Goal: Task Accomplishment & Management: Use online tool/utility

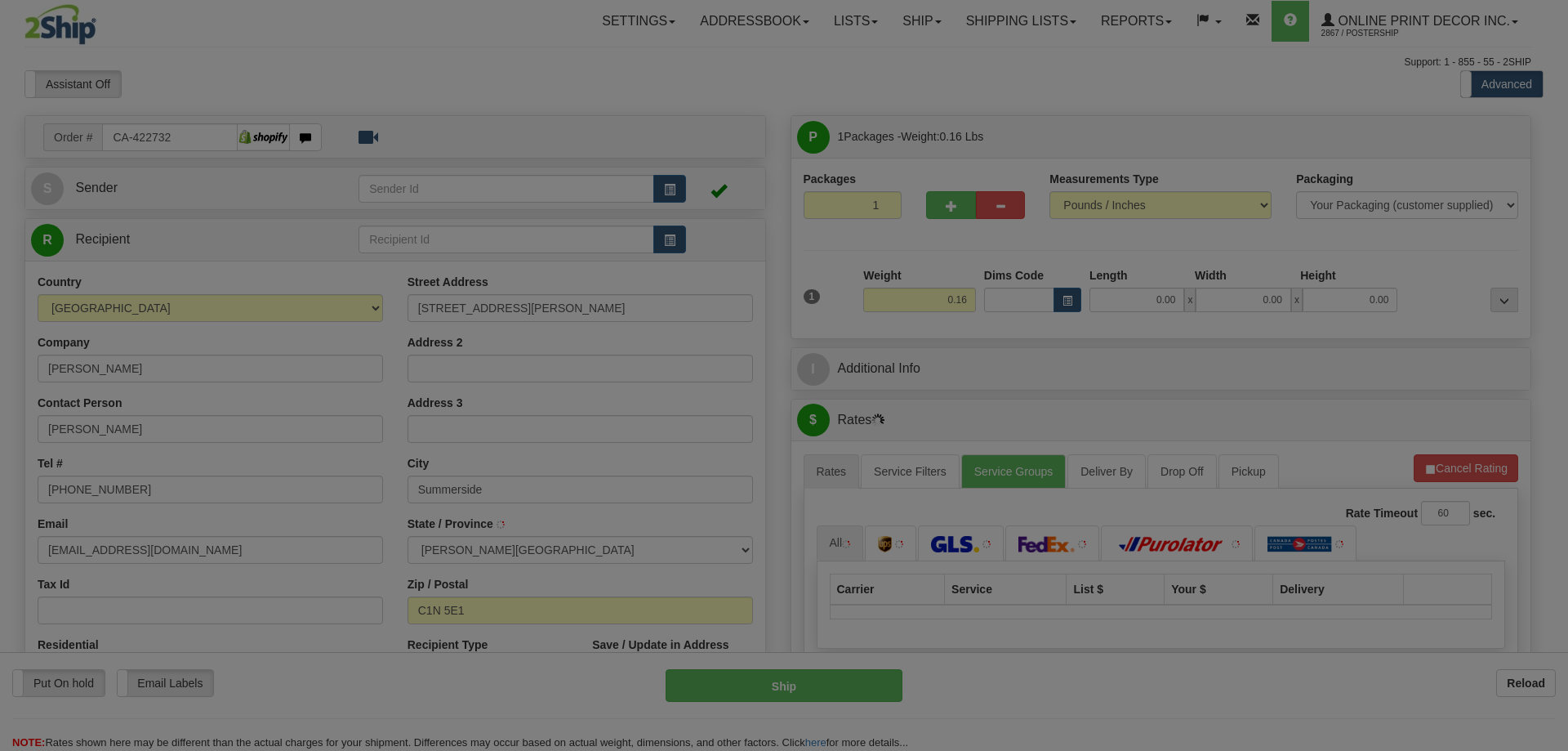
type input "SUMMERSIDE"
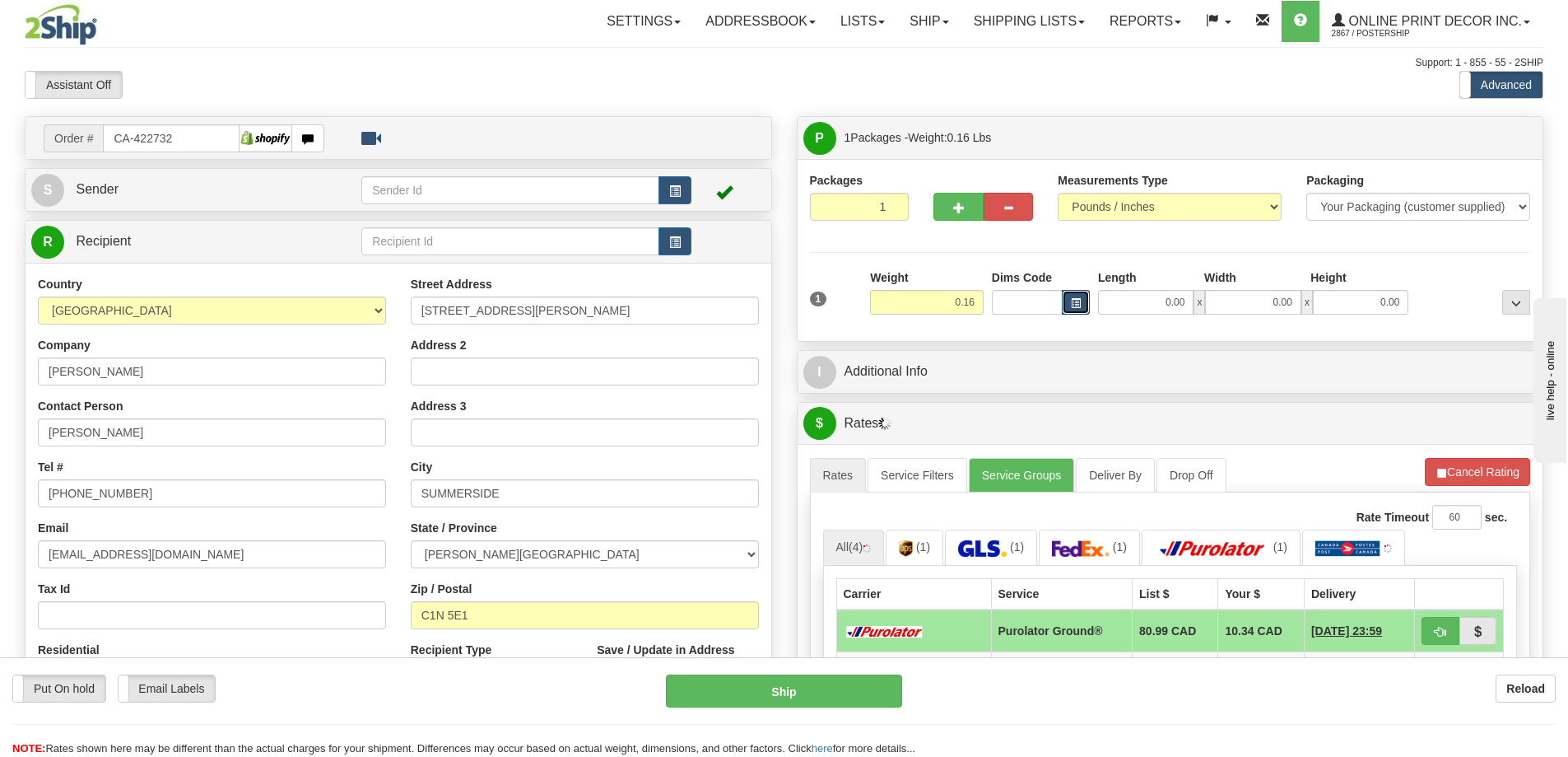
click at [1085, 301] on button "button" at bounding box center [1075, 302] width 28 height 25
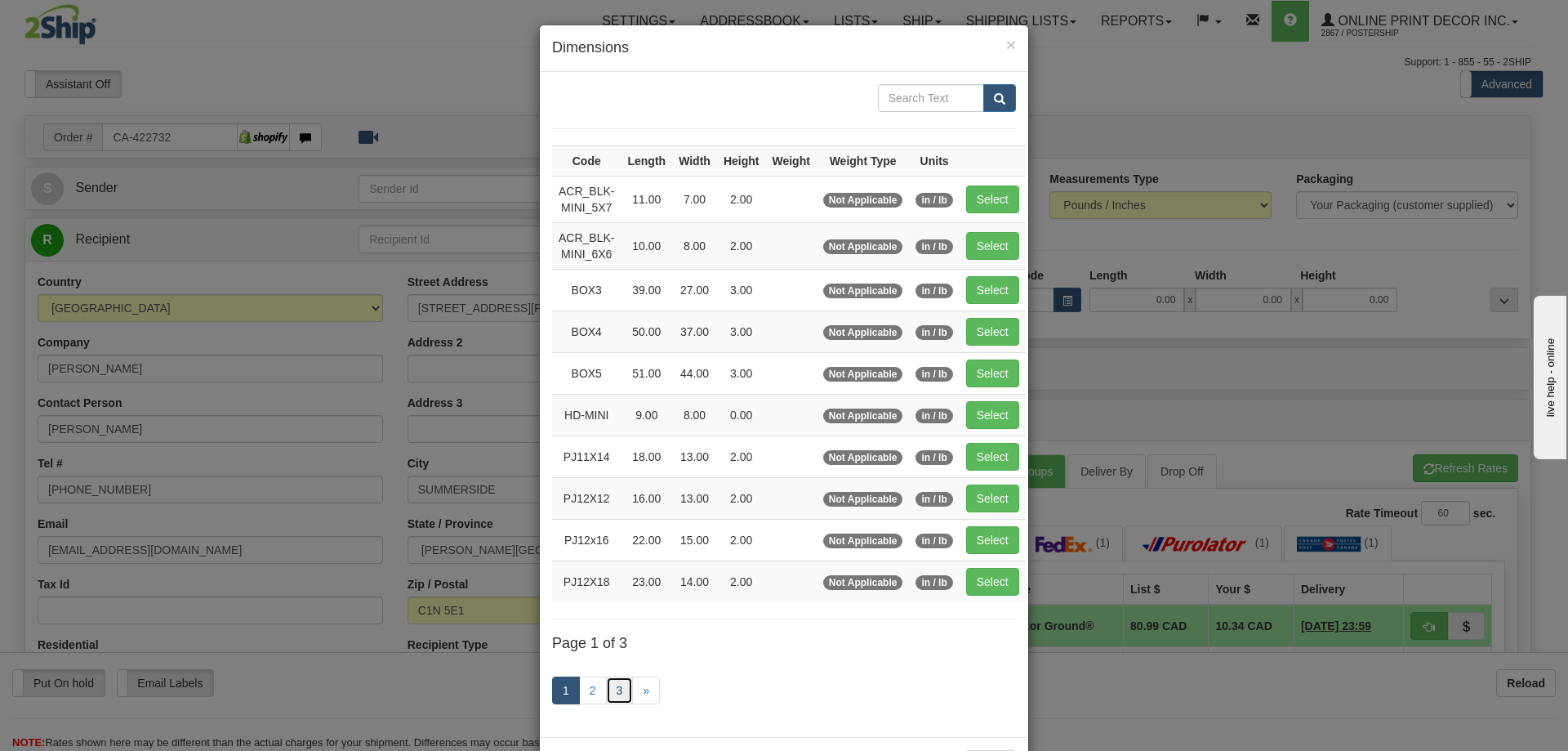
click at [611, 687] on link "3" at bounding box center [619, 689] width 27 height 27
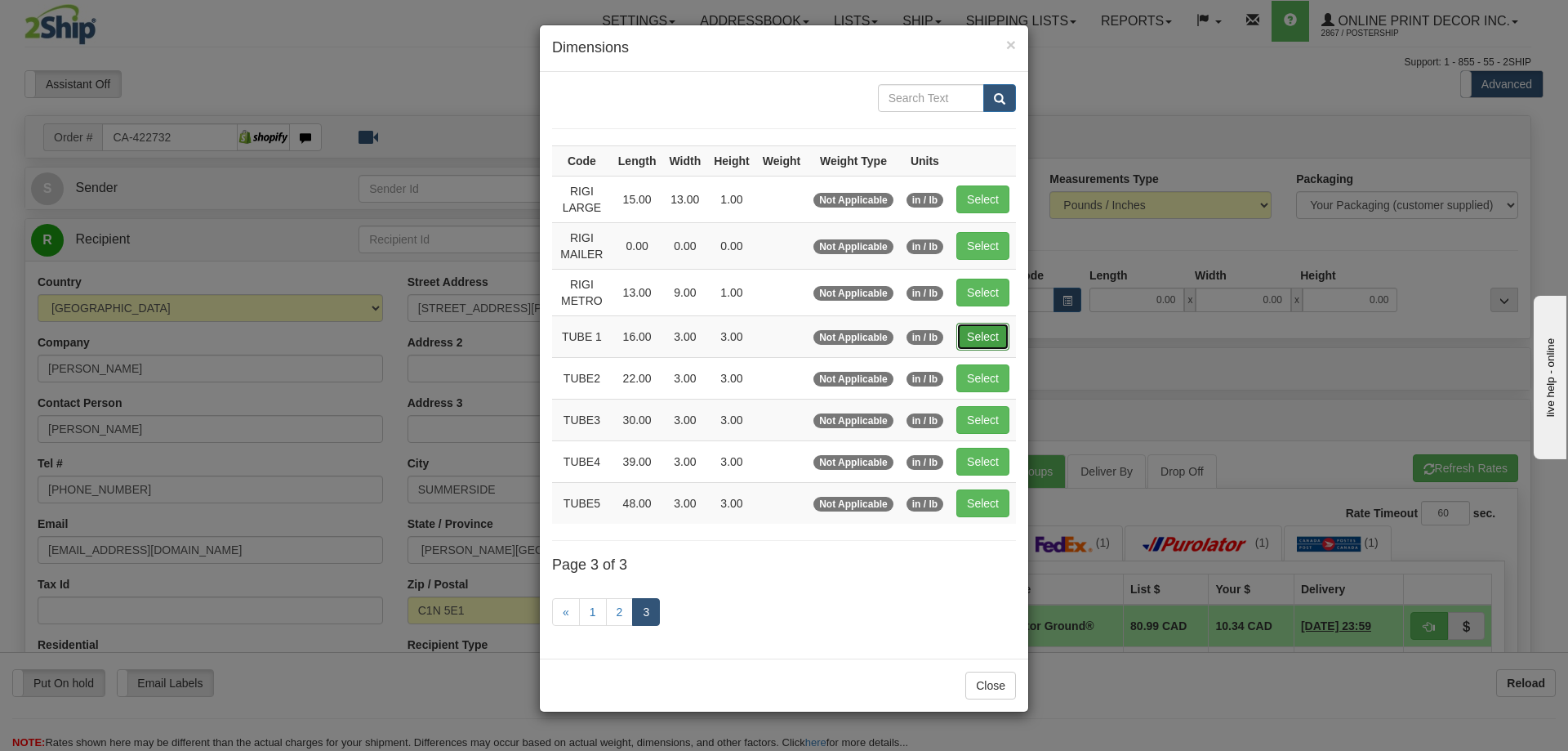
click at [974, 339] on button "Select" at bounding box center [983, 336] width 53 height 27
type input "TUBE 1"
type input "16.00"
type input "3.00"
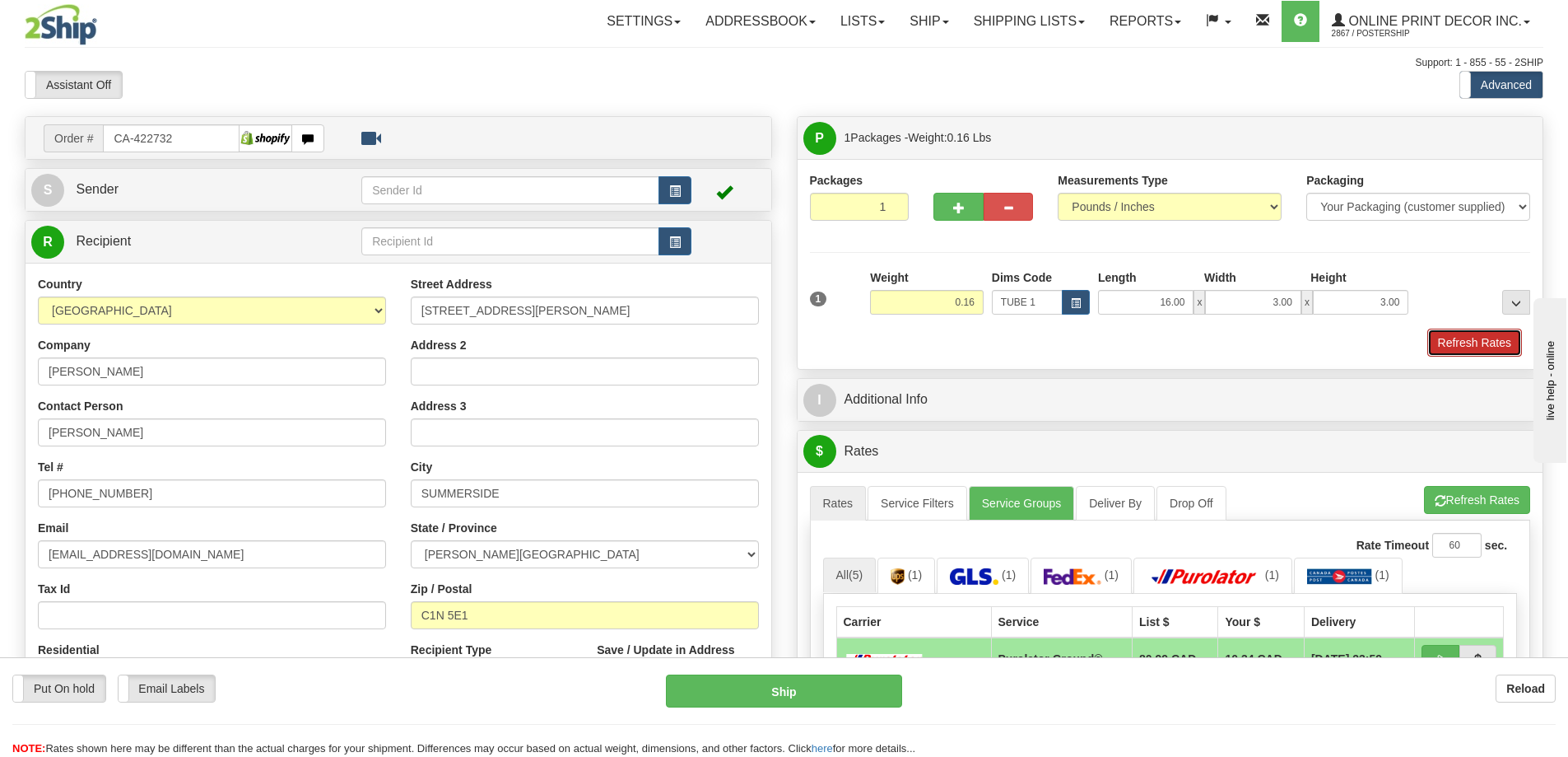
click at [1465, 344] on button "Refresh Rates" at bounding box center [1474, 342] width 95 height 28
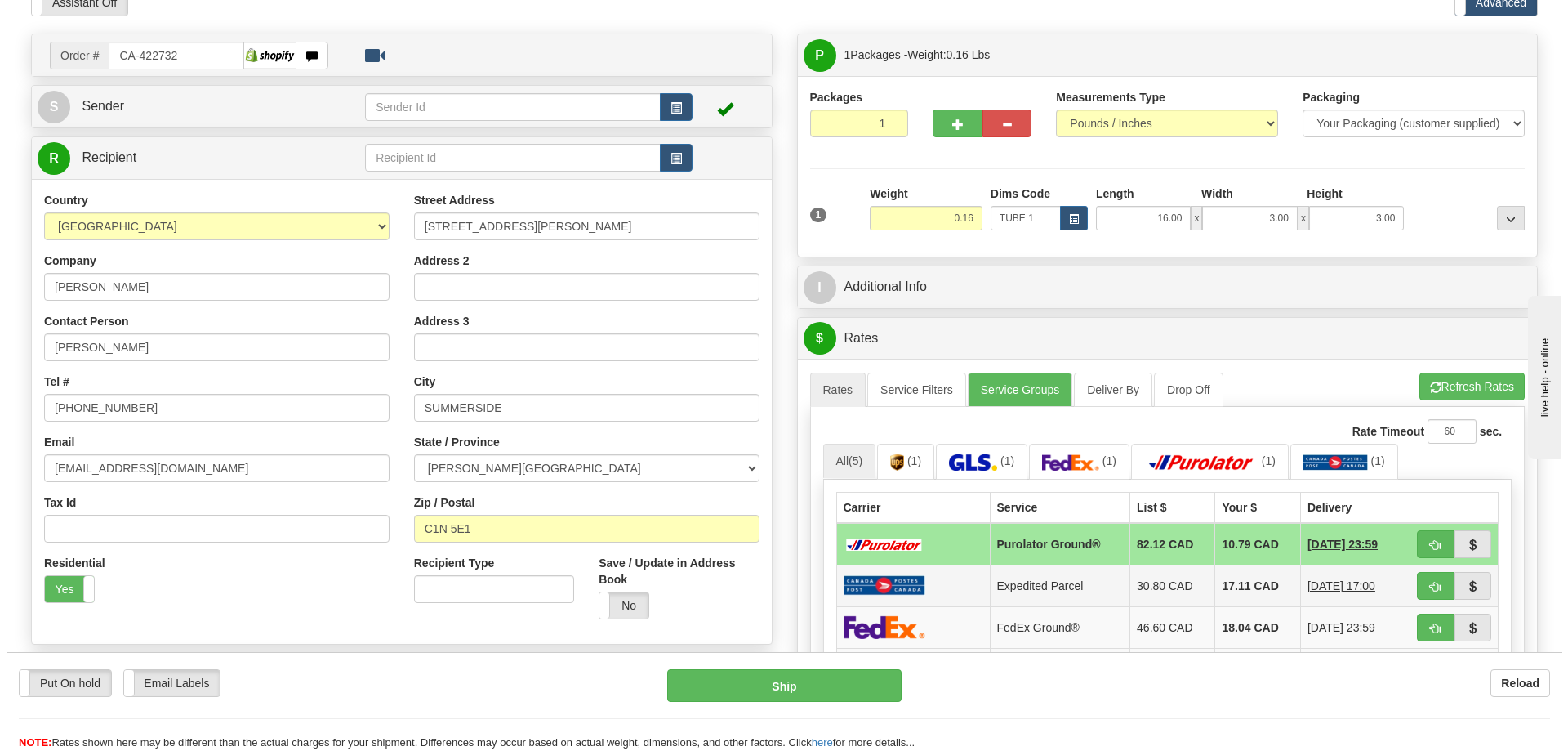
scroll to position [163, 0]
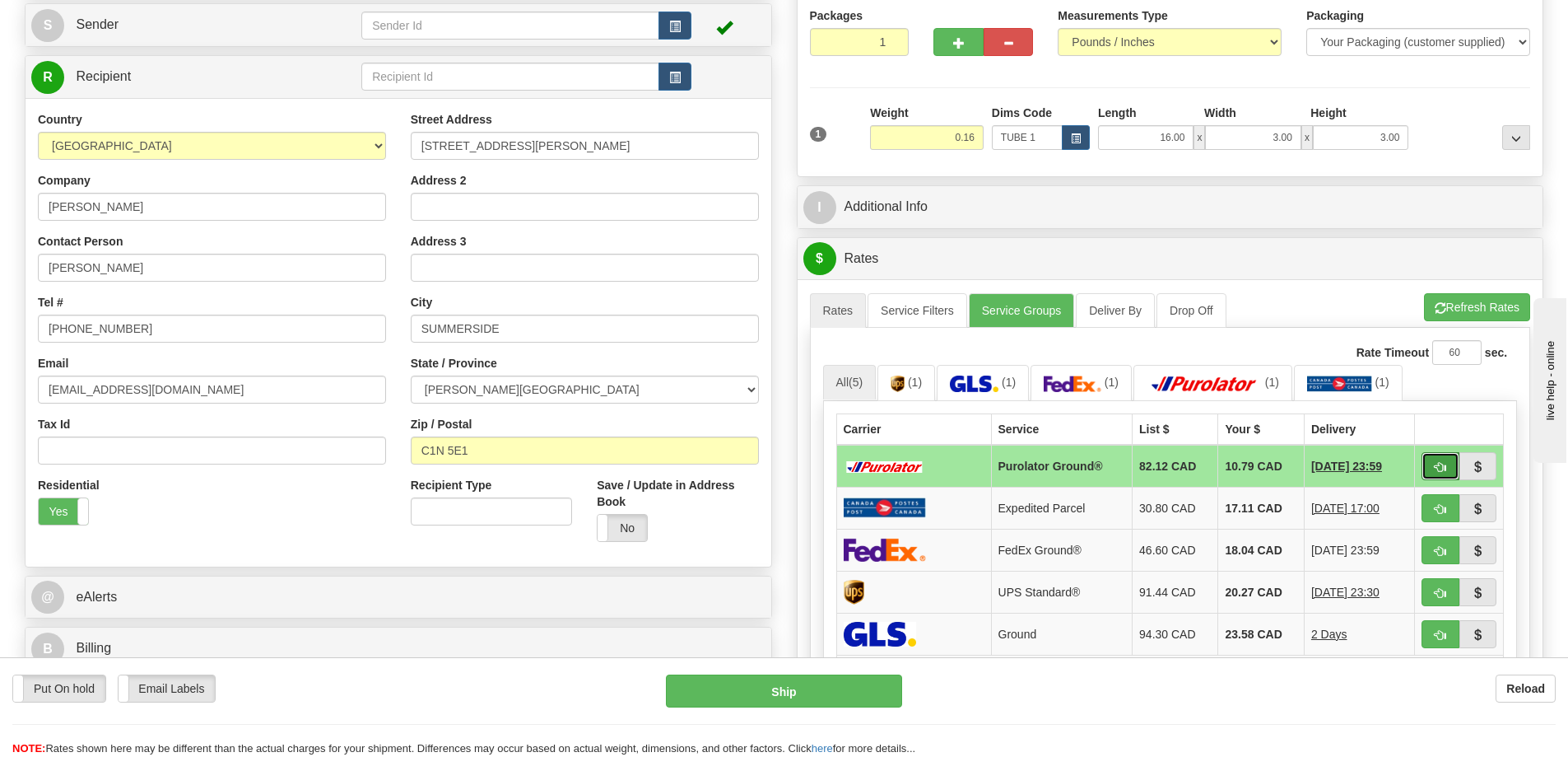
click at [1434, 461] on button "button" at bounding box center [1441, 465] width 38 height 28
type input "260"
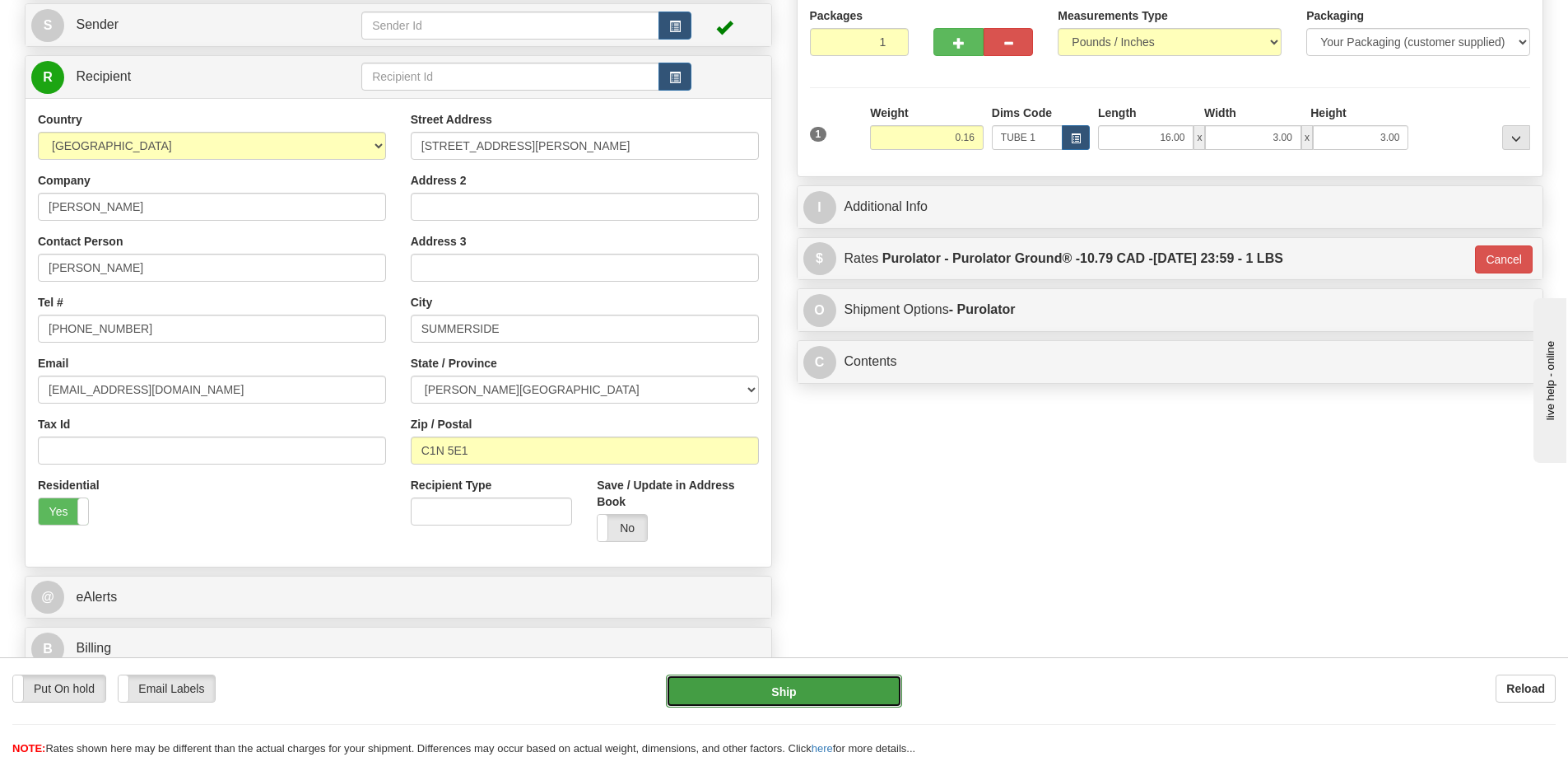
click at [862, 686] on button "Ship" at bounding box center [784, 690] width 236 height 32
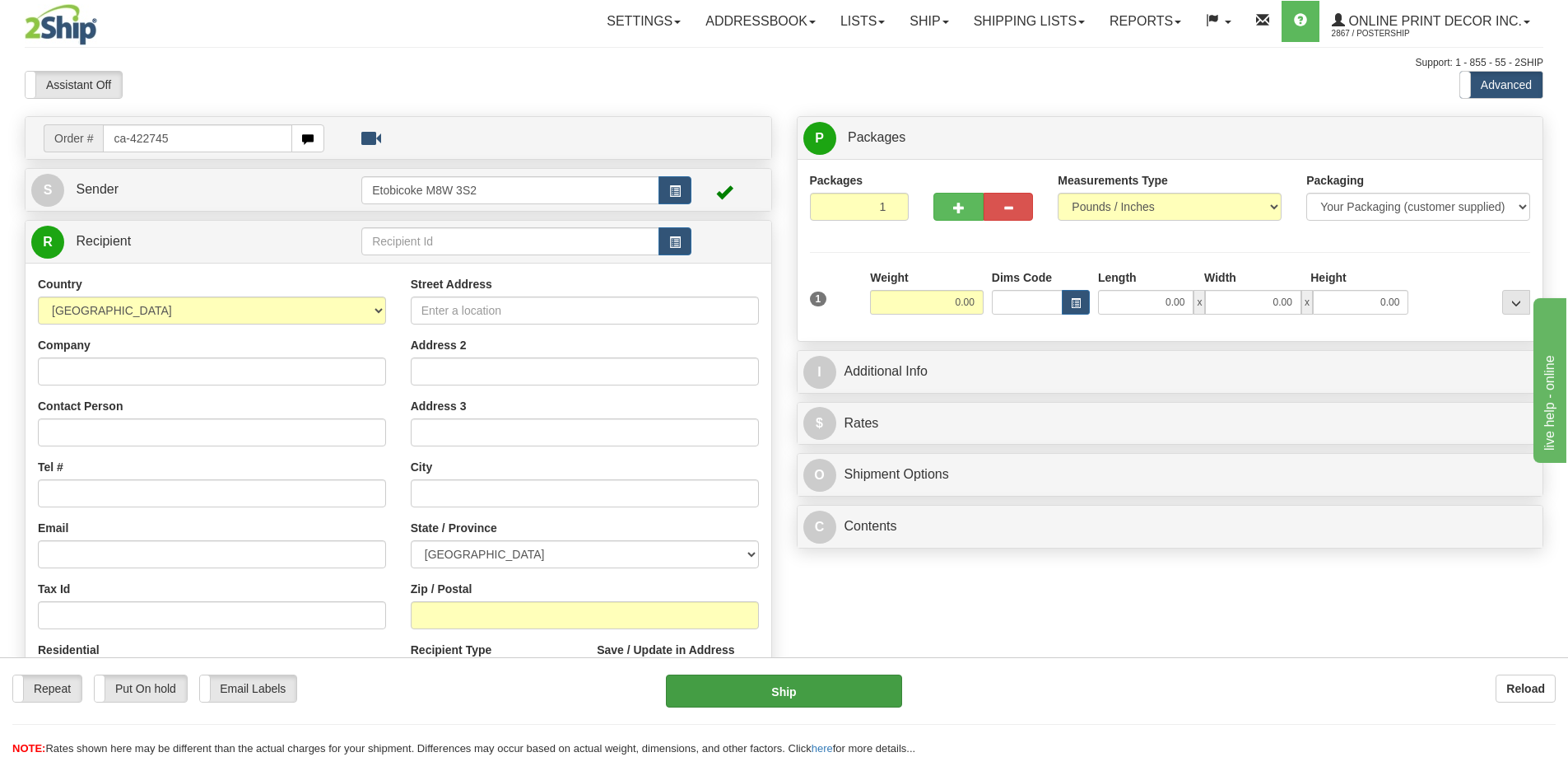
type input "ca-422745"
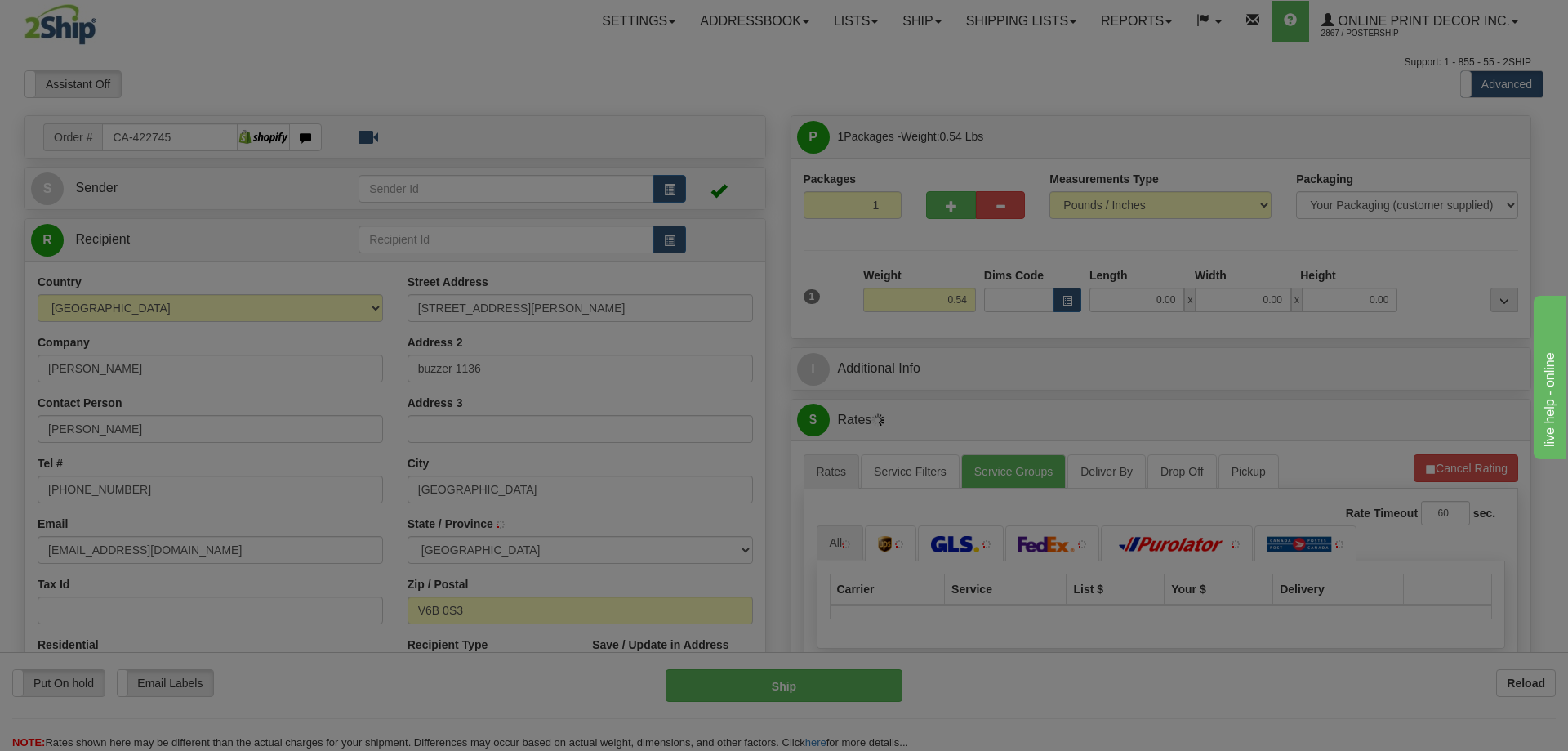
type input "VANCOUVER"
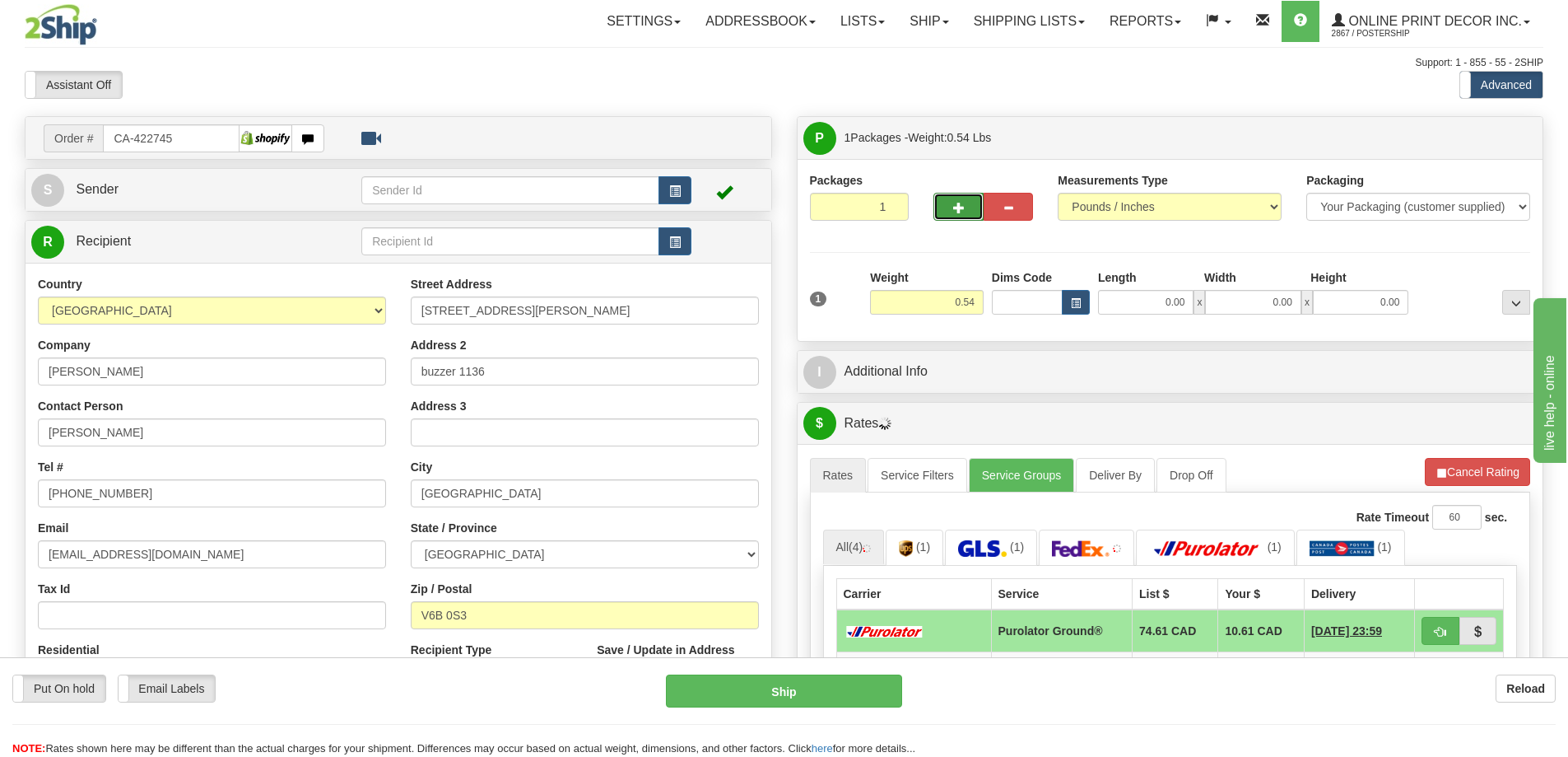
click at [974, 202] on button "button" at bounding box center [958, 206] width 50 height 28
radio input "true"
type input "2"
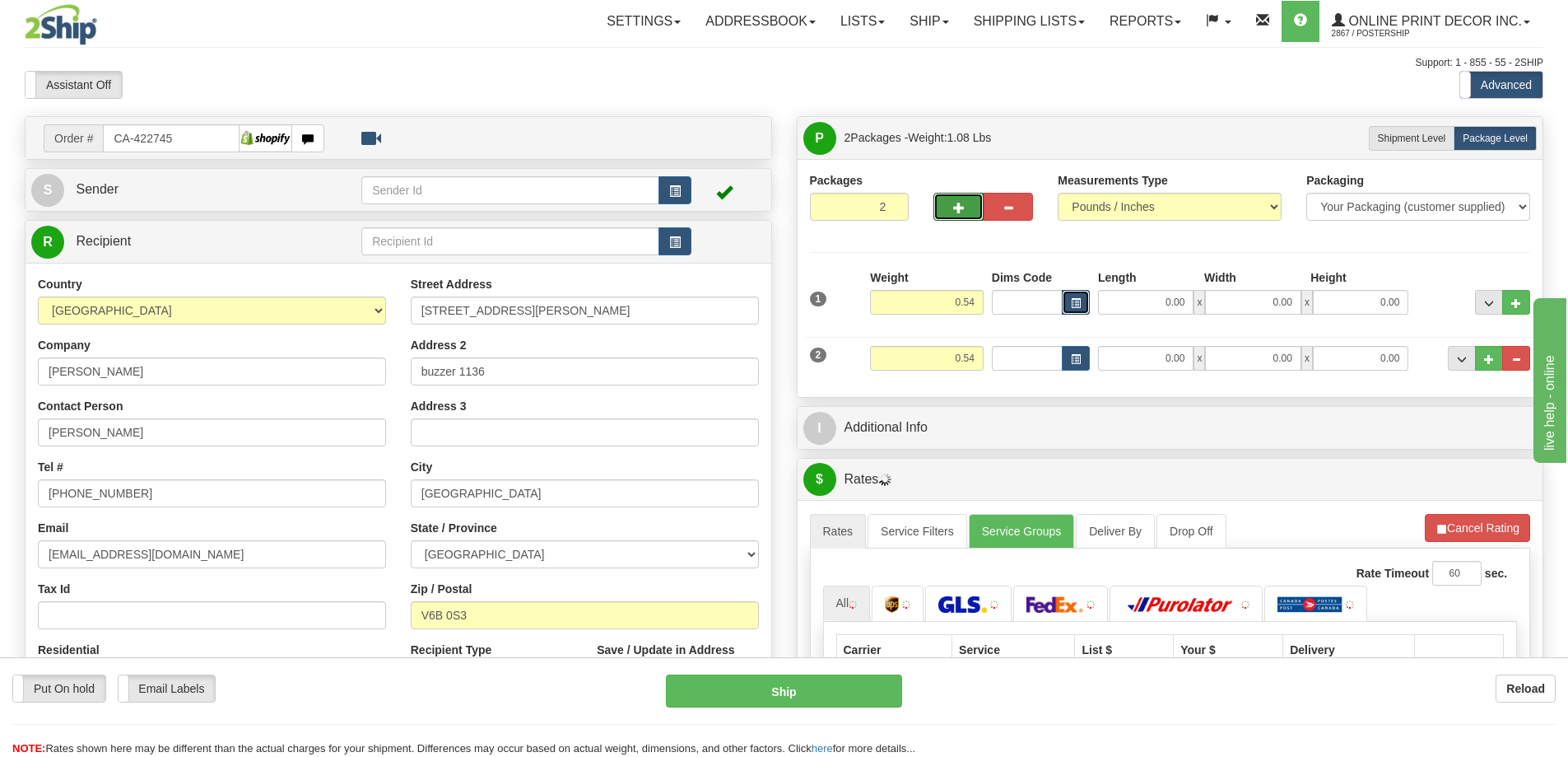
click at [1078, 300] on span "button" at bounding box center [1076, 303] width 10 height 9
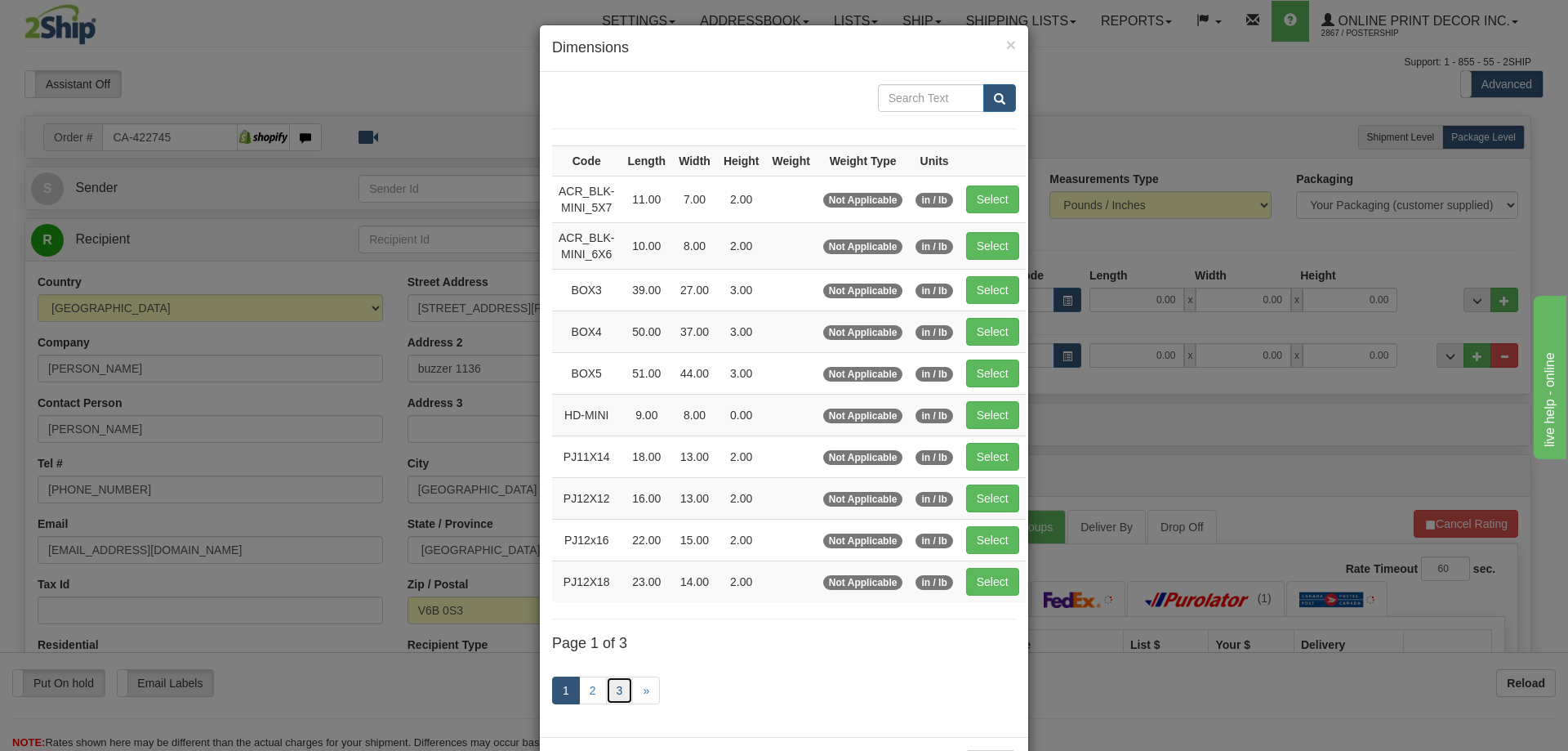
click at [614, 684] on link "3" at bounding box center [619, 689] width 27 height 27
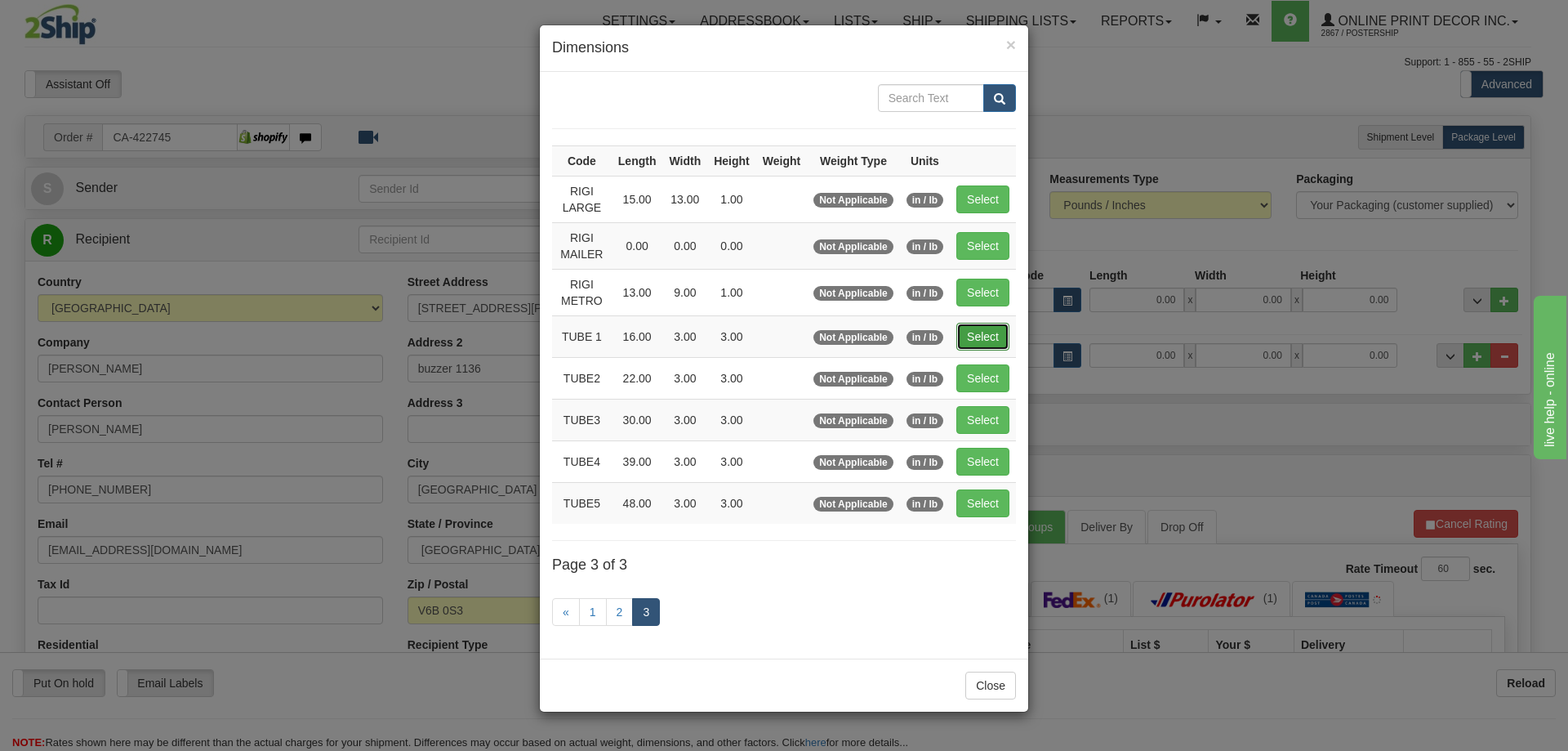
click at [980, 338] on button "Select" at bounding box center [983, 336] width 53 height 27
type input "TUBE 1"
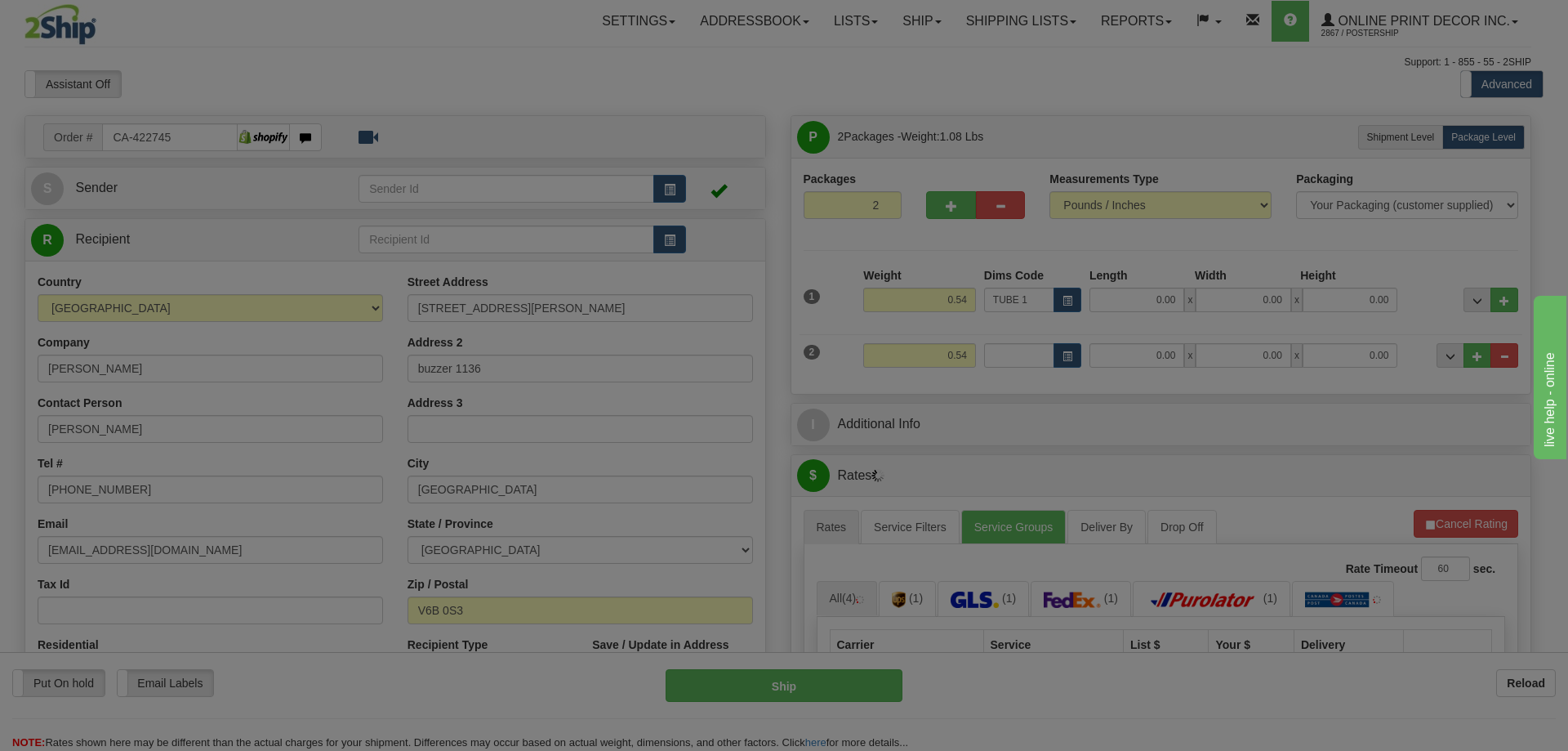
type input "16.00"
type input "3.00"
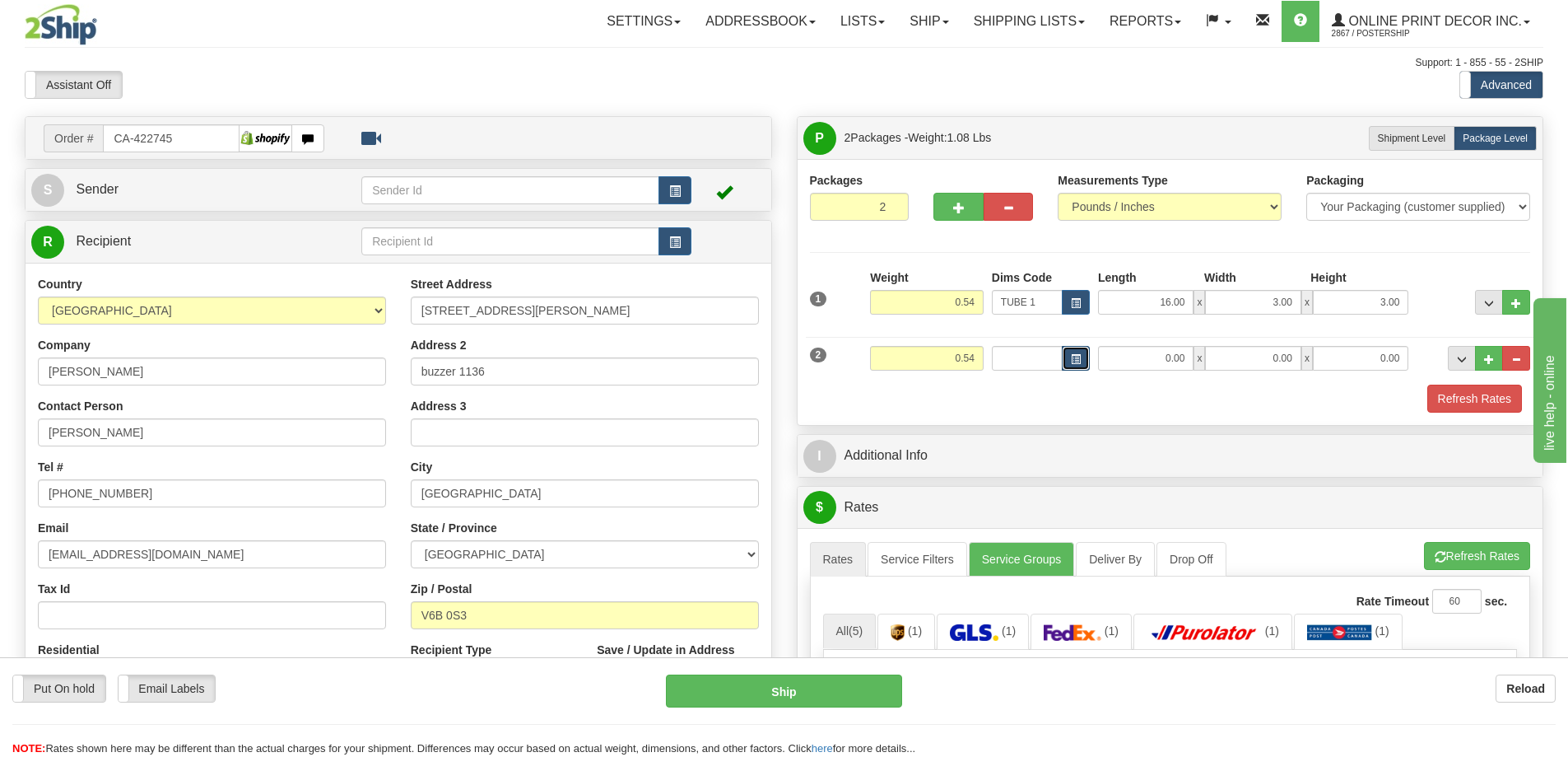
click at [1073, 357] on span "button" at bounding box center [1076, 358] width 10 height 9
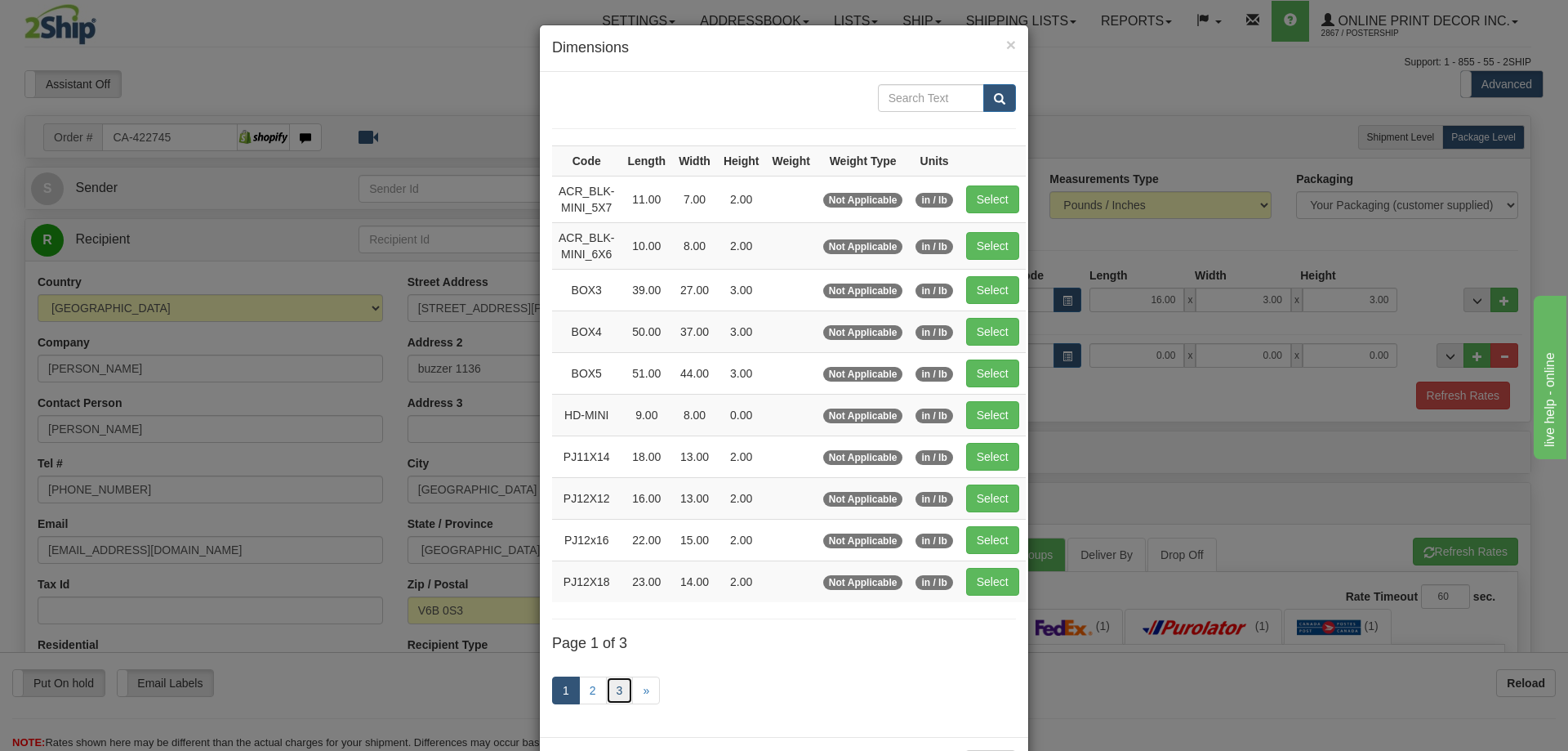
click at [614, 687] on link "3" at bounding box center [619, 689] width 27 height 27
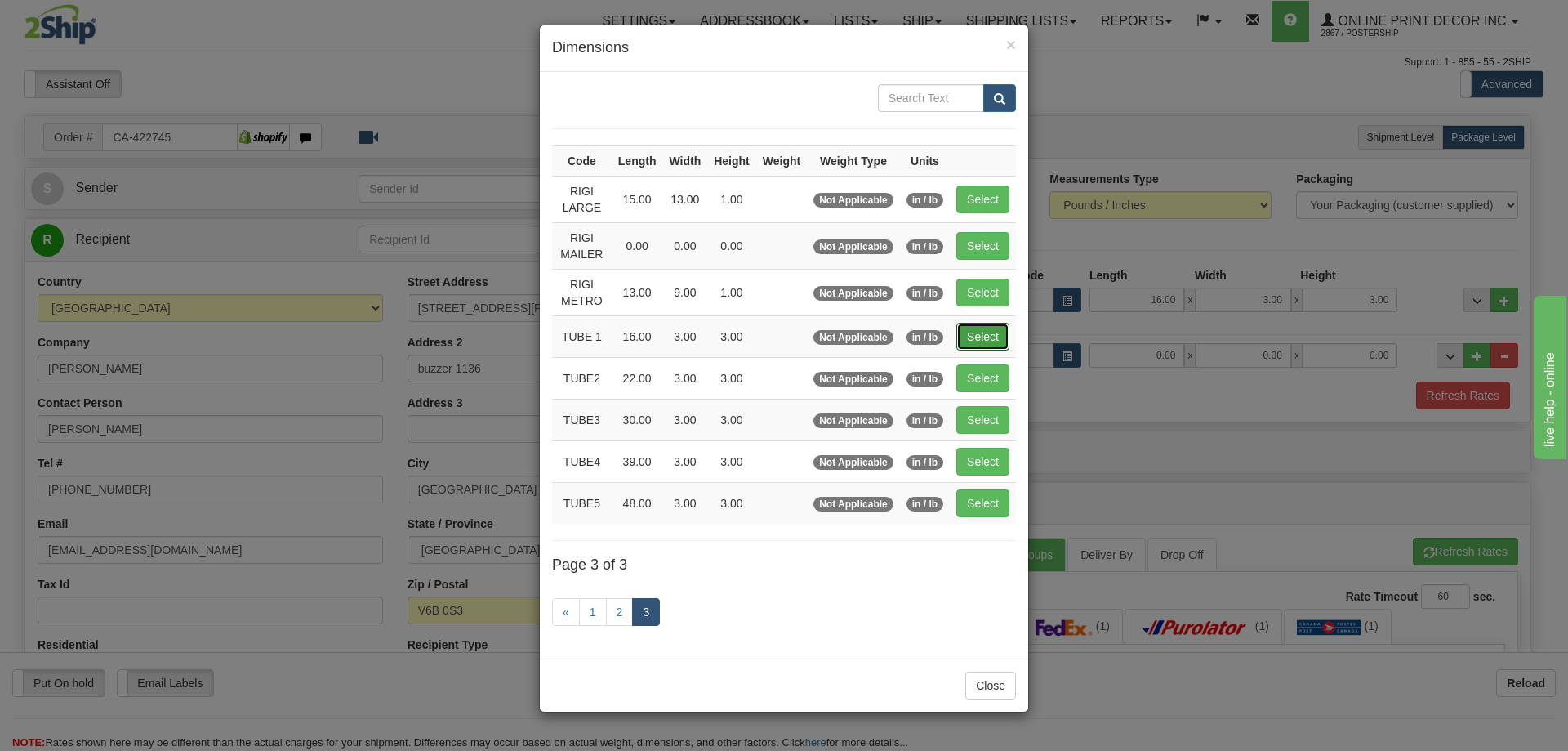
drag, startPoint x: 998, startPoint y: 338, endPoint x: 1021, endPoint y: 338, distance: 23.0
click at [1002, 338] on button "Select" at bounding box center [983, 336] width 53 height 27
type input "TUBE 1"
type input "16.00"
type input "3.00"
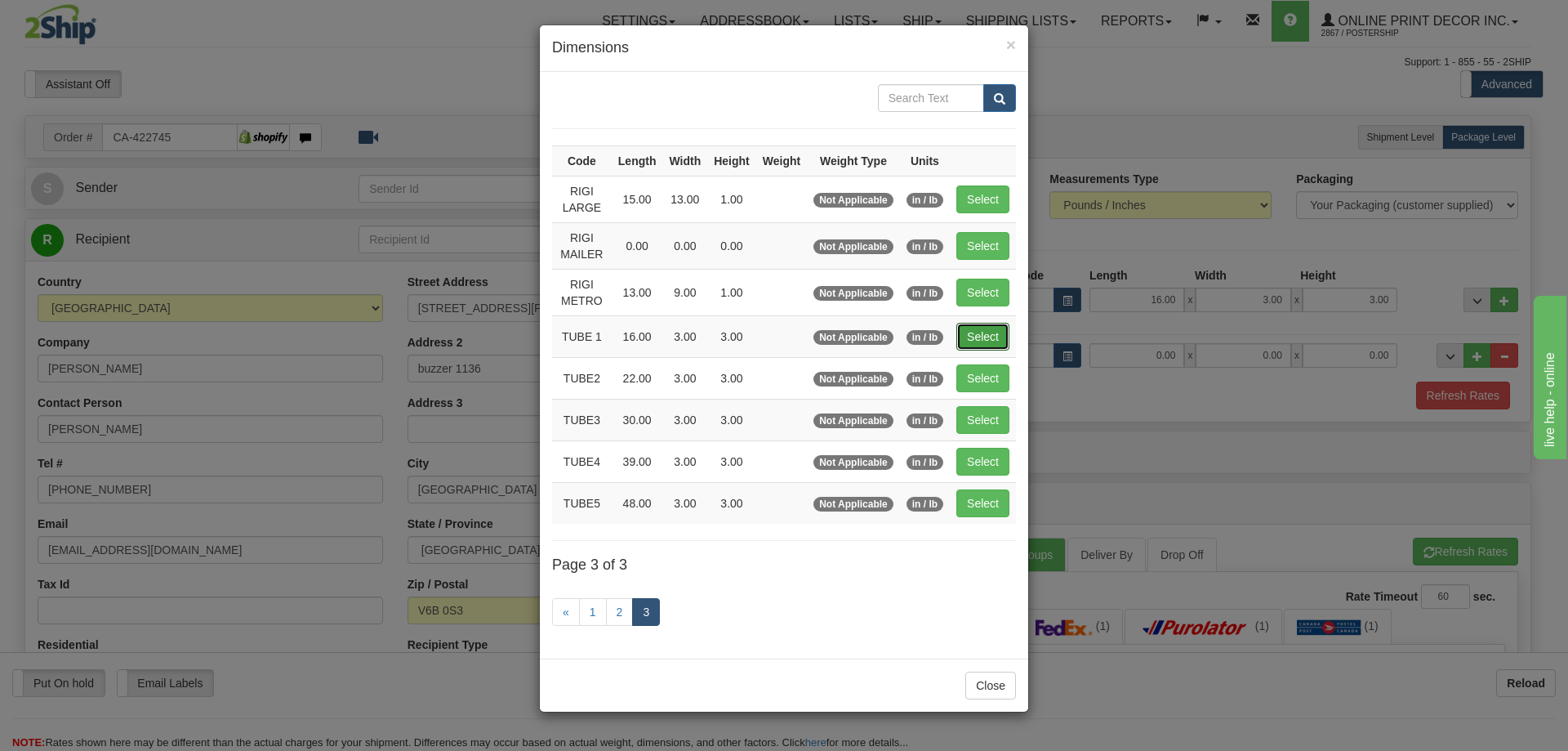
type input "3.00"
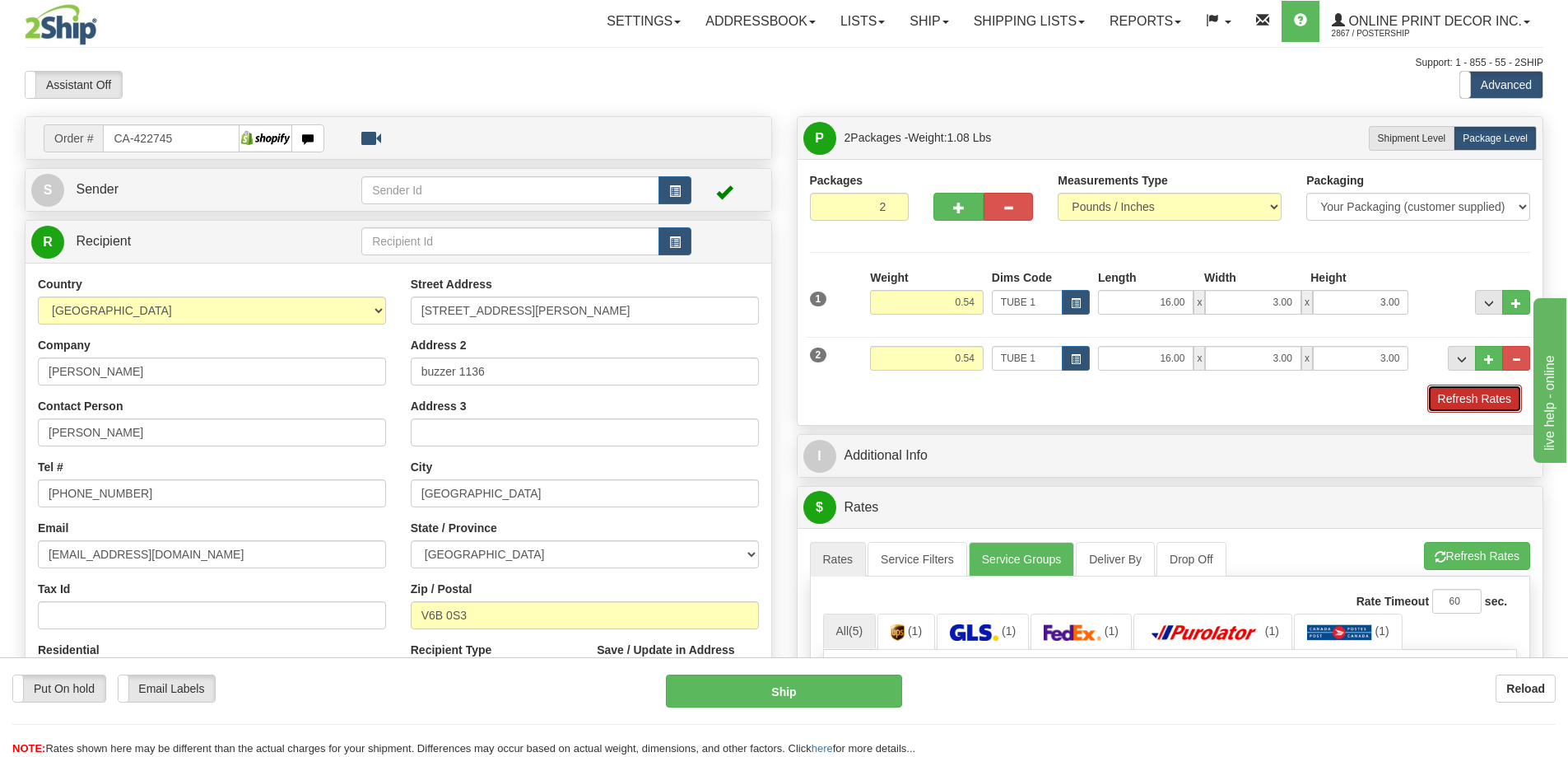
click at [1463, 400] on button "Refresh Rates" at bounding box center [1474, 398] width 95 height 28
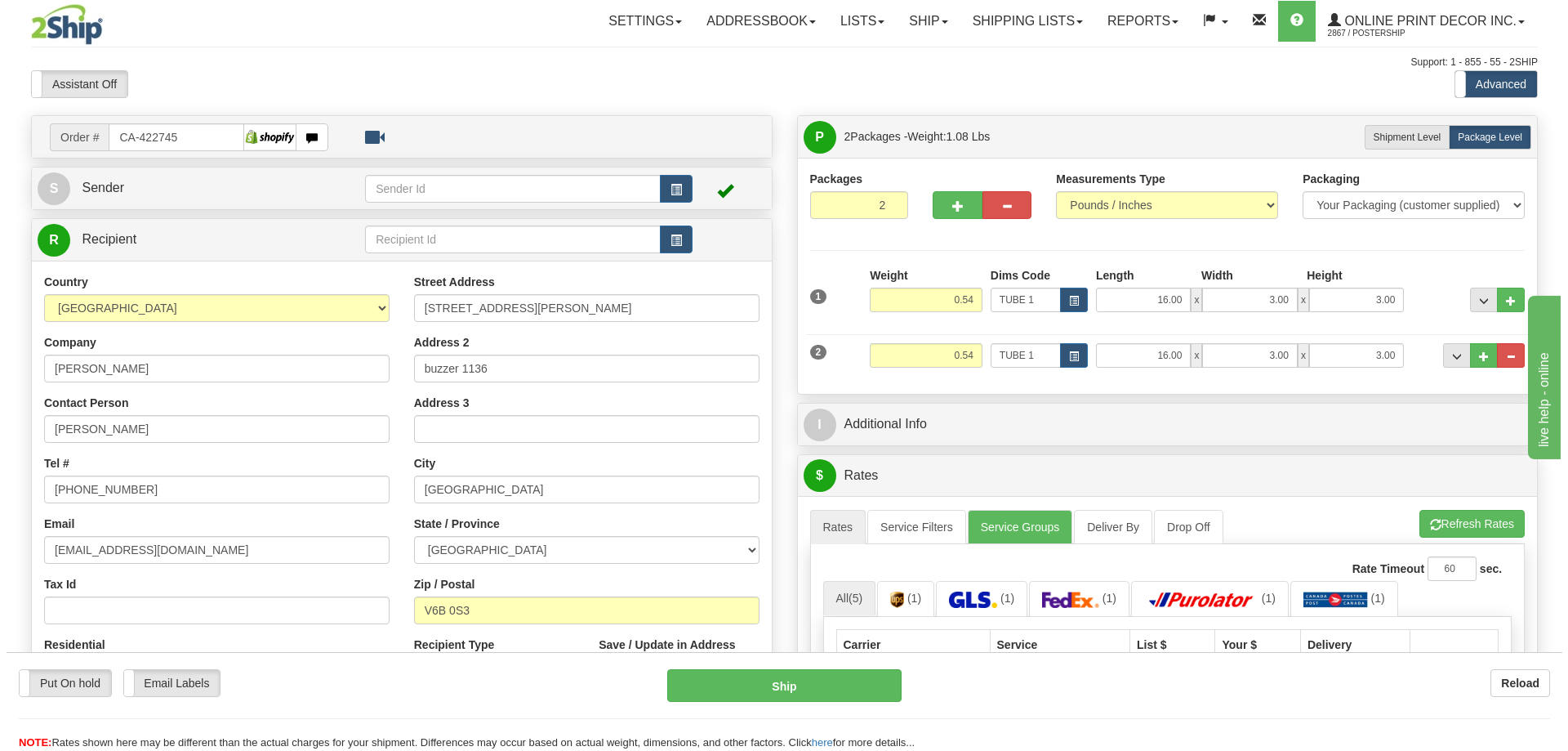
scroll to position [245, 0]
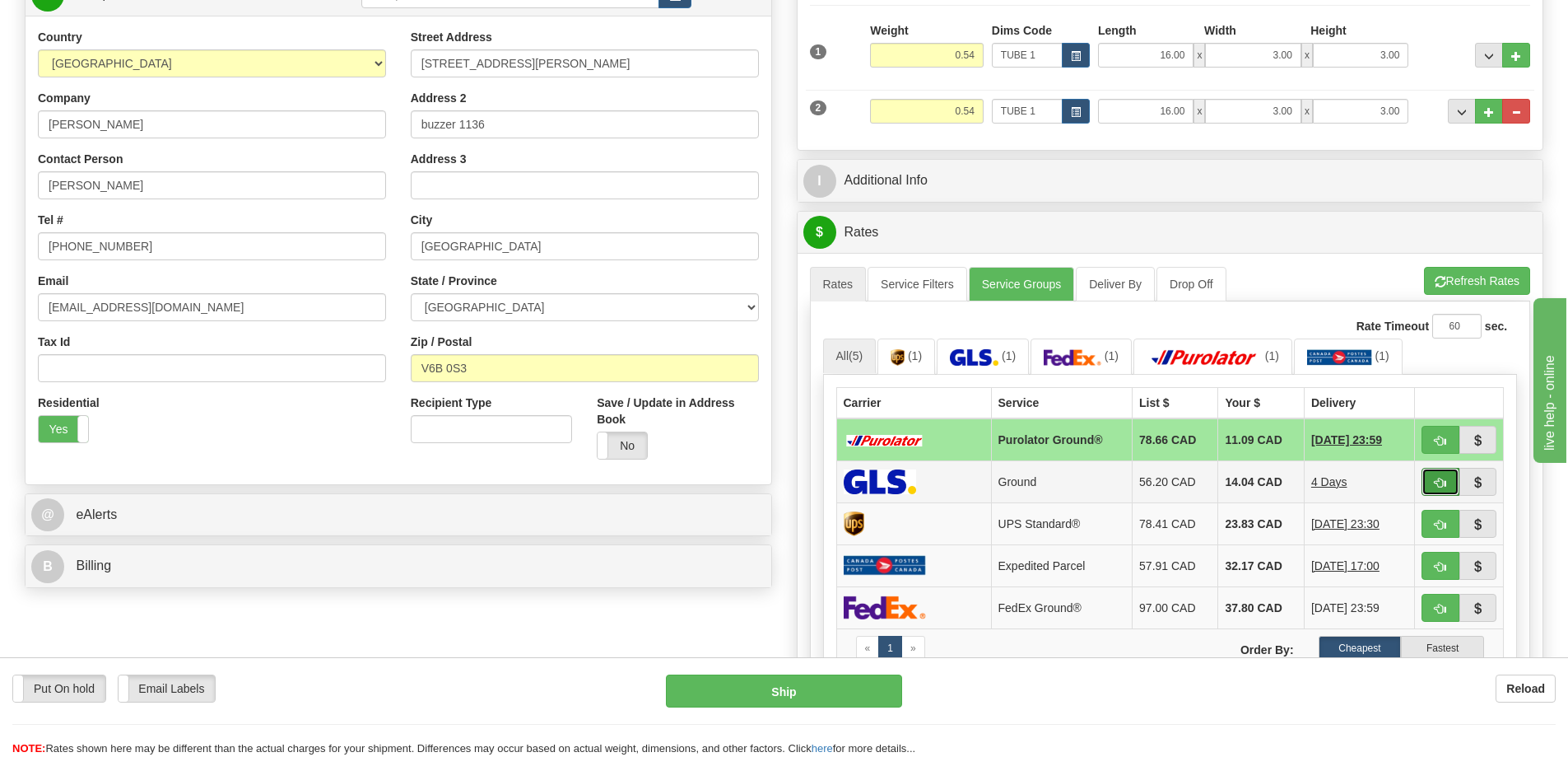
click at [1436, 478] on button "button" at bounding box center [1441, 481] width 38 height 28
type input "1"
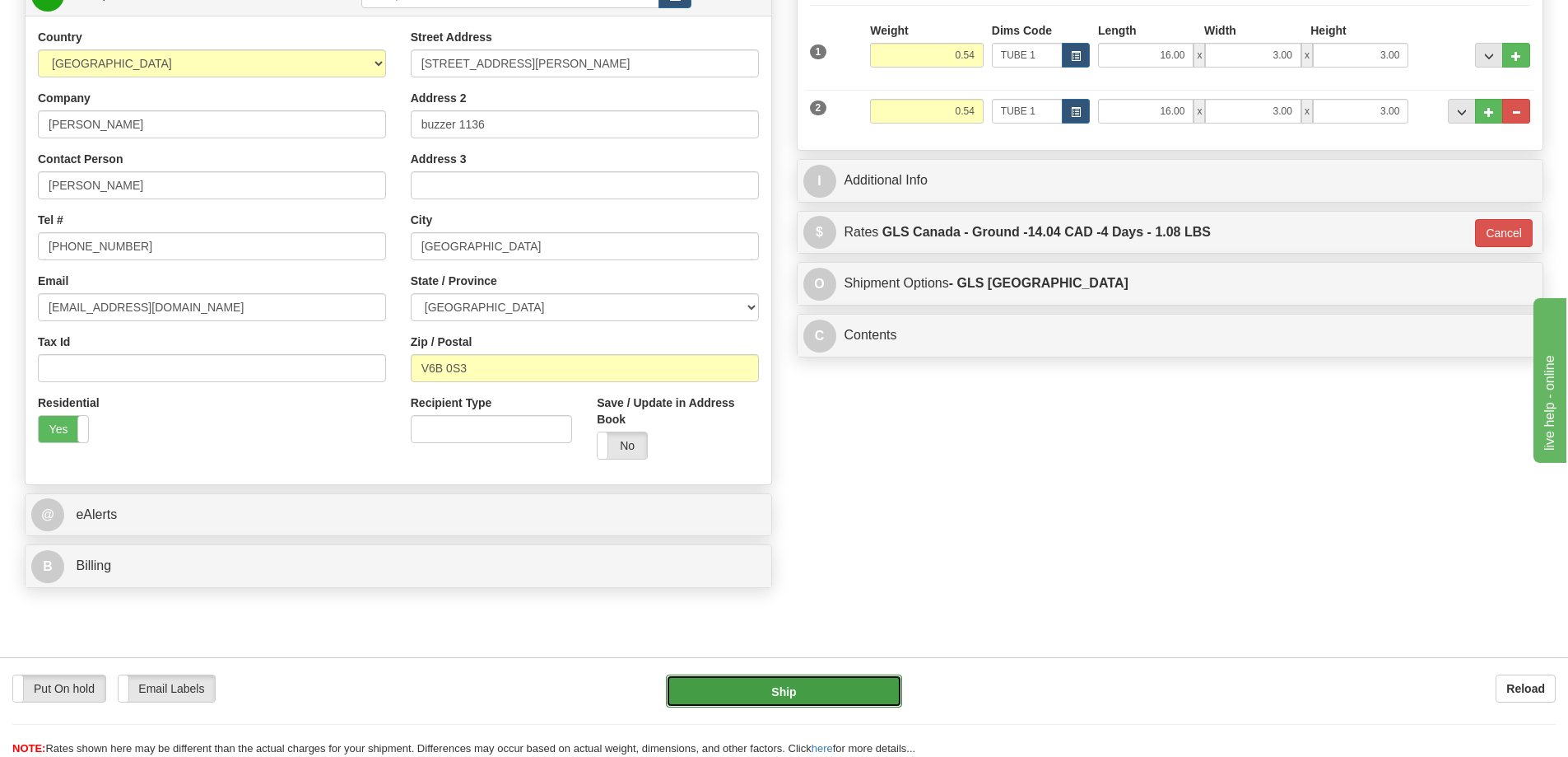
click at [864, 689] on button "Ship" at bounding box center [784, 690] width 236 height 32
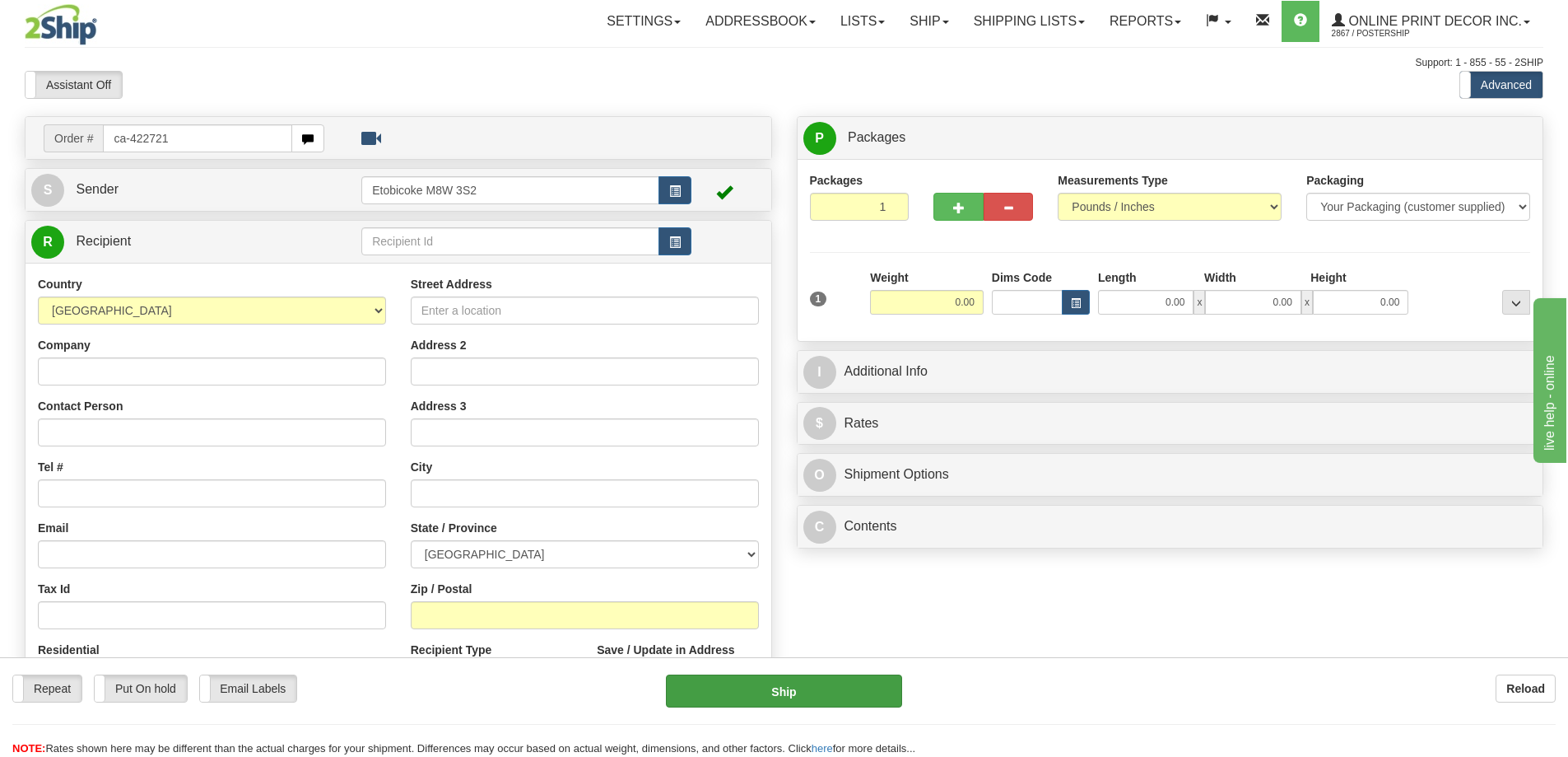
type input "ca-422721"
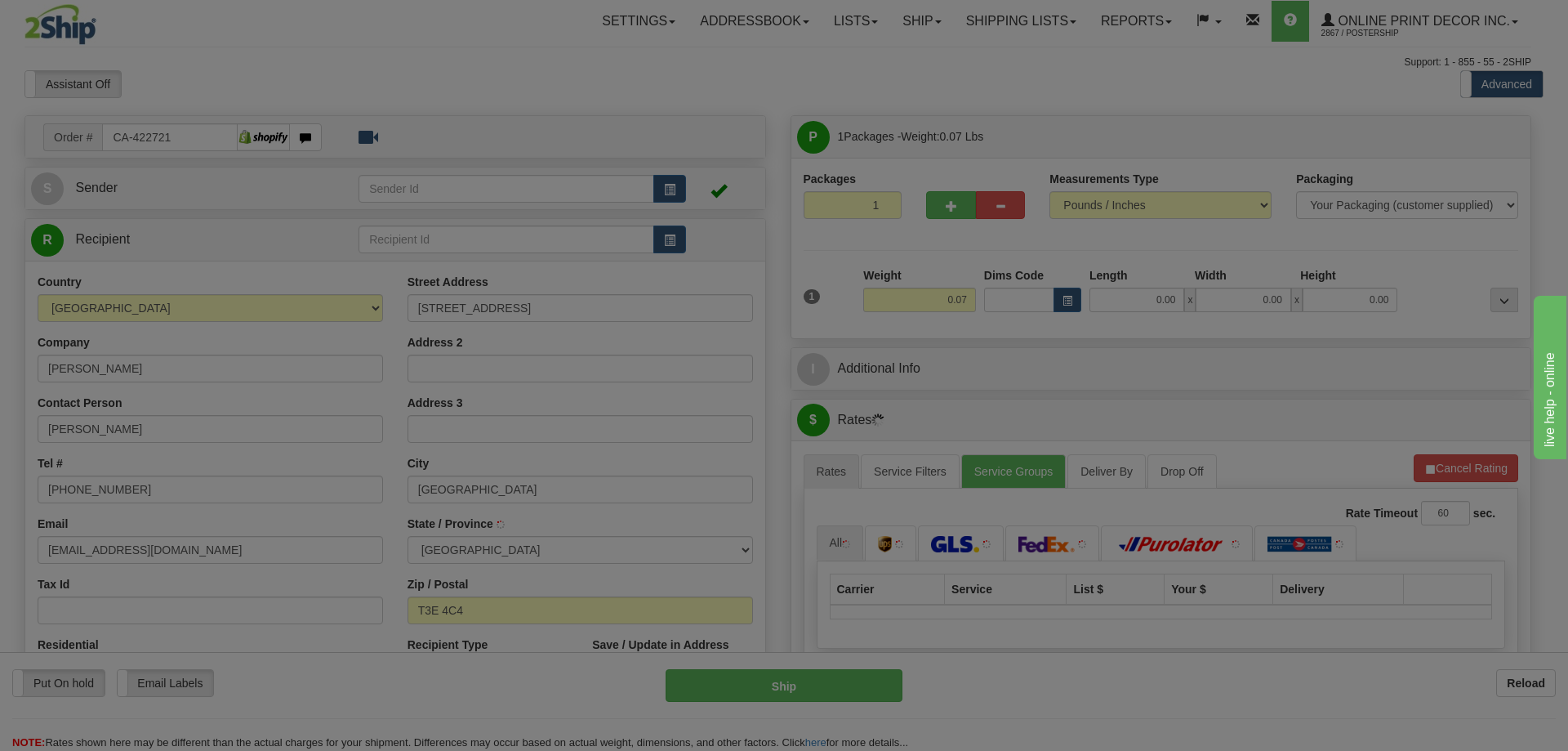
type input "CALGARY"
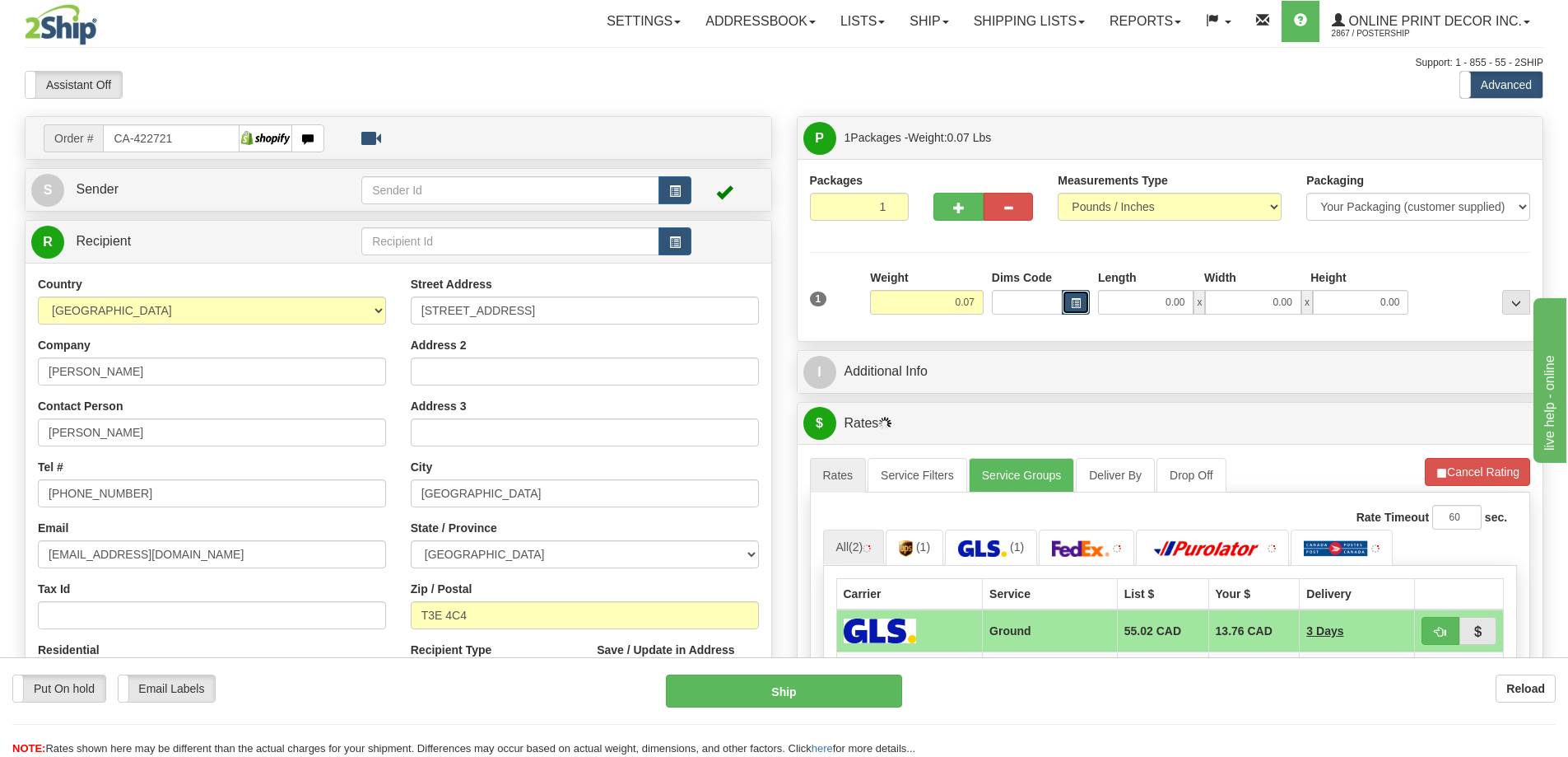
click at [1075, 296] on button "button" at bounding box center [1075, 302] width 28 height 25
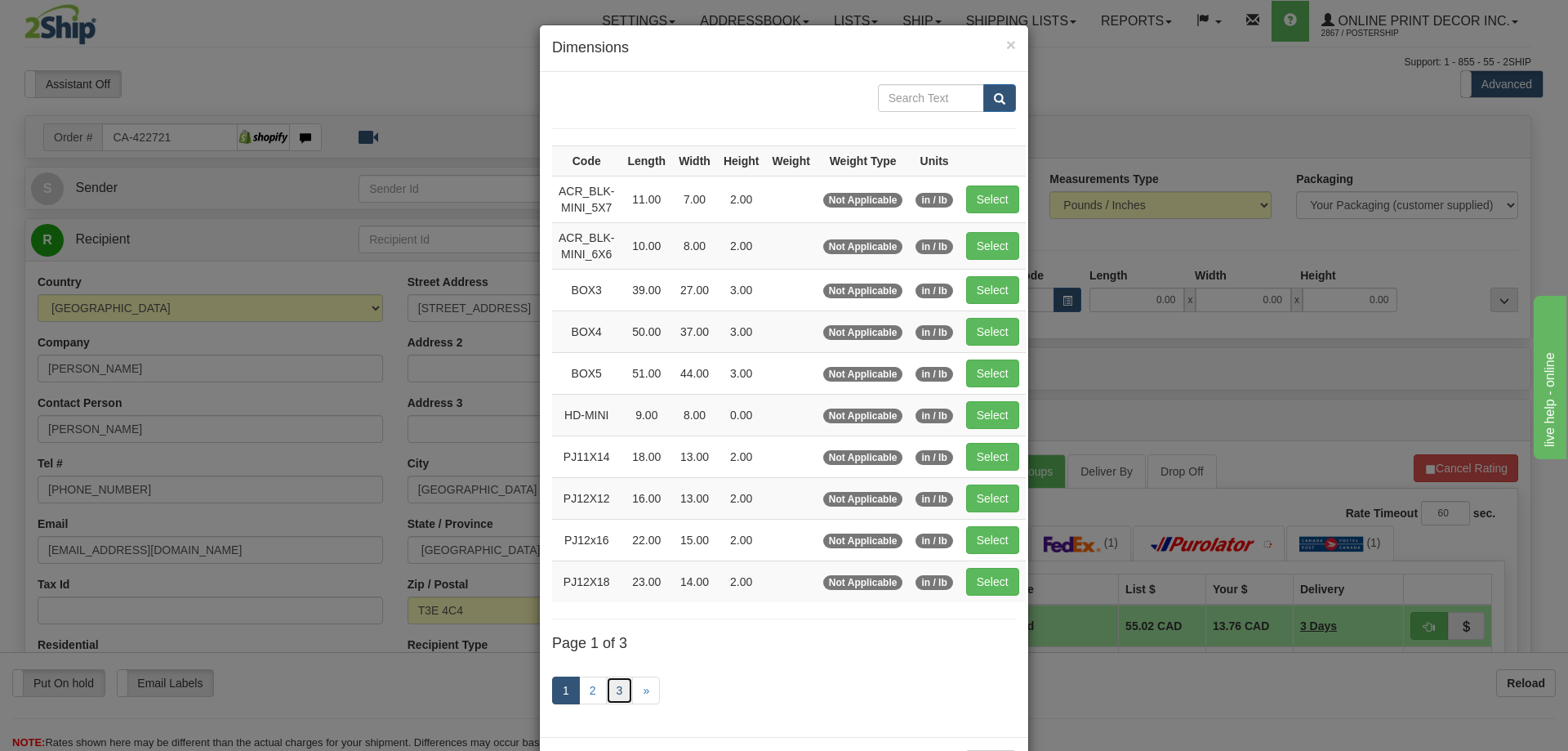
click at [615, 686] on link "3" at bounding box center [619, 689] width 27 height 27
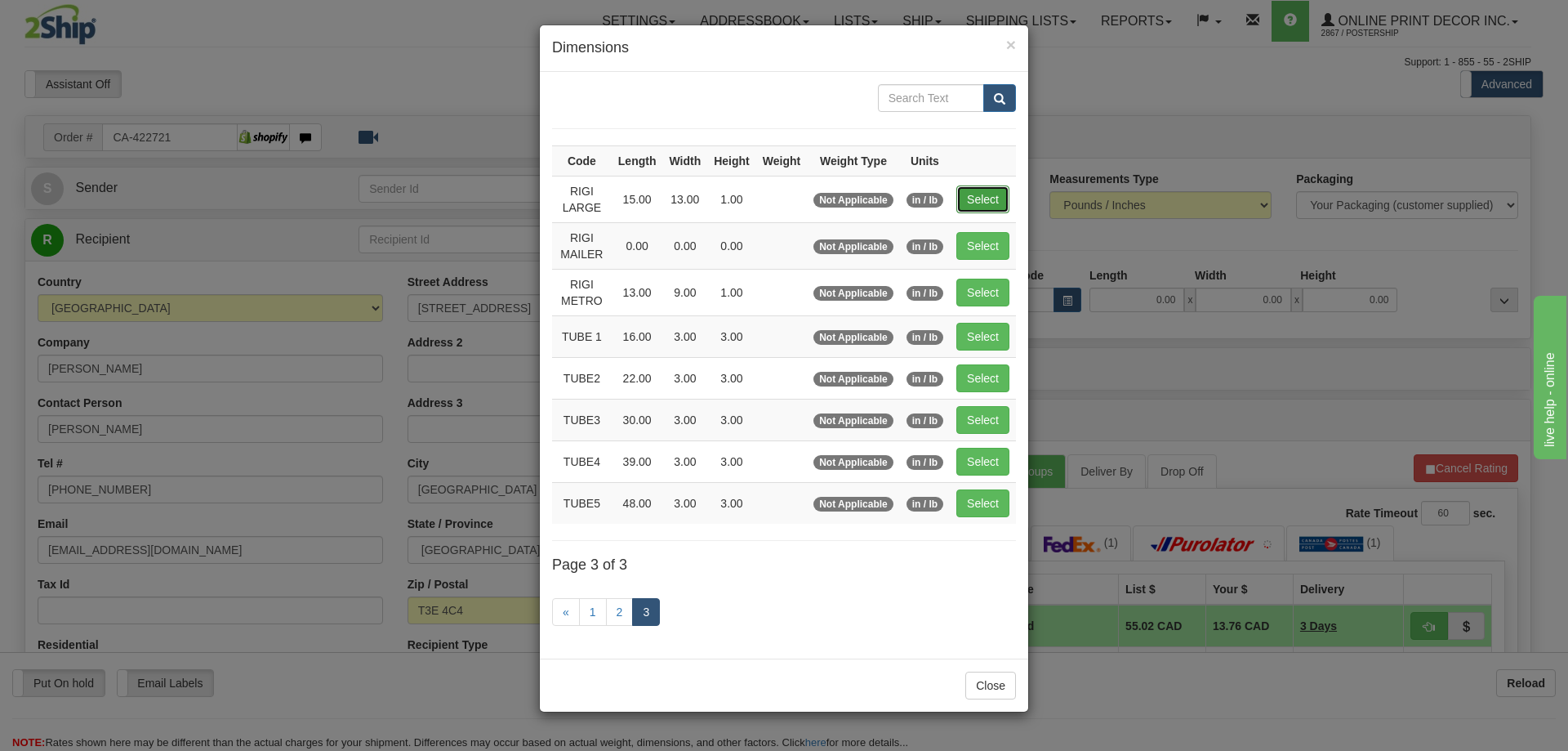
click at [990, 199] on button "Select" at bounding box center [983, 199] width 53 height 27
type input "RIGI LARGE"
type input "15.00"
type input "13.00"
type input "1.00"
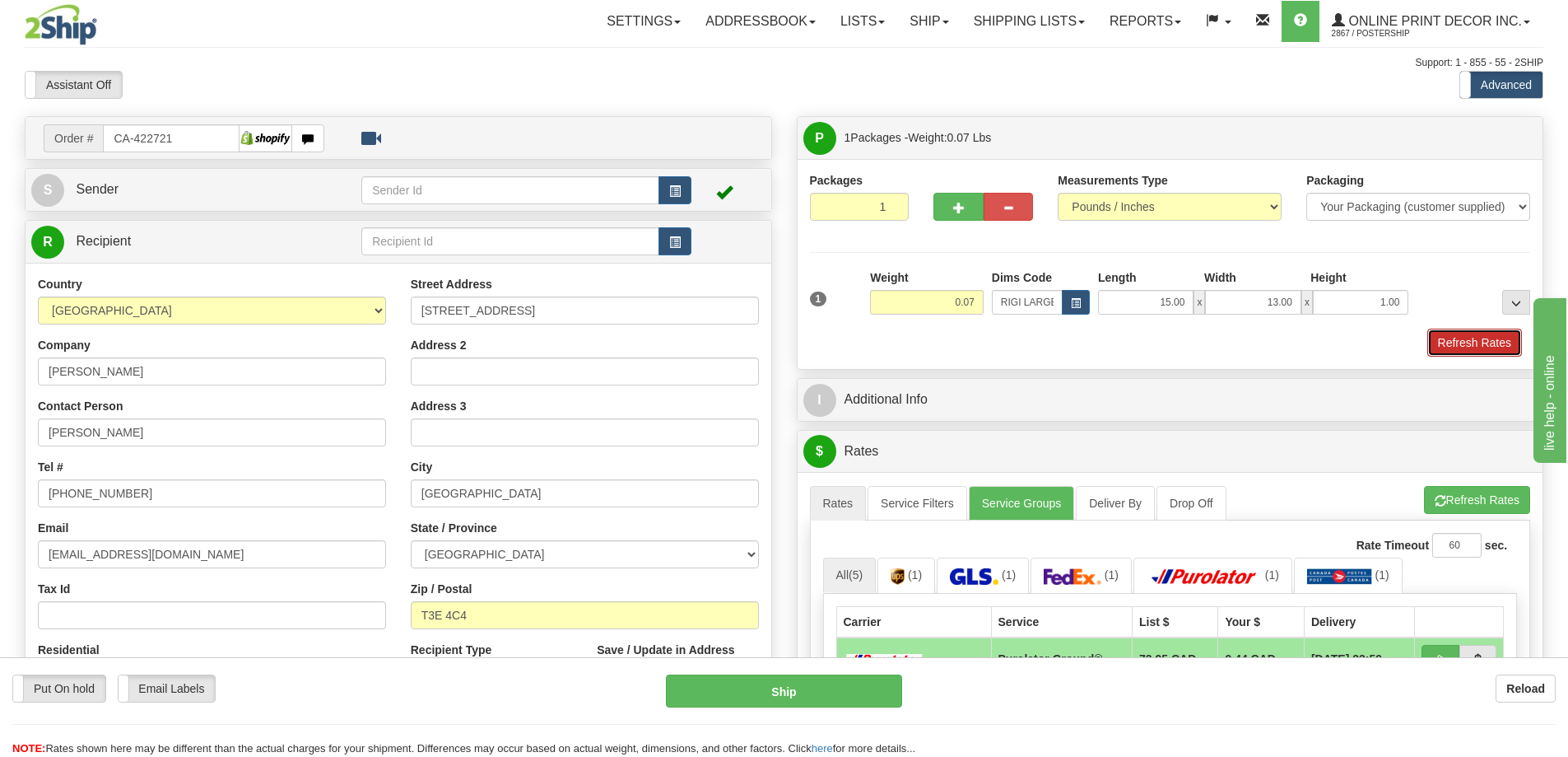
click at [1499, 339] on button "Refresh Rates" at bounding box center [1474, 342] width 95 height 28
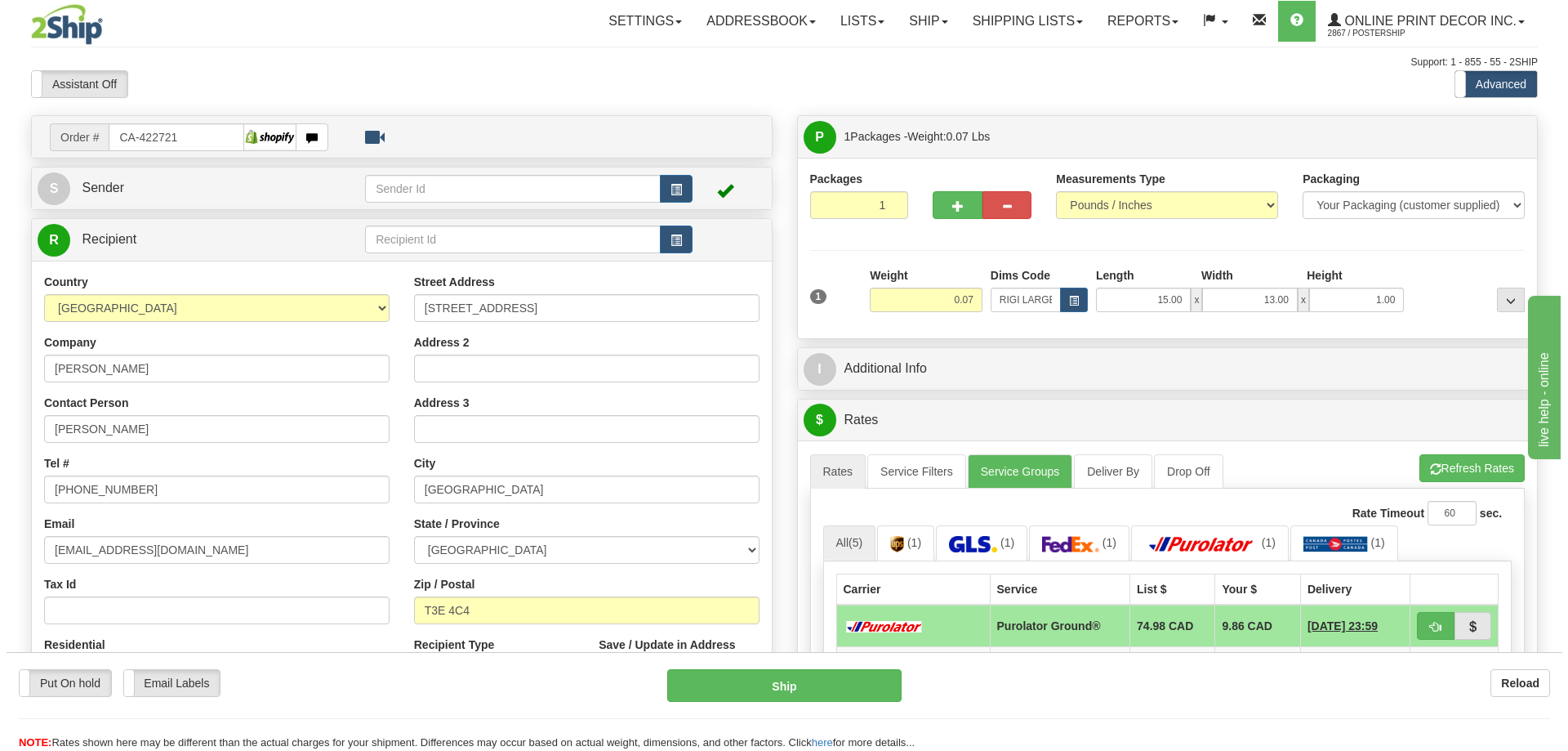
scroll to position [245, 0]
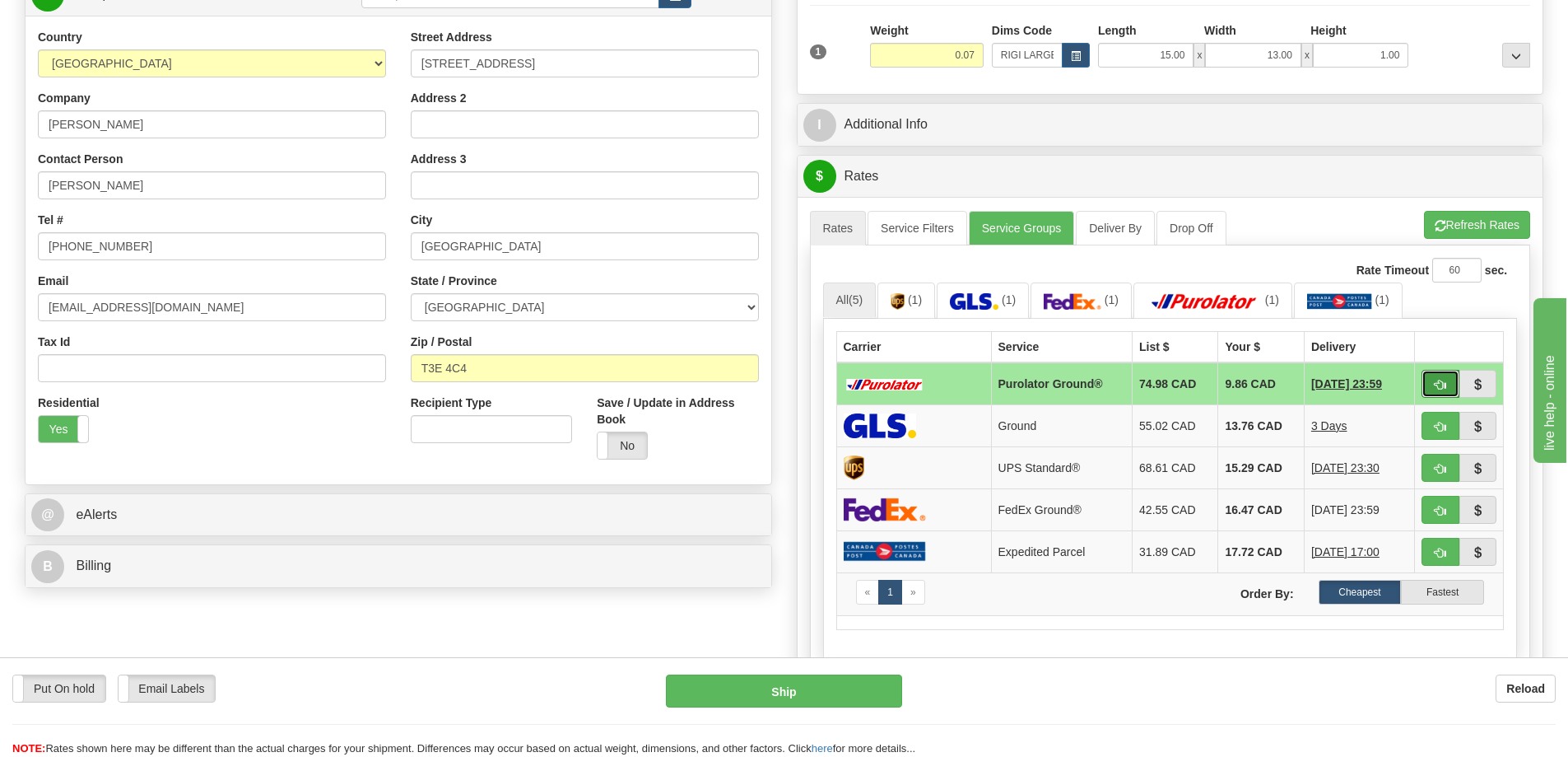
click at [1447, 381] on button "button" at bounding box center [1441, 383] width 38 height 28
type input "260"
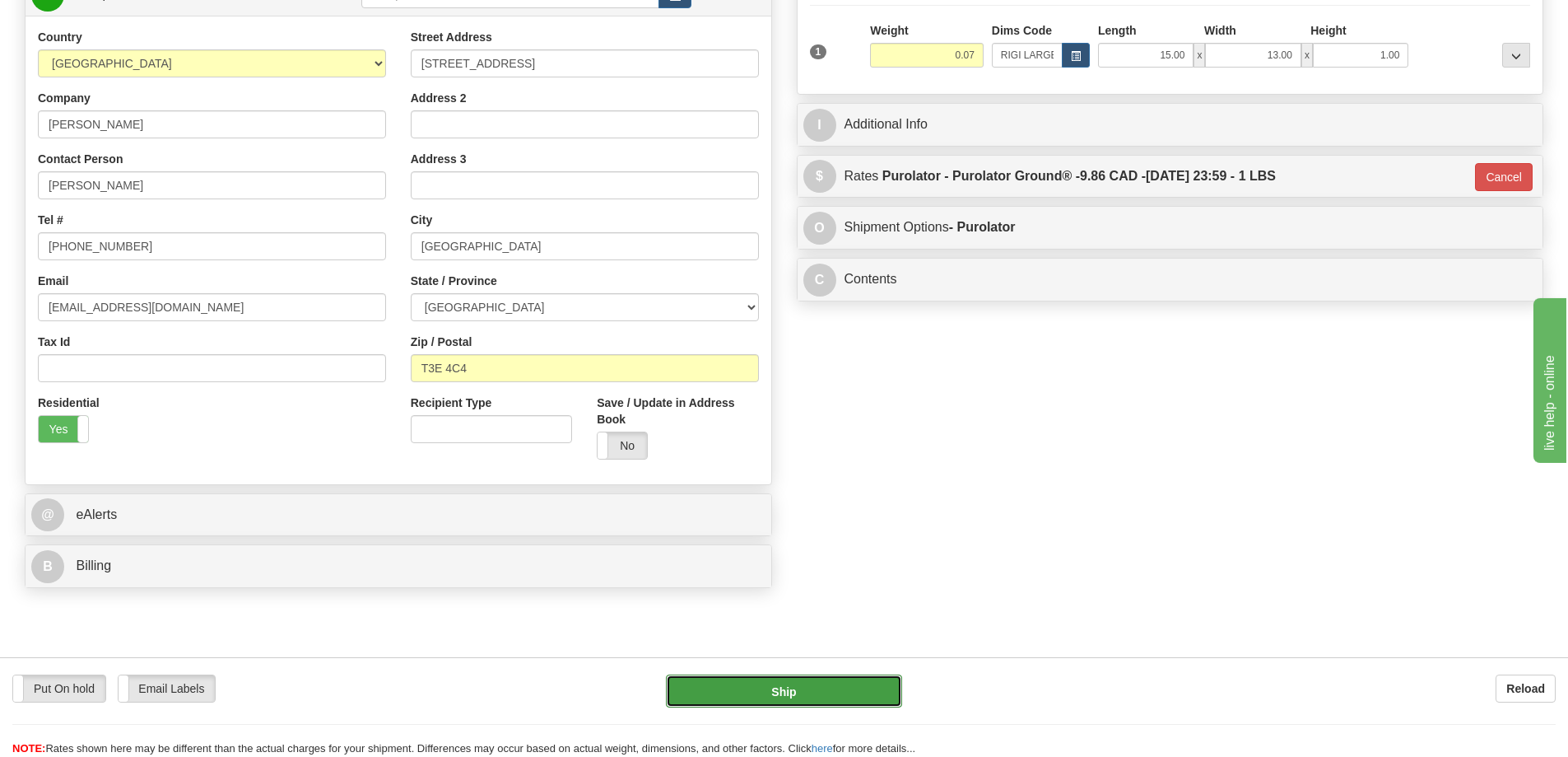
click at [781, 685] on button "Ship" at bounding box center [784, 690] width 236 height 32
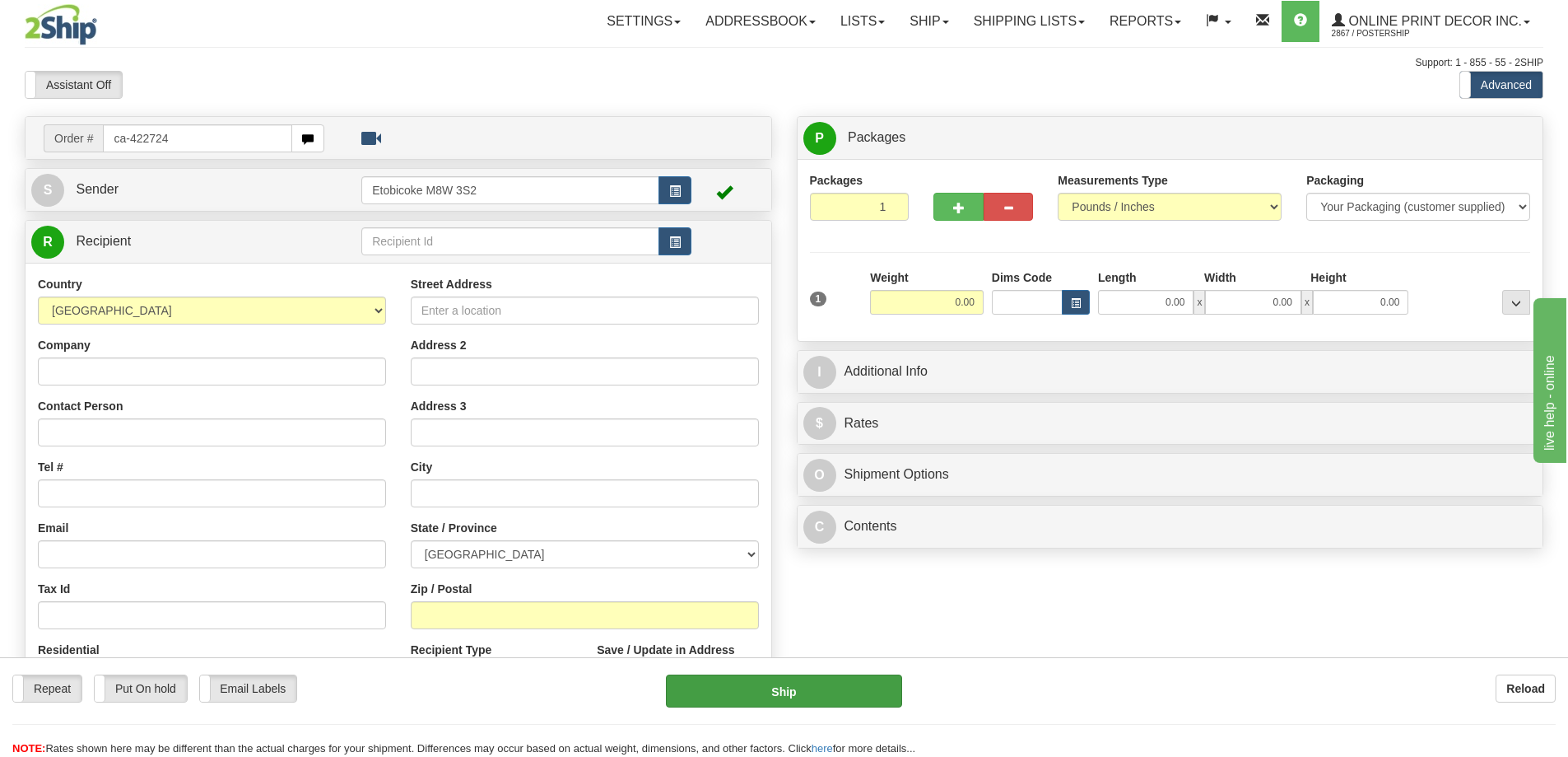
type input "ca-422724"
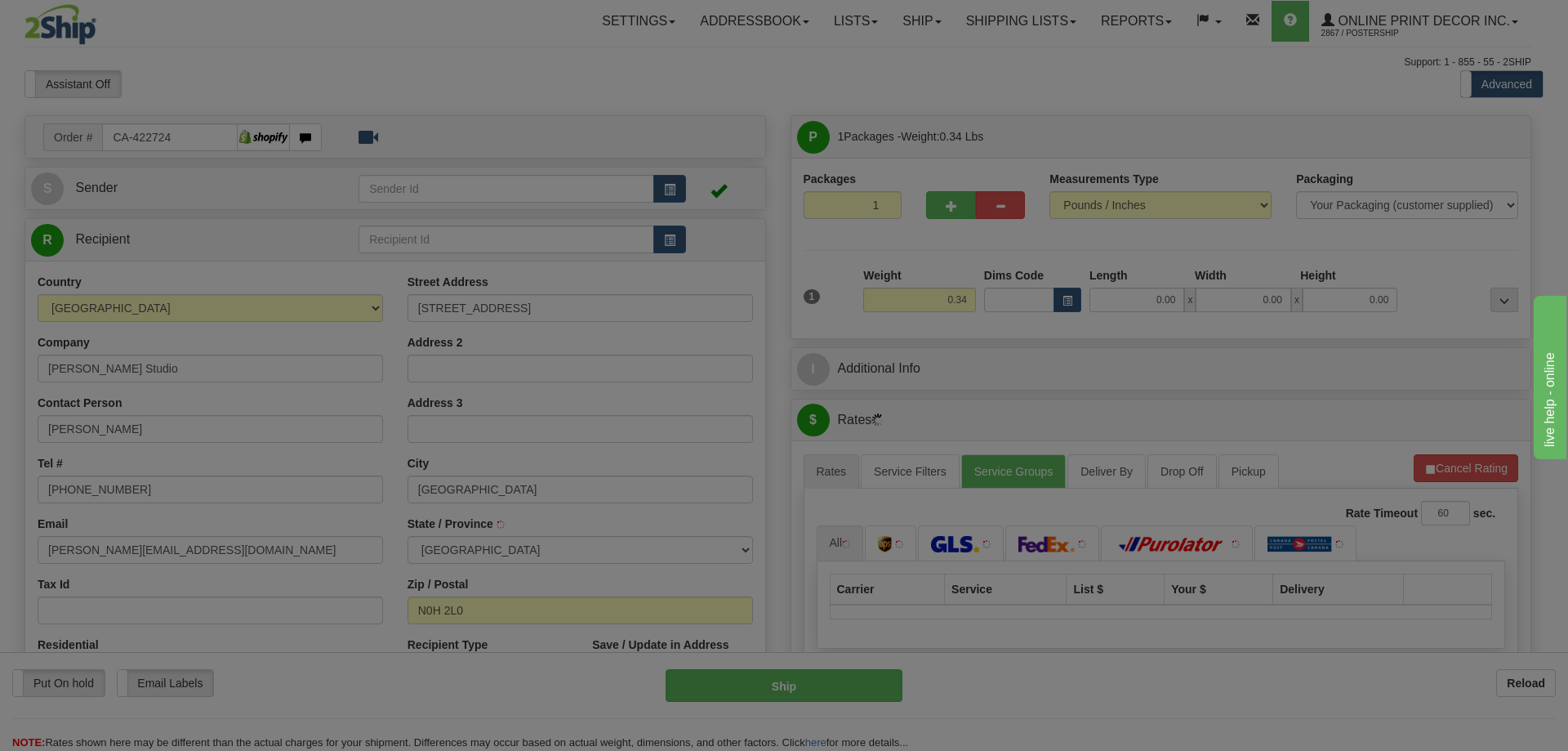
type input "SOUTHAMPTON"
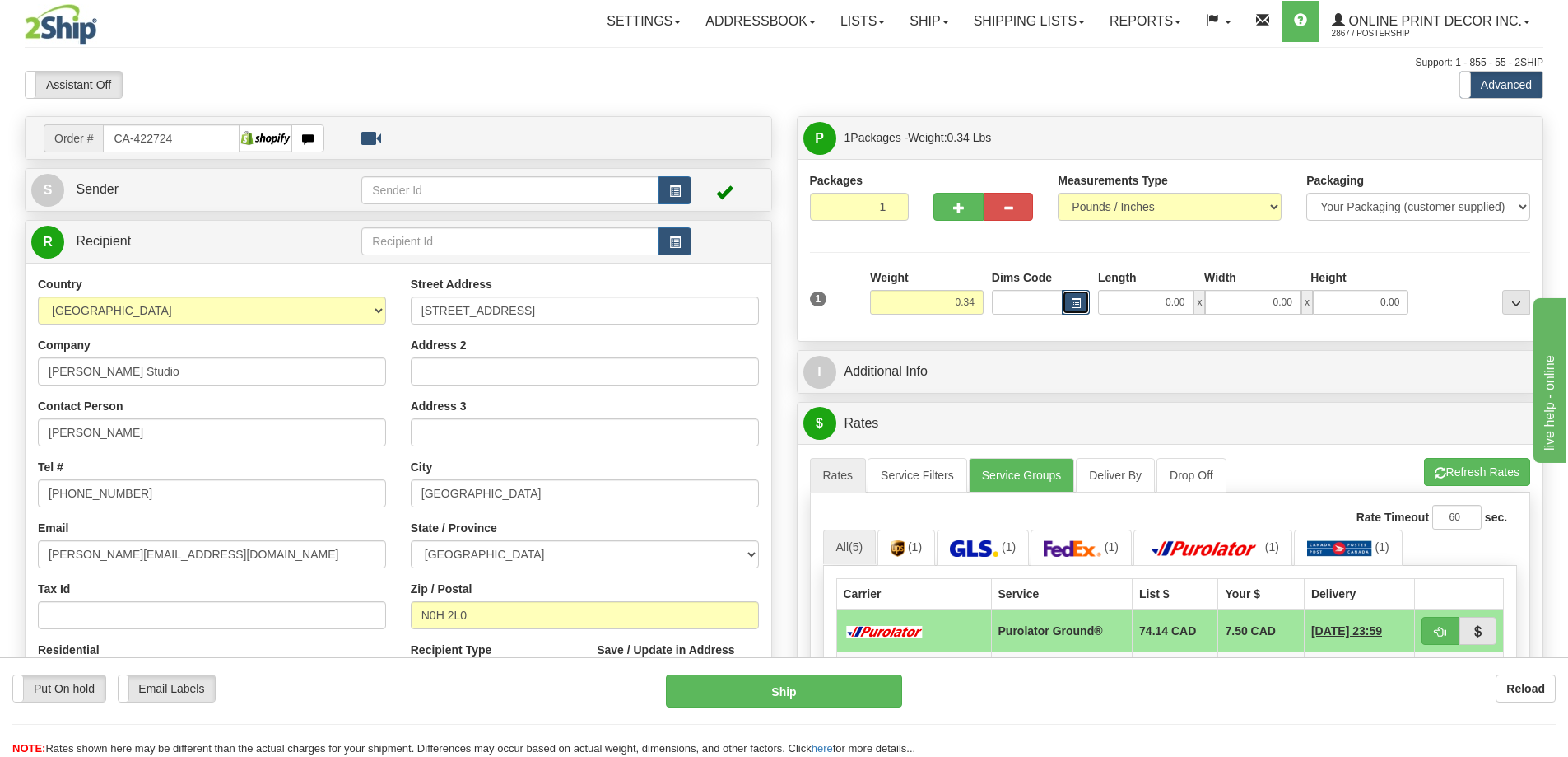
click at [1069, 308] on button "button" at bounding box center [1075, 302] width 28 height 25
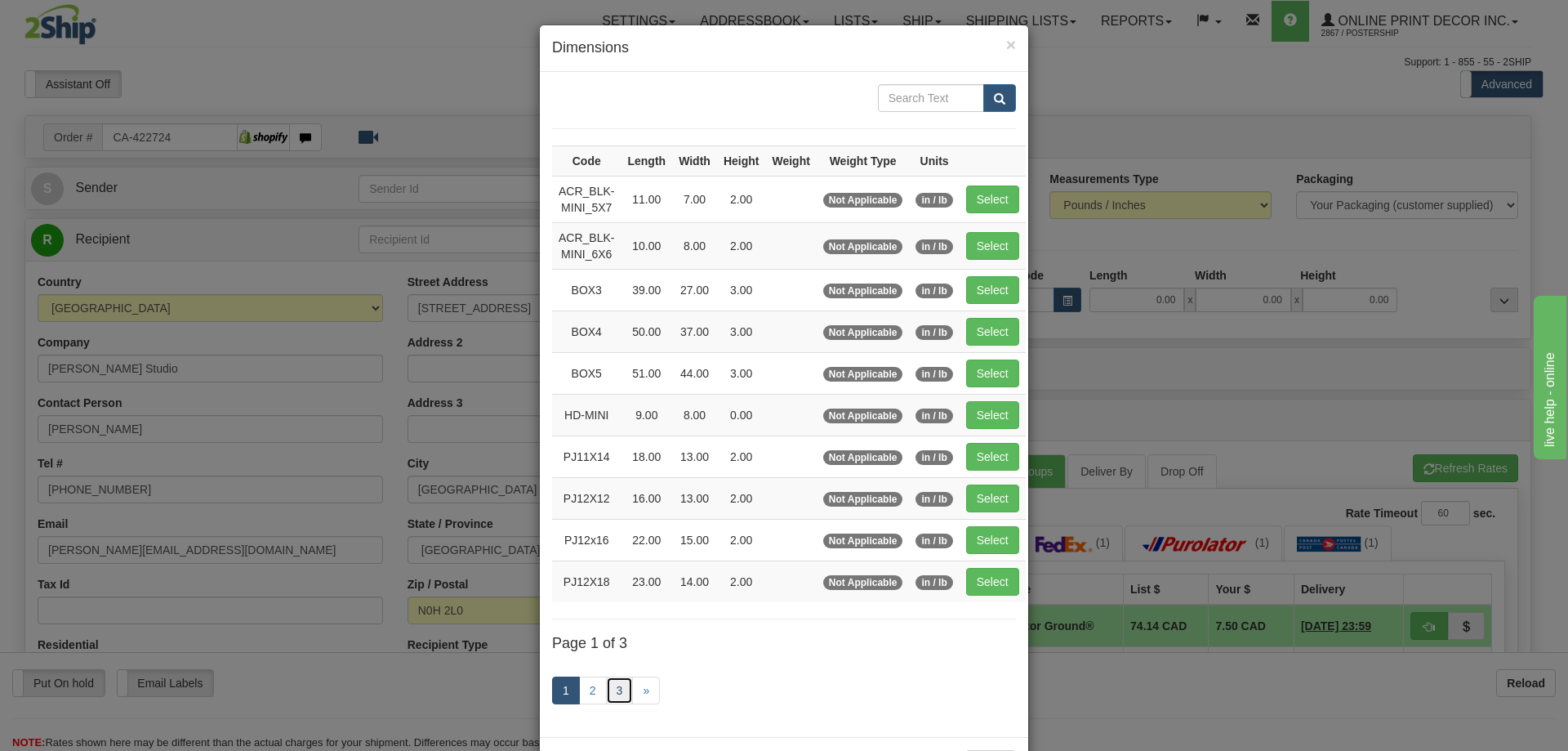
click at [619, 689] on link "3" at bounding box center [619, 689] width 27 height 27
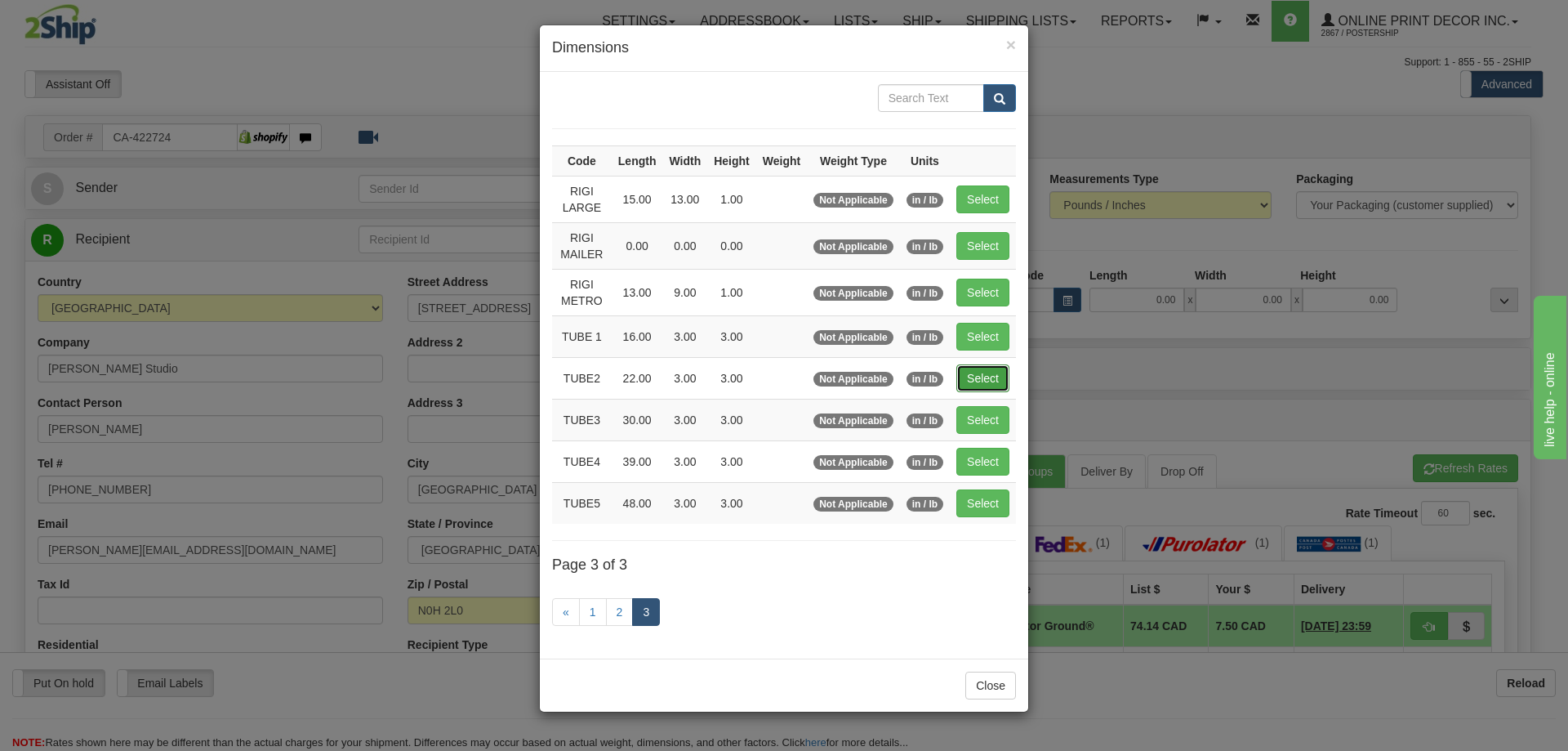
click at [982, 377] on button "Select" at bounding box center [983, 377] width 53 height 27
type input "TUBE2"
type input "22.00"
type input "3.00"
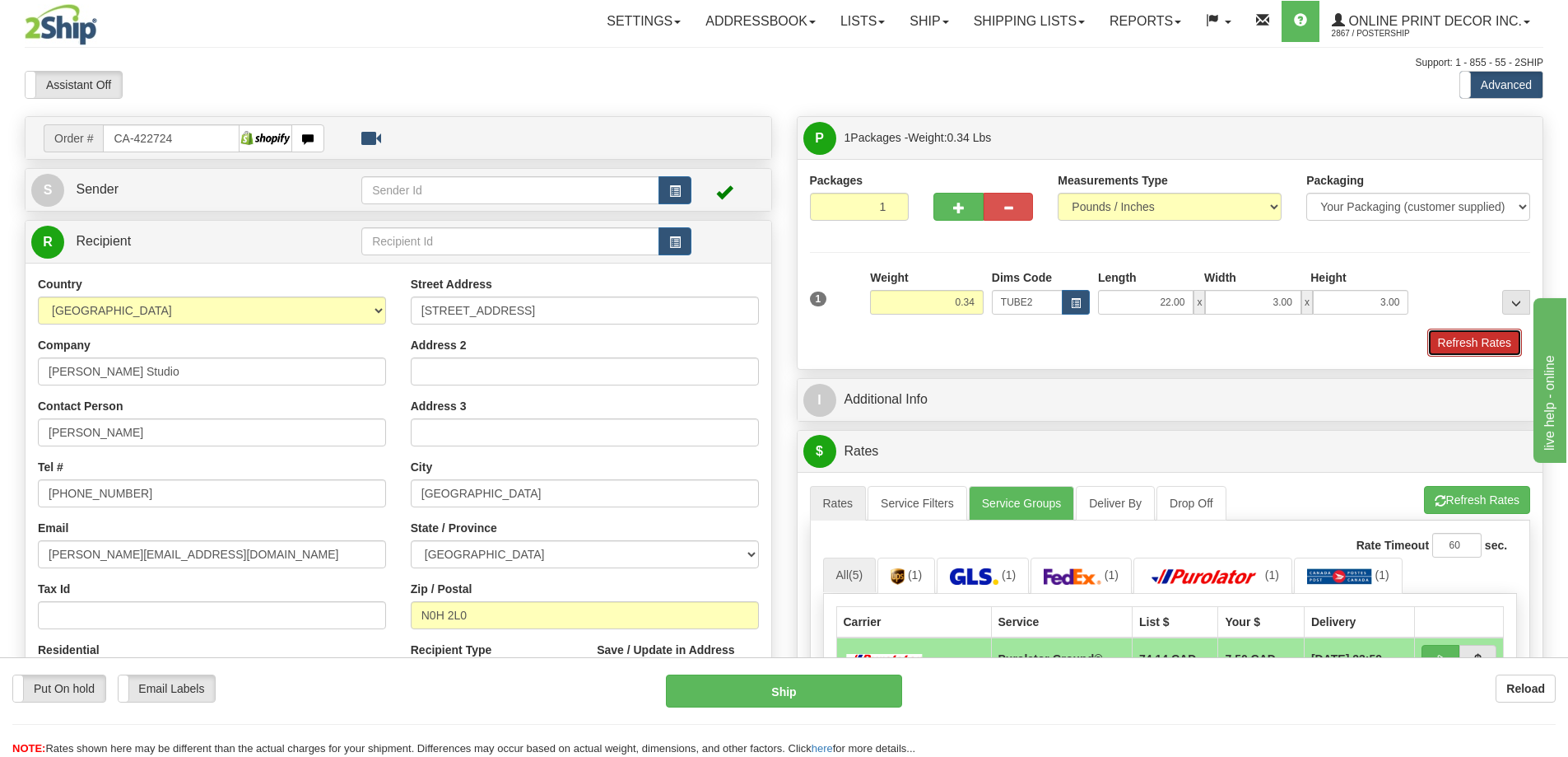
click at [1476, 354] on button "Refresh Rates" at bounding box center [1474, 342] width 95 height 28
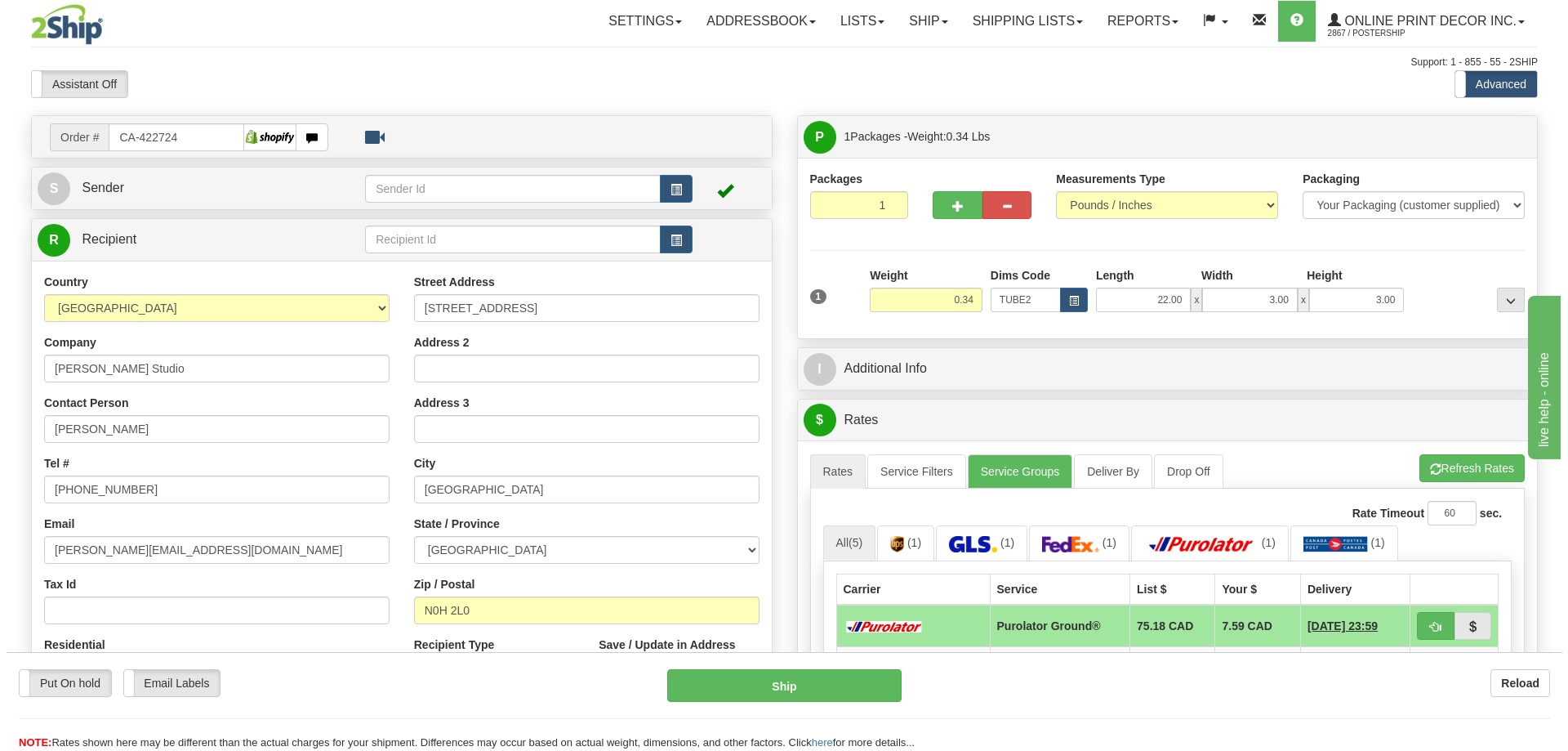
scroll to position [245, 0]
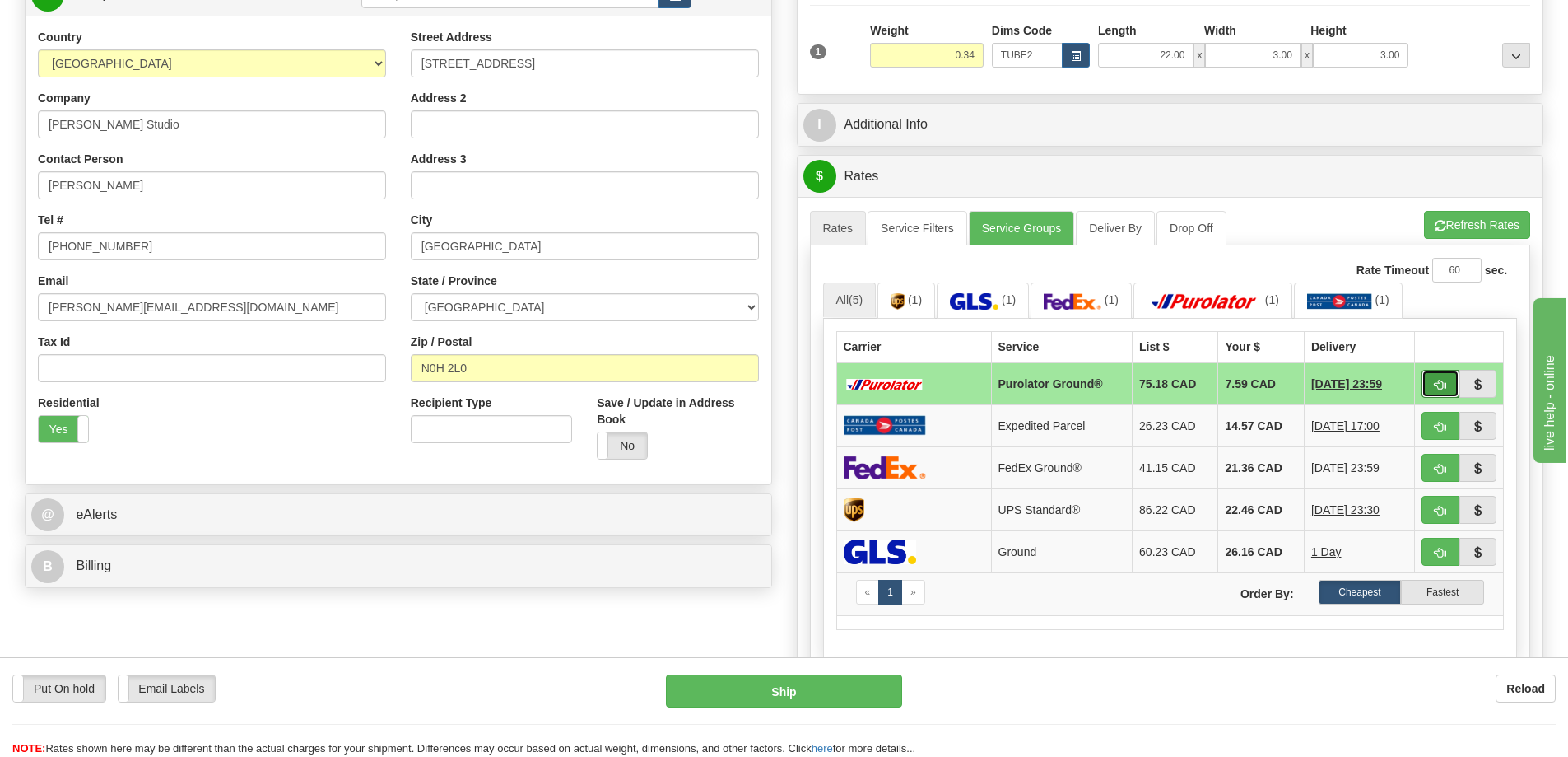
click at [1450, 383] on button "button" at bounding box center [1441, 383] width 38 height 28
type input "260"
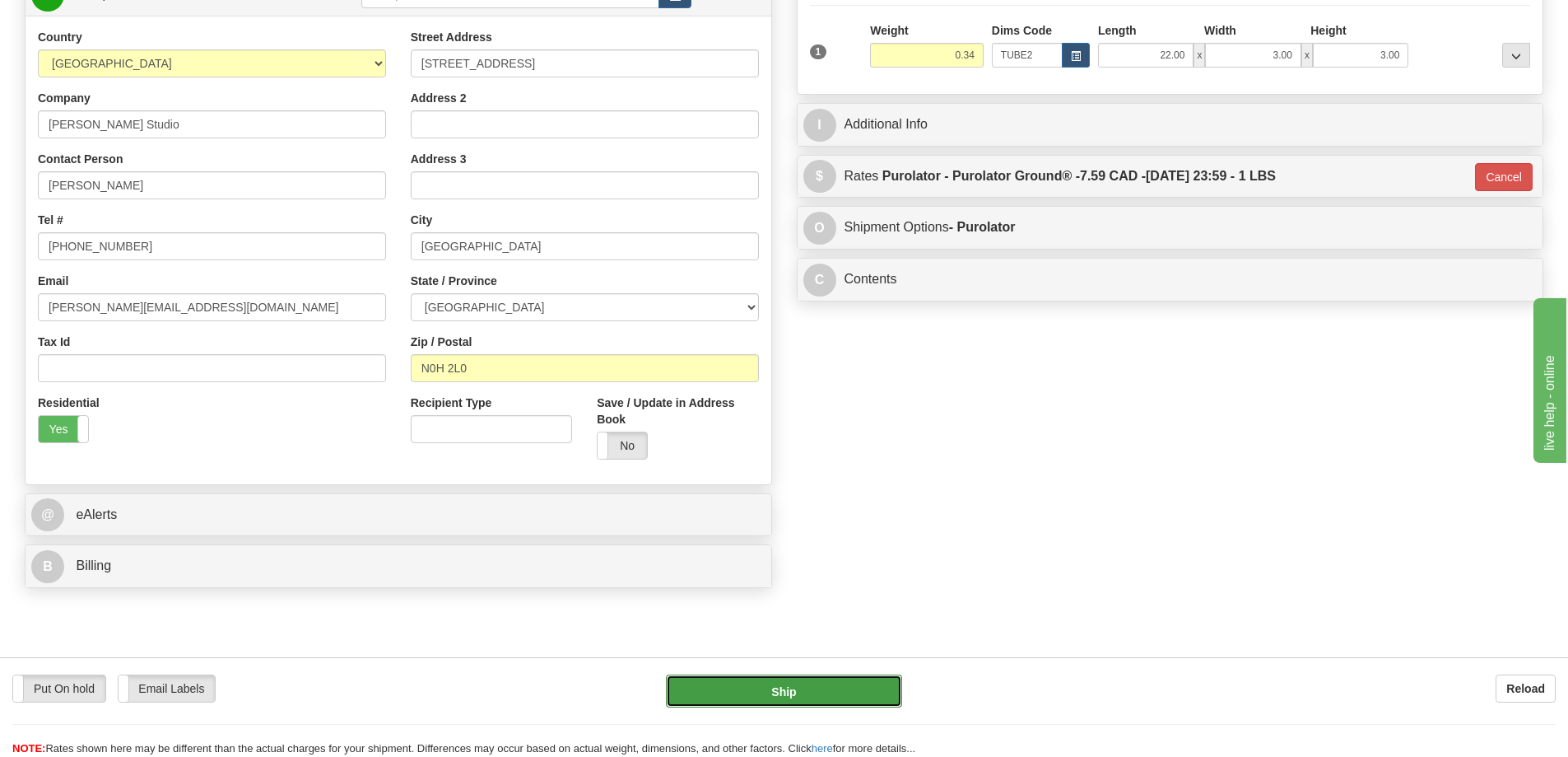
click at [850, 686] on button "Ship" at bounding box center [784, 690] width 236 height 32
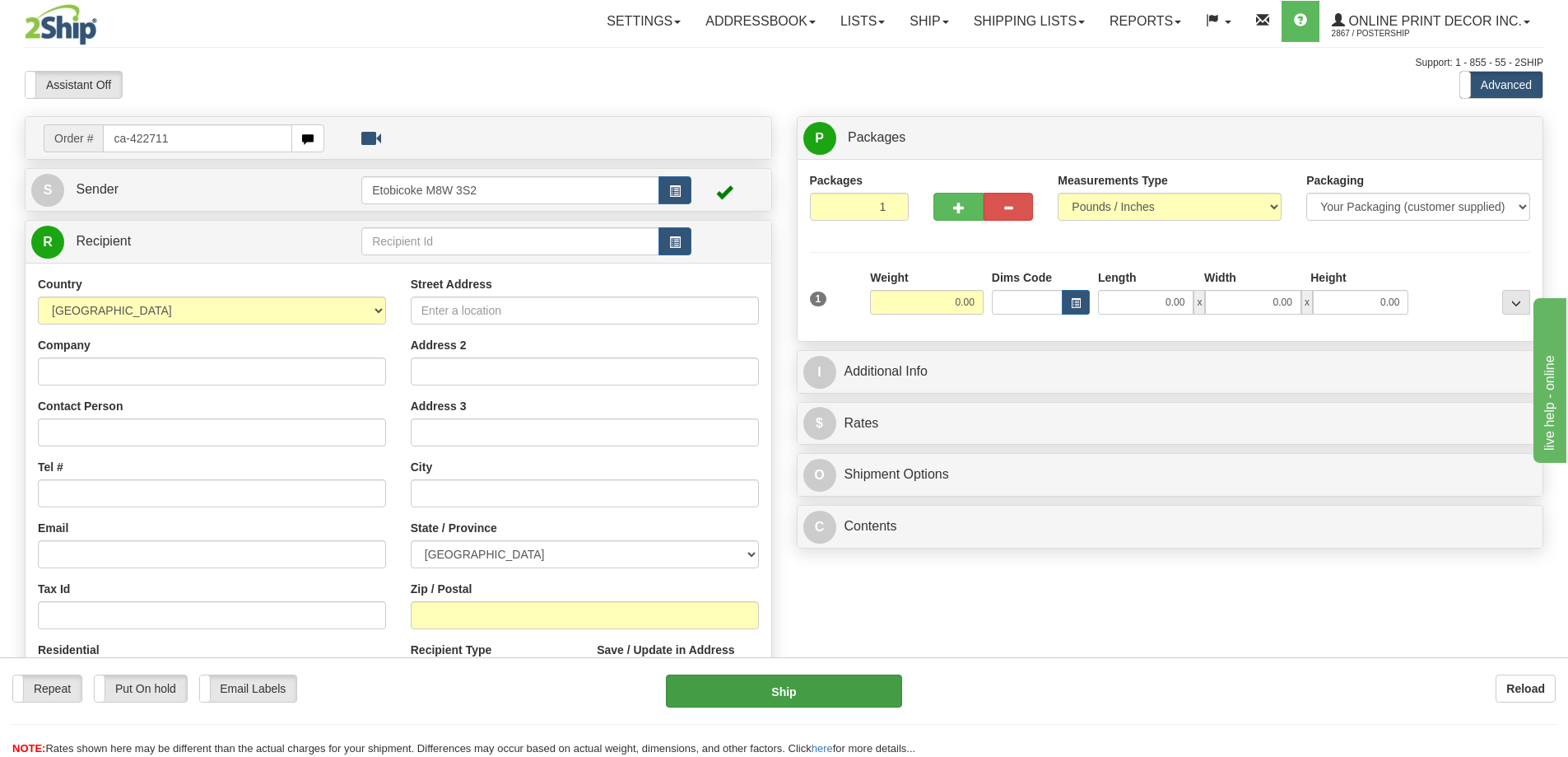
type input "ca-422711"
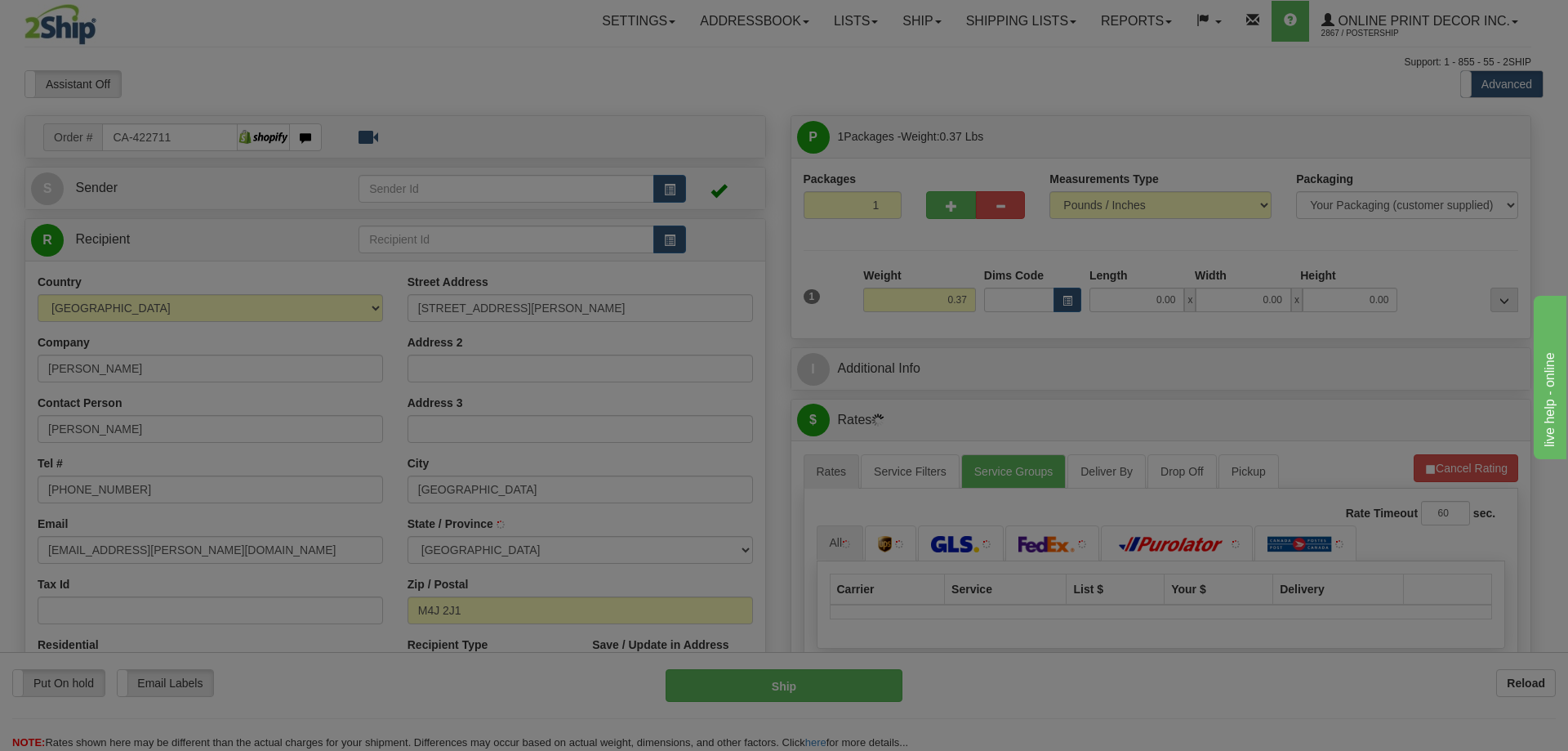
type input "EAST YORK"
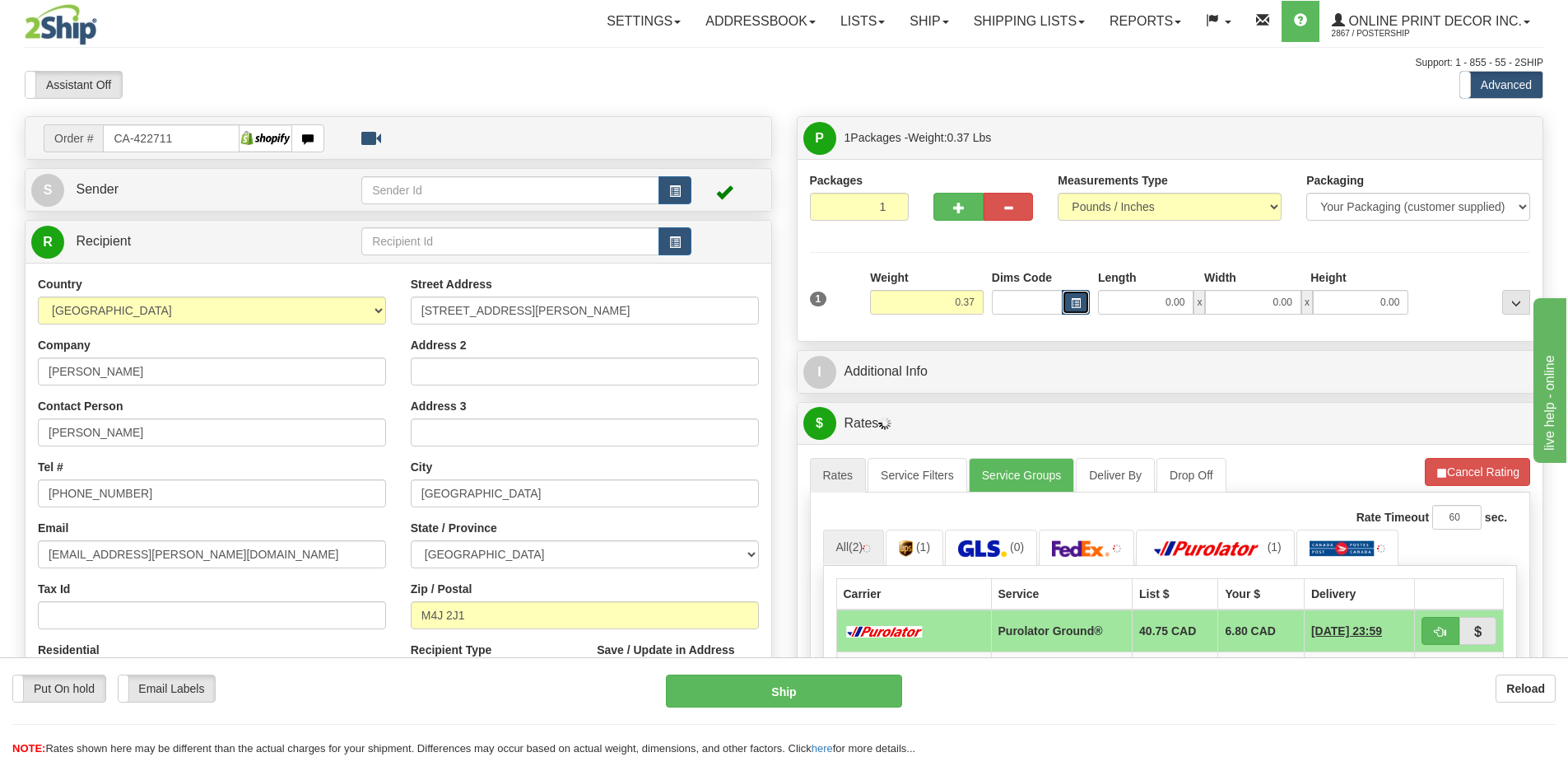
click at [1072, 297] on button "button" at bounding box center [1075, 302] width 28 height 25
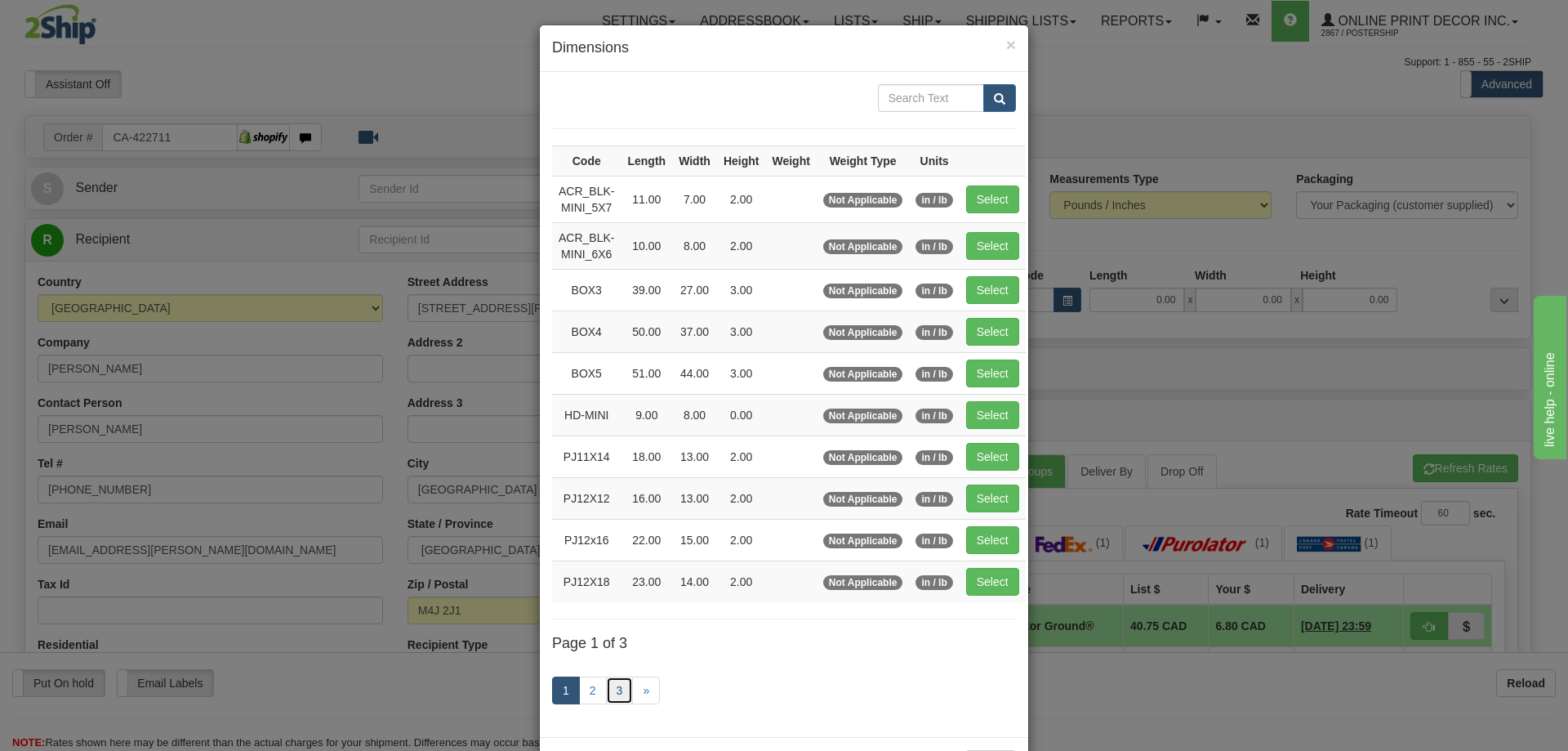
click at [610, 690] on link "3" at bounding box center [619, 689] width 27 height 27
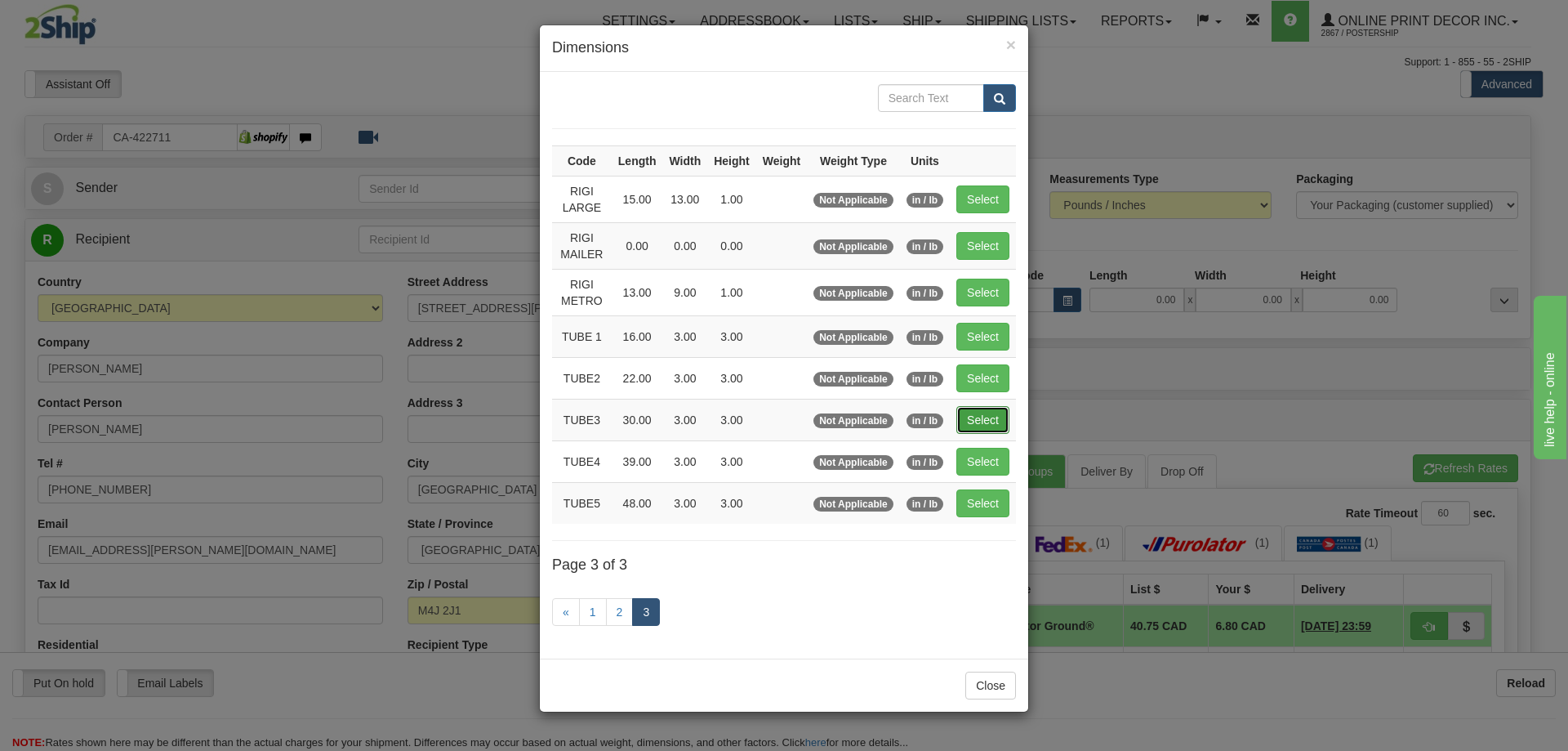
click at [994, 406] on button "Select" at bounding box center [983, 419] width 53 height 27
type input "TUBE3"
type input "30.00"
type input "3.00"
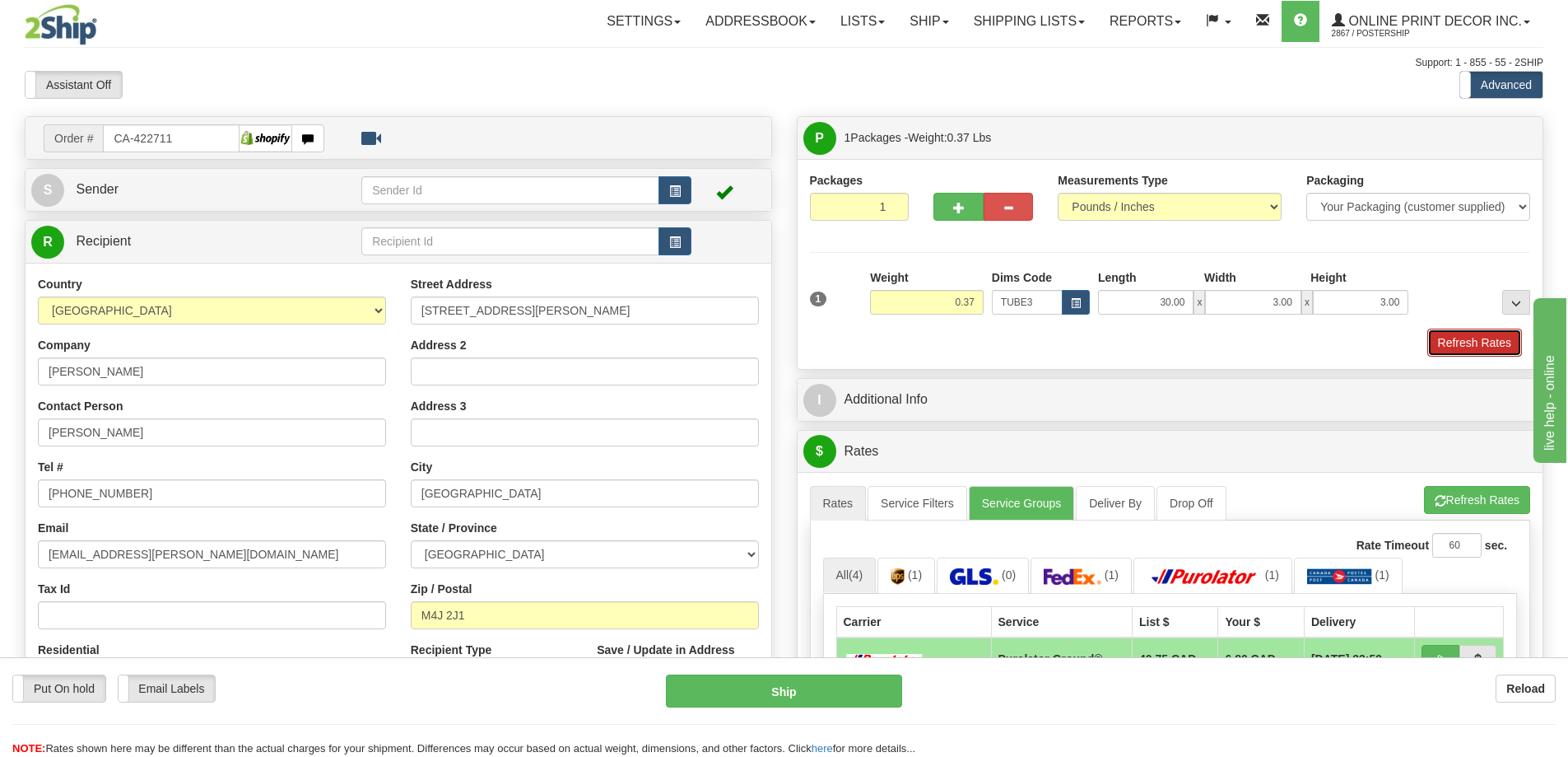
click at [1444, 347] on button "Refresh Rates" at bounding box center [1474, 342] width 95 height 28
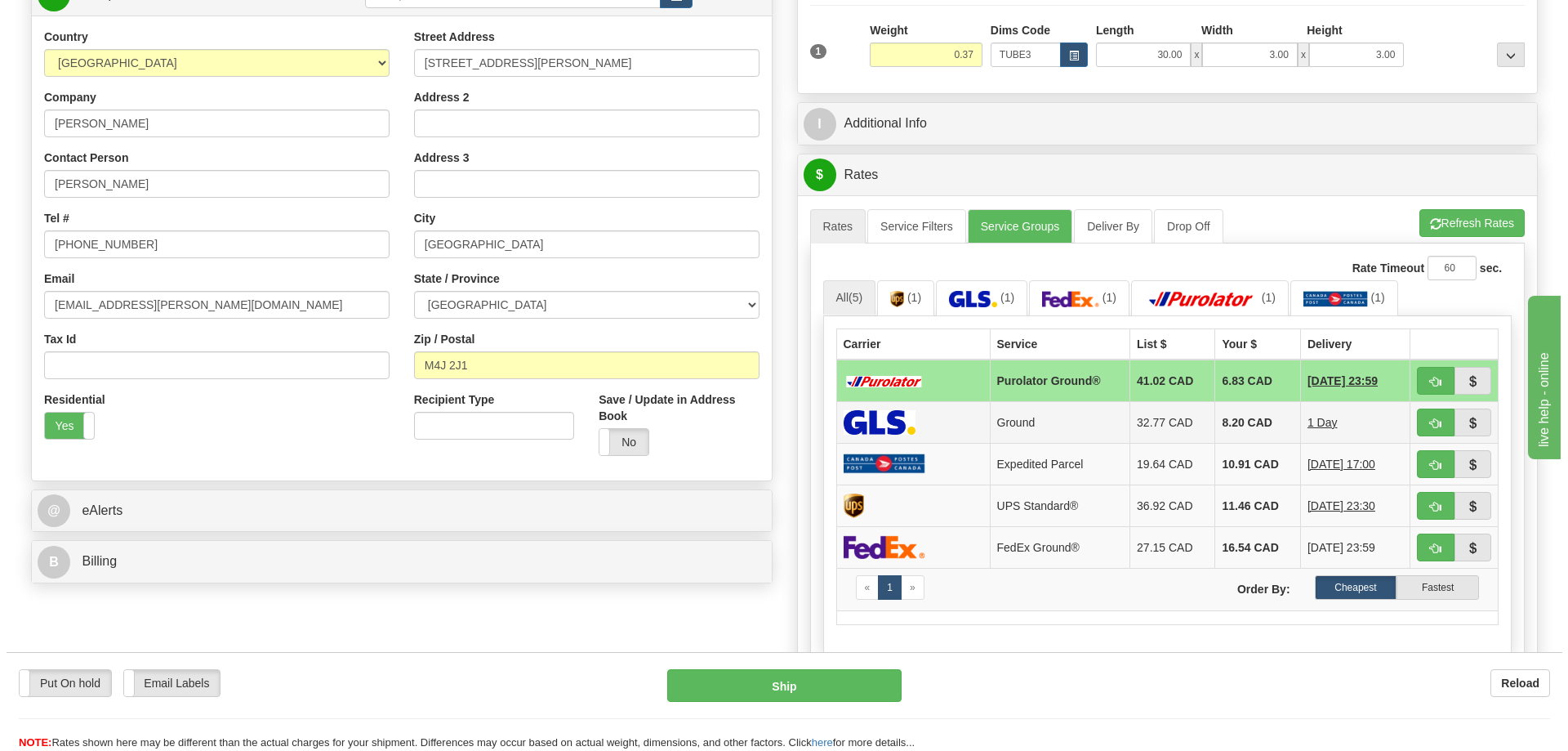
scroll to position [327, 0]
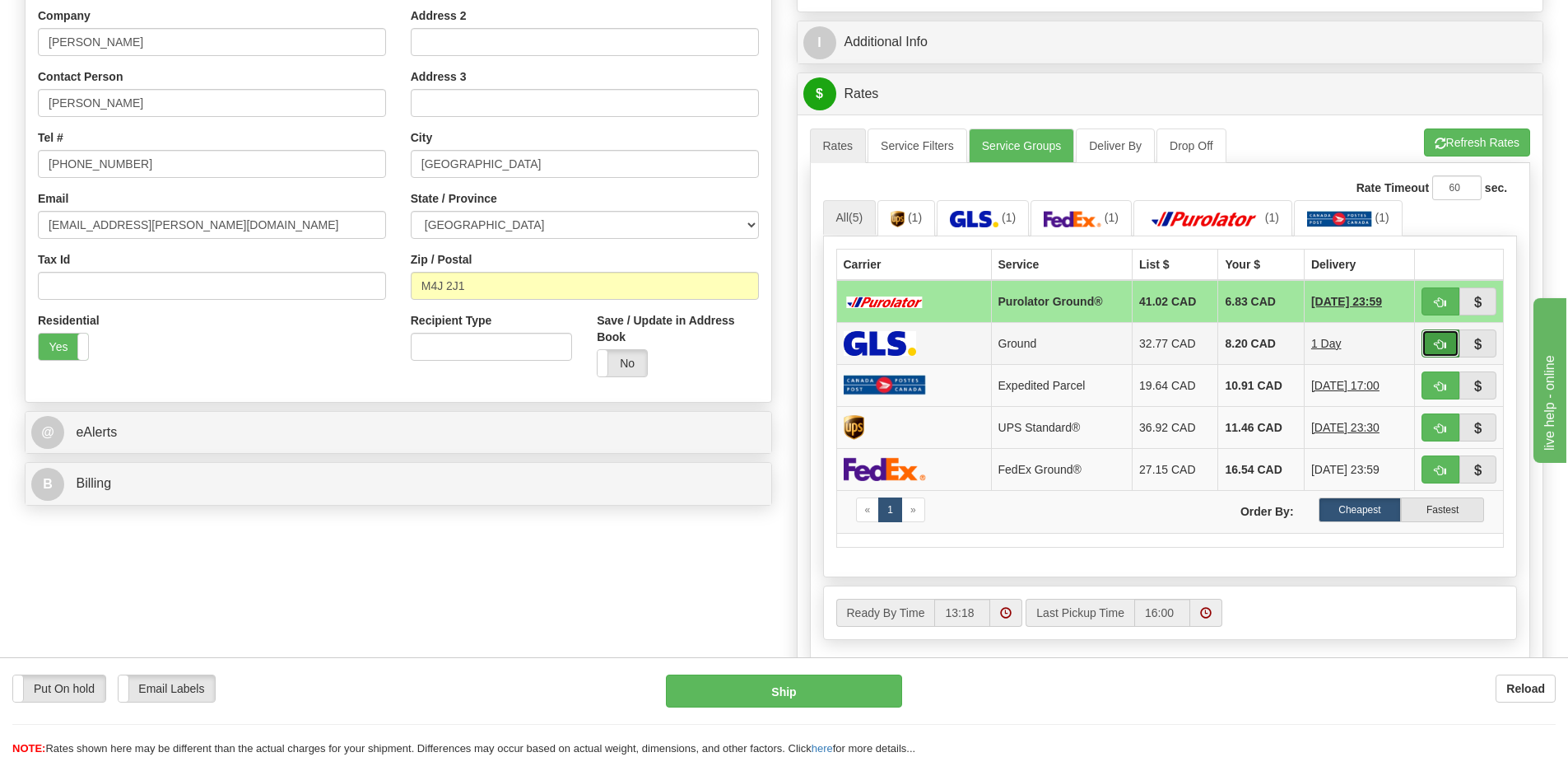
click at [1449, 339] on button "button" at bounding box center [1441, 343] width 38 height 28
type input "1"
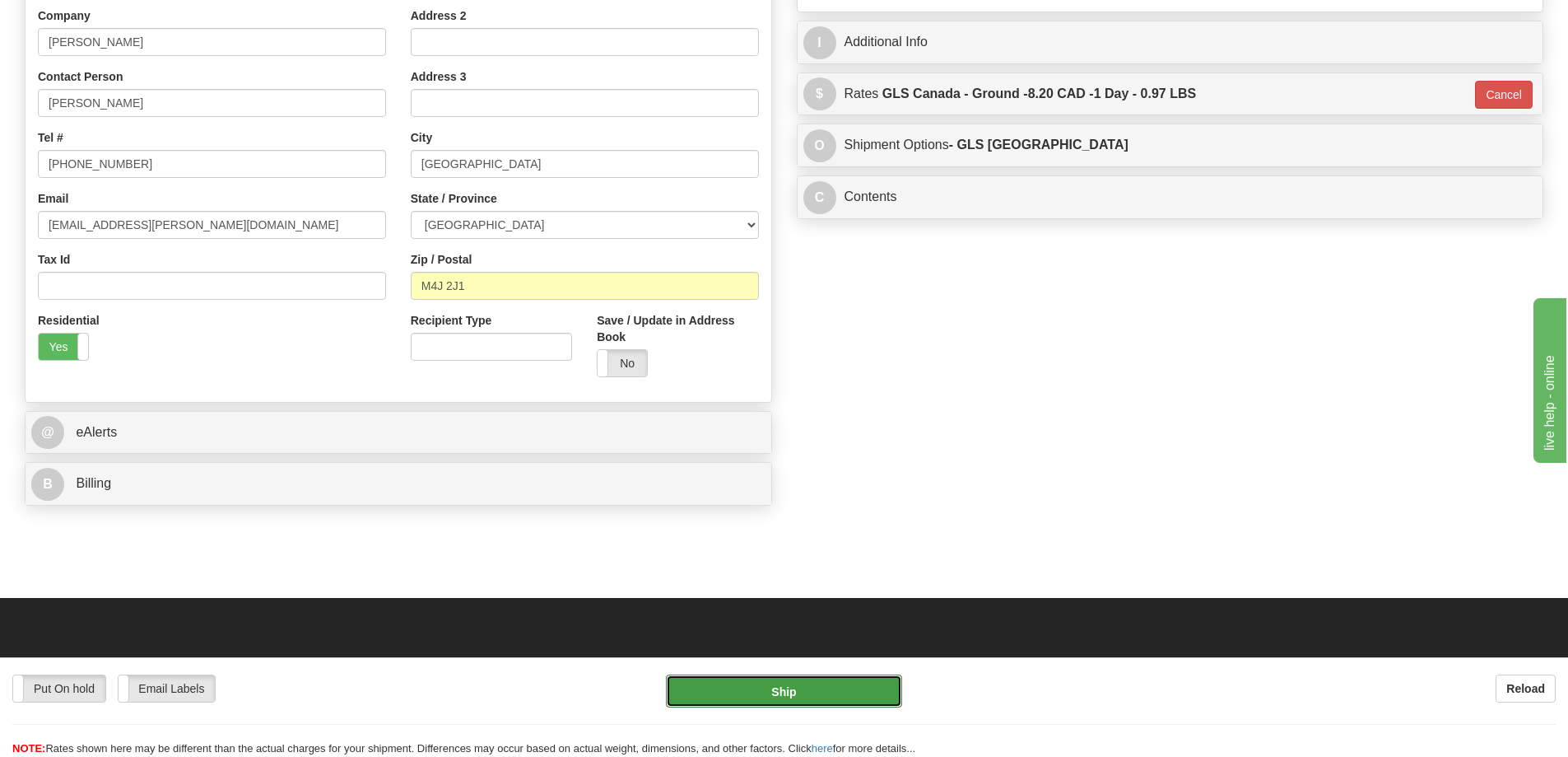
click at [834, 684] on button "Ship" at bounding box center [784, 690] width 236 height 32
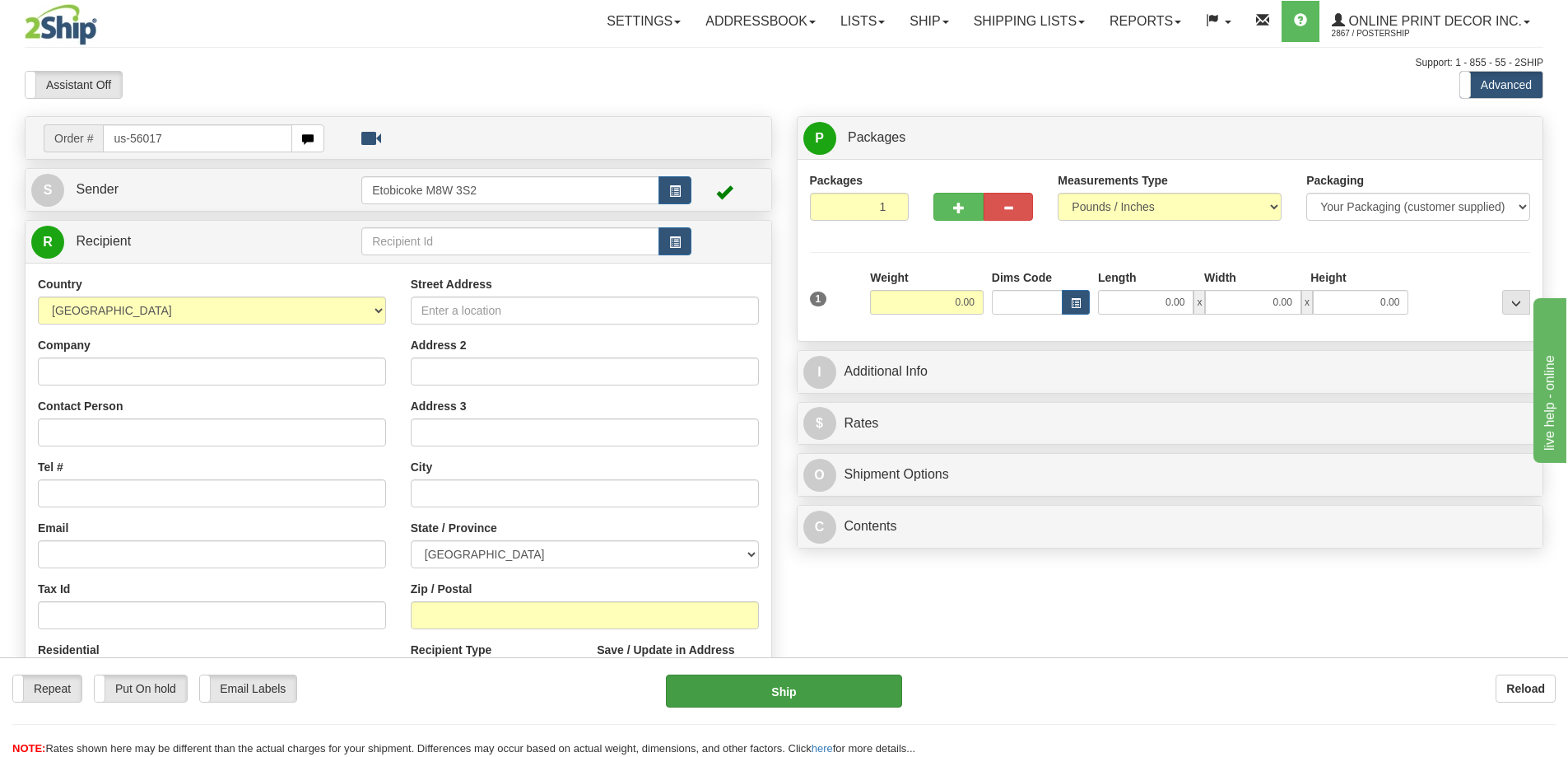
type input "us-56017"
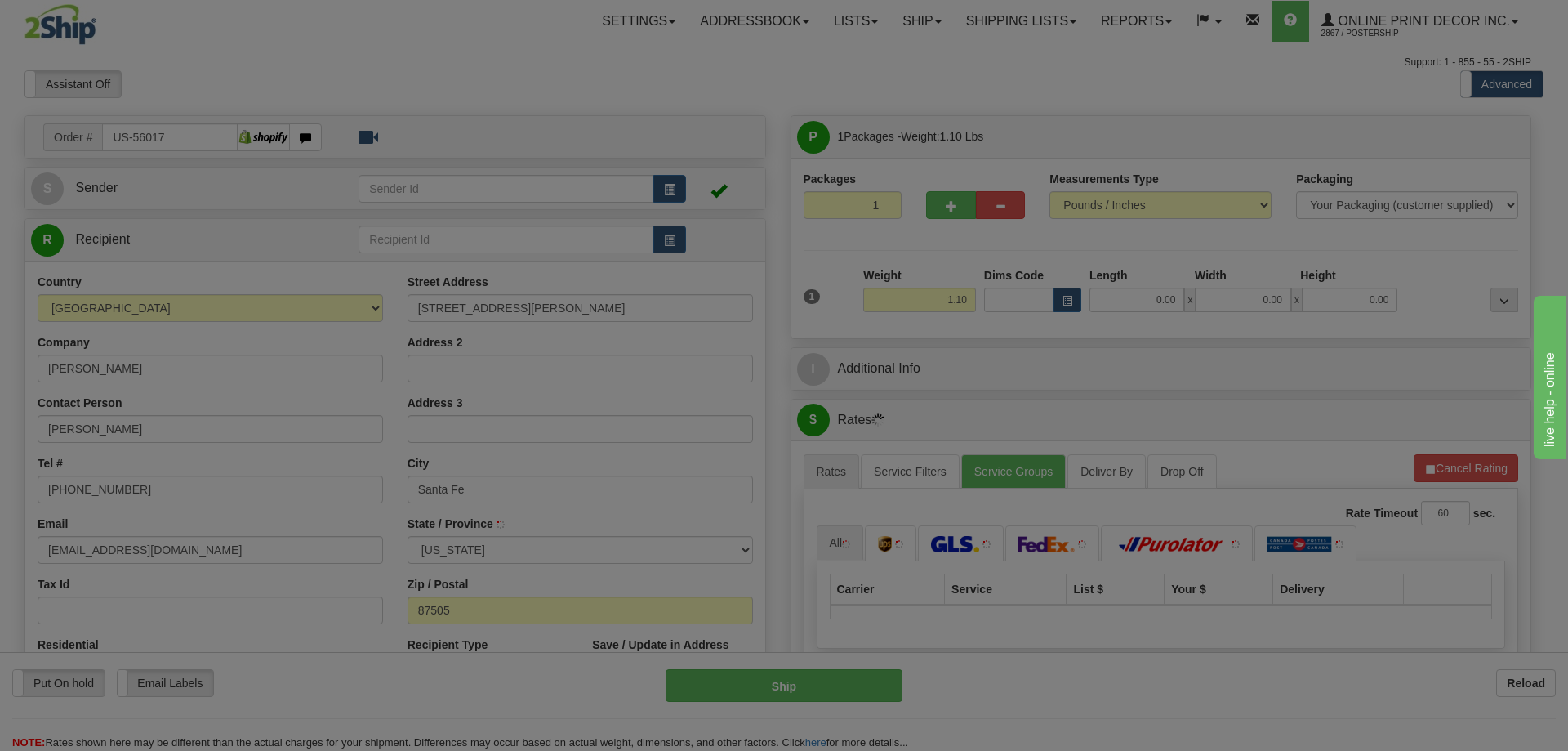
type input "[GEOGRAPHIC_DATA]"
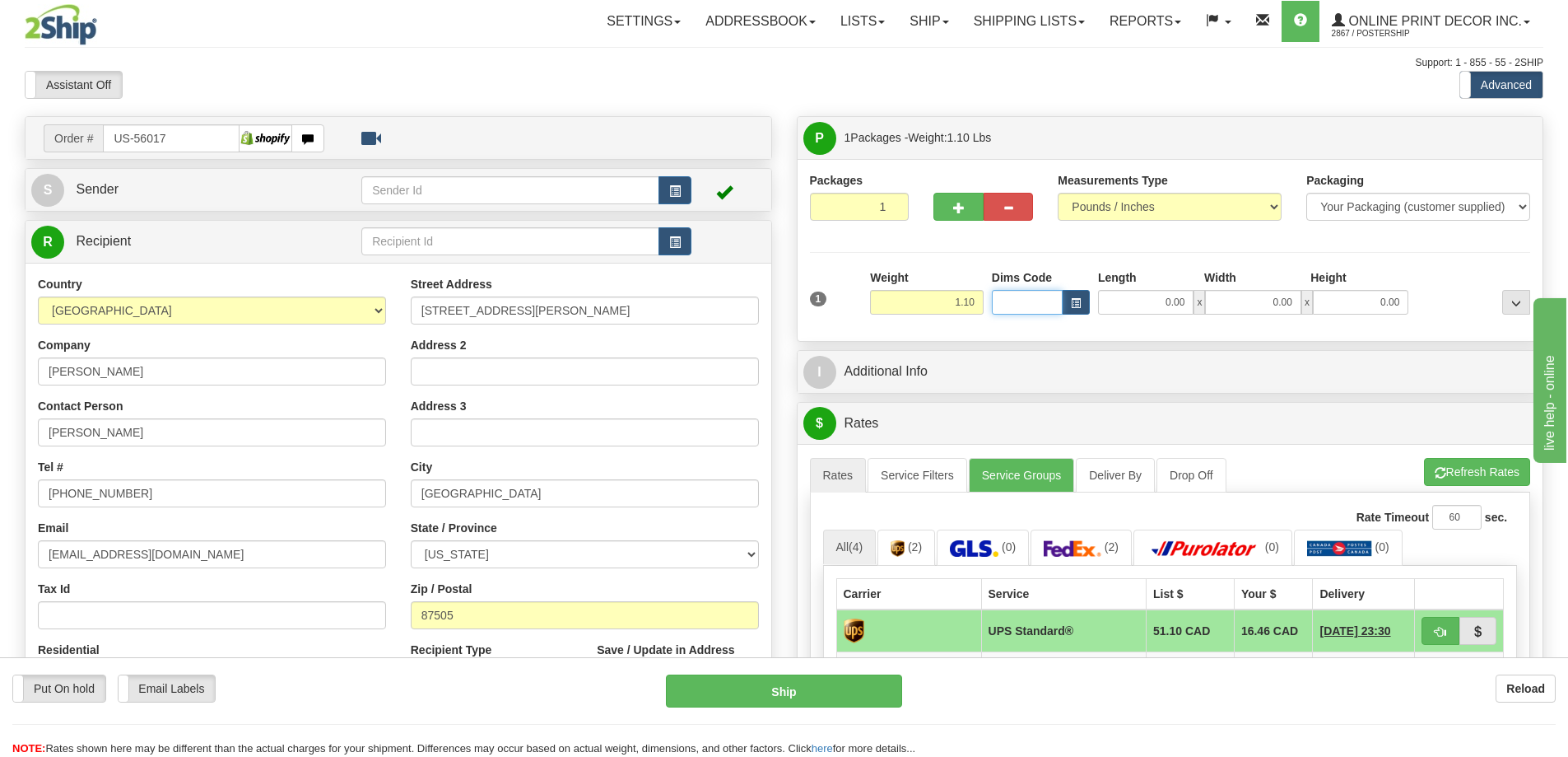
click at [1053, 311] on input "Dims Code" at bounding box center [1027, 302] width 71 height 25
click at [1067, 301] on button "button" at bounding box center [1075, 302] width 28 height 25
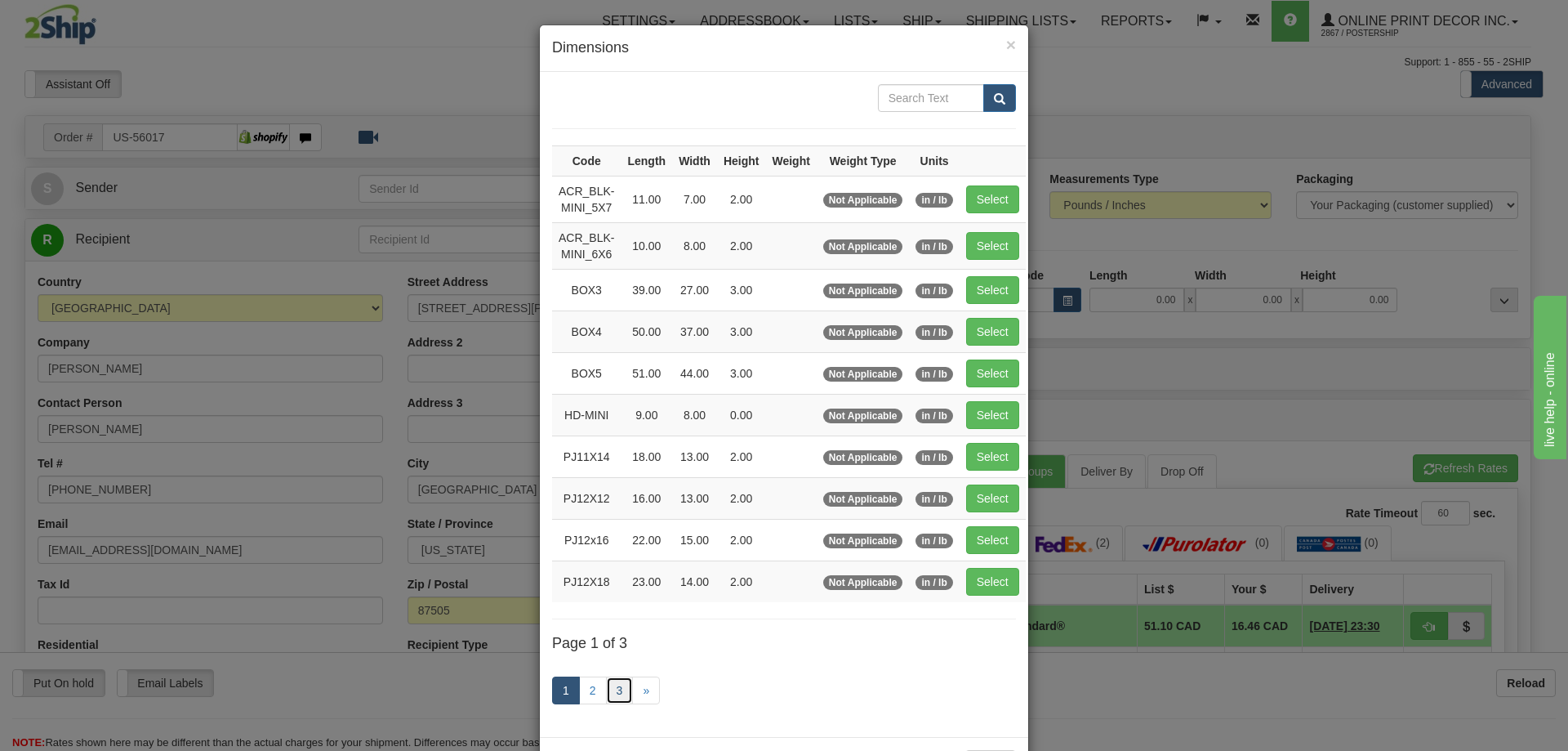
click at [620, 688] on link "3" at bounding box center [619, 689] width 27 height 27
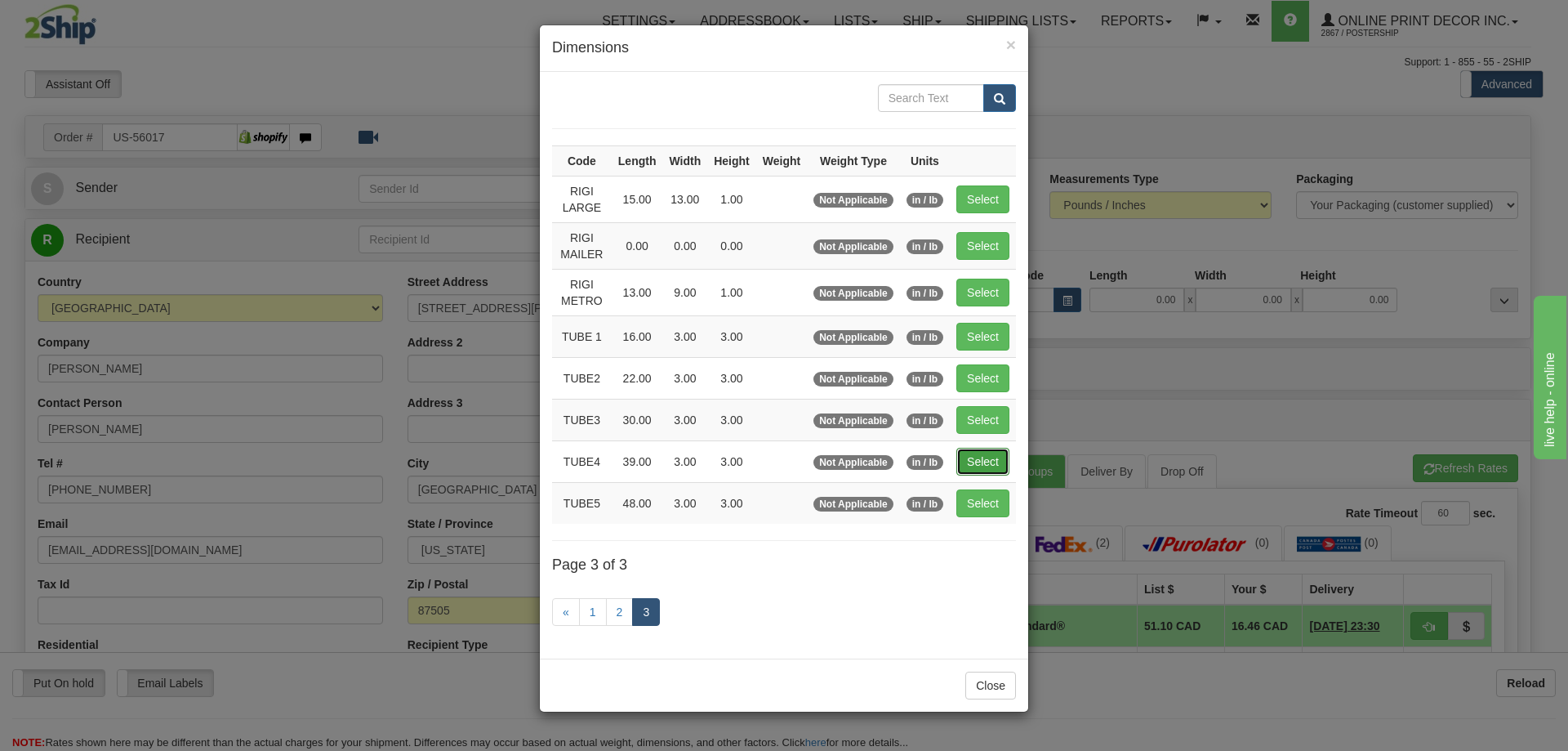
click at [982, 465] on button "Select" at bounding box center [983, 461] width 53 height 27
type input "TUBE4"
type input "39.00"
type input "3.00"
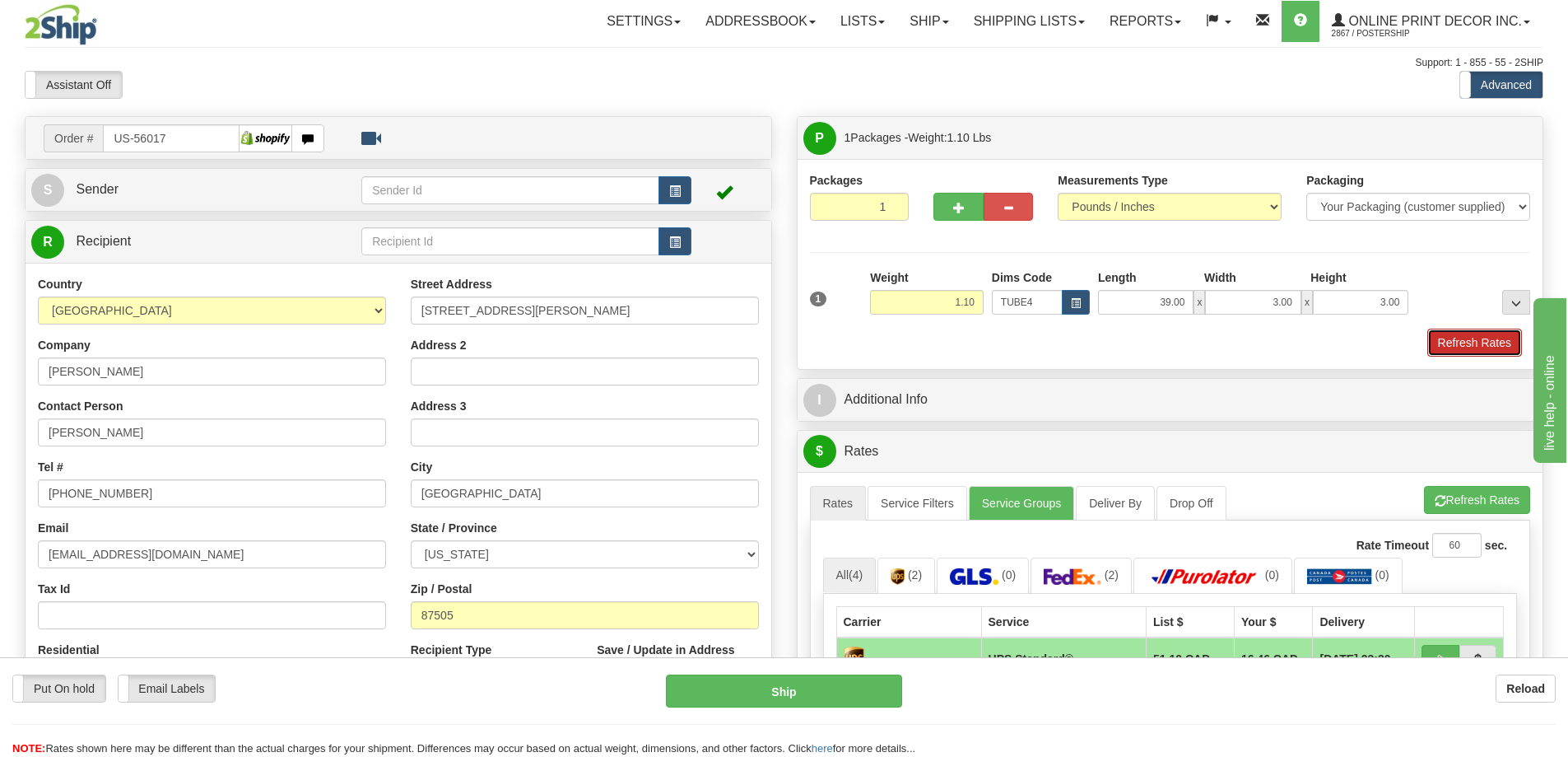
click at [1475, 339] on button "Refresh Rates" at bounding box center [1474, 342] width 95 height 28
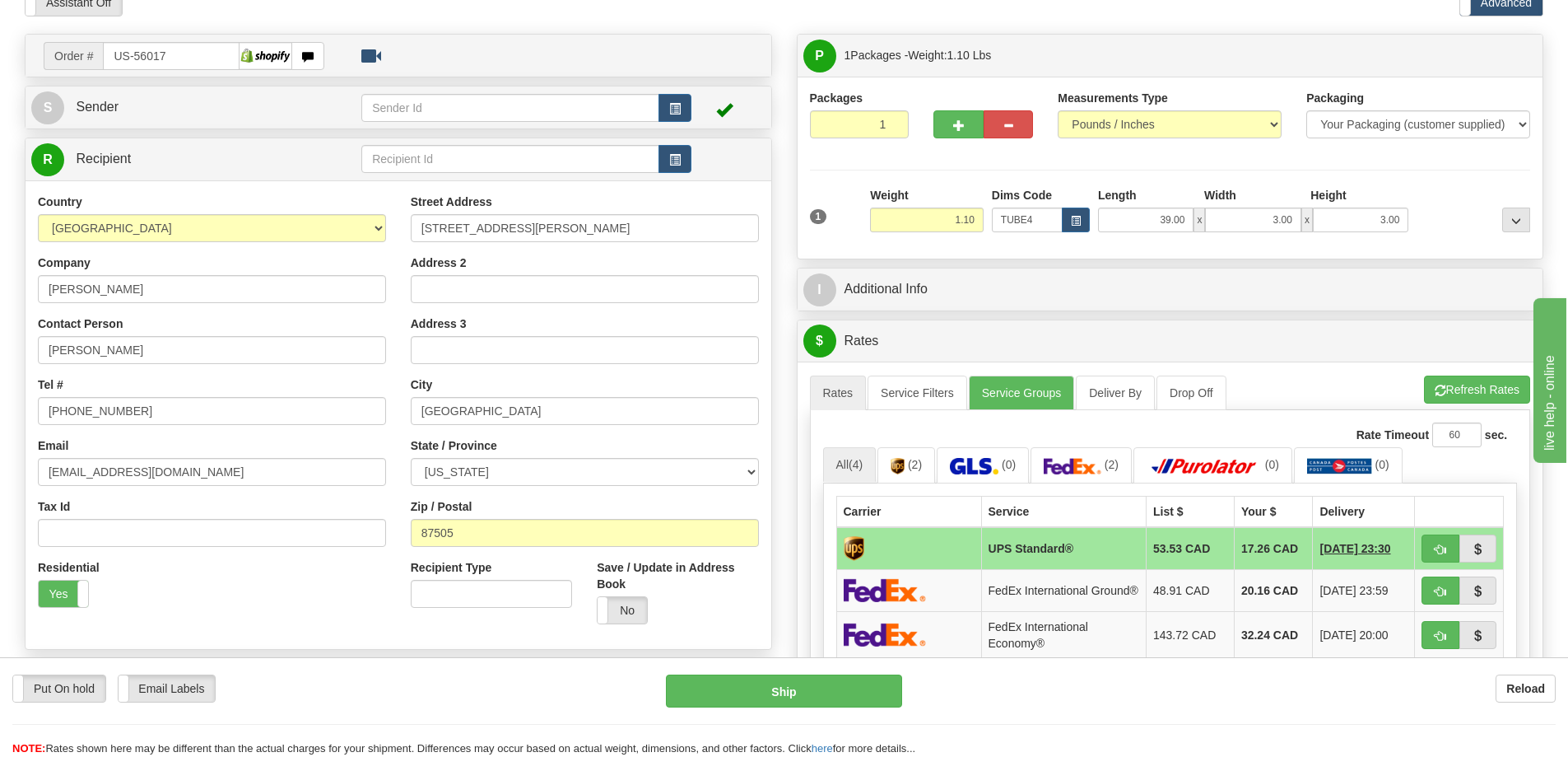
scroll to position [164, 0]
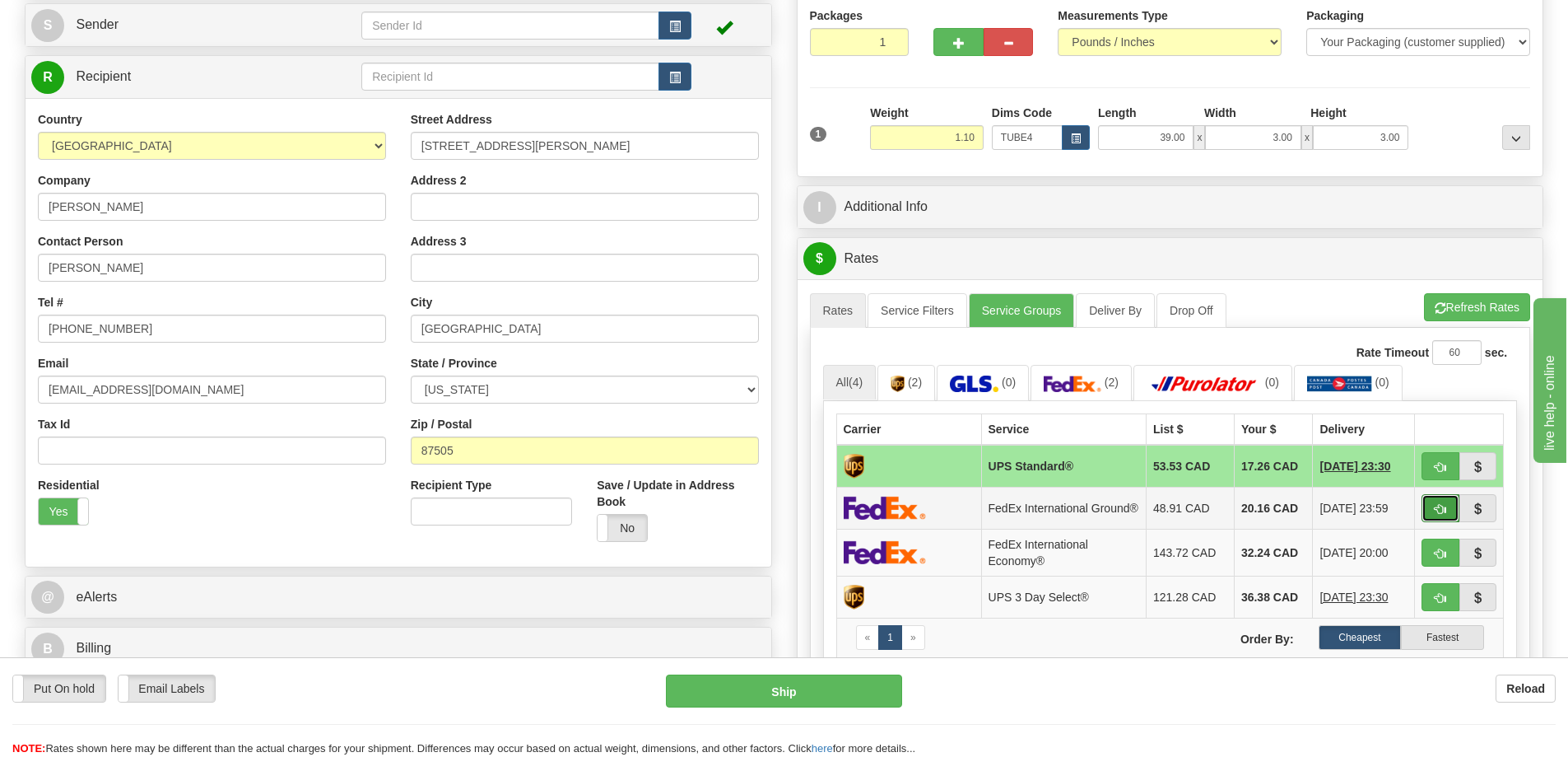
click at [1445, 505] on button "button" at bounding box center [1441, 508] width 38 height 28
type input "92"
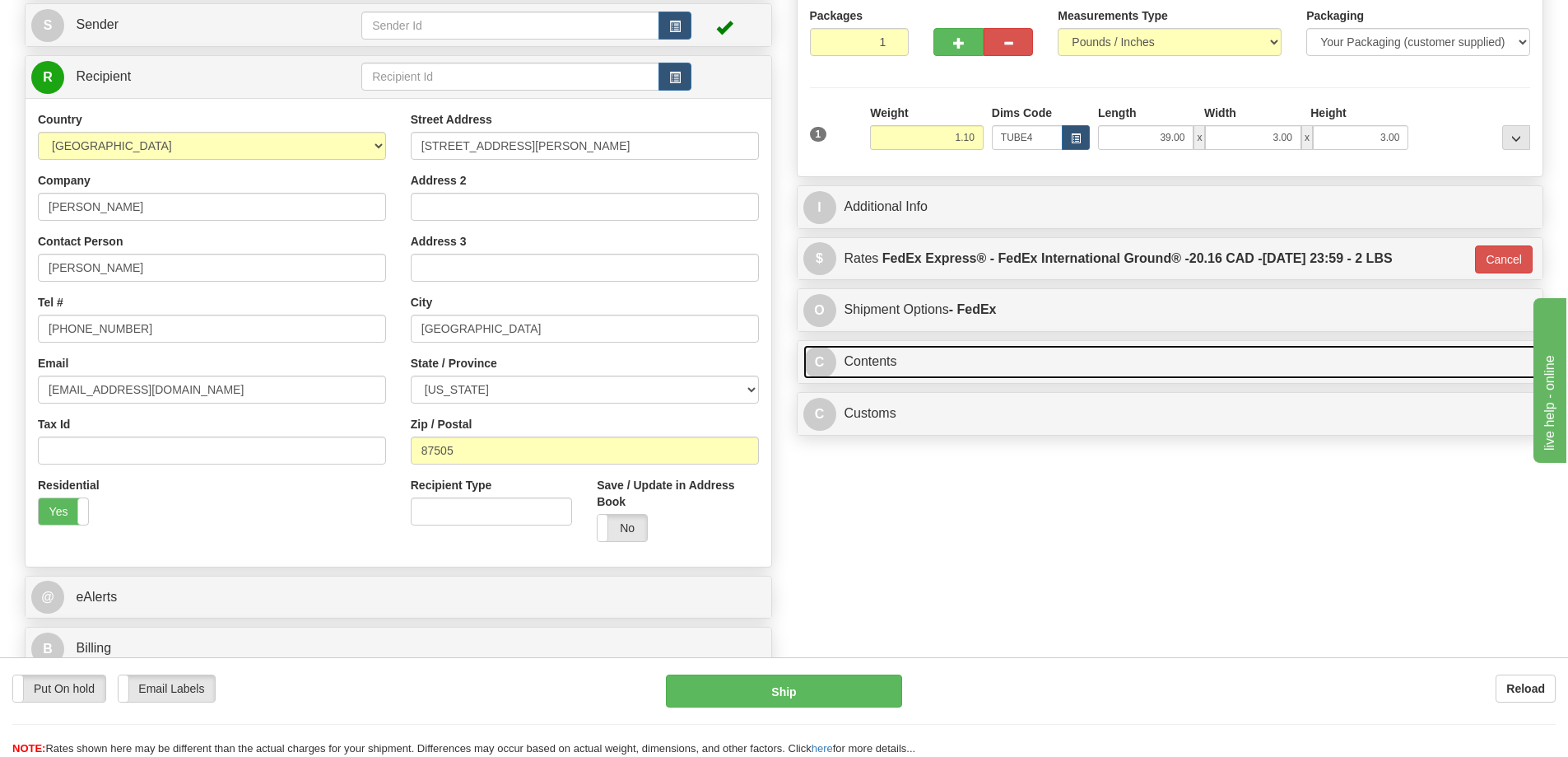
click at [892, 367] on link "C Contents" at bounding box center [1171, 361] width 734 height 33
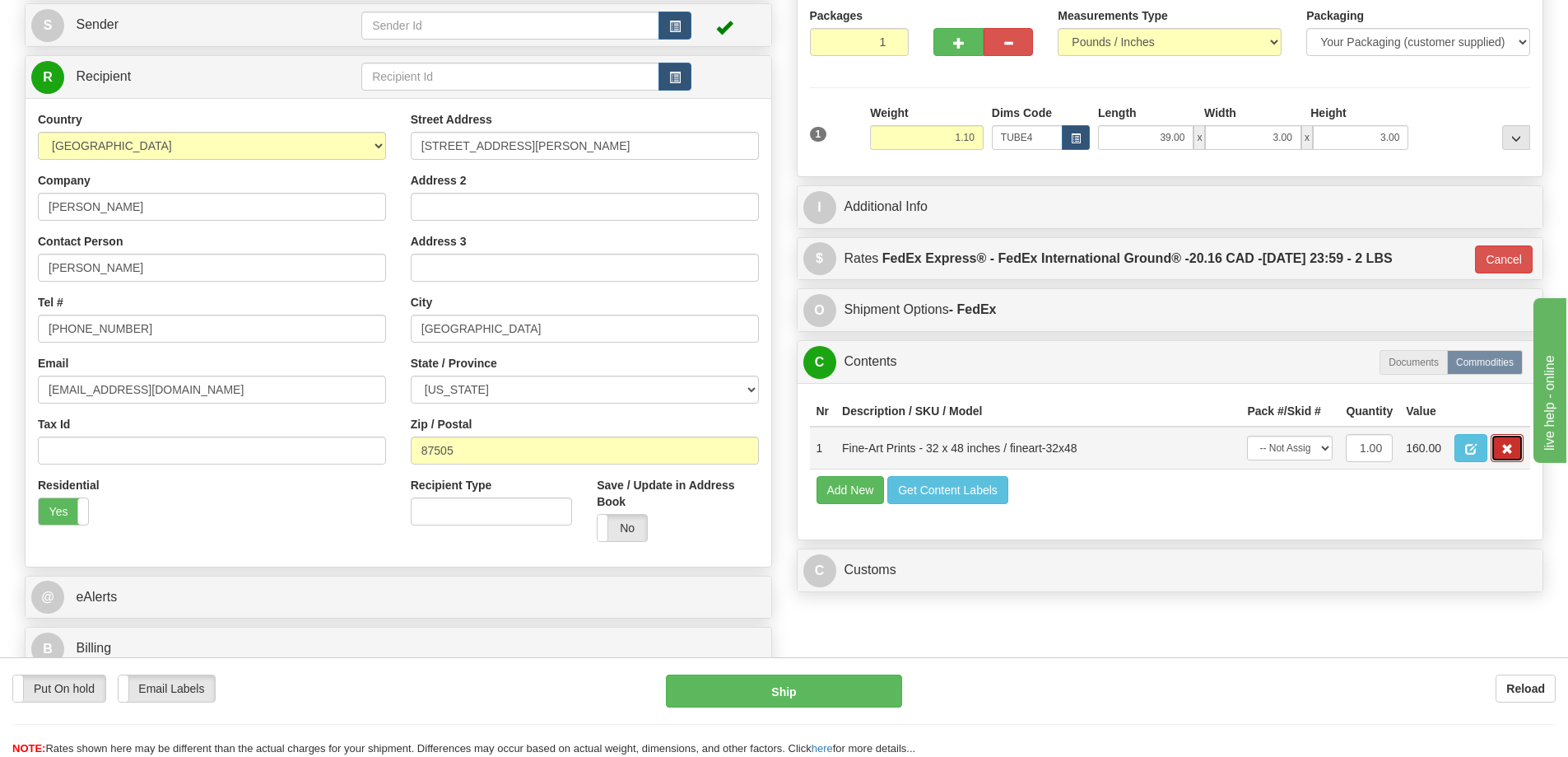
click at [1514, 447] on button "button" at bounding box center [1507, 447] width 32 height 28
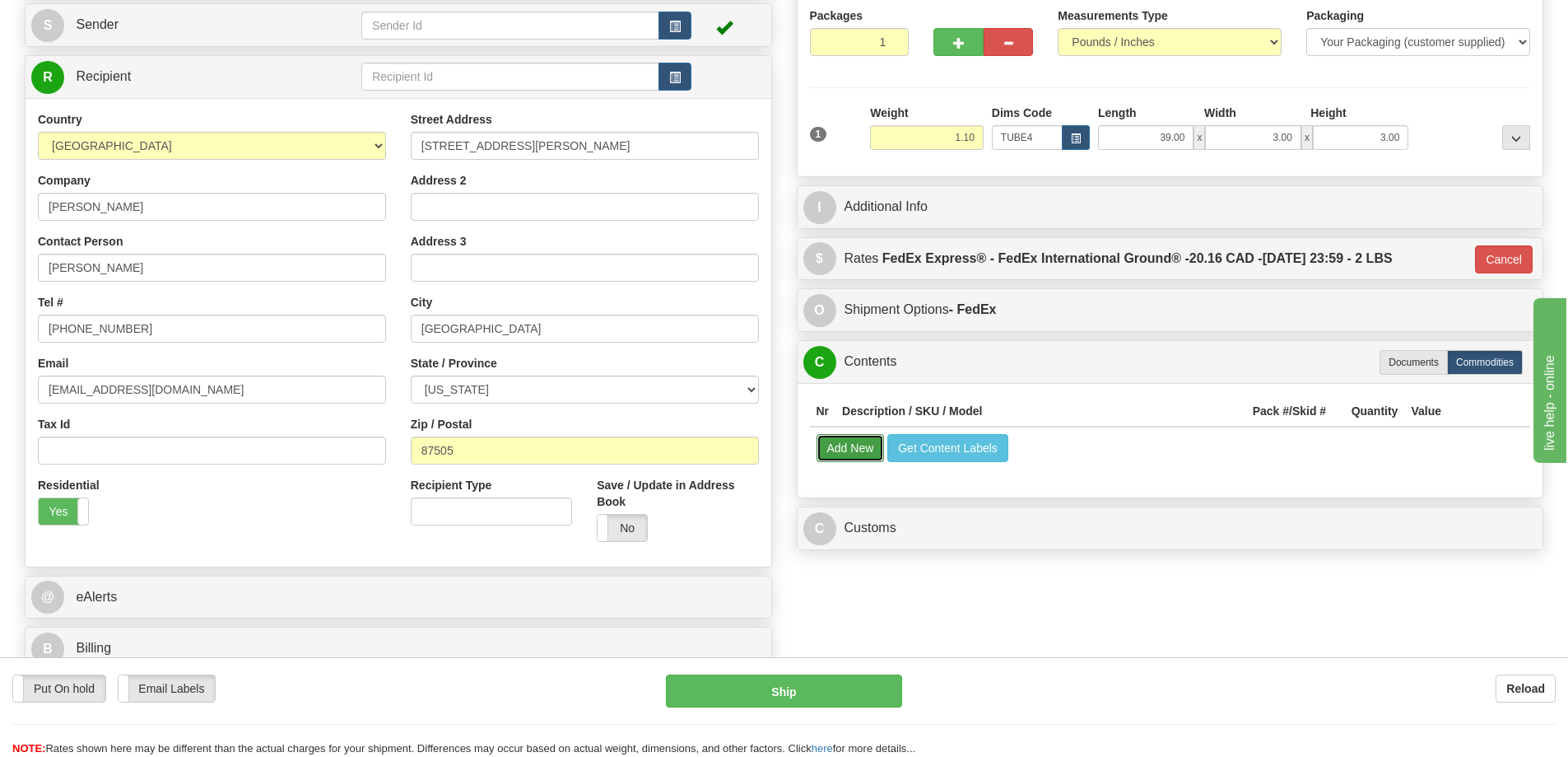
click at [847, 454] on button "Add New" at bounding box center [849, 447] width 68 height 28
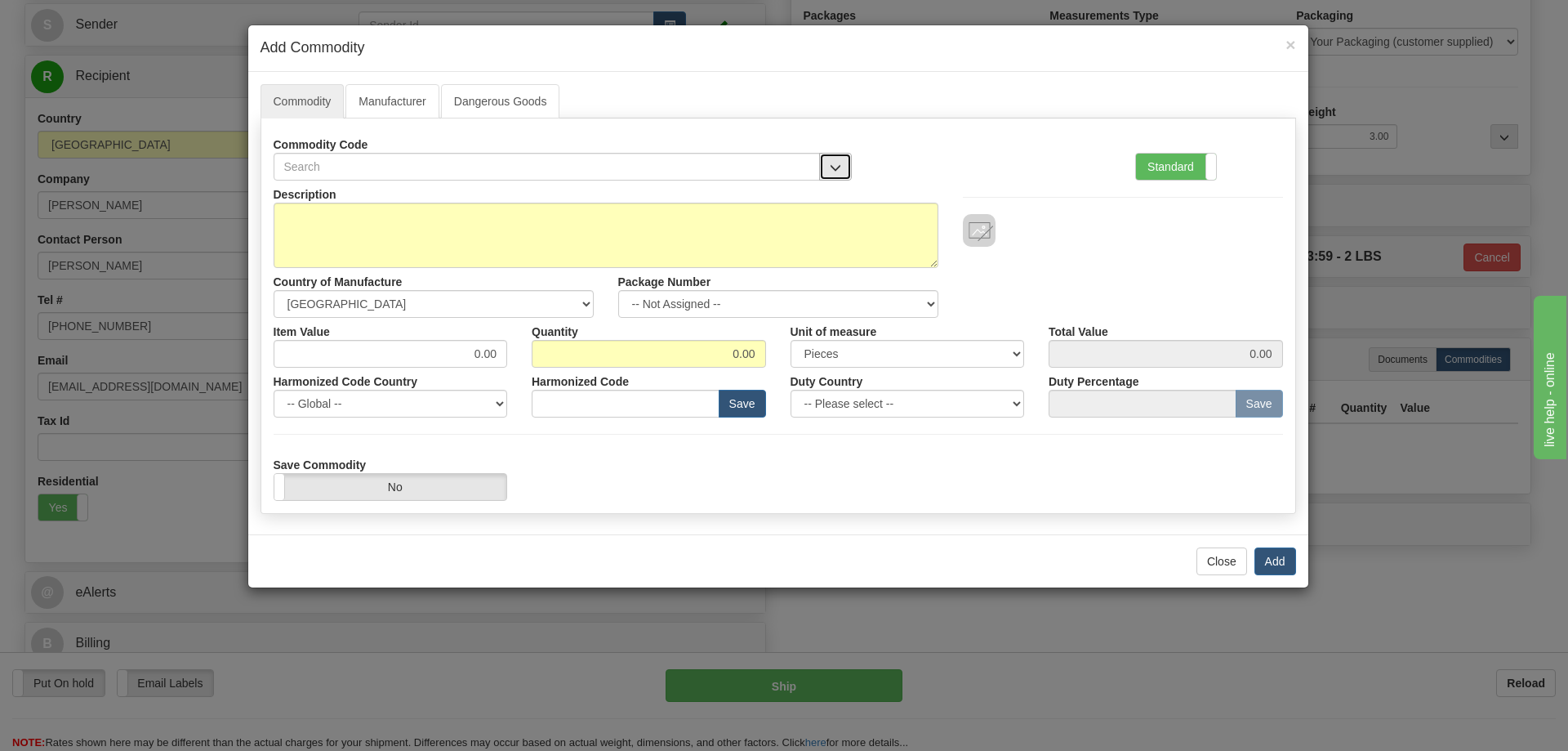
click at [839, 156] on button "button" at bounding box center [835, 166] width 32 height 27
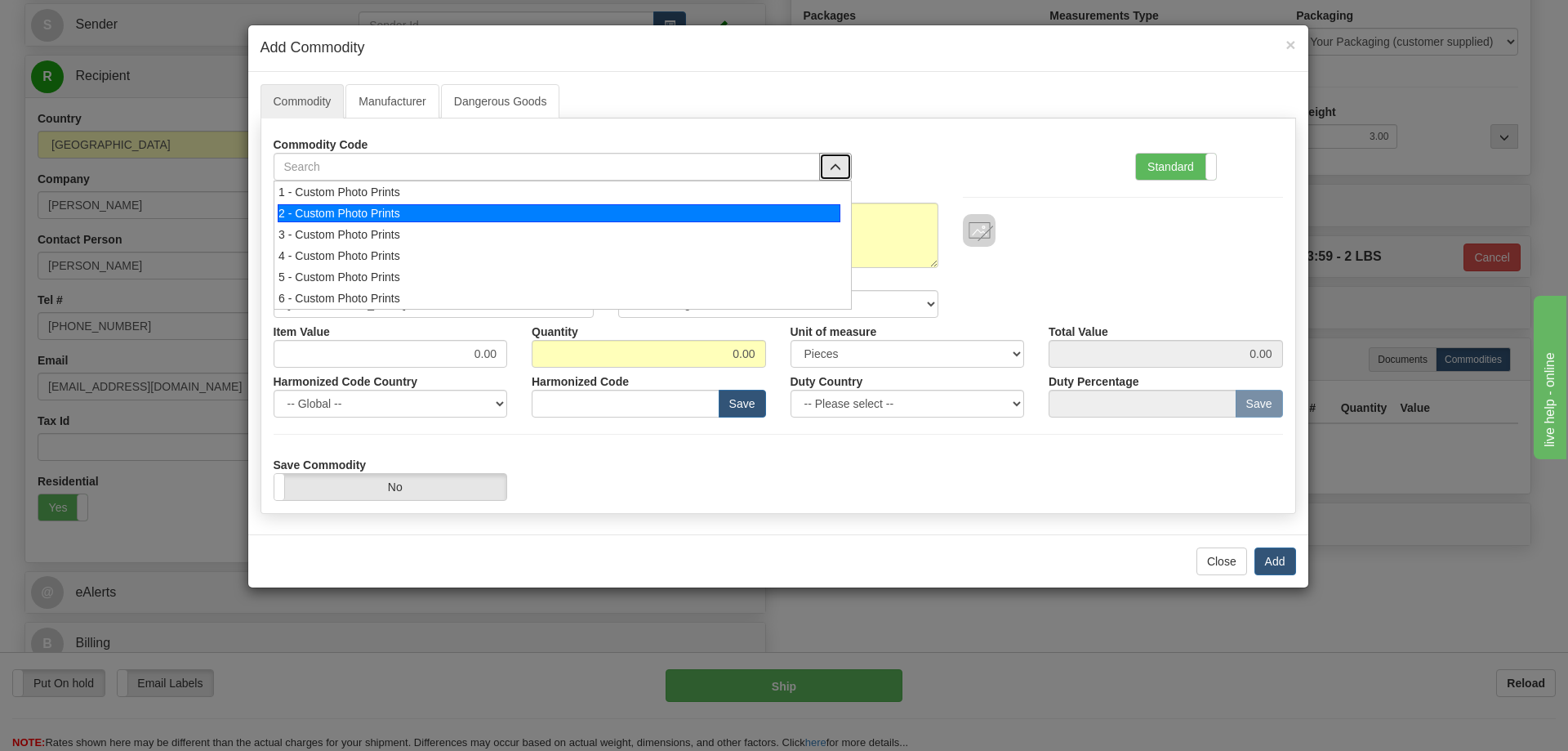
click at [822, 203] on li "2 - Custom Photo Prints" at bounding box center [562, 213] width 577 height 21
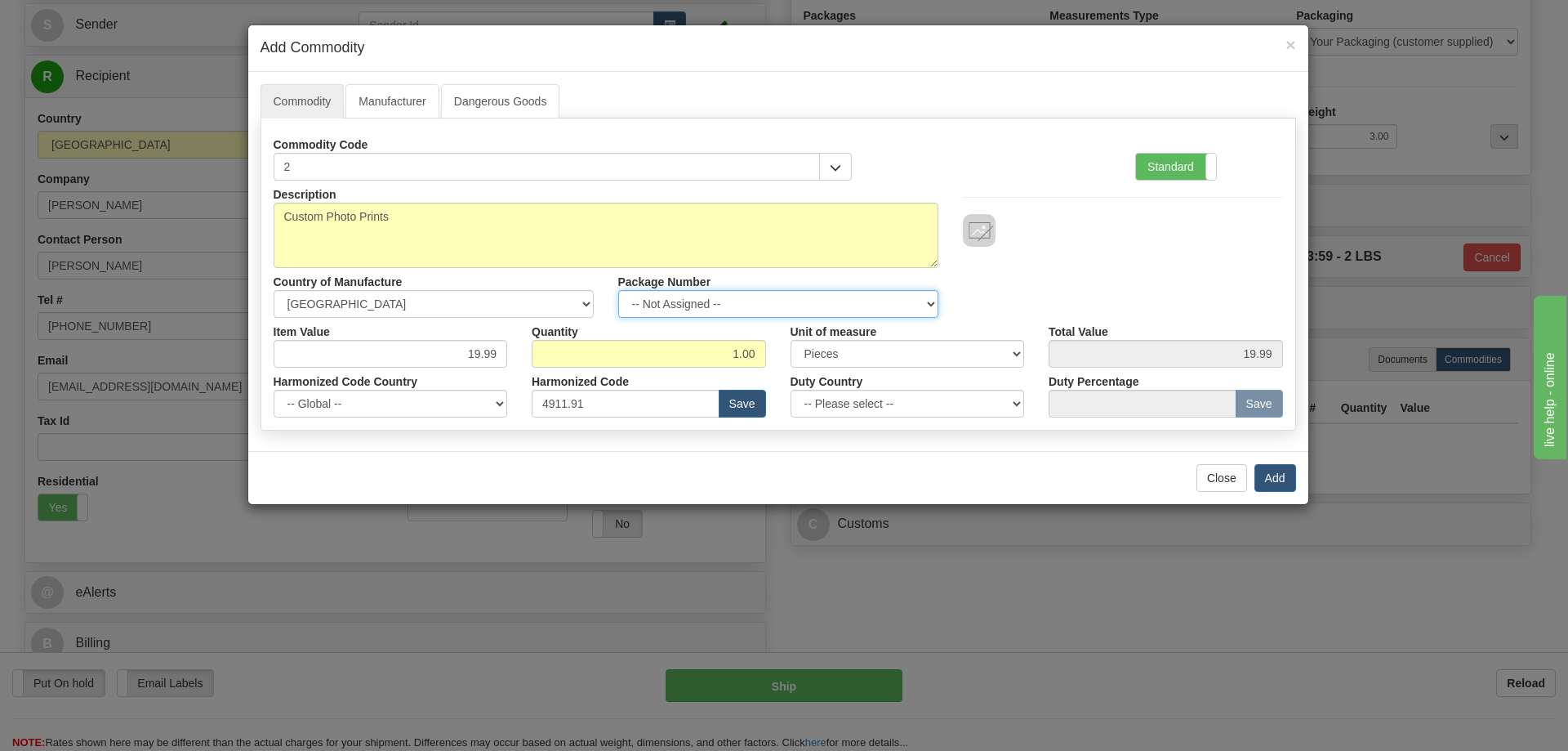
click at [932, 298] on select "-- Not Assigned -- Item 1" at bounding box center [778, 303] width 320 height 27
select select "0"
click at [618, 290] on select "-- Not Assigned -- Item 1" at bounding box center [778, 303] width 320 height 27
click at [1275, 477] on button "Add" at bounding box center [1275, 477] width 42 height 27
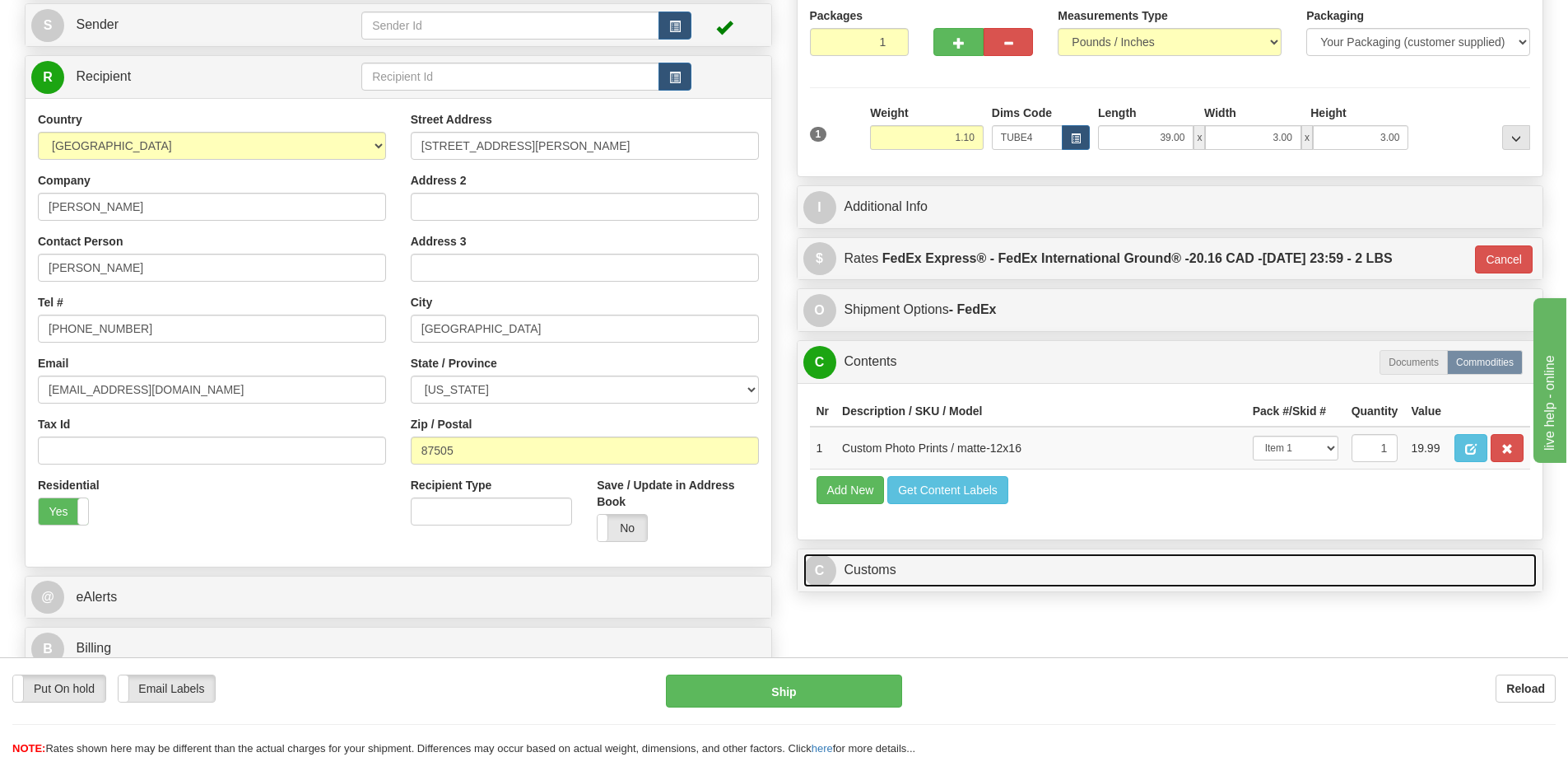
click at [1162, 569] on link "C Customs" at bounding box center [1171, 570] width 734 height 33
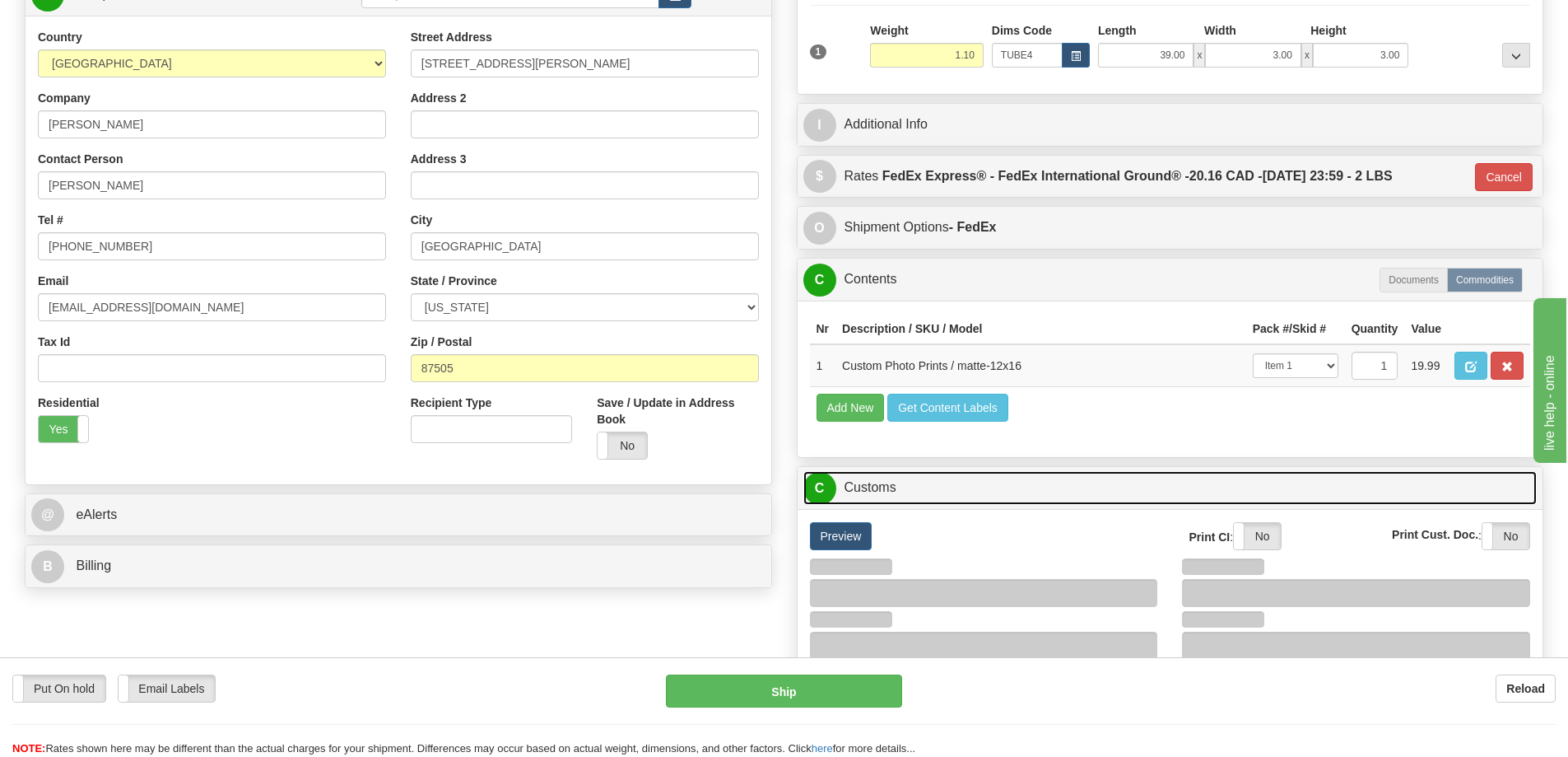
scroll to position [330, 0]
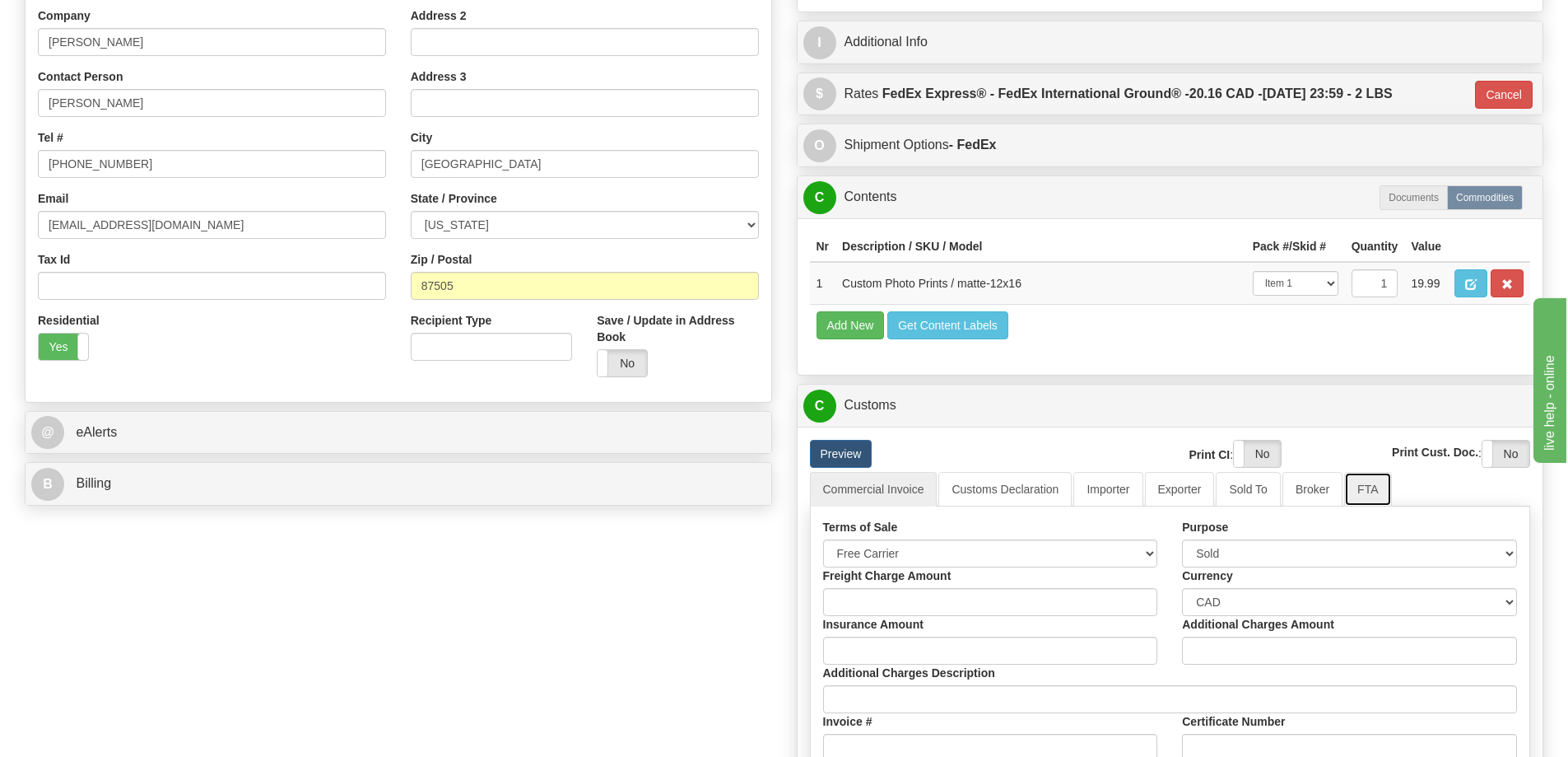
click at [1372, 486] on link "FTA" at bounding box center [1367, 489] width 47 height 34
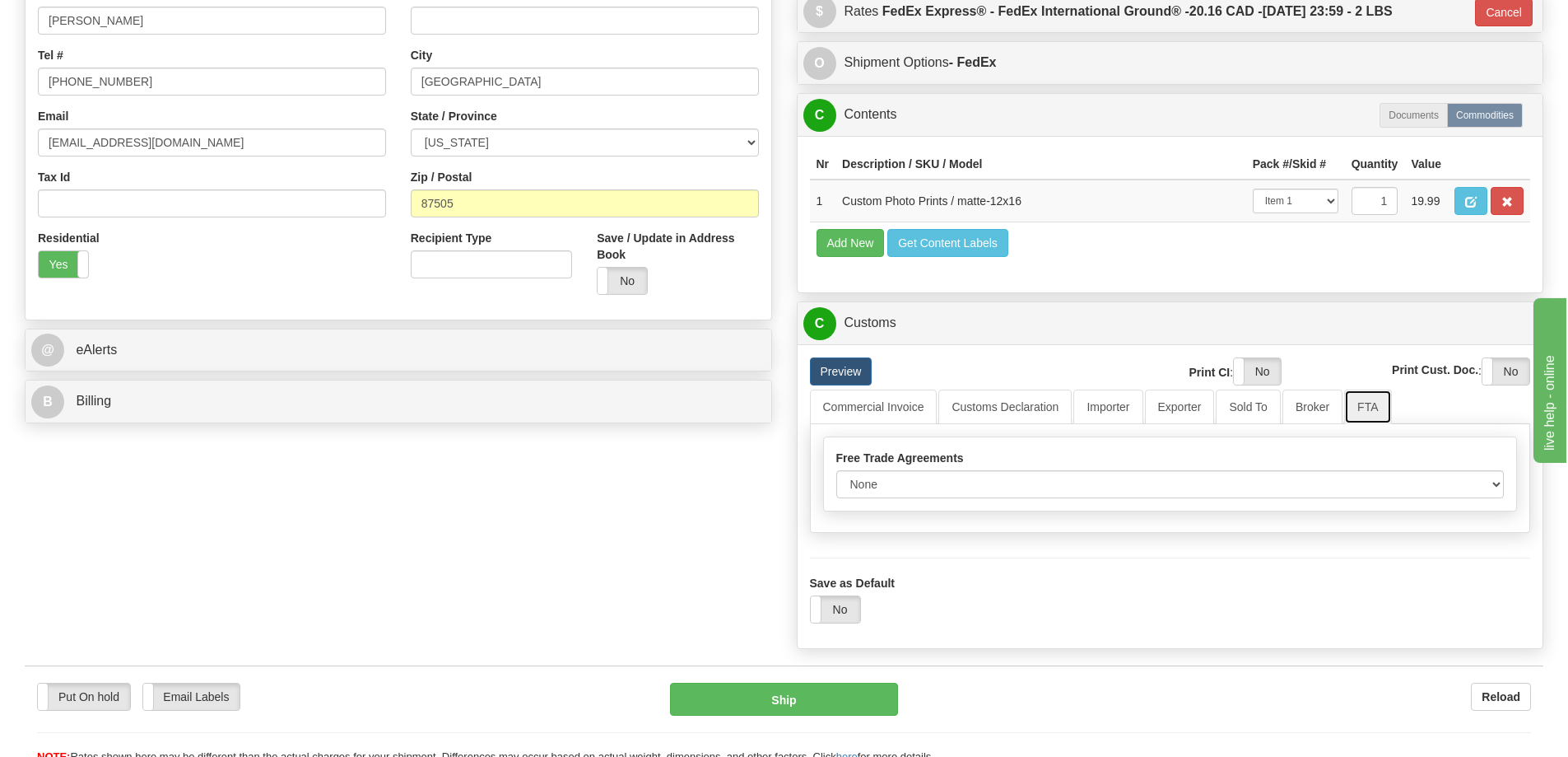
scroll to position [494, 0]
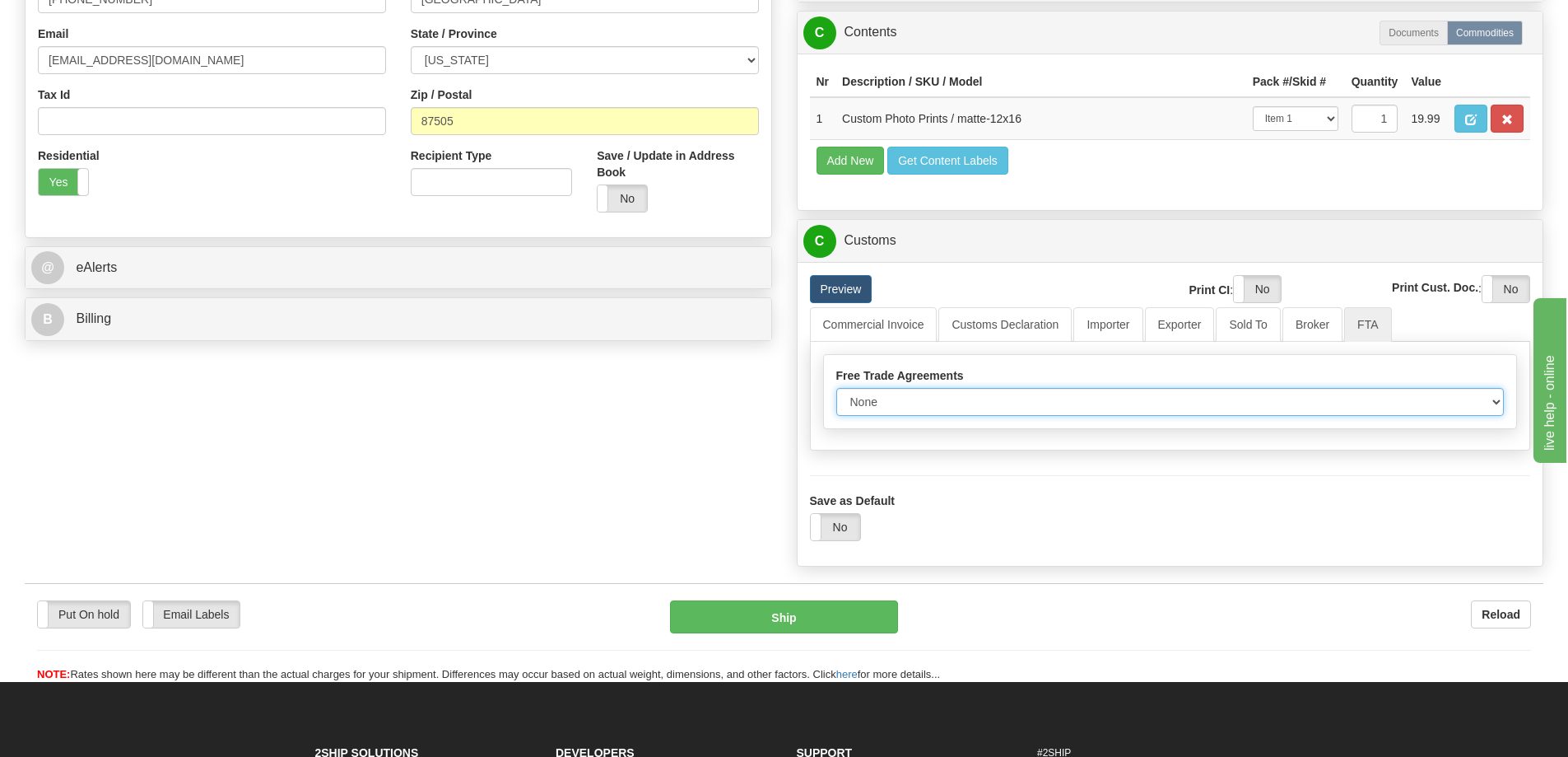
click at [1493, 400] on select "None Other USMCA CETA CUKTCA" at bounding box center [1170, 401] width 668 height 28
select select "1"
click at [836, 394] on select "None Other USMCA CETA CUKTCA" at bounding box center [1170, 401] width 668 height 28
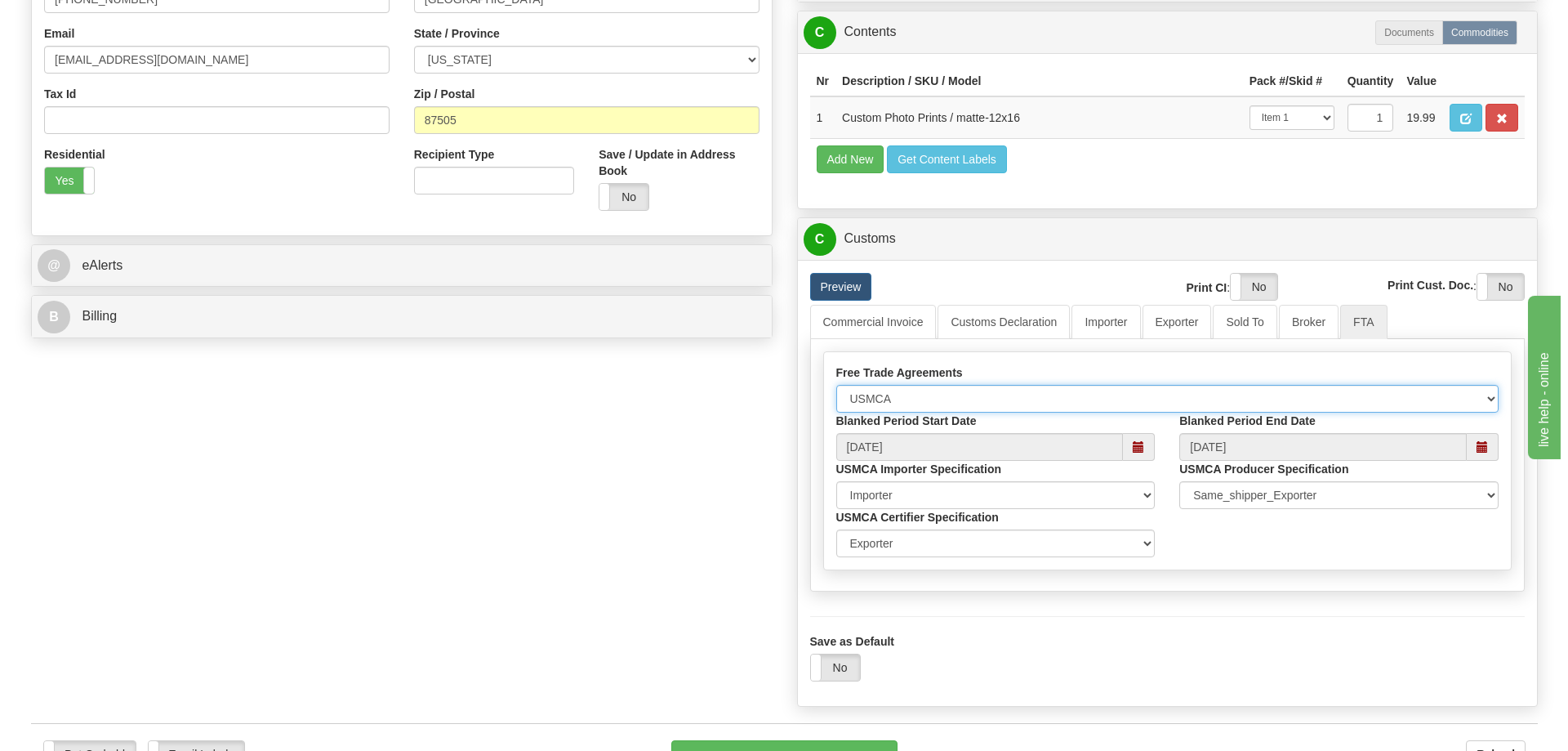
scroll to position [653, 0]
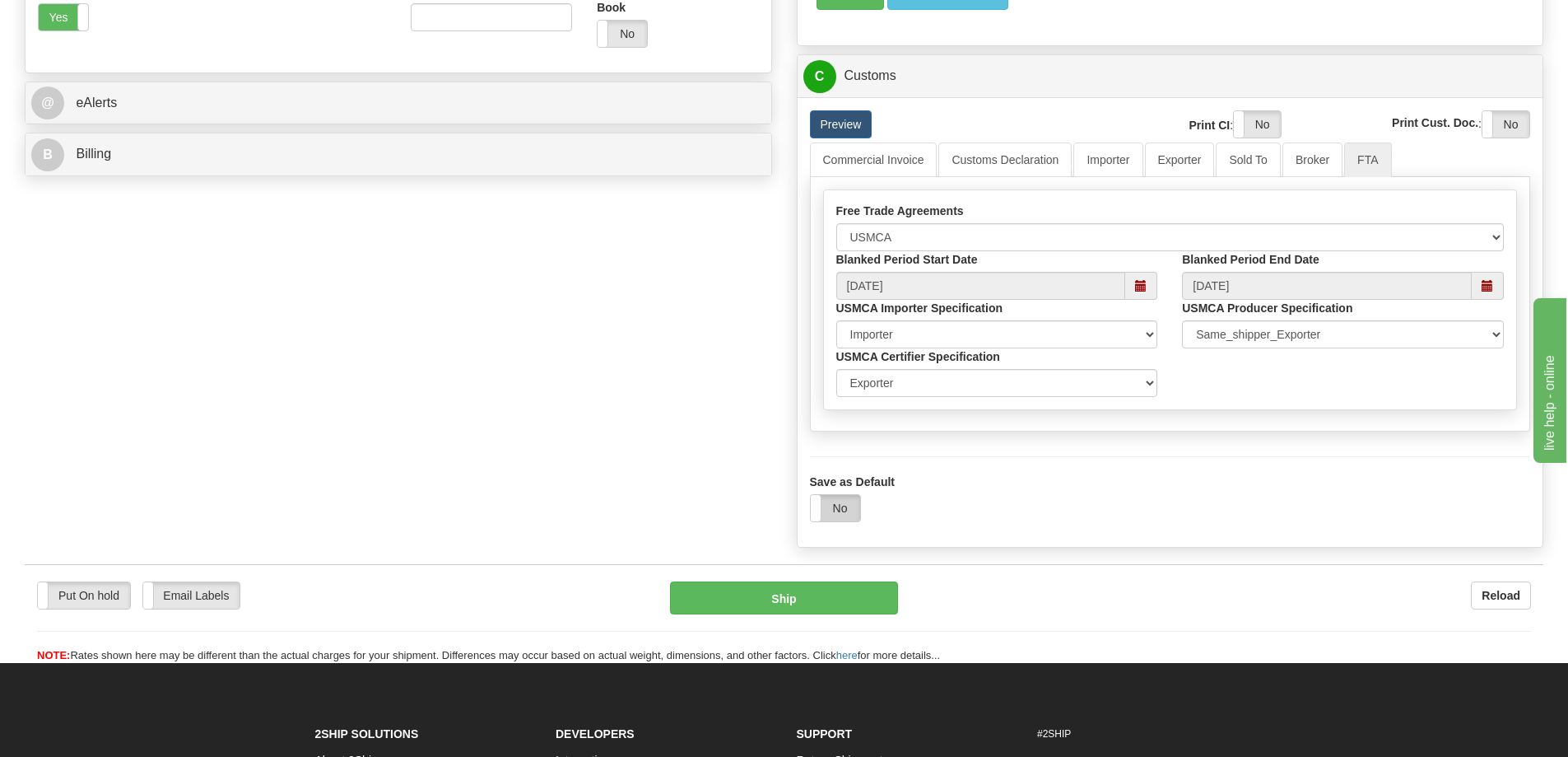
click at [849, 508] on label "No" at bounding box center [835, 508] width 50 height 27
click at [818, 605] on button "Ship" at bounding box center [784, 597] width 228 height 32
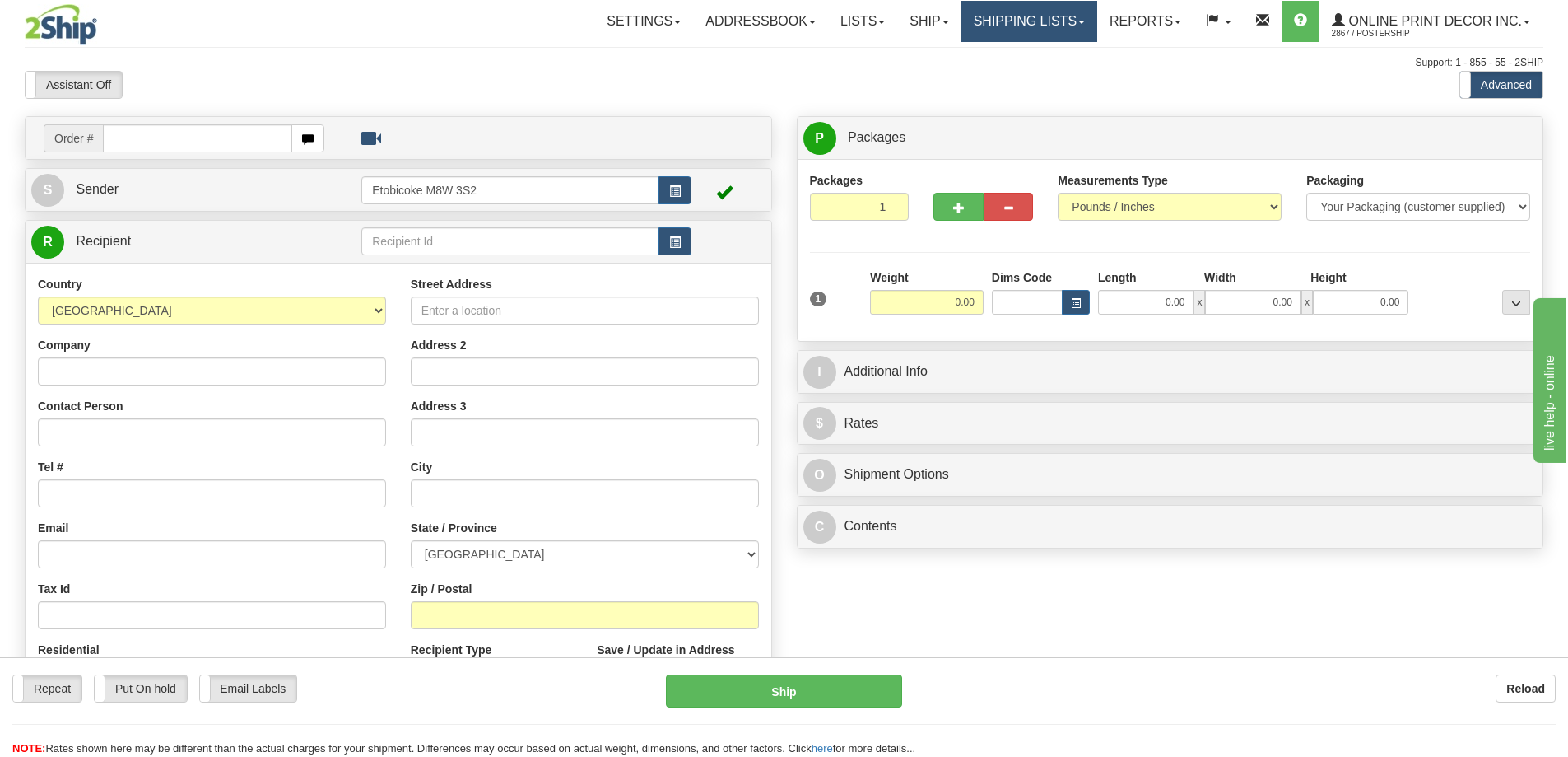
click at [1012, 21] on link "Shipping lists" at bounding box center [1029, 21] width 136 height 41
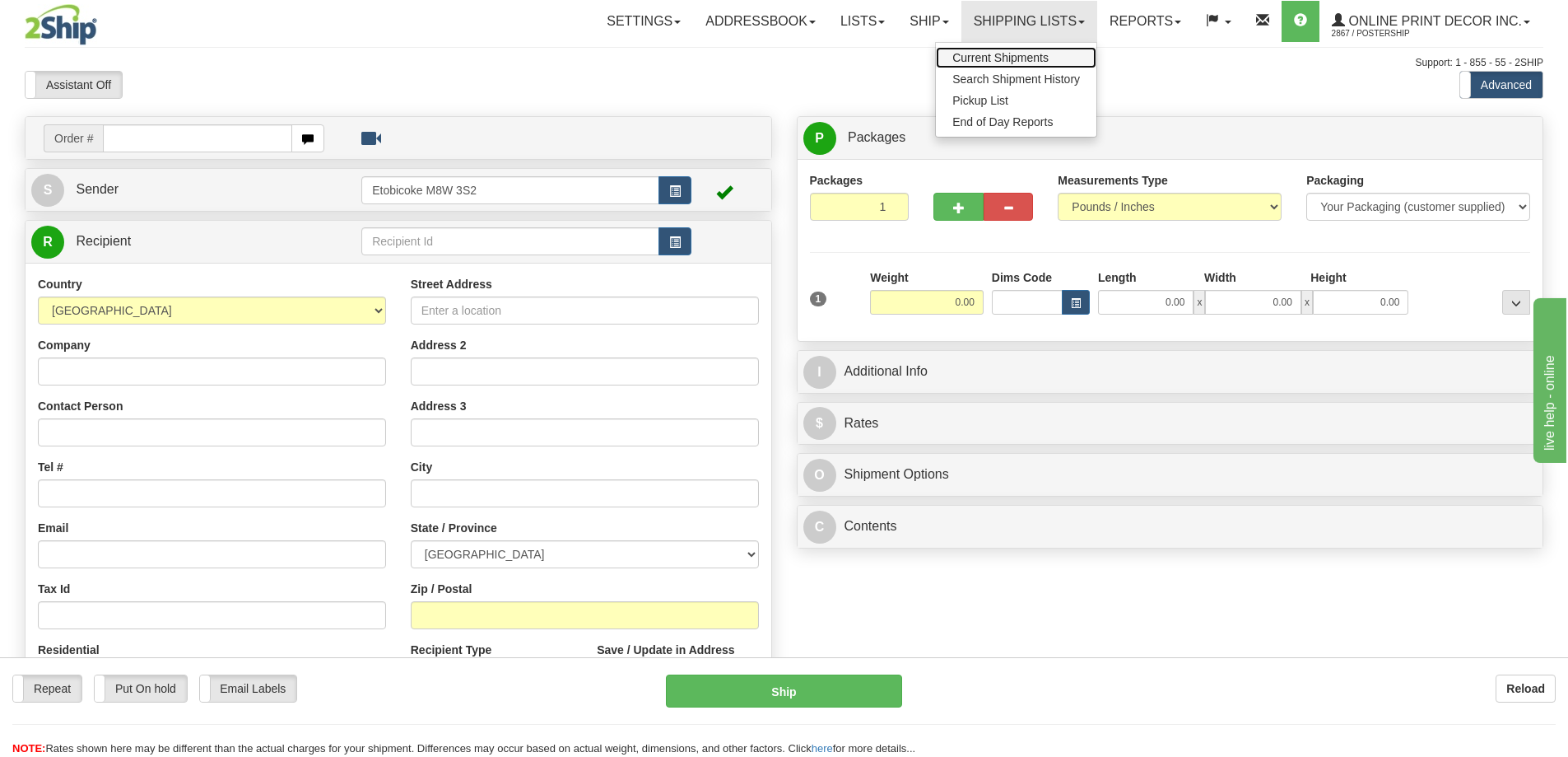
click at [1006, 55] on span "Current Shipments" at bounding box center [1000, 57] width 97 height 13
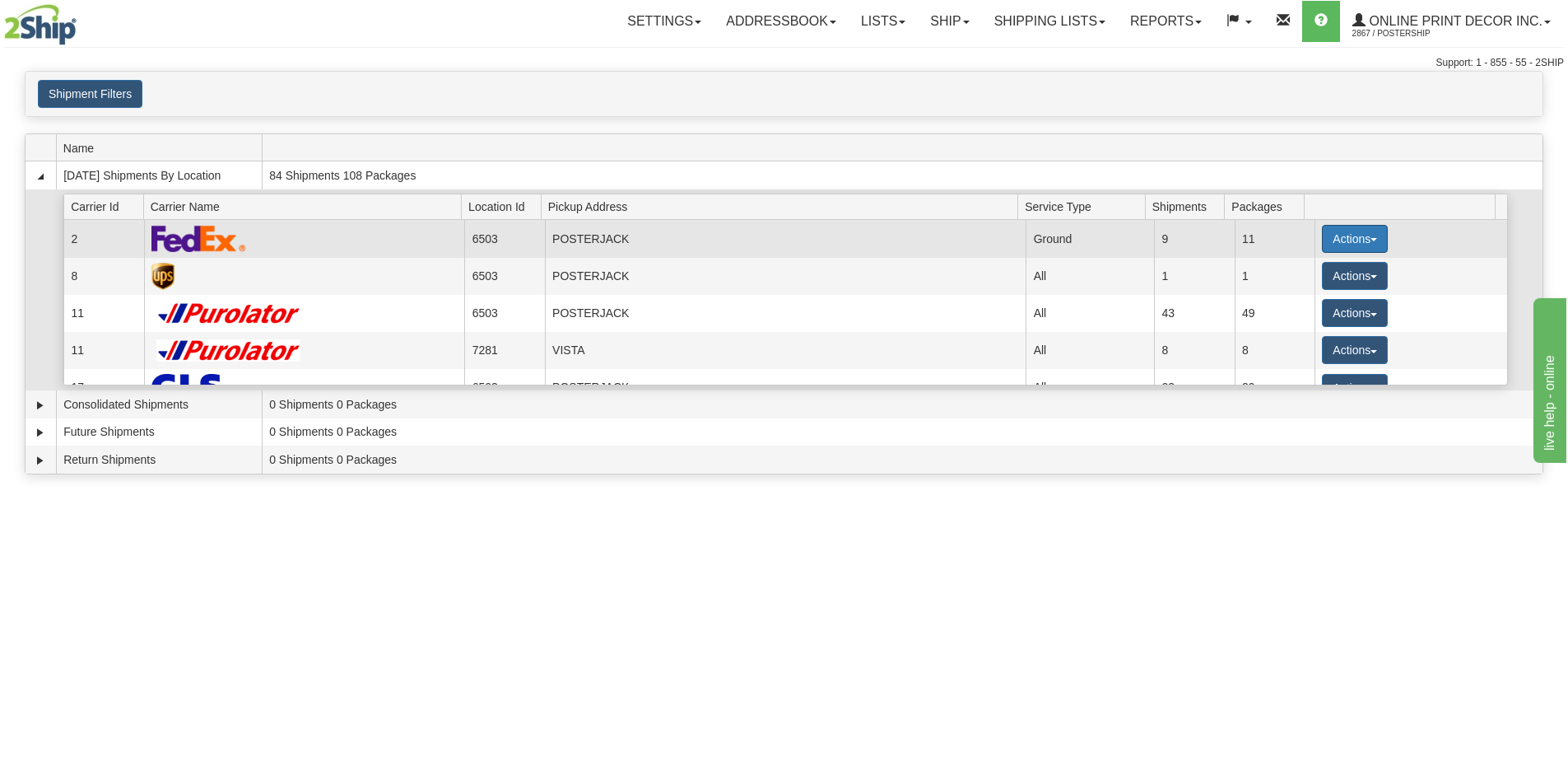
click at [1330, 228] on button "Actions" at bounding box center [1354, 238] width 66 height 28
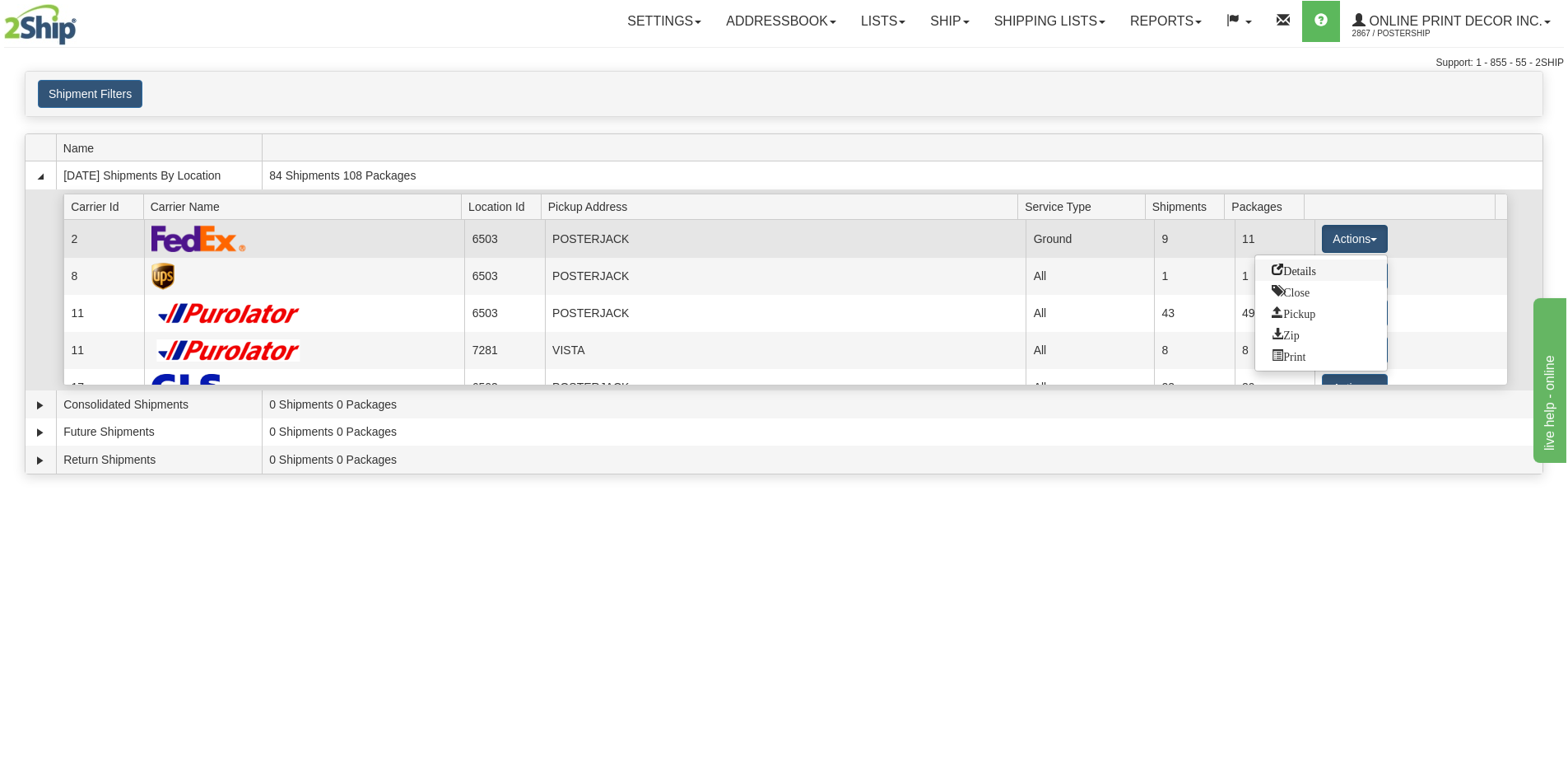
click at [1313, 278] on link "Details" at bounding box center [1321, 270] width 132 height 21
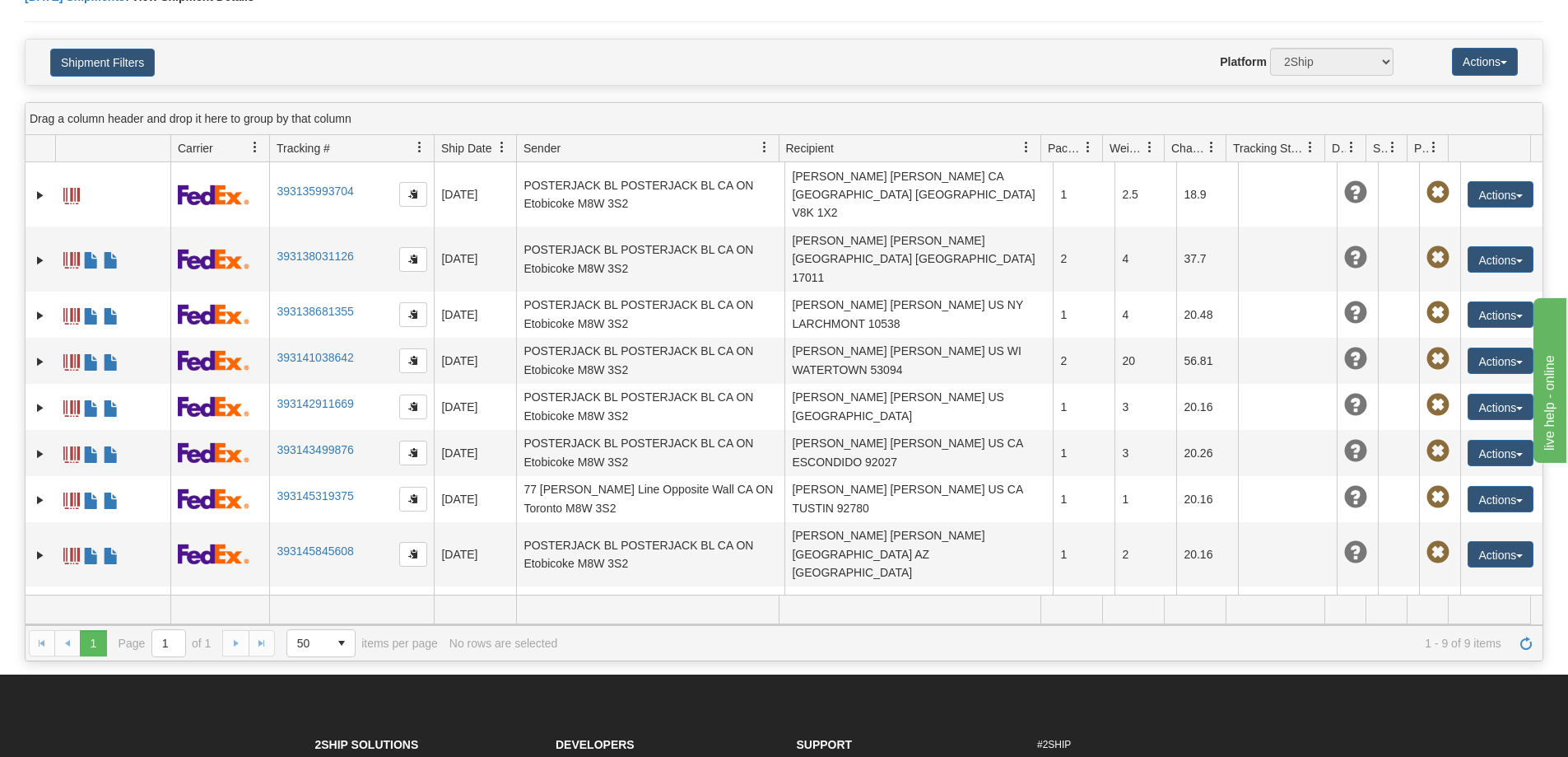
scroll to position [164, 0]
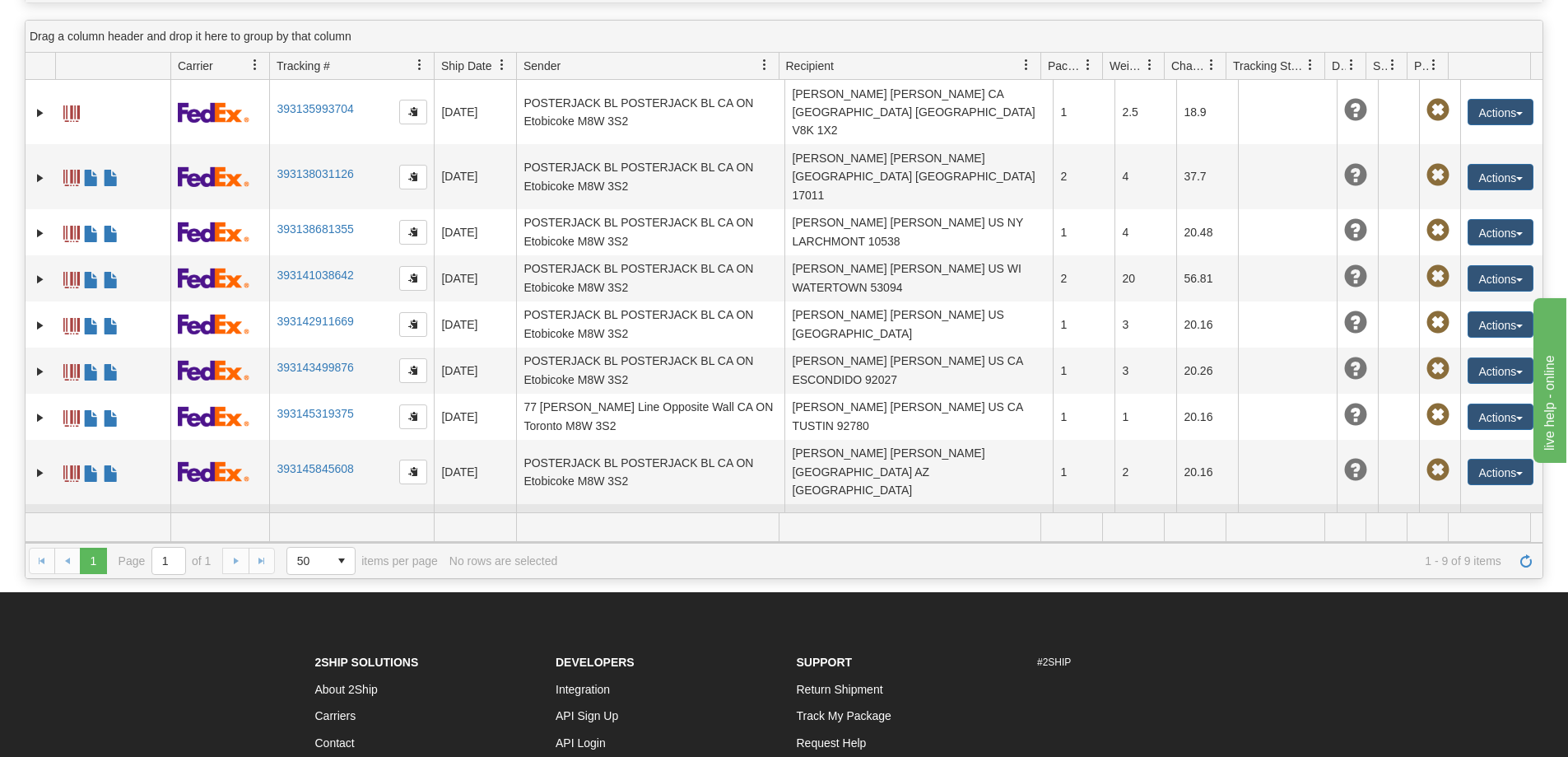
click at [311, 526] on link "393149316728" at bounding box center [314, 532] width 76 height 13
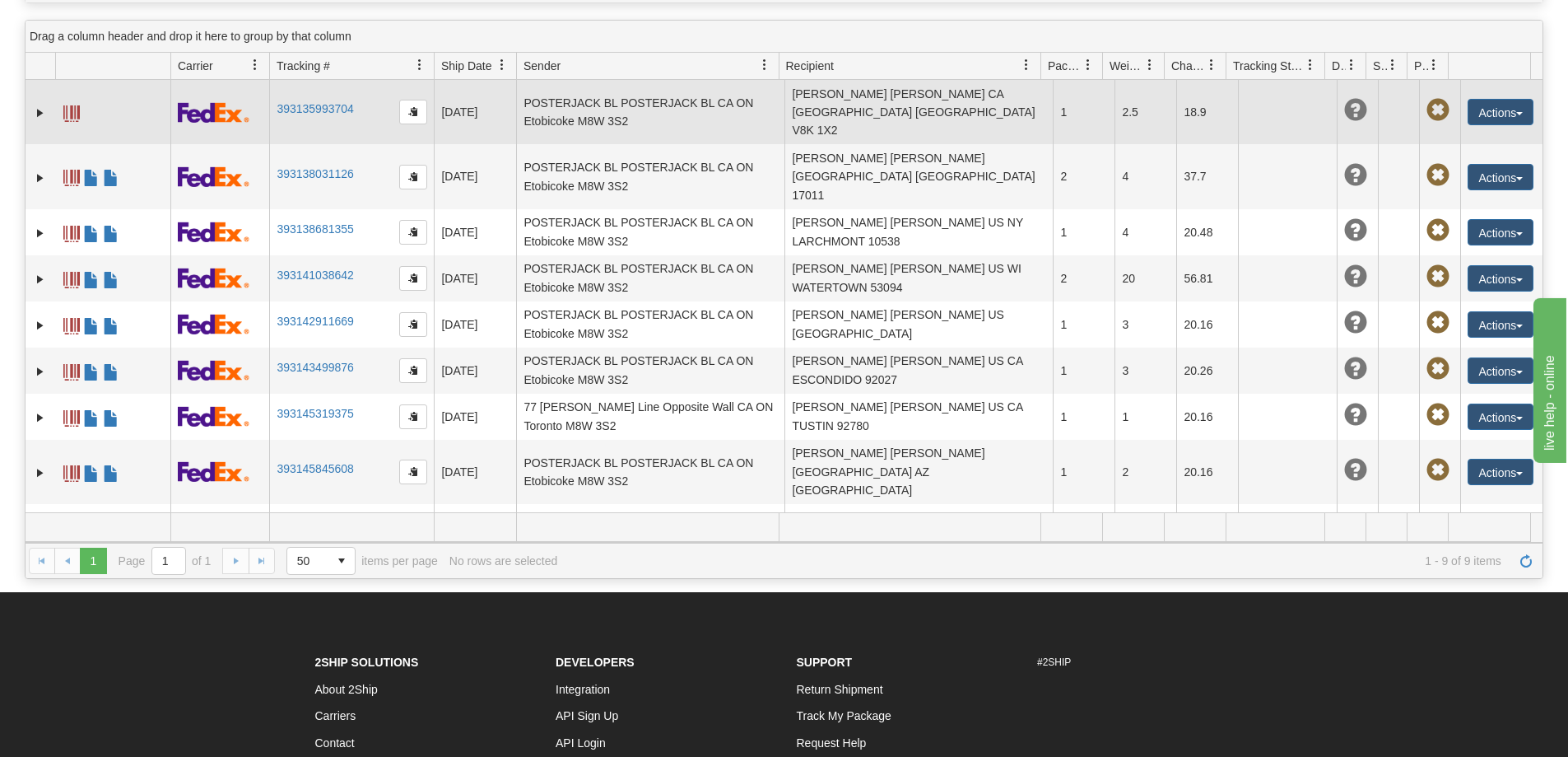
scroll to position [0, 0]
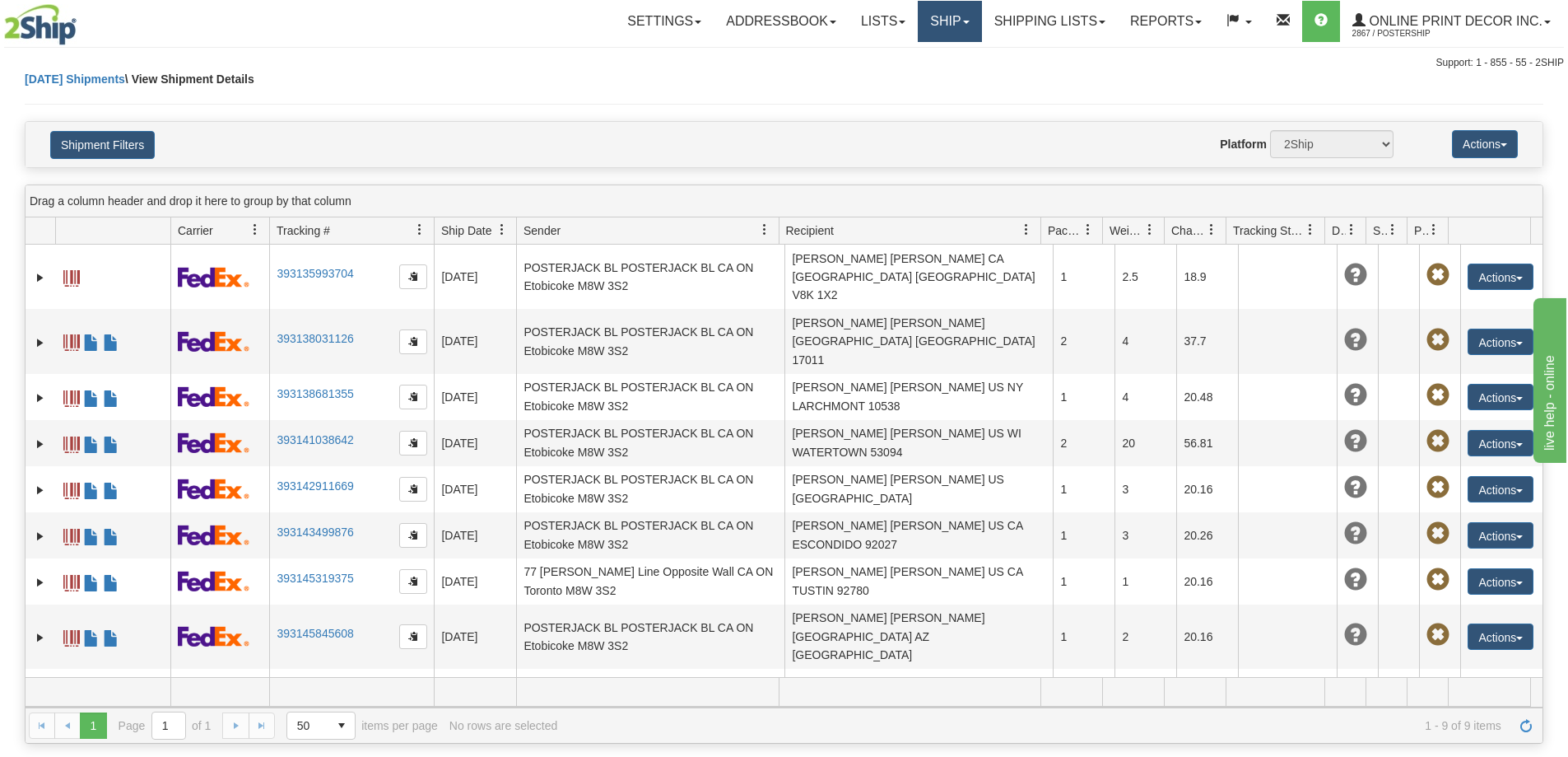
click at [943, 17] on link "Ship" at bounding box center [949, 21] width 63 height 41
click at [897, 56] on span "Ship Screen" at bounding box center [879, 57] width 62 height 13
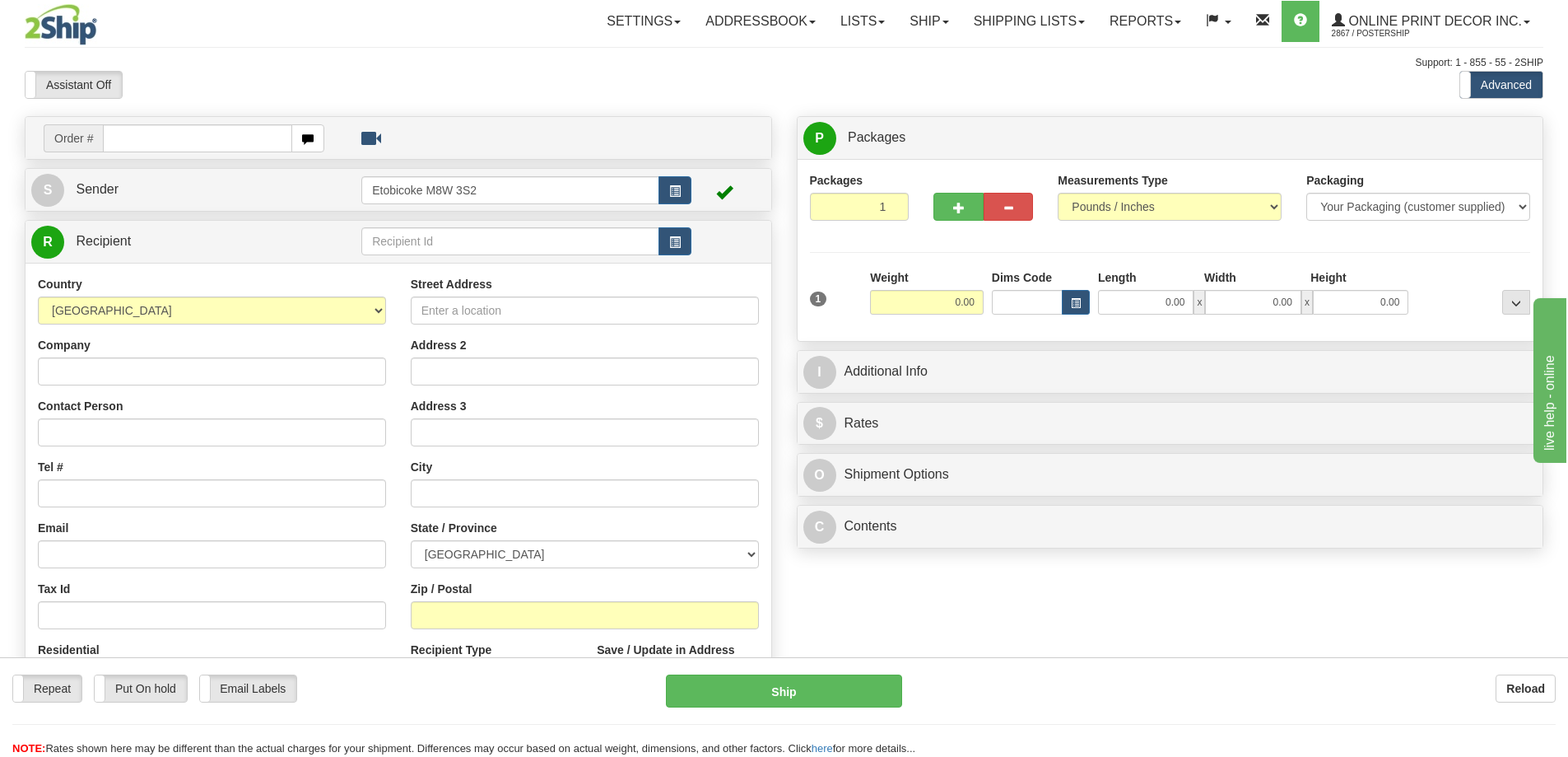
click at [133, 140] on input "text" at bounding box center [198, 138] width 189 height 28
type input "ca-422816"
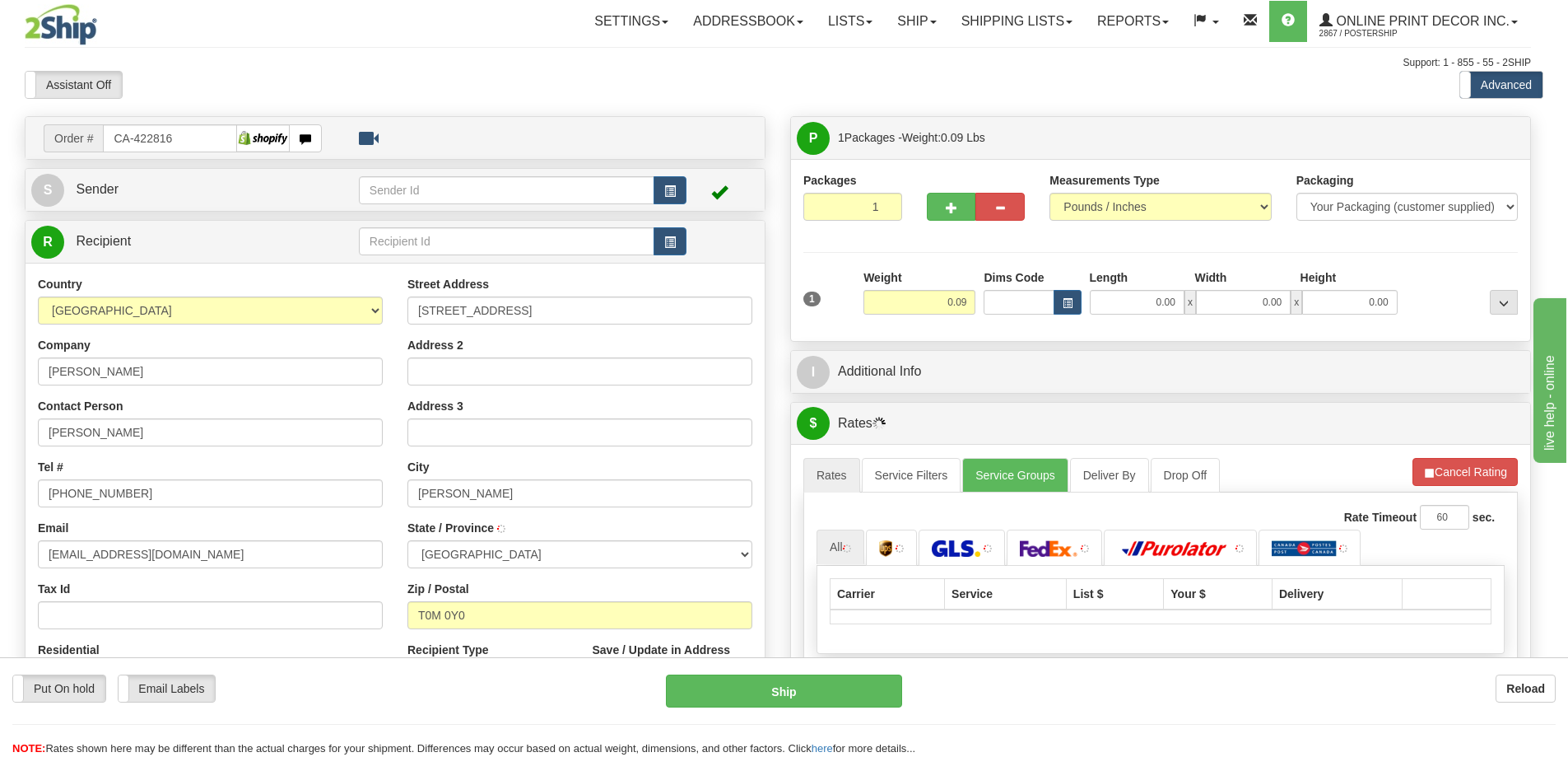
type input "[PERSON_NAME]"
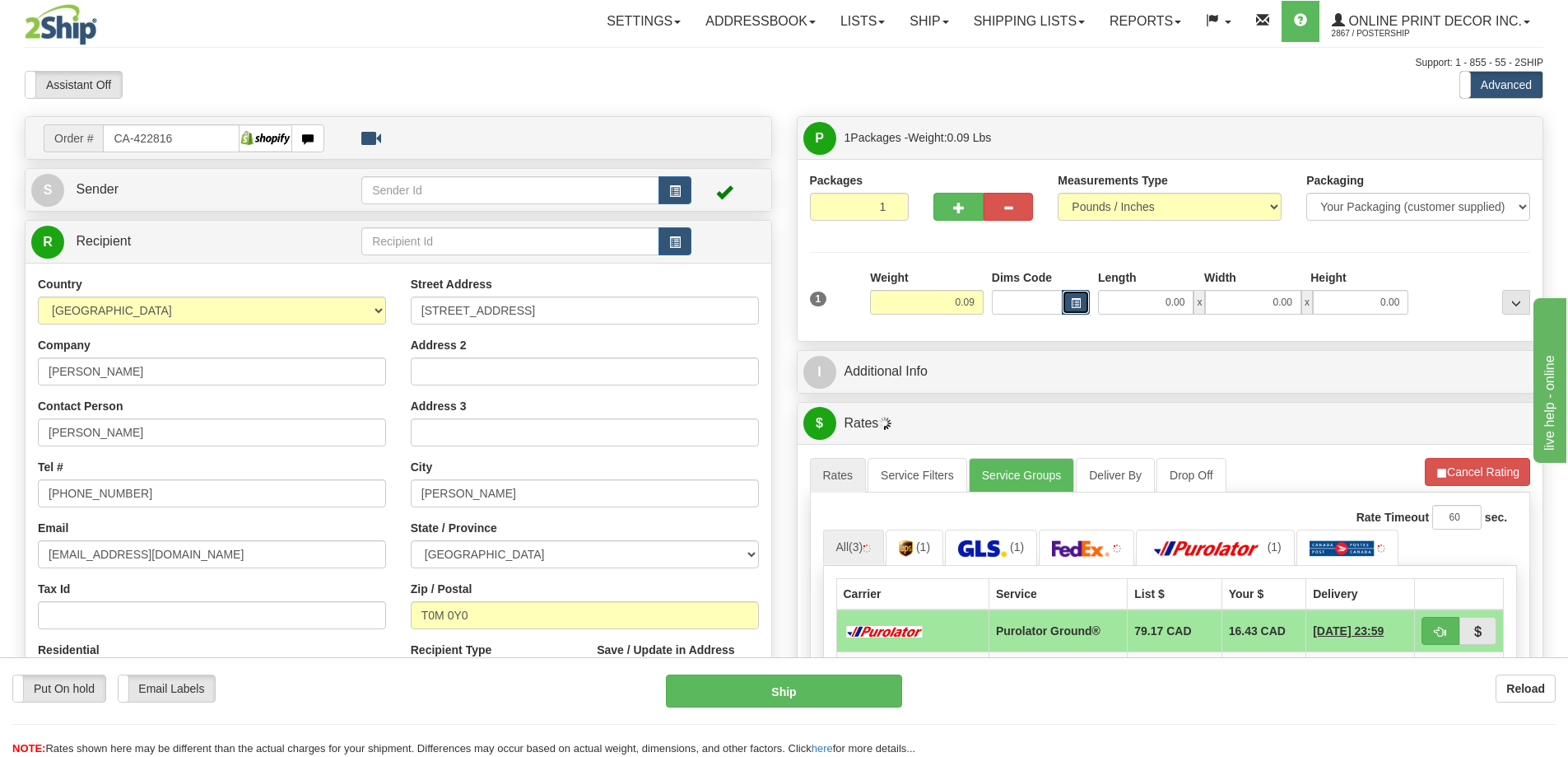
click at [1071, 300] on span "button" at bounding box center [1076, 303] width 10 height 9
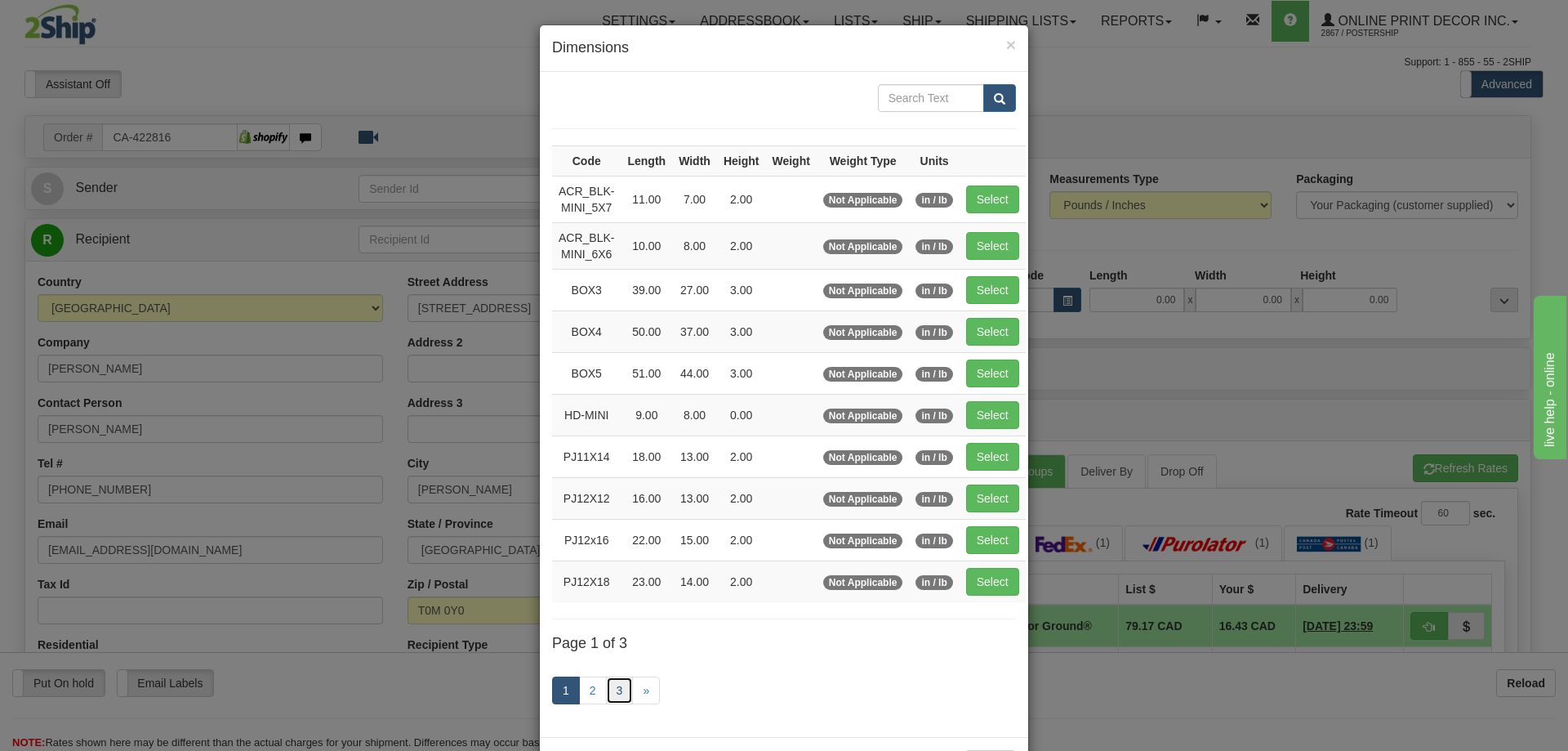
click at [610, 690] on link "3" at bounding box center [619, 689] width 27 height 27
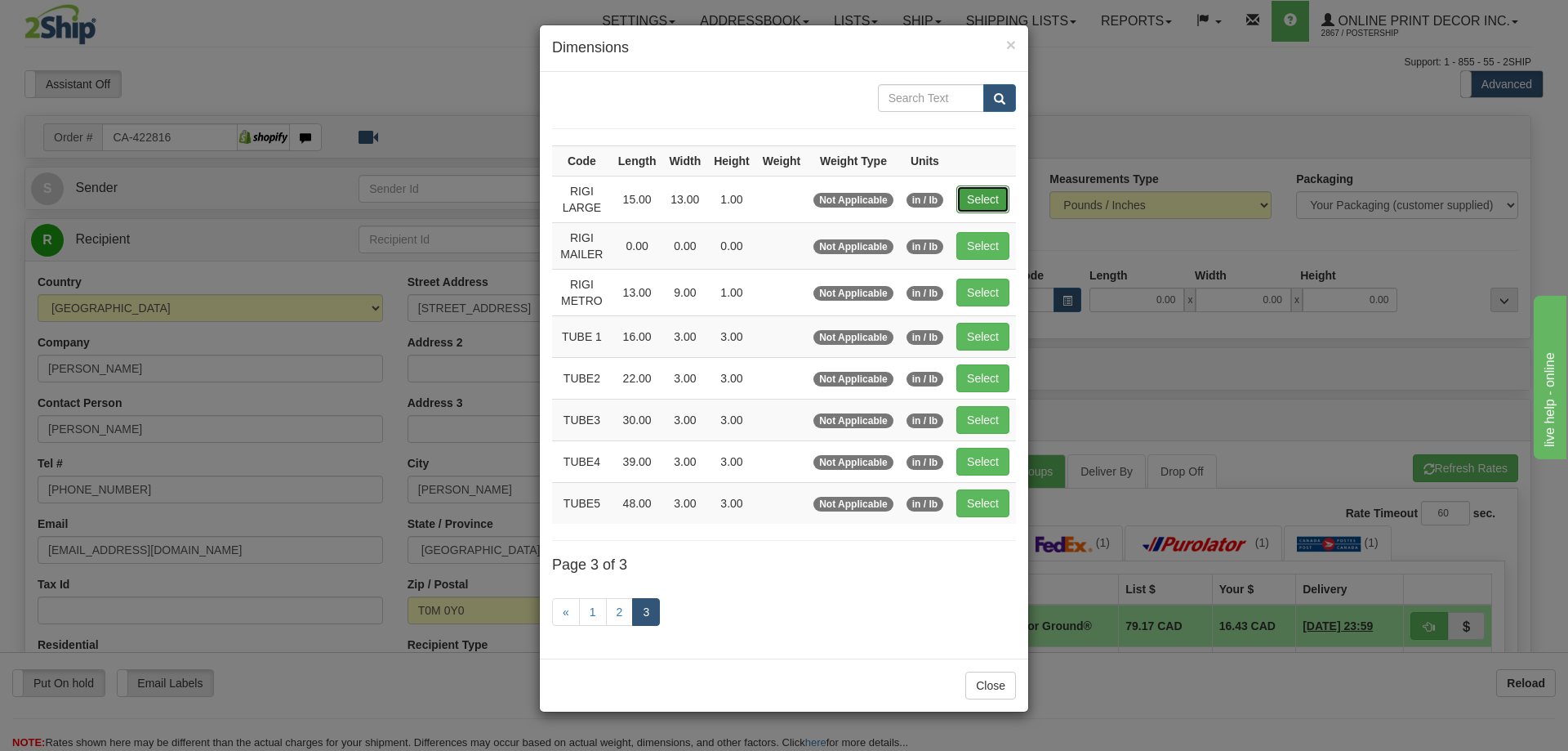
click at [998, 199] on button "Select" at bounding box center [983, 199] width 53 height 27
type input "RIGI LARGE"
type input "15.00"
type input "13.00"
type input "1.00"
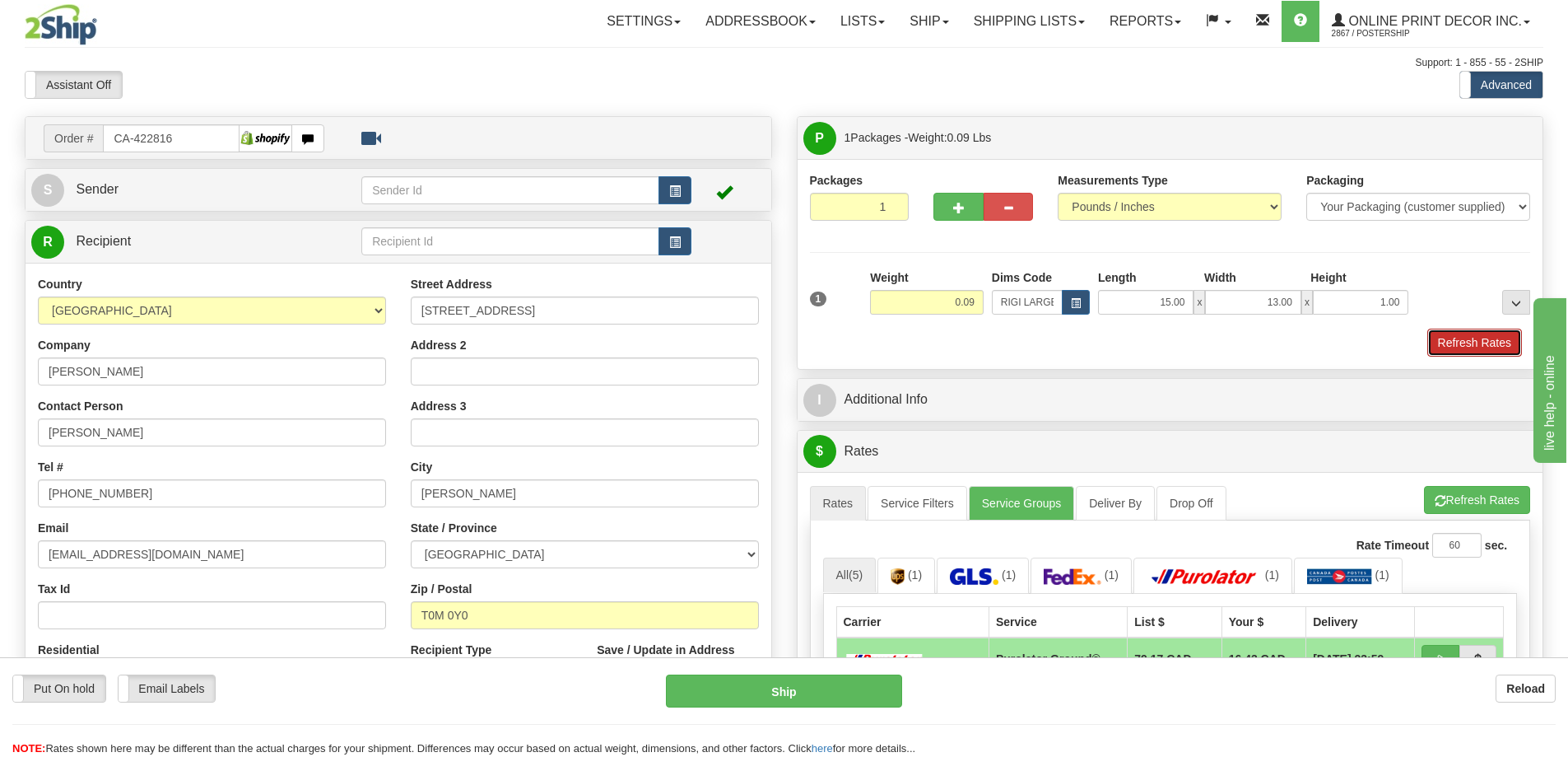
click at [1471, 338] on button "Refresh Rates" at bounding box center [1474, 342] width 95 height 28
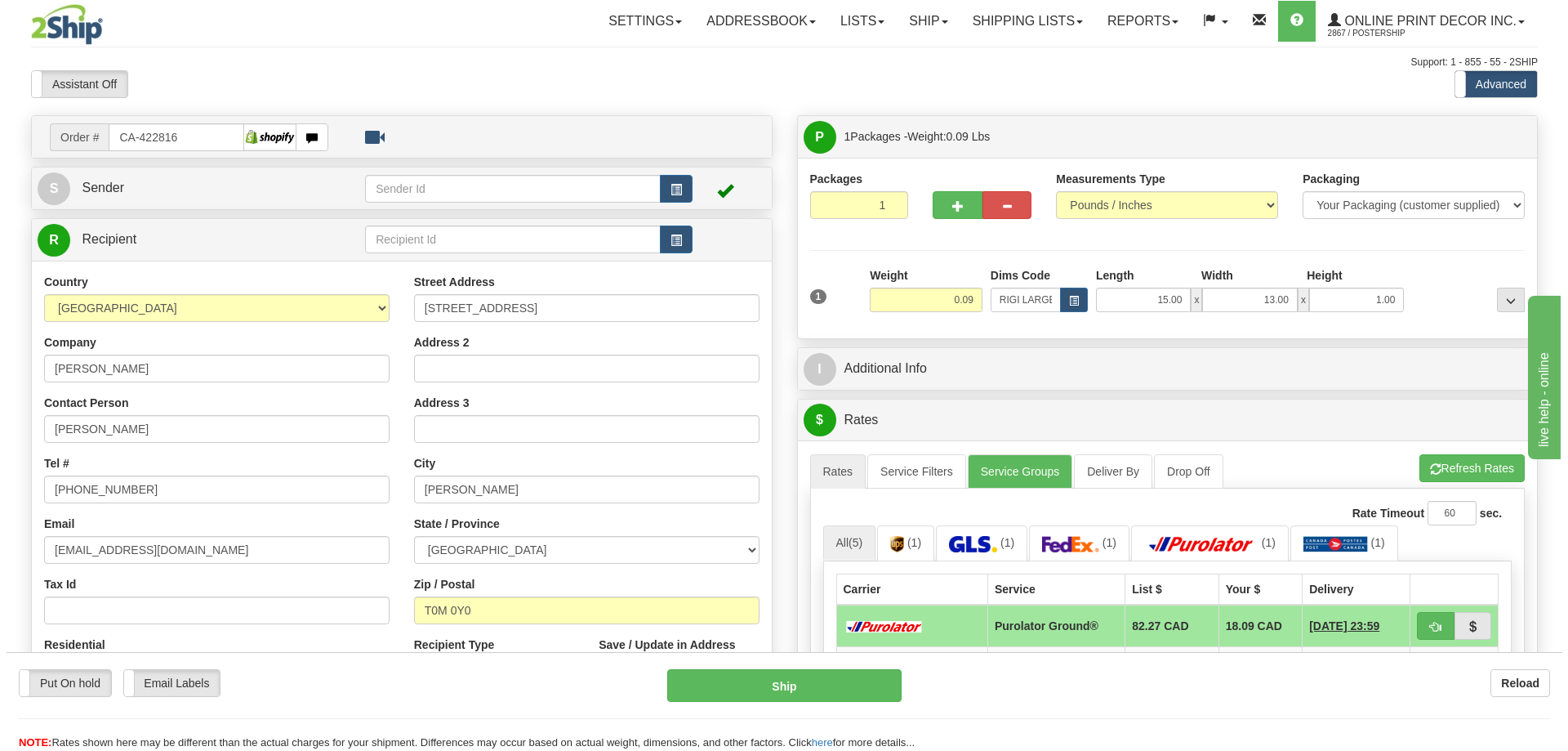
scroll to position [163, 0]
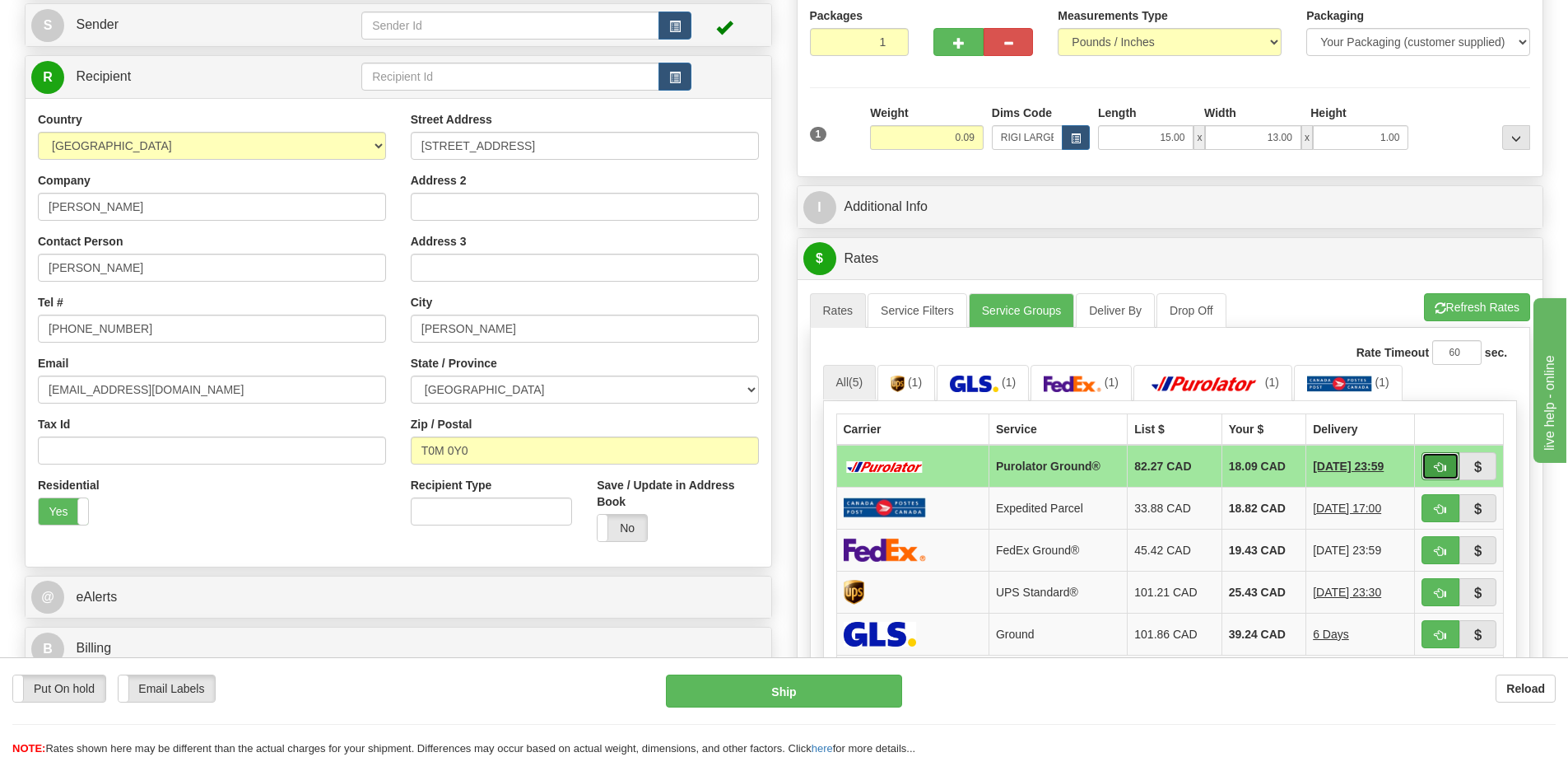
click at [1431, 464] on button "button" at bounding box center [1441, 465] width 38 height 28
type input "260"
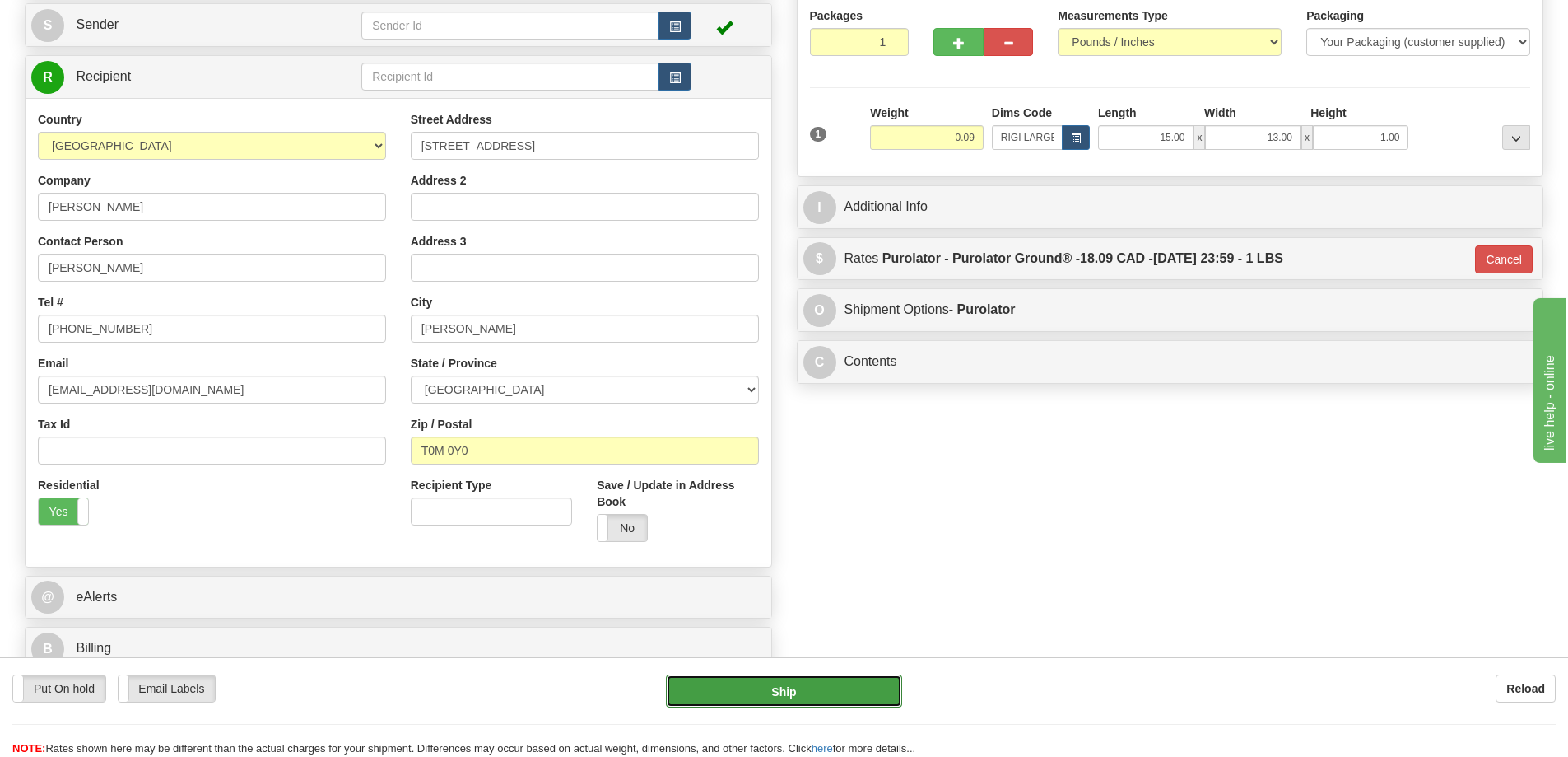
click at [799, 680] on button "Ship" at bounding box center [784, 690] width 236 height 32
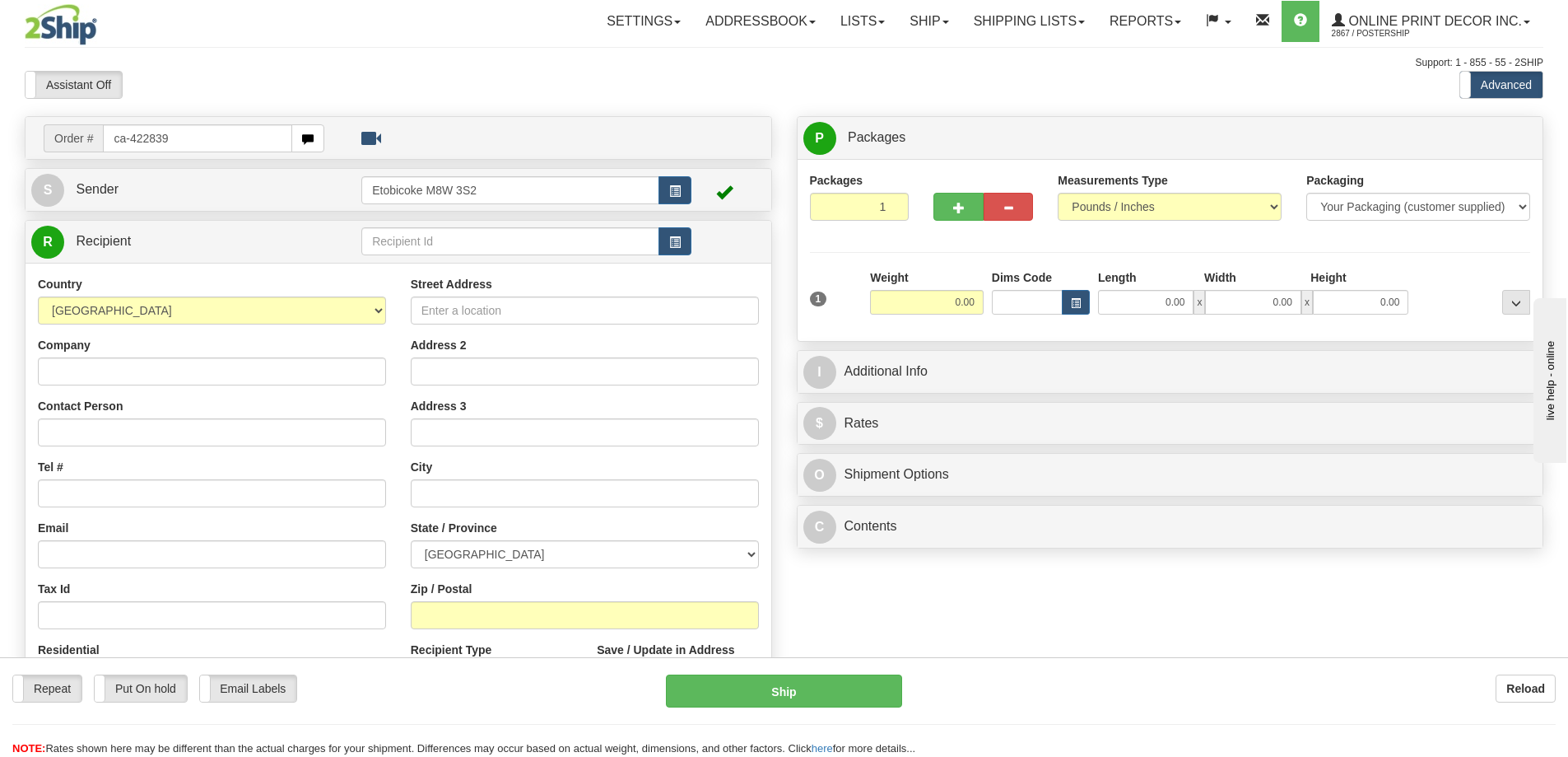
type input "ca-422839"
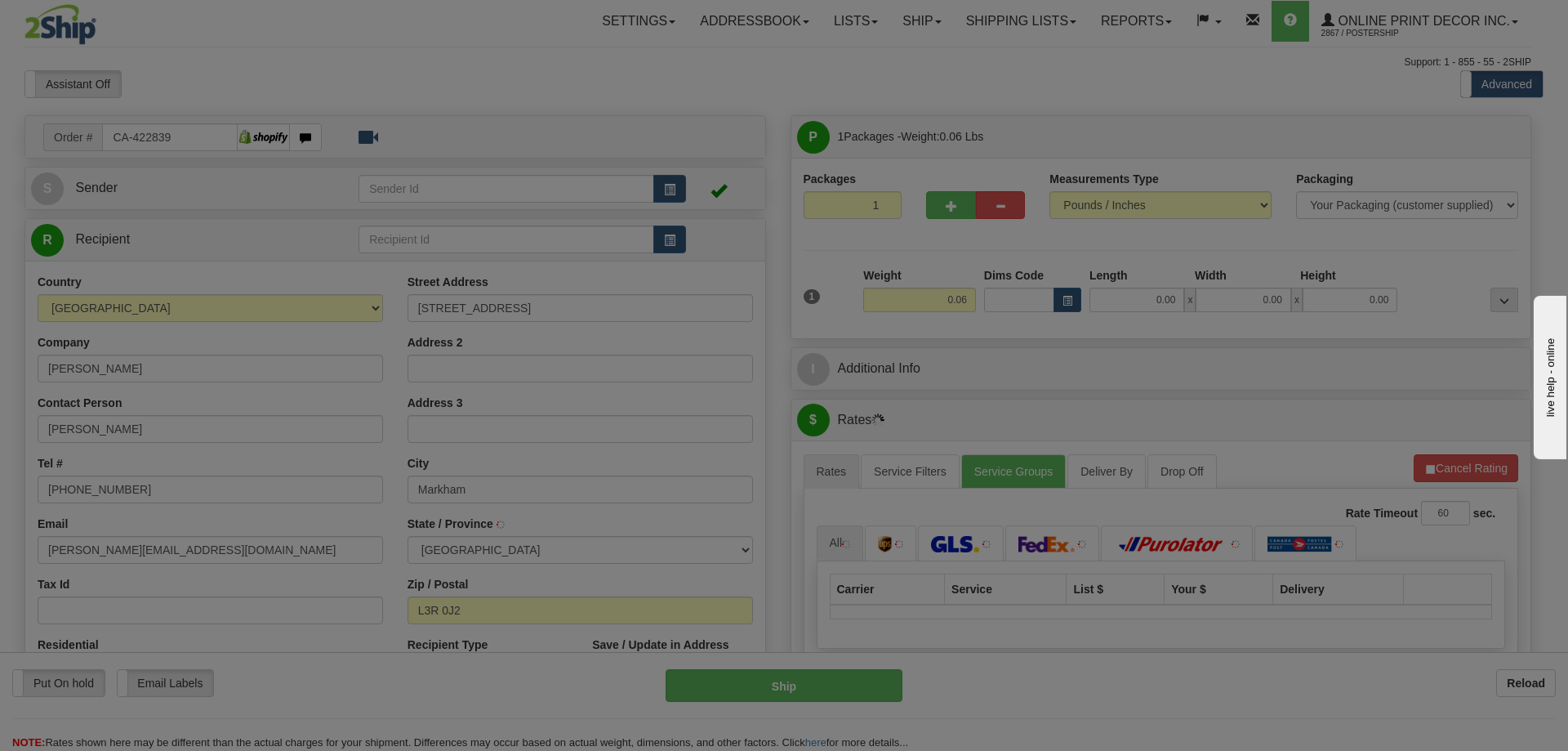
type input "MARKHAM"
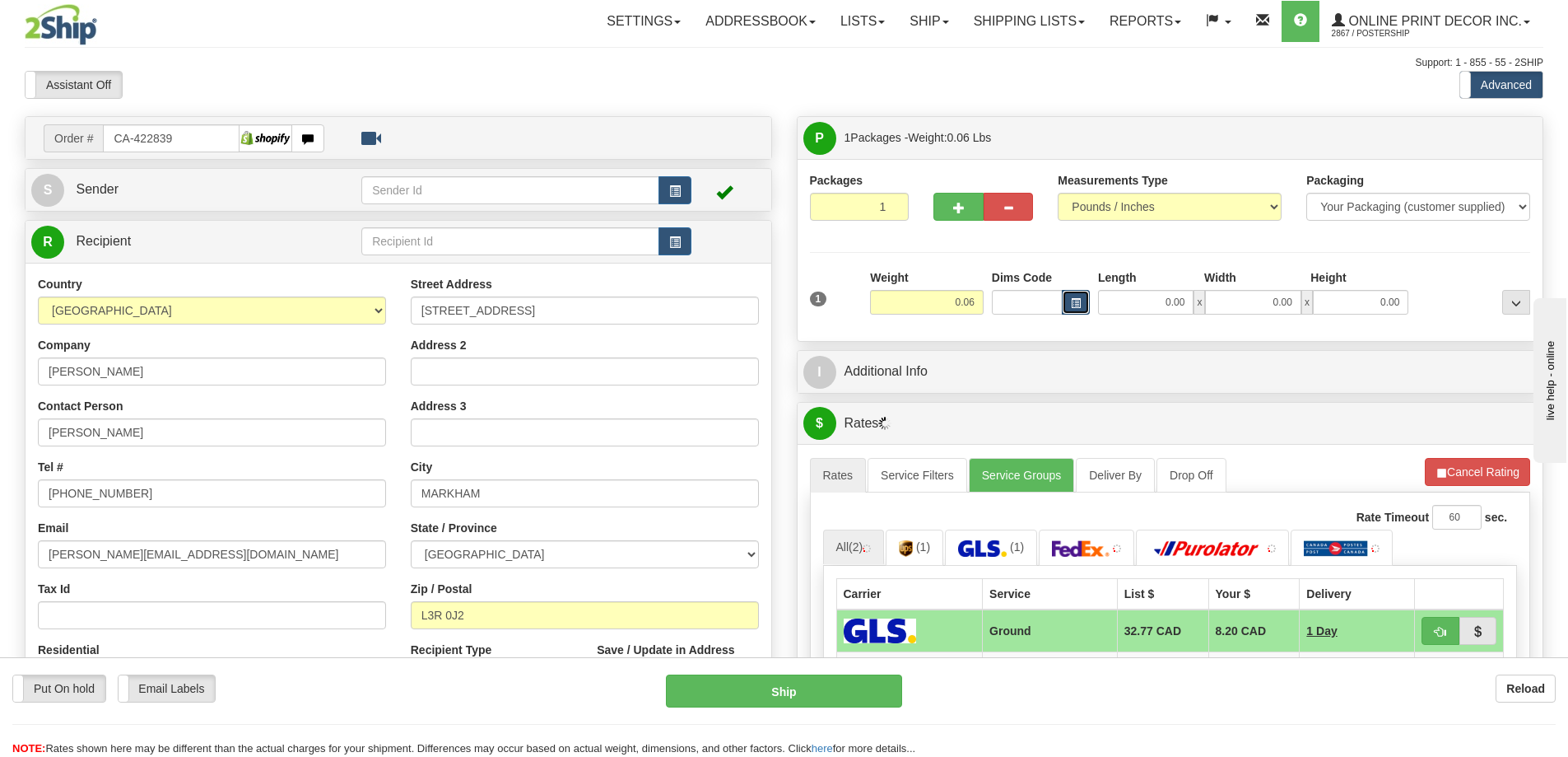
click at [1069, 304] on button "button" at bounding box center [1075, 302] width 28 height 25
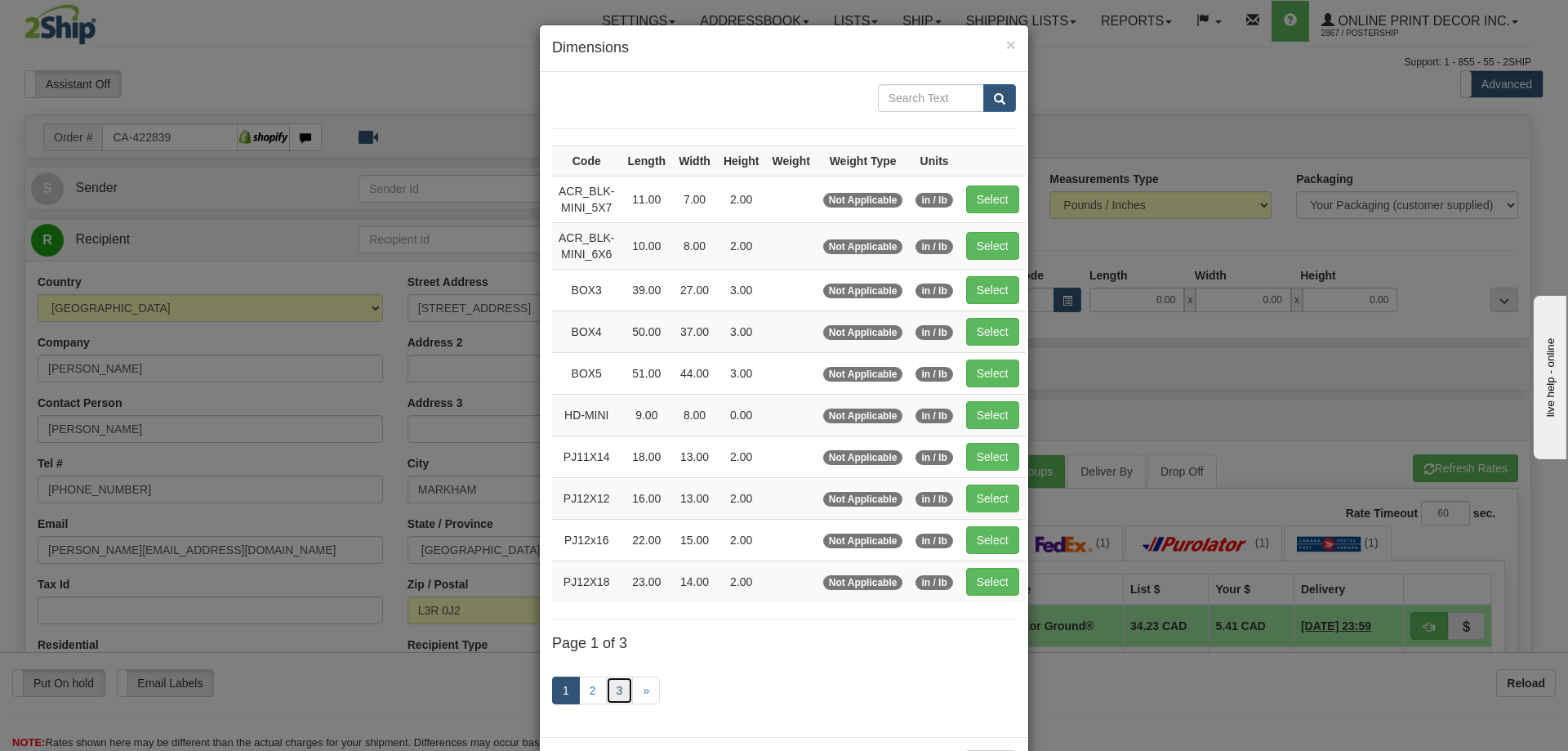
click at [606, 691] on link "3" at bounding box center [619, 689] width 27 height 27
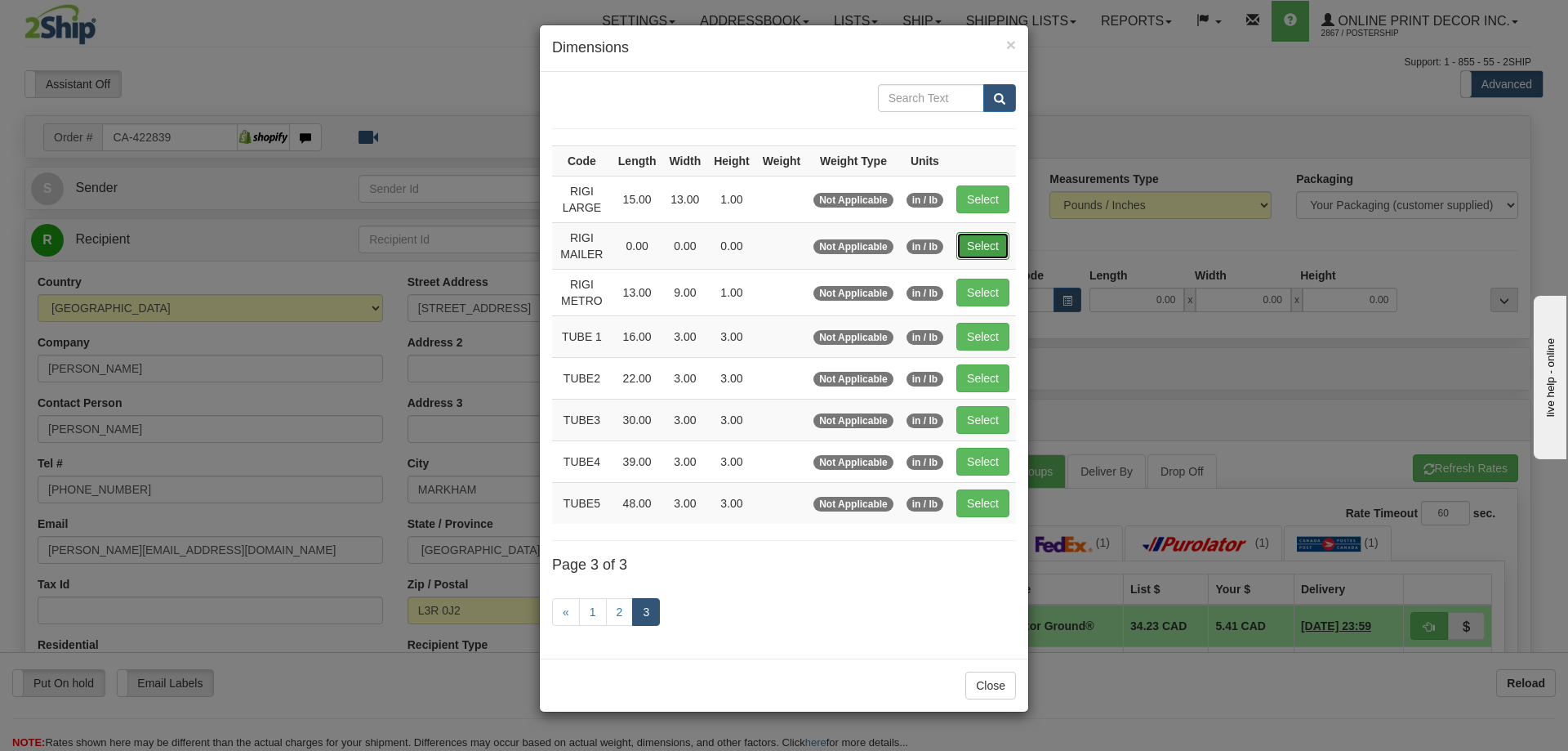
click at [971, 241] on button "Select" at bounding box center [983, 246] width 53 height 27
type input "RIGI MAILER"
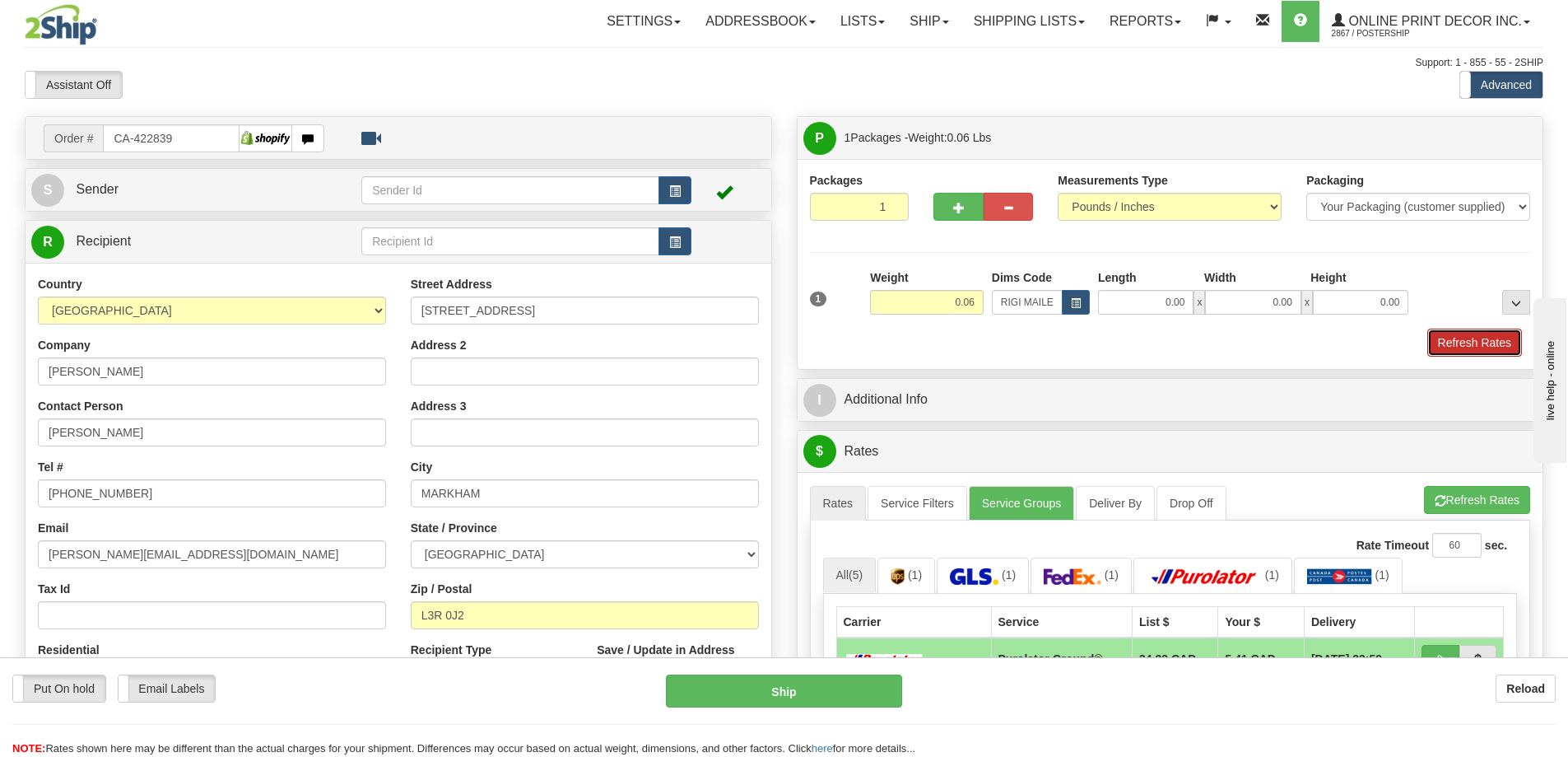
click at [1444, 343] on button "Refresh Rates" at bounding box center [1474, 342] width 95 height 28
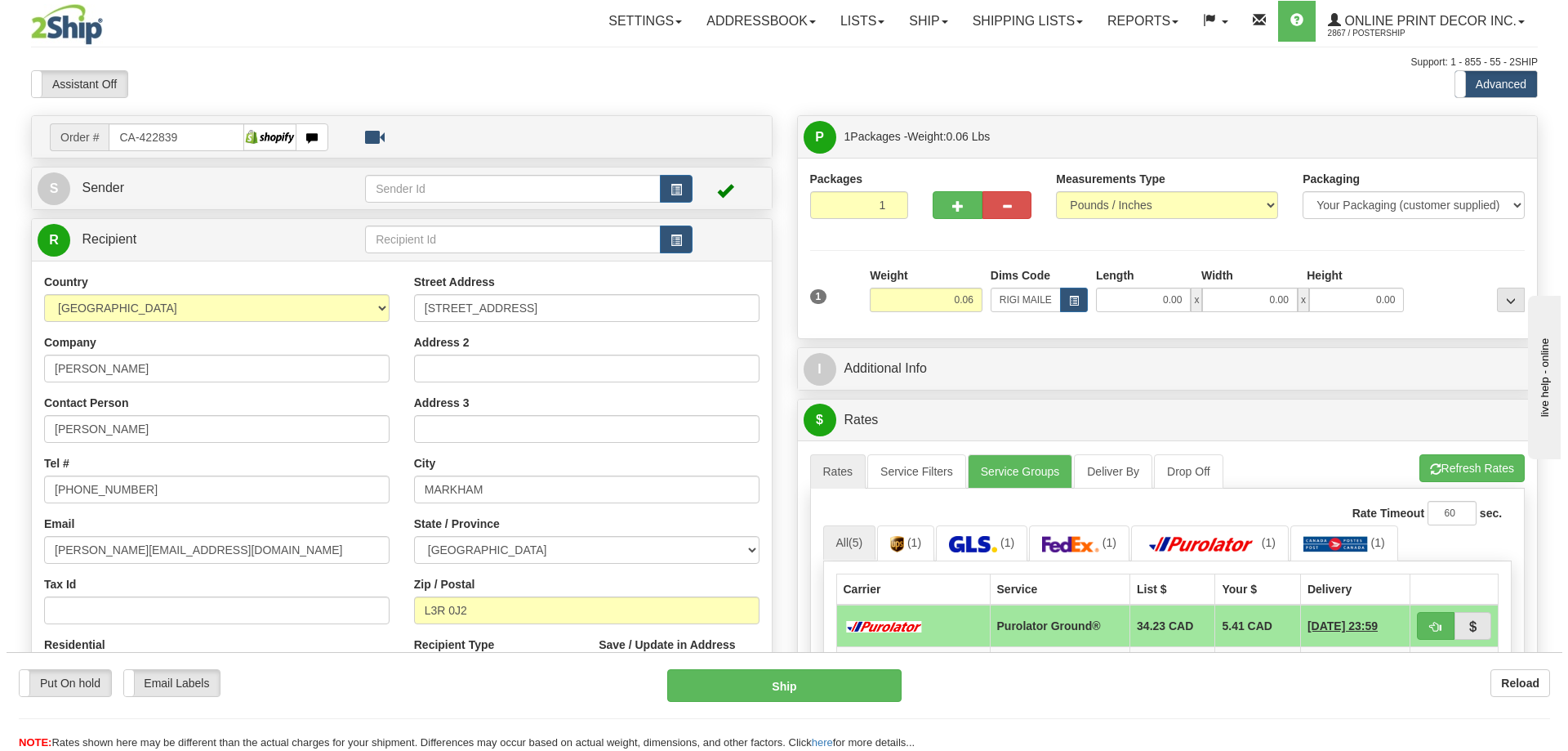
scroll to position [163, 0]
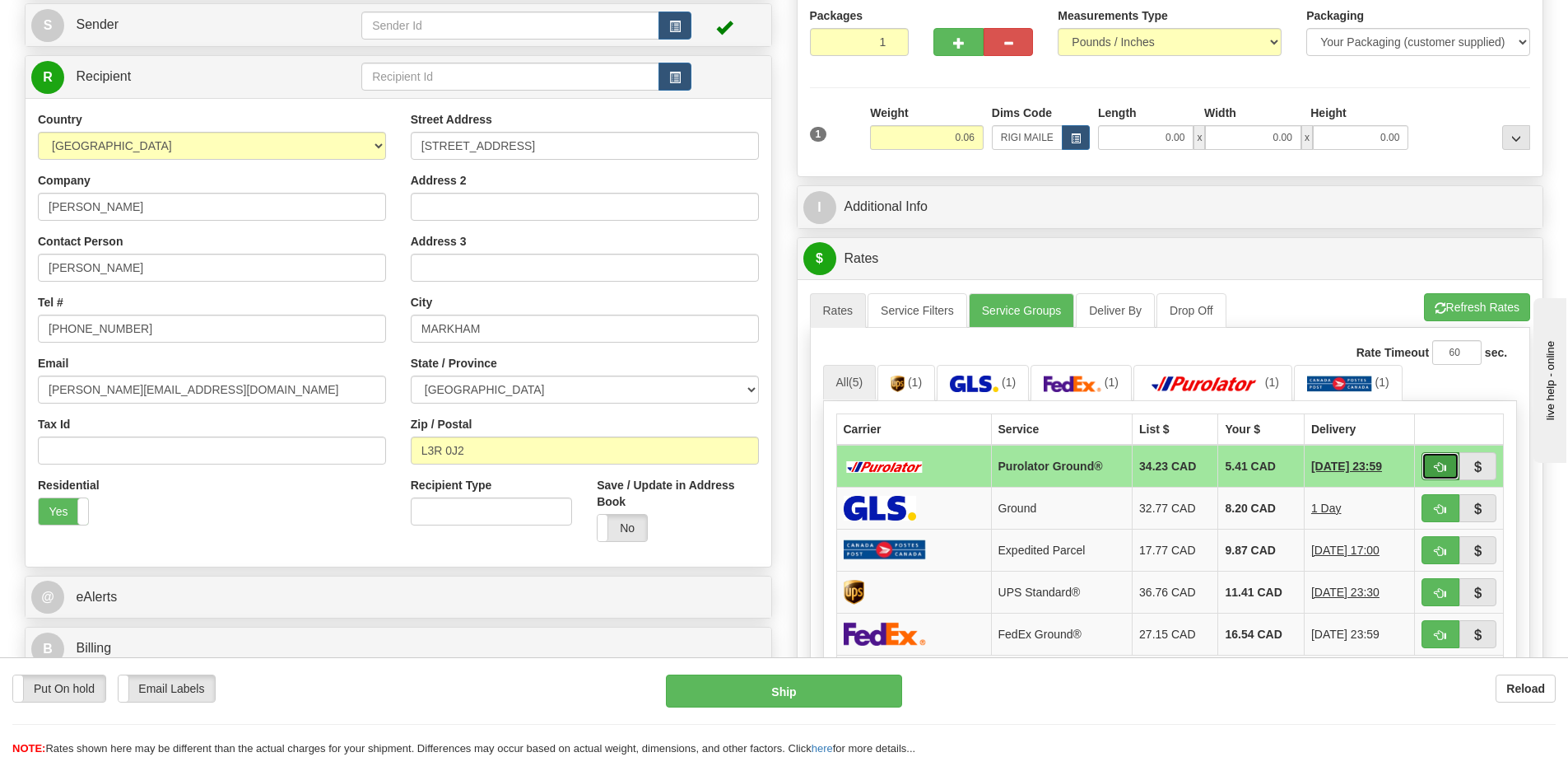
click at [1438, 459] on button "button" at bounding box center [1441, 465] width 38 height 28
type input "260"
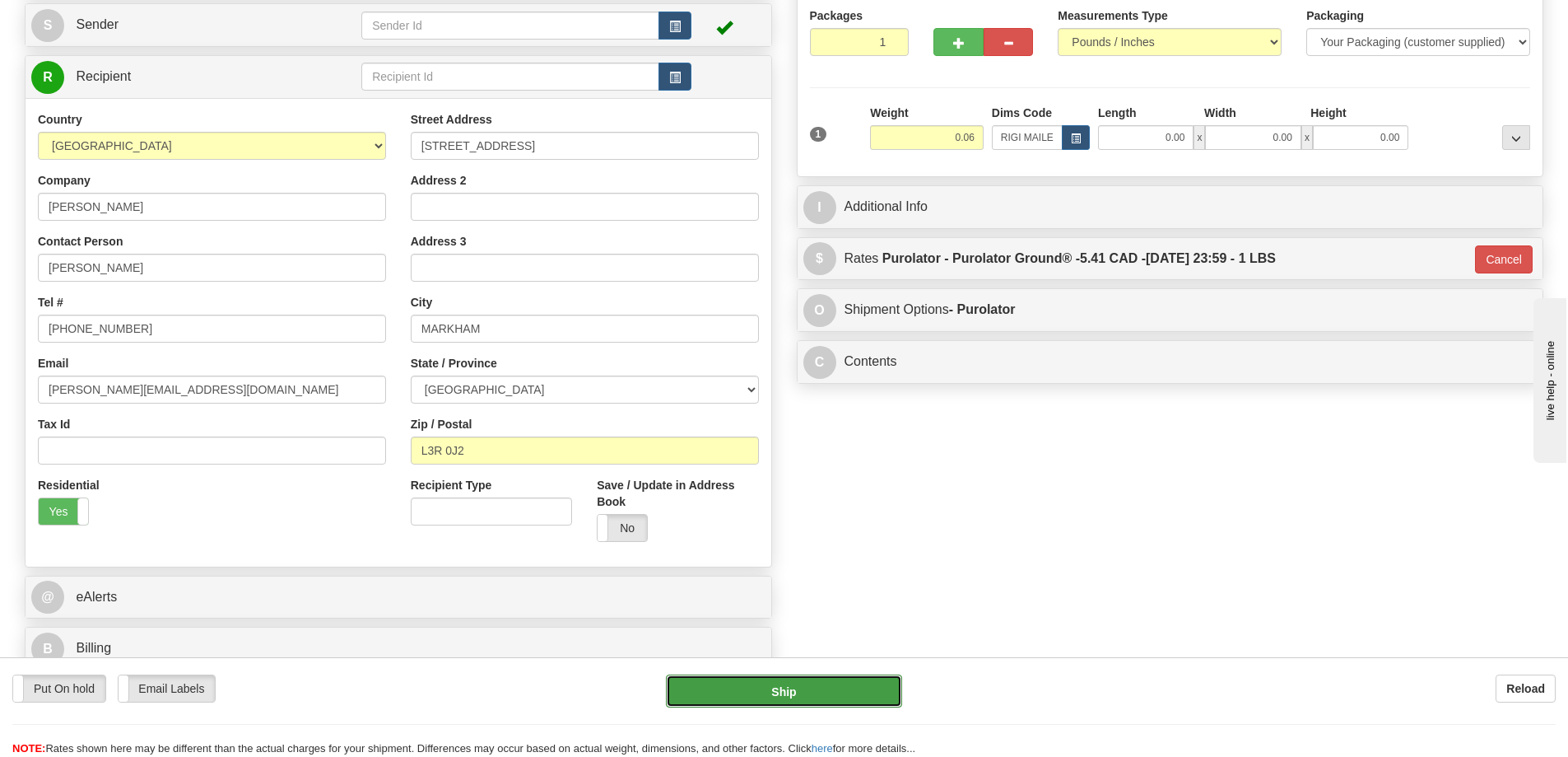
click at [848, 674] on button "Ship" at bounding box center [784, 690] width 236 height 32
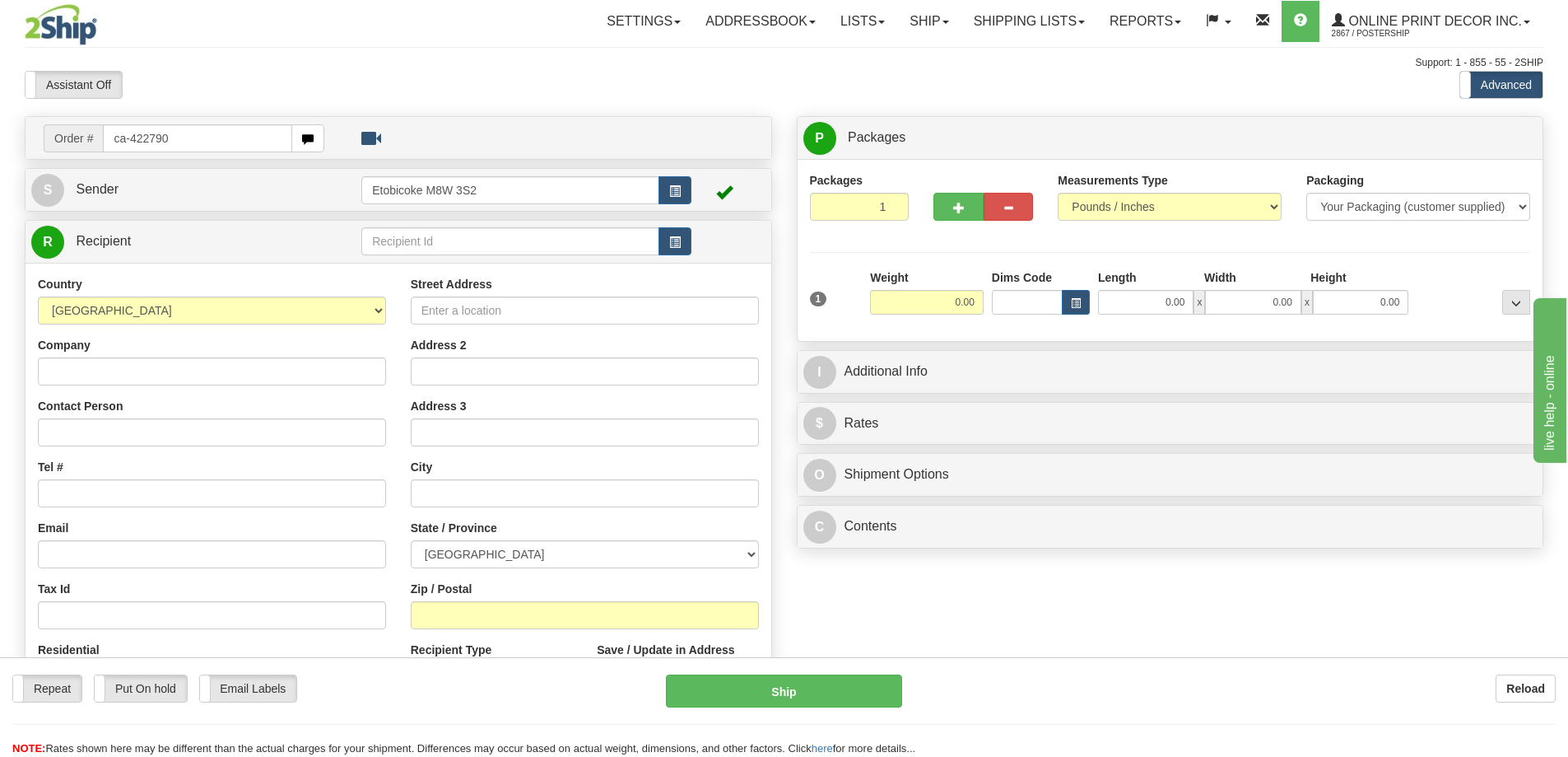
type input "ca-422790"
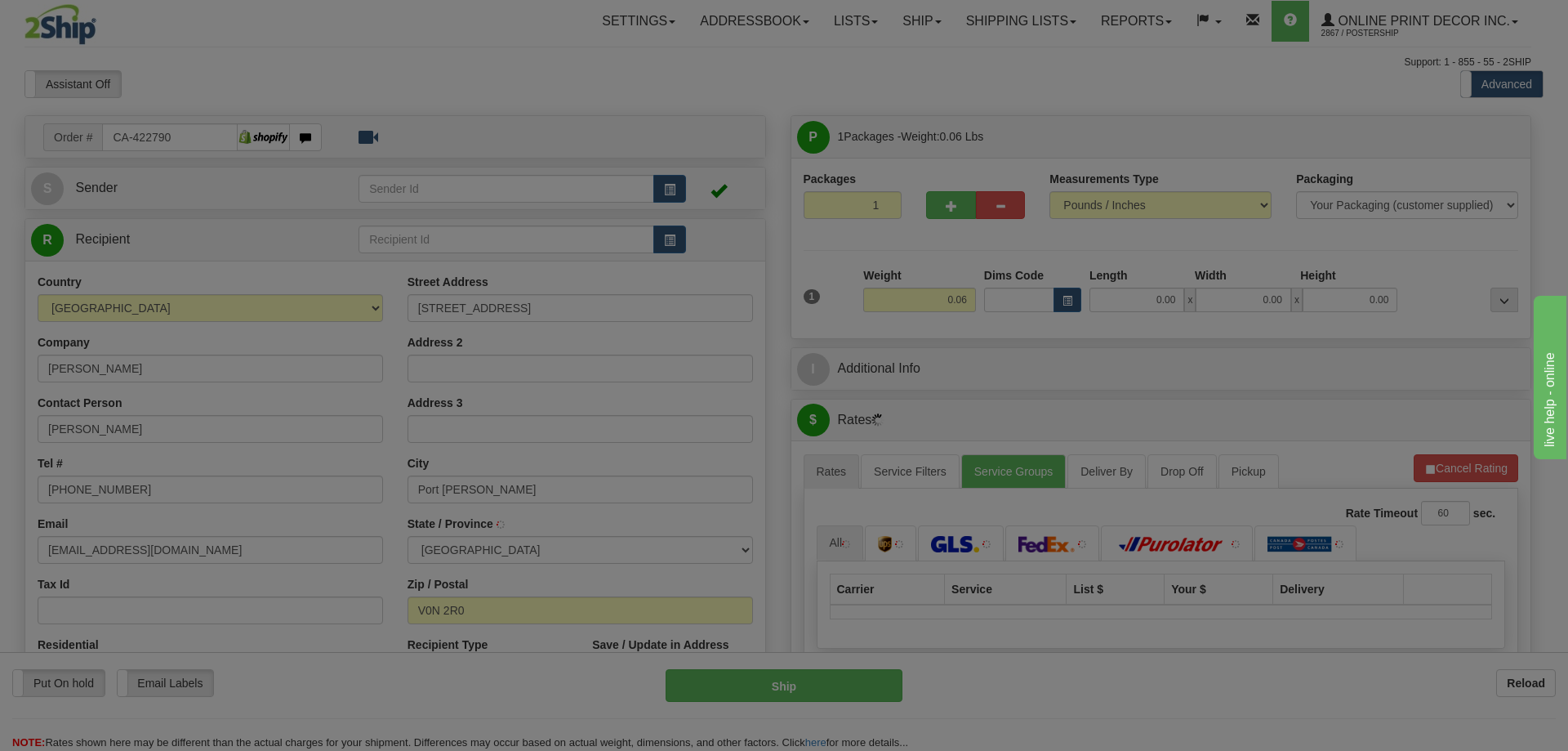
type input "PORT MCNEILL"
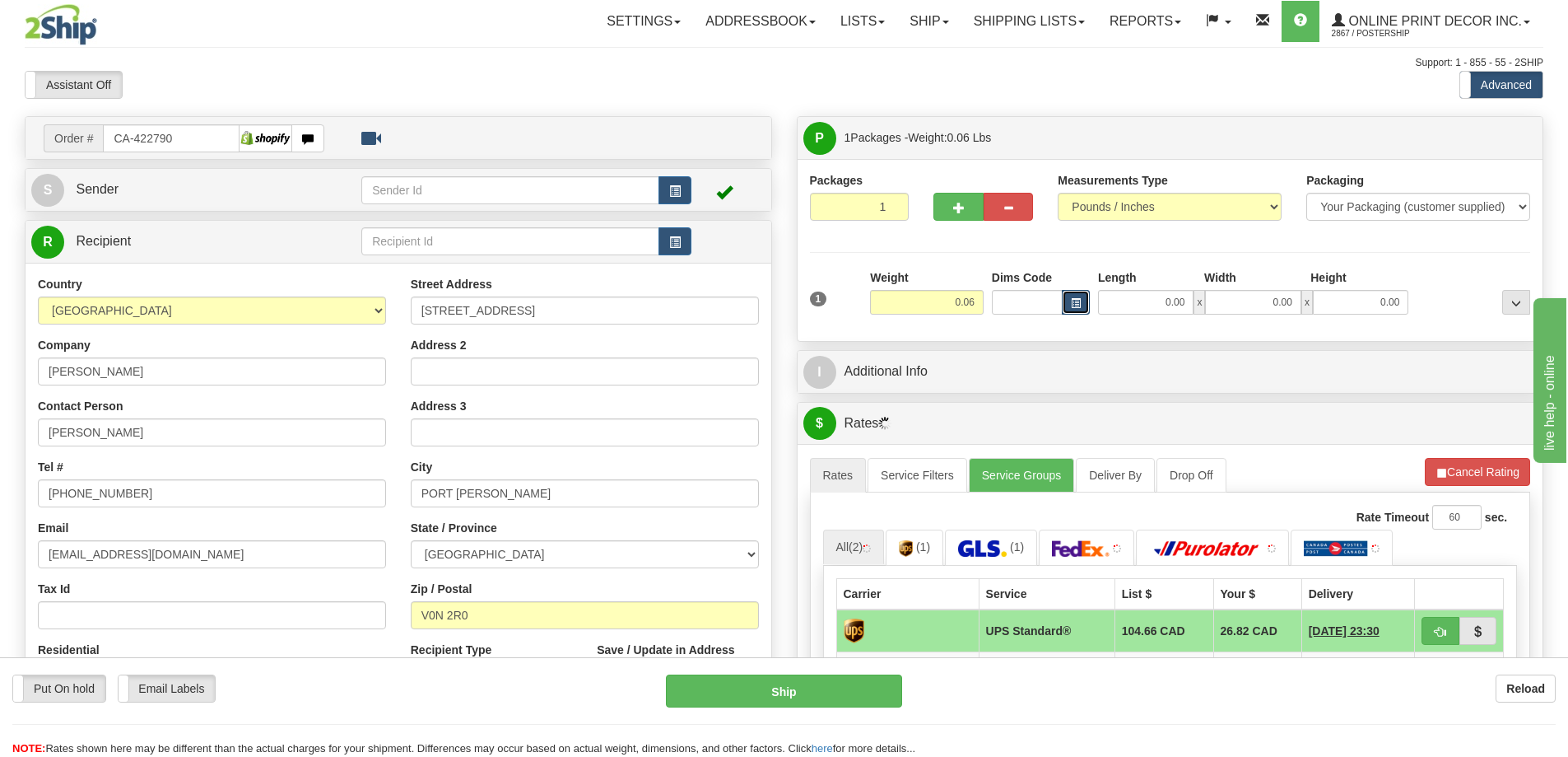
click at [1073, 300] on span "button" at bounding box center [1076, 303] width 10 height 9
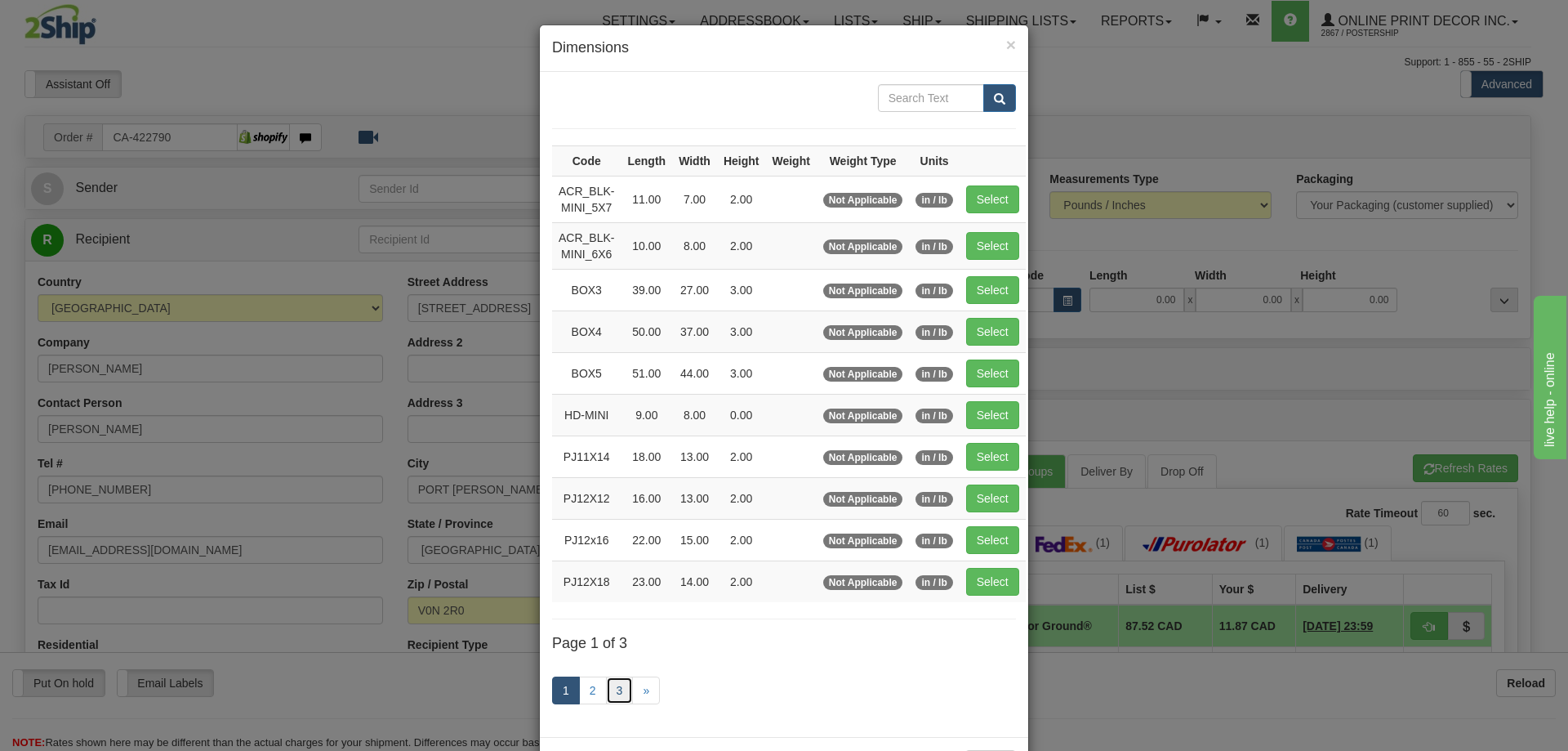
click at [611, 692] on link "3" at bounding box center [619, 689] width 27 height 27
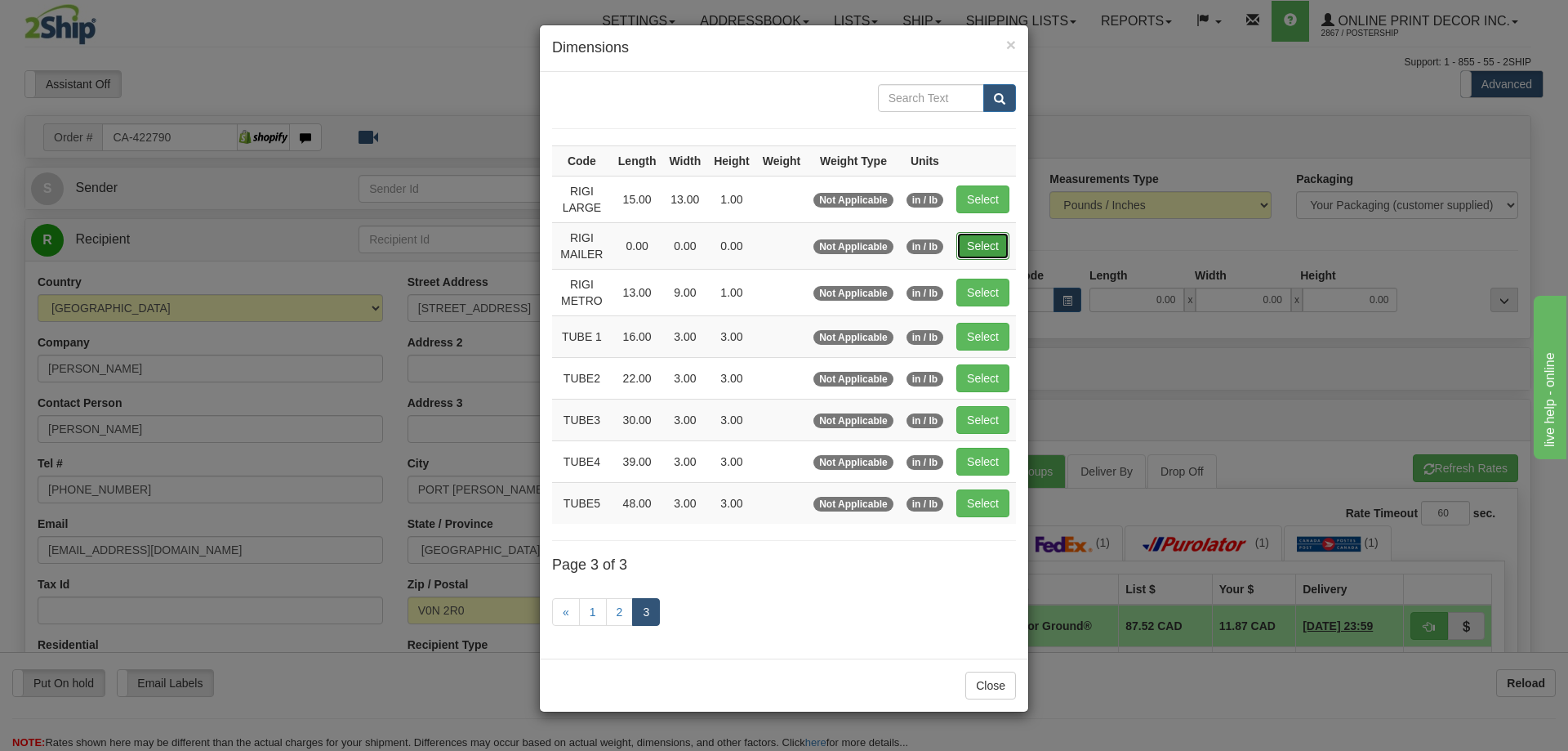
click at [979, 244] on button "Select" at bounding box center [983, 246] width 53 height 27
type input "RIGI MAILER"
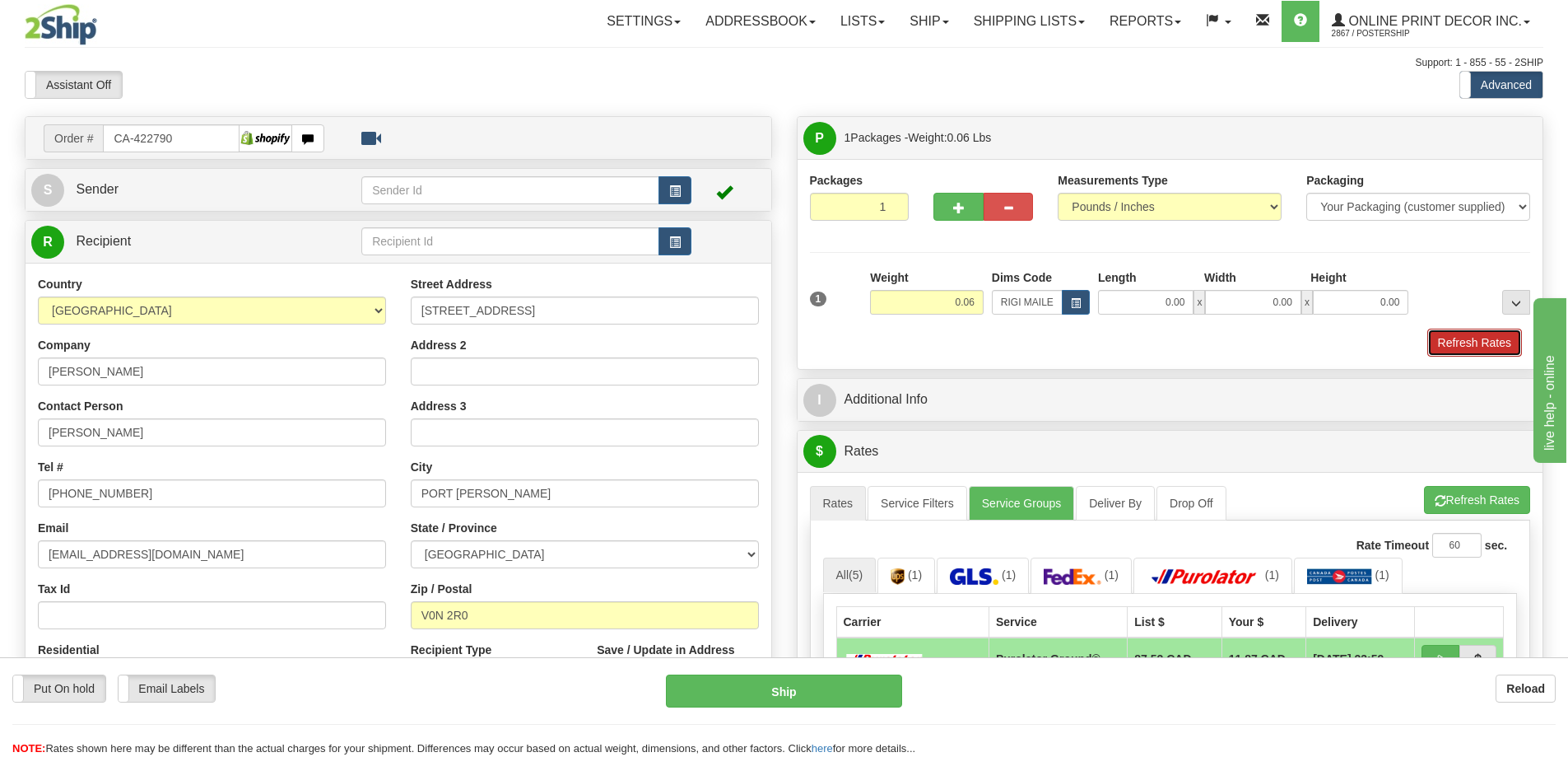
click at [1454, 341] on button "Refresh Rates" at bounding box center [1474, 342] width 95 height 28
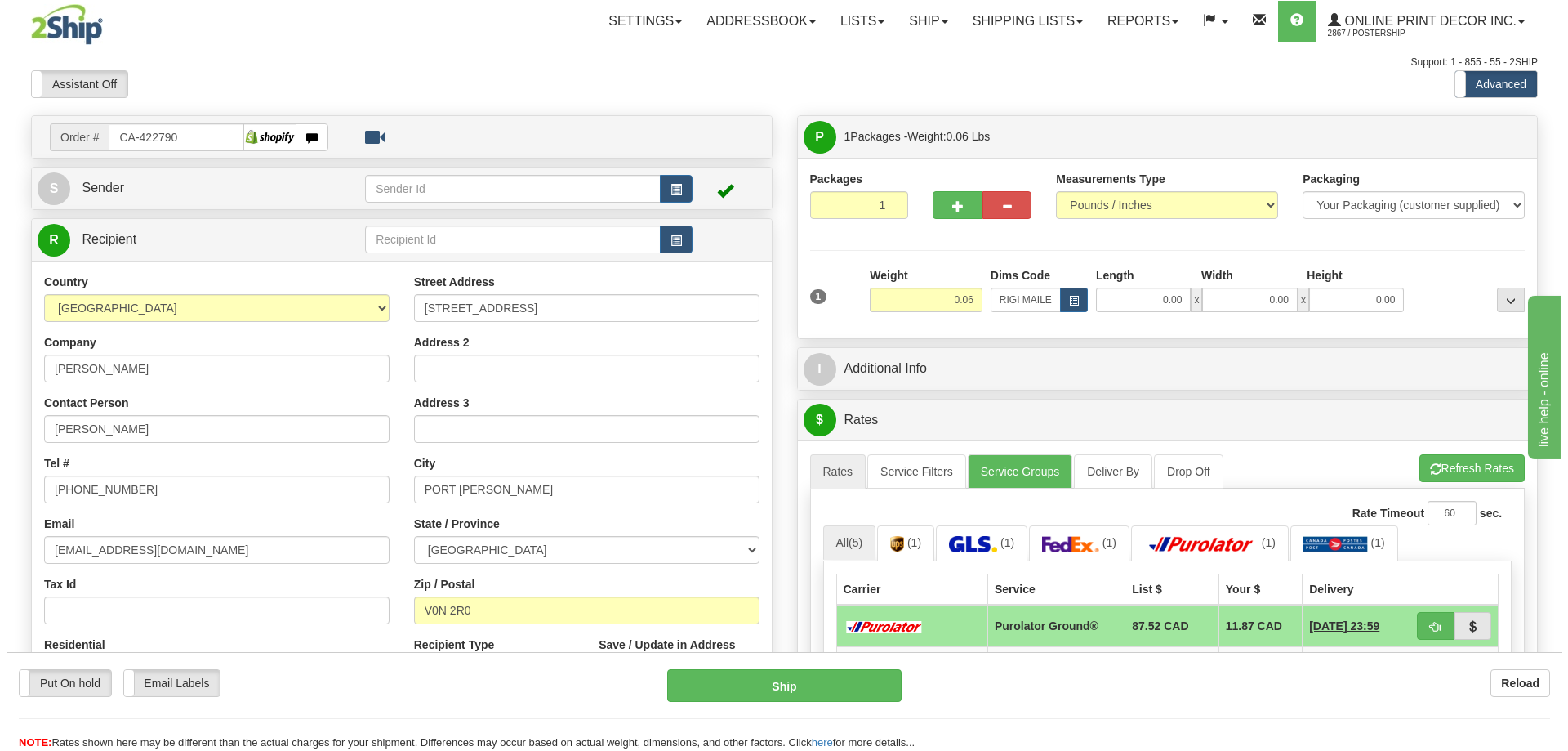
scroll to position [163, 0]
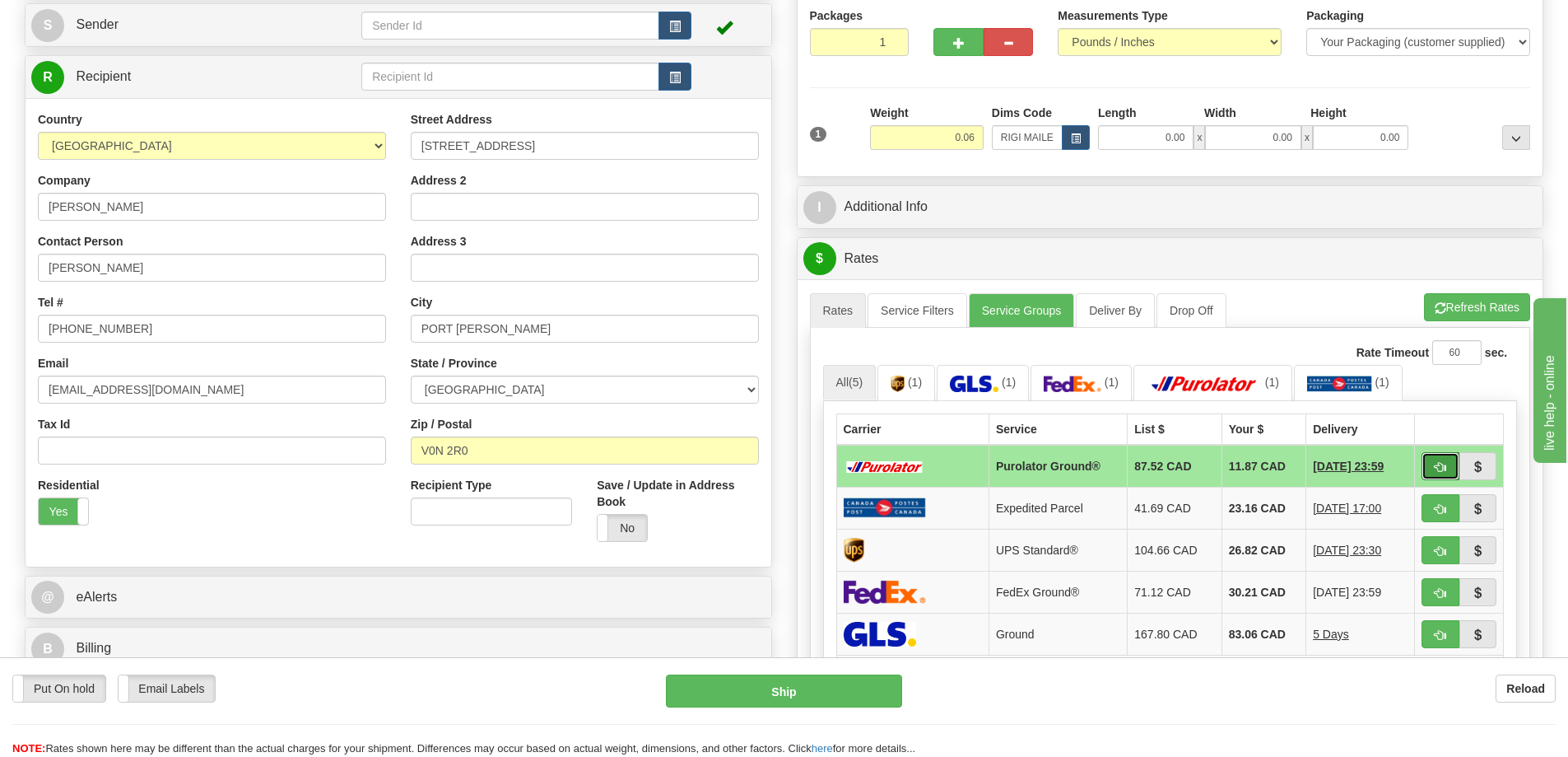
click at [1438, 465] on span "button" at bounding box center [1440, 466] width 11 height 11
type input "260"
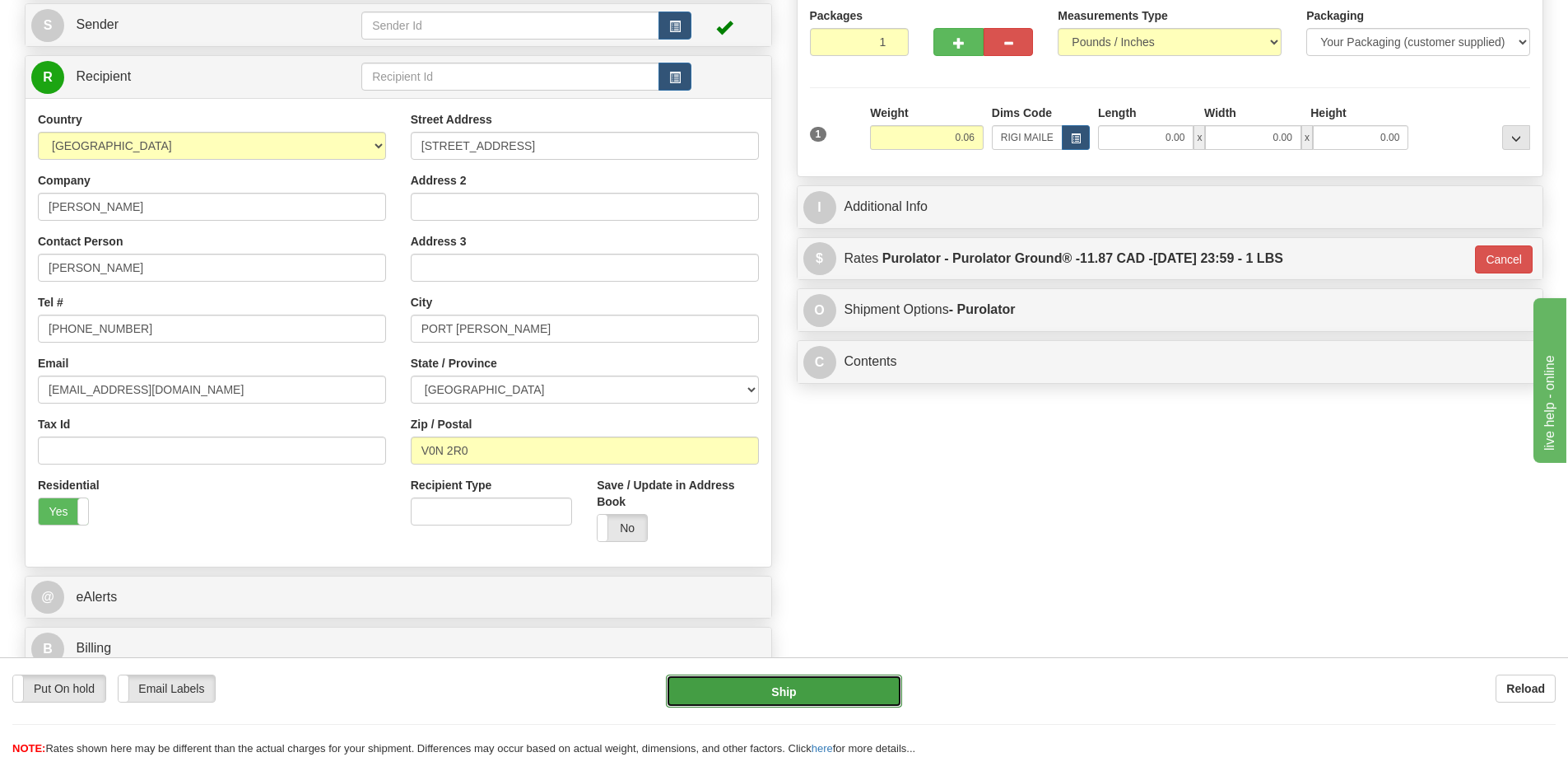
click at [742, 699] on button "Ship" at bounding box center [784, 690] width 236 height 32
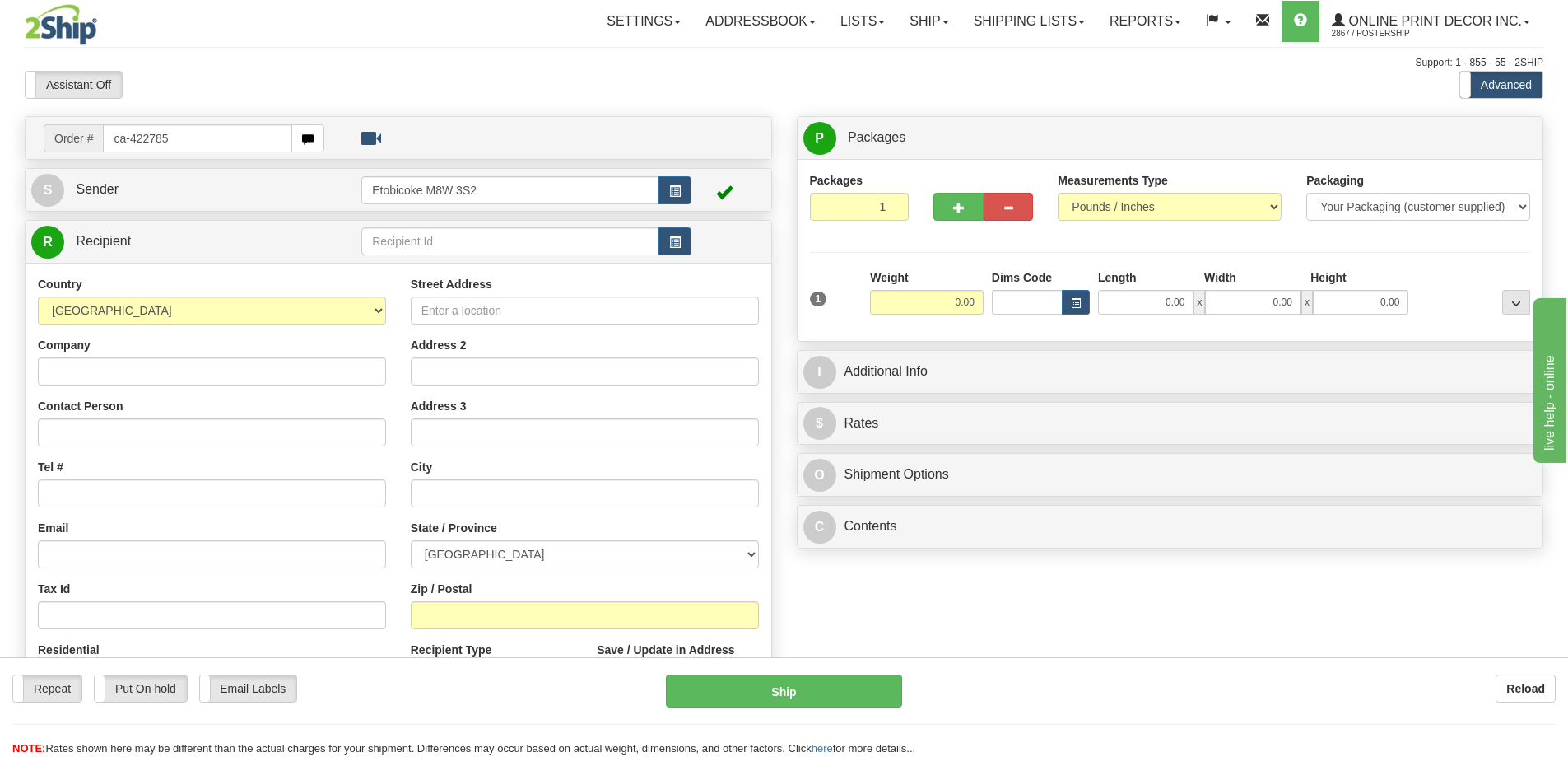
type input "ca-422785"
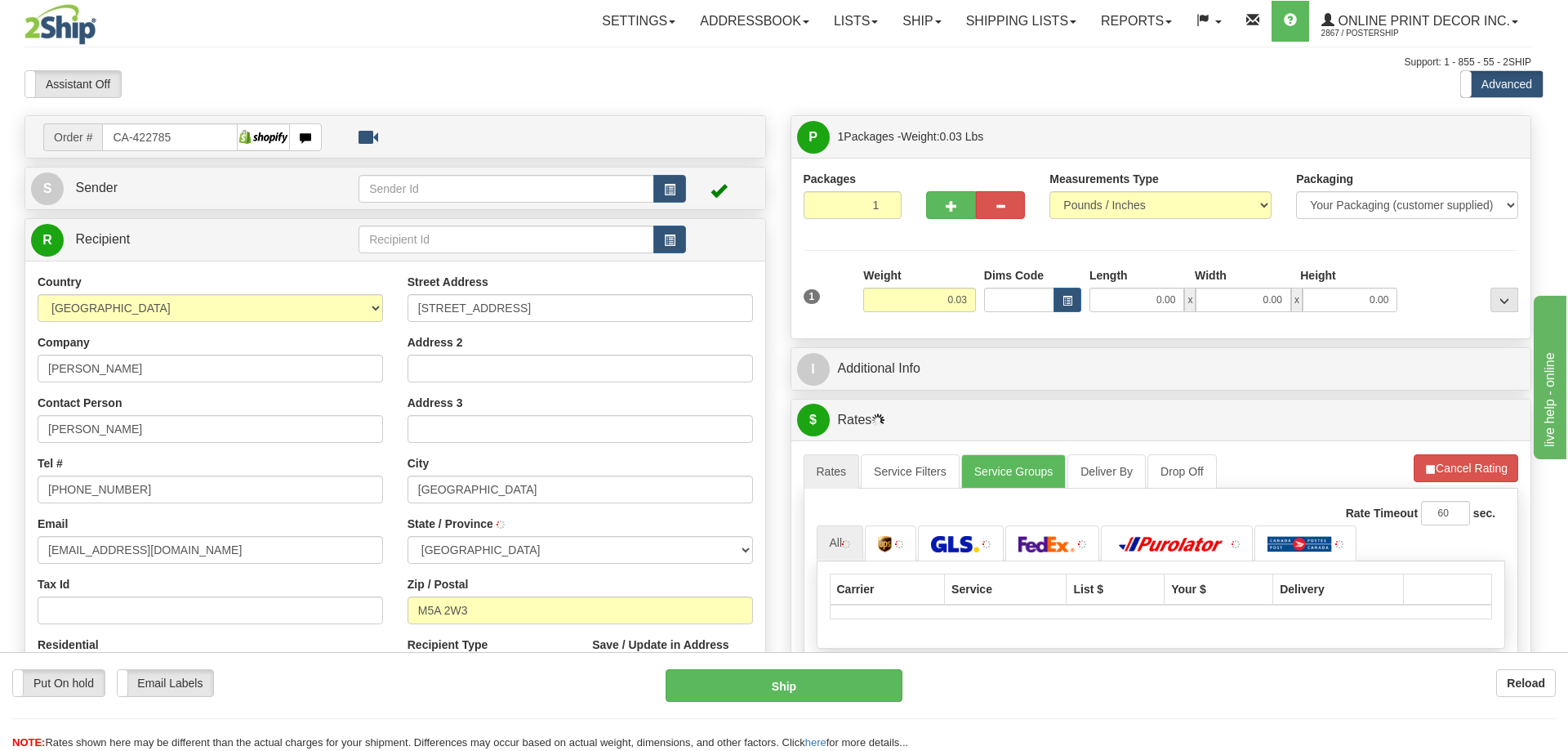
type input "TORONTO"
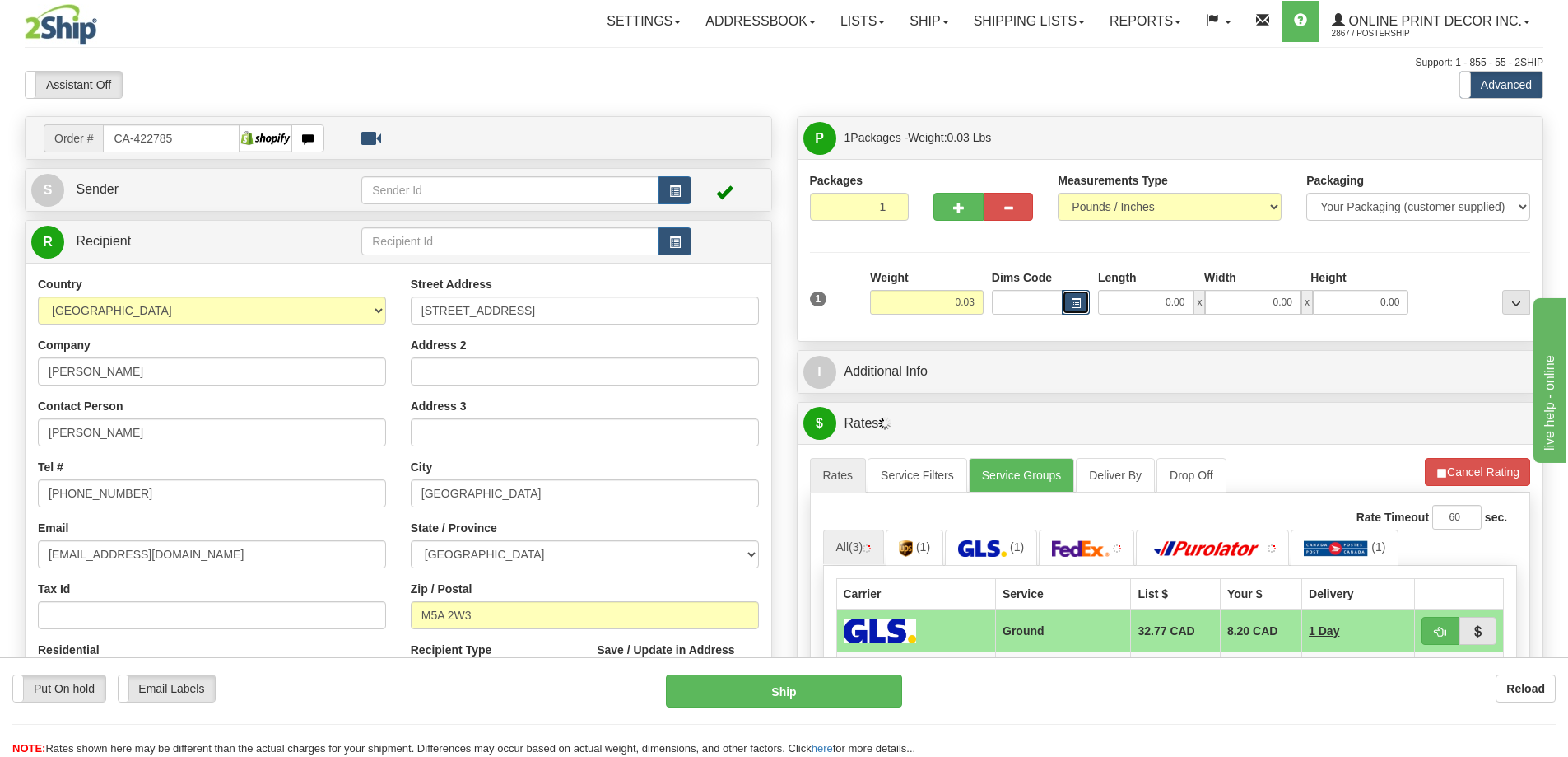
click at [1085, 296] on button "button" at bounding box center [1075, 302] width 28 height 25
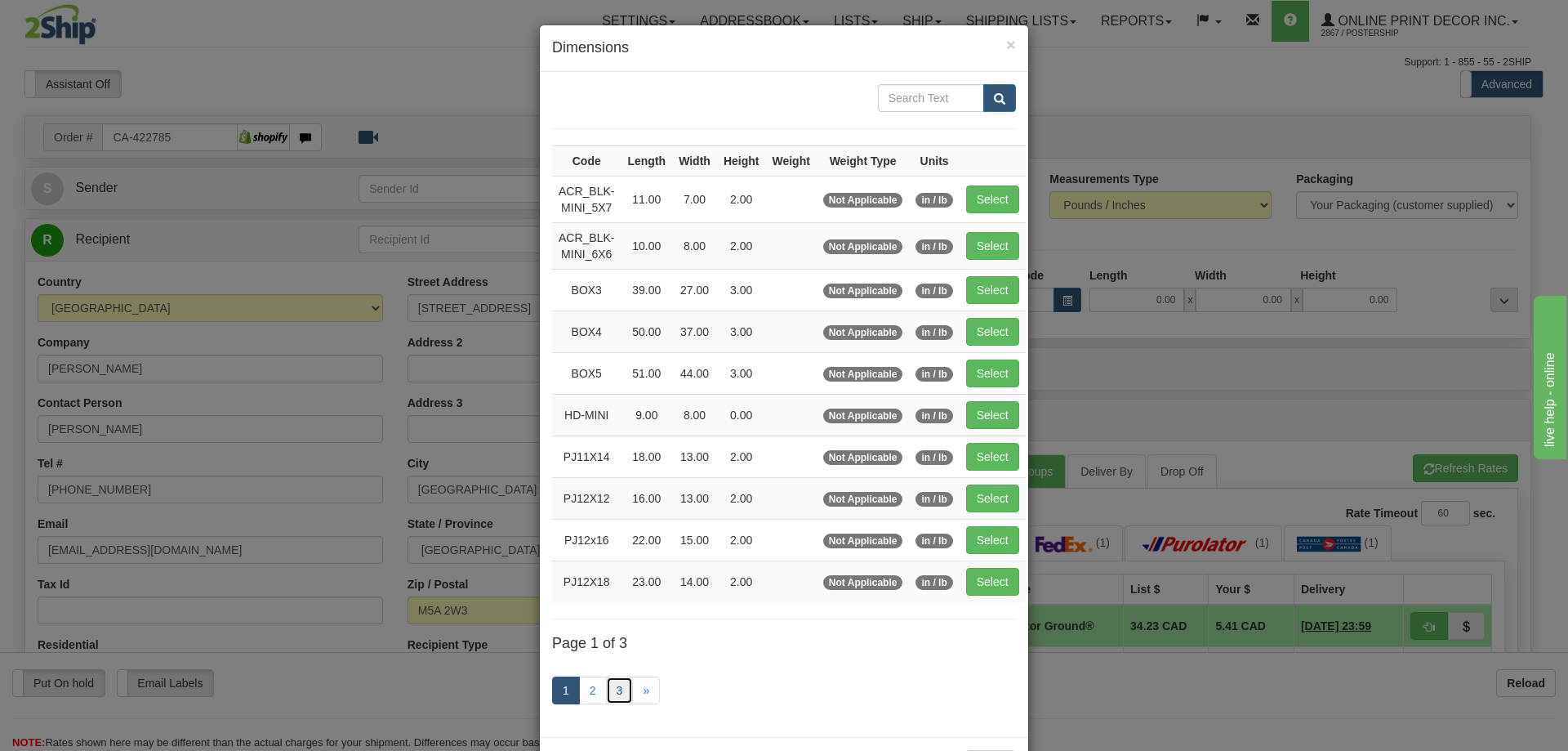
click at [620, 687] on link "3" at bounding box center [619, 689] width 27 height 27
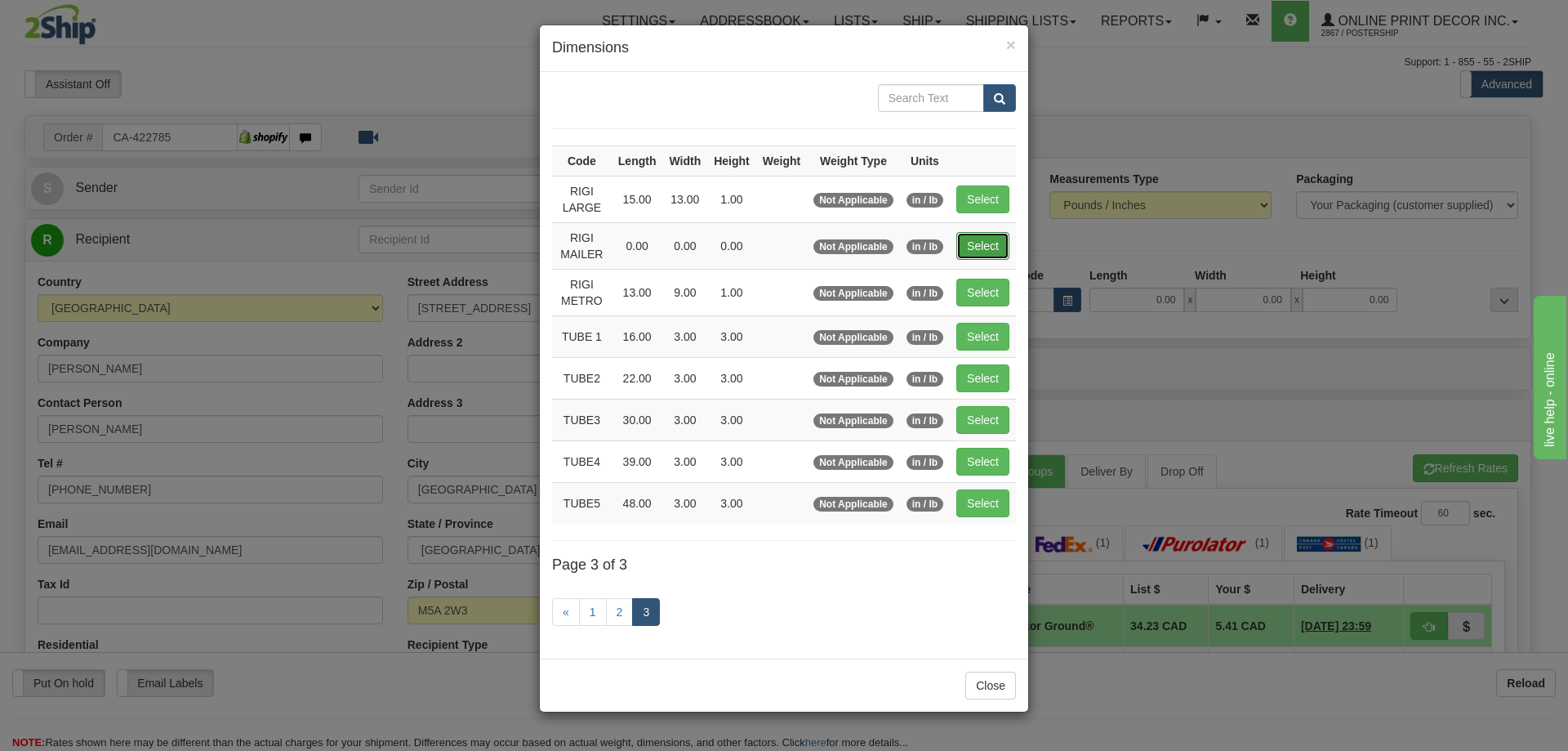
click at [988, 244] on button "Select" at bounding box center [983, 246] width 53 height 27
type input "RIGI MAILER"
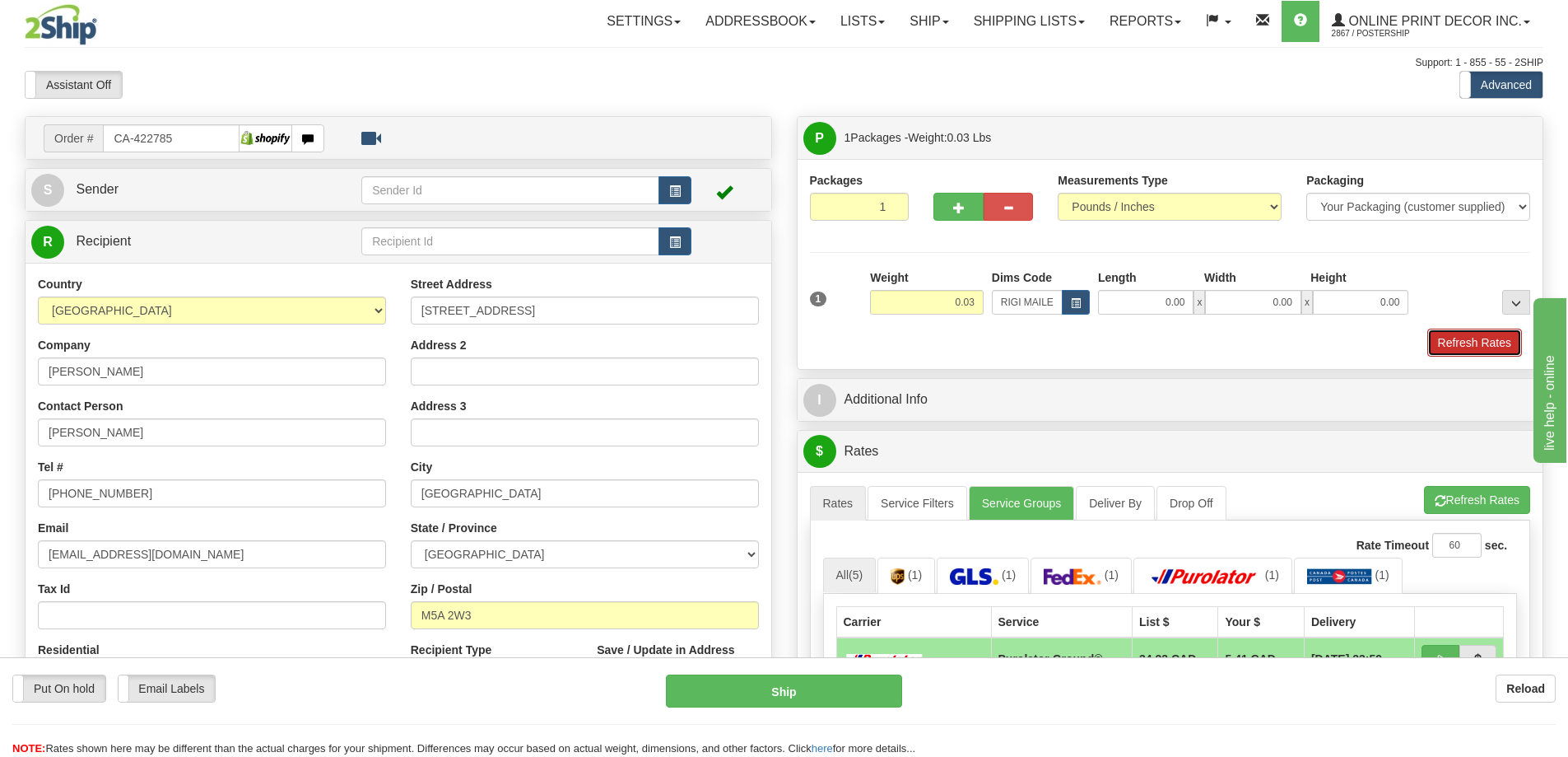
click at [1483, 348] on button "Refresh Rates" at bounding box center [1474, 342] width 95 height 28
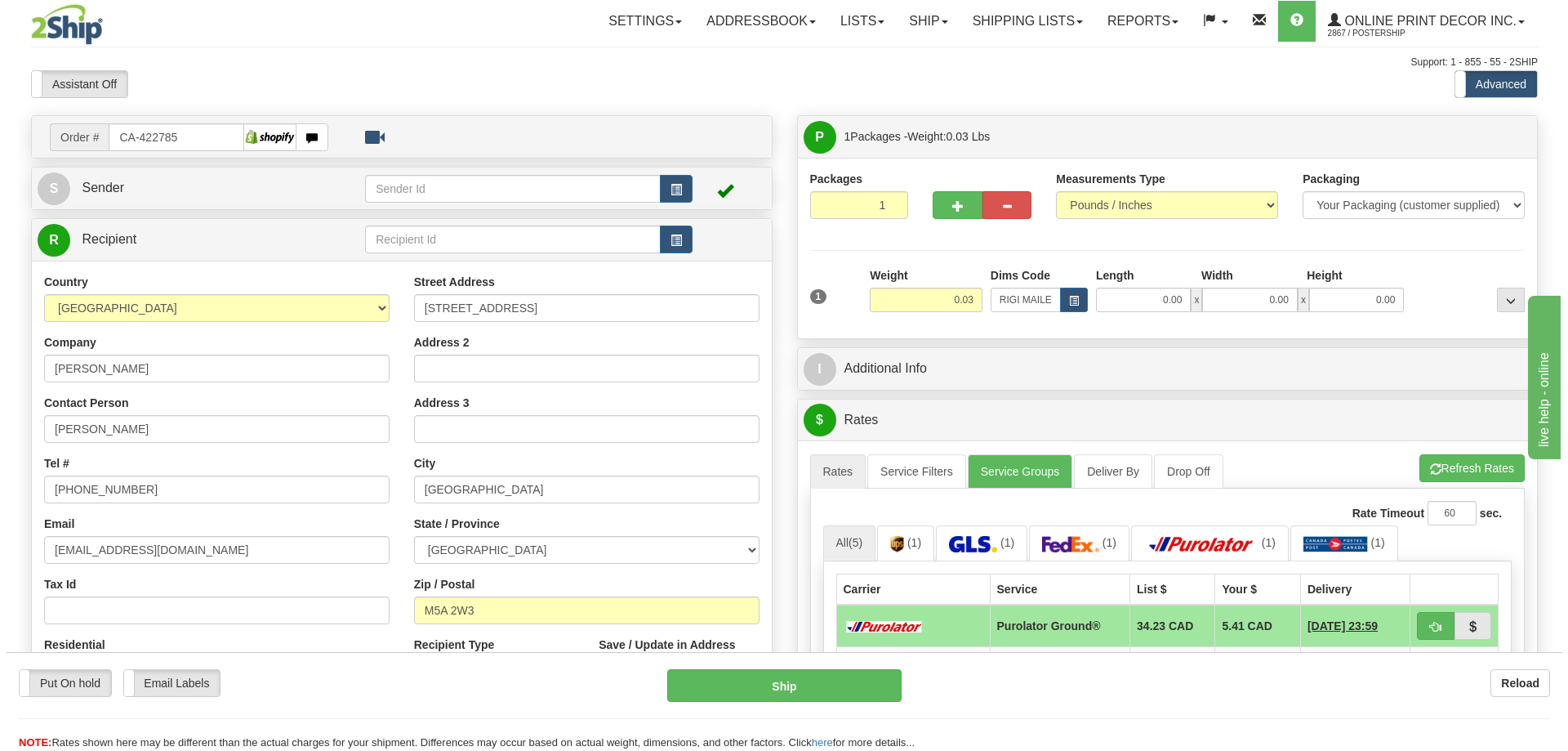
scroll to position [163, 0]
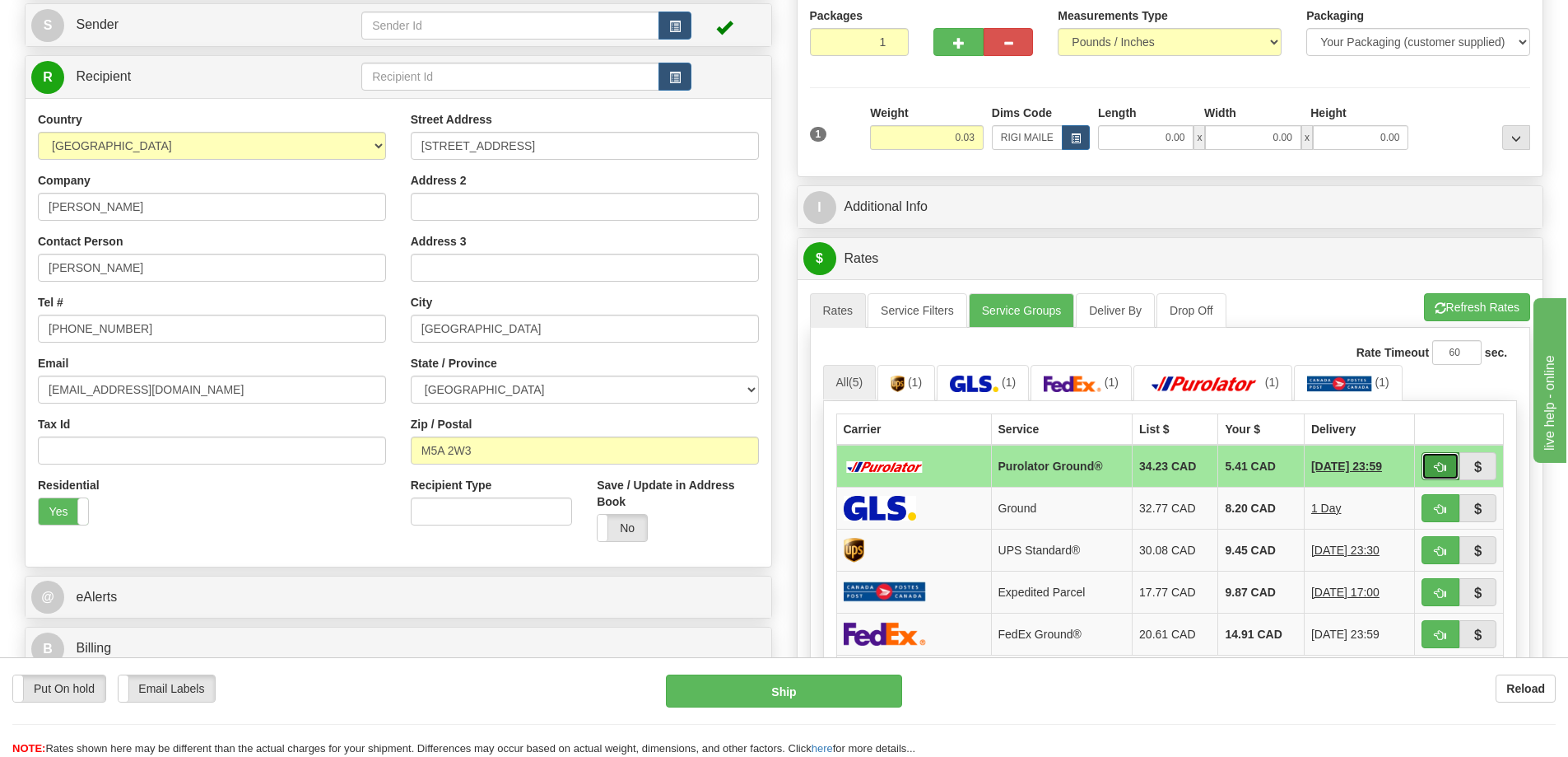
click at [1441, 457] on button "button" at bounding box center [1441, 465] width 38 height 28
type input "260"
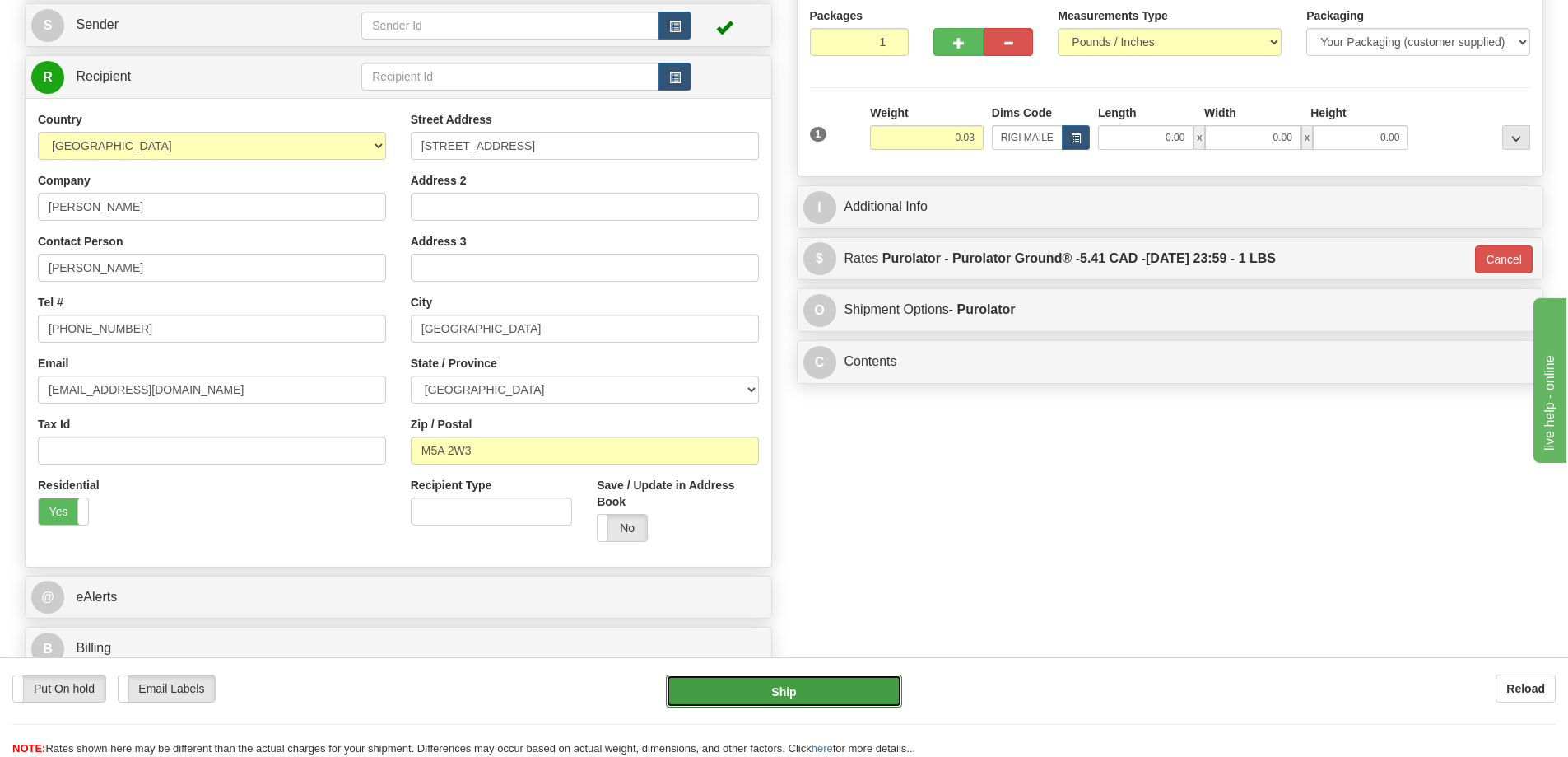
click at [819, 692] on button "Ship" at bounding box center [784, 690] width 236 height 32
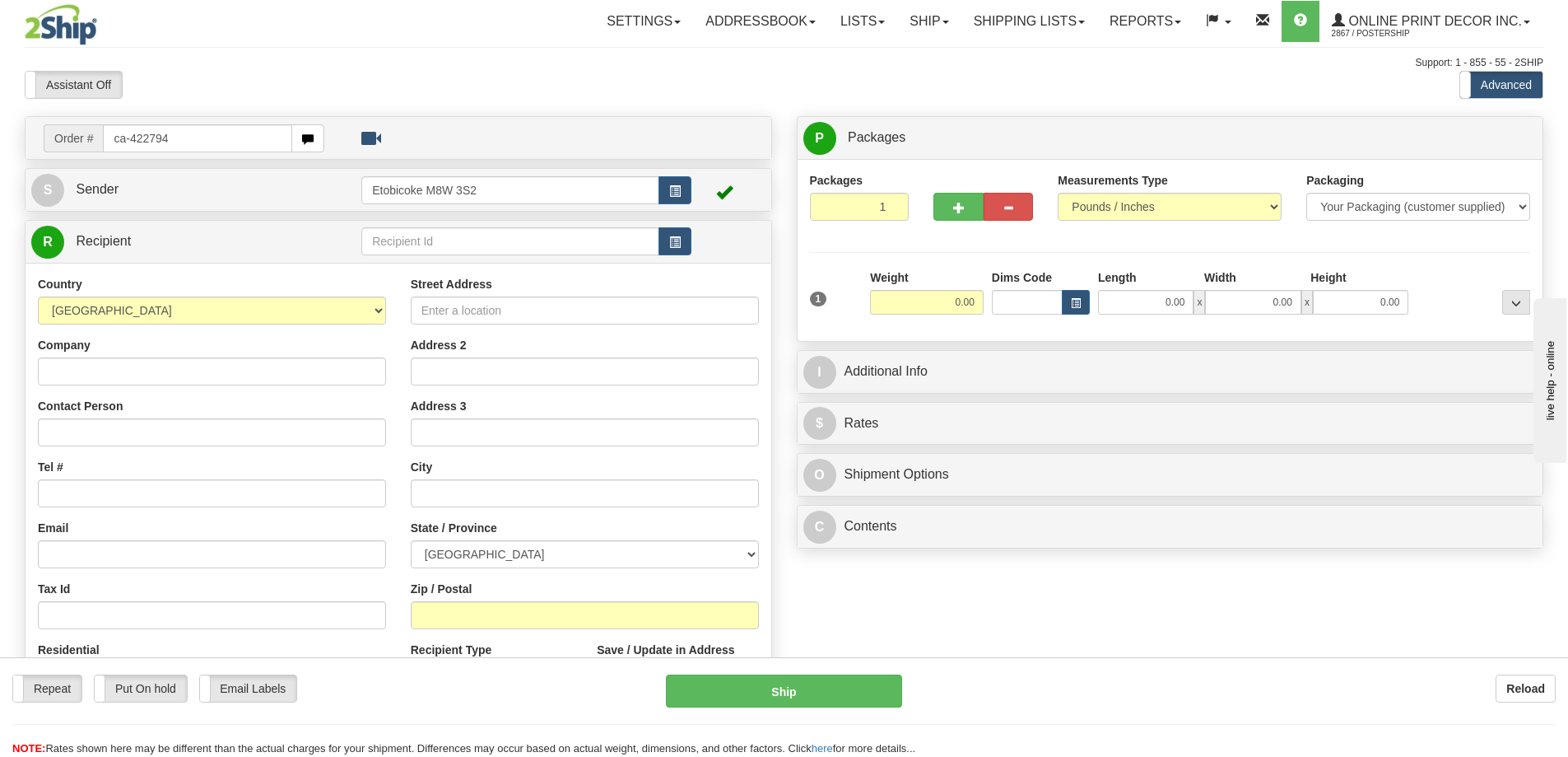
type input "ca-422794"
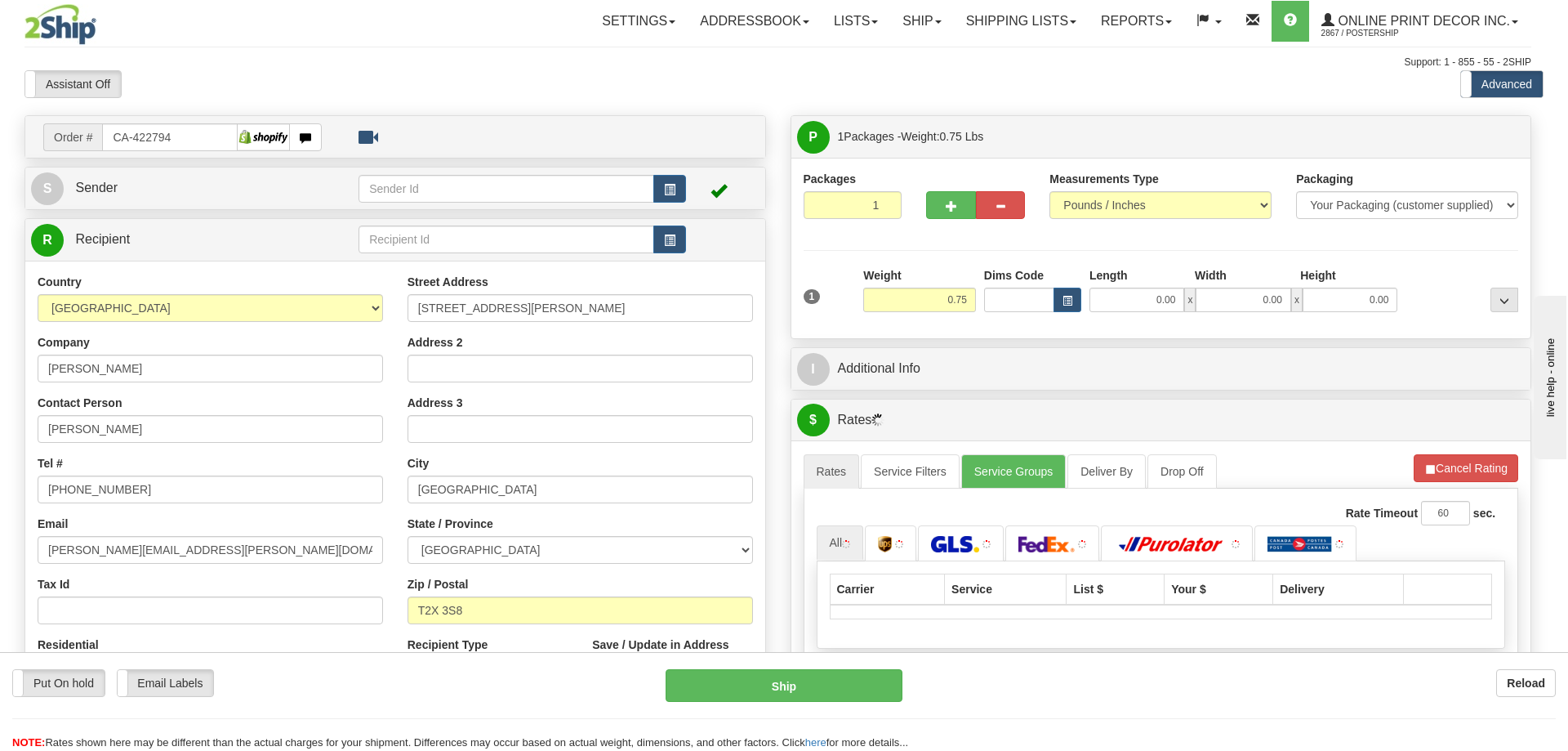
type input "[GEOGRAPHIC_DATA]"
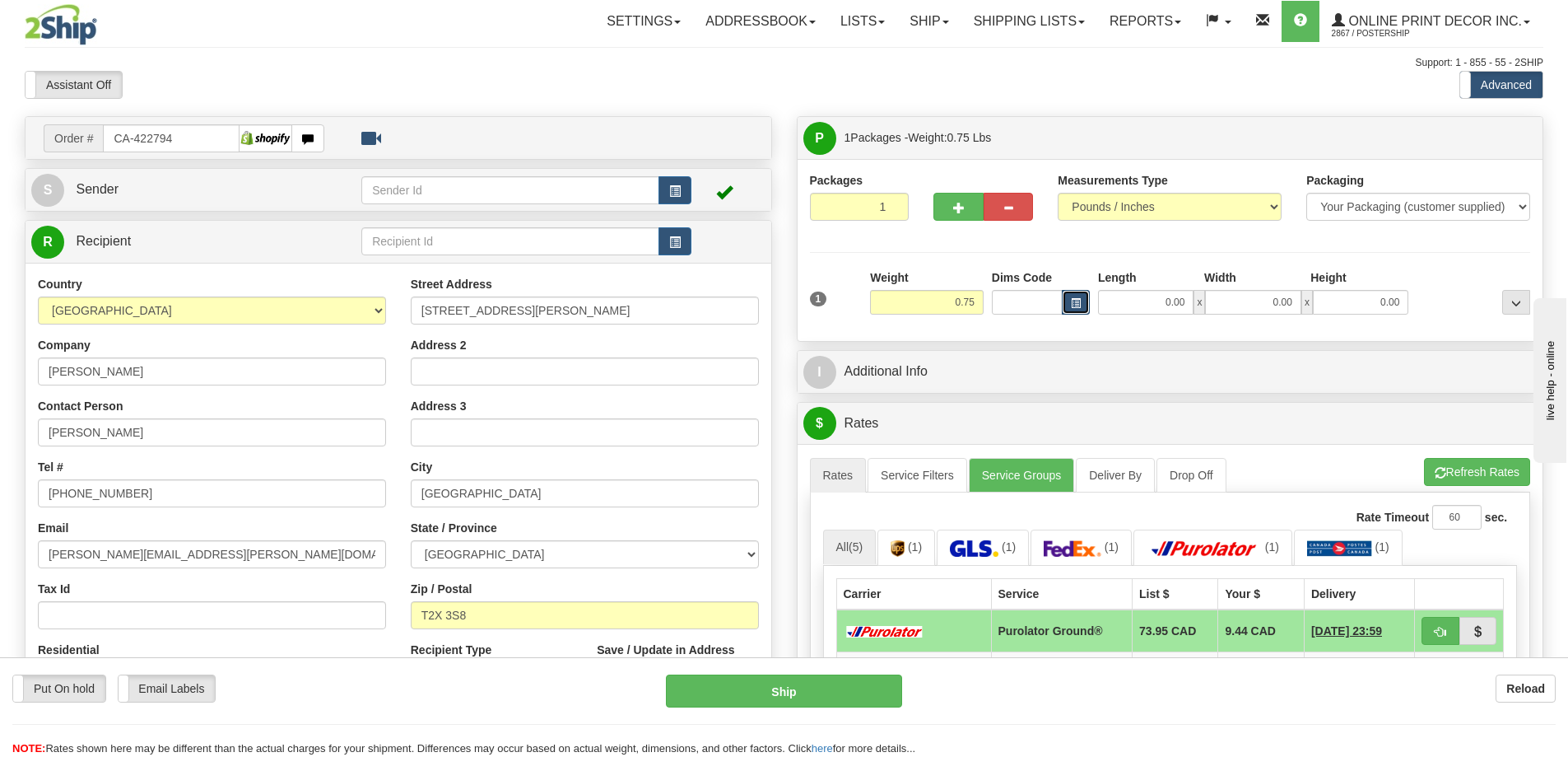
click at [1078, 304] on span "button" at bounding box center [1076, 303] width 10 height 9
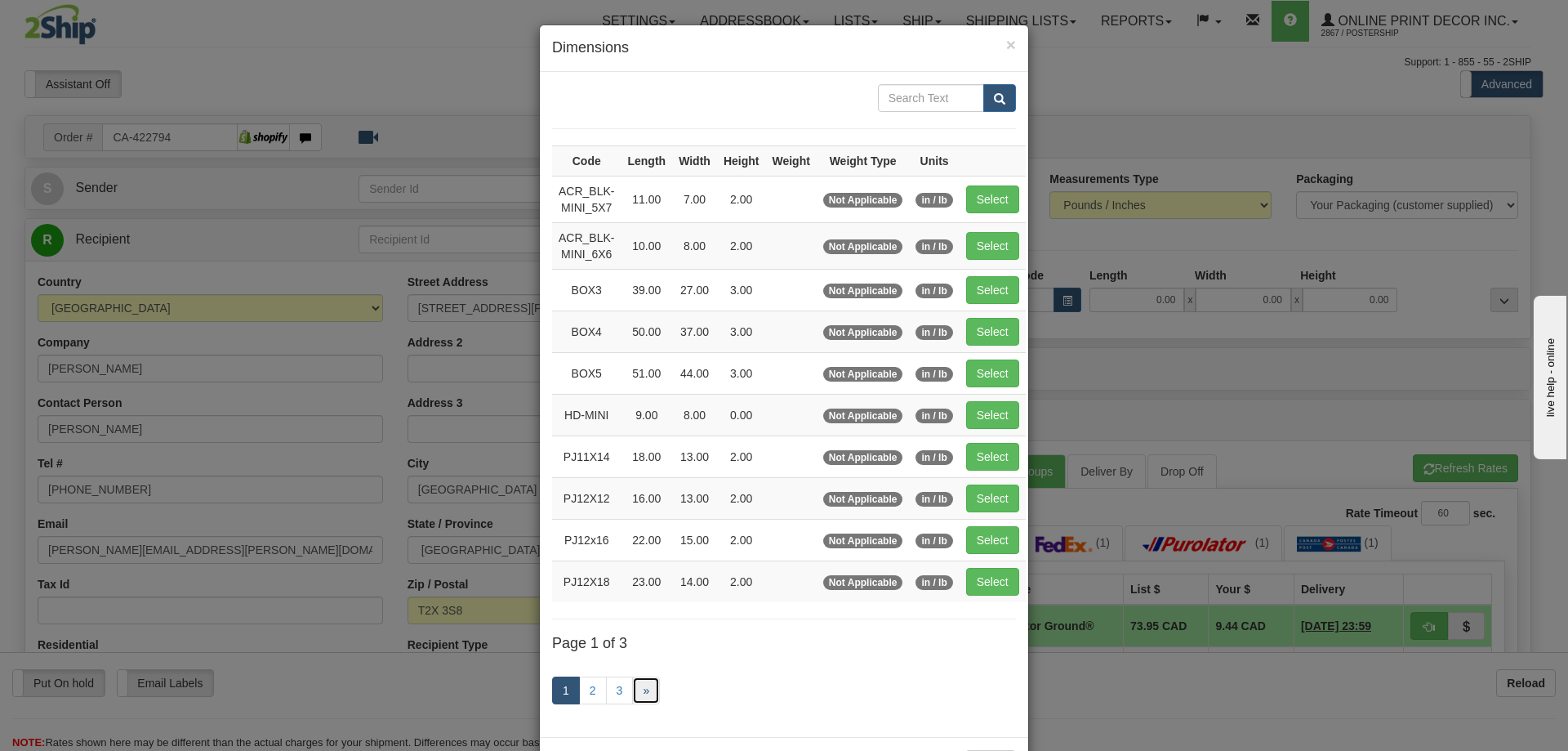
click at [632, 683] on link "»" at bounding box center [646, 689] width 27 height 27
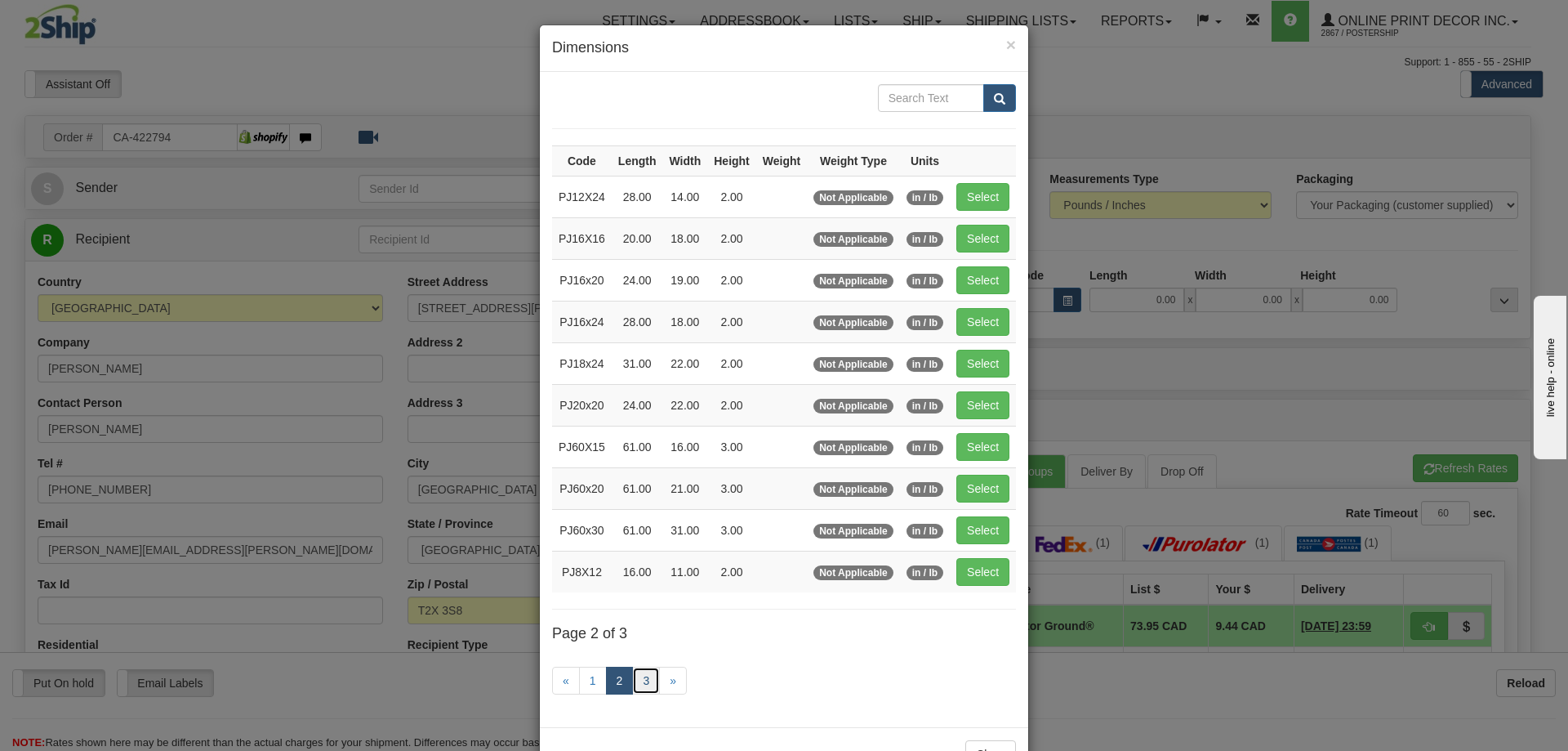
click at [643, 684] on link "3" at bounding box center [646, 680] width 27 height 27
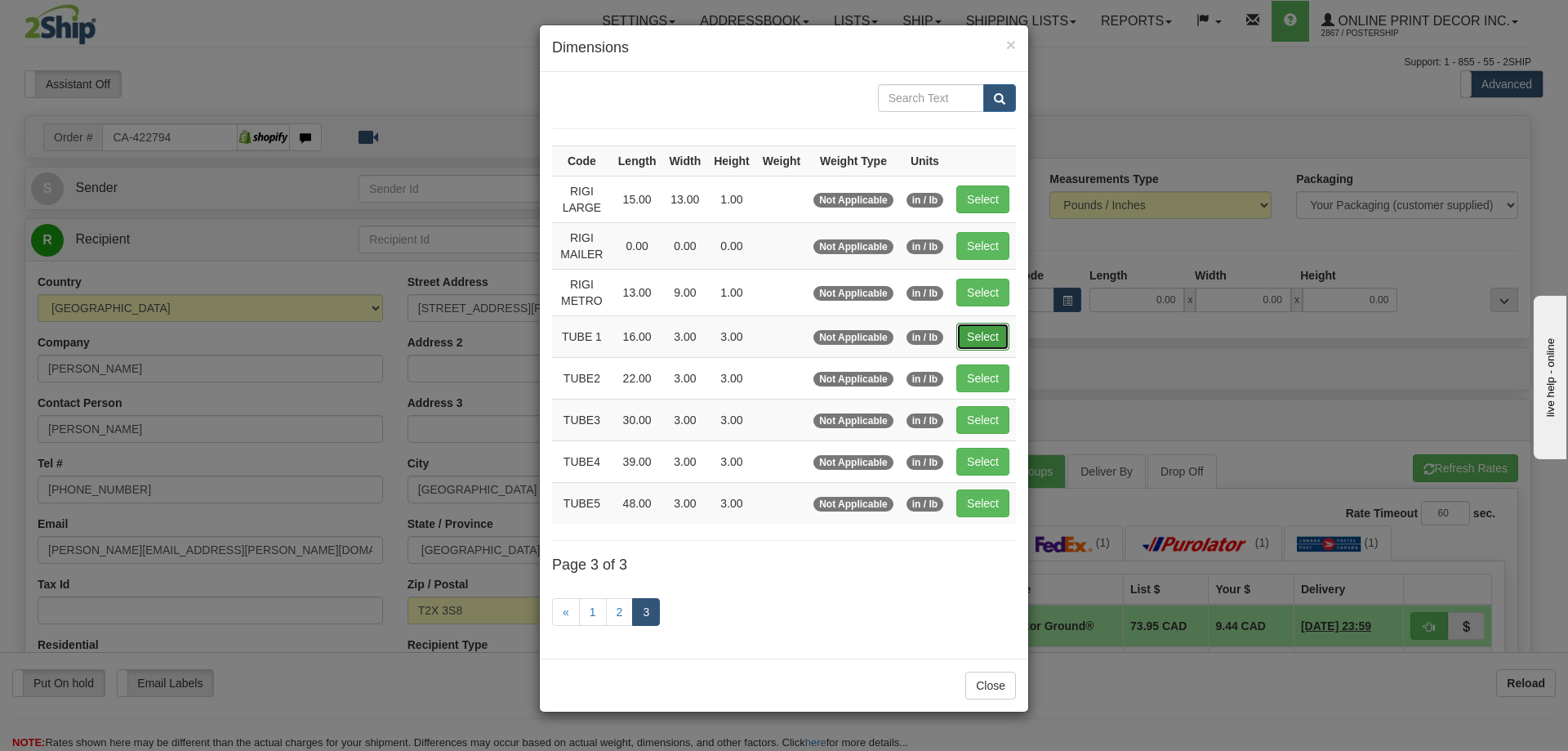
click at [995, 327] on button "Select" at bounding box center [983, 336] width 53 height 27
type input "TUBE 1"
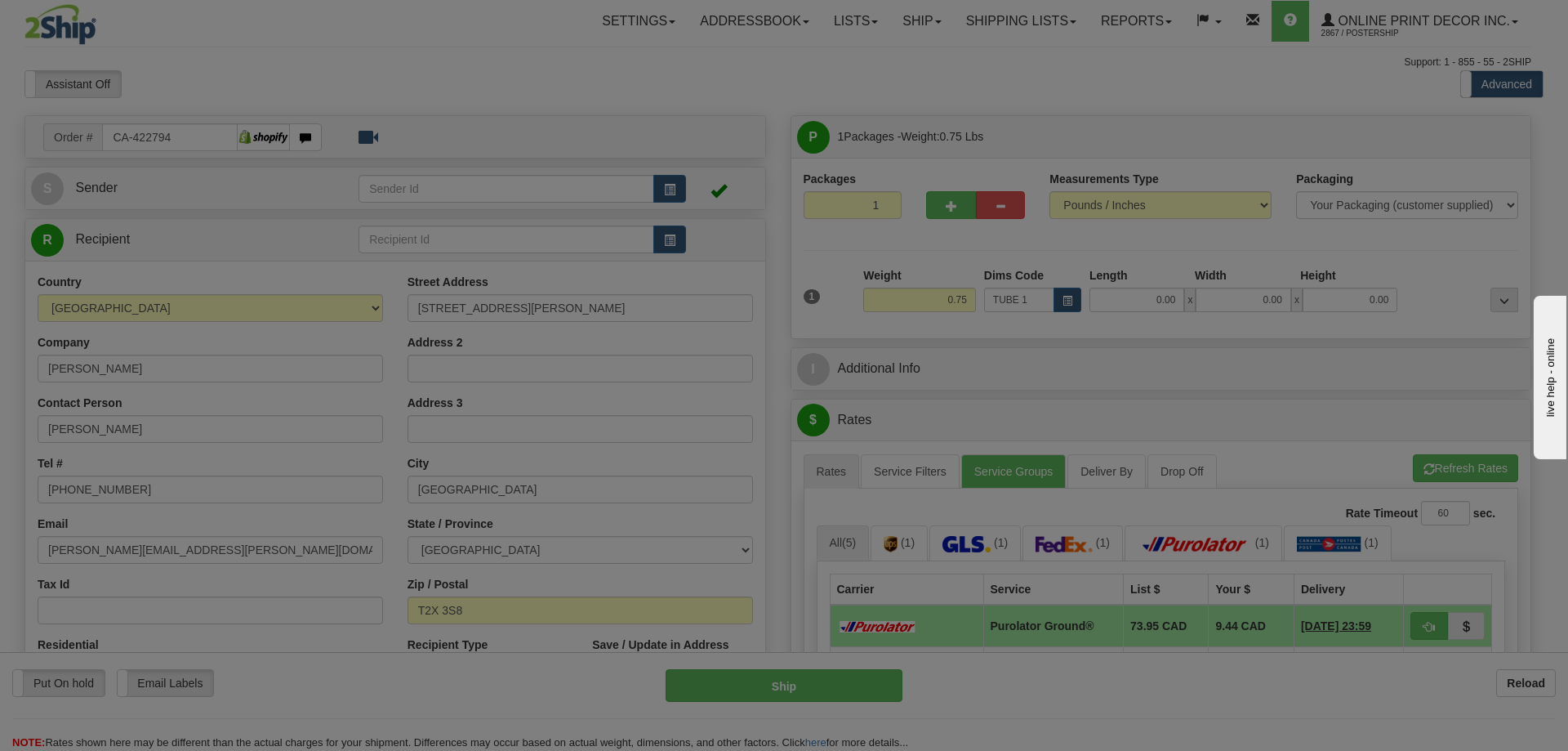
type input "16.00"
type input "3.00"
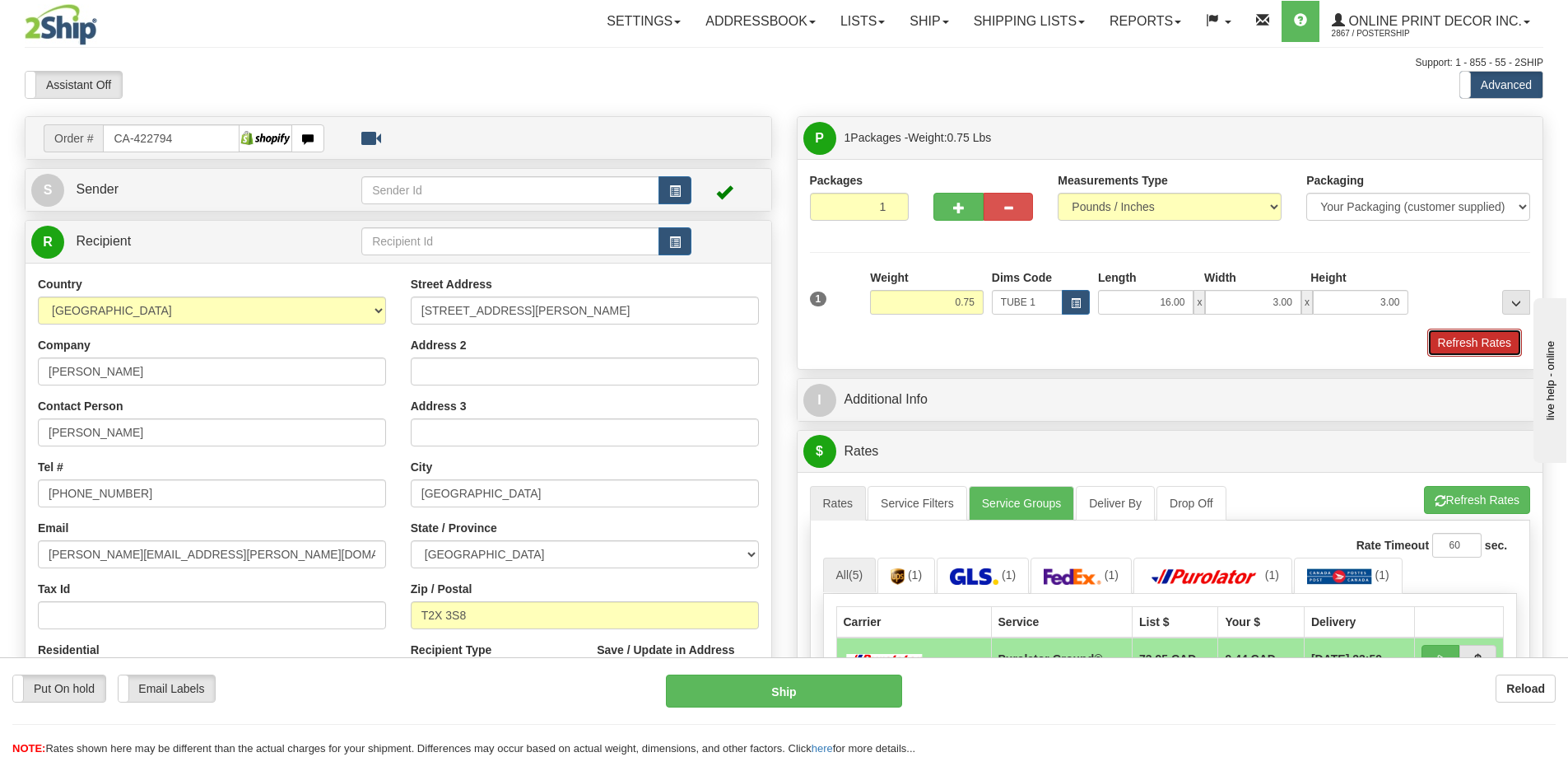
click at [1460, 335] on button "Refresh Rates" at bounding box center [1474, 342] width 95 height 28
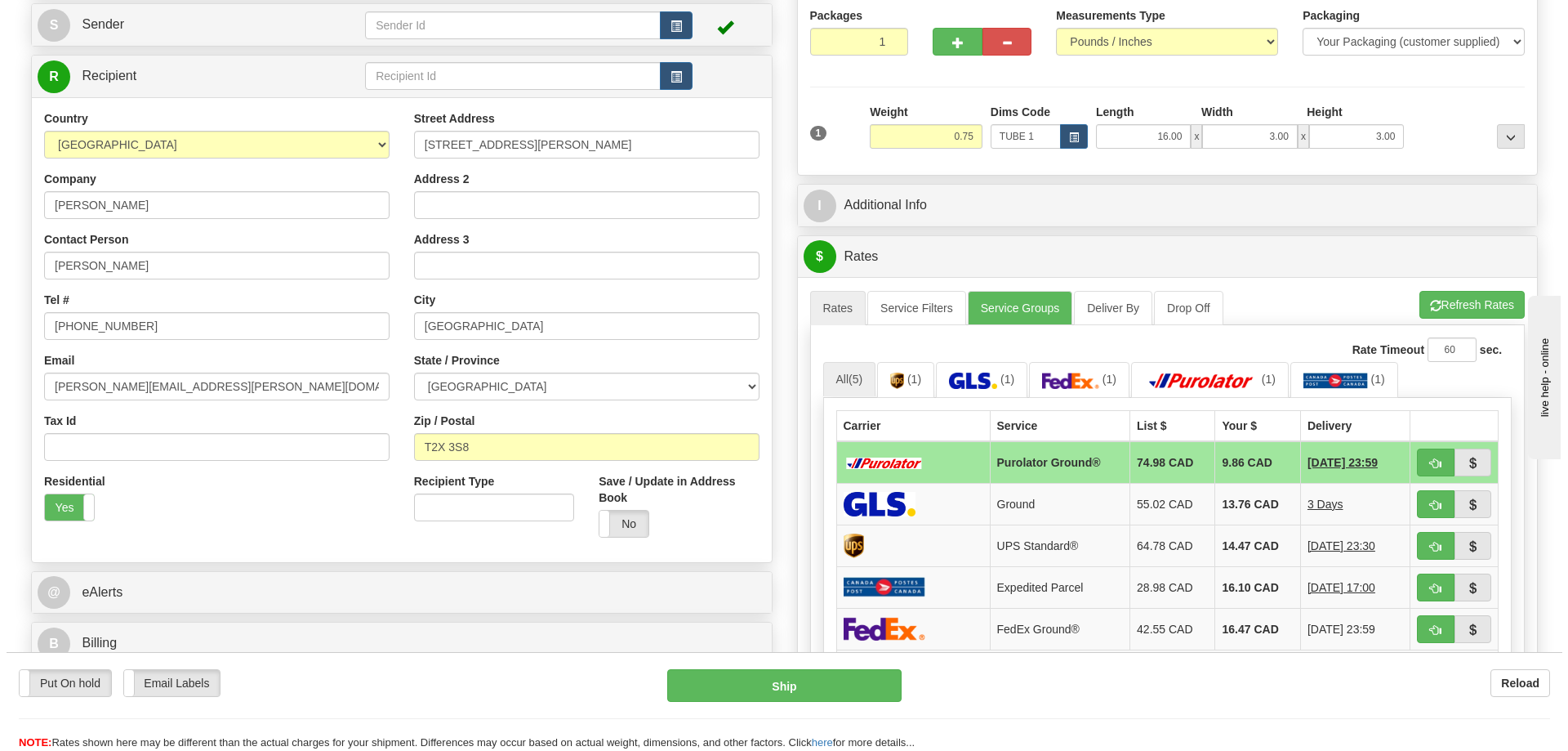
scroll to position [327, 0]
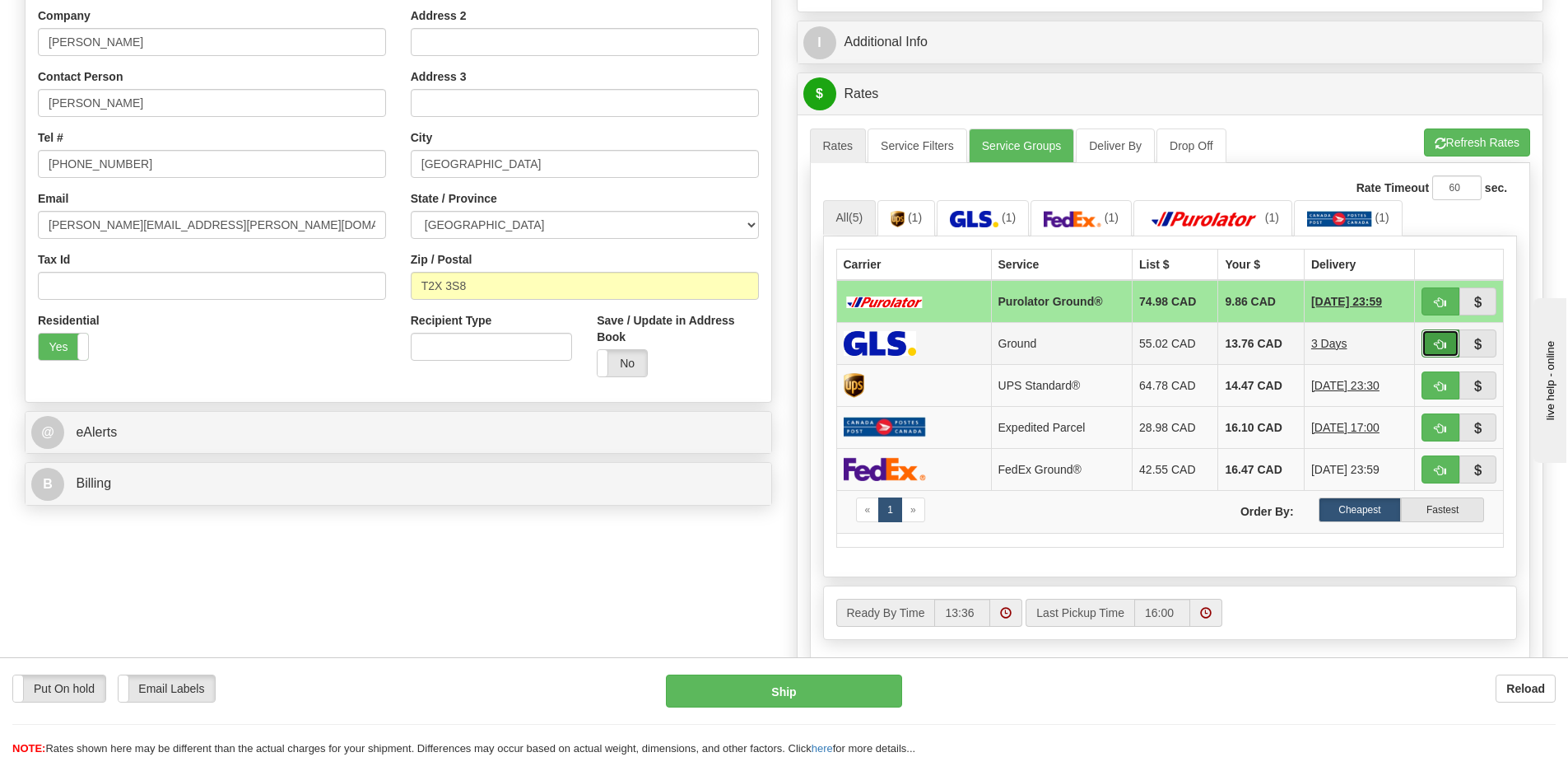
click at [1439, 341] on span "button" at bounding box center [1440, 344] width 11 height 11
type input "1"
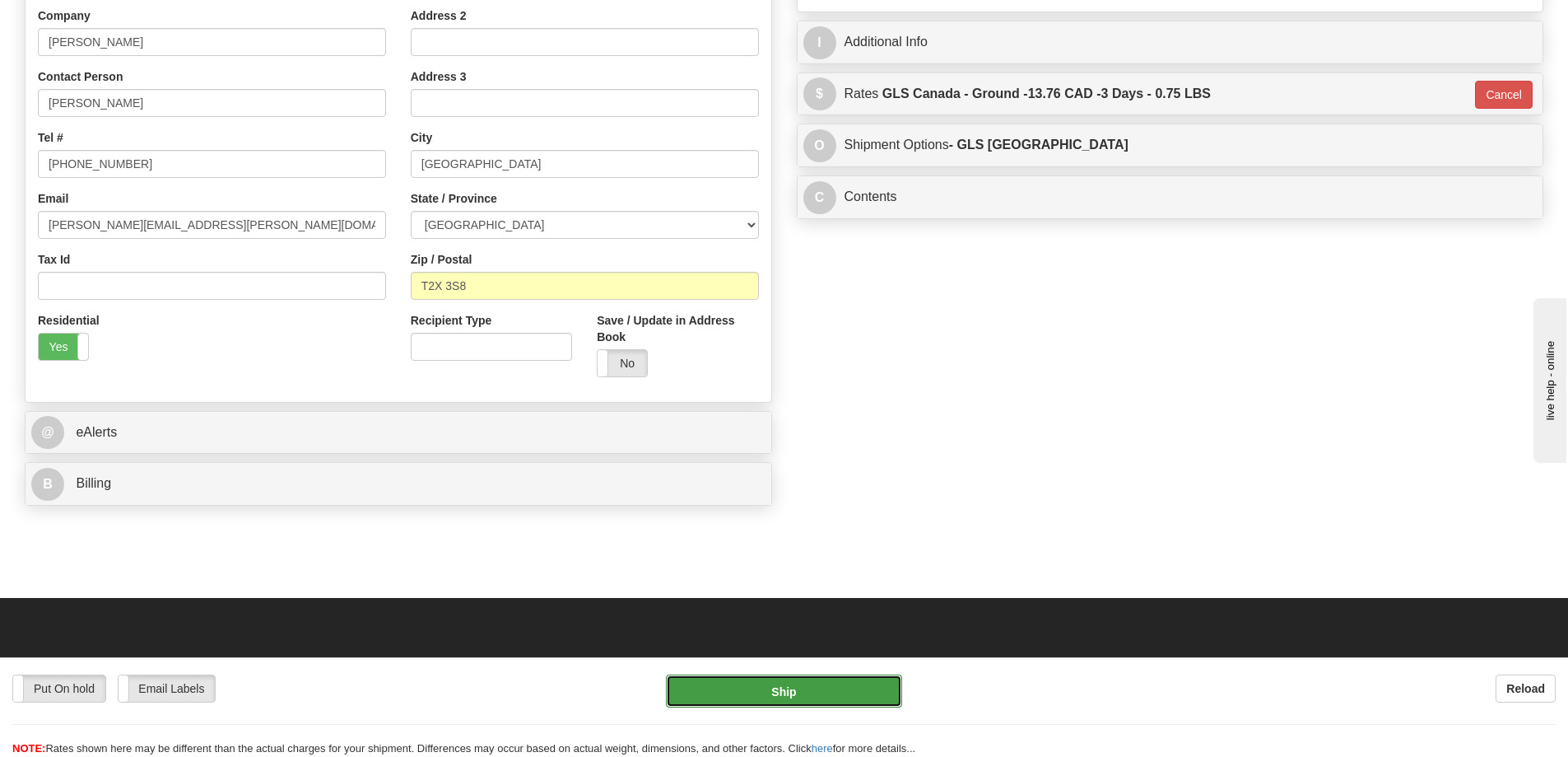
click at [870, 680] on button "Ship" at bounding box center [784, 690] width 236 height 32
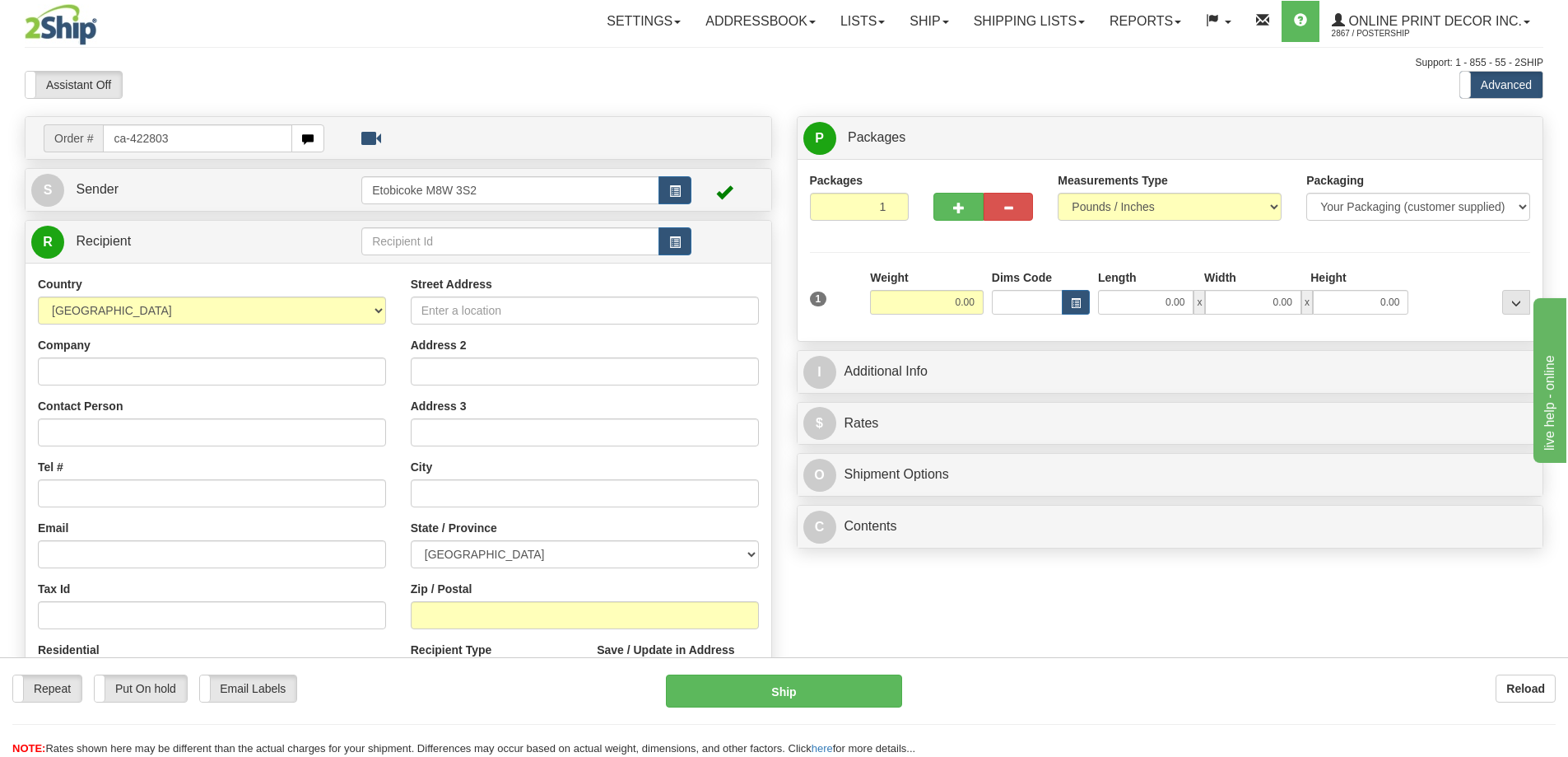
type input "ca-422803"
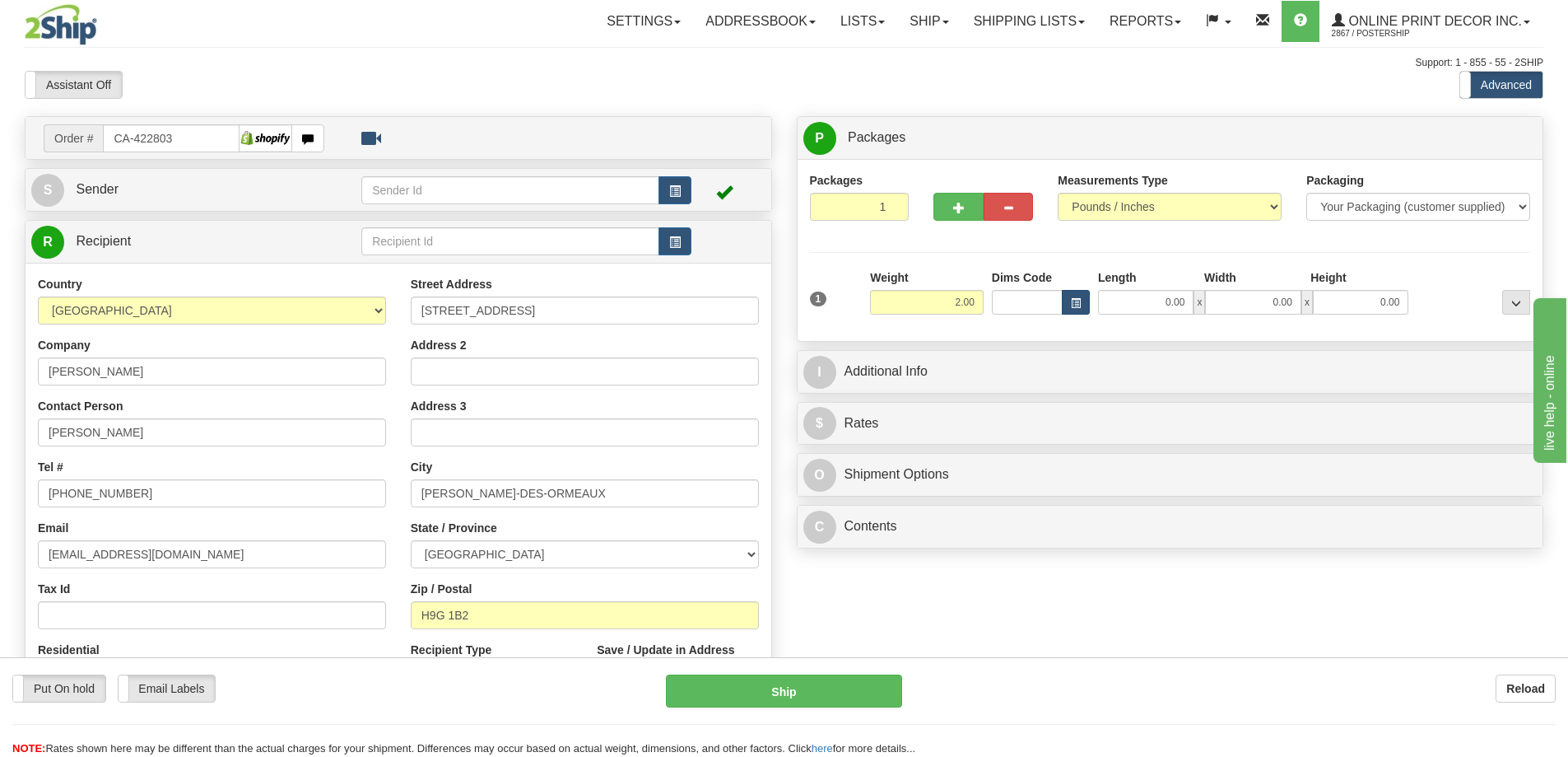
type input "2.00"
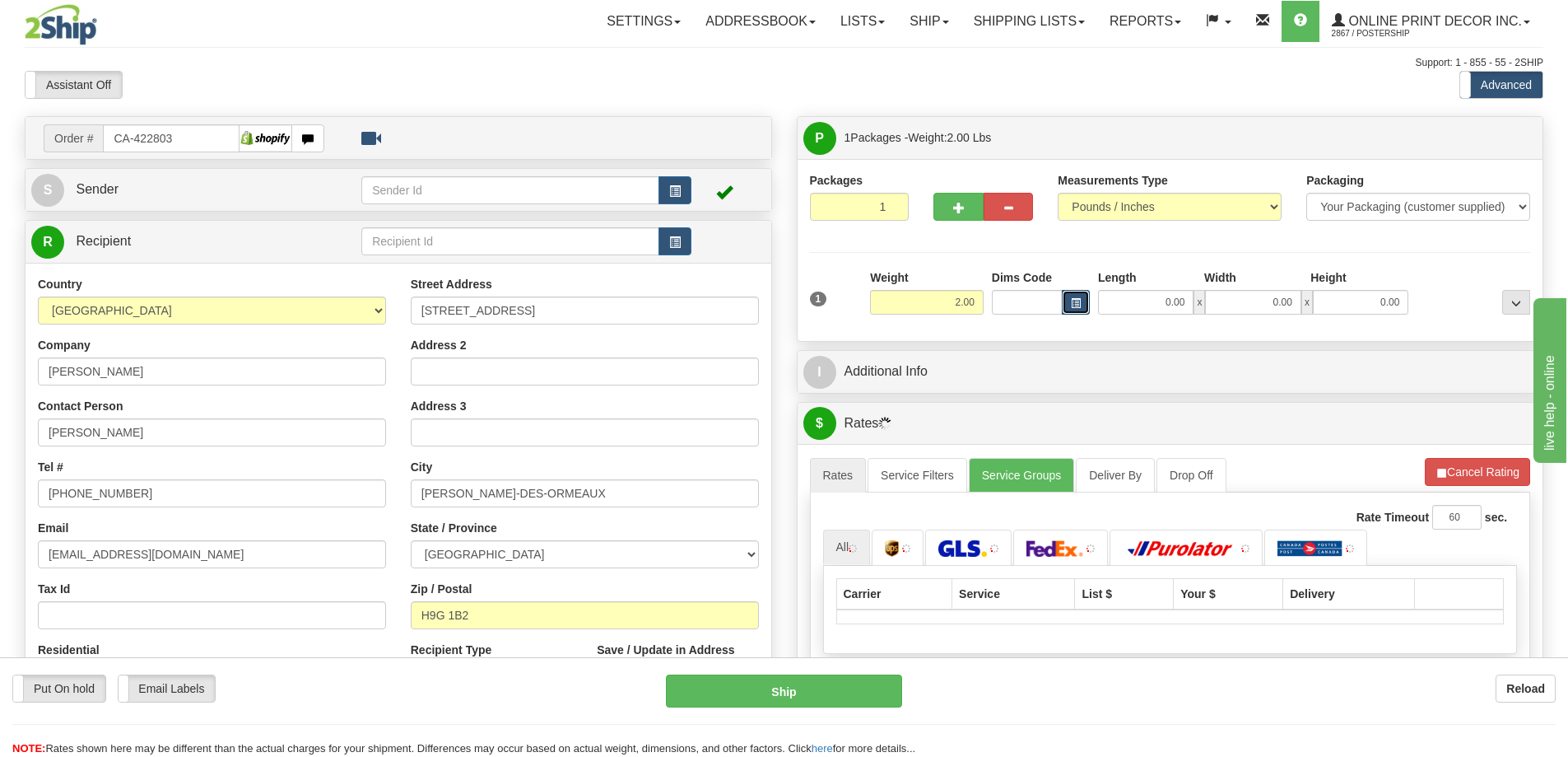
click at [1078, 299] on span "button" at bounding box center [1076, 303] width 10 height 9
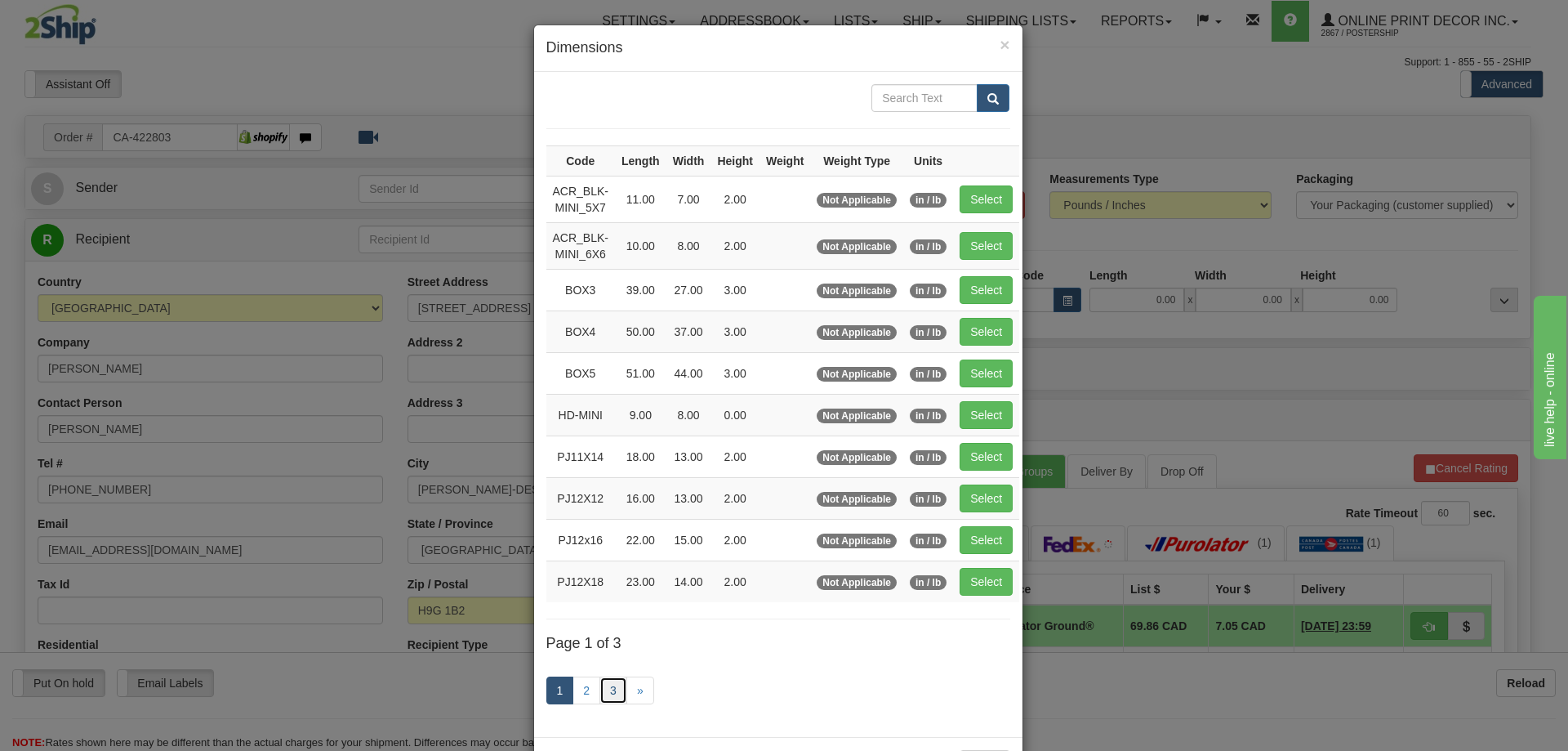
drag, startPoint x: 604, startPoint y: 687, endPoint x: 598, endPoint y: 673, distance: 15.2
click at [604, 686] on link "3" at bounding box center [612, 689] width 27 height 27
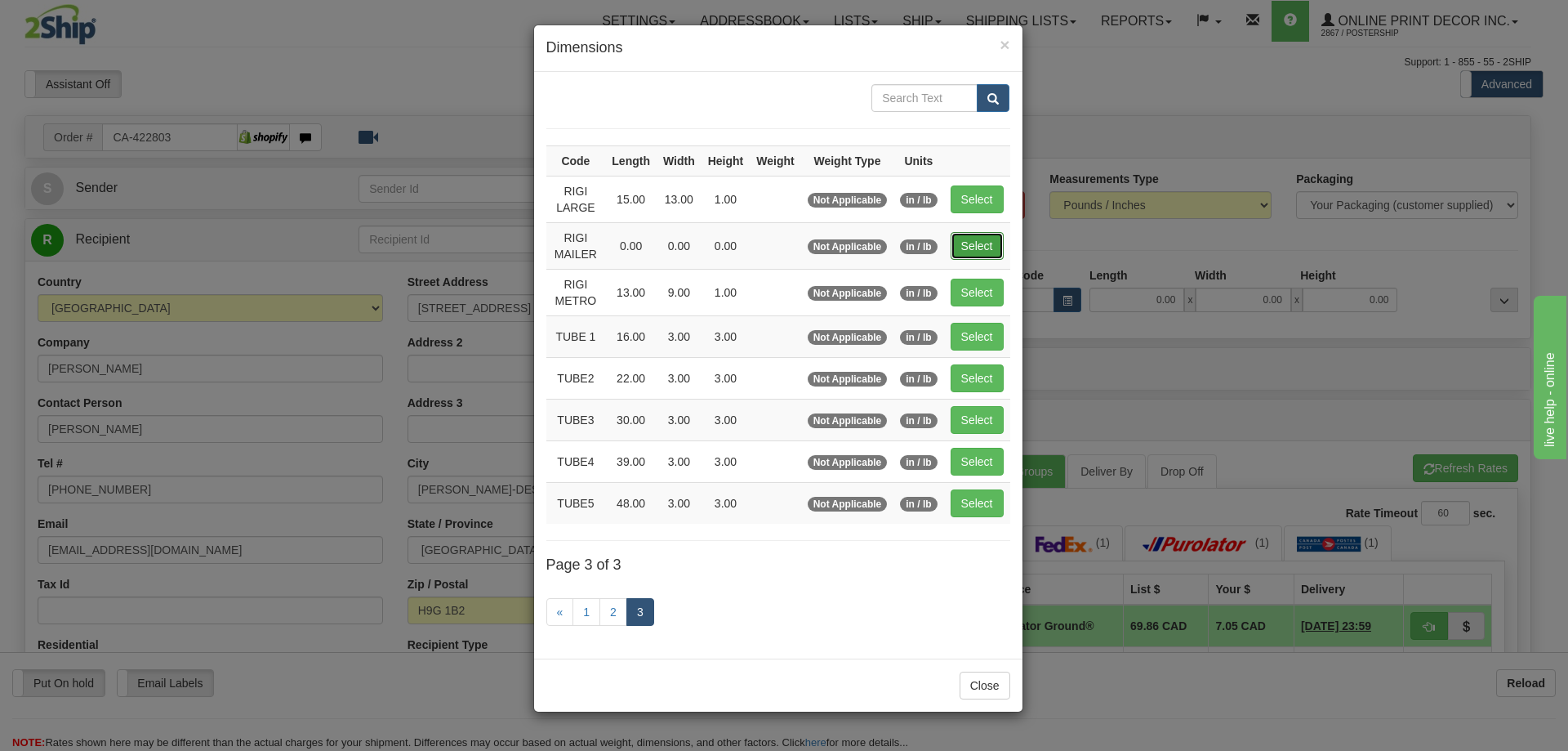
click at [985, 240] on button "Select" at bounding box center [977, 246] width 53 height 27
type input "RIGI MAILER"
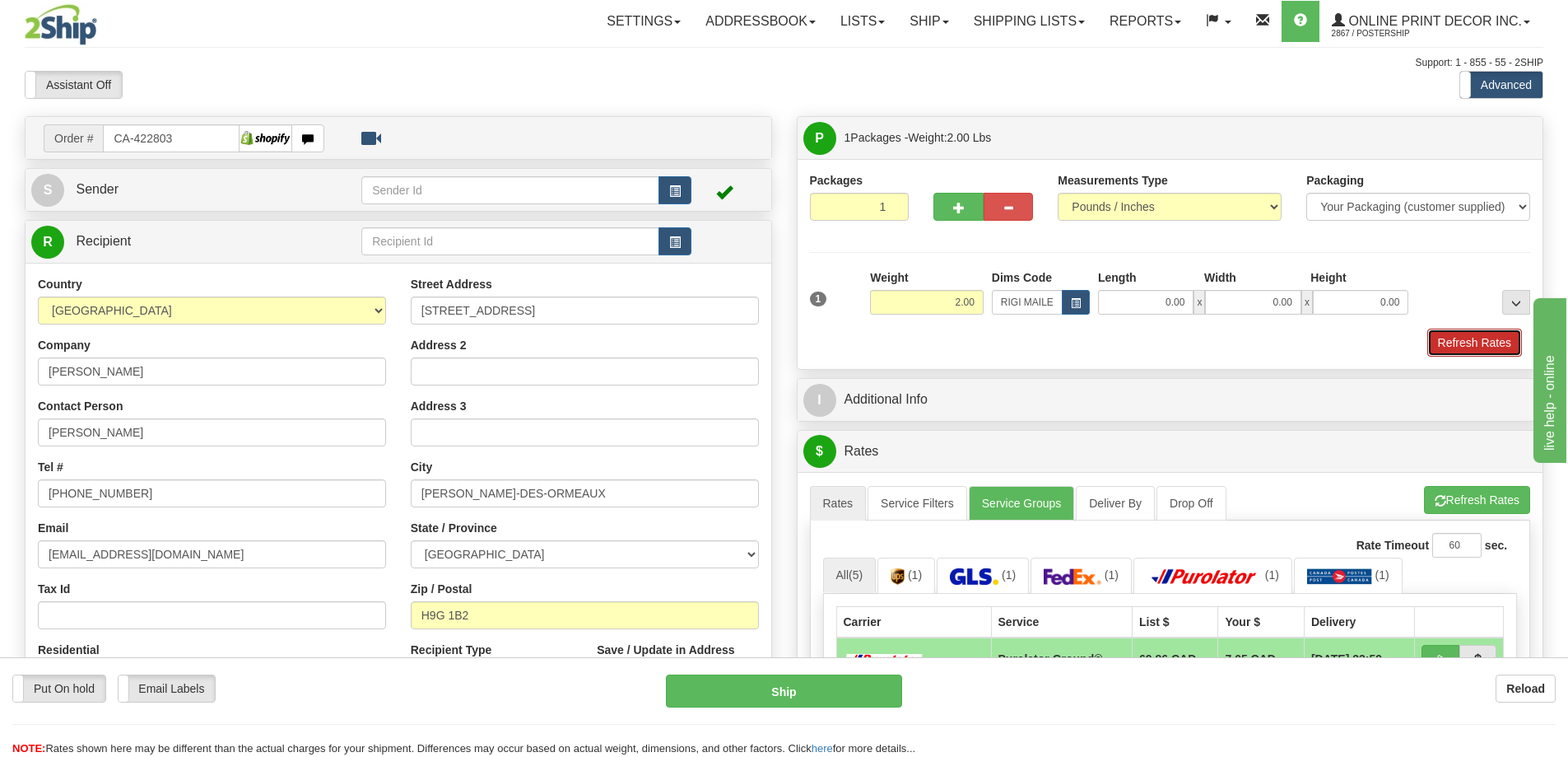
click at [1482, 337] on button "Refresh Rates" at bounding box center [1474, 342] width 95 height 28
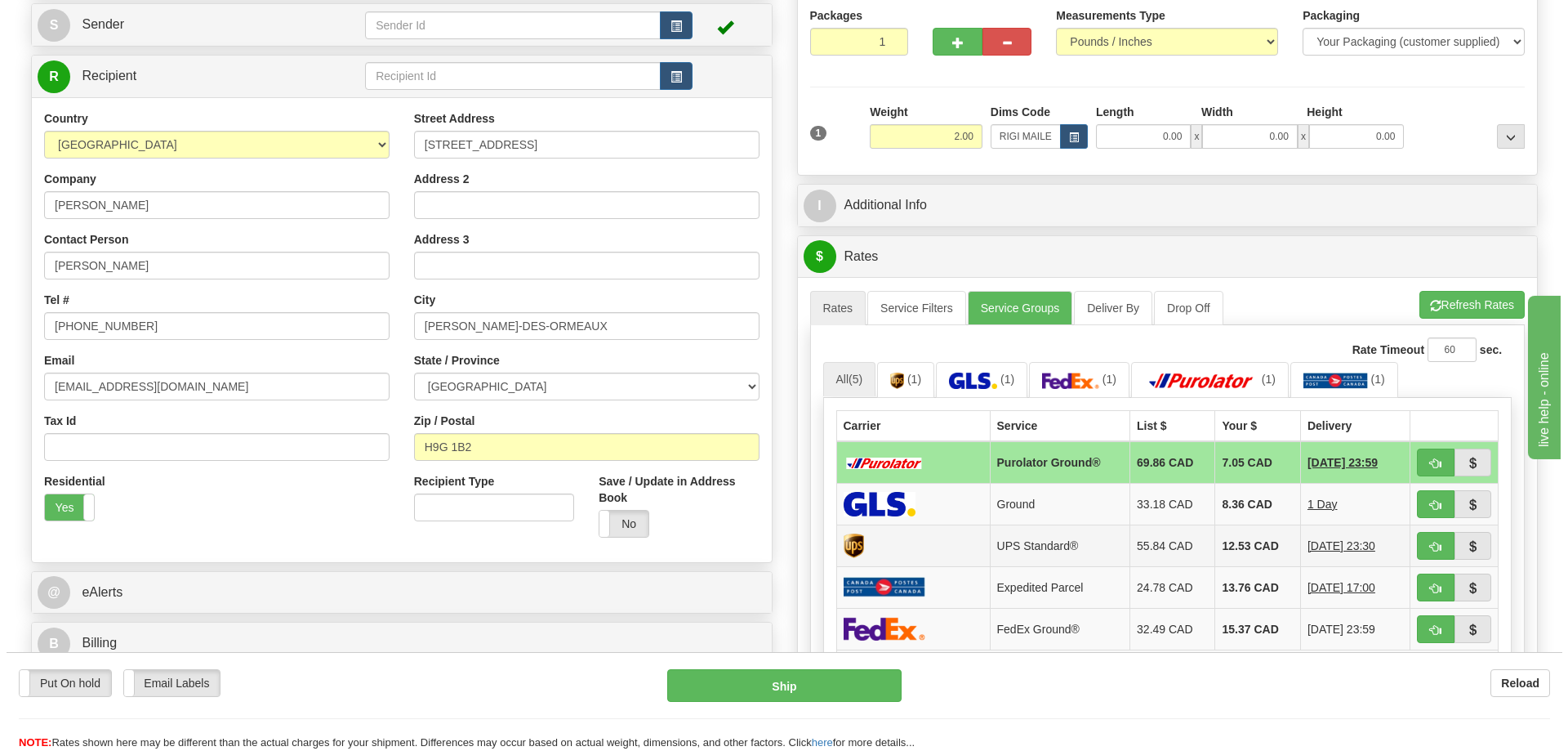
scroll to position [245, 0]
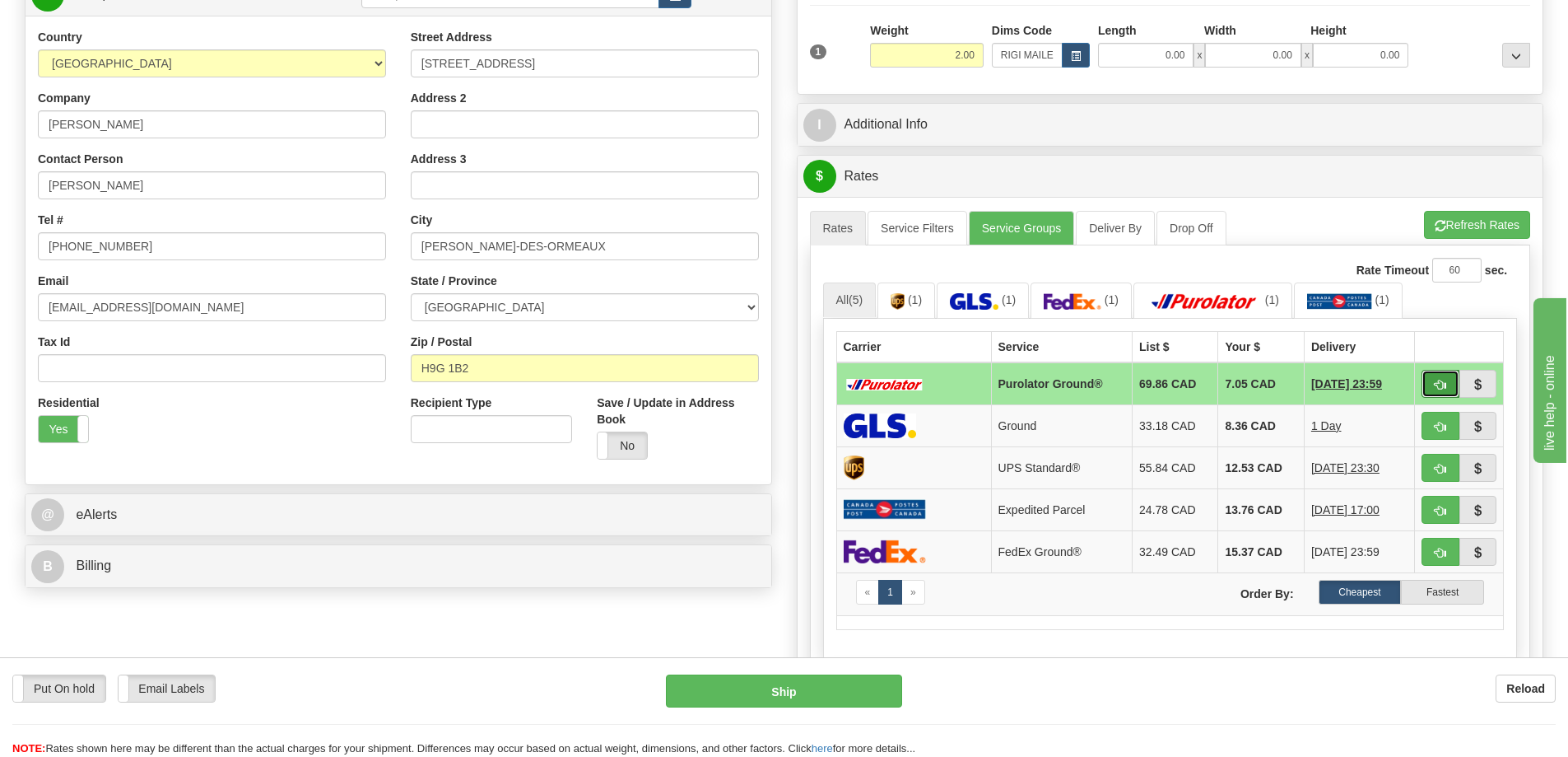
click at [1431, 374] on button "button" at bounding box center [1441, 383] width 38 height 28
type input "260"
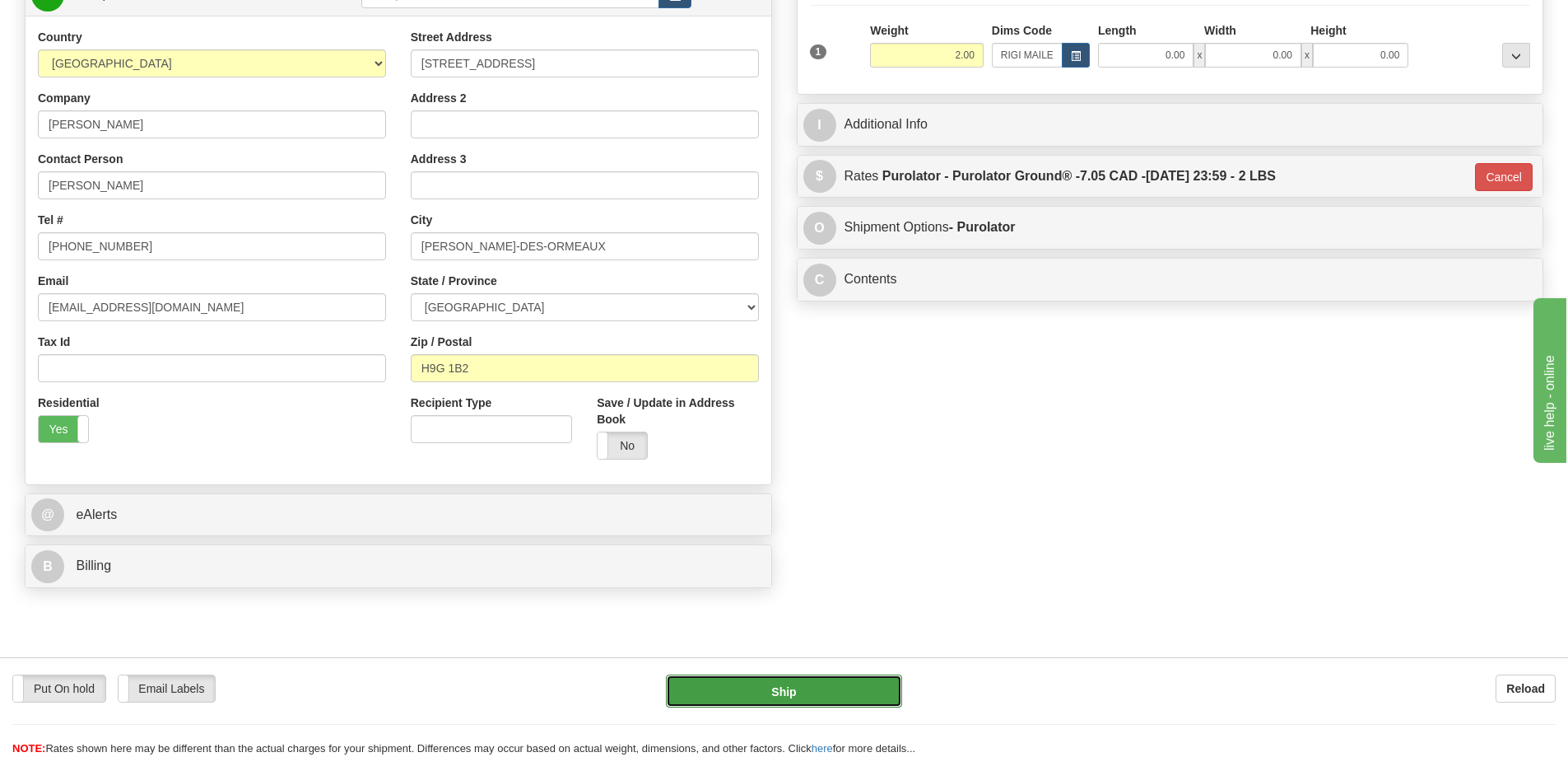
click at [851, 686] on button "Ship" at bounding box center [784, 690] width 236 height 32
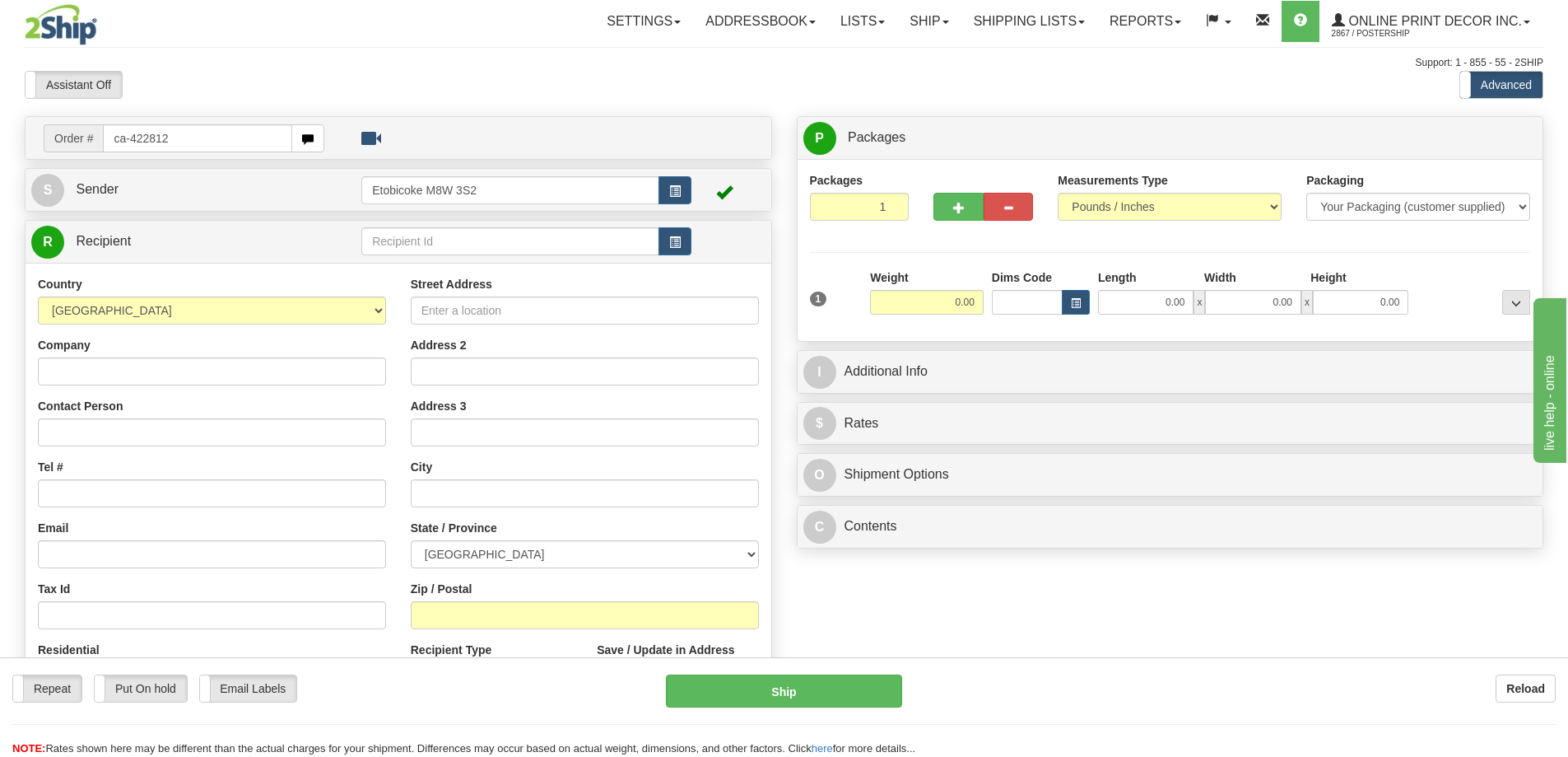
type input "ca-422812"
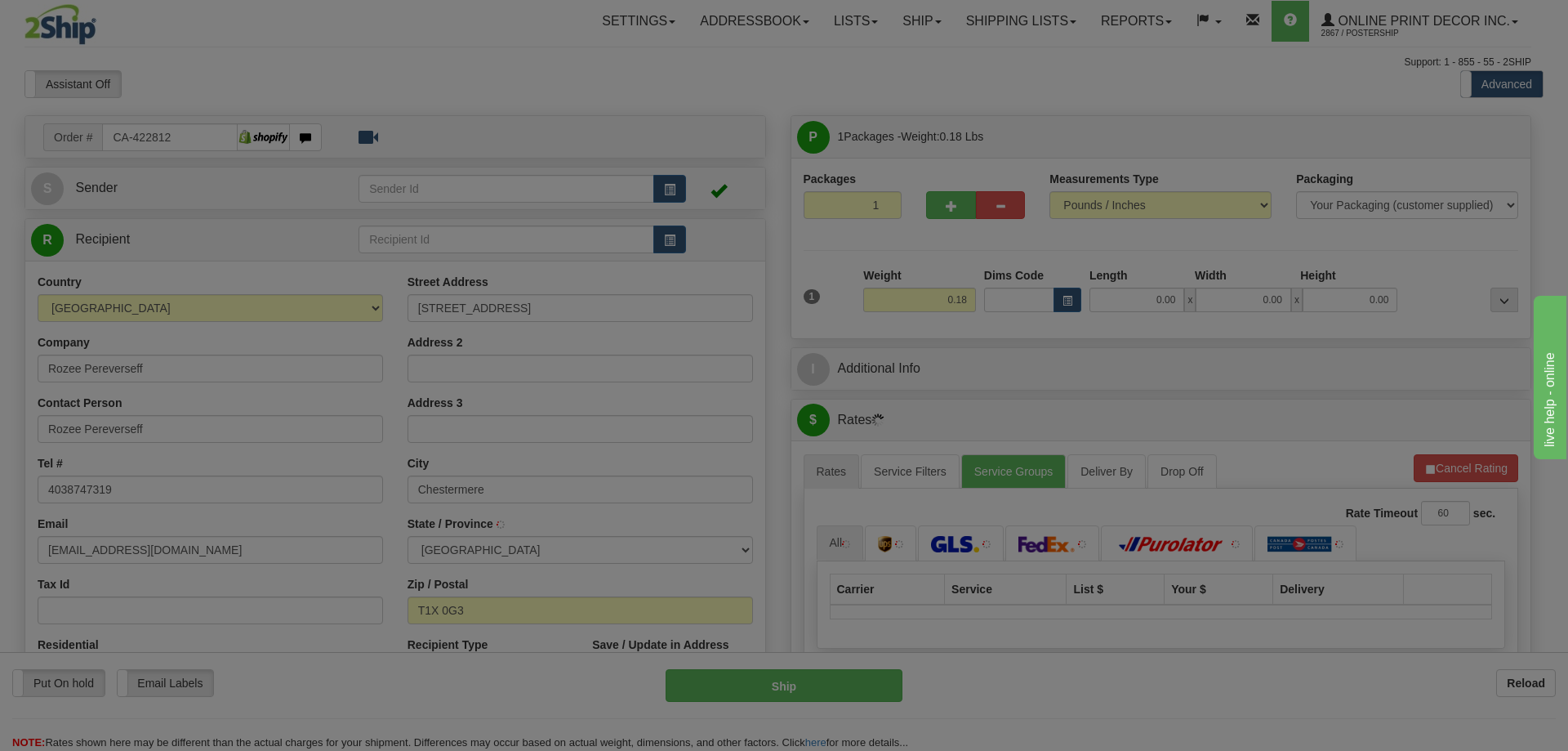
type input "CHESTERMERE"
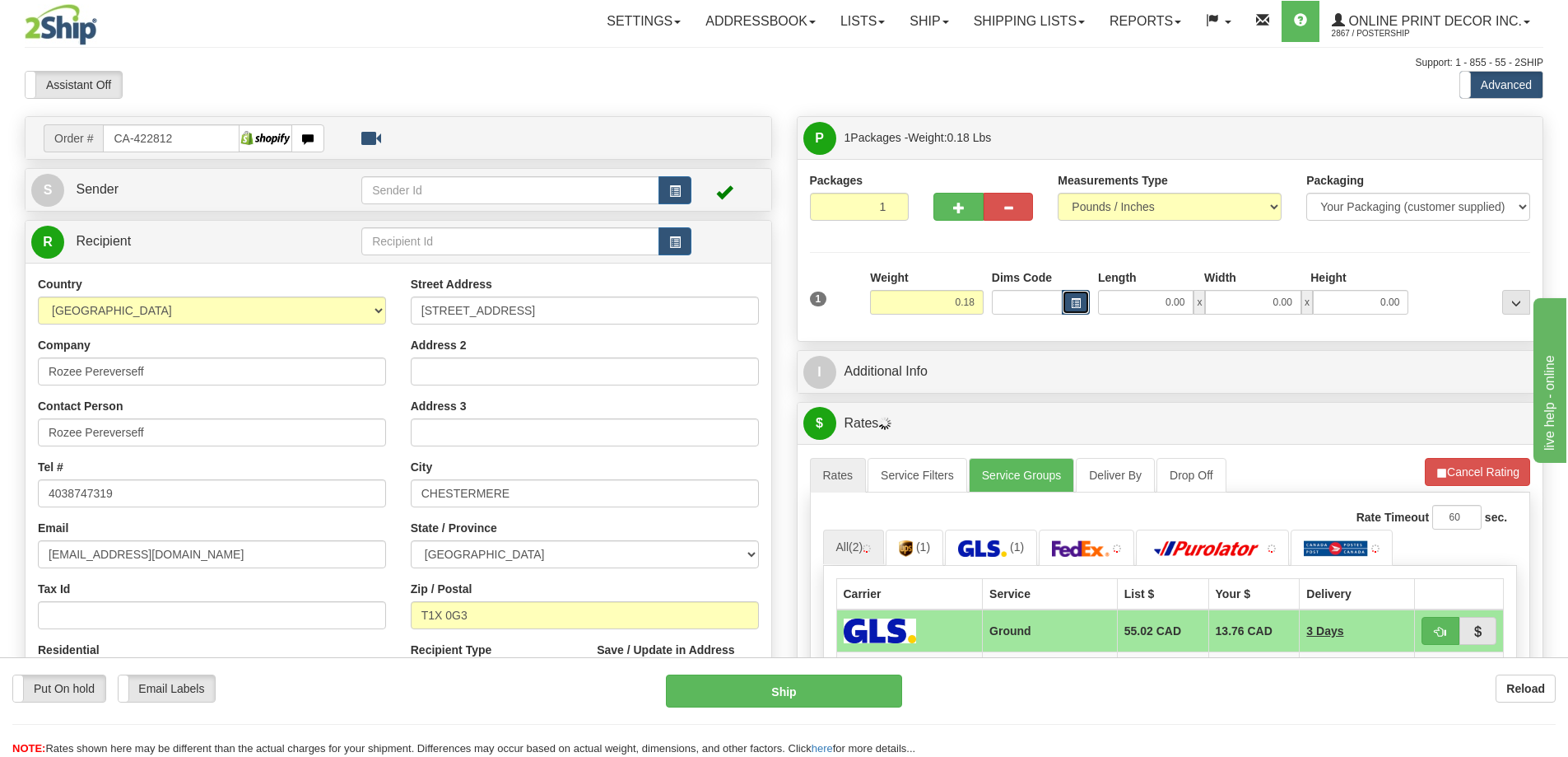
click at [1078, 300] on span "button" at bounding box center [1076, 303] width 10 height 9
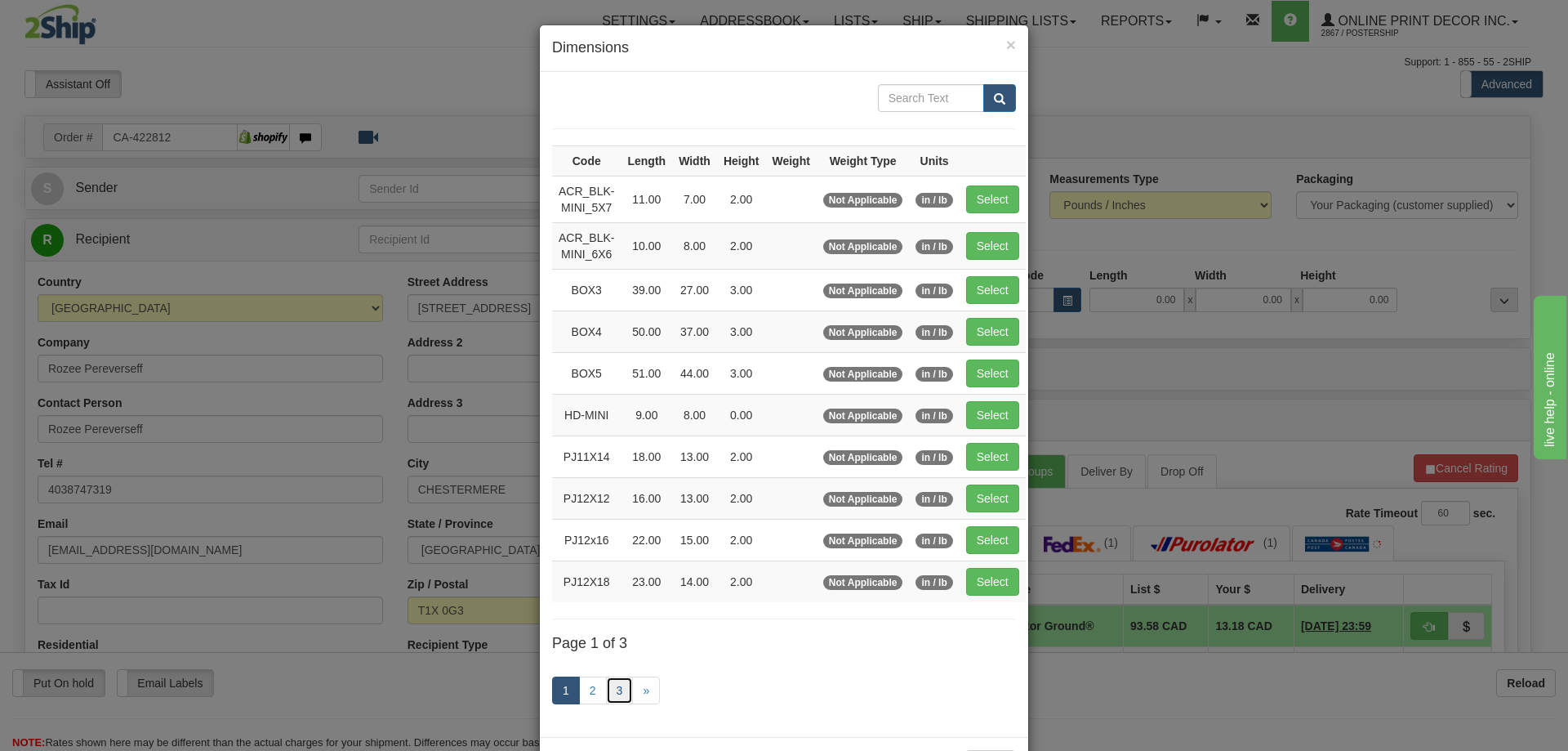
click at [608, 692] on link "3" at bounding box center [619, 689] width 27 height 27
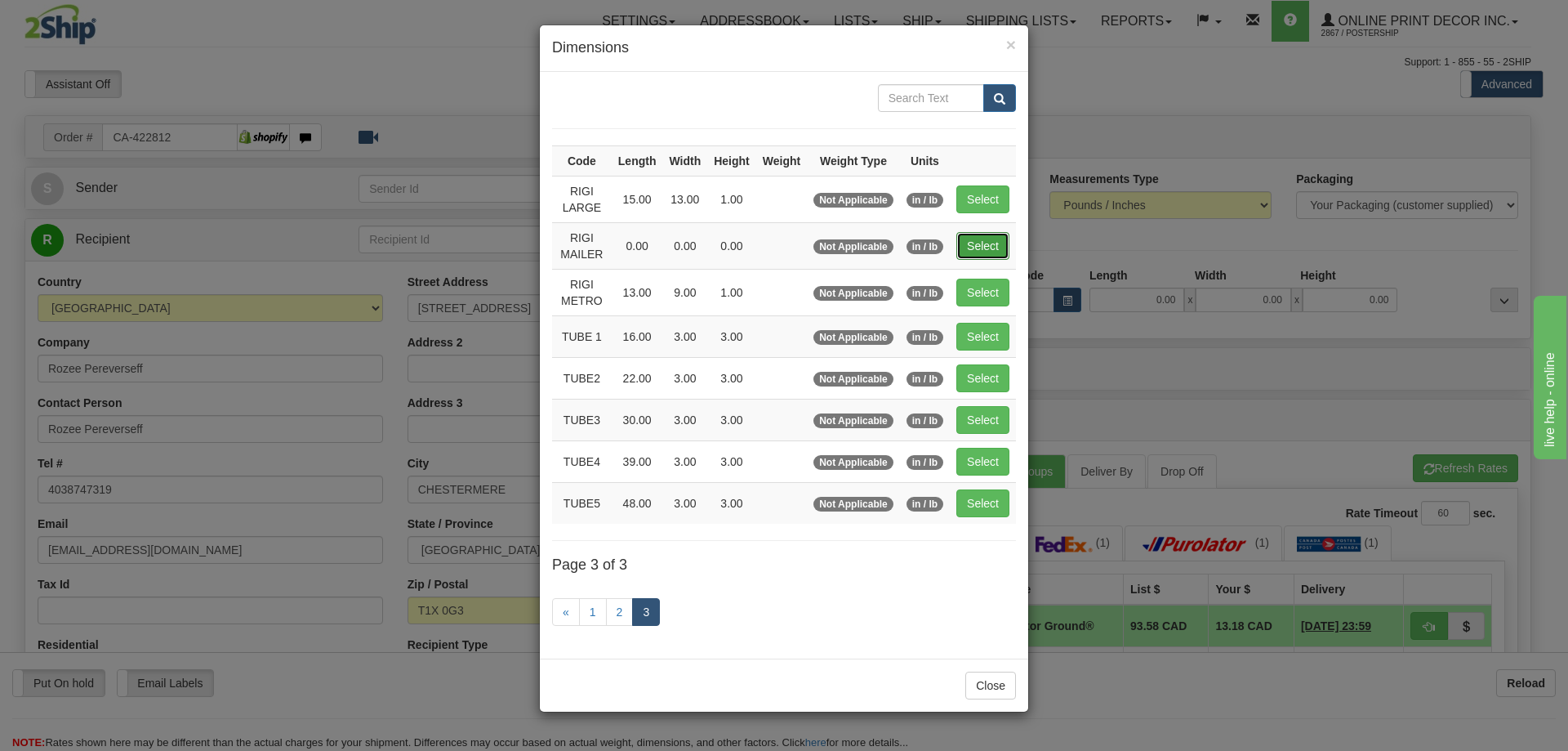
click at [991, 237] on button "Select" at bounding box center [983, 246] width 53 height 27
type input "RIGI MAILER"
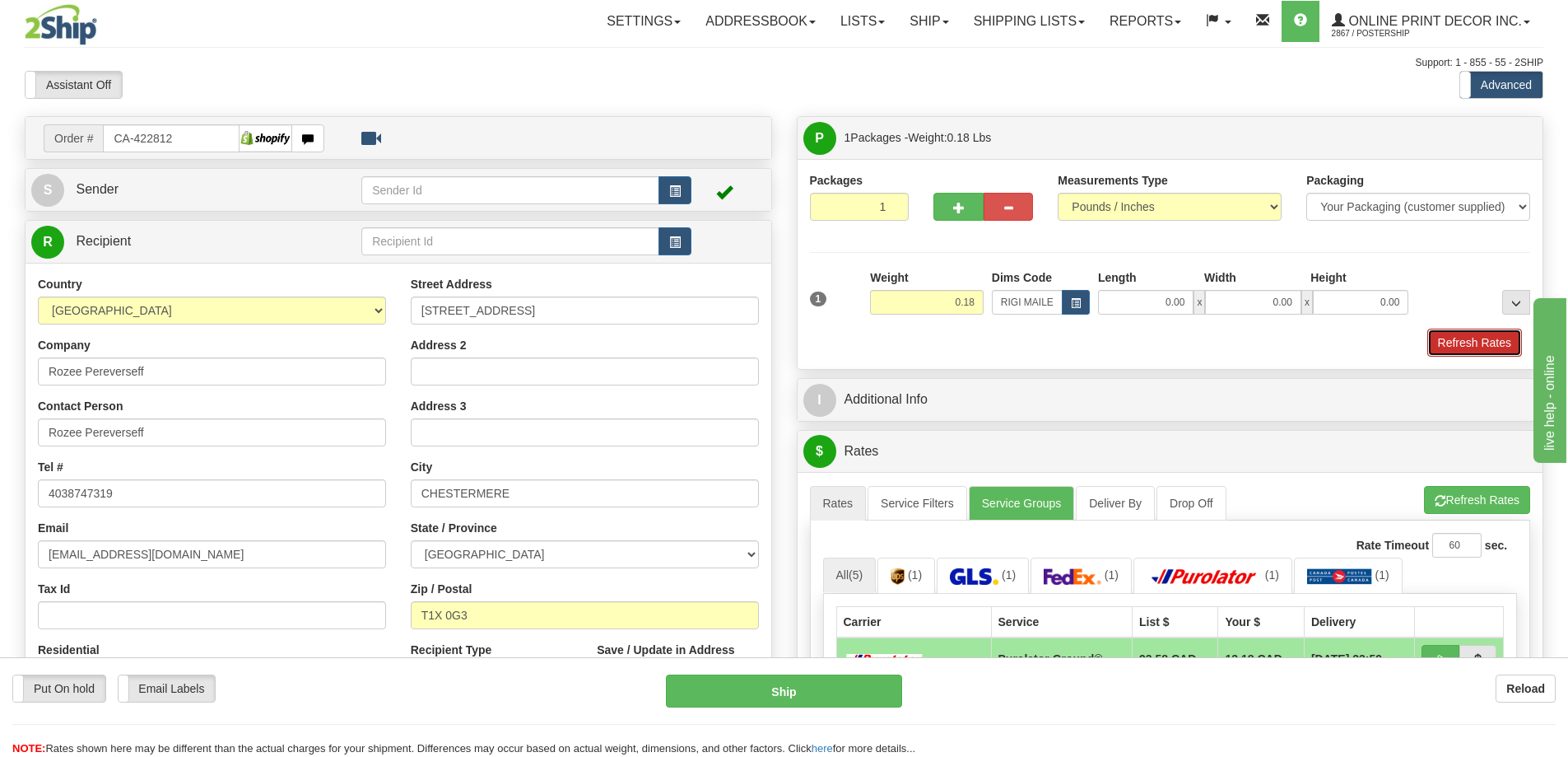
click at [1475, 347] on button "Refresh Rates" at bounding box center [1474, 342] width 95 height 28
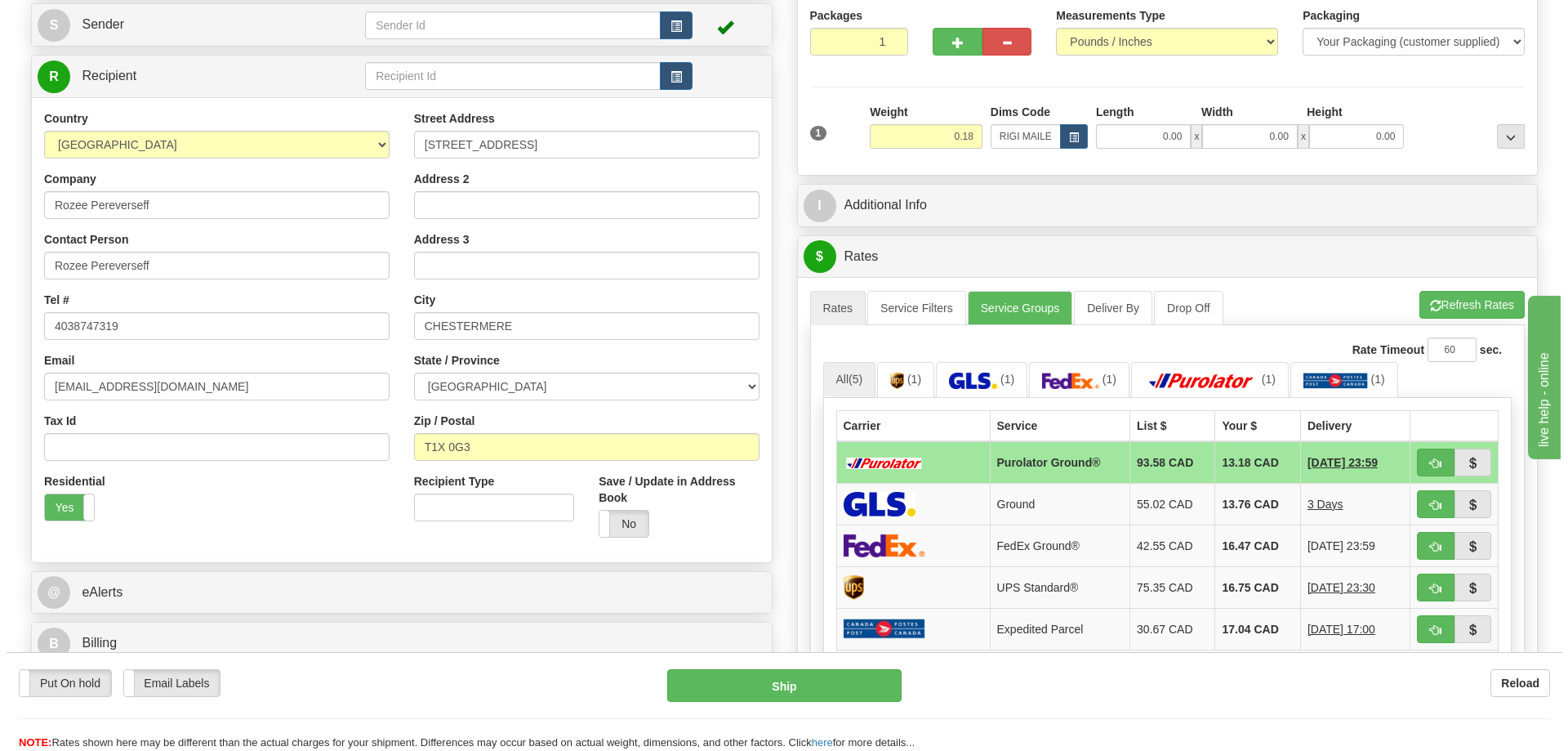
scroll to position [245, 0]
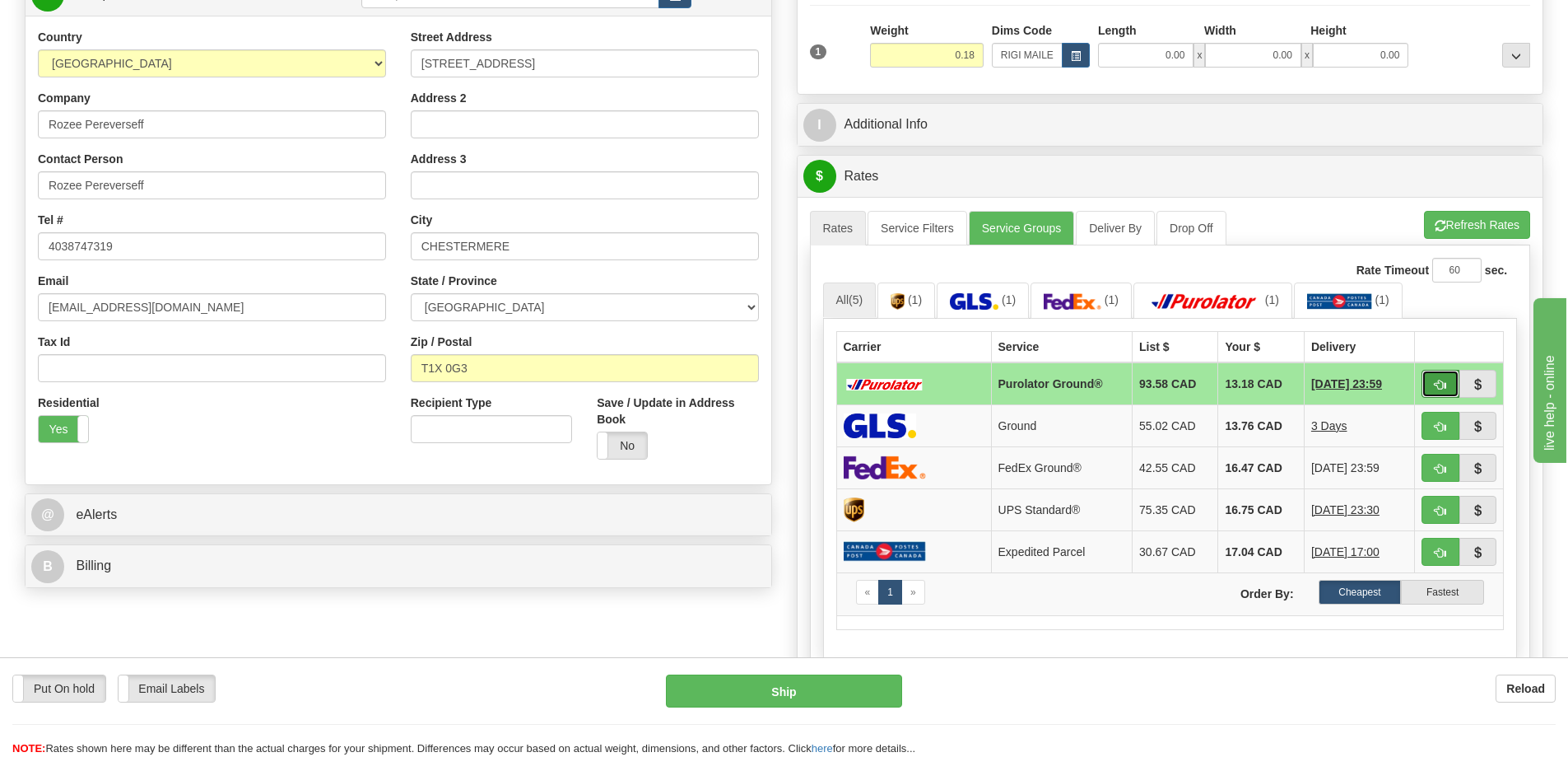
click at [1434, 385] on span "button" at bounding box center [1440, 384] width 11 height 11
type input "260"
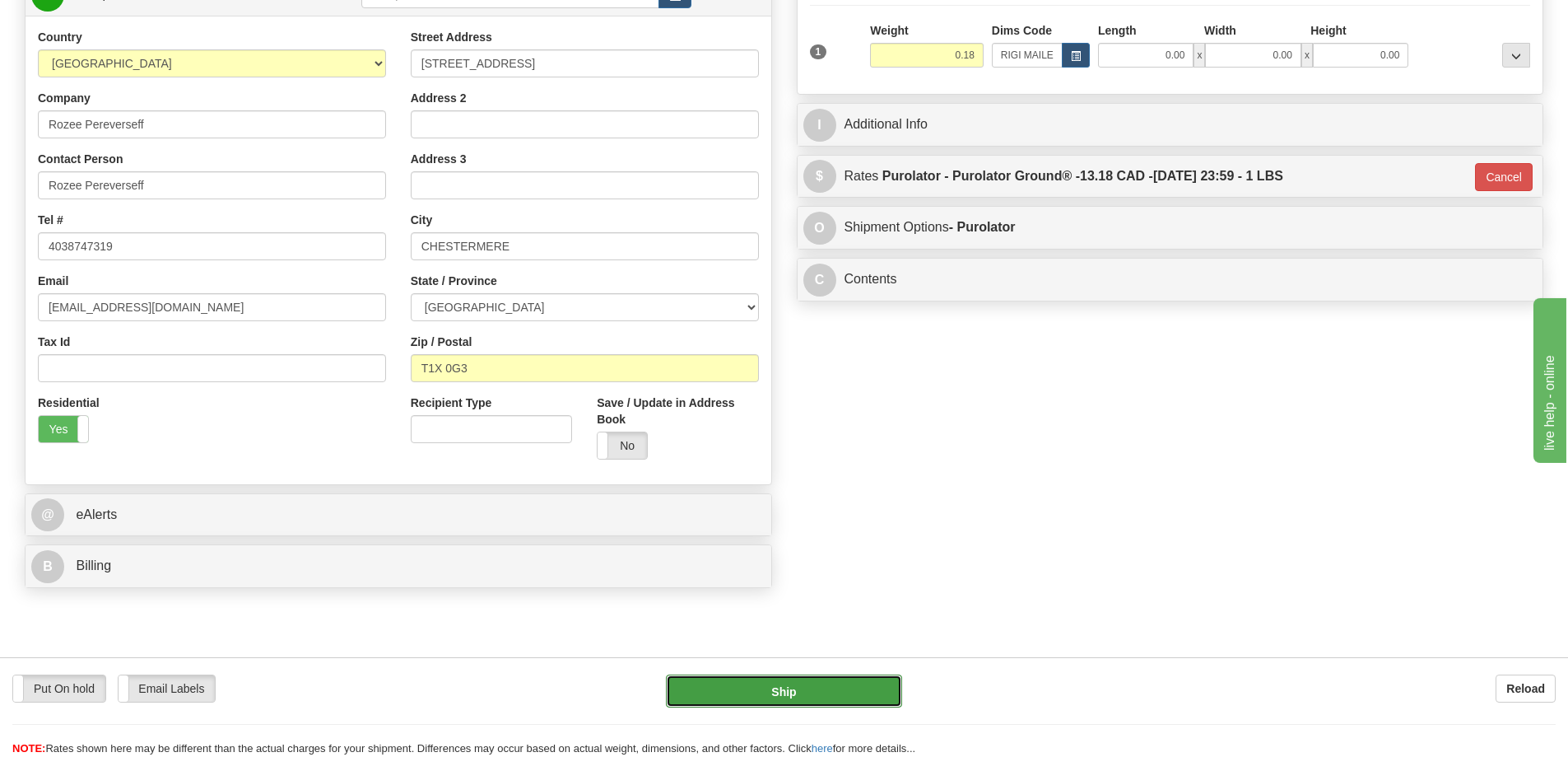
click at [854, 696] on button "Ship" at bounding box center [784, 690] width 236 height 32
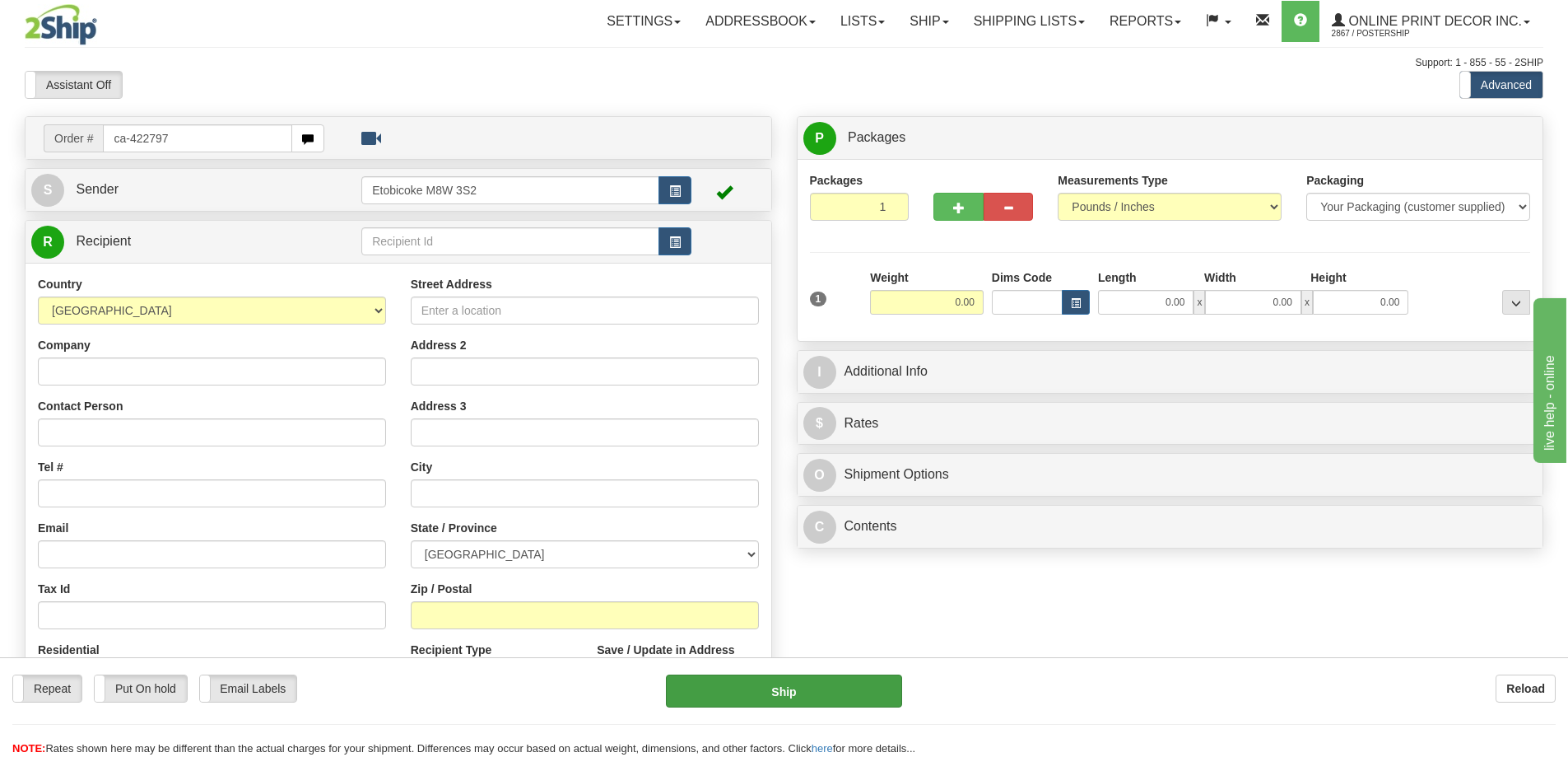
type input "ca-422797"
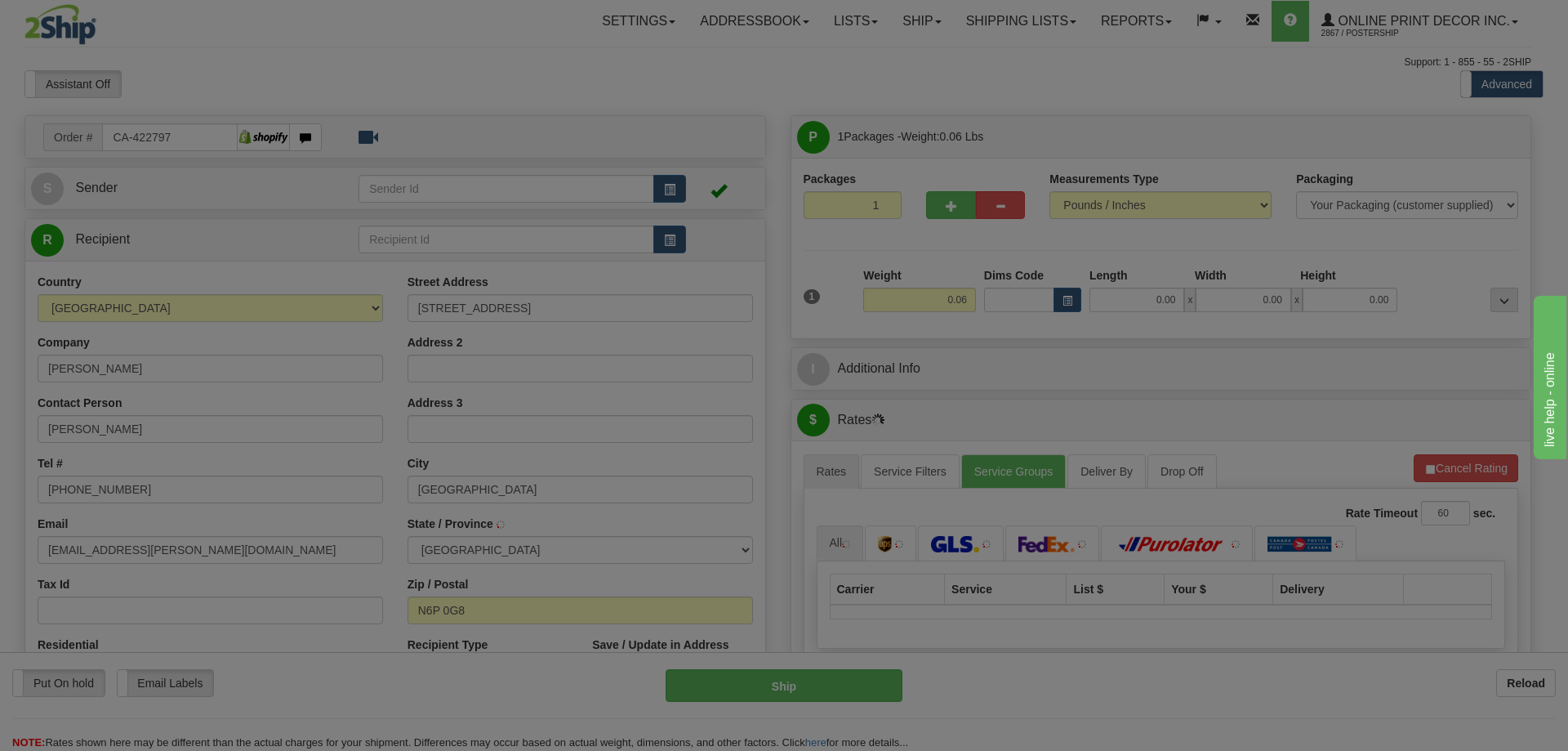
type input "[GEOGRAPHIC_DATA]"
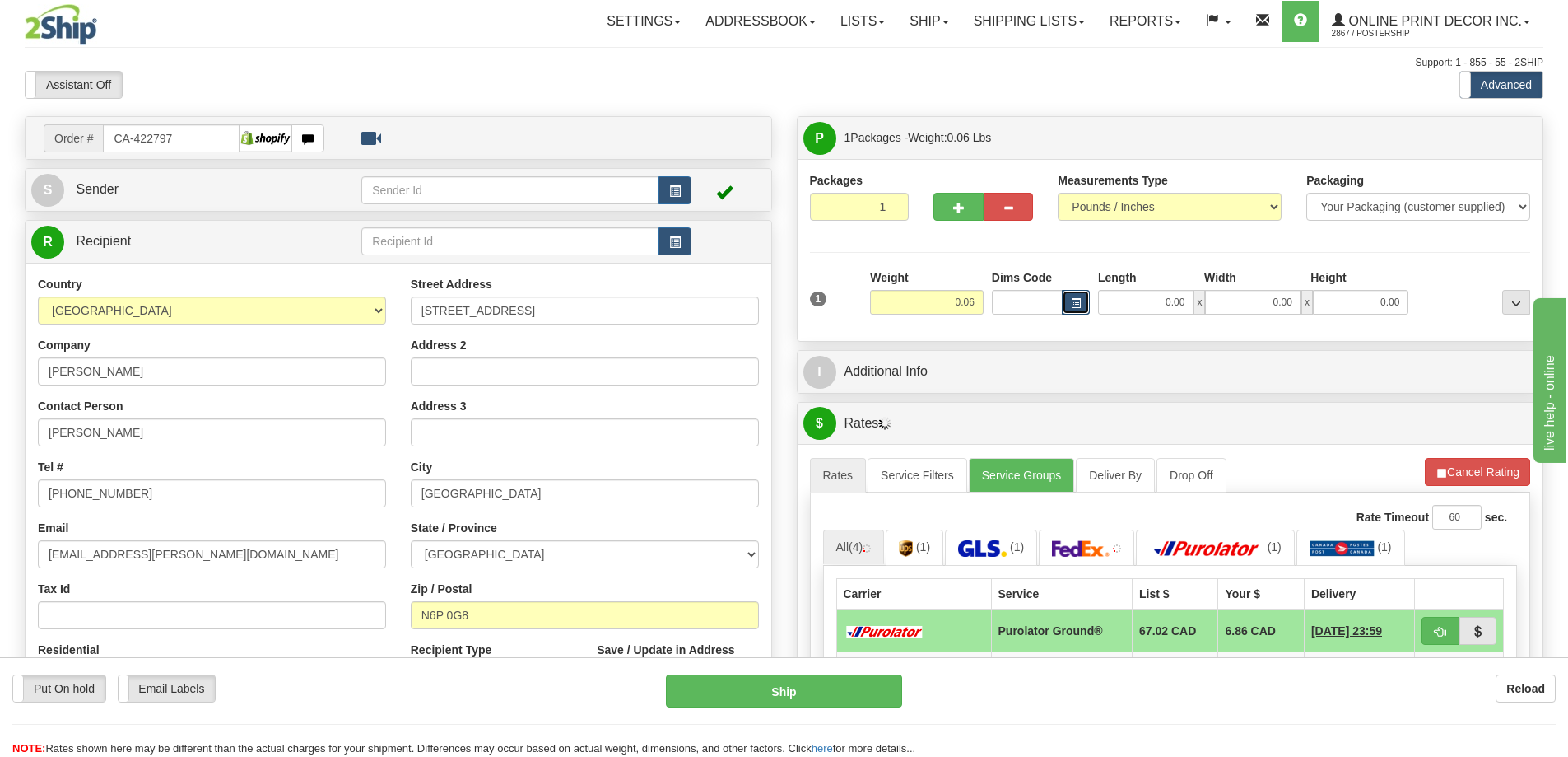
click at [1075, 299] on span "button" at bounding box center [1076, 303] width 10 height 9
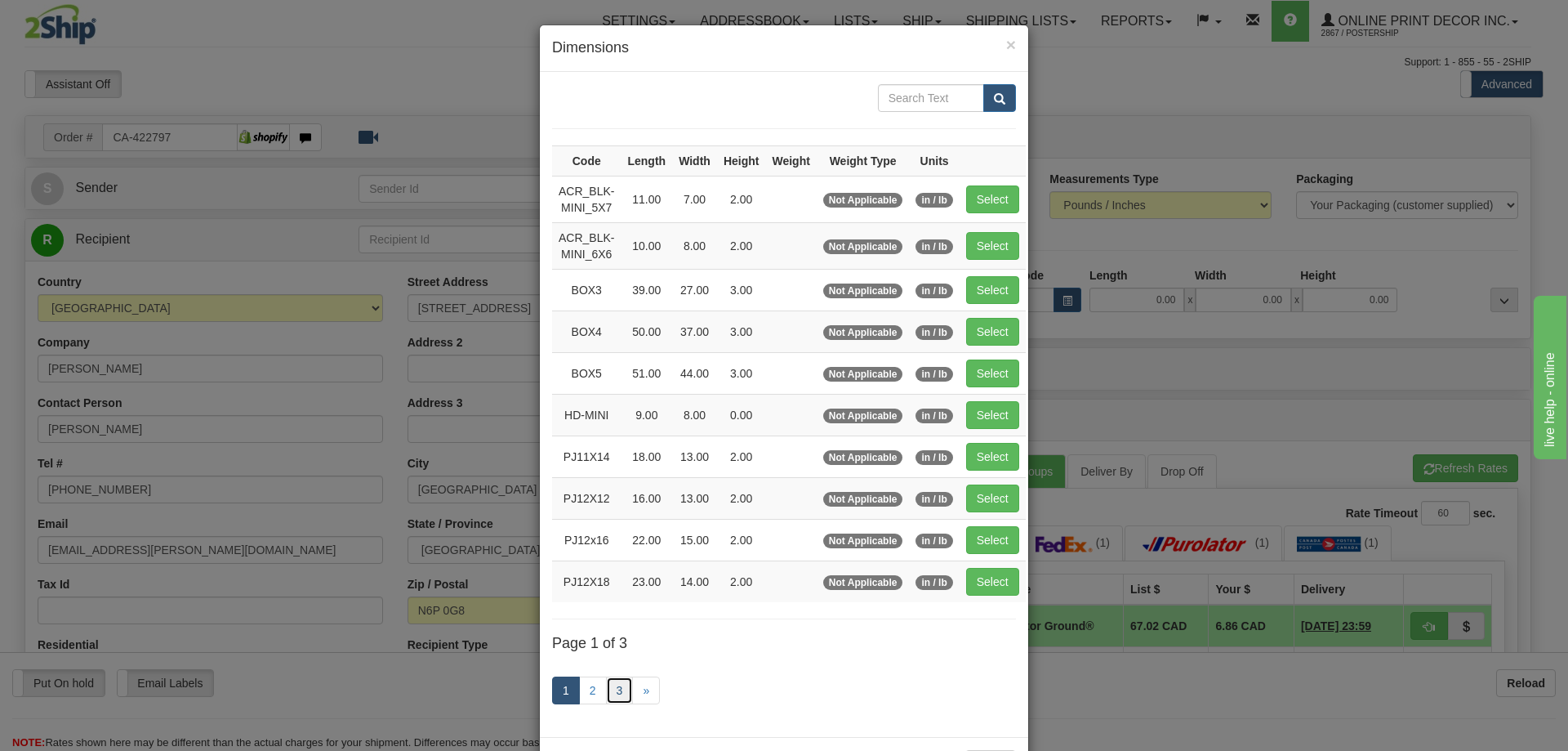
click at [618, 688] on link "3" at bounding box center [619, 689] width 27 height 27
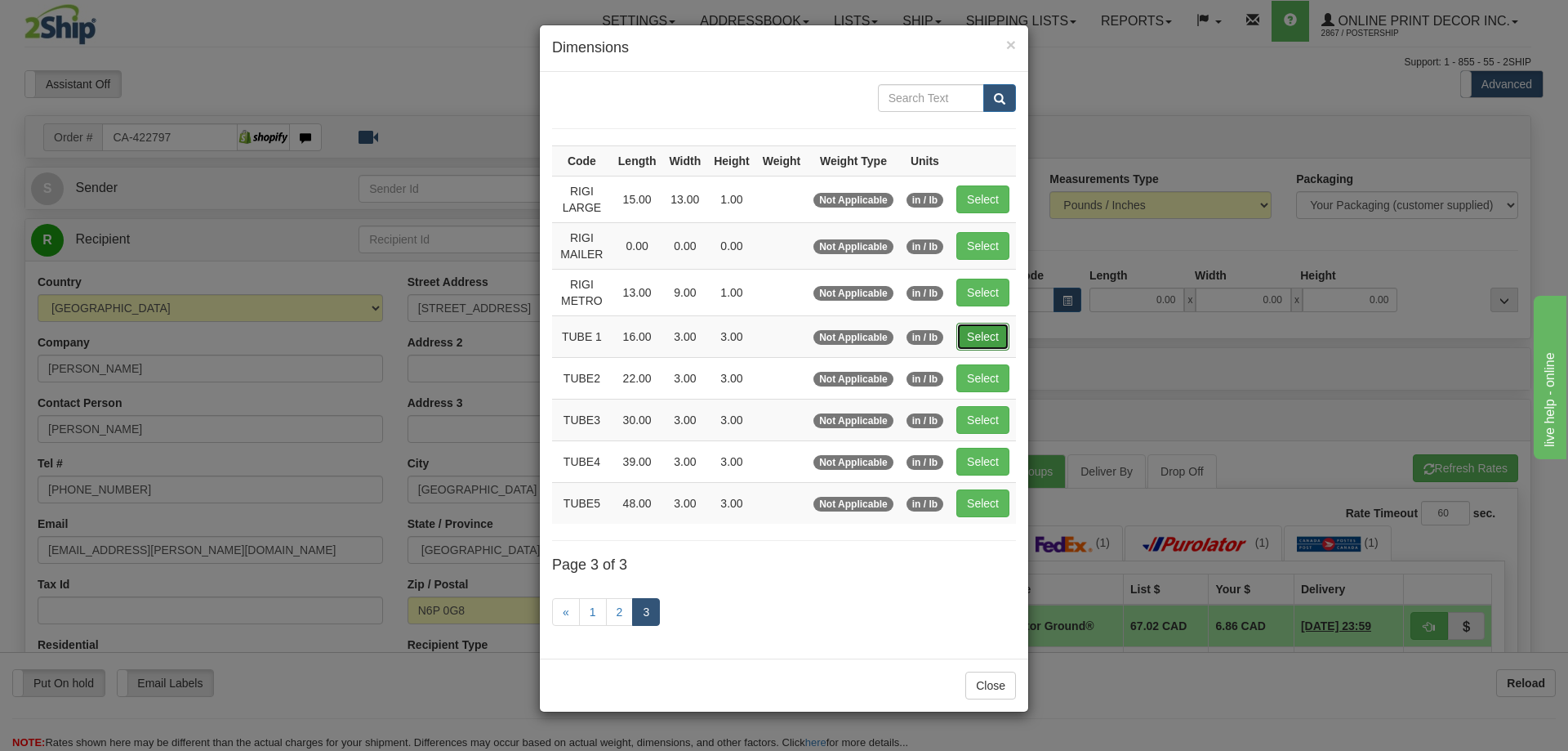
click at [988, 333] on button "Select" at bounding box center [983, 336] width 53 height 27
type input "TUBE 1"
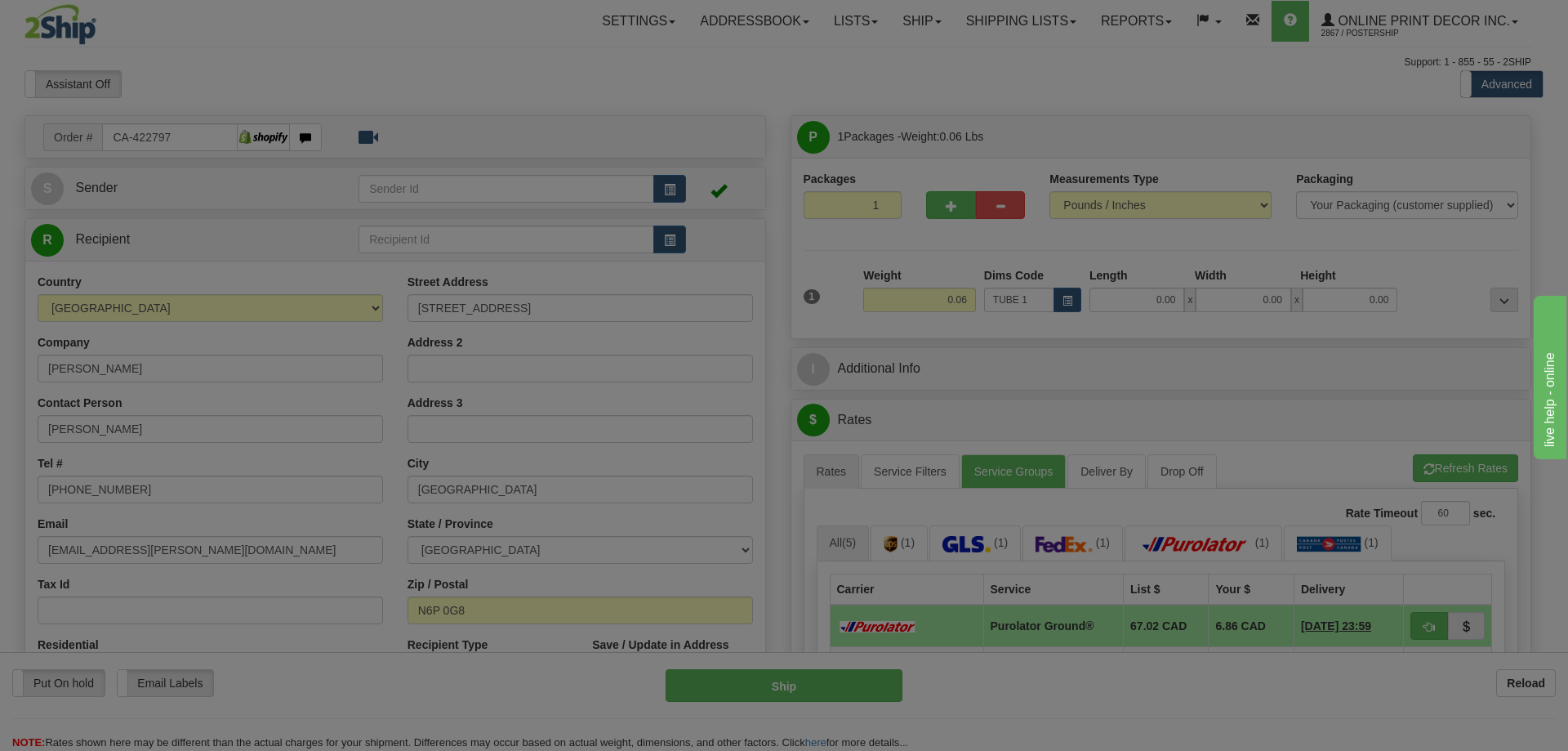
type input "16.00"
type input "3.00"
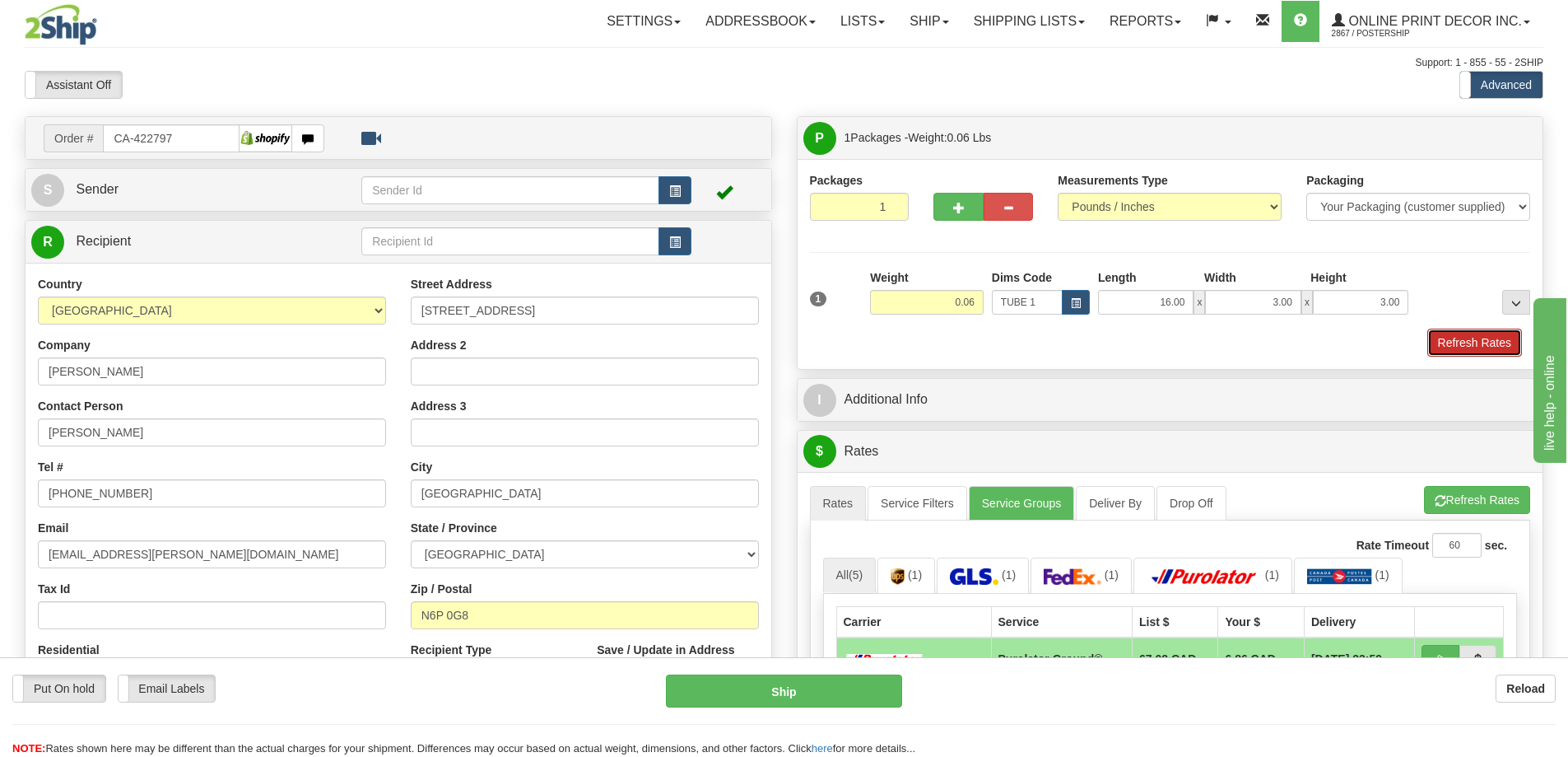
click at [1479, 347] on button "Refresh Rates" at bounding box center [1474, 342] width 95 height 28
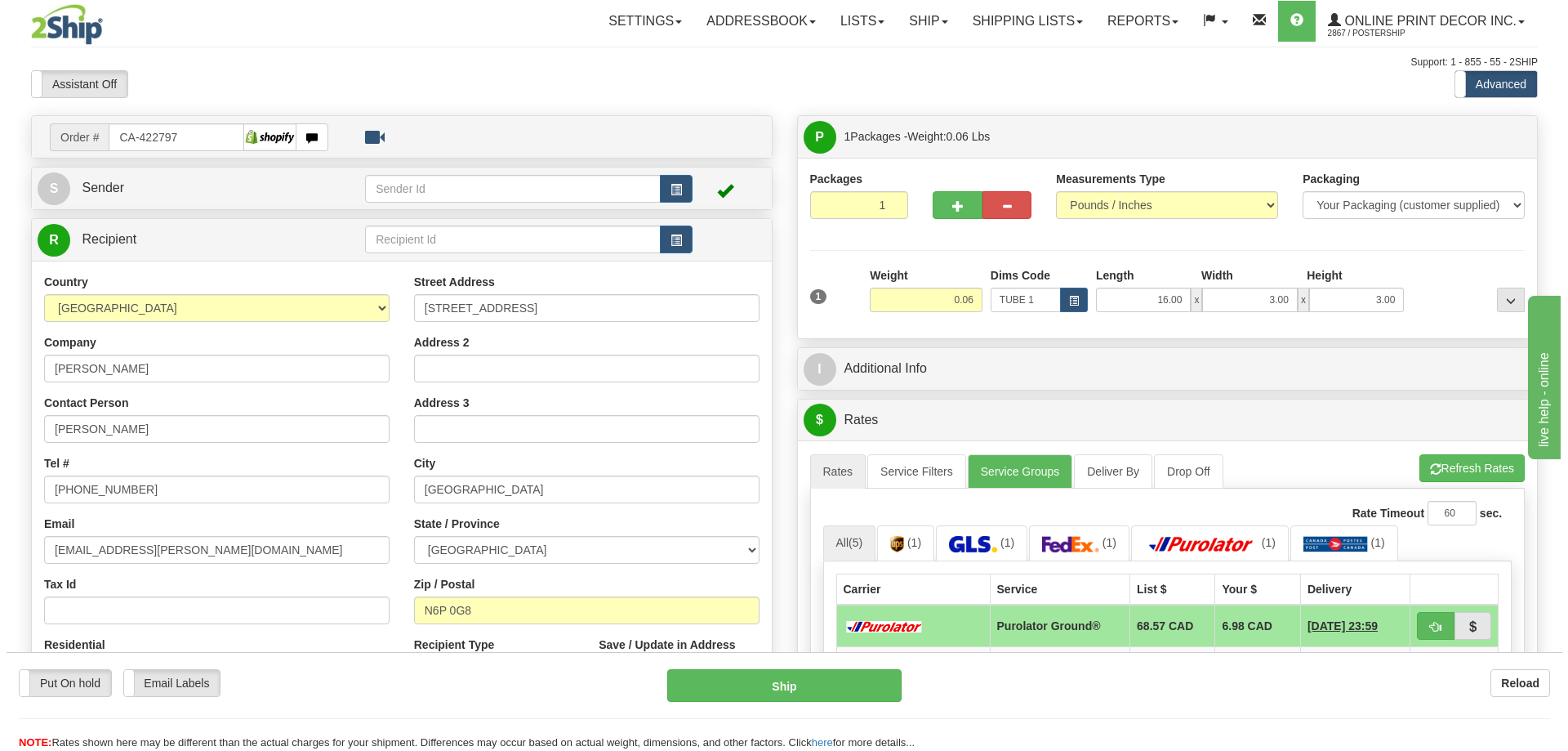
scroll to position [163, 0]
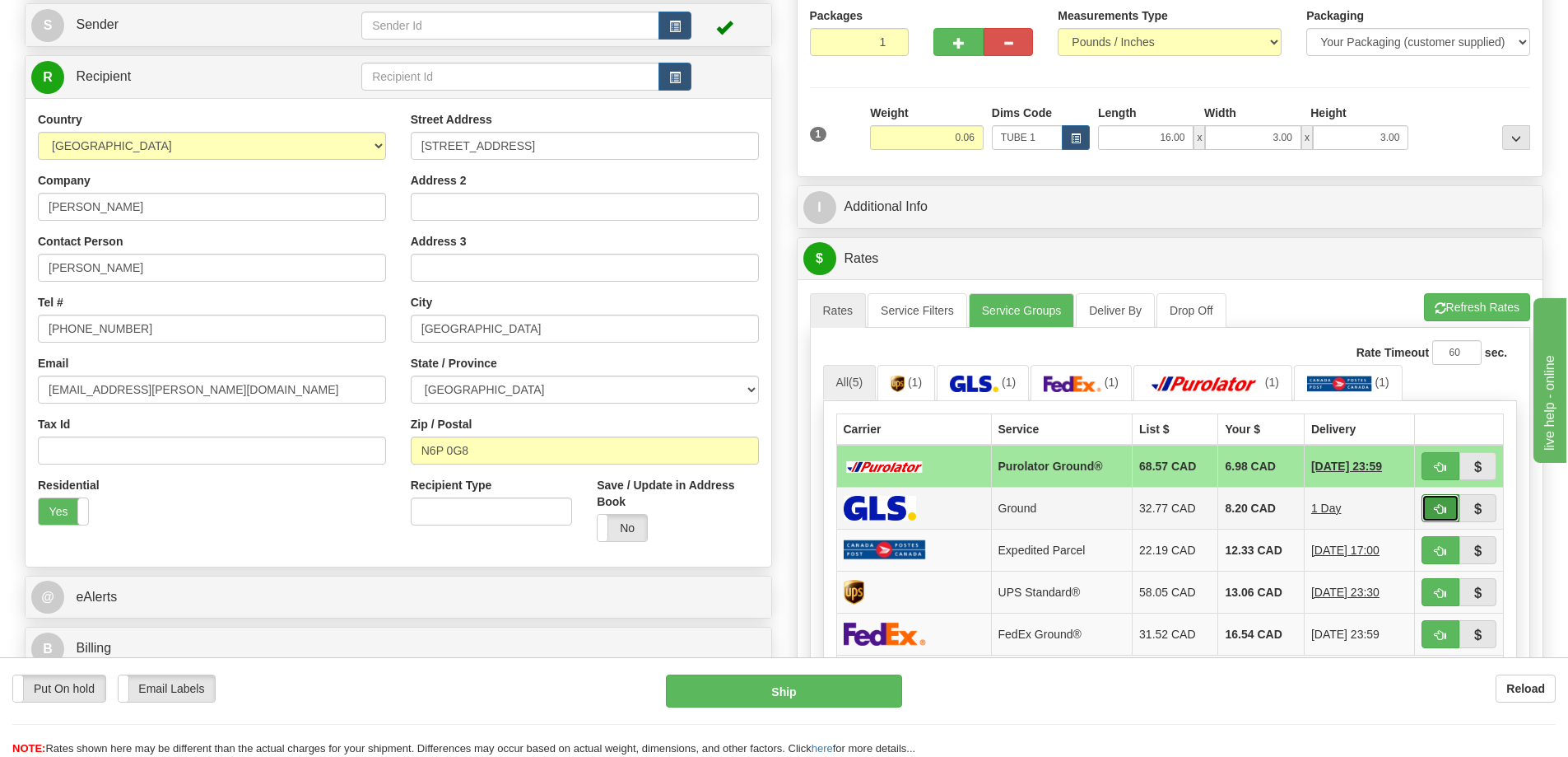
click at [1431, 511] on button "button" at bounding box center [1441, 508] width 38 height 28
type input "1"
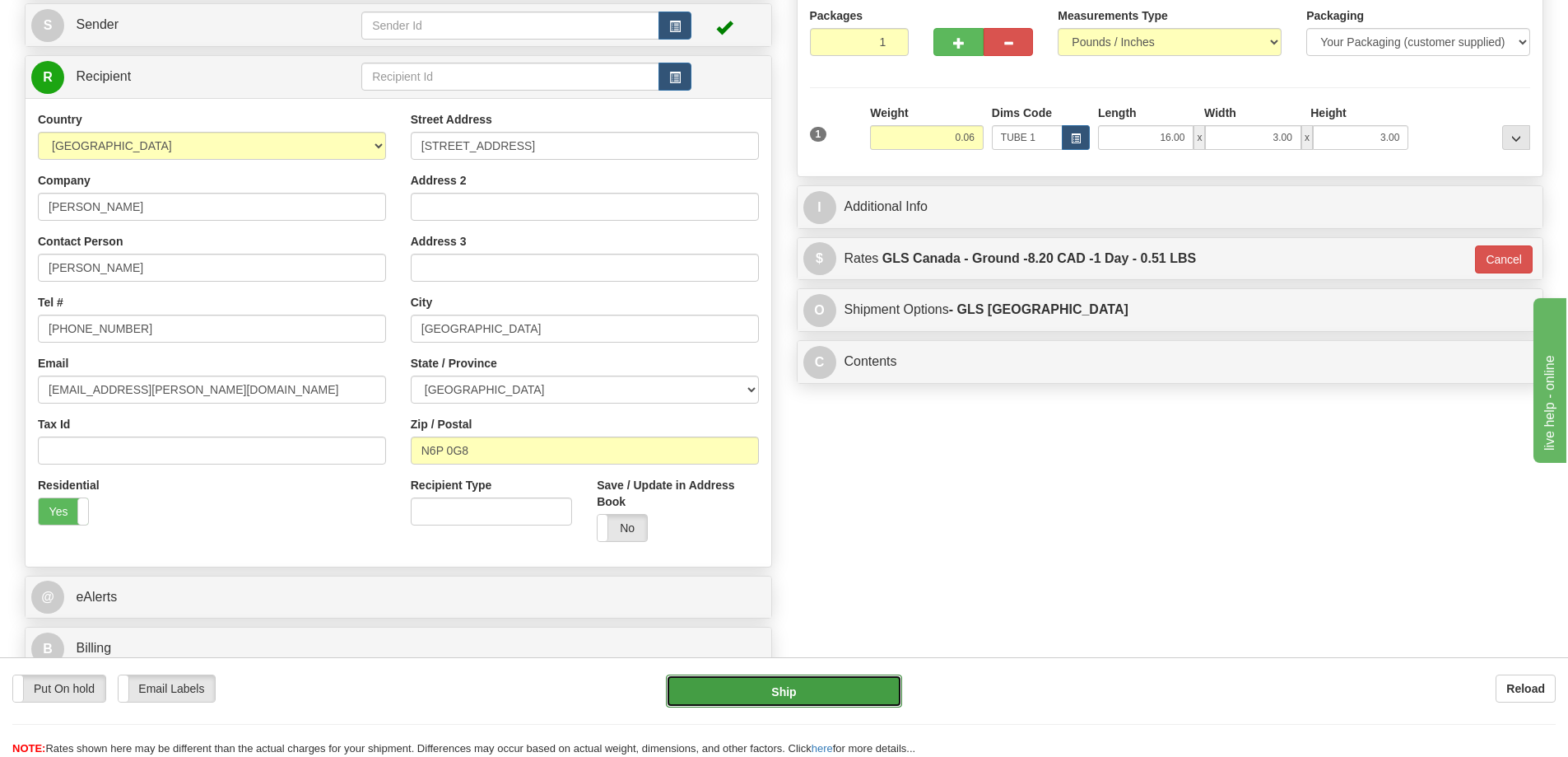
click at [831, 686] on button "Ship" at bounding box center [784, 690] width 236 height 32
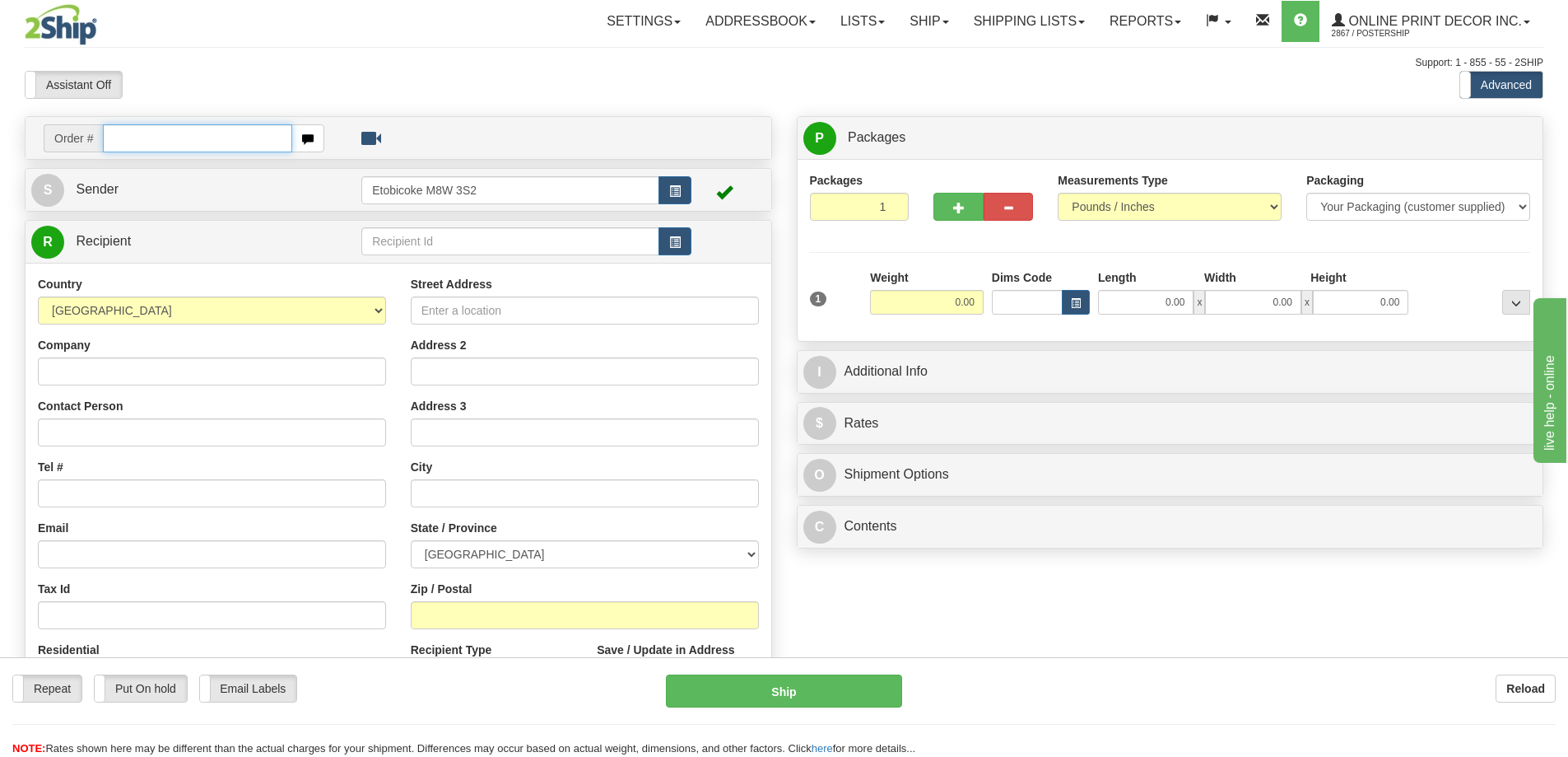
click at [135, 135] on input "text" at bounding box center [198, 138] width 189 height 28
type input "ca-422842"
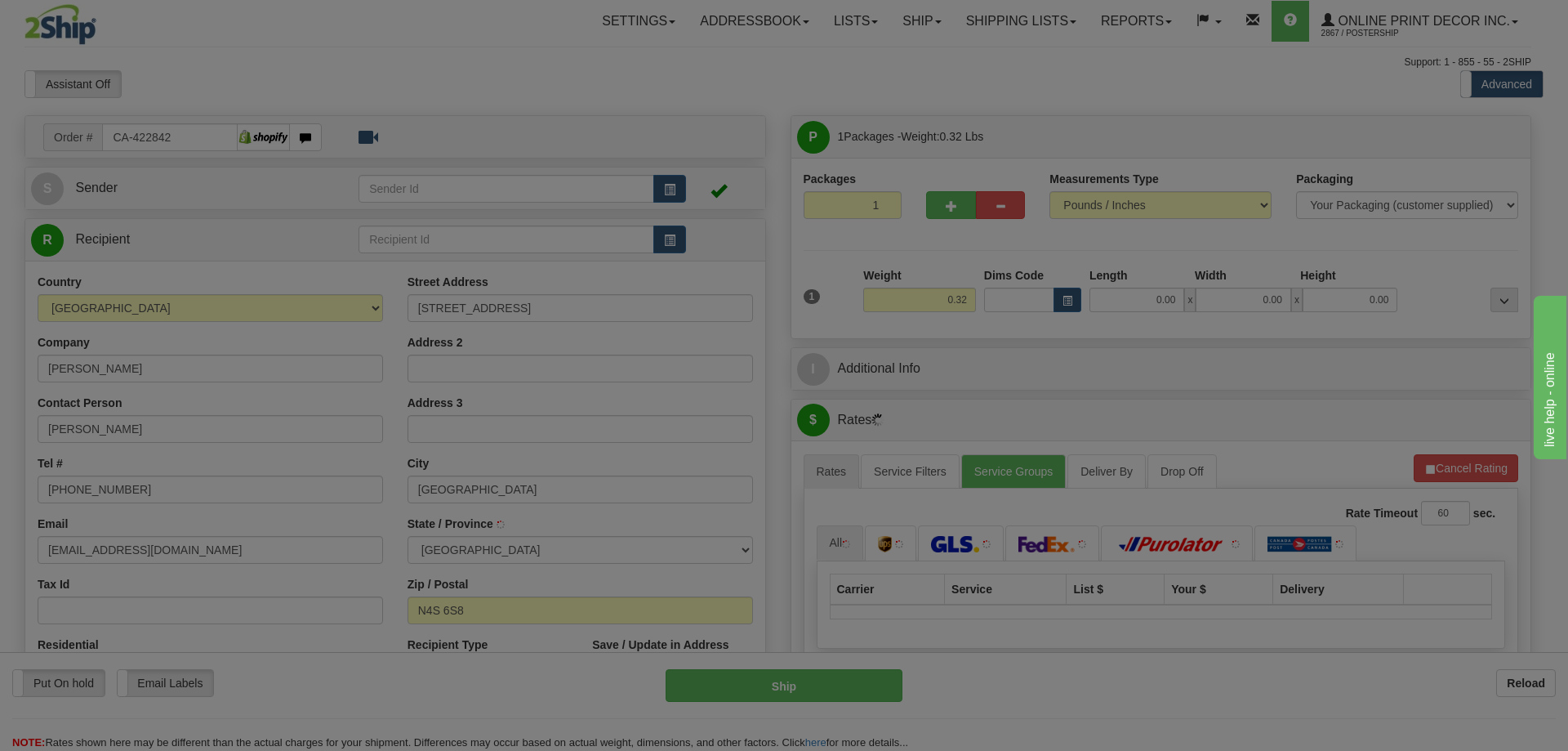
type input "WOODSTOCK"
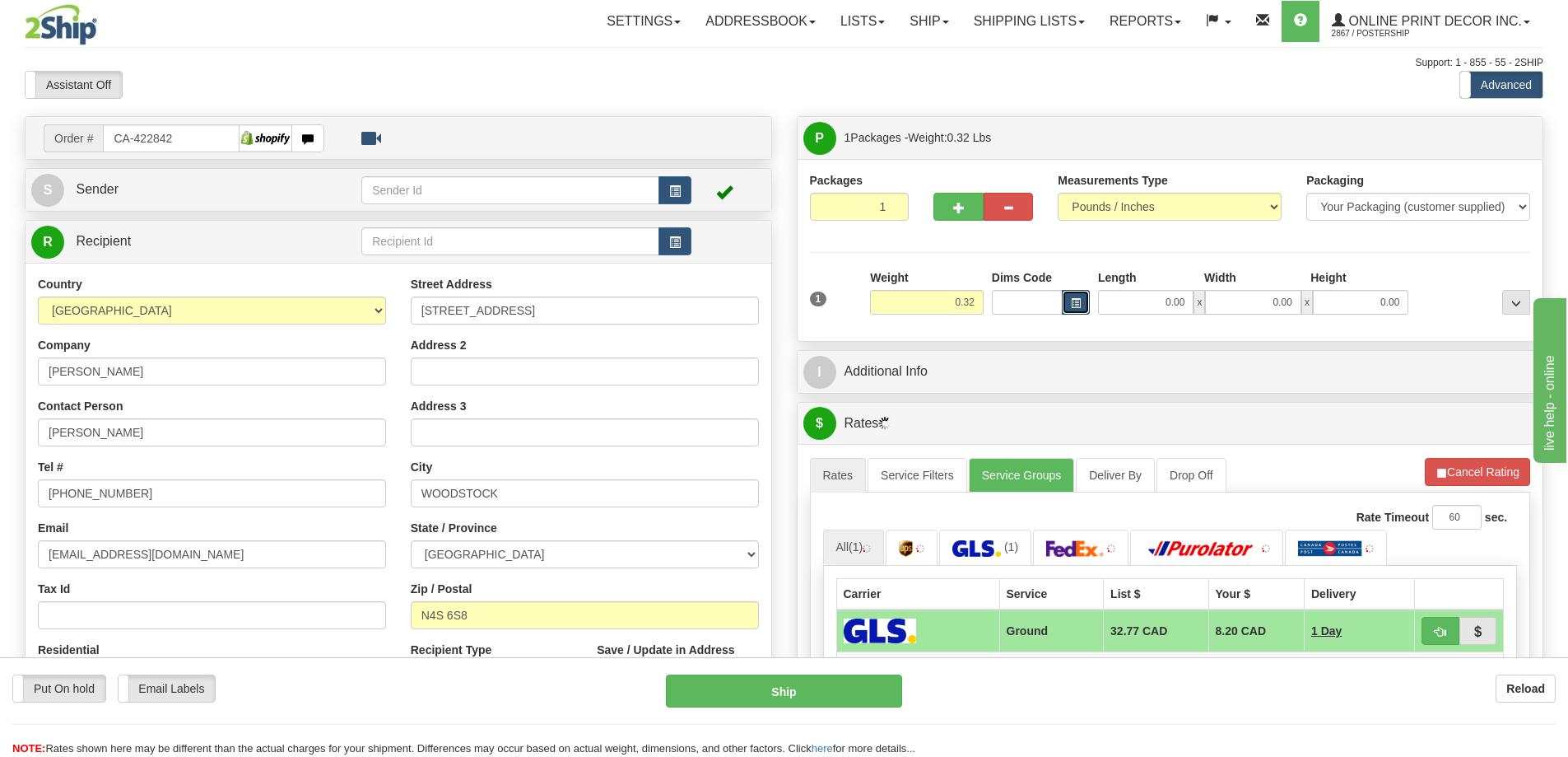
click at [1072, 303] on span "button" at bounding box center [1076, 303] width 10 height 9
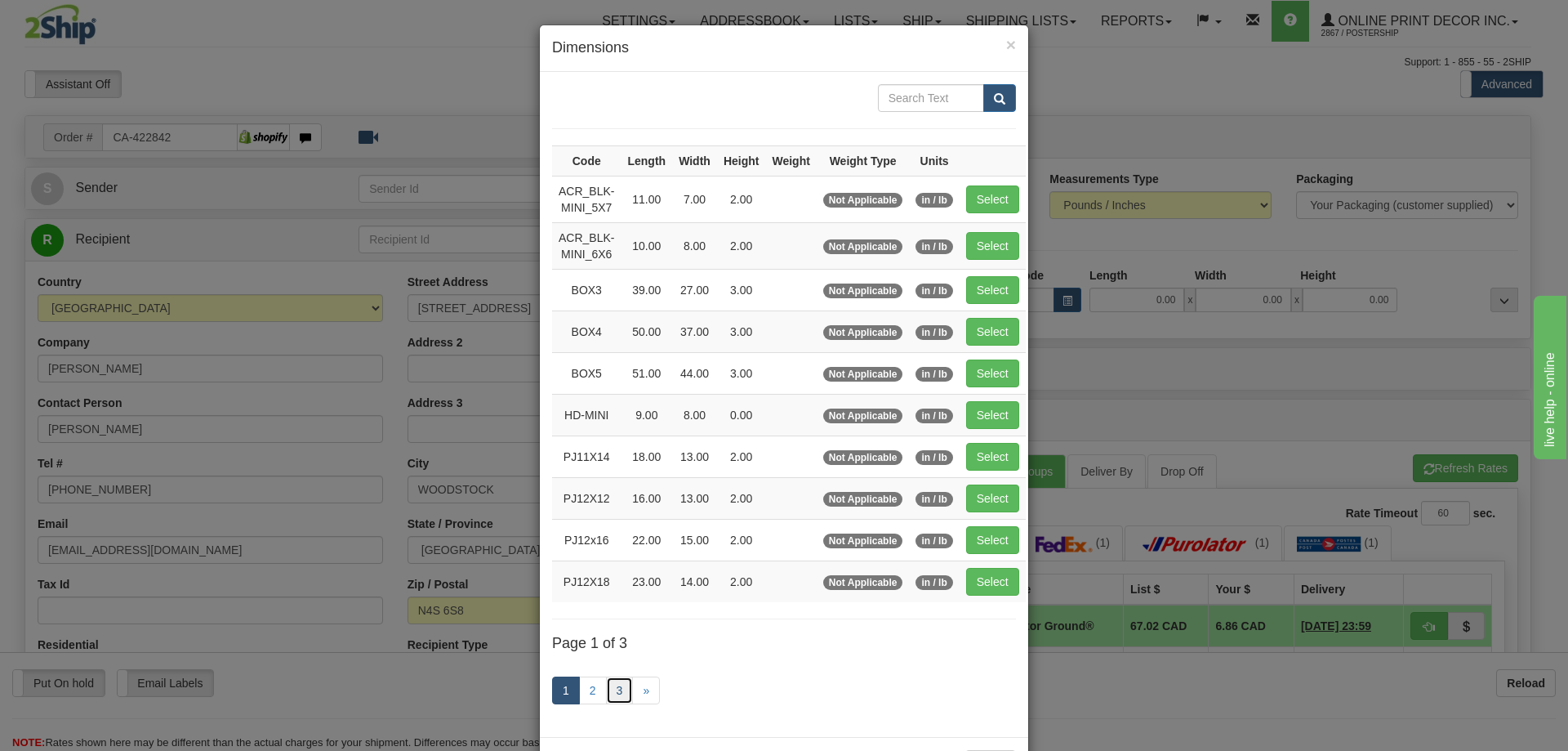
click at [606, 681] on link "3" at bounding box center [619, 689] width 27 height 27
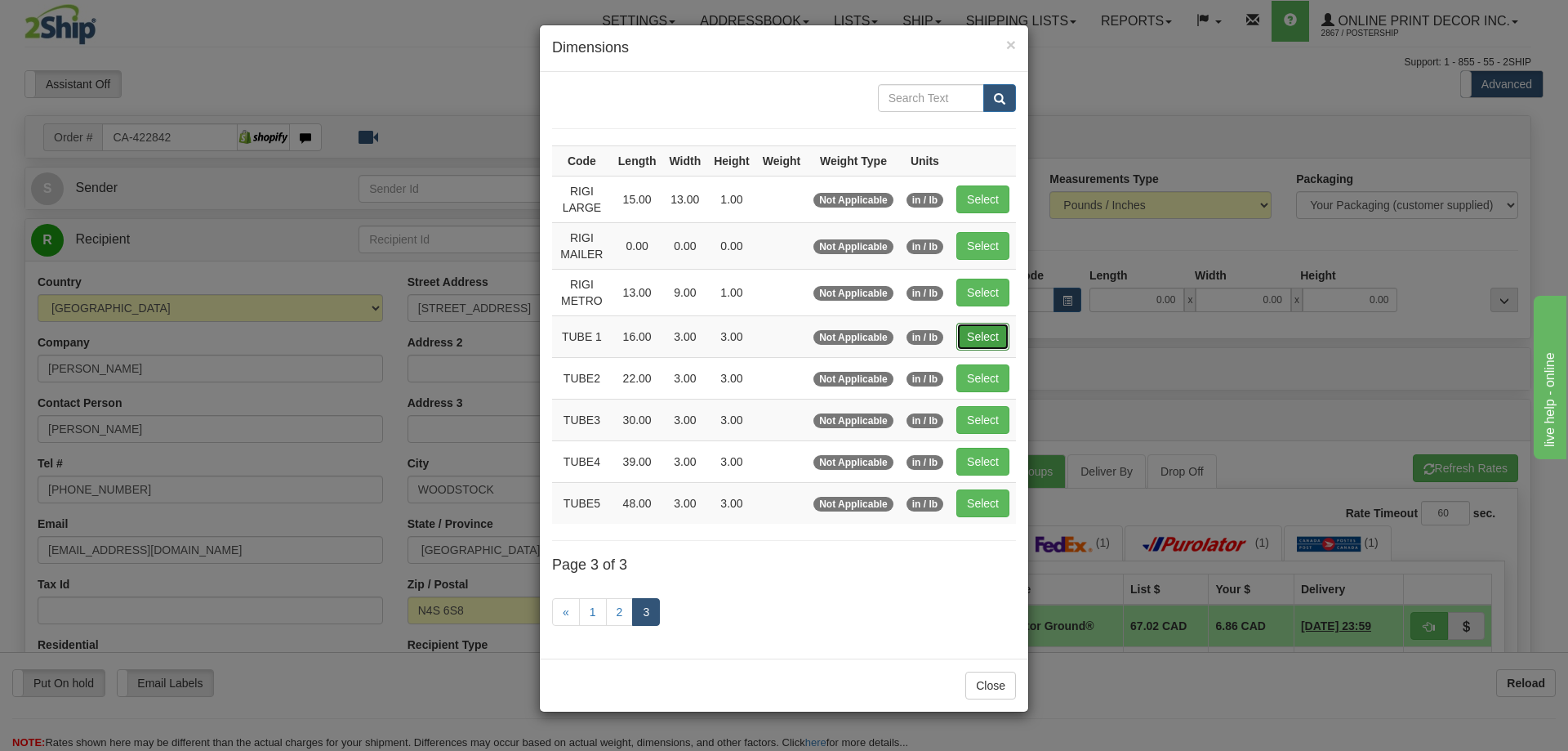
click at [969, 334] on button "Select" at bounding box center [983, 336] width 53 height 27
type input "TUBE 1"
type input "16.00"
type input "3.00"
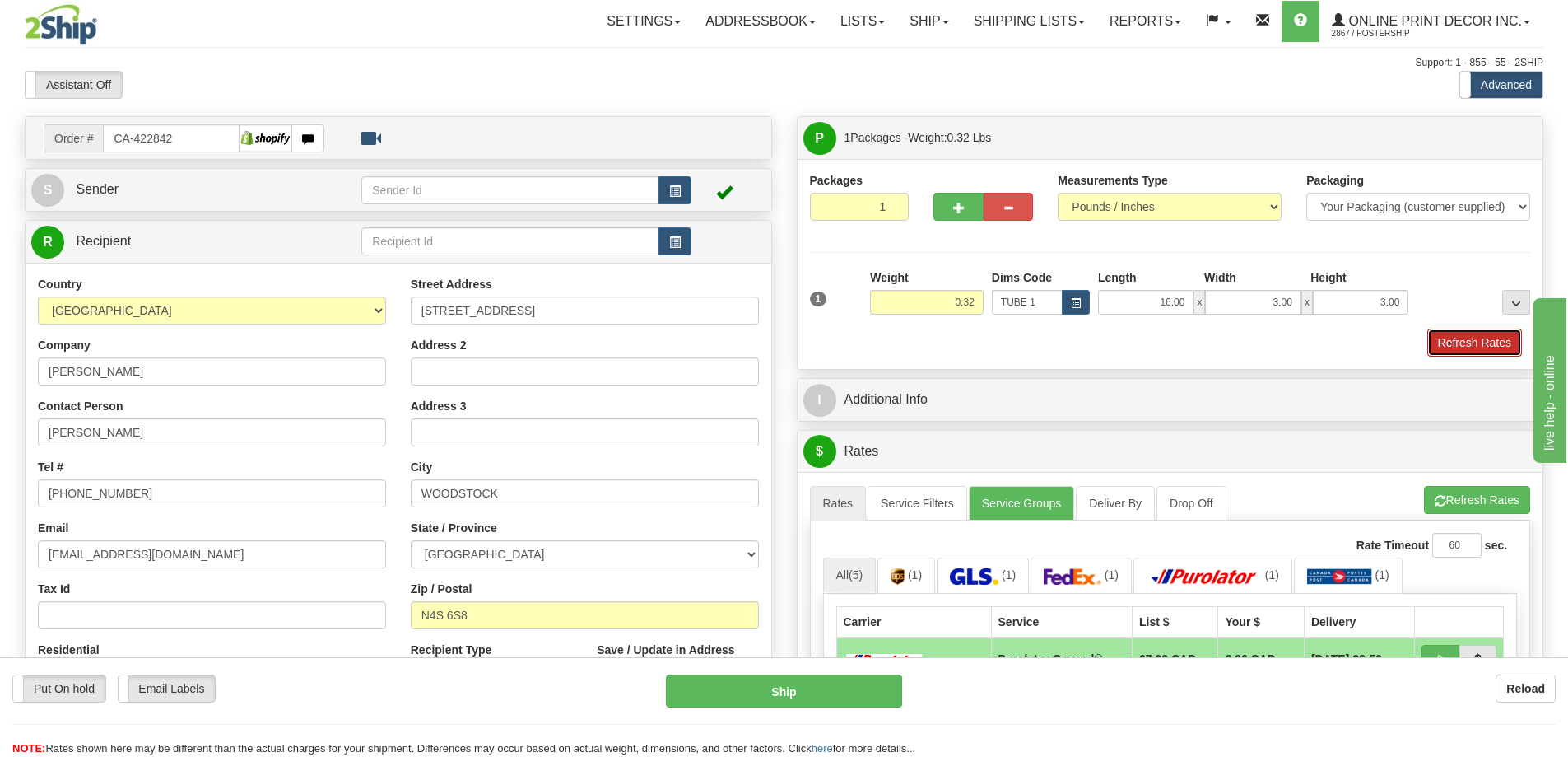
click at [1499, 341] on button "Refresh Rates" at bounding box center [1474, 342] width 95 height 28
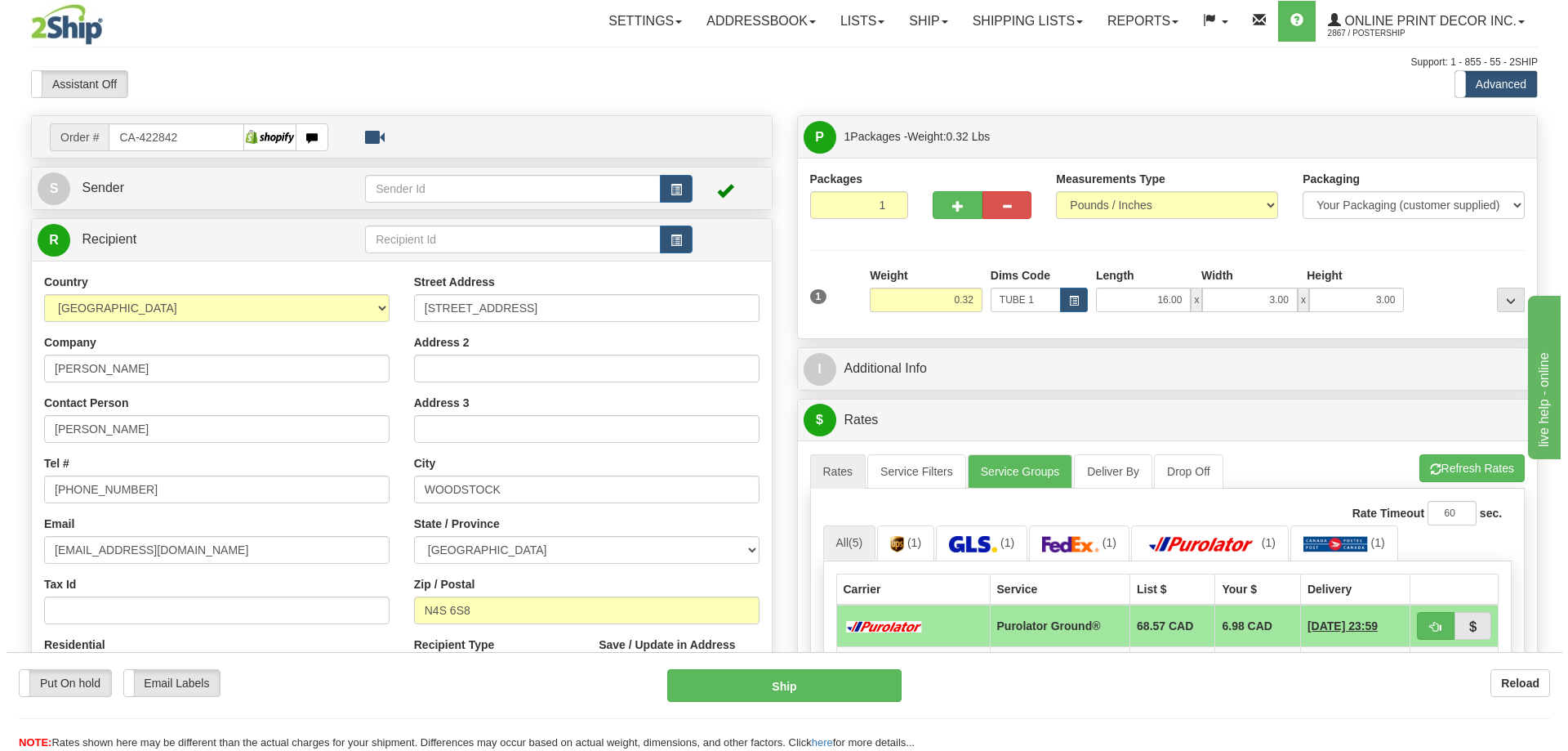
scroll to position [163, 0]
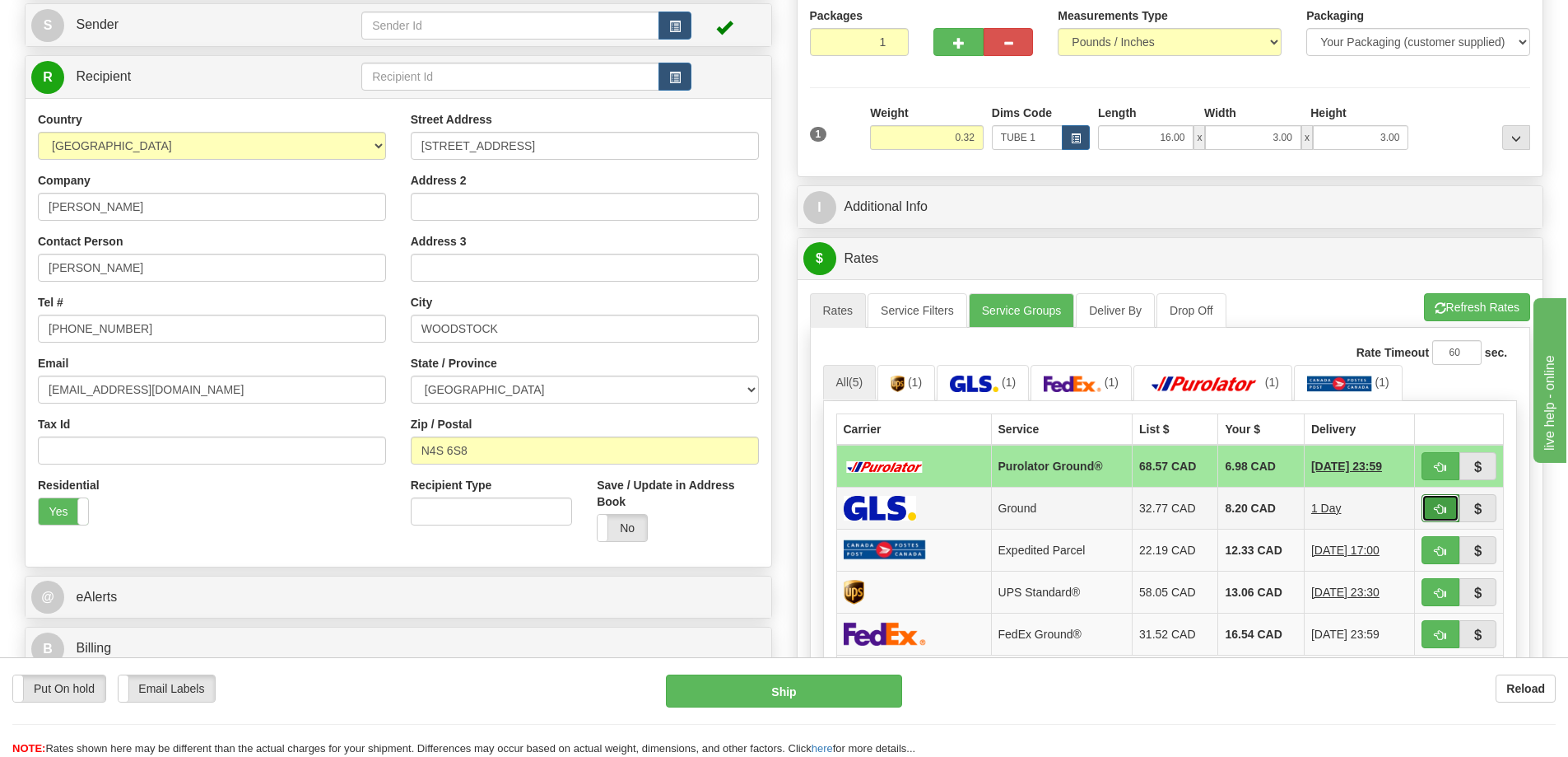
click at [1437, 509] on span "button" at bounding box center [1440, 508] width 11 height 11
type input "1"
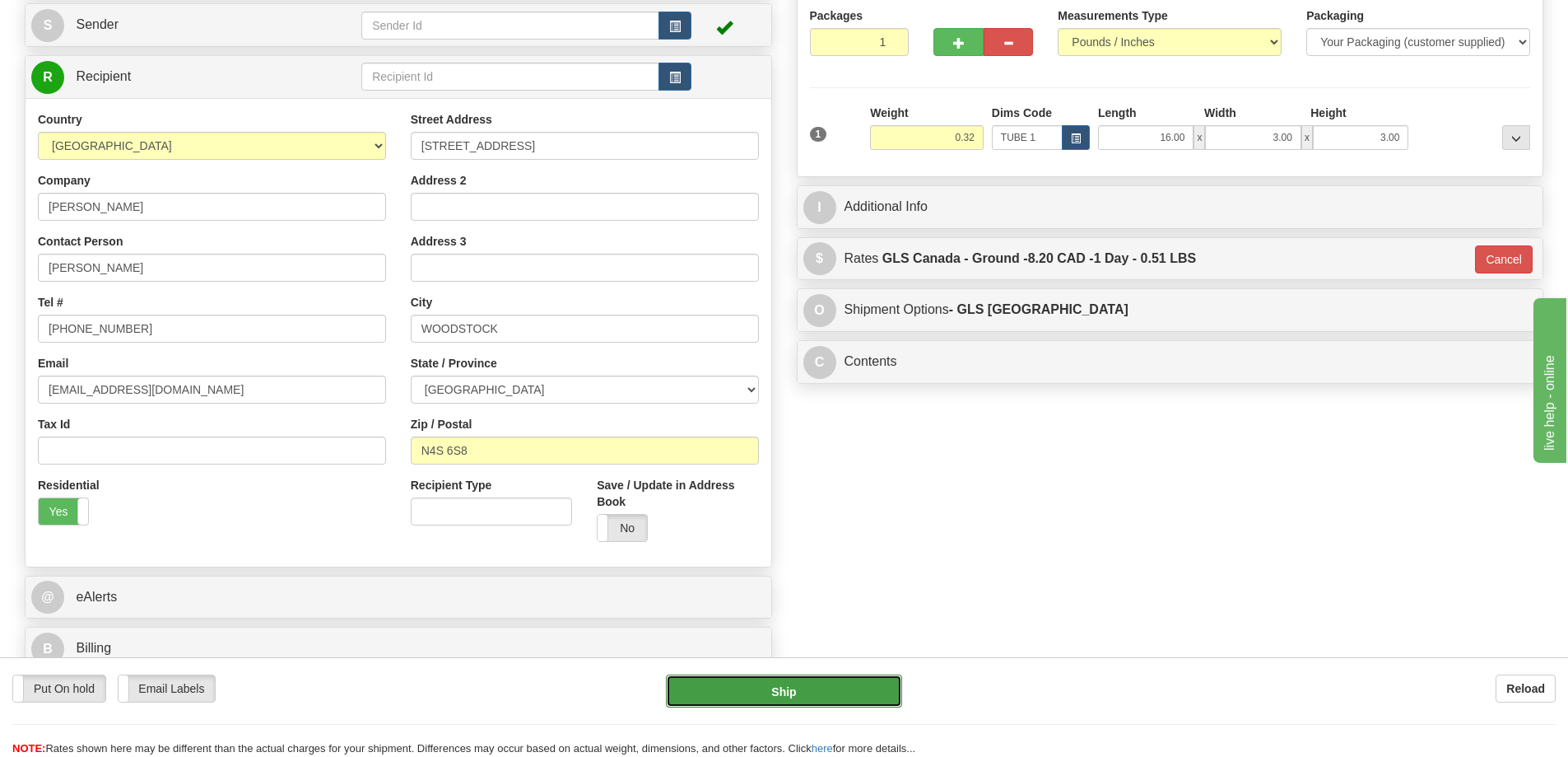
click at [861, 691] on button "Ship" at bounding box center [784, 690] width 236 height 32
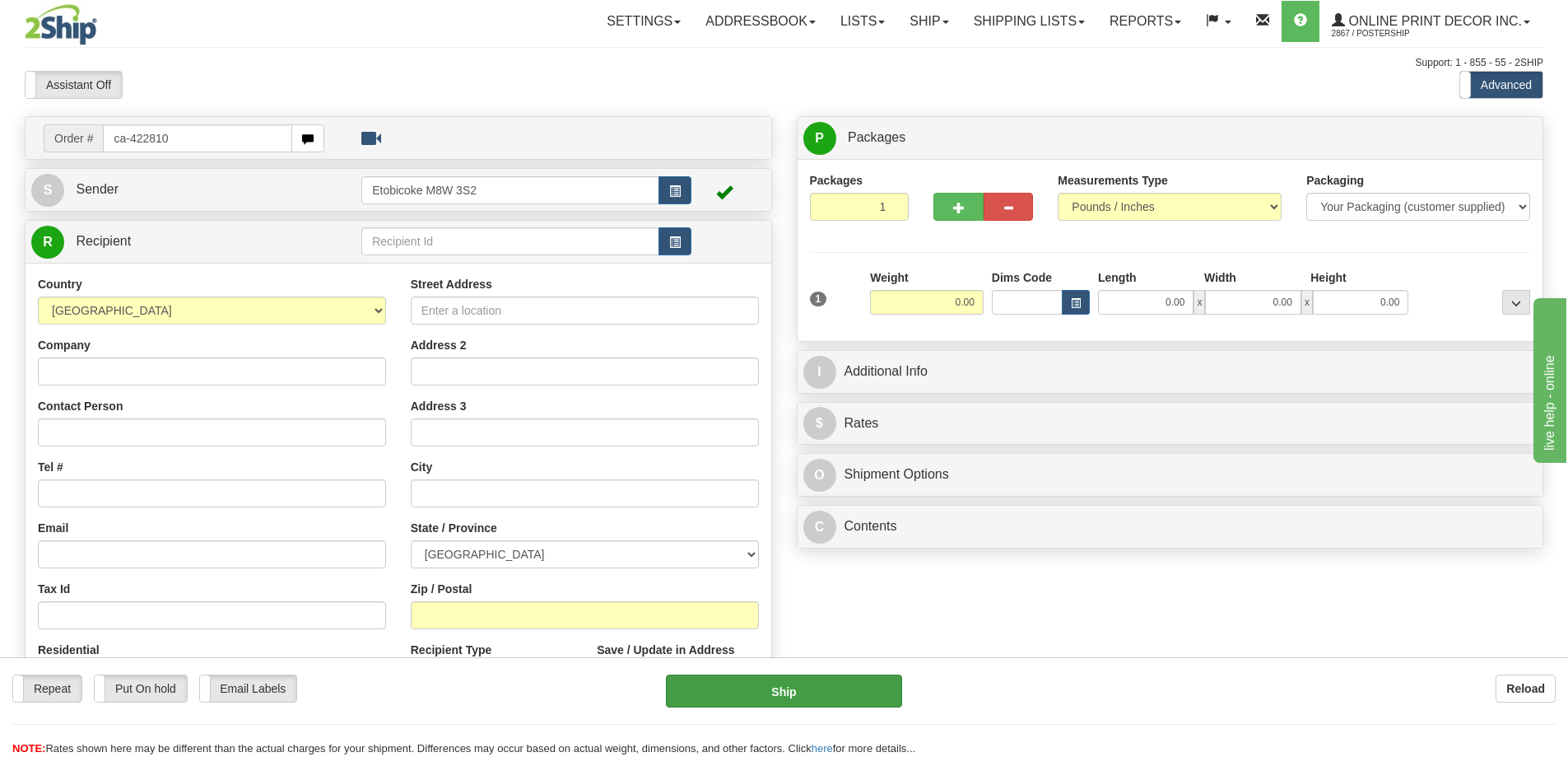
type input "ca-422810"
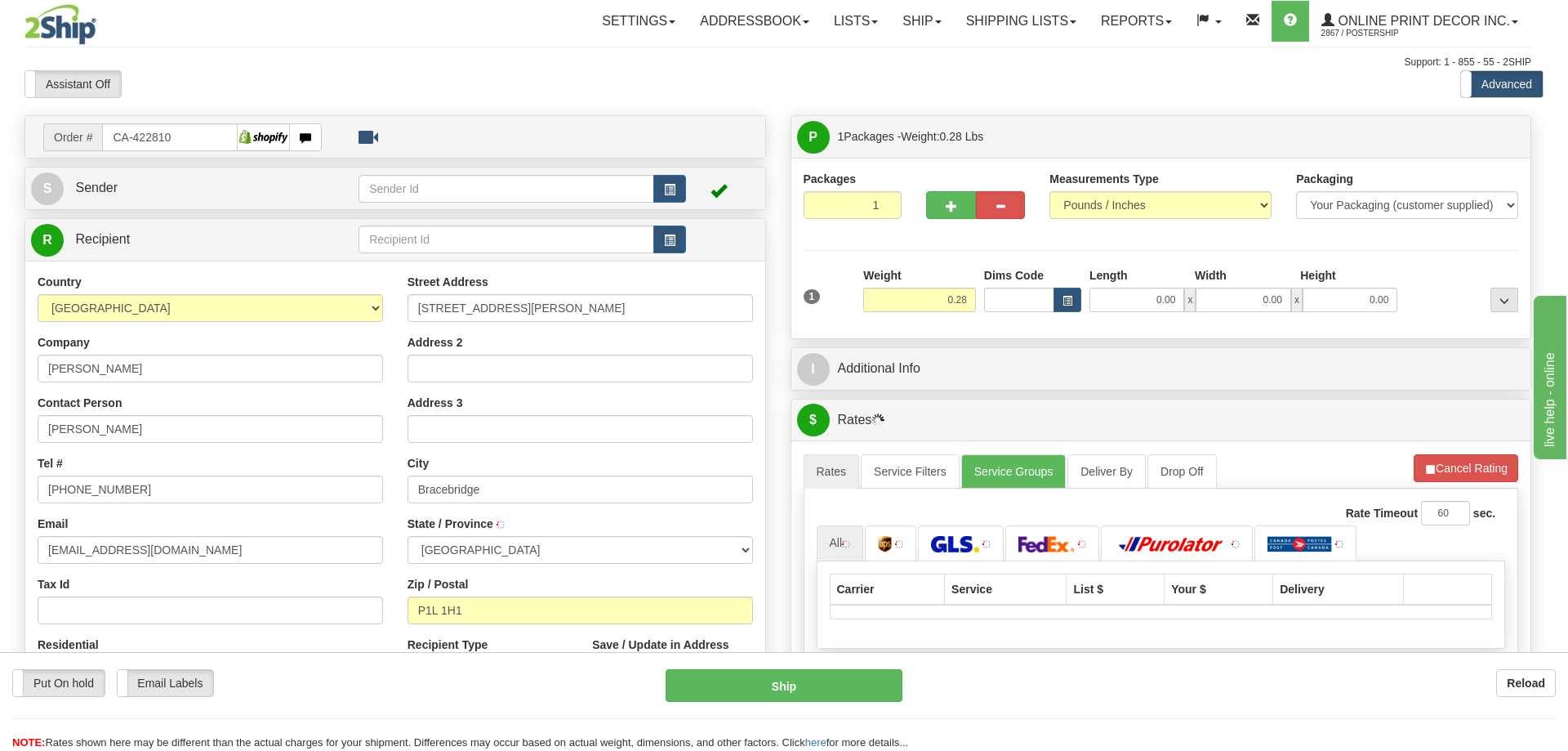
type input "BRACEBRIDGE"
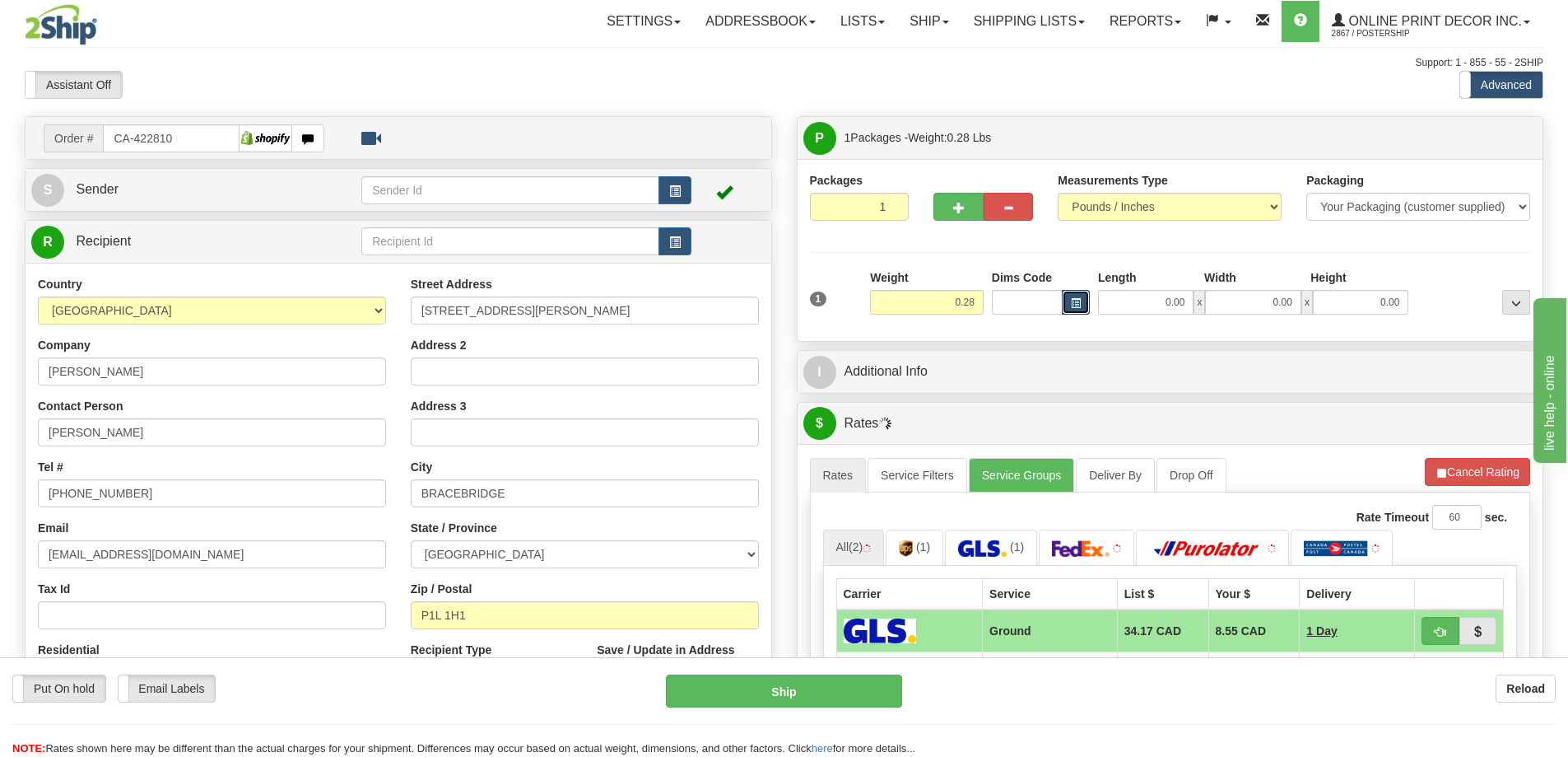
click at [1074, 300] on span "button" at bounding box center [1076, 303] width 10 height 9
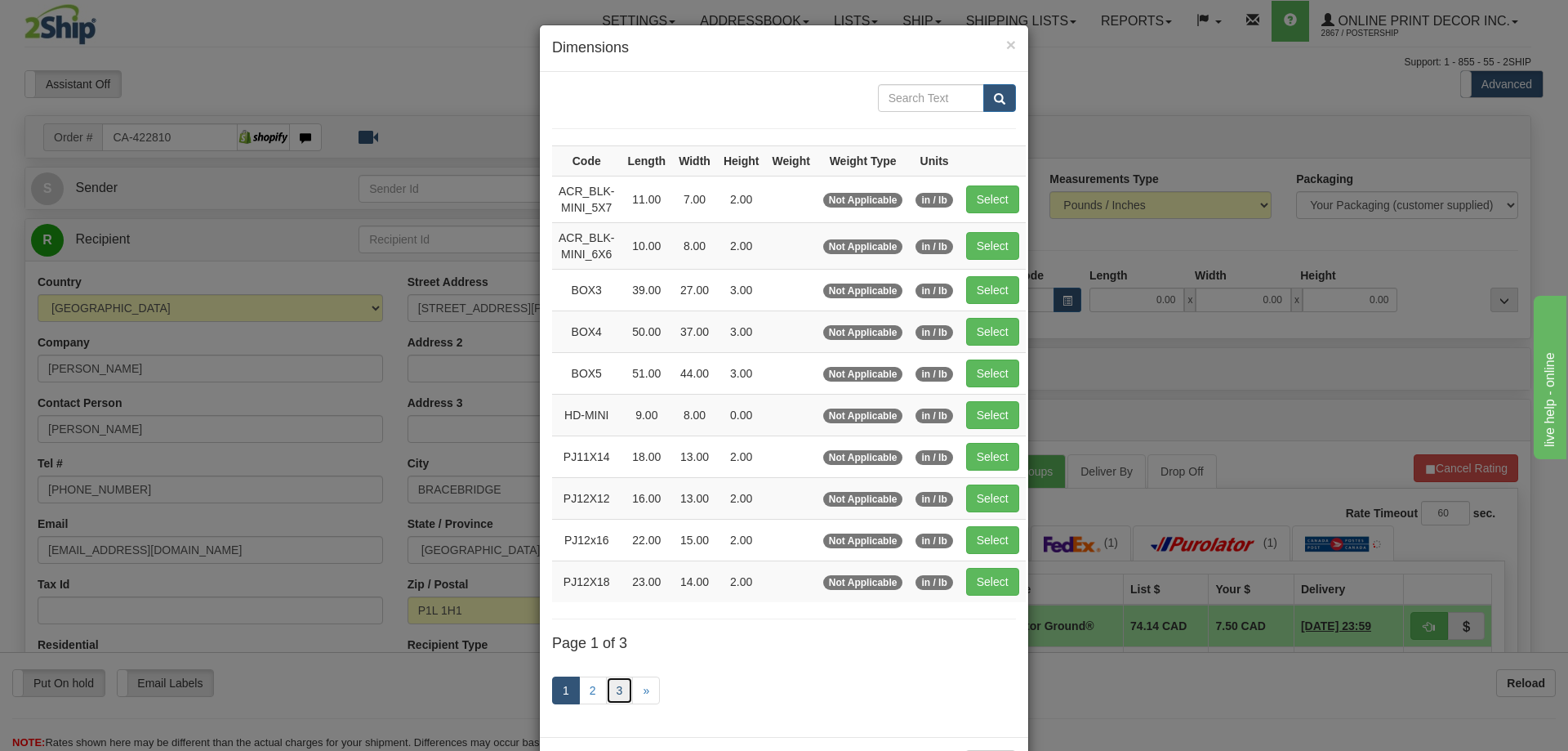
click at [606, 687] on link "3" at bounding box center [619, 689] width 27 height 27
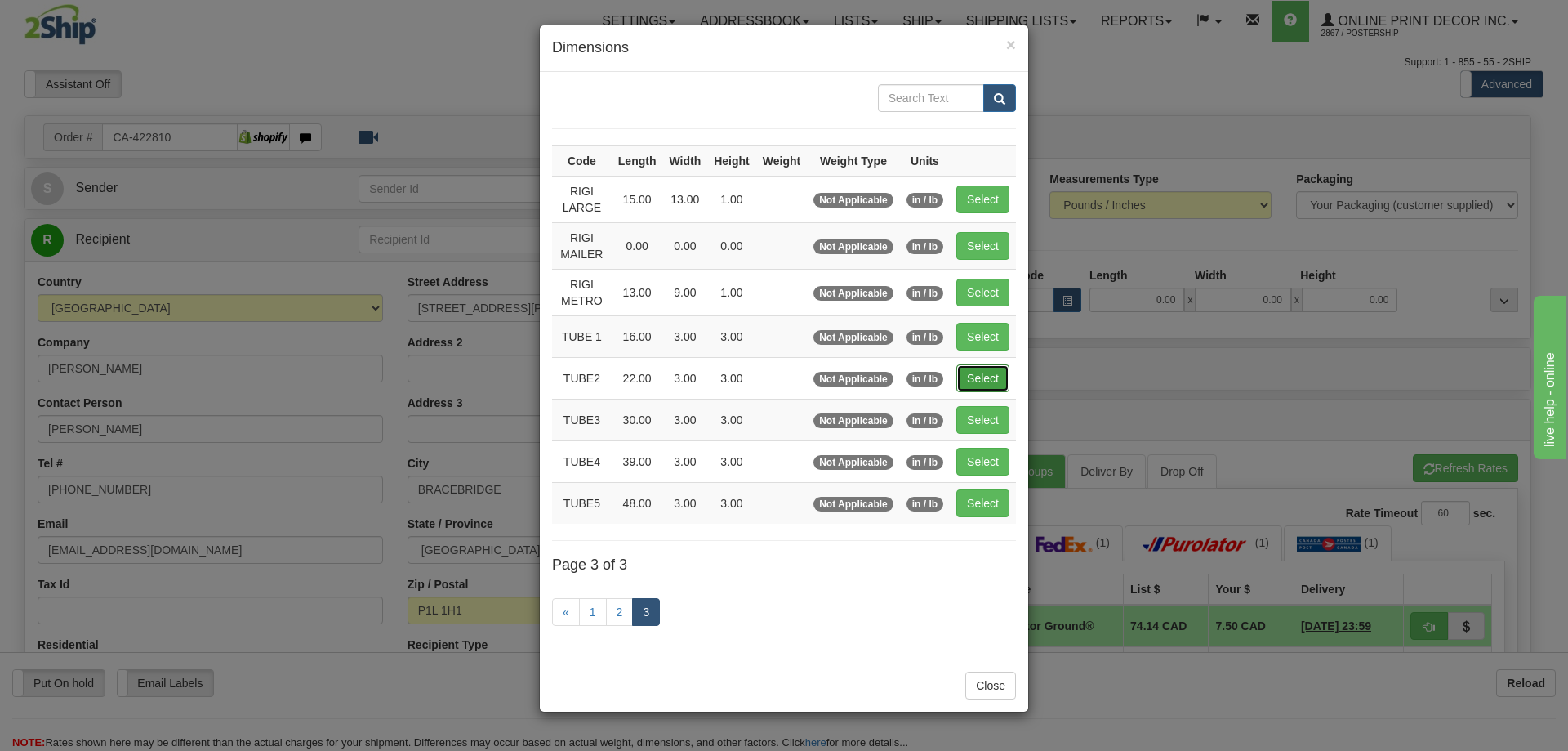
click at [982, 366] on button "Select" at bounding box center [983, 377] width 53 height 27
type input "TUBE2"
type input "22.00"
type input "3.00"
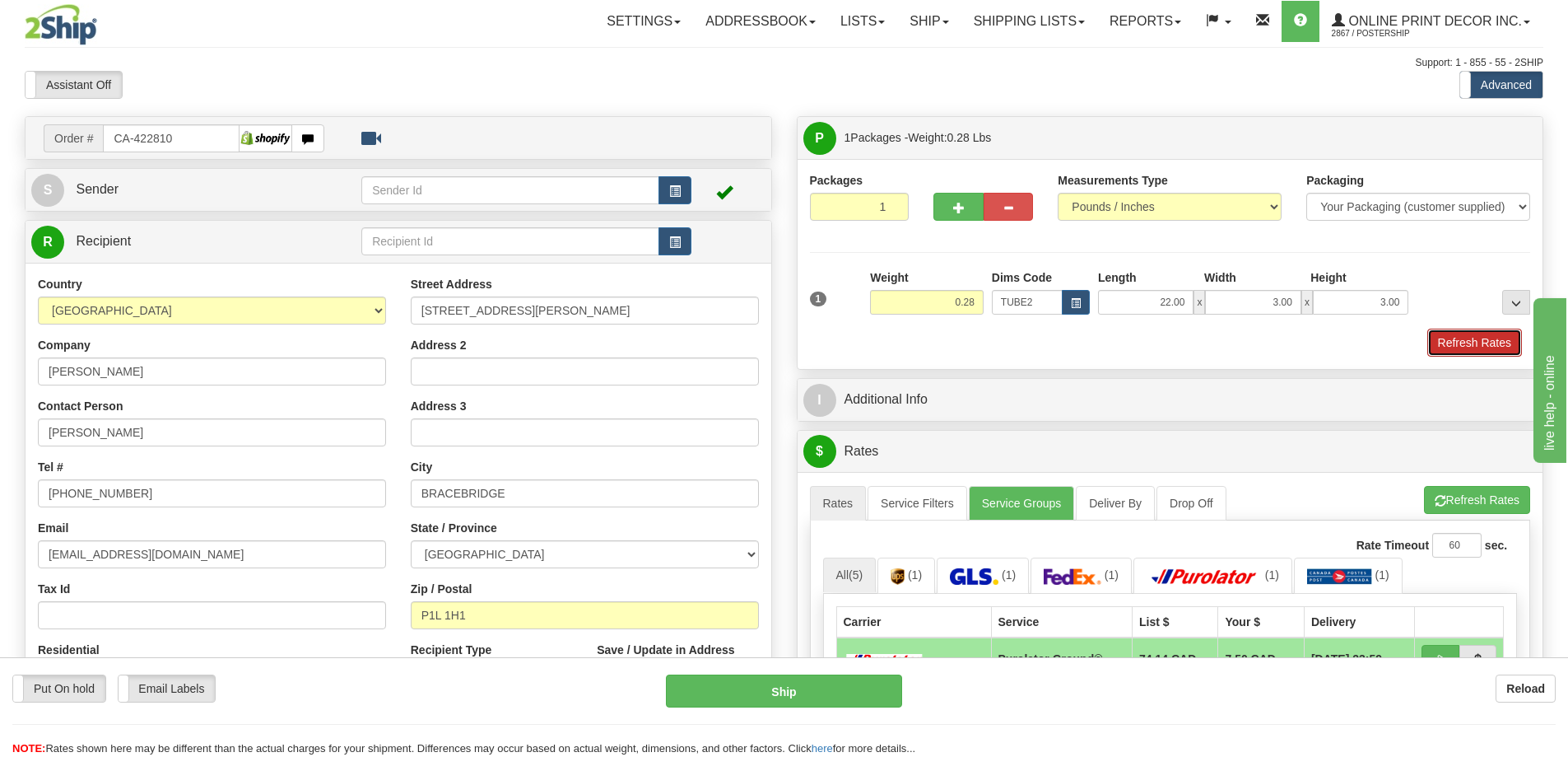
click at [1470, 340] on button "Refresh Rates" at bounding box center [1474, 342] width 95 height 28
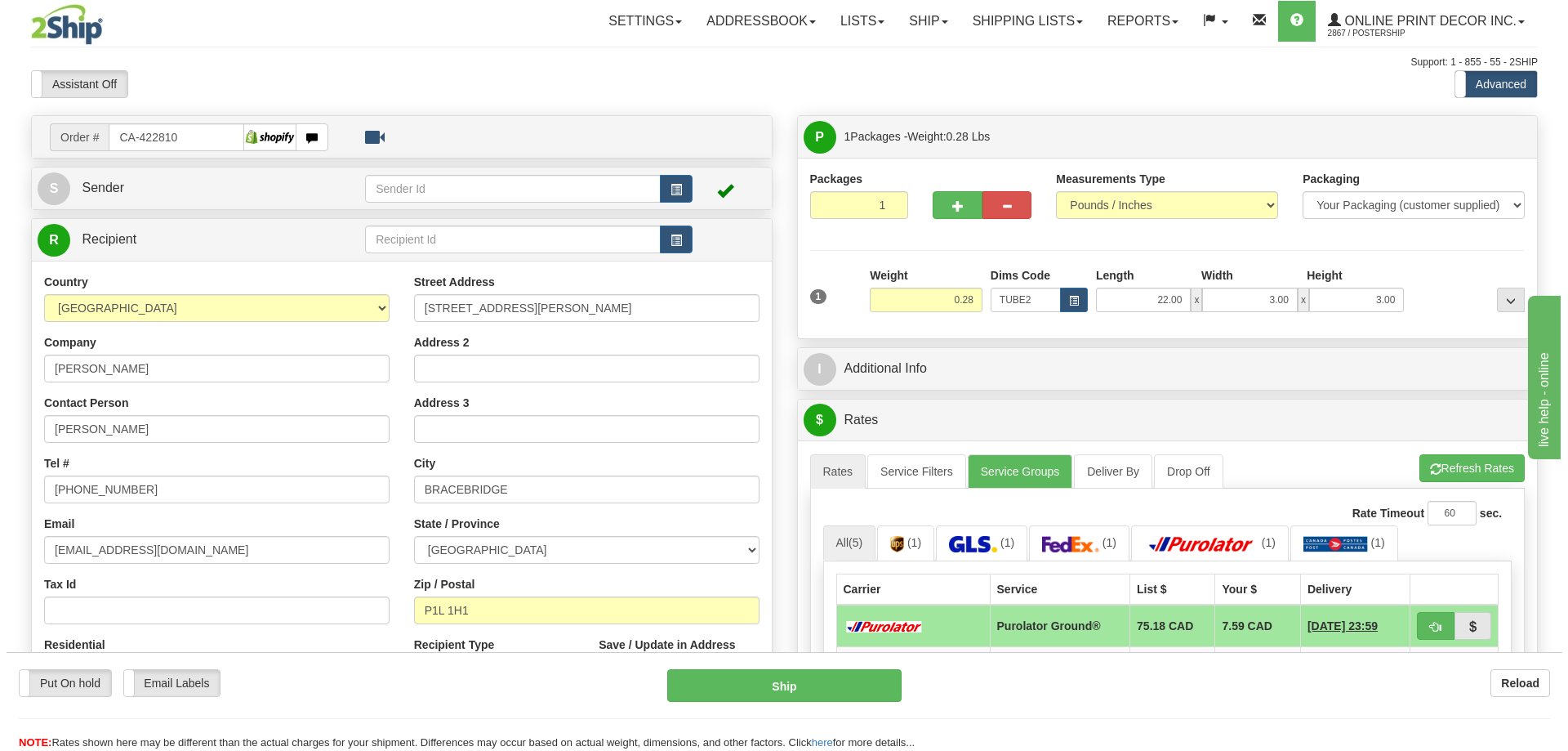
scroll to position [163, 0]
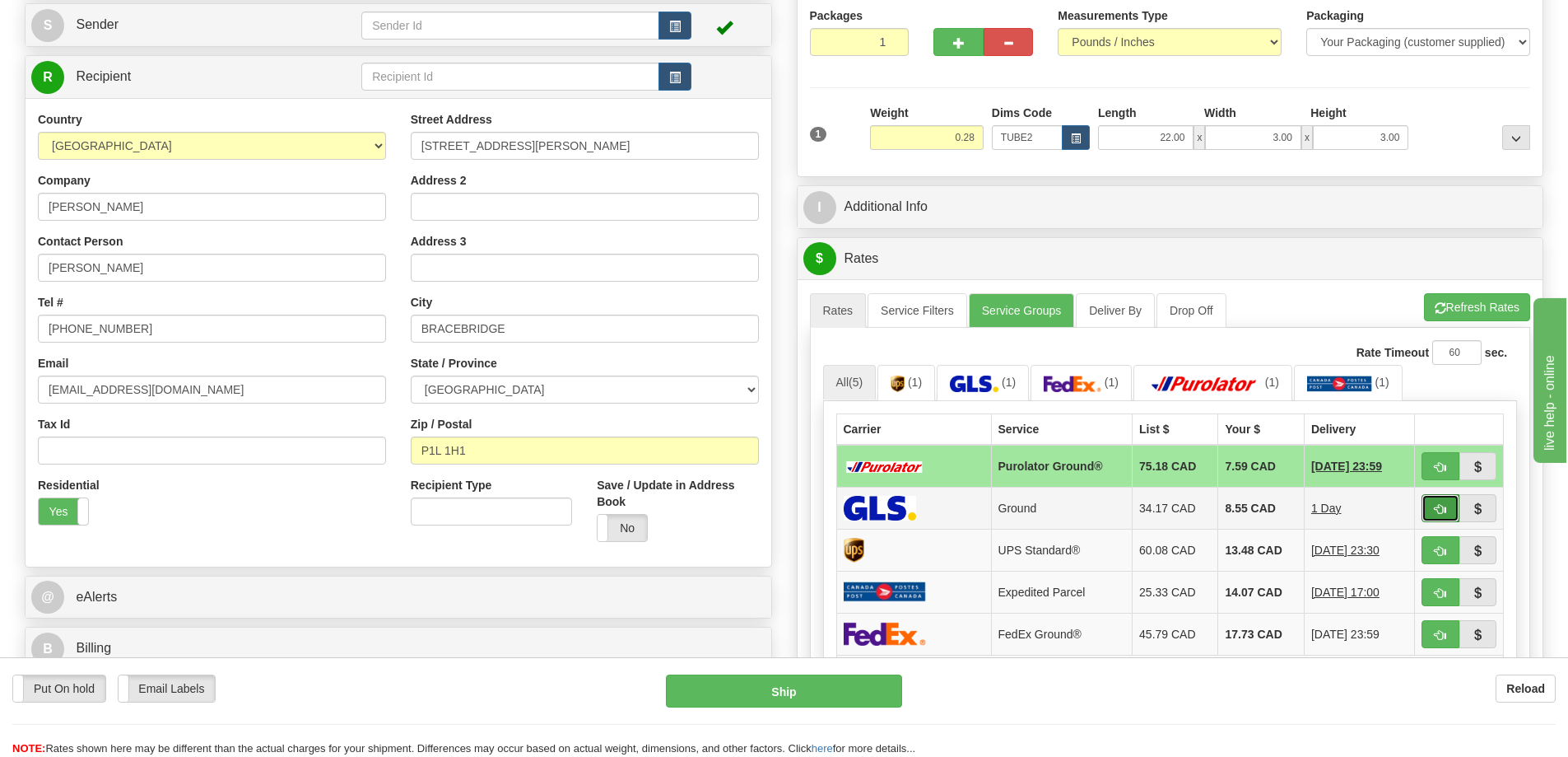
click at [1431, 509] on button "button" at bounding box center [1441, 508] width 38 height 28
type input "1"
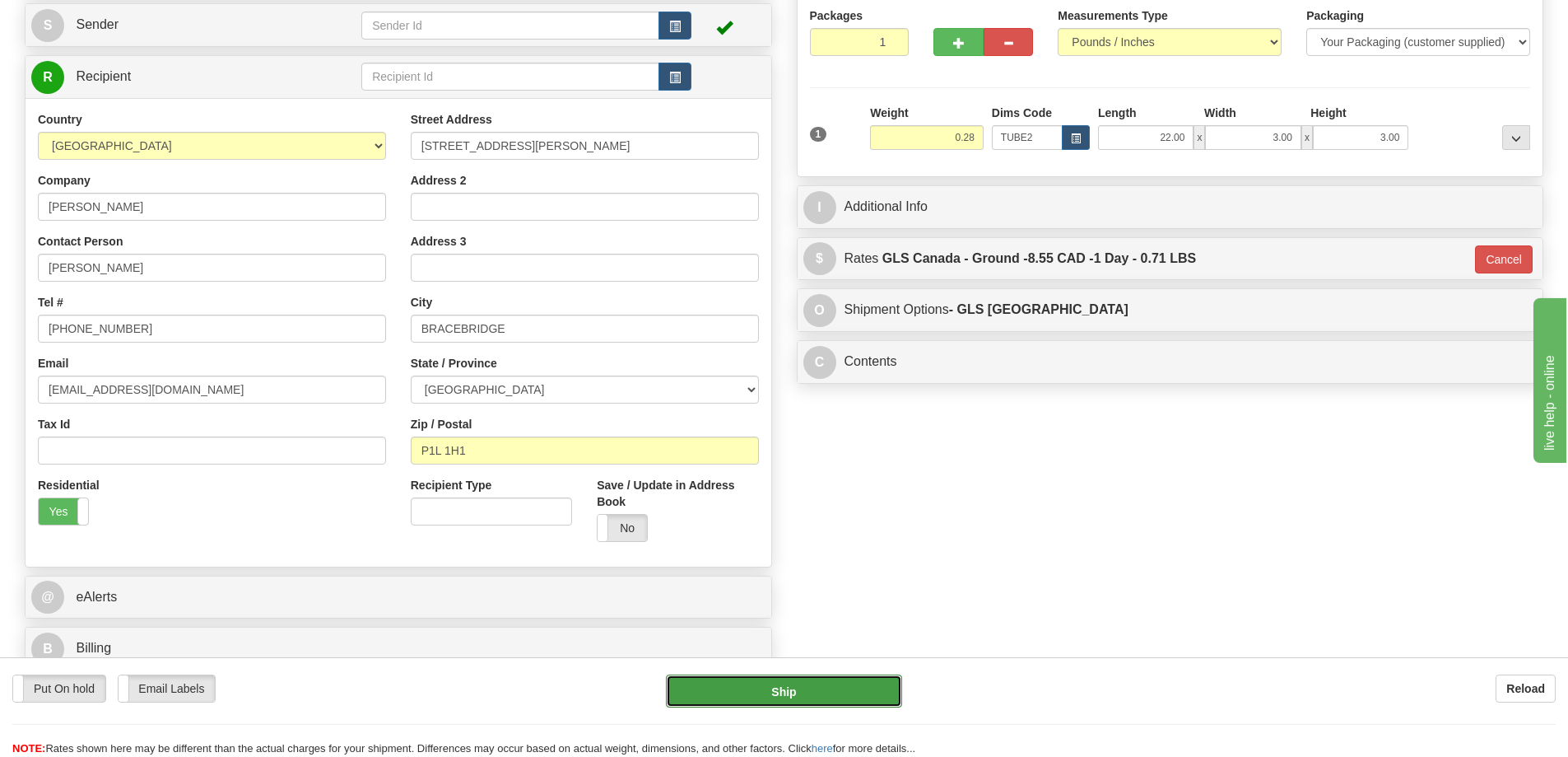
click at [842, 695] on button "Ship" at bounding box center [784, 690] width 236 height 32
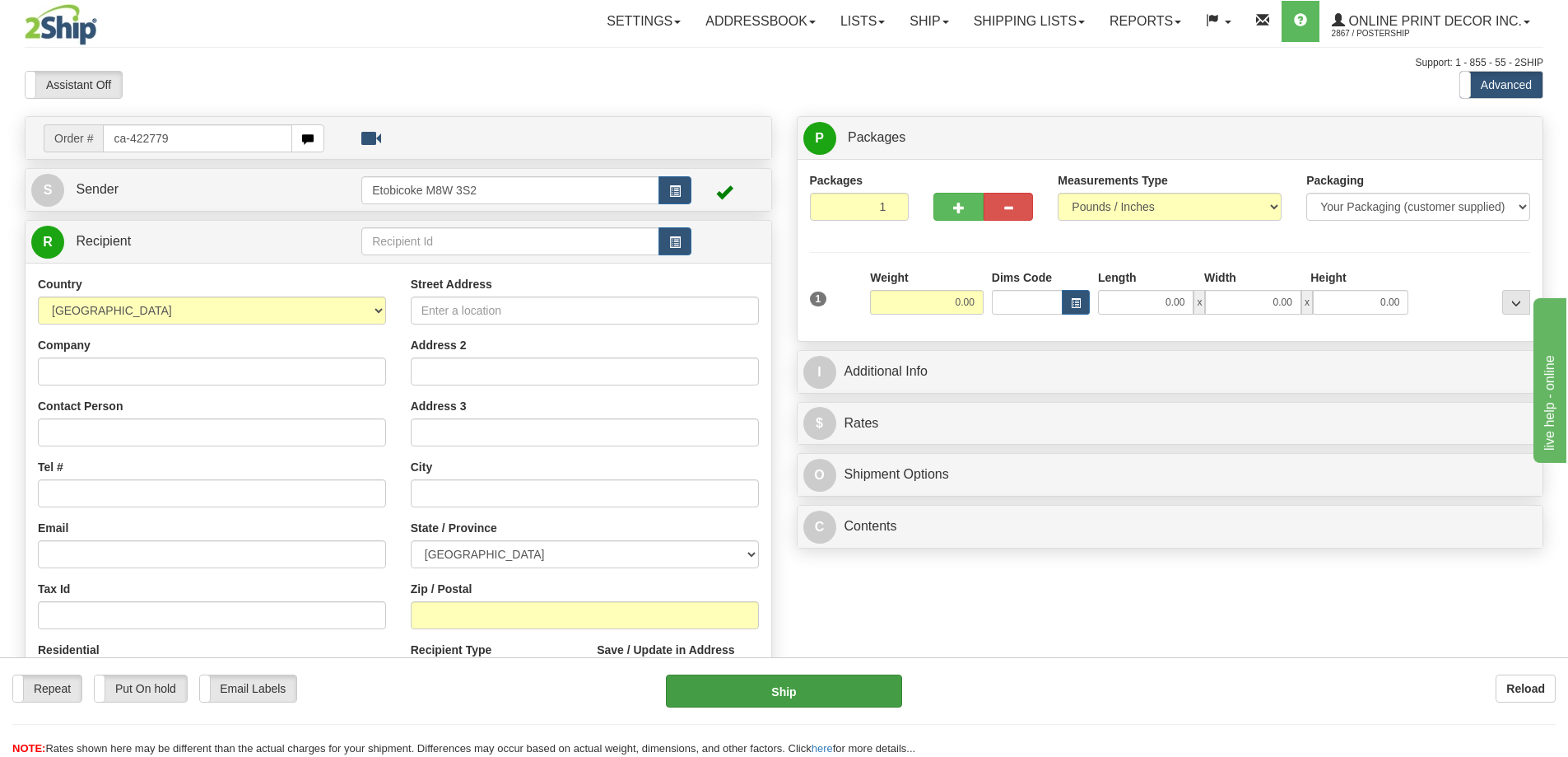
type input "ca-422779"
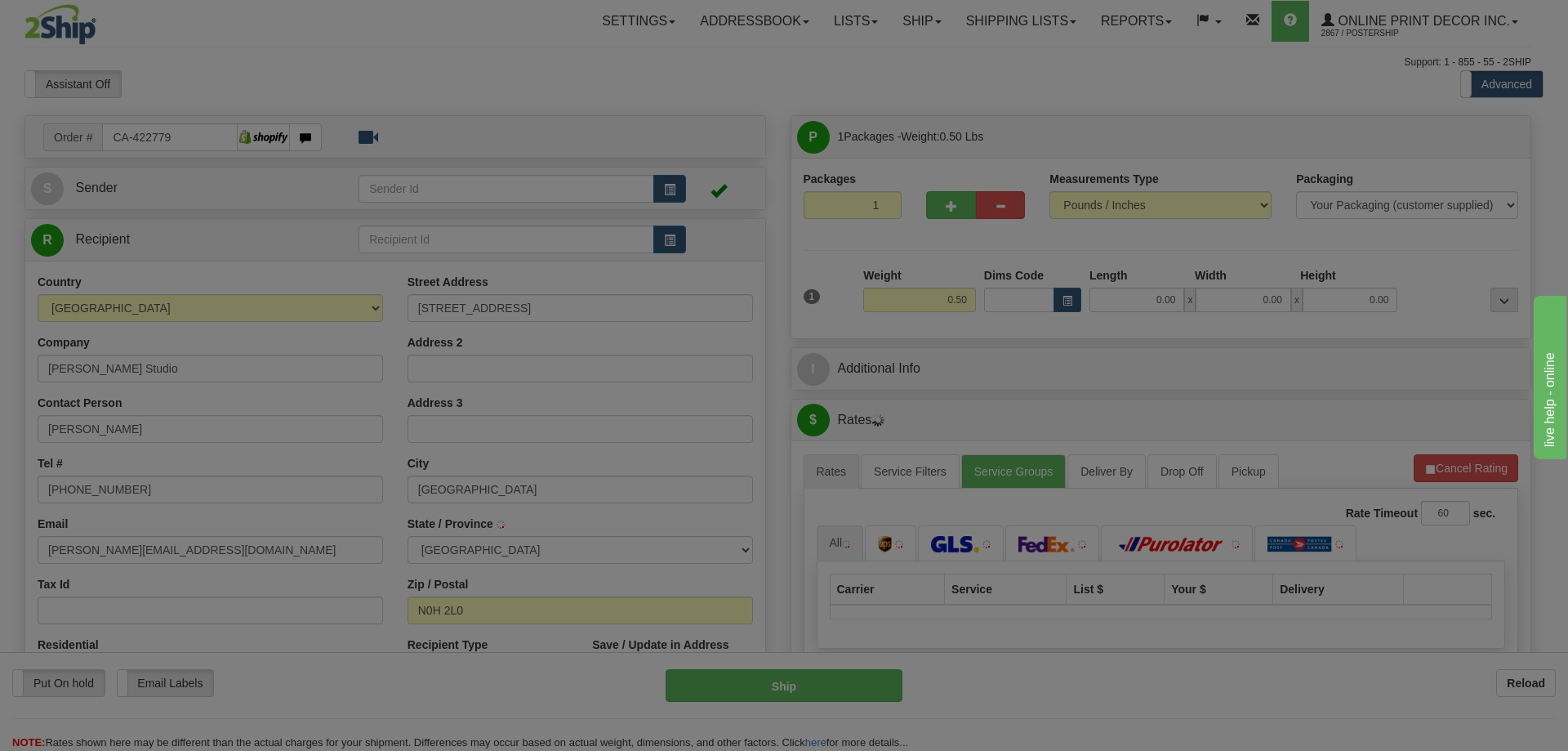
type input "[GEOGRAPHIC_DATA]"
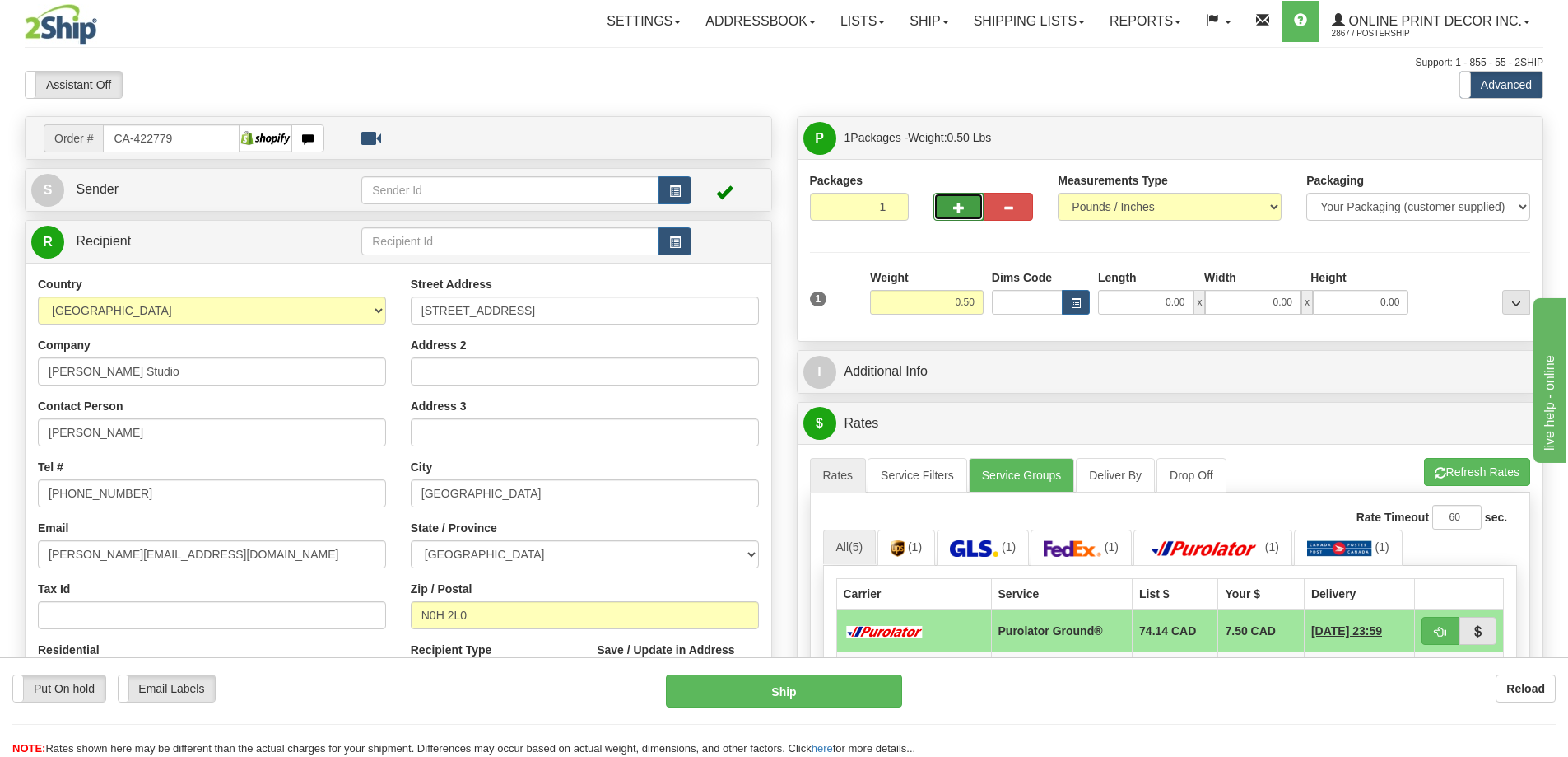
click at [955, 204] on span "button" at bounding box center [958, 207] width 11 height 11
radio input "true"
type input "2"
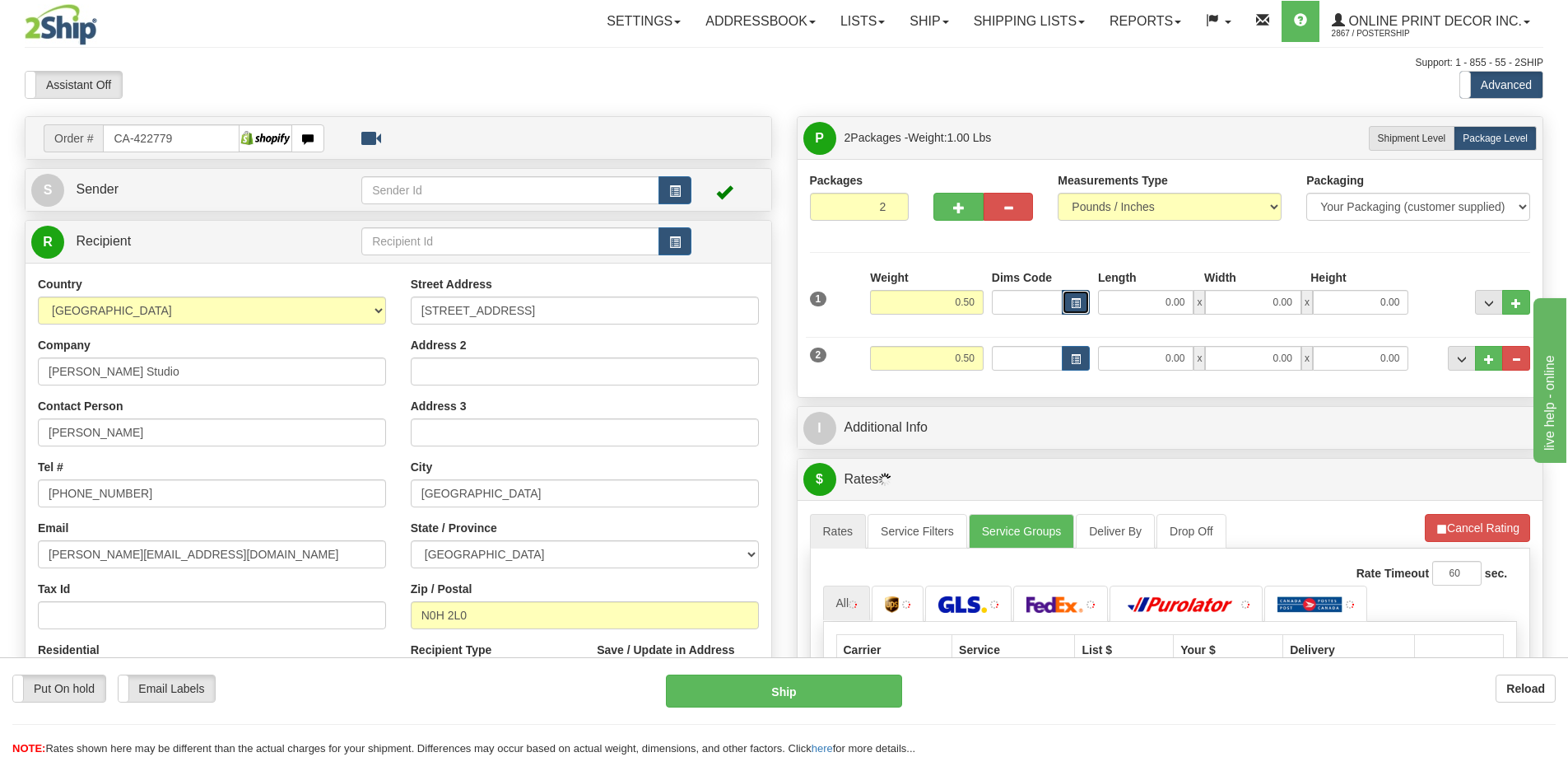
click at [1072, 300] on span "button" at bounding box center [1076, 303] width 10 height 9
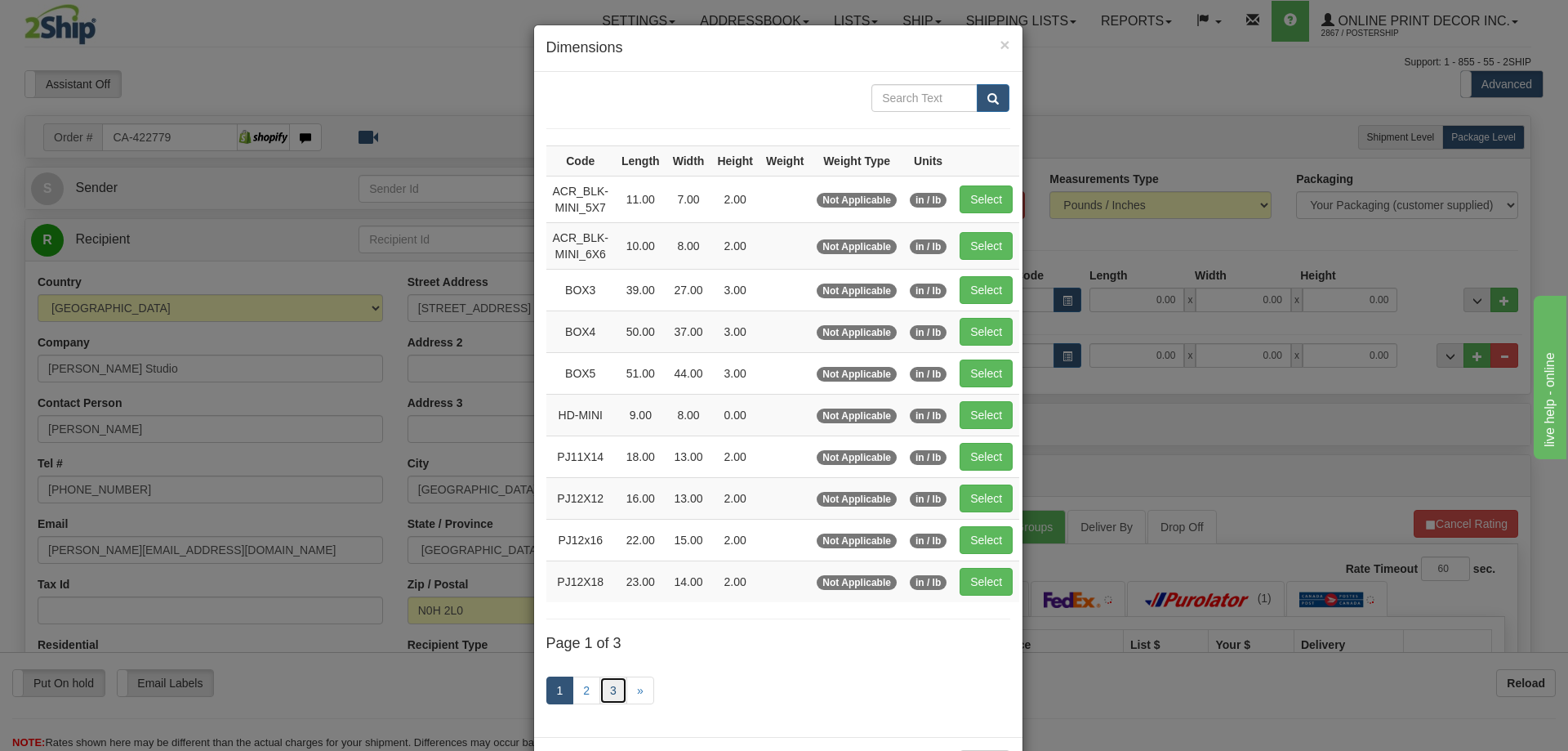
click at [610, 687] on link "3" at bounding box center [612, 689] width 27 height 27
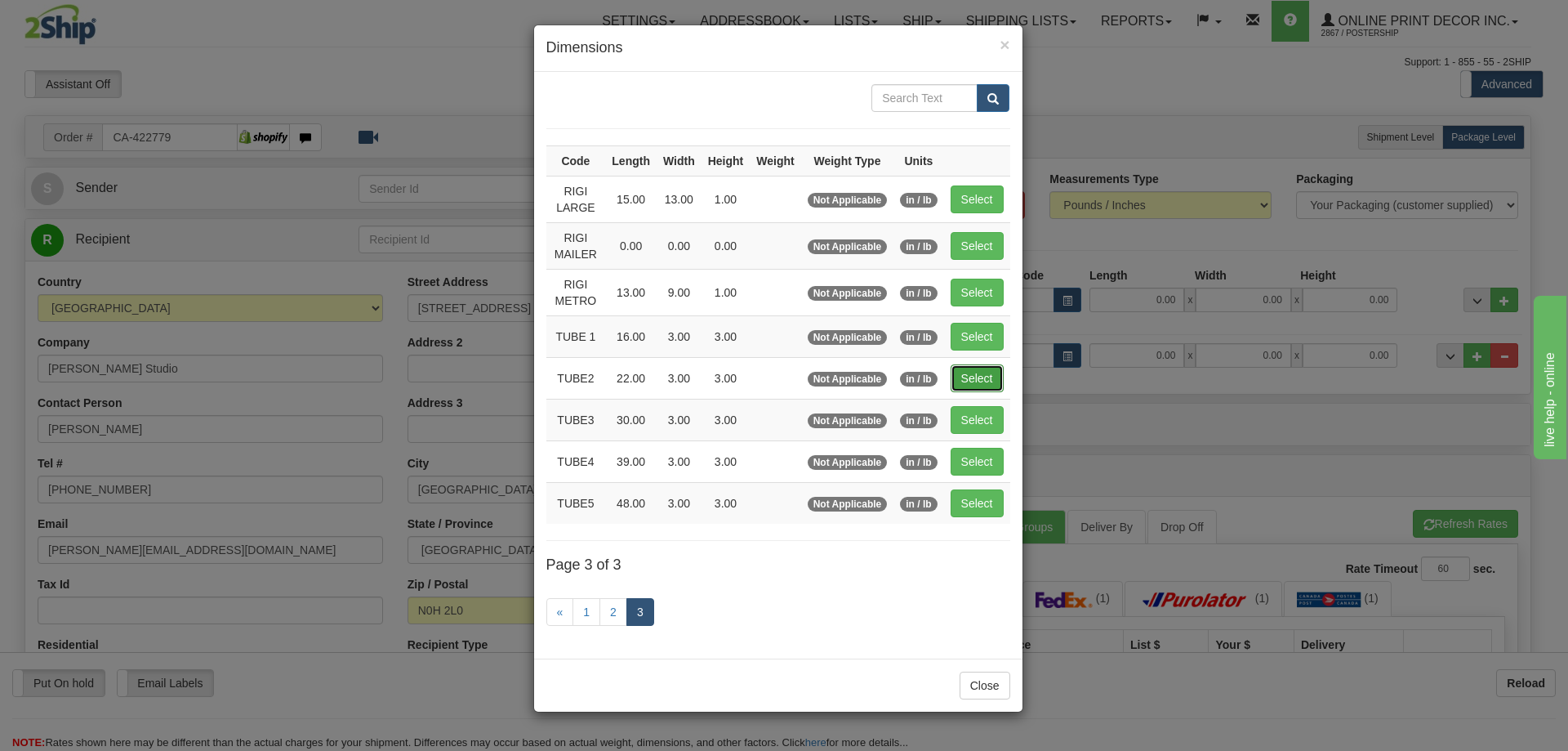
click at [982, 381] on button "Select" at bounding box center [977, 377] width 53 height 27
type input "TUBE2"
type input "22.00"
type input "3.00"
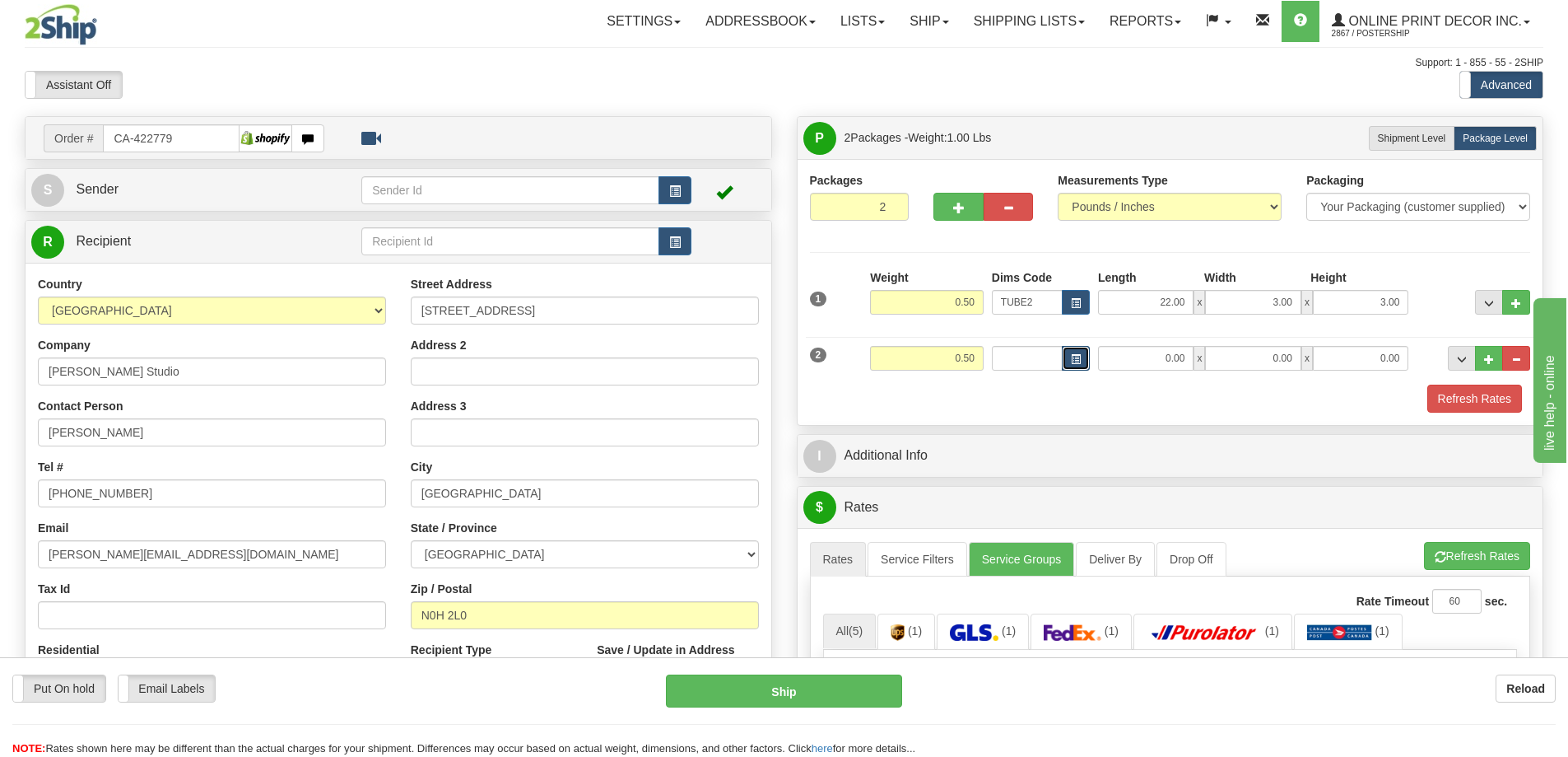
click at [1071, 357] on span "button" at bounding box center [1076, 358] width 10 height 9
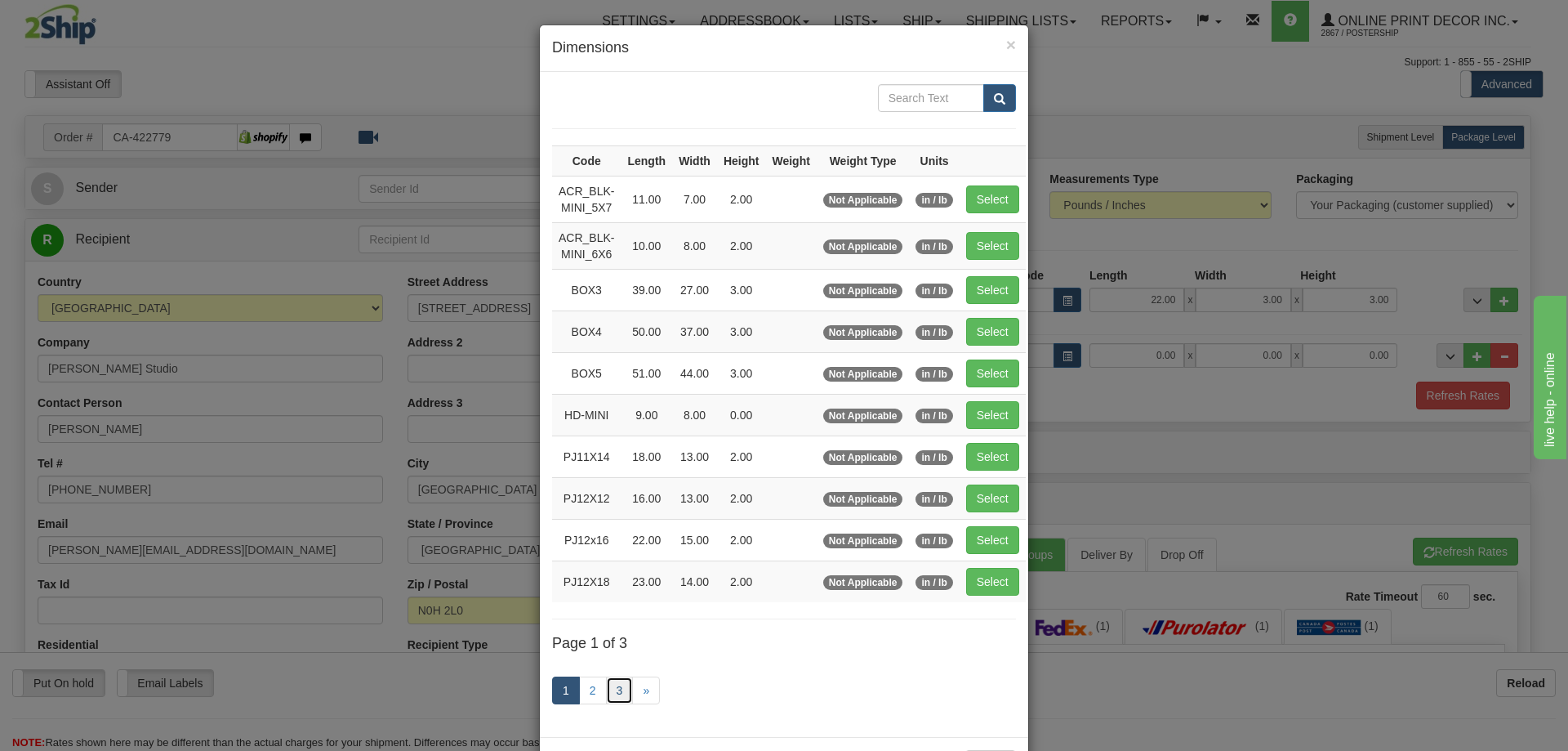
click at [606, 686] on link "3" at bounding box center [619, 689] width 27 height 27
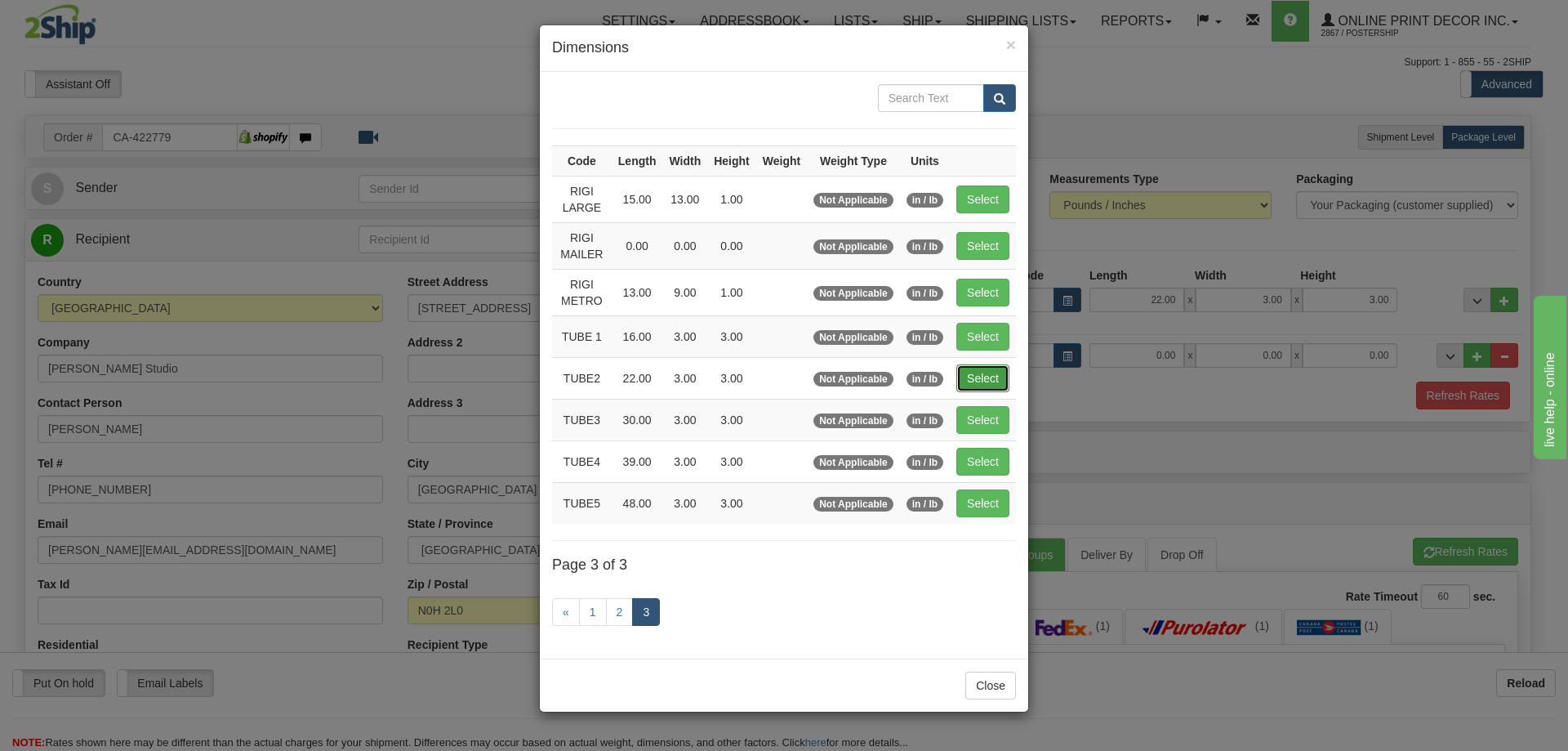
click at [977, 375] on button "Select" at bounding box center [983, 377] width 53 height 27
type input "TUBE2"
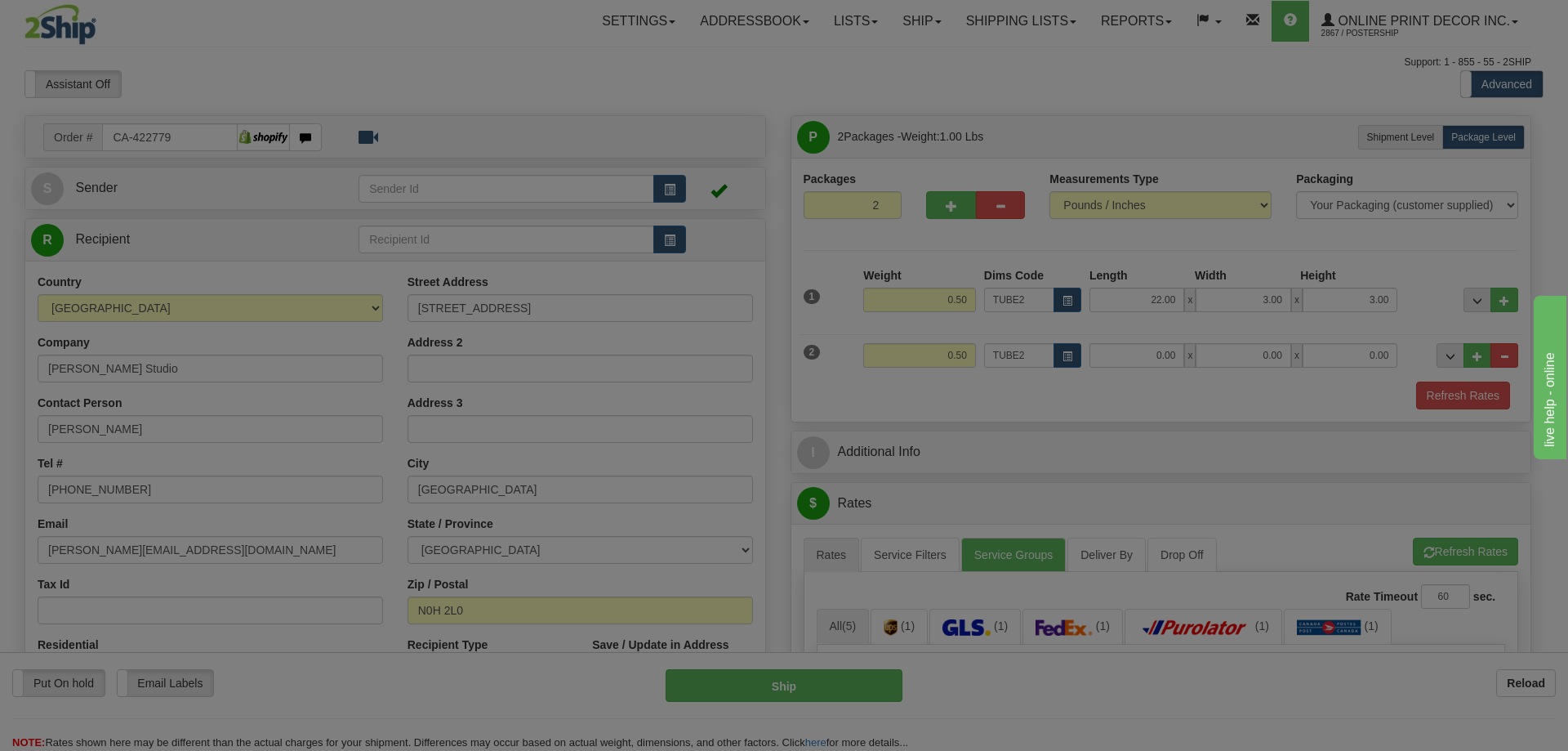
type input "22.00"
type input "3.00"
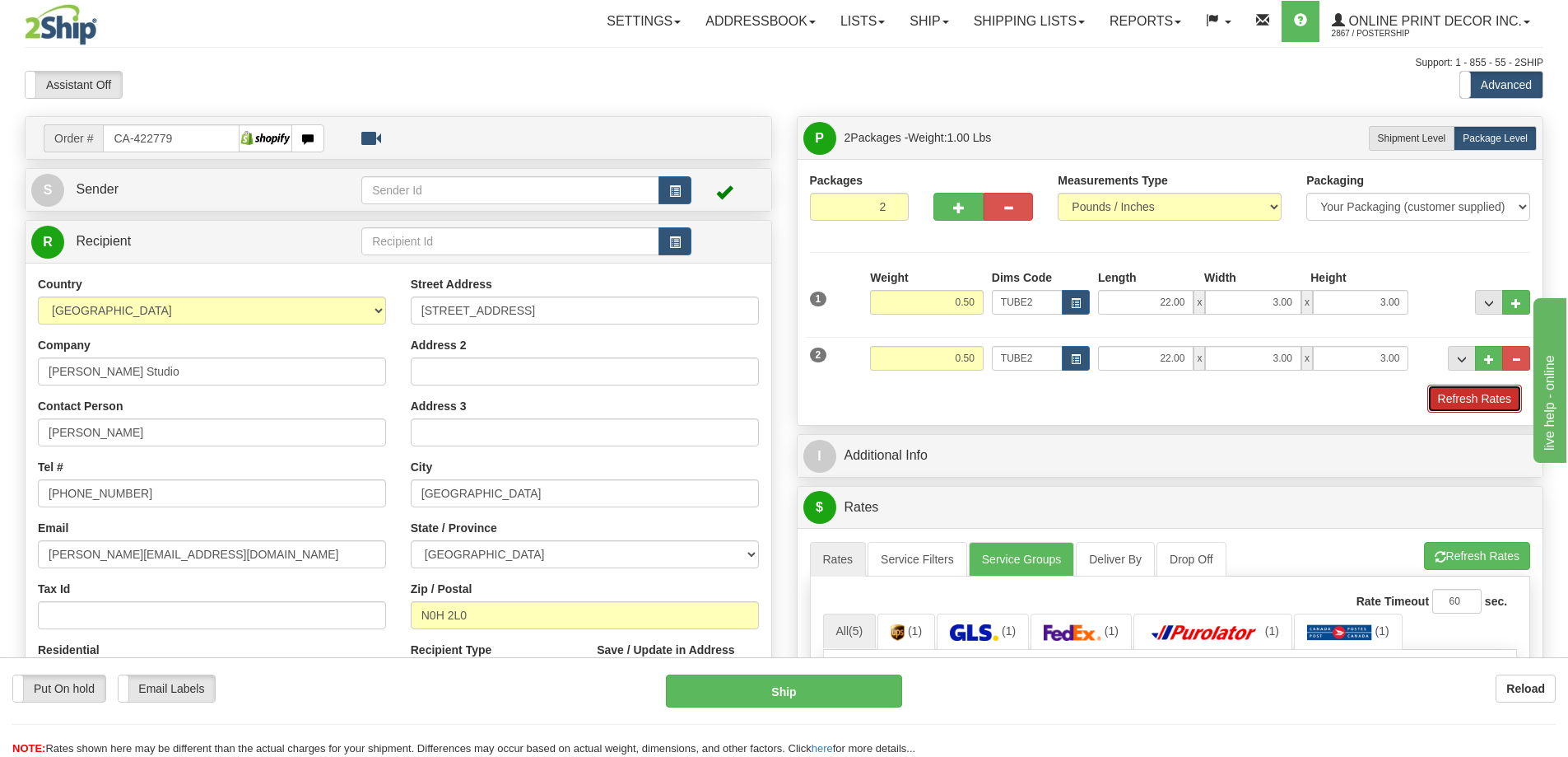
click at [1468, 400] on button "Refresh Rates" at bounding box center [1474, 398] width 95 height 28
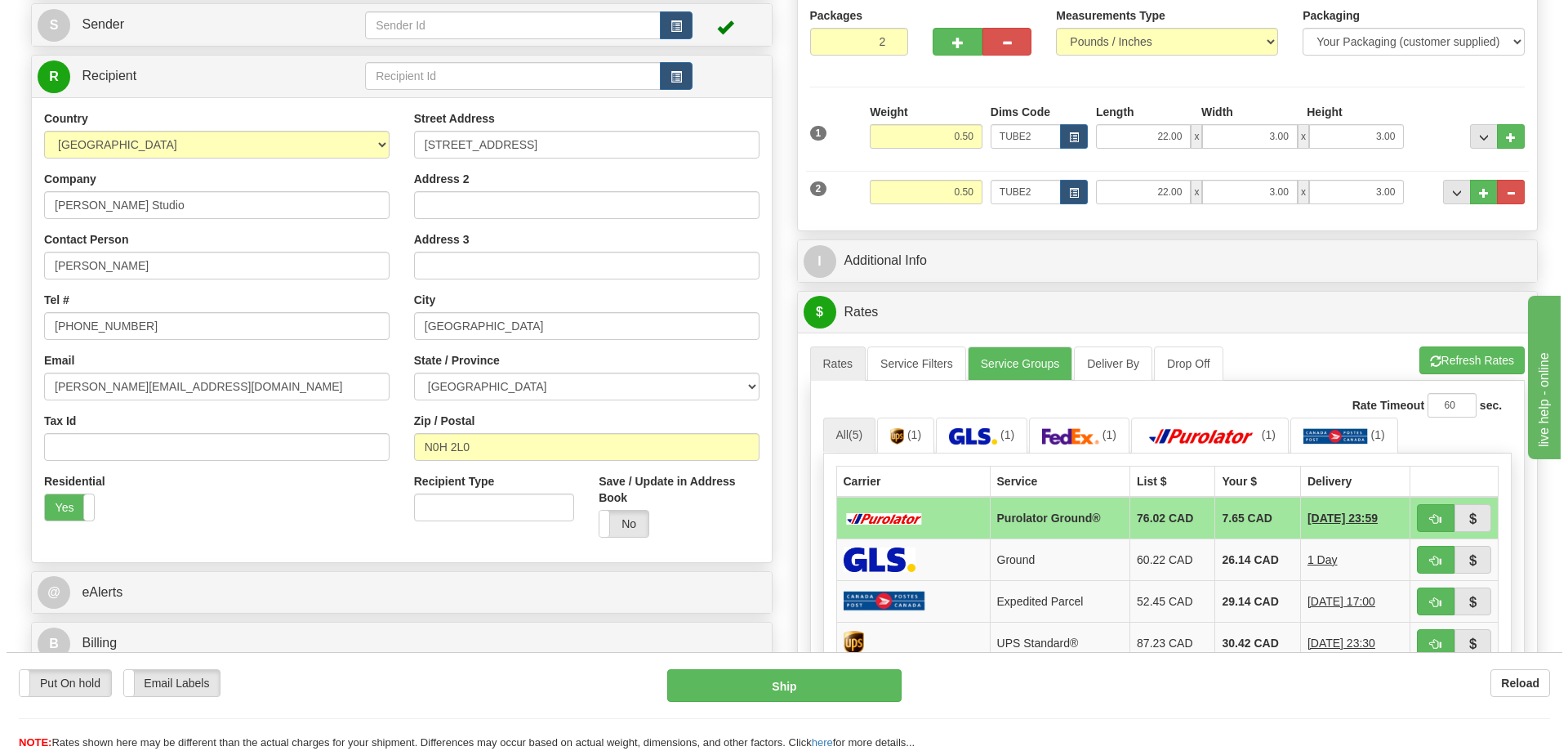
scroll to position [245, 0]
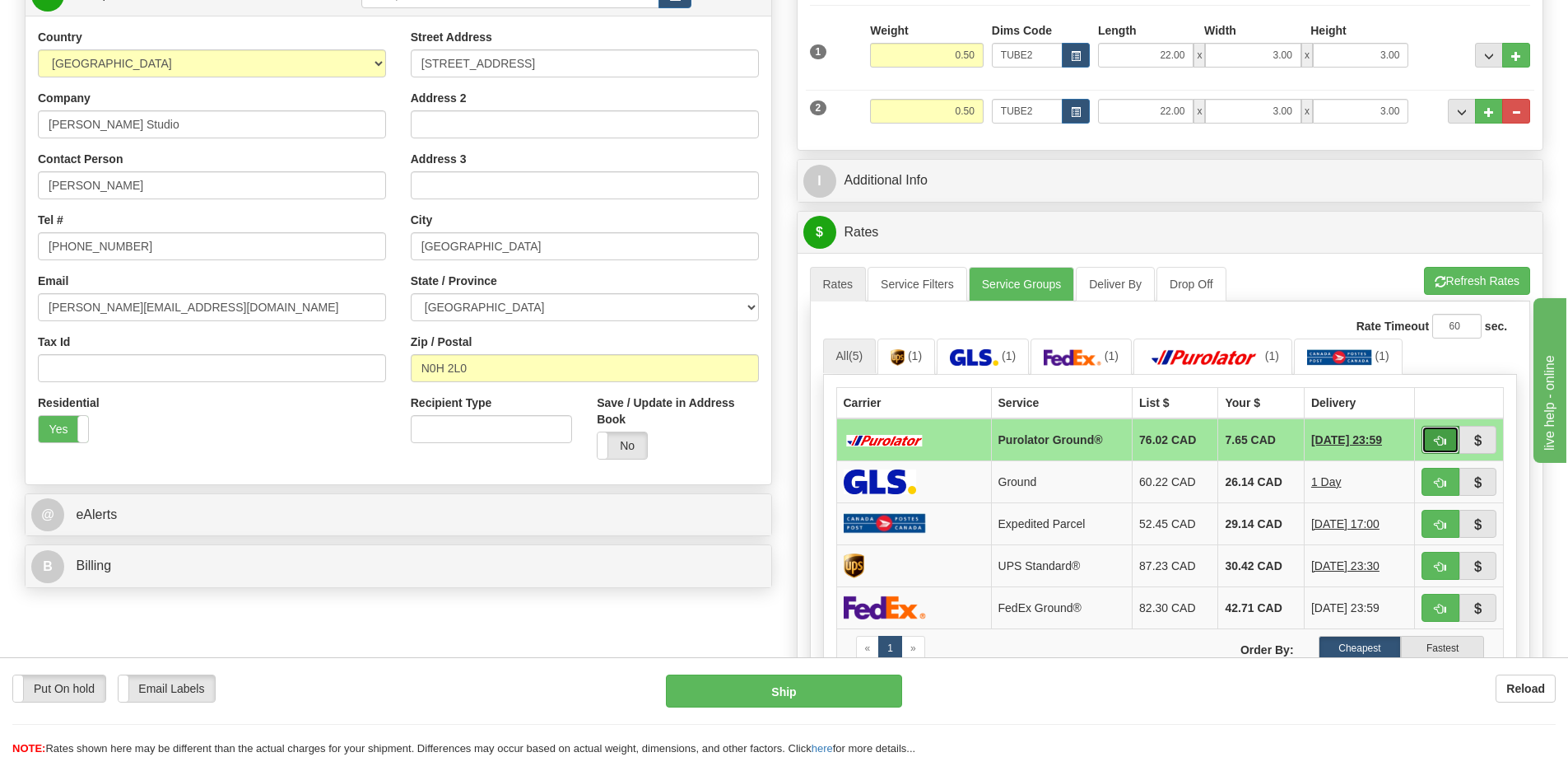
click at [1439, 439] on span "button" at bounding box center [1440, 441] width 11 height 11
type input "260"
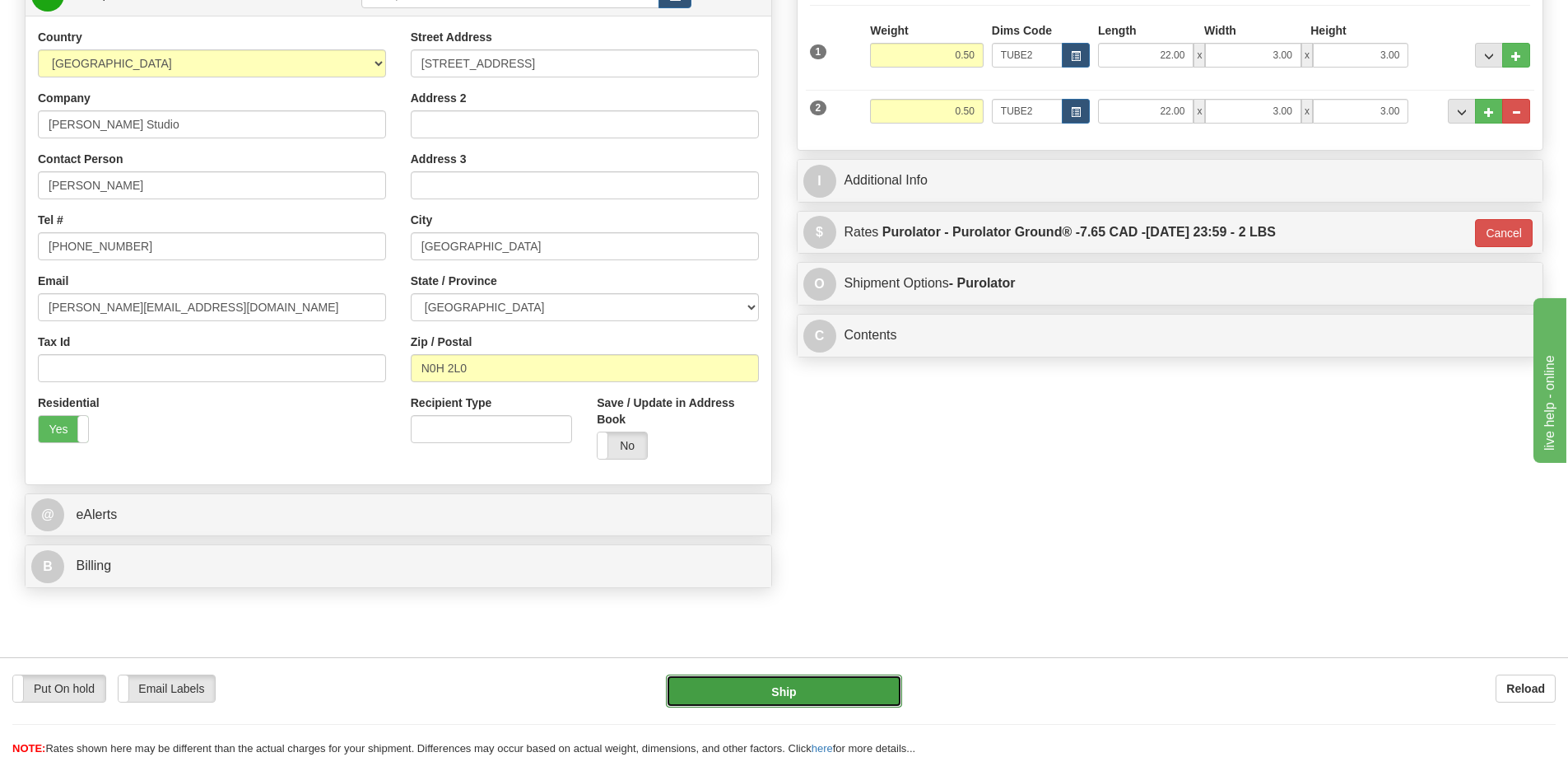
click at [750, 682] on button "Ship" at bounding box center [784, 690] width 236 height 32
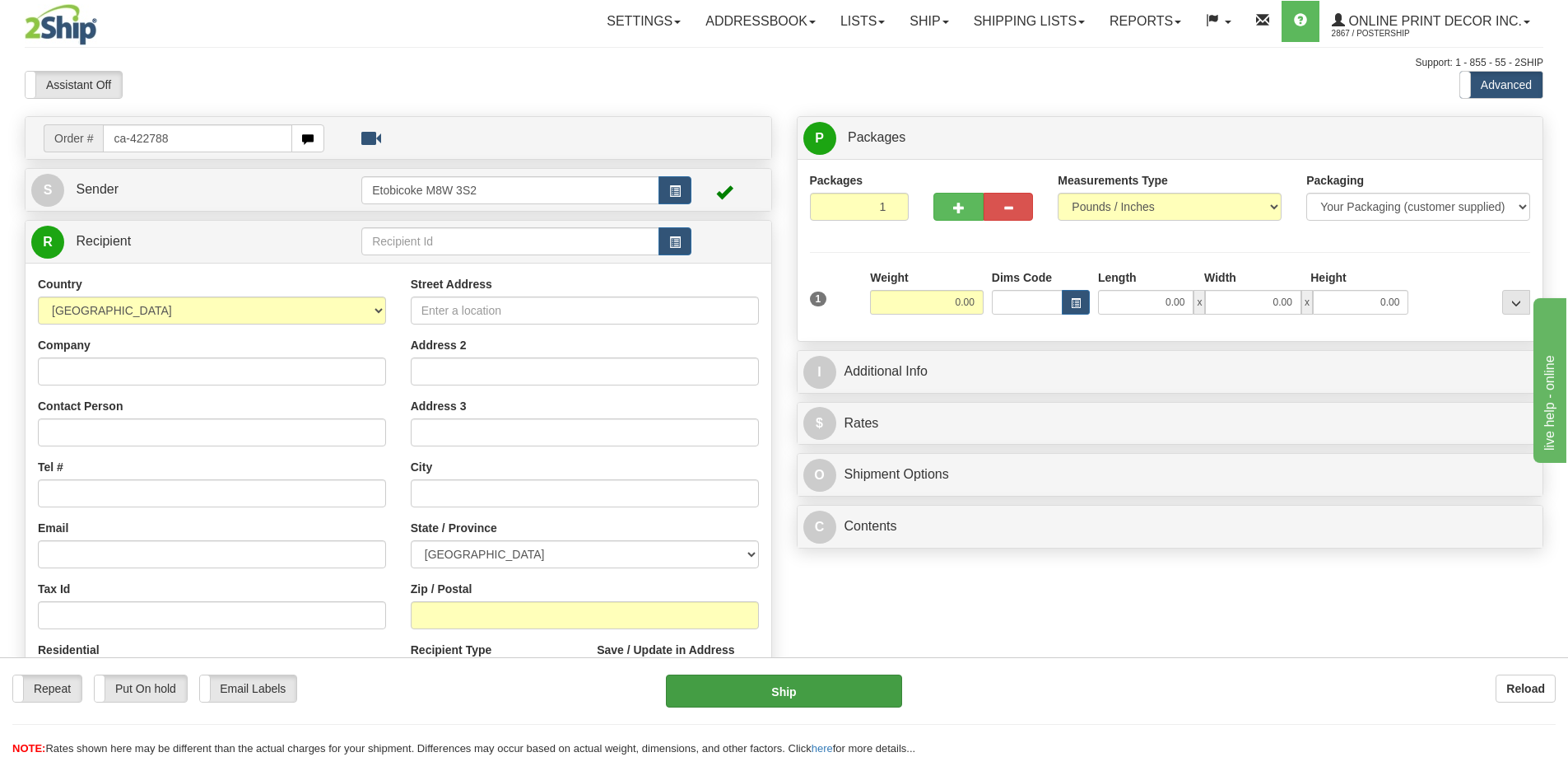
type input "ca-422788"
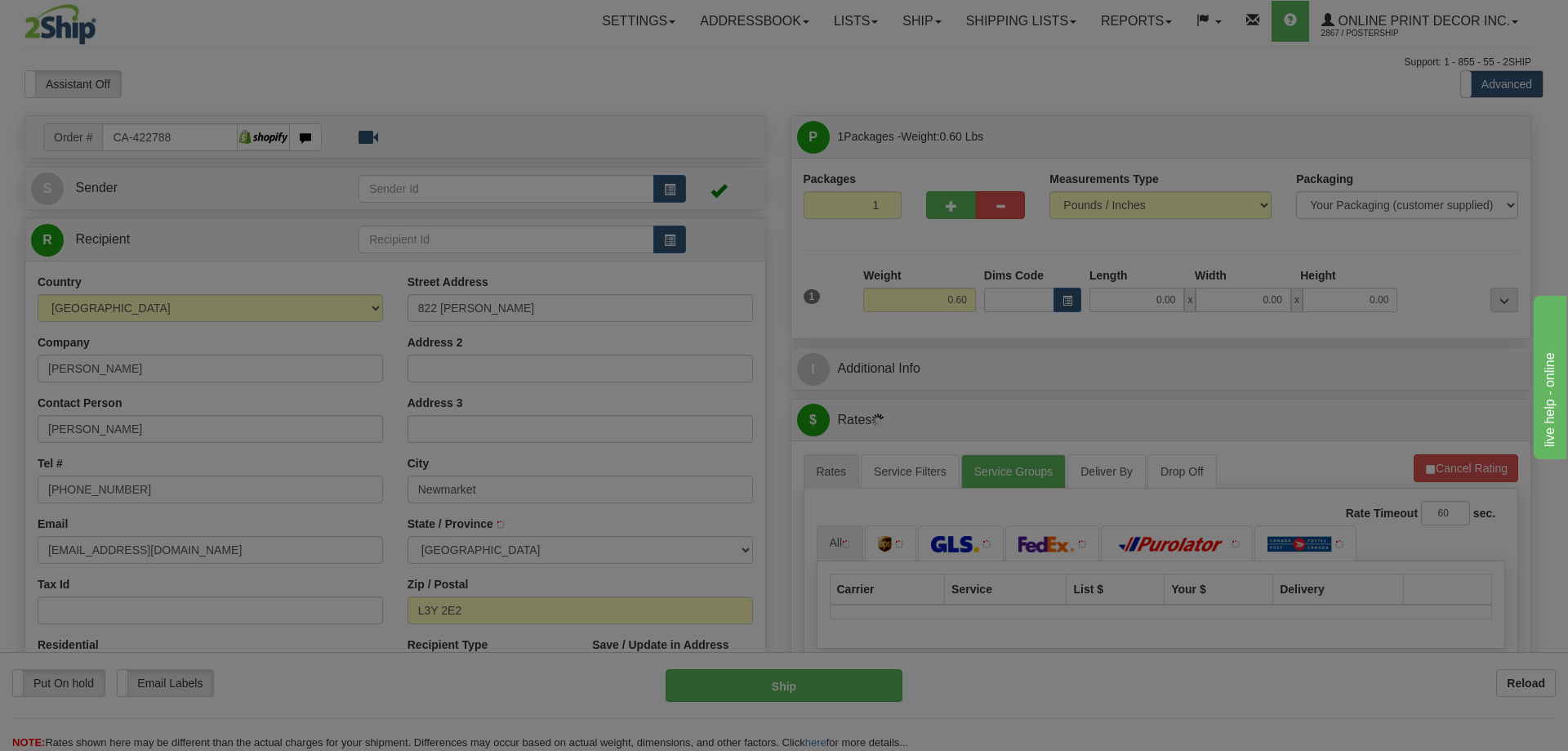
type input "NEWMARKET"
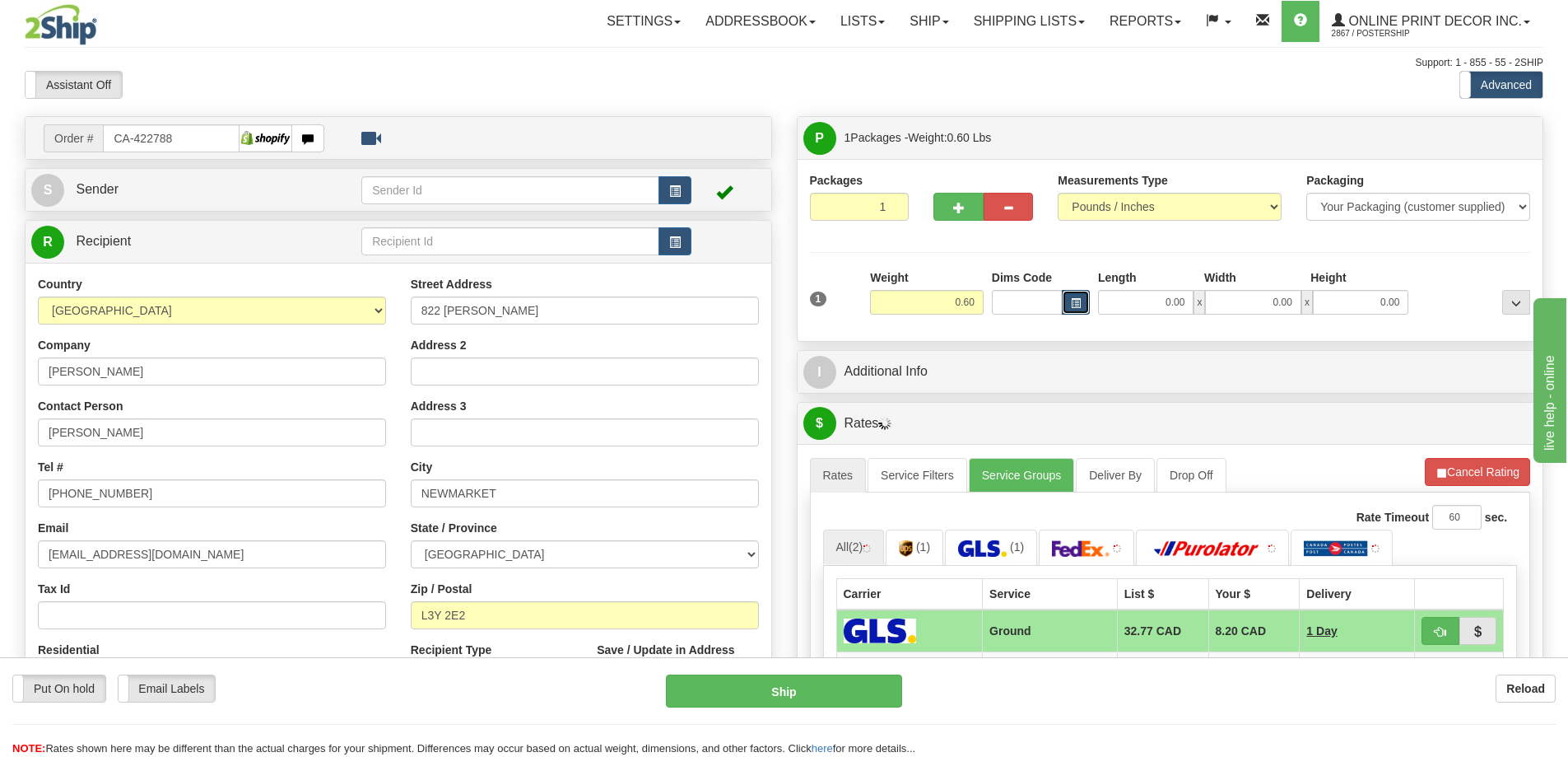
click at [1067, 297] on button "button" at bounding box center [1075, 302] width 28 height 25
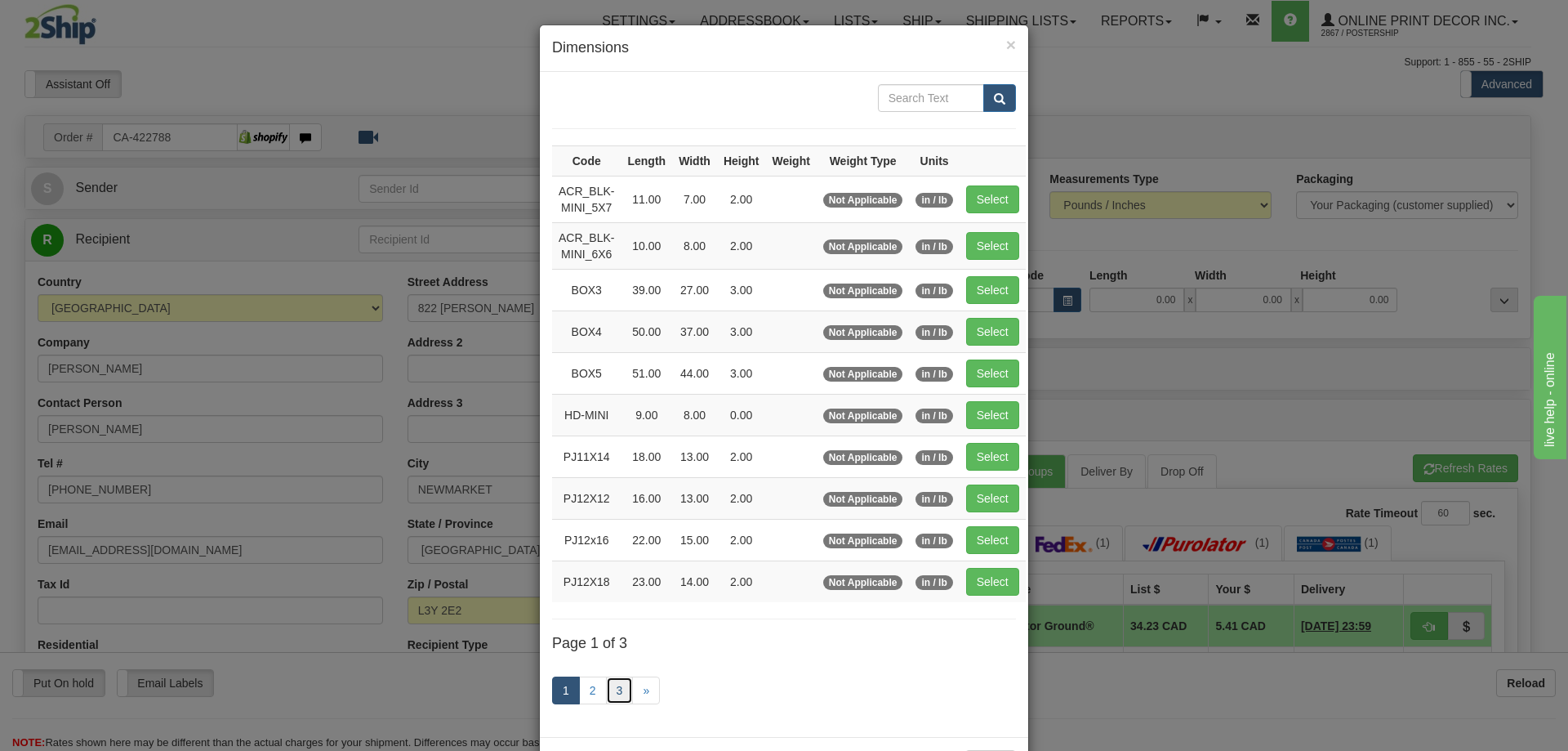
click at [619, 692] on link "3" at bounding box center [619, 689] width 27 height 27
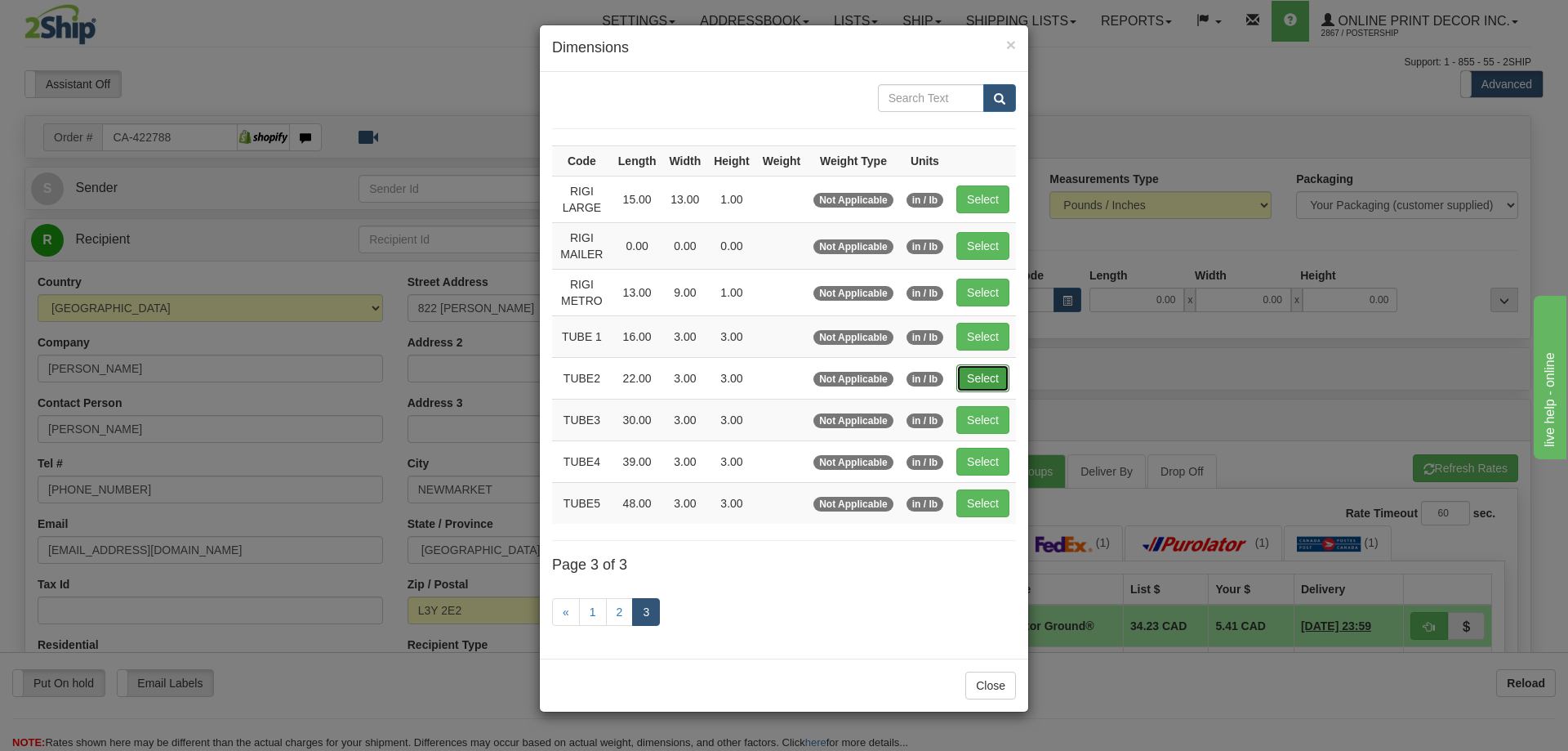
click at [1000, 376] on button "Select" at bounding box center [983, 377] width 53 height 27
type input "TUBE2"
type input "22.00"
type input "3.00"
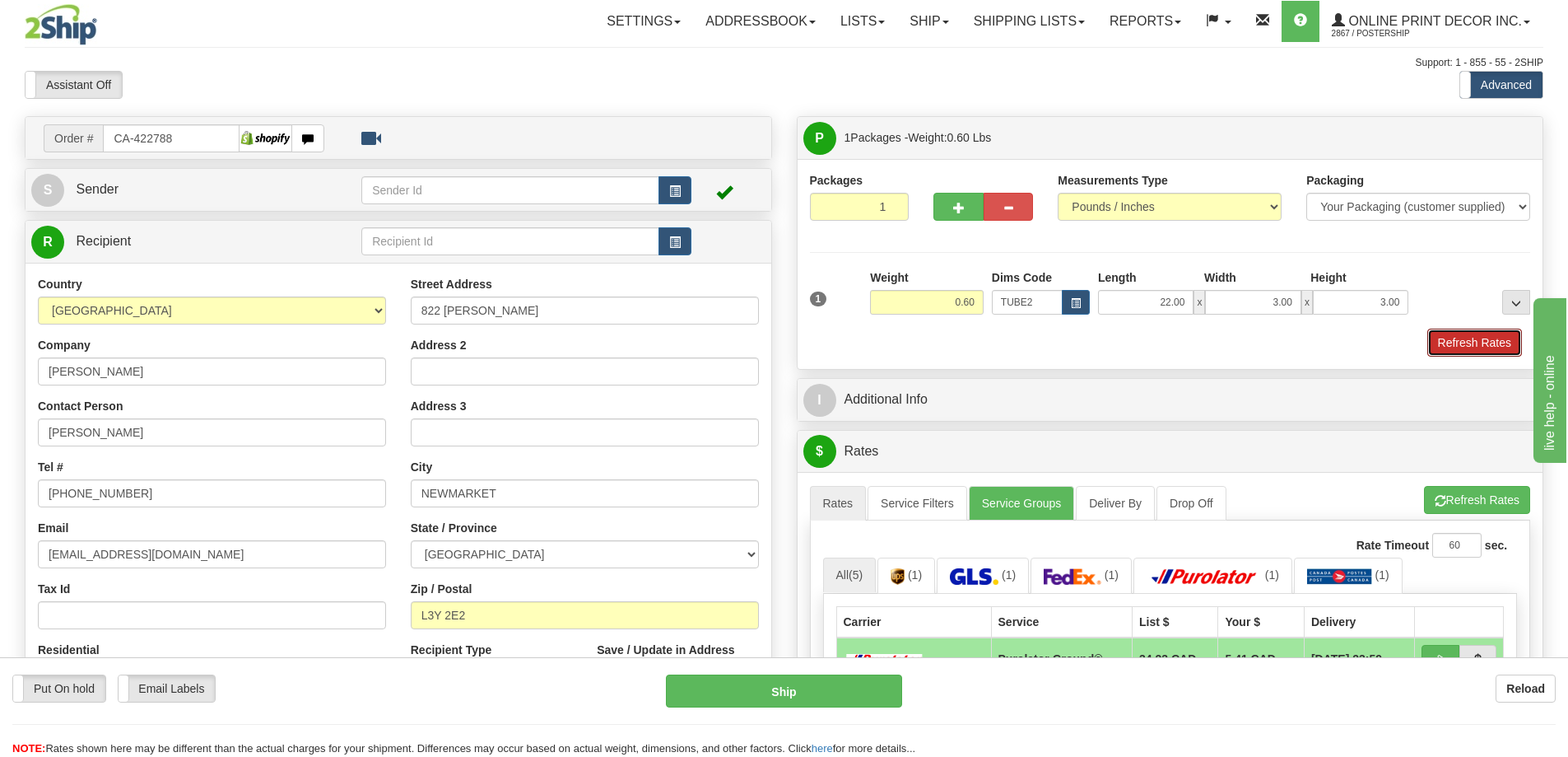
drag, startPoint x: 1461, startPoint y: 340, endPoint x: 983, endPoint y: 421, distance: 484.8
click at [1458, 339] on button "Refresh Rates" at bounding box center [1474, 342] width 95 height 28
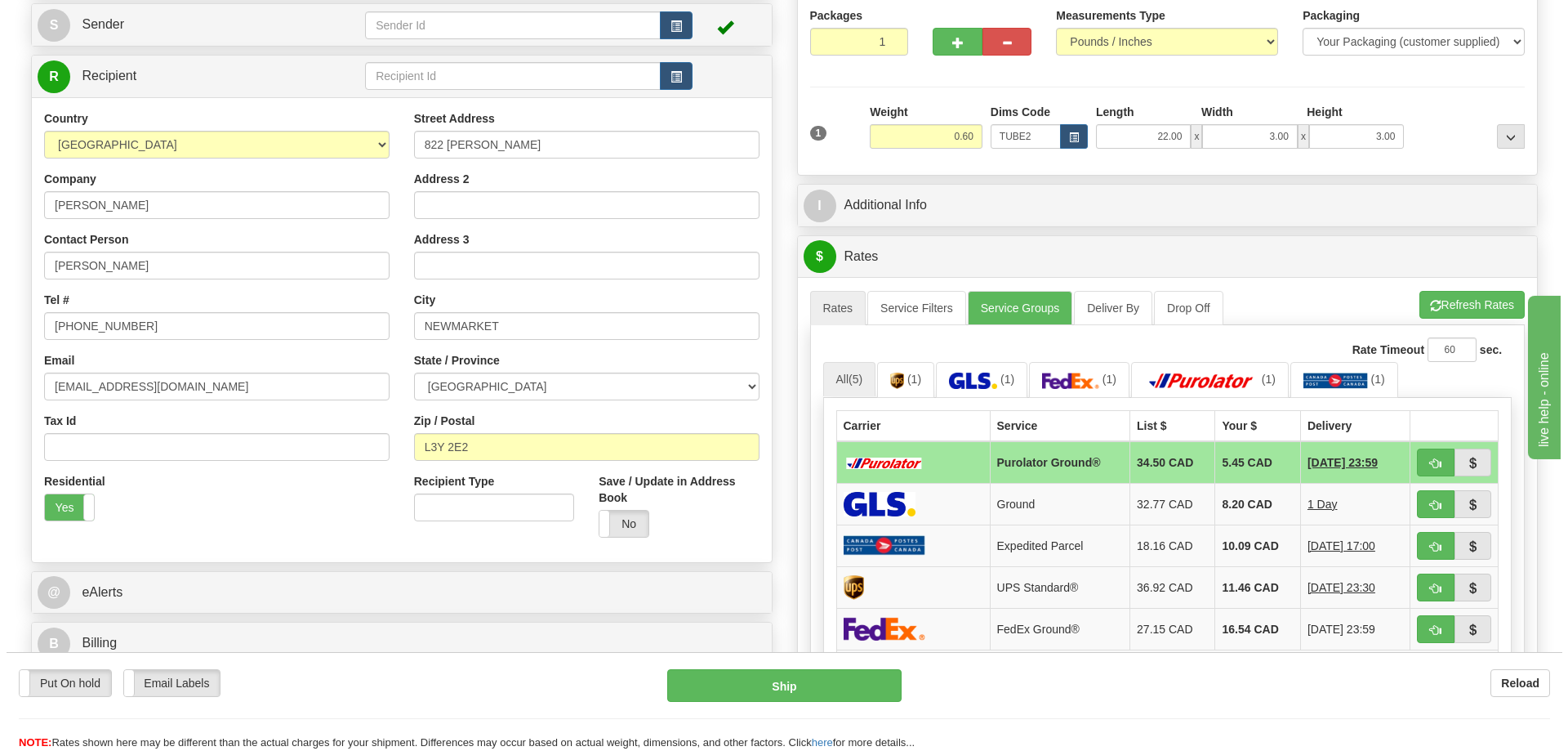
scroll to position [245, 0]
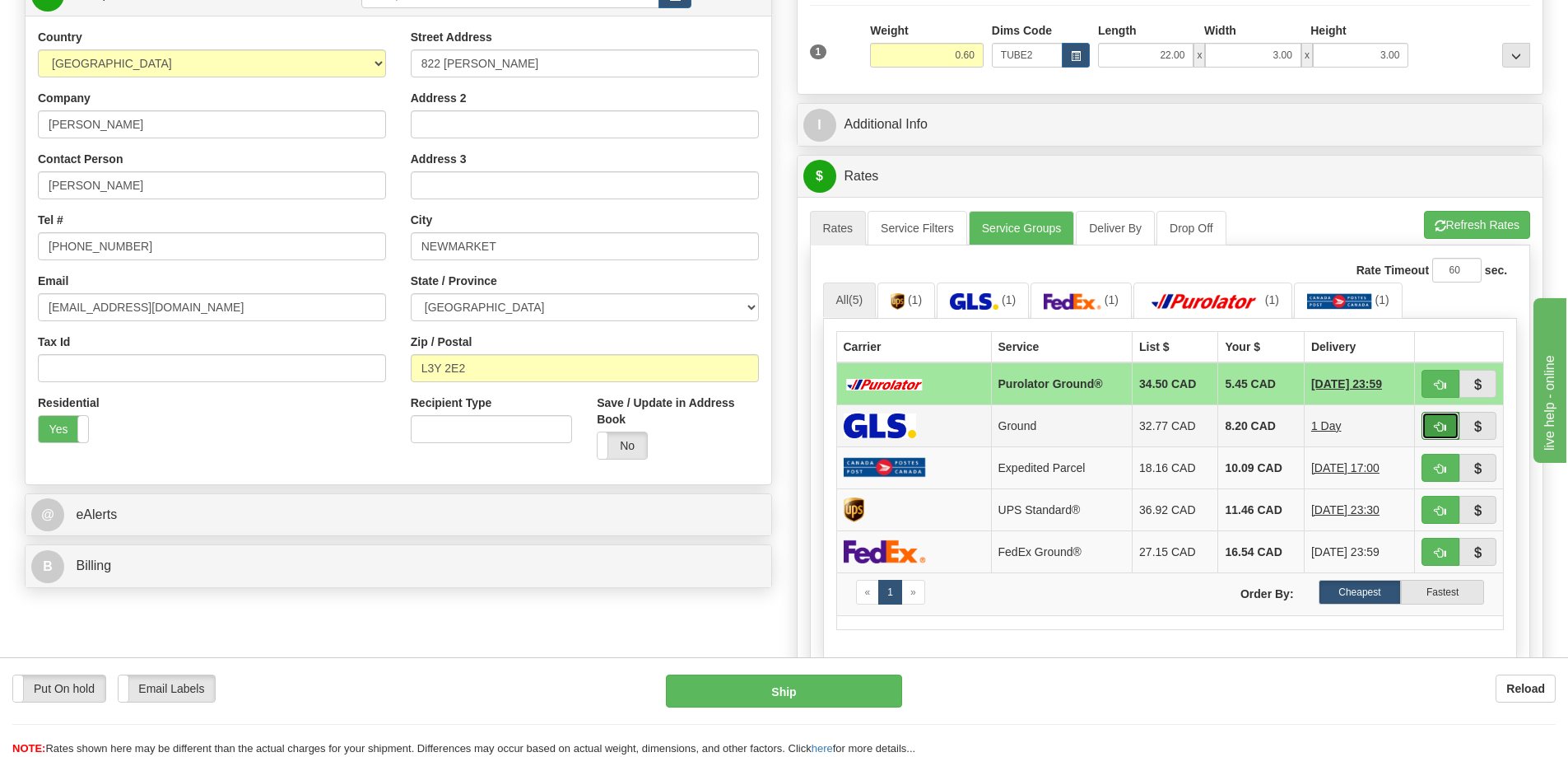
click at [1442, 427] on span "button" at bounding box center [1440, 426] width 11 height 11
type input "1"
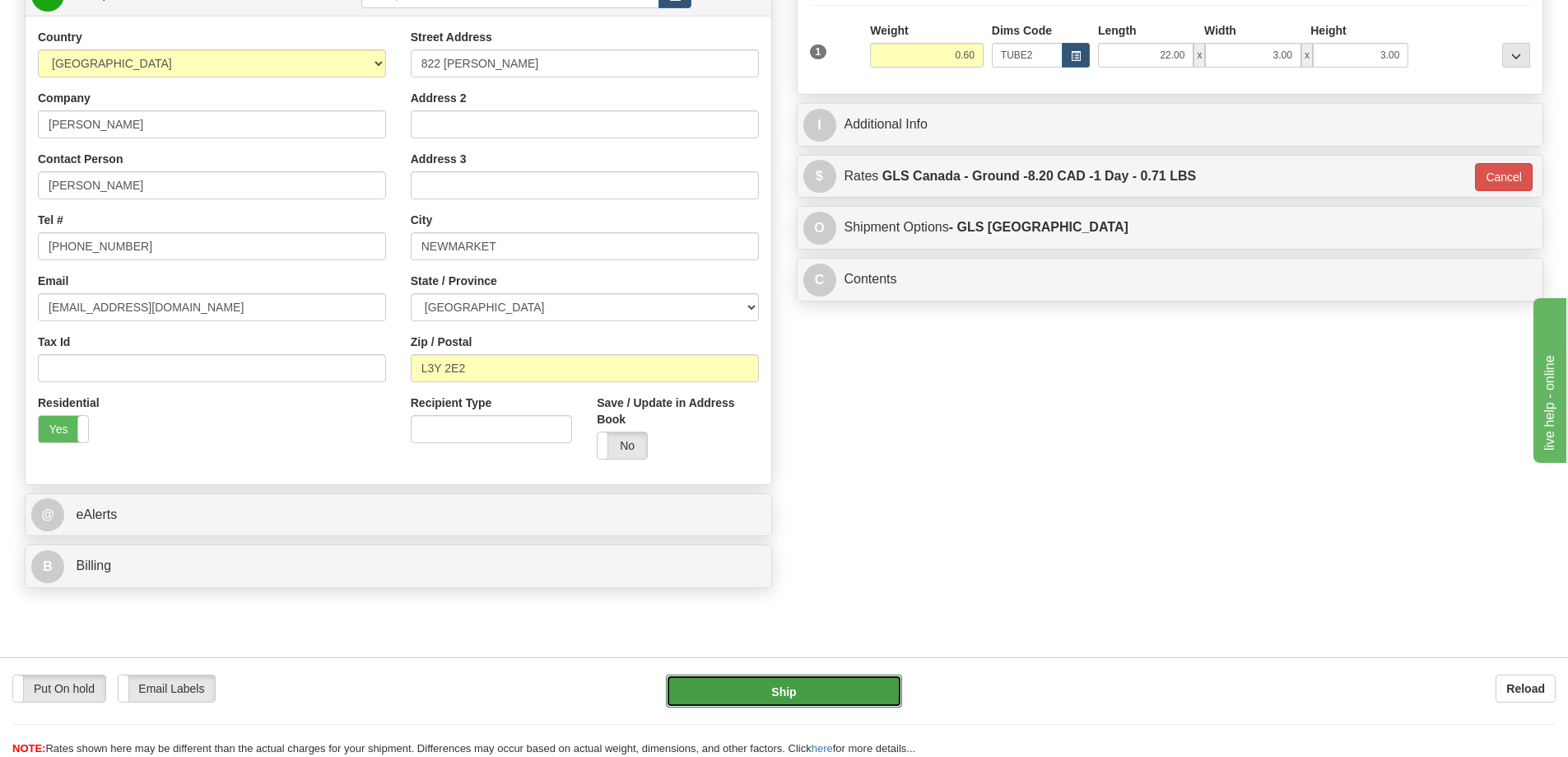
click at [794, 692] on button "Ship" at bounding box center [784, 690] width 236 height 32
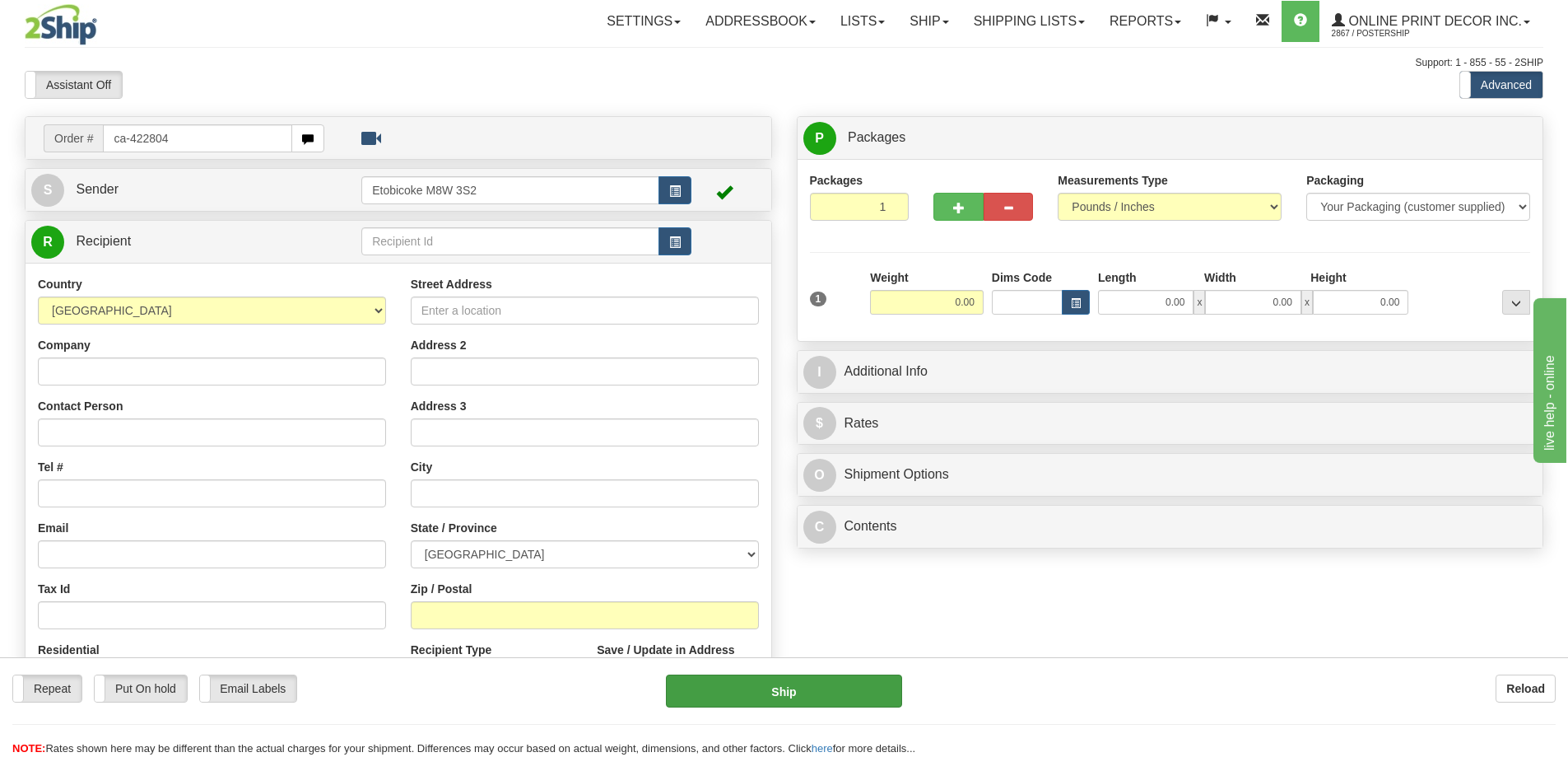
type input "ca-422804"
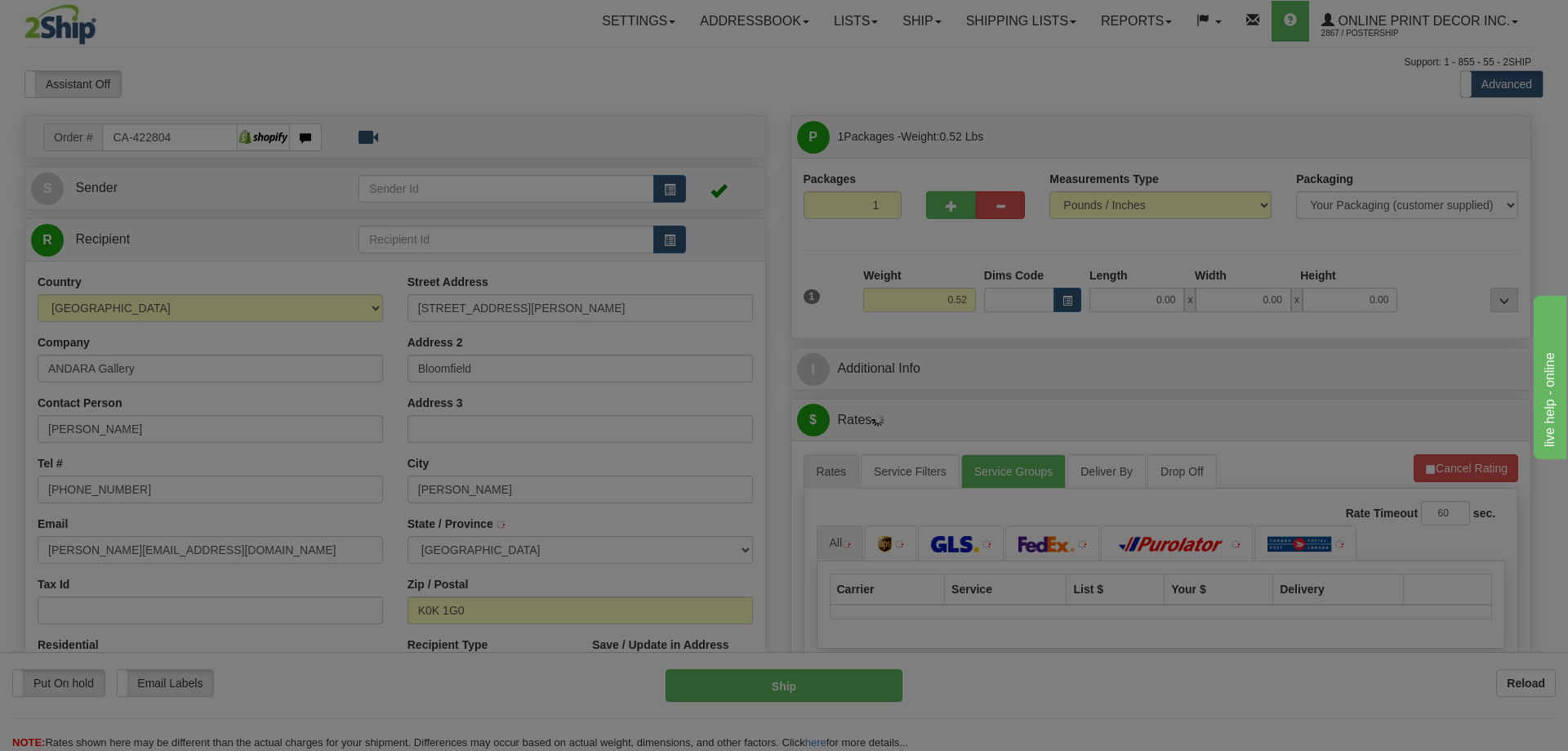
type input "BLOOMFIELD"
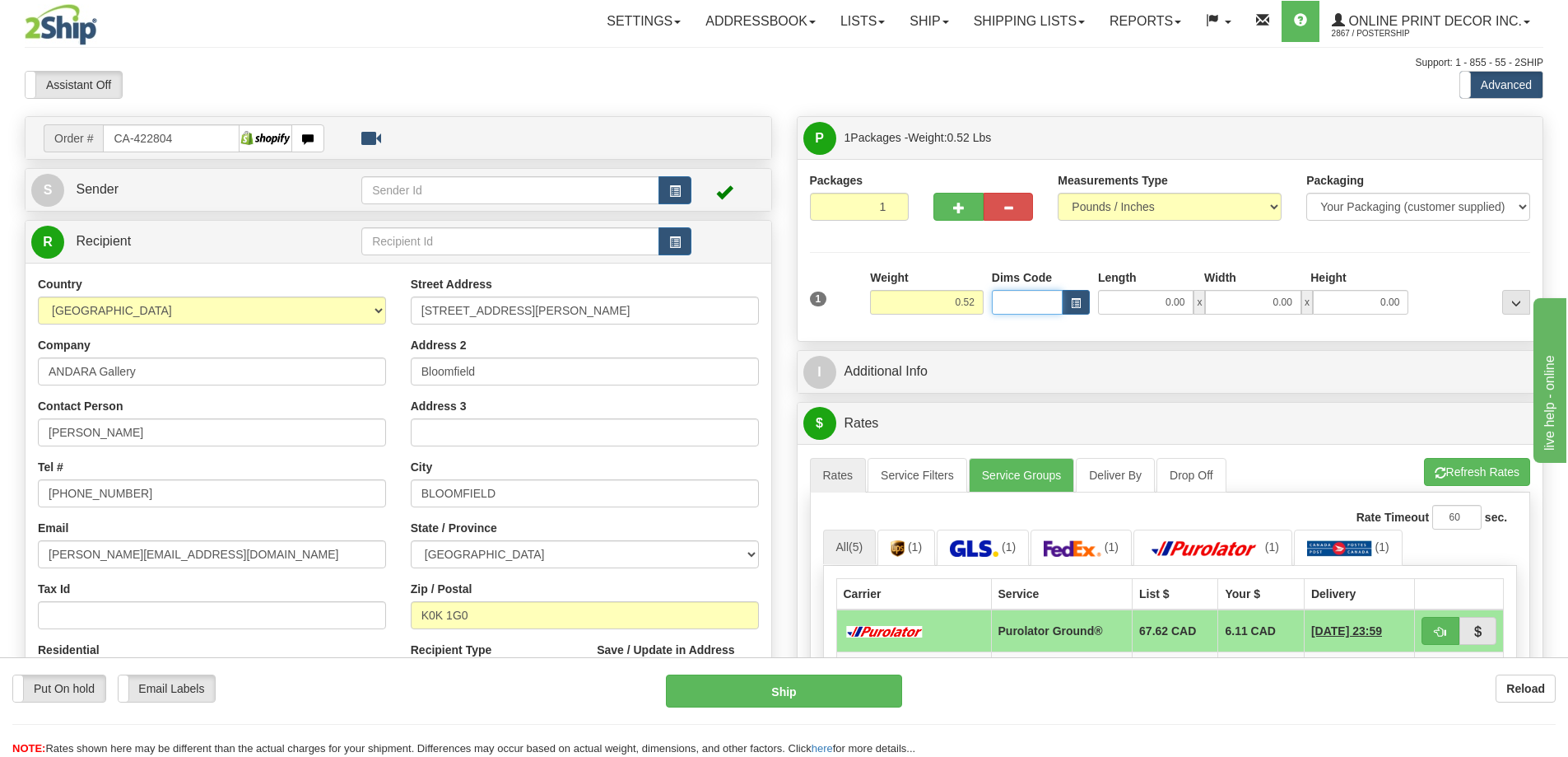
click at [1060, 300] on input "Dims Code" at bounding box center [1027, 302] width 71 height 25
click at [1080, 294] on button "button" at bounding box center [1075, 302] width 28 height 25
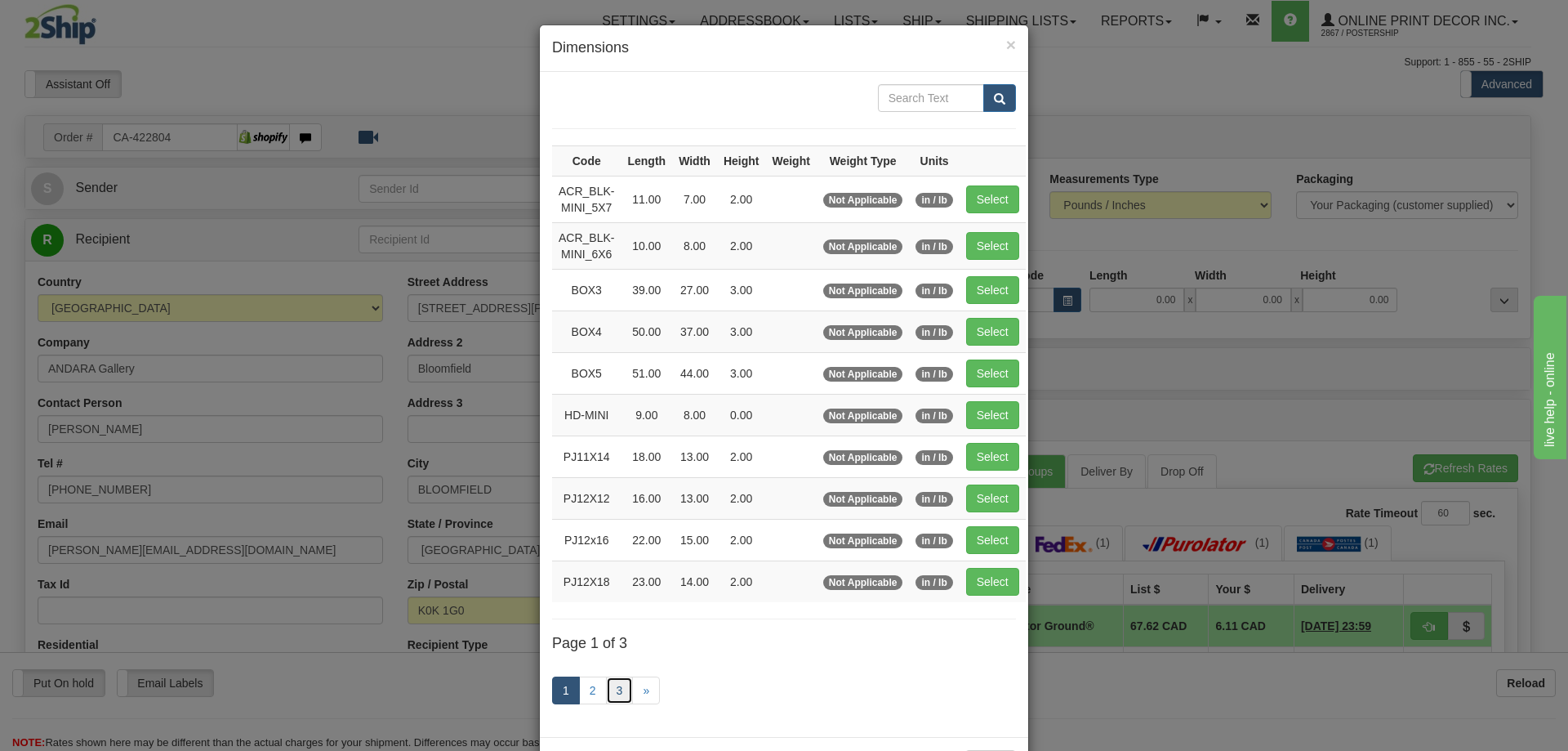
click at [611, 694] on link "3" at bounding box center [619, 689] width 27 height 27
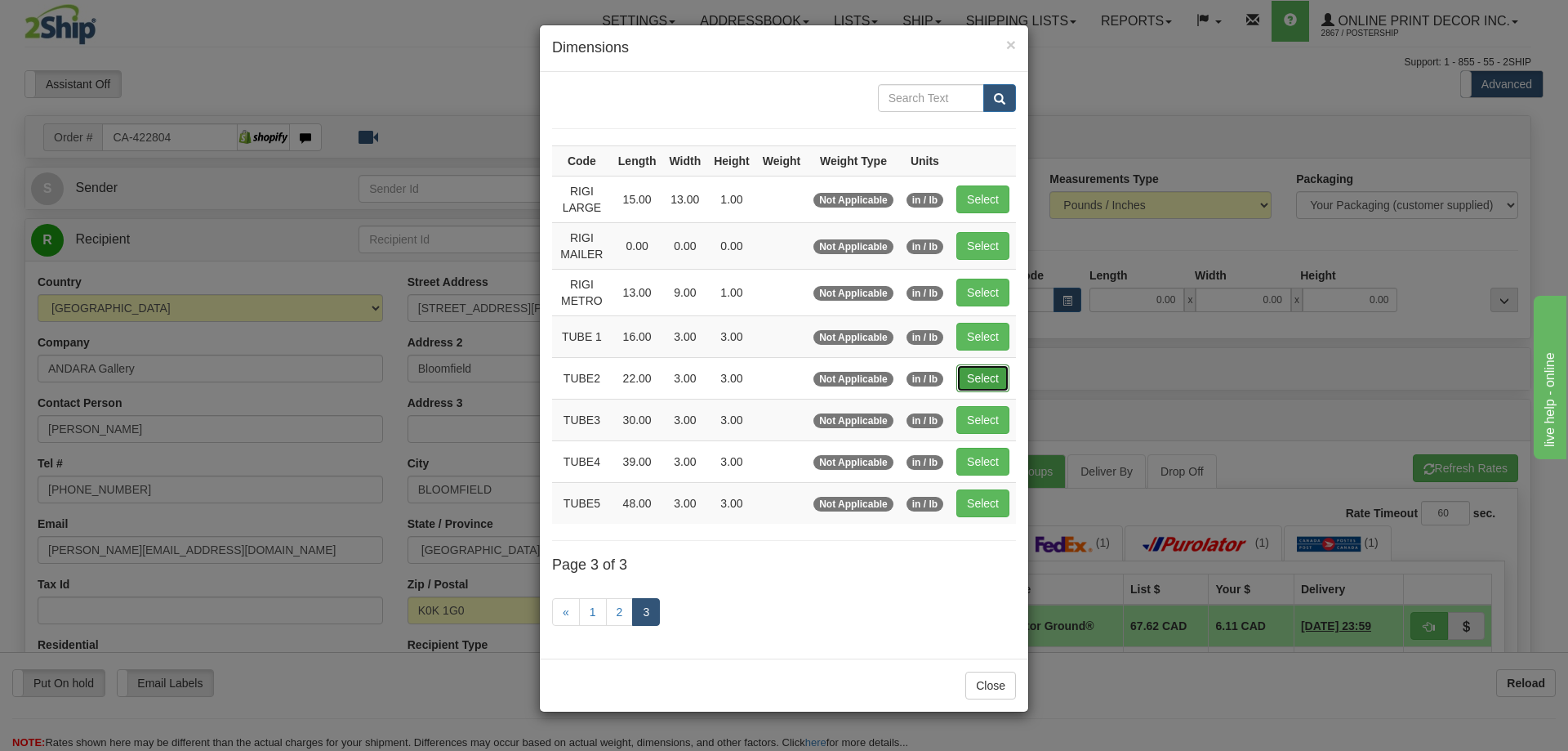
click at [994, 379] on button "Select" at bounding box center [983, 377] width 53 height 27
type input "TUBE2"
type input "22.00"
type input "3.00"
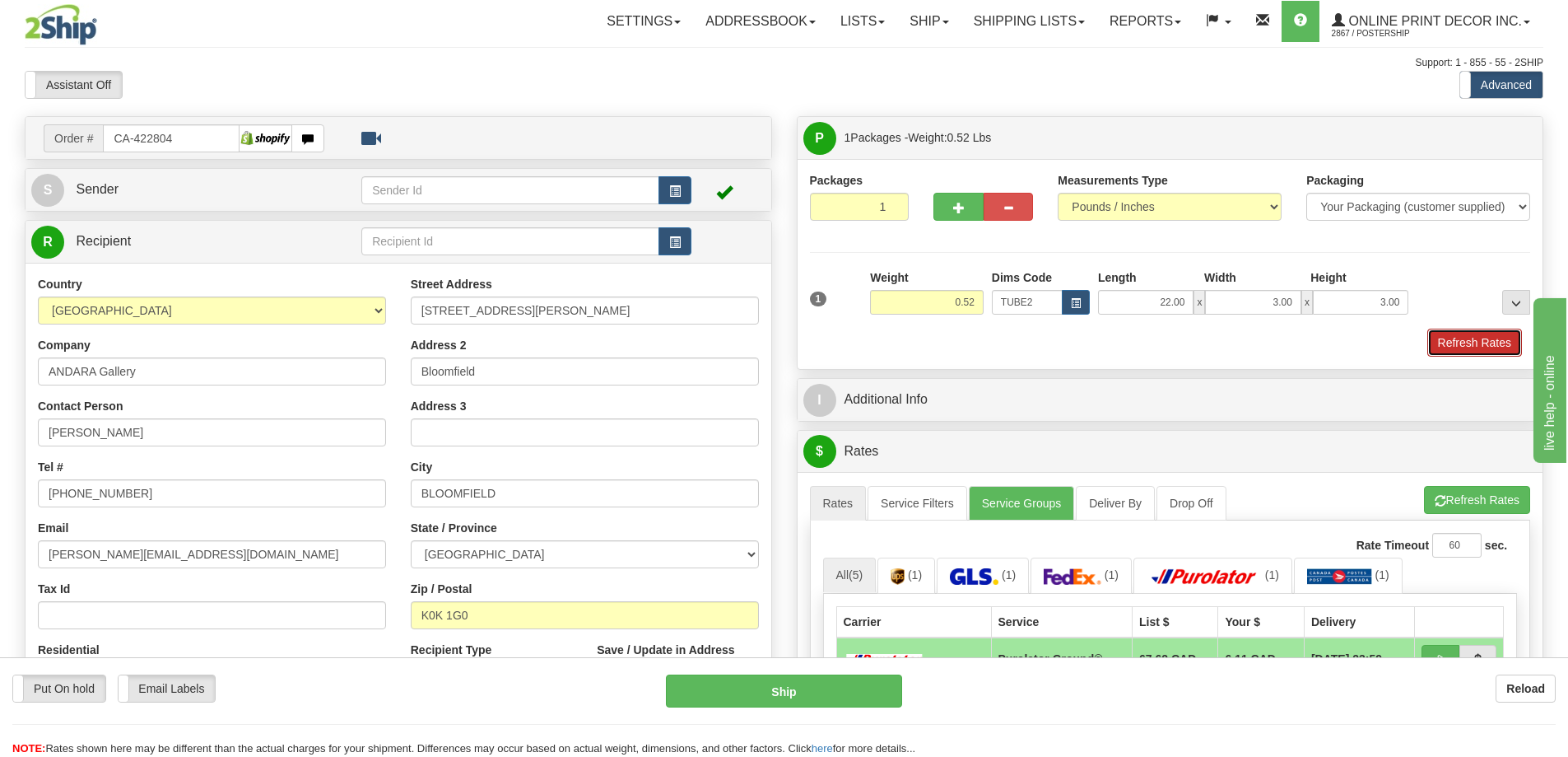
click at [1470, 339] on button "Refresh Rates" at bounding box center [1474, 342] width 95 height 28
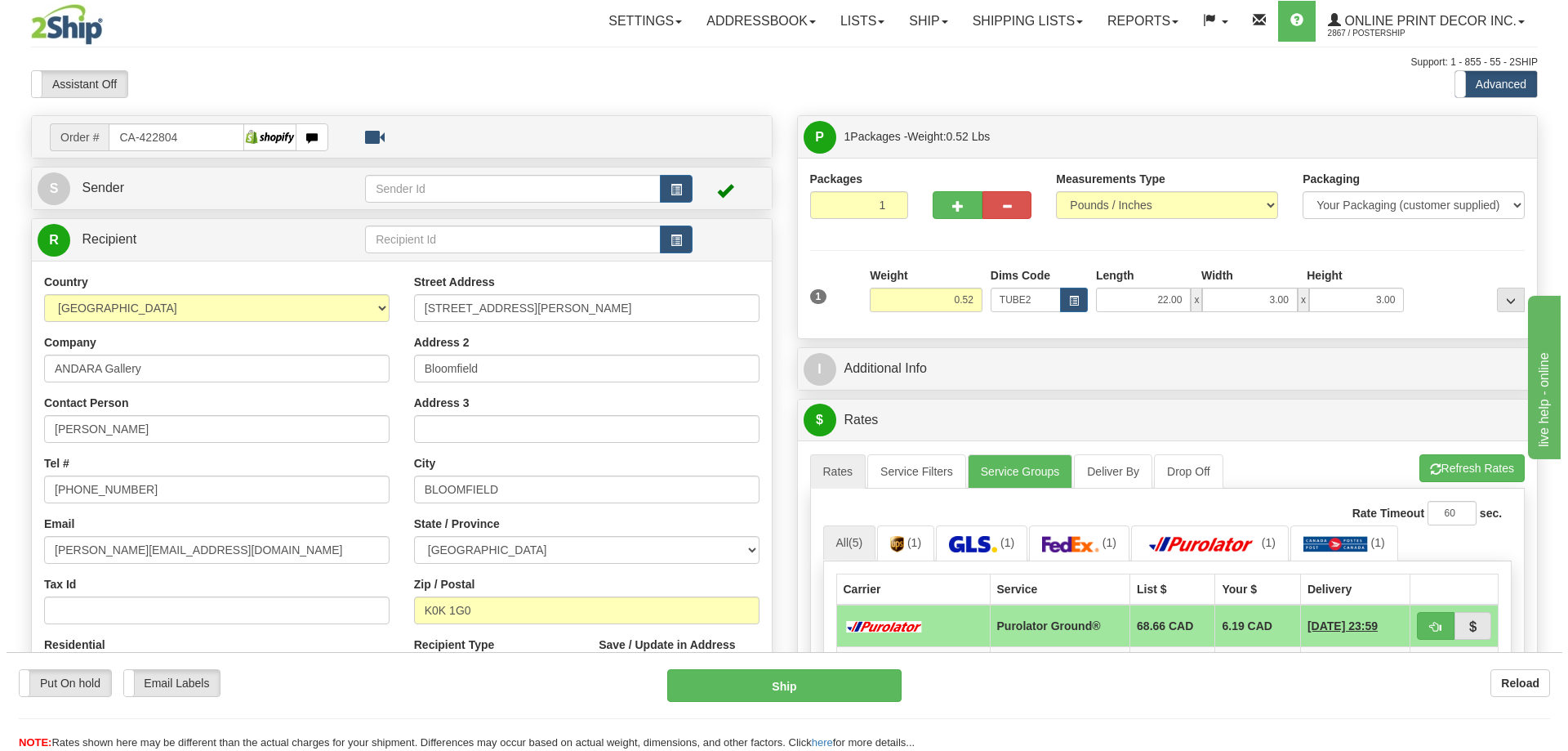
scroll to position [245, 0]
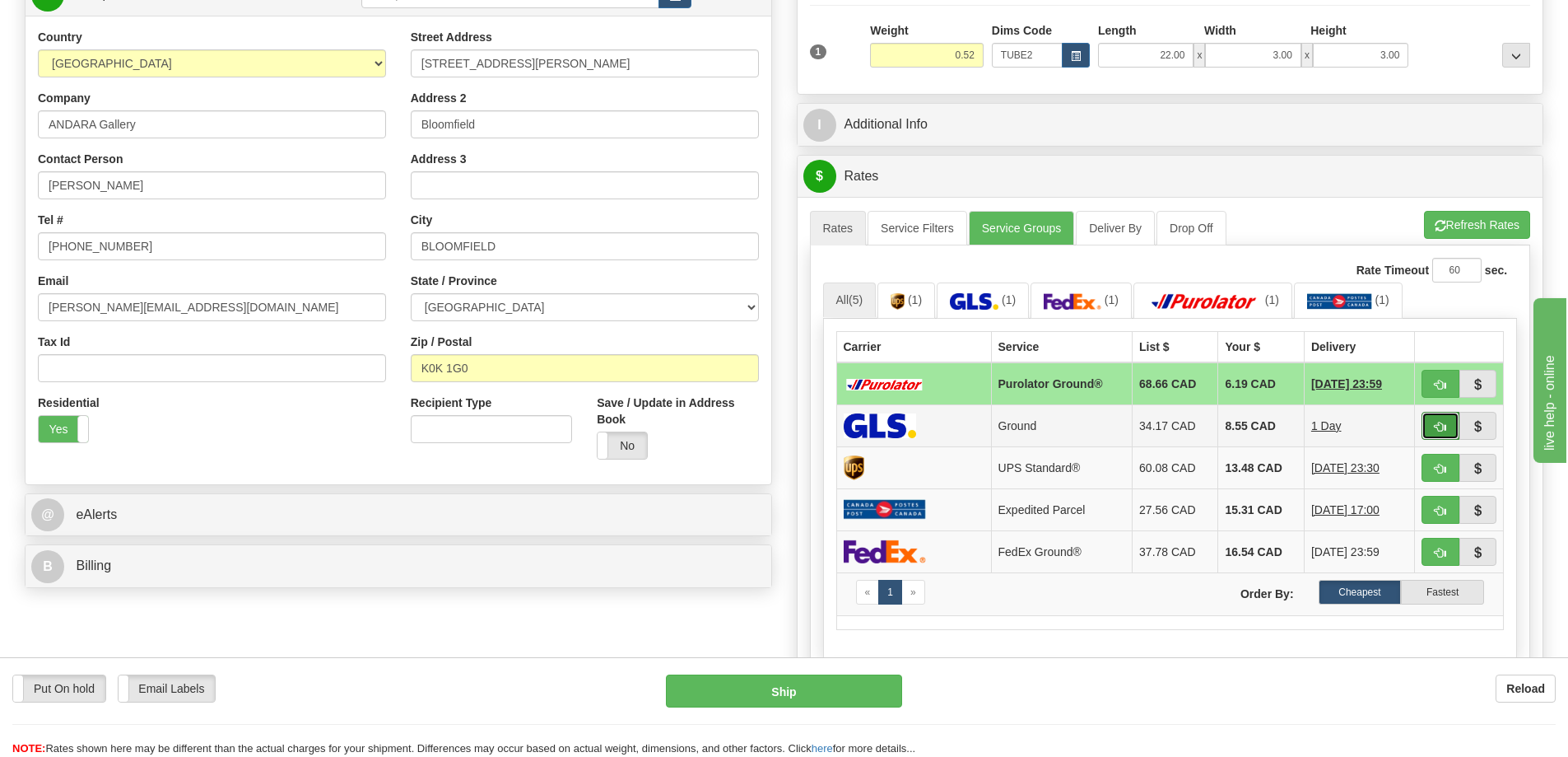
click at [1435, 430] on span "button" at bounding box center [1440, 426] width 11 height 11
type input "1"
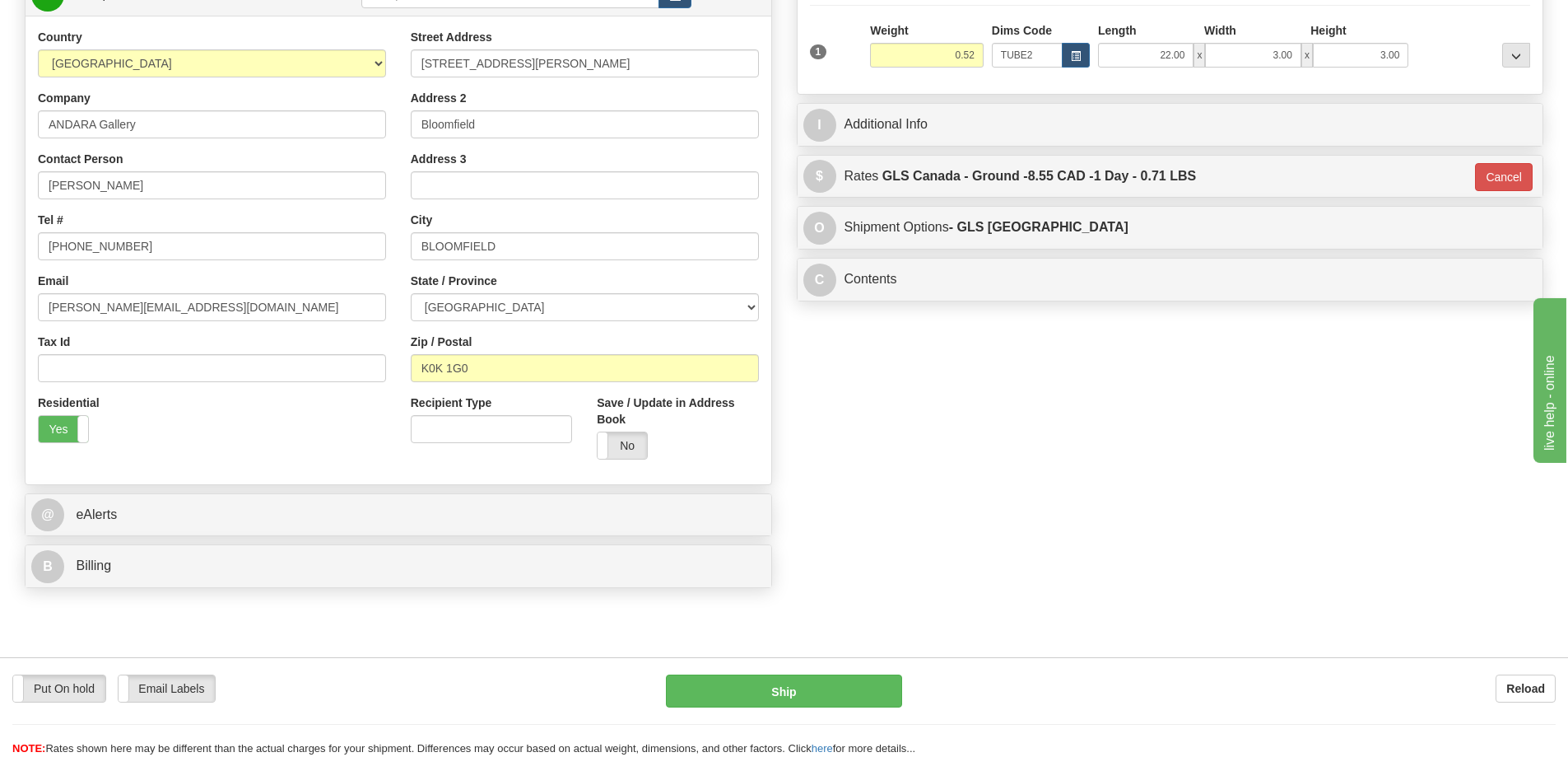
click at [818, 715] on div "Put On hold Put On hold Email Labels Email Labels Edit Reload Ship" at bounding box center [784, 715] width 1568 height 82
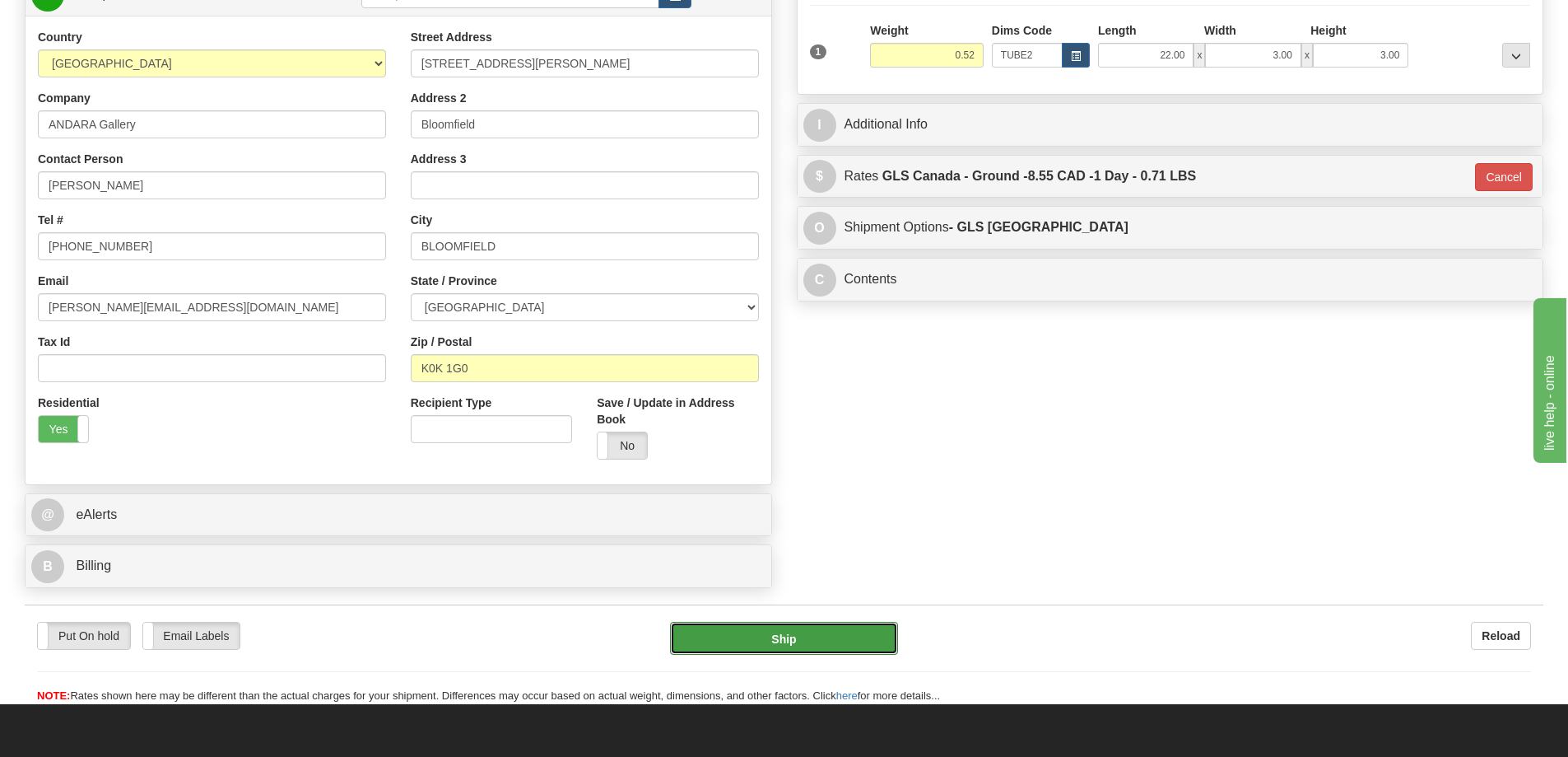
click at [812, 645] on button "Ship" at bounding box center [784, 638] width 228 height 32
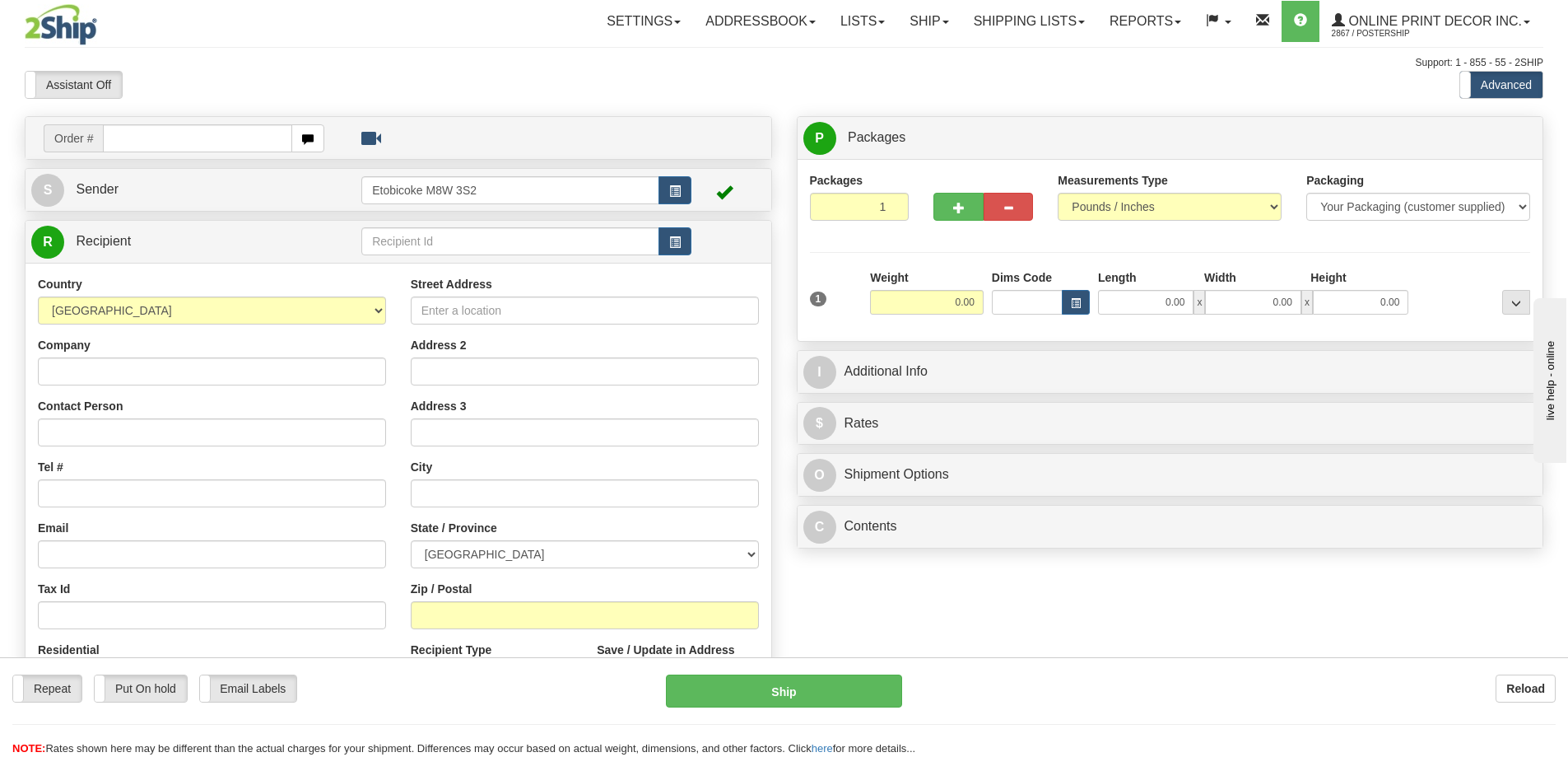
click at [205, 129] on input "text" at bounding box center [198, 138] width 189 height 28
type input "ca-422843"
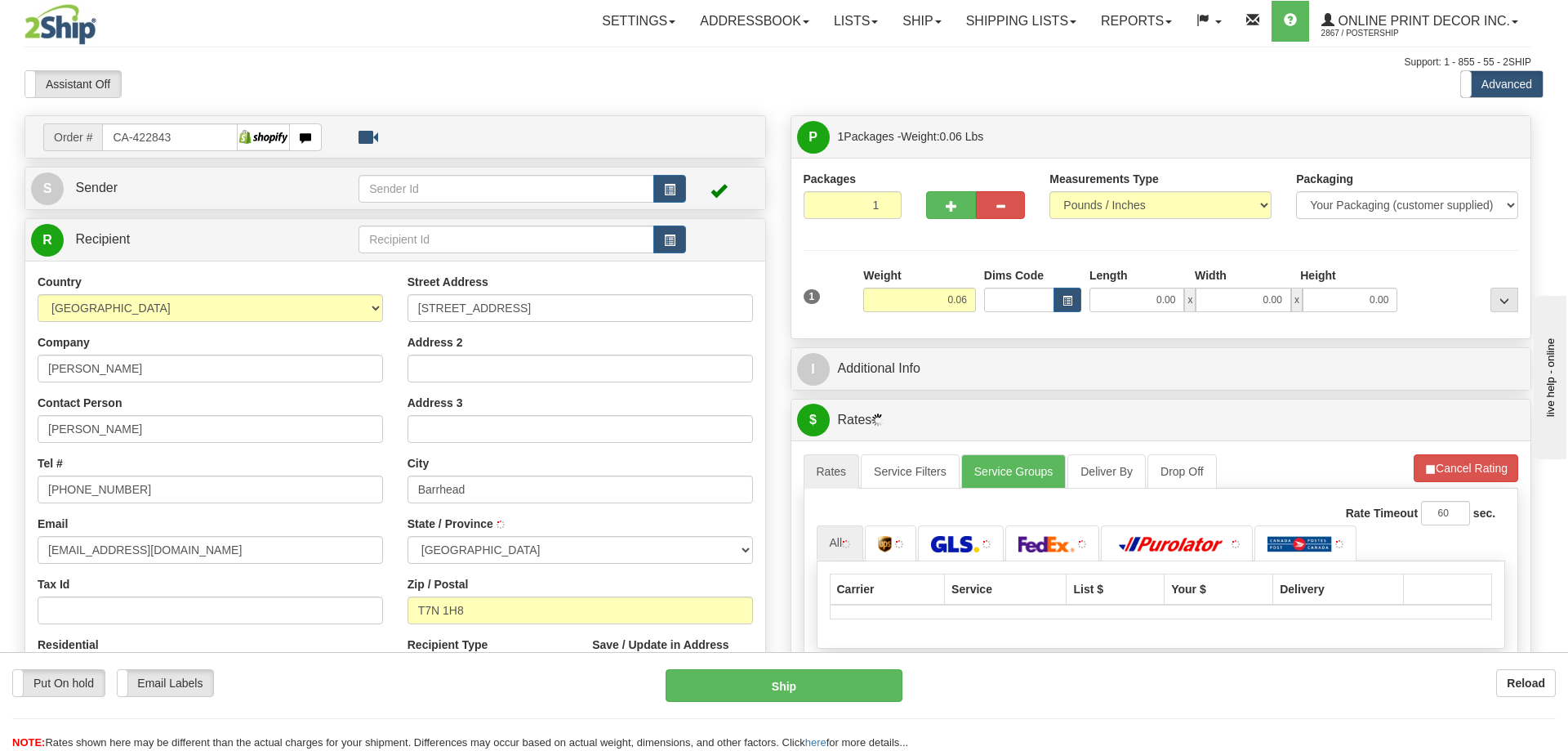
type input "BARRHEAD"
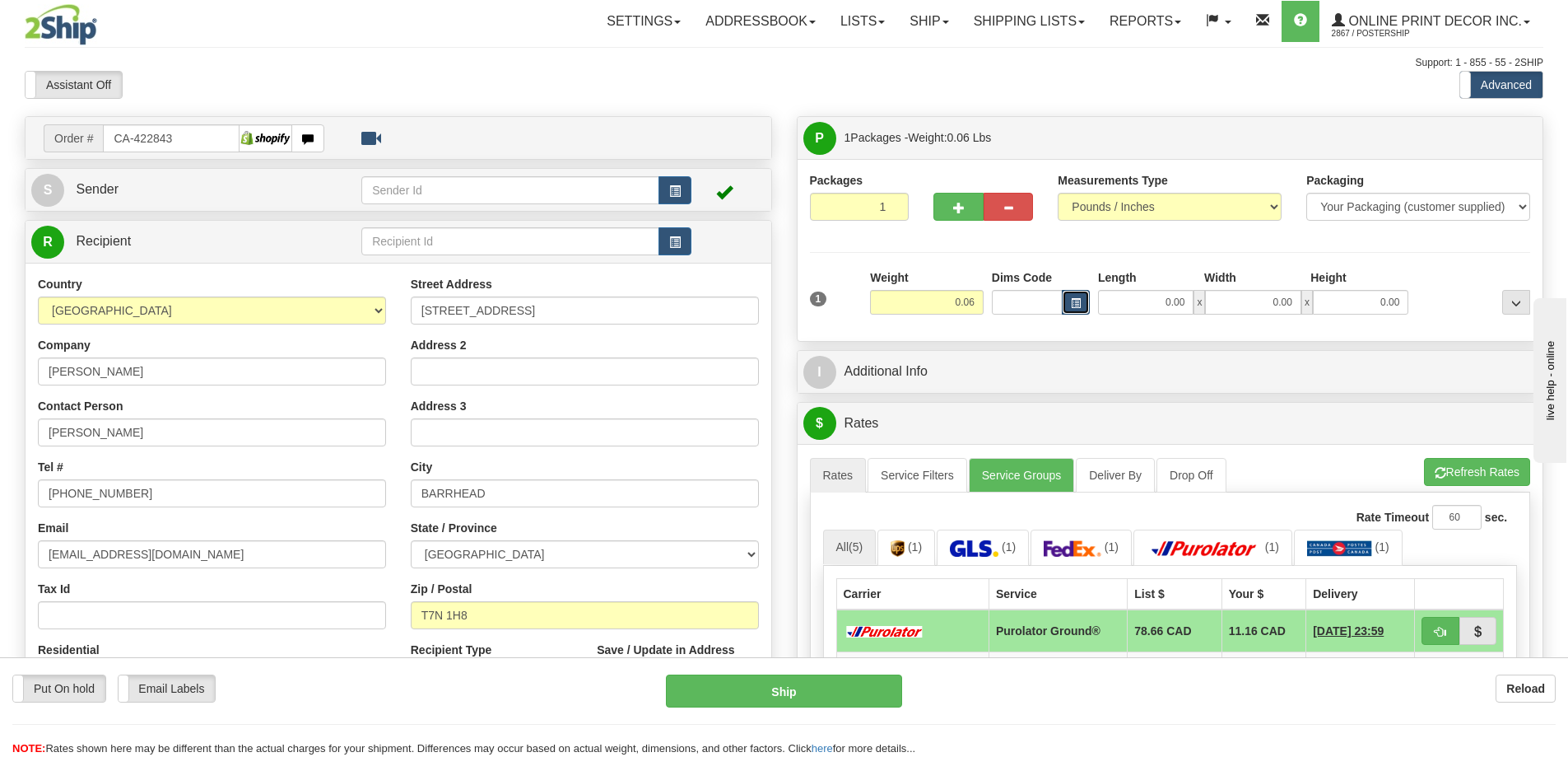
click at [1084, 306] on button "button" at bounding box center [1075, 302] width 28 height 25
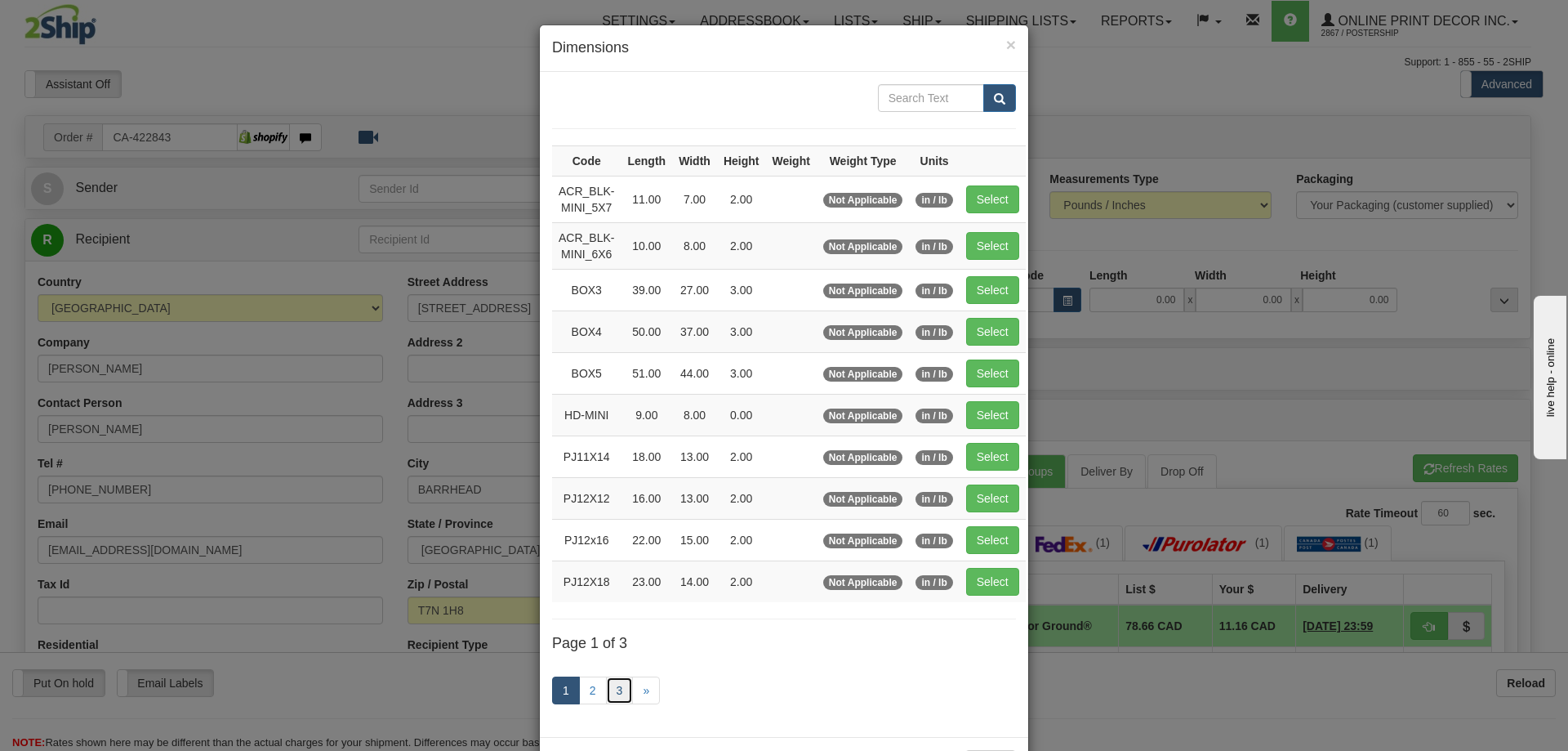
click at [606, 686] on link "3" at bounding box center [619, 689] width 27 height 27
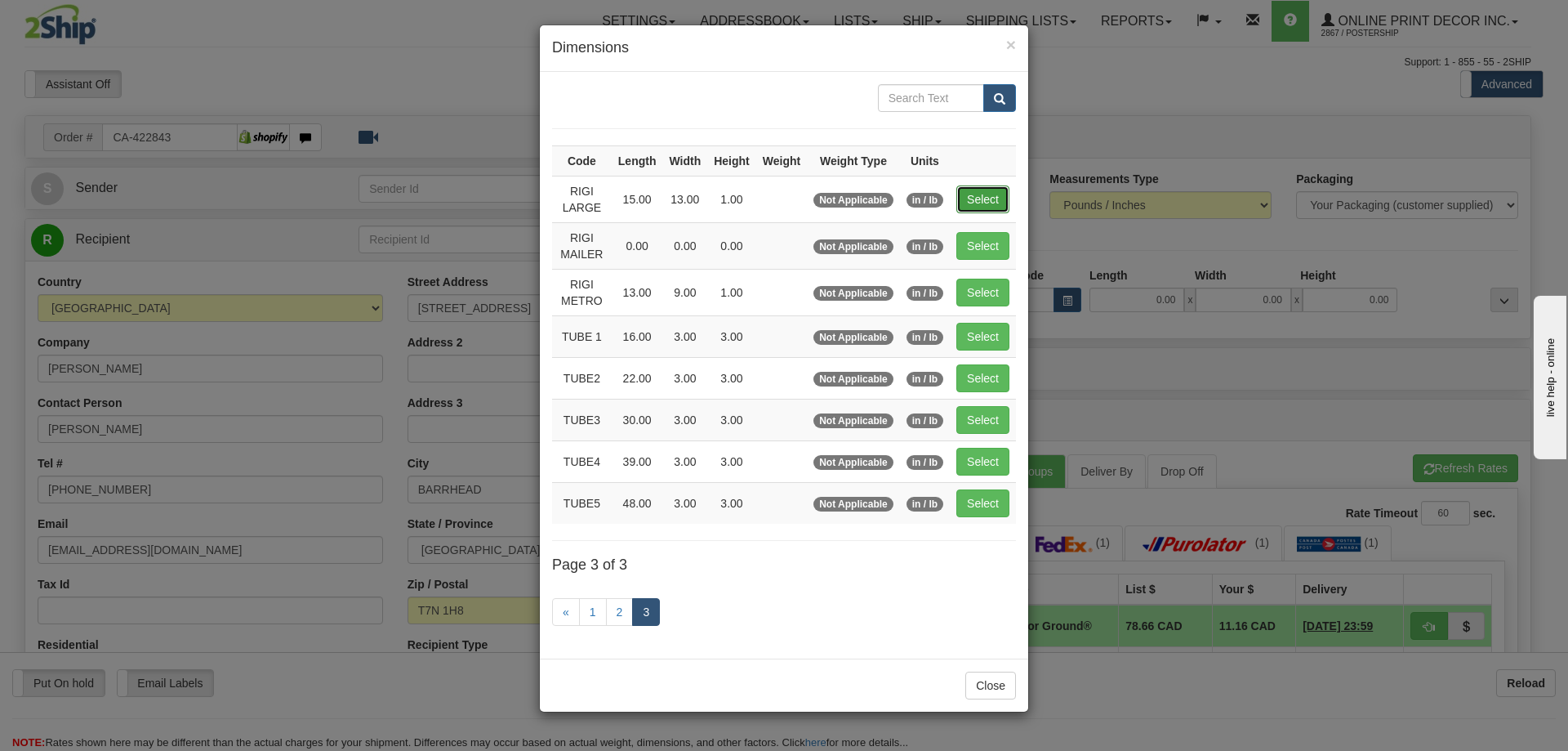
click at [975, 188] on button "Select" at bounding box center [983, 199] width 53 height 27
type input "RIGI LARGE"
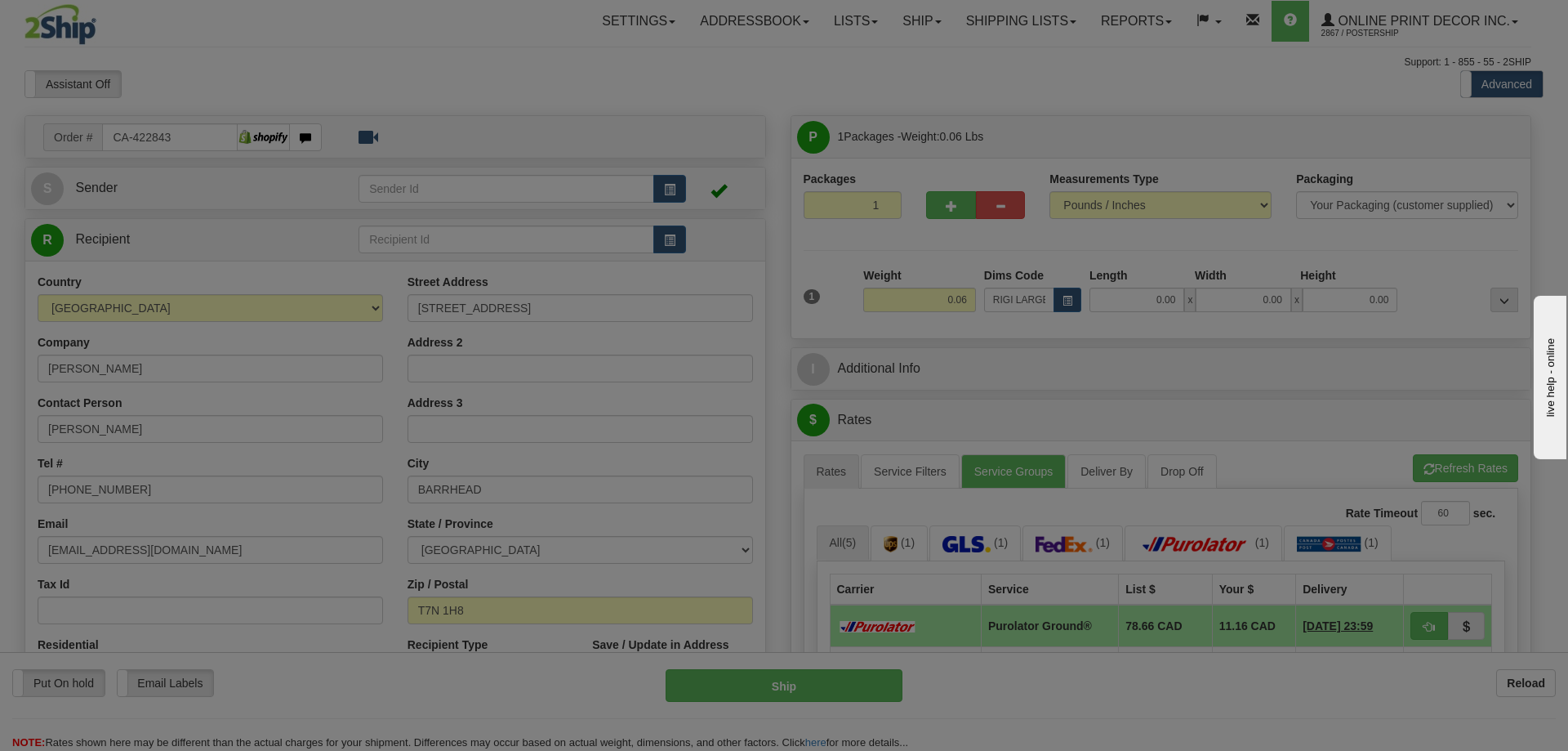
type input "15.00"
type input "13.00"
type input "1.00"
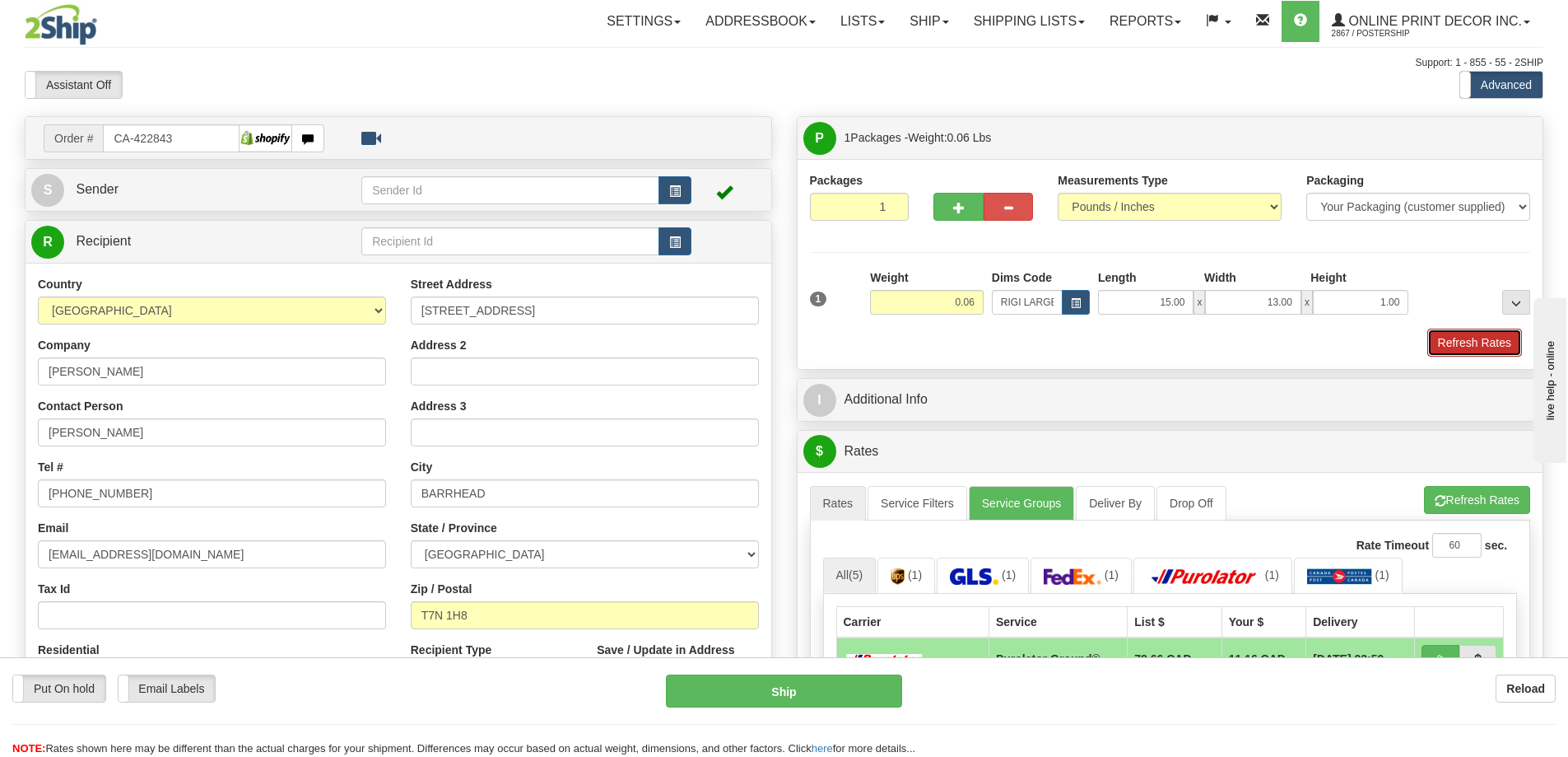
click at [1463, 341] on button "Refresh Rates" at bounding box center [1474, 342] width 95 height 28
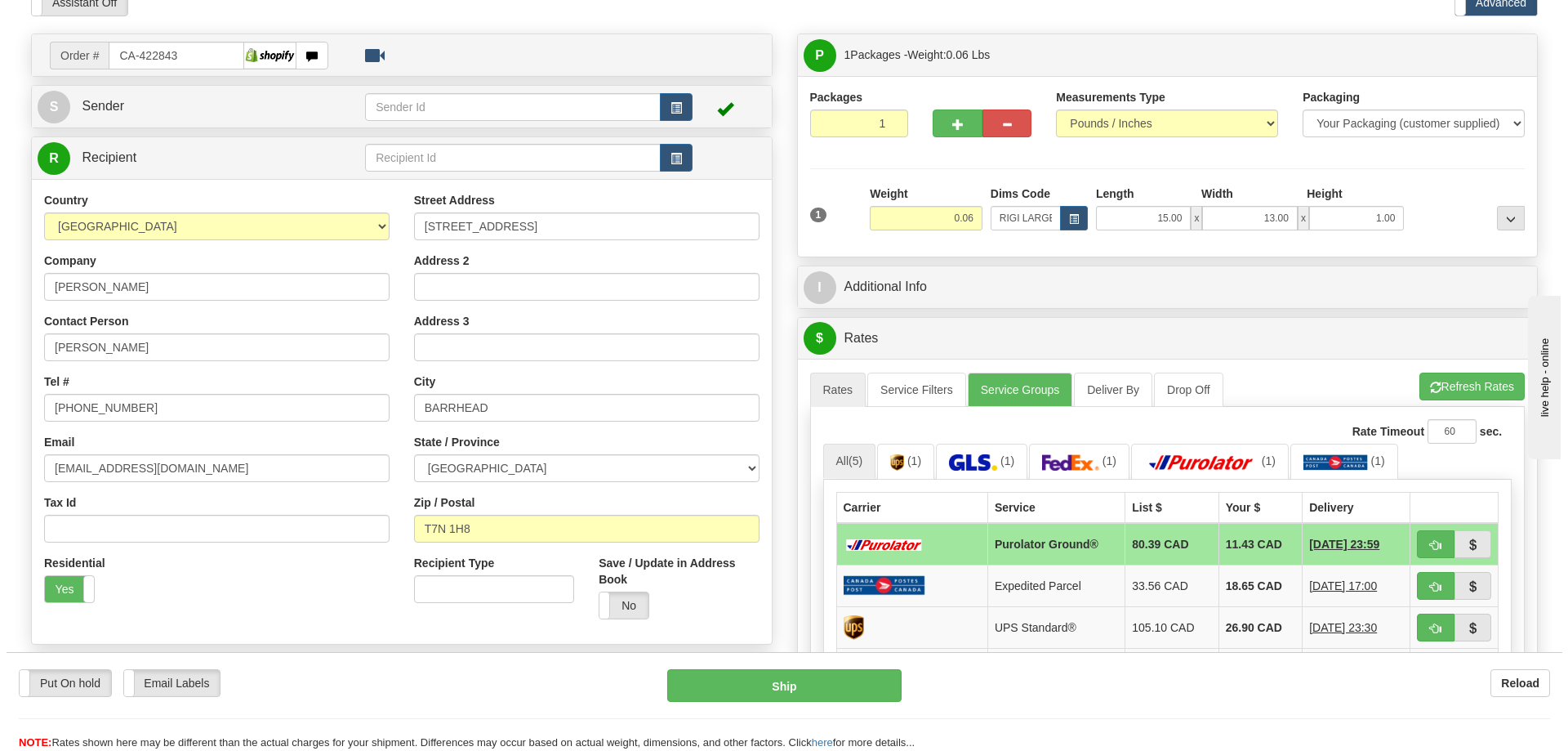
scroll to position [163, 0]
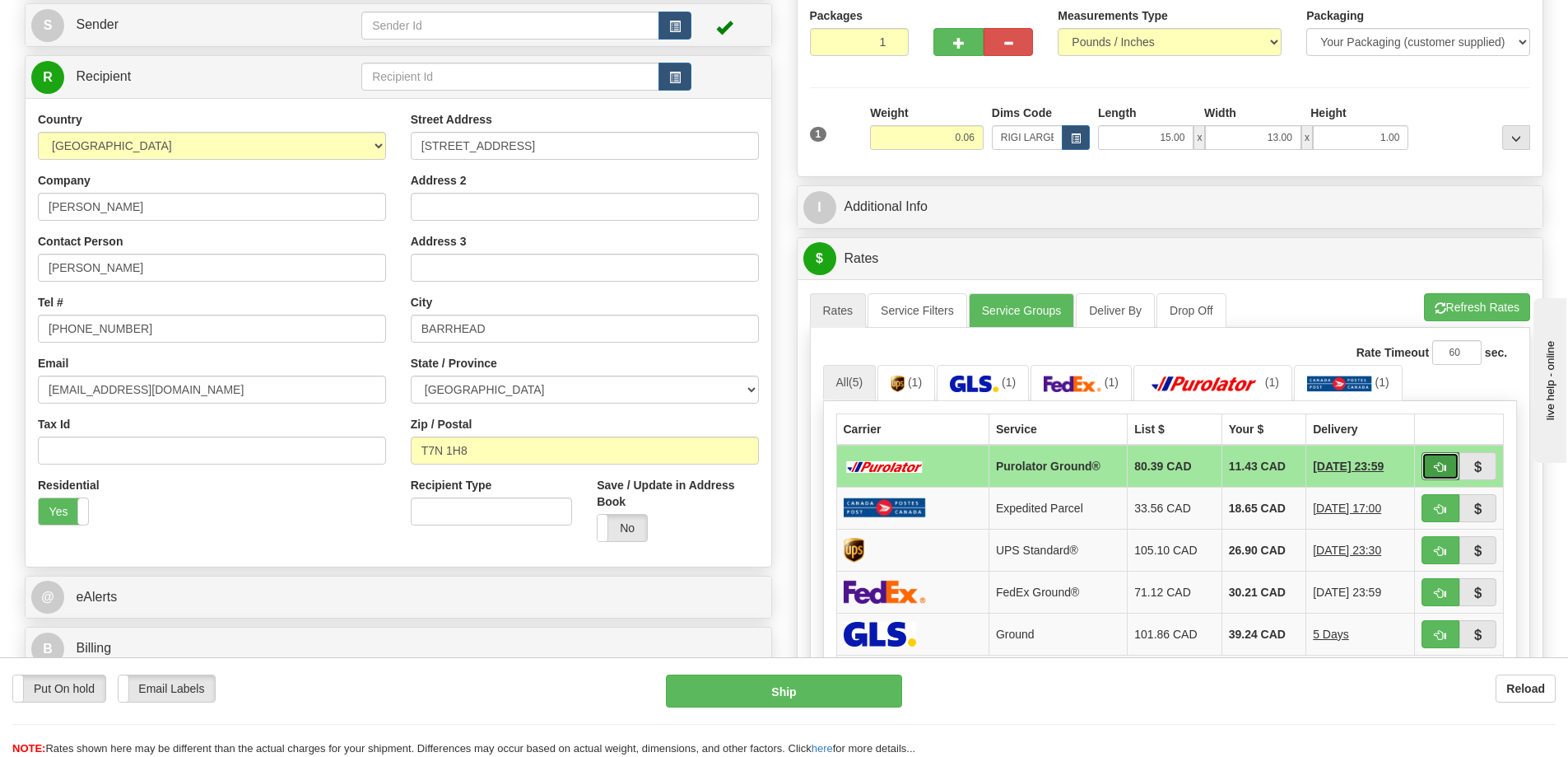
click at [1436, 465] on span "button" at bounding box center [1440, 466] width 11 height 11
type input "260"
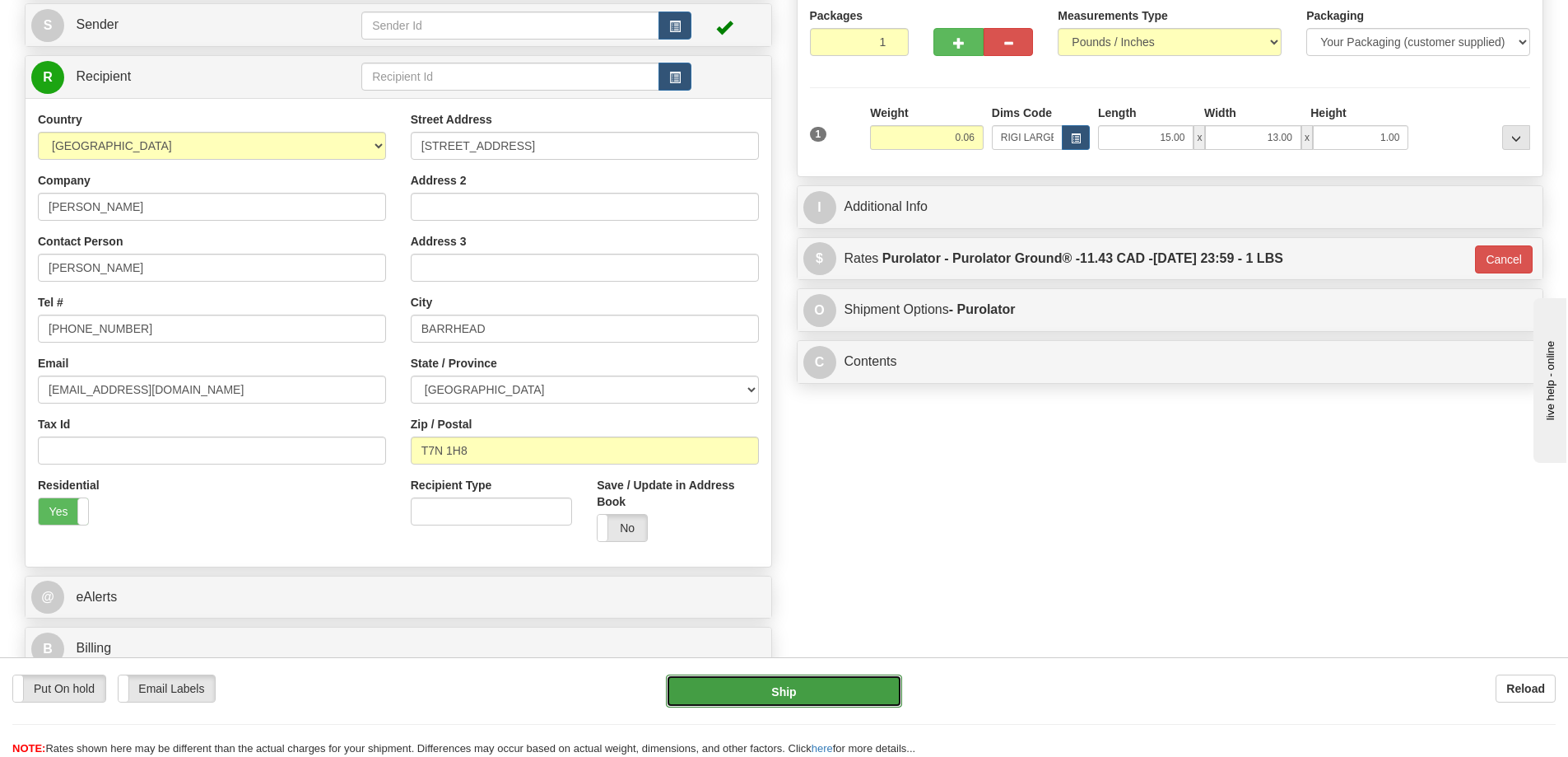
click at [849, 676] on button "Ship" at bounding box center [784, 690] width 236 height 32
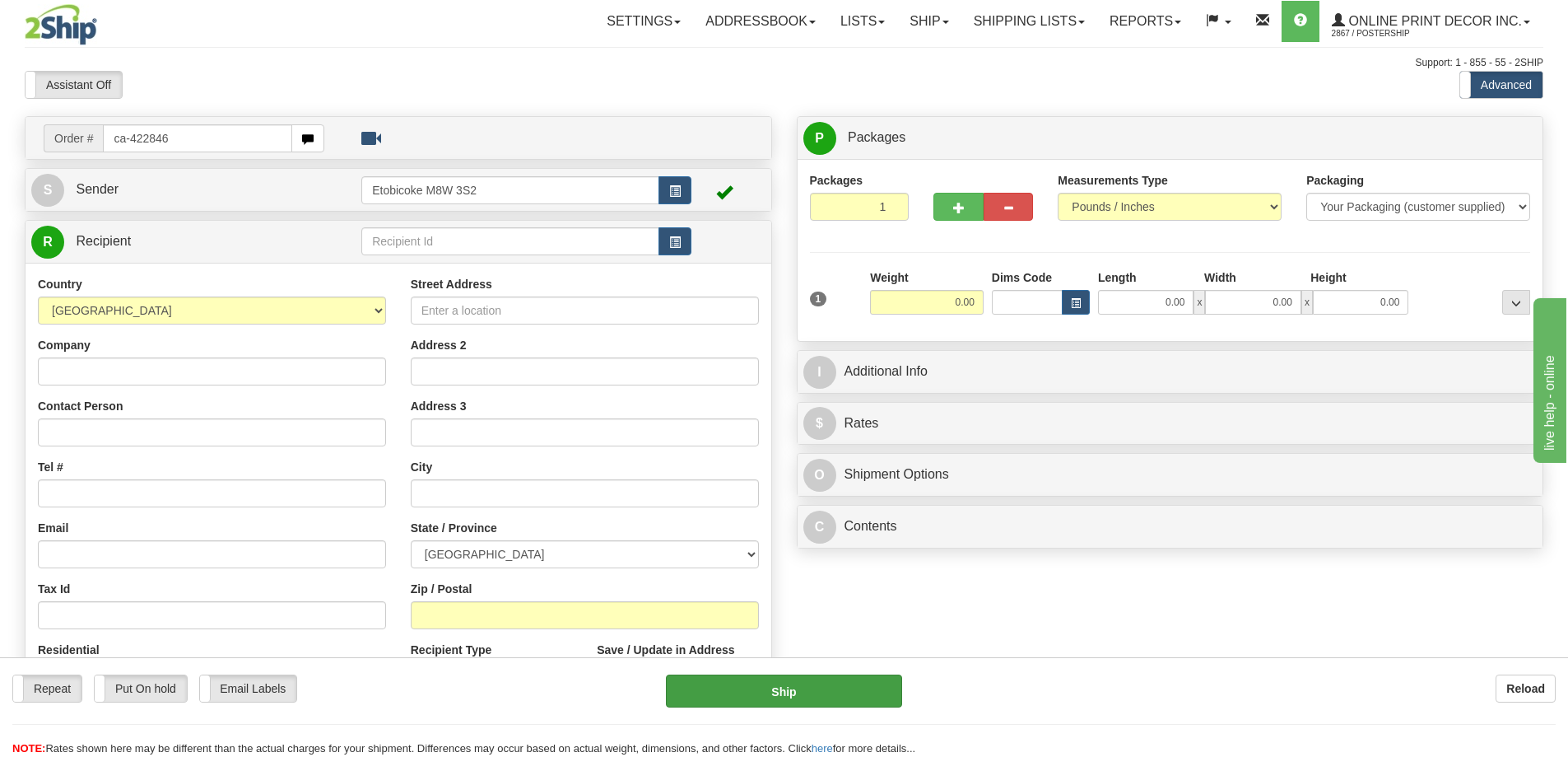
type input "ca-422846"
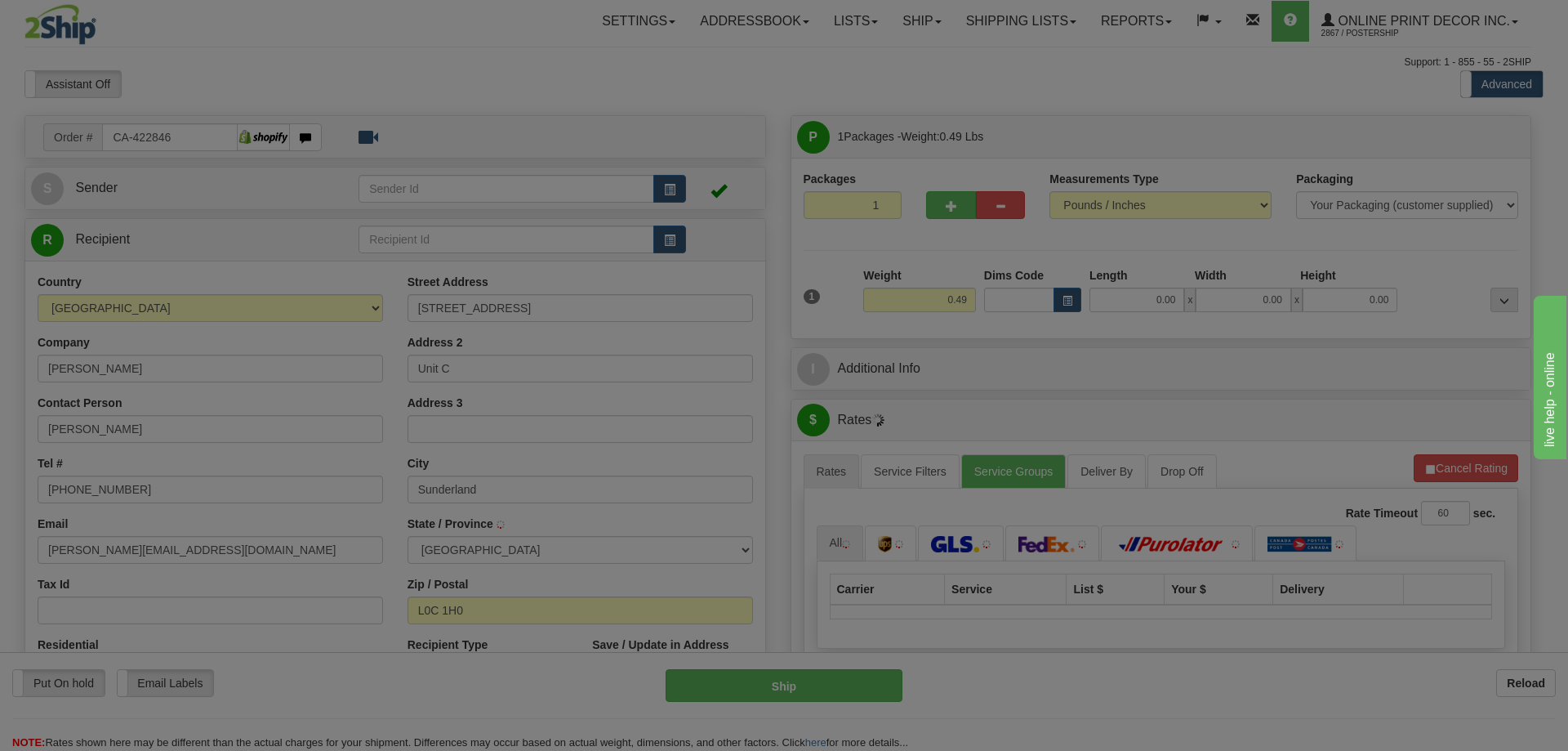
type input "SUNDERLAND"
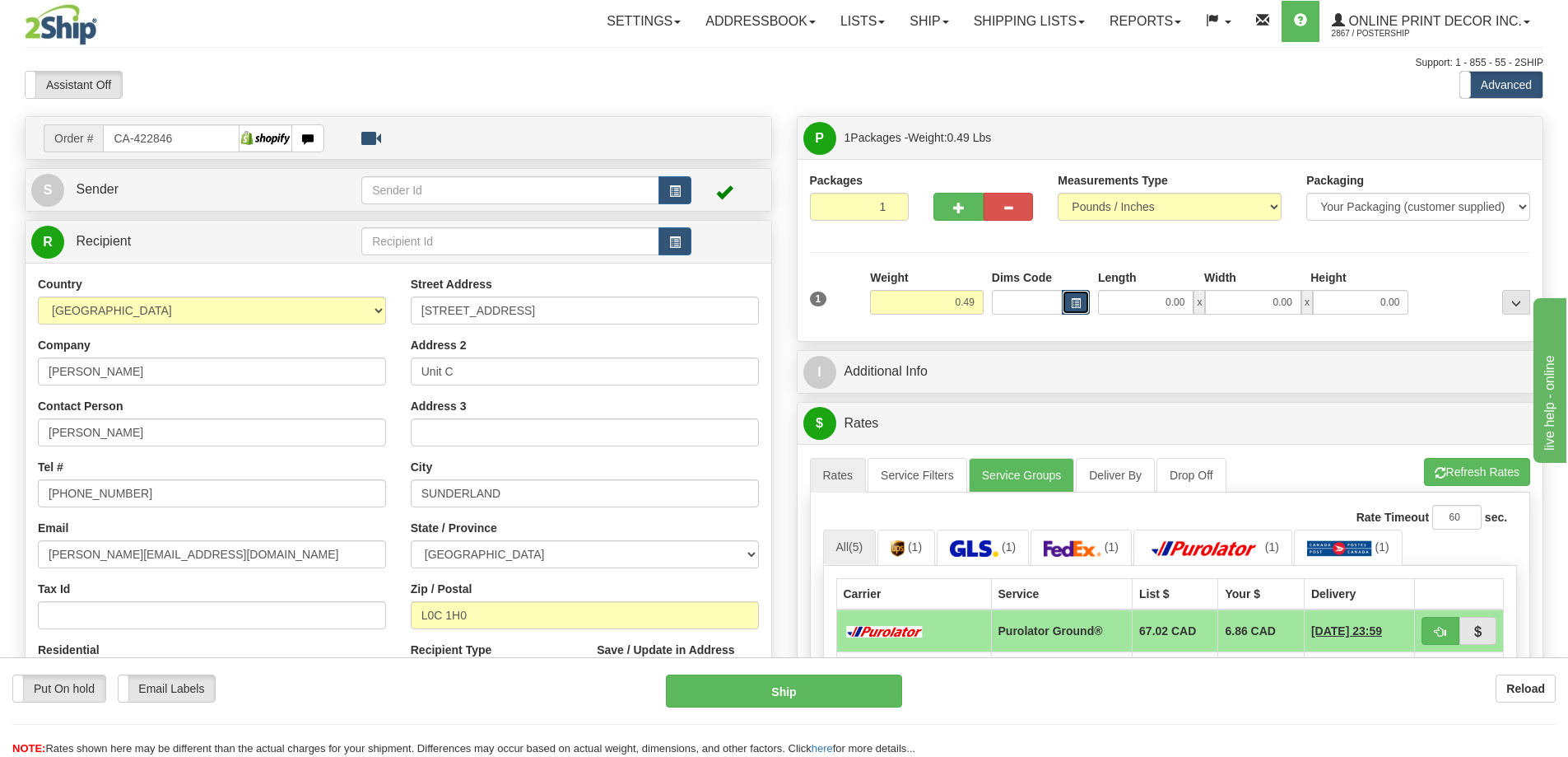
click at [1078, 296] on button "button" at bounding box center [1075, 302] width 28 height 25
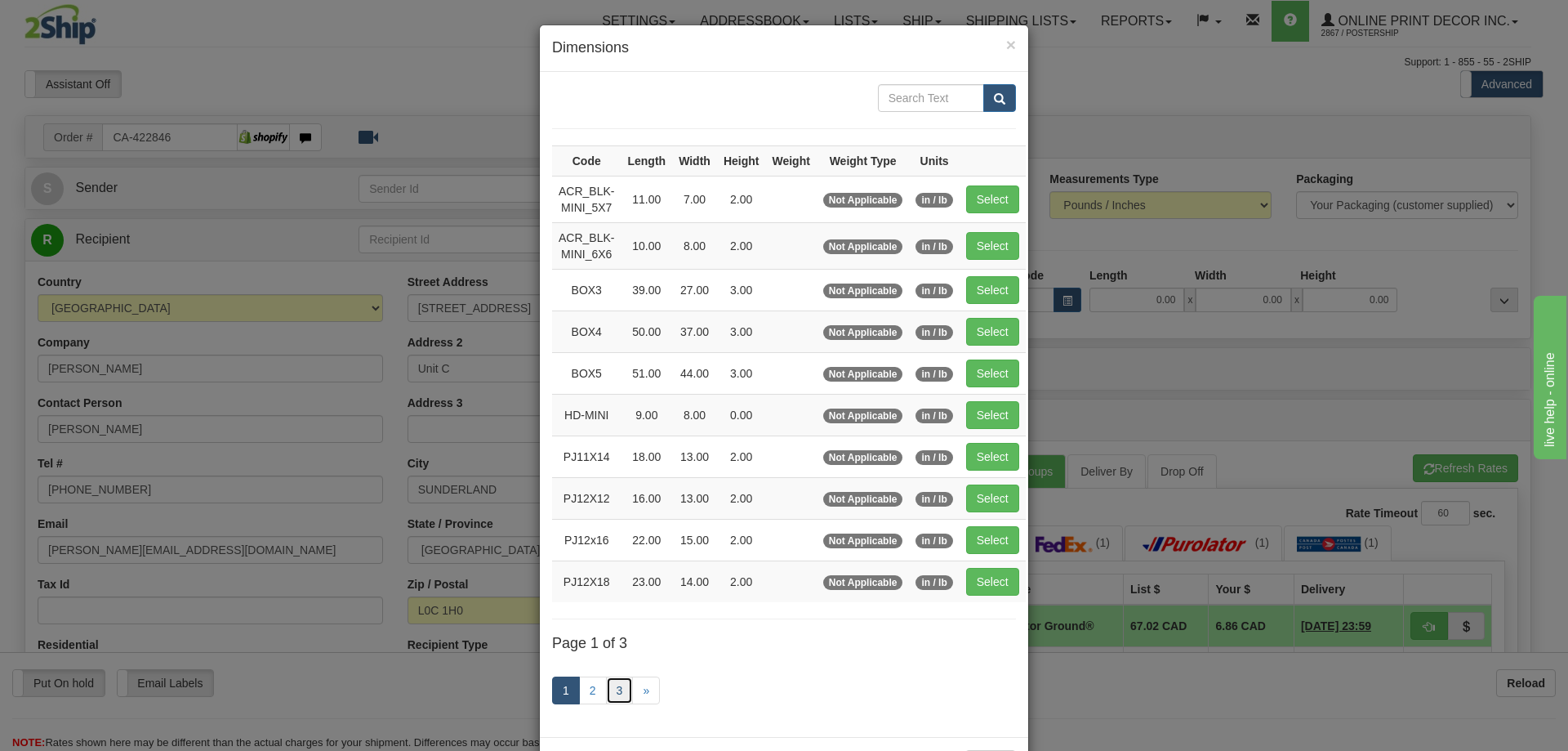
click at [613, 686] on link "3" at bounding box center [619, 689] width 27 height 27
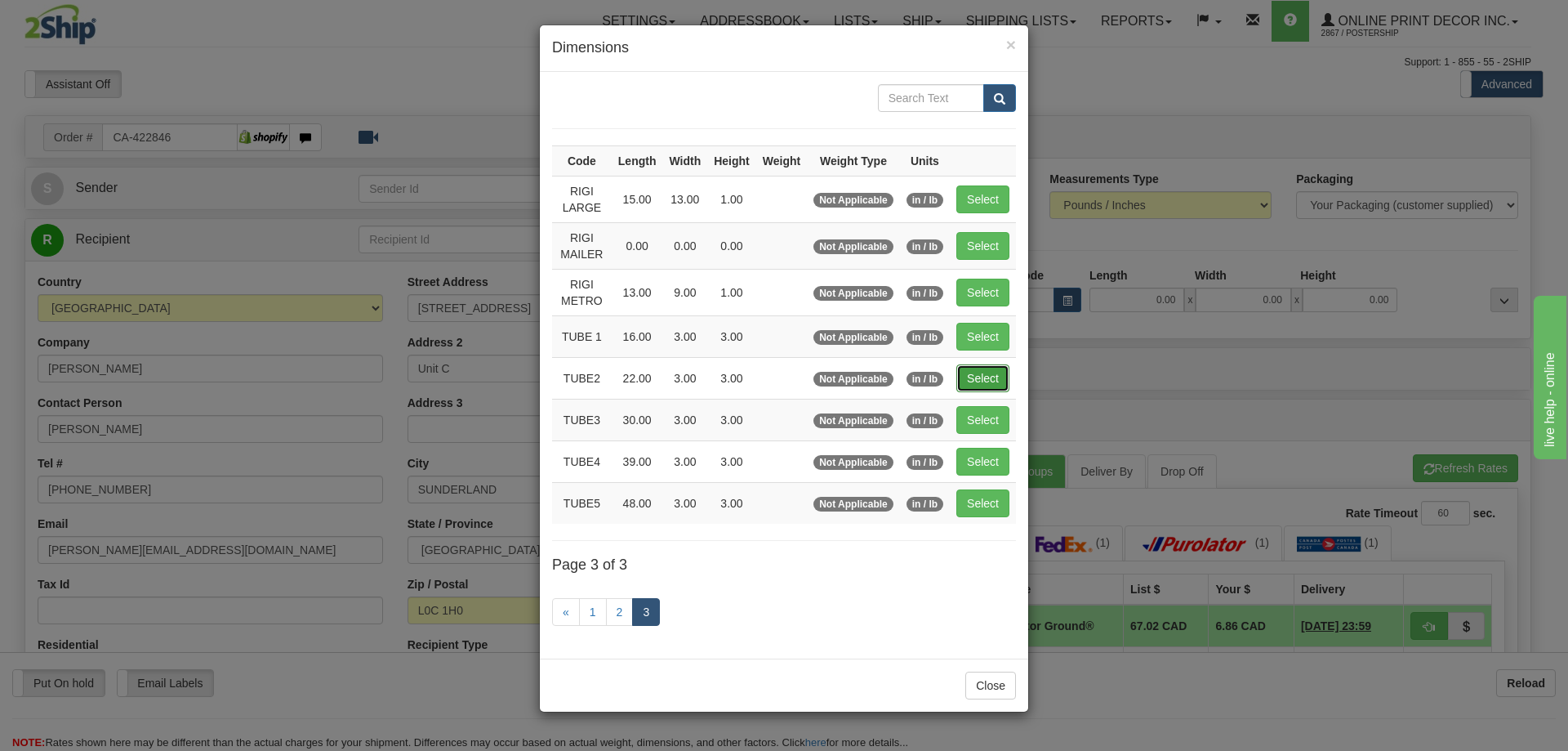
click at [996, 376] on button "Select" at bounding box center [983, 377] width 53 height 27
type input "TUBE2"
type input "22.00"
type input "3.00"
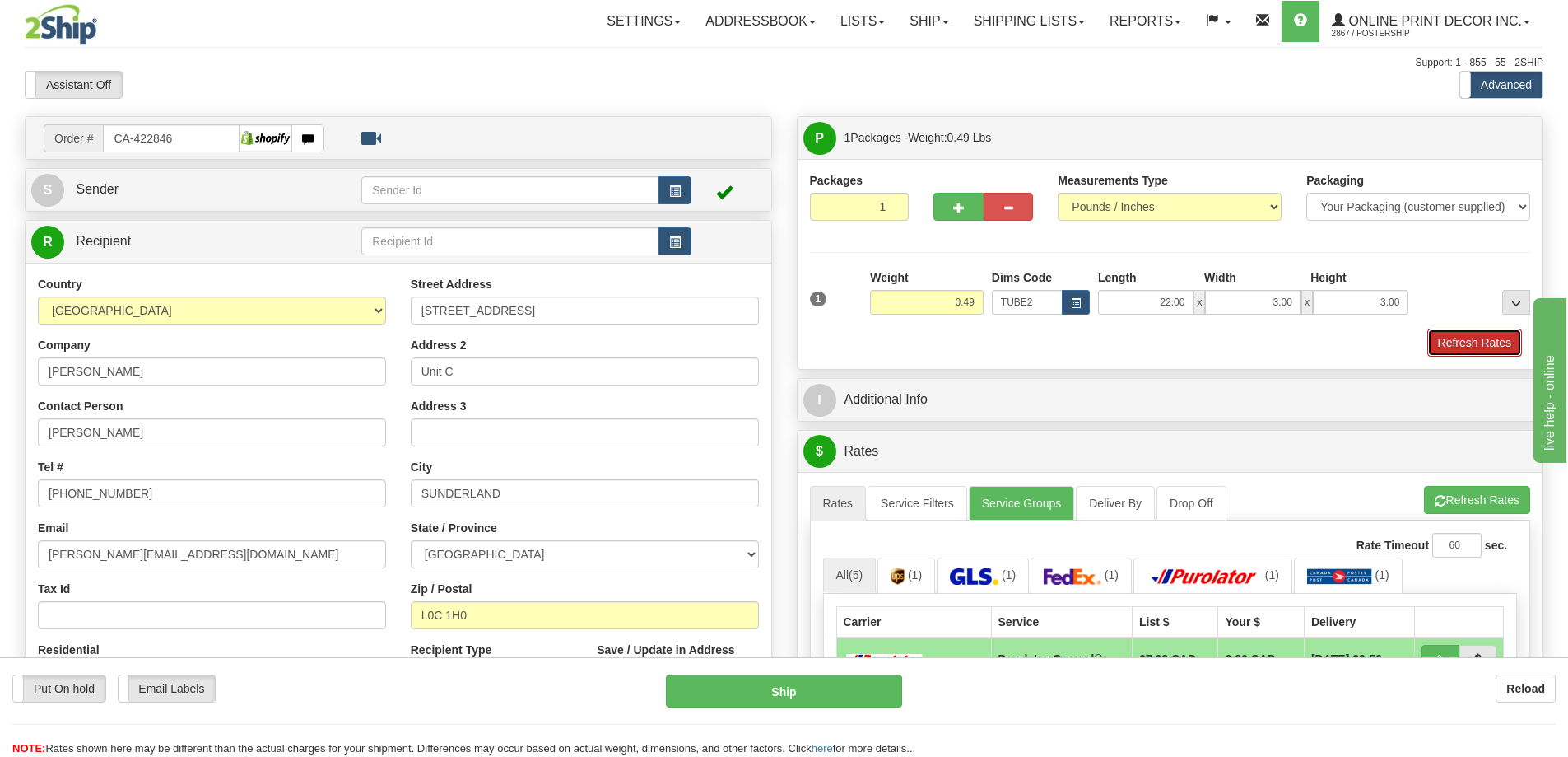
click at [1475, 349] on button "Refresh Rates" at bounding box center [1474, 342] width 95 height 28
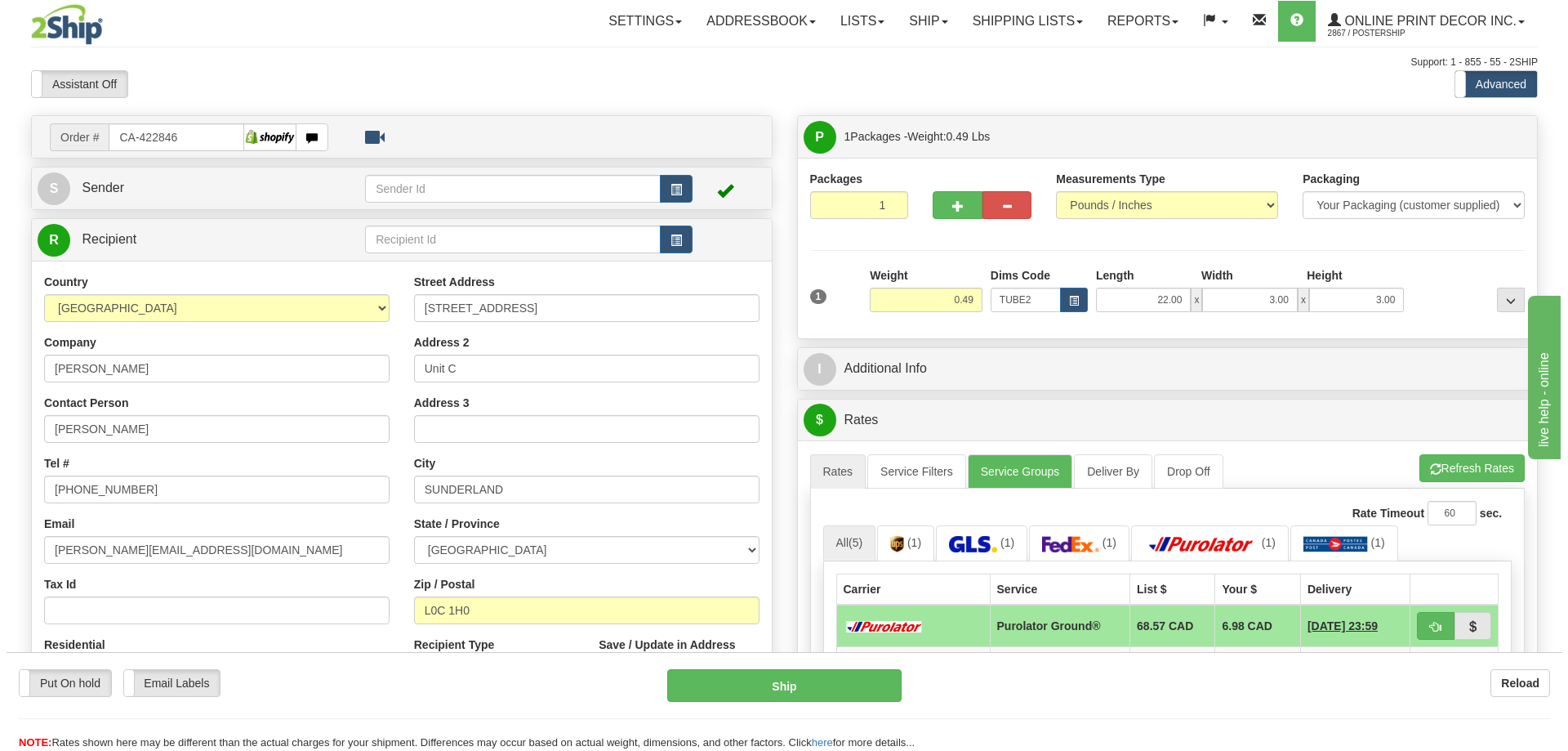
scroll to position [163, 0]
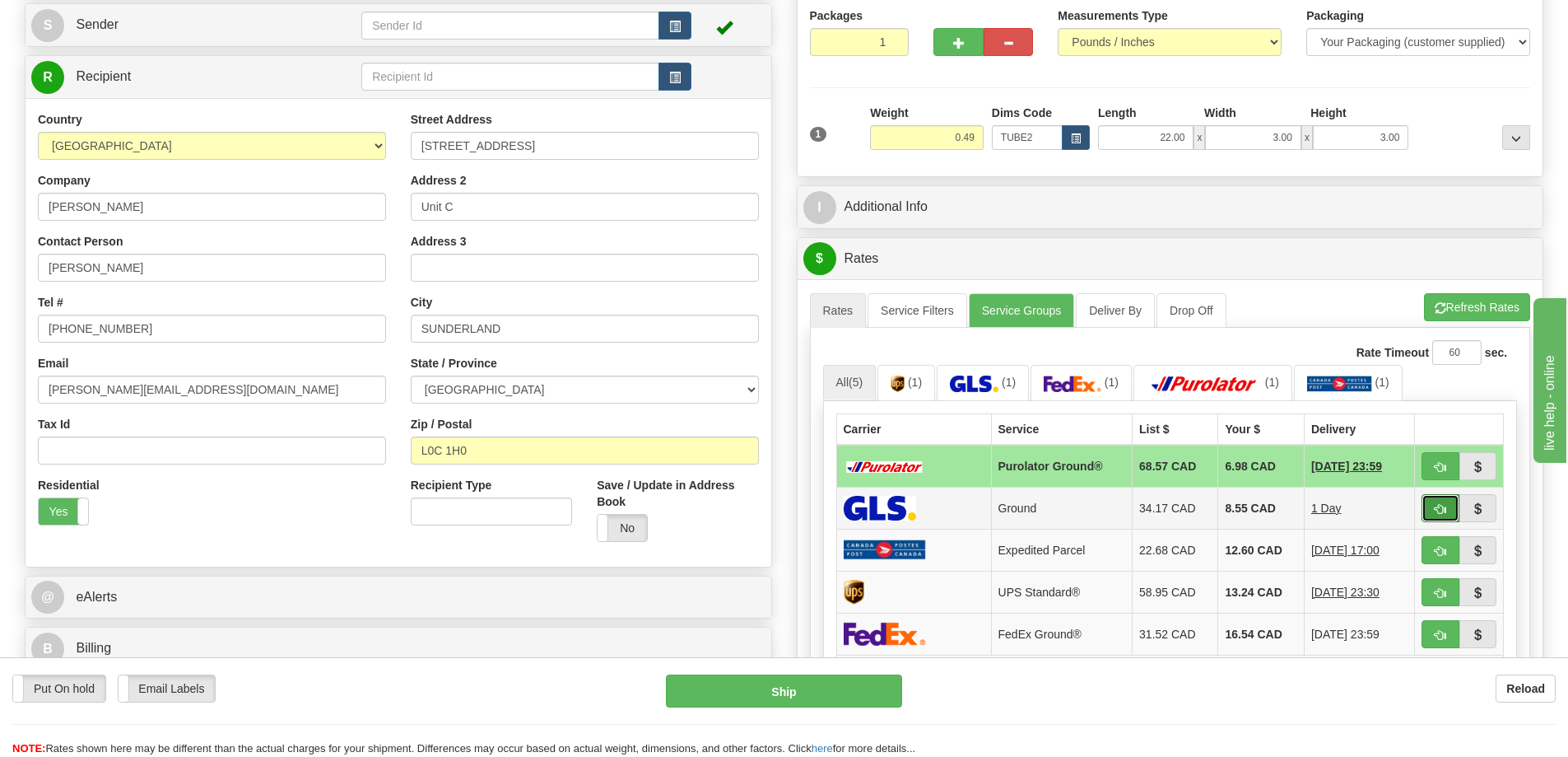
click at [1446, 508] on button "button" at bounding box center [1441, 508] width 38 height 28
type input "1"
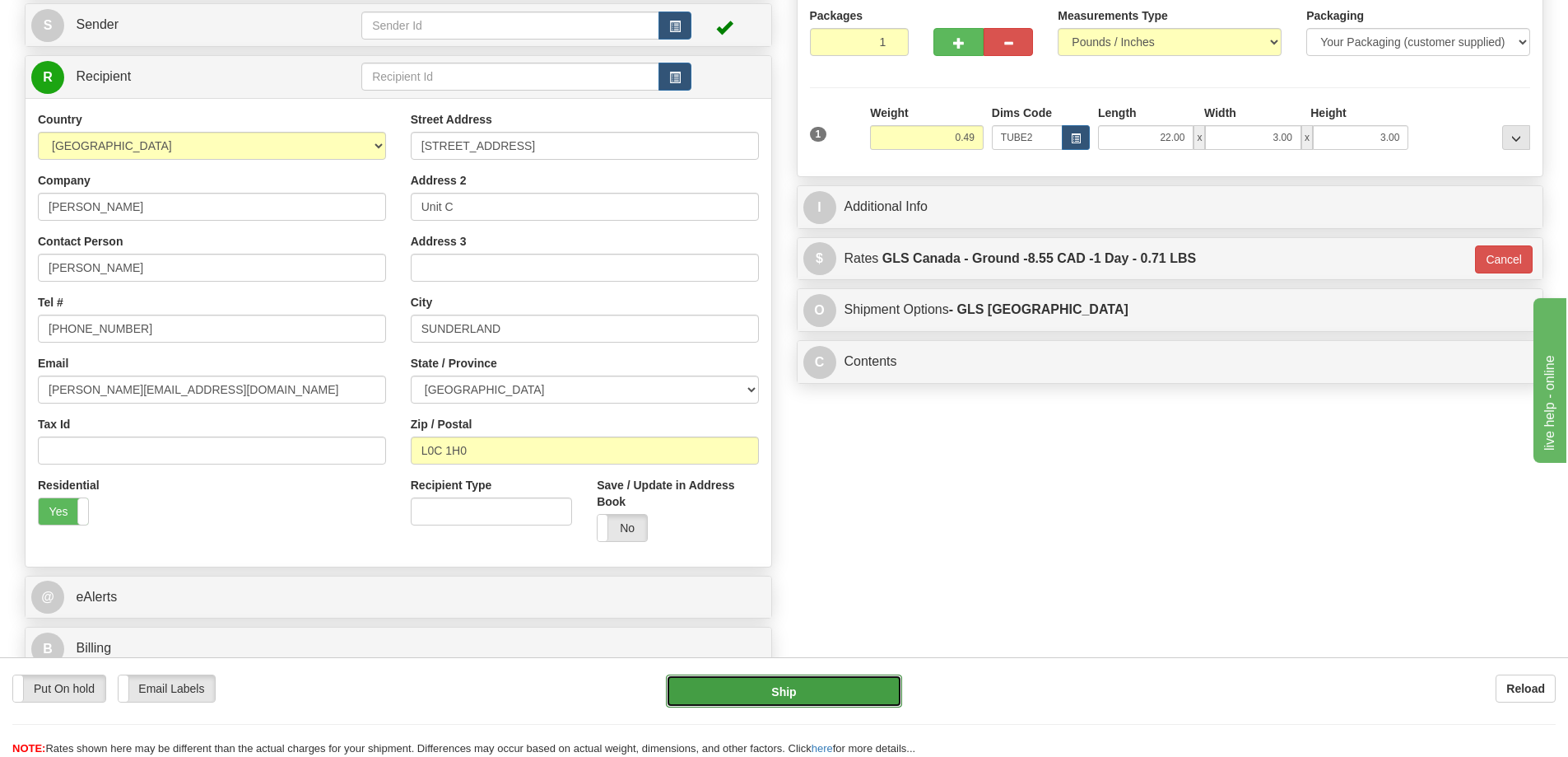
click at [848, 690] on button "Ship" at bounding box center [784, 690] width 236 height 32
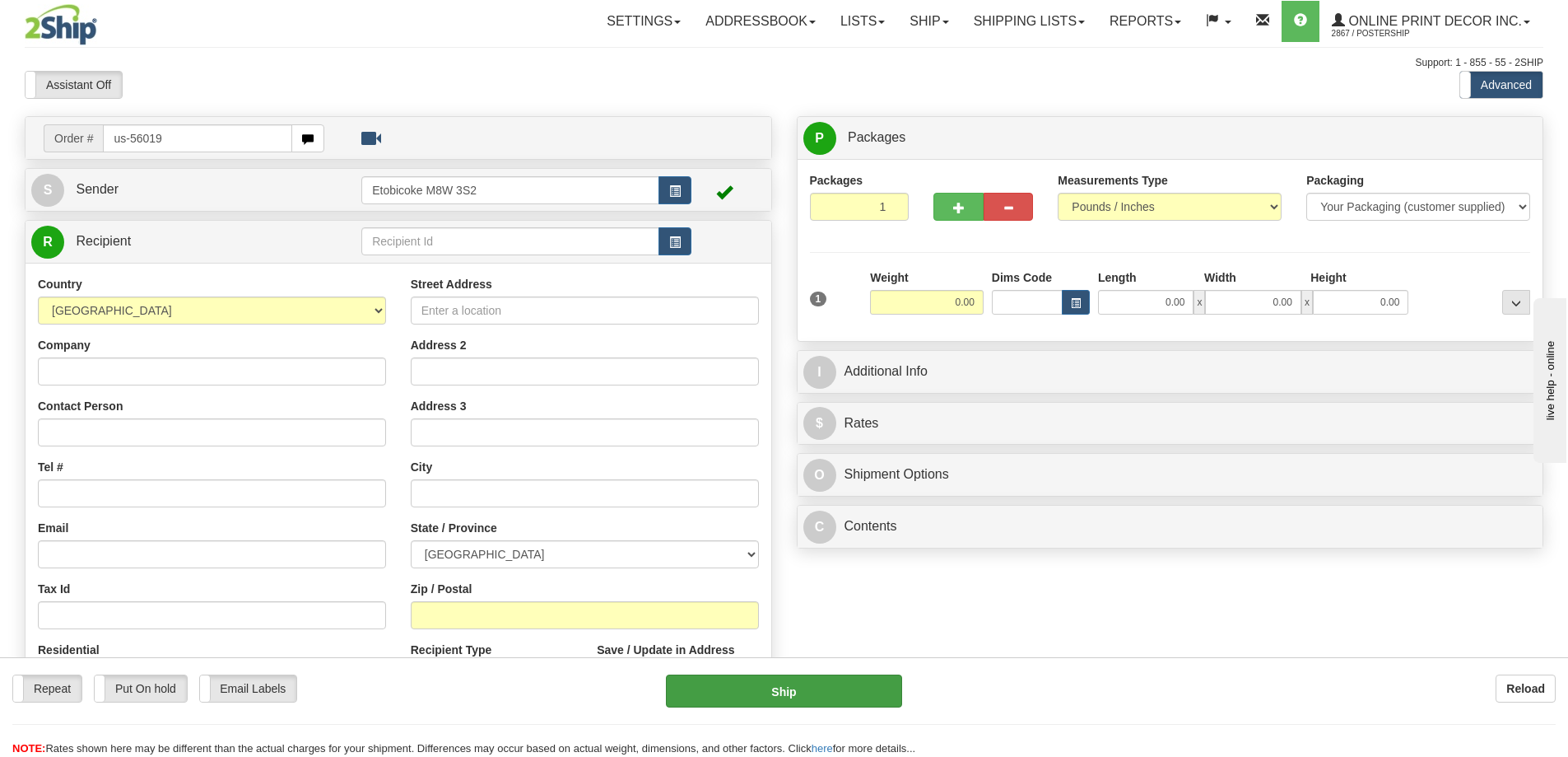
type input "us-56019"
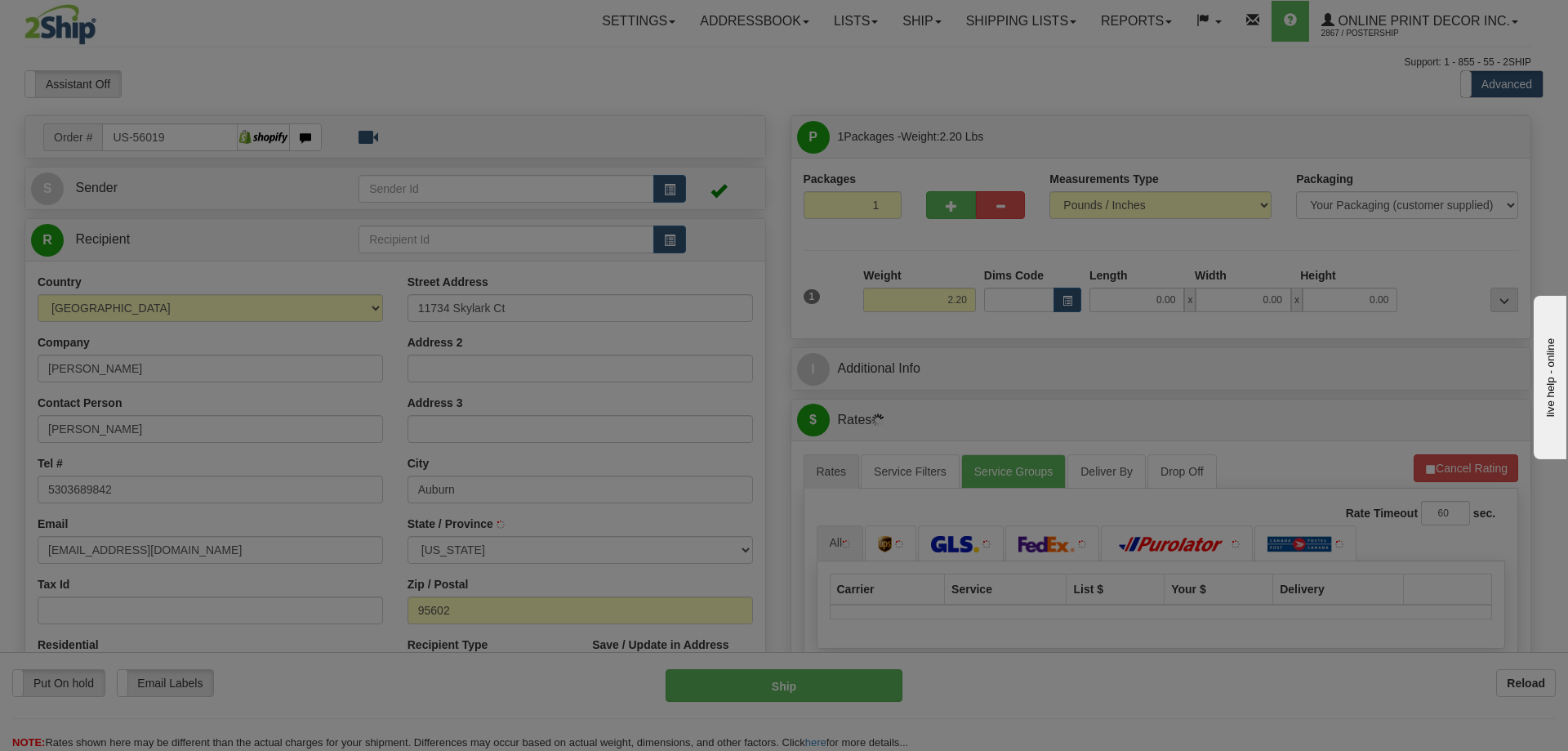
type input "AUBURN"
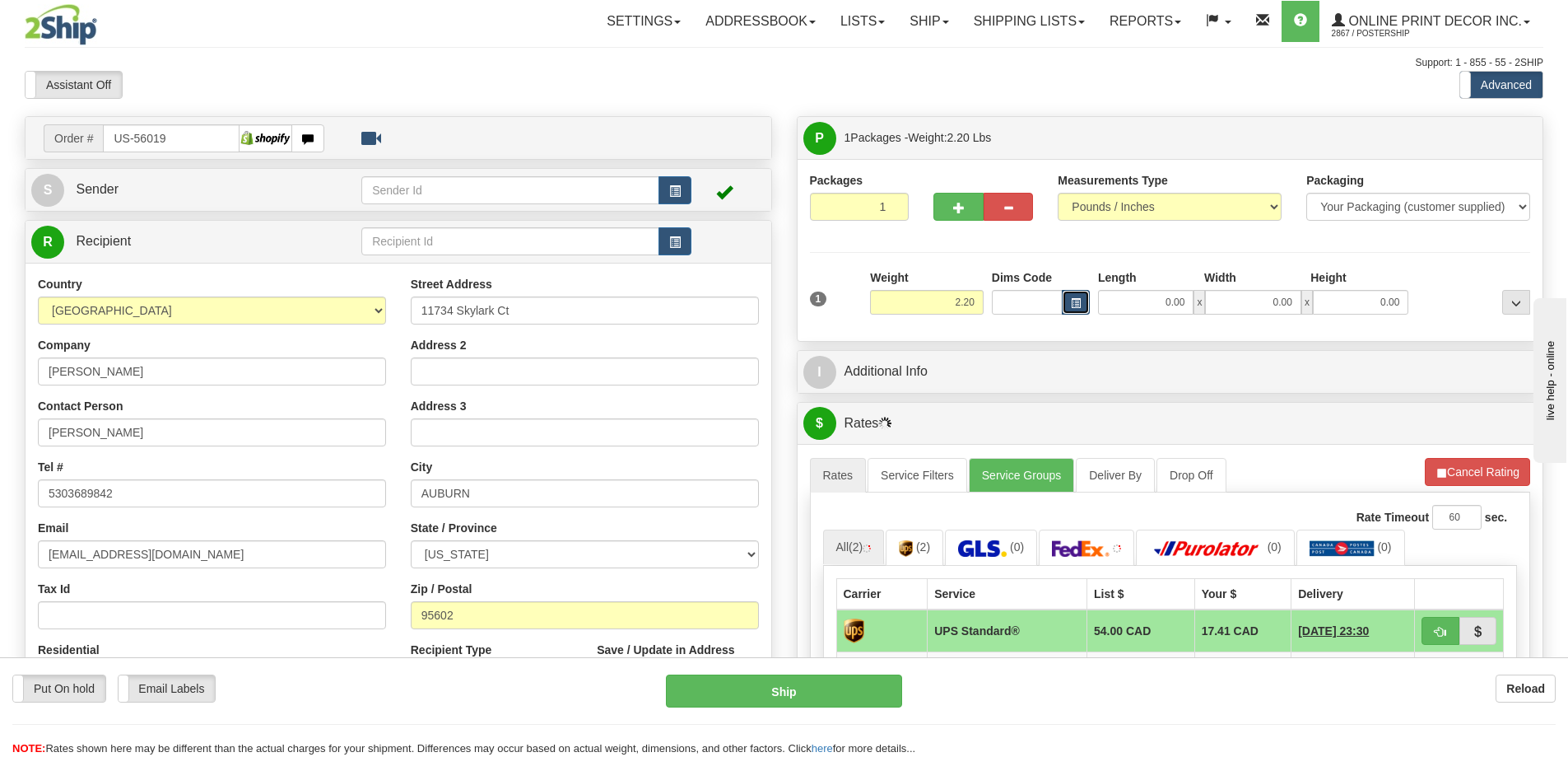
click at [1069, 300] on button "button" at bounding box center [1075, 302] width 28 height 25
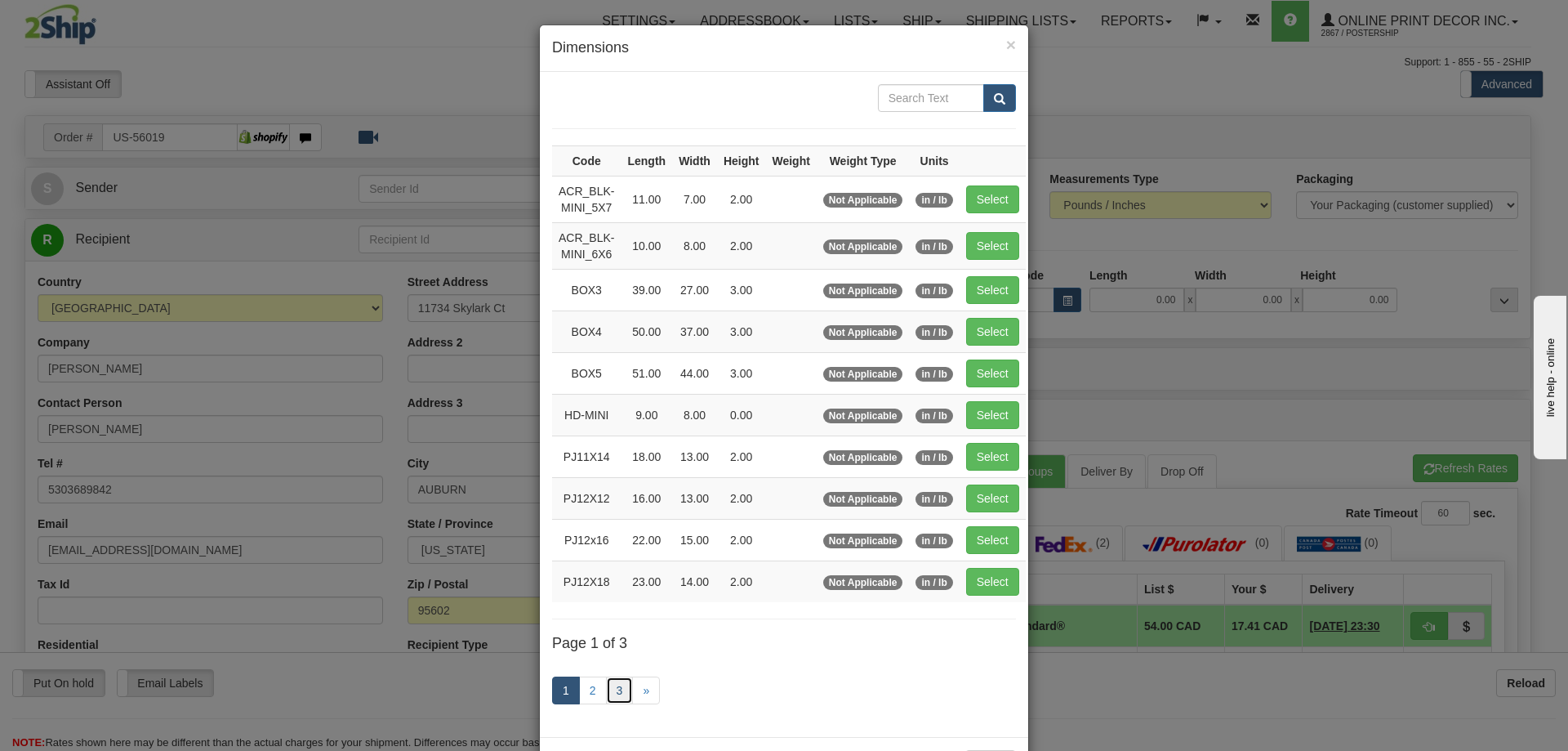
click at [611, 691] on link "3" at bounding box center [619, 689] width 27 height 27
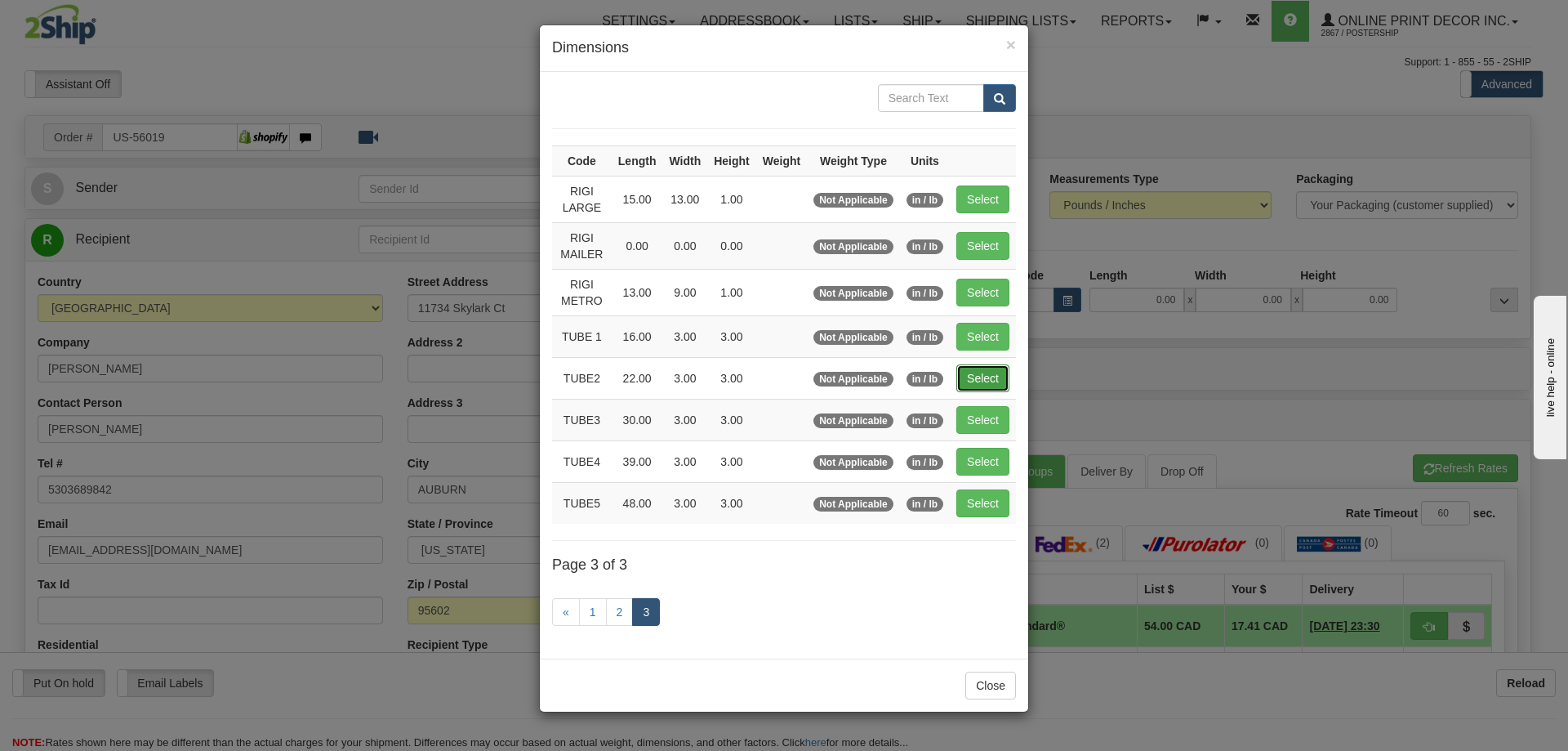
click at [987, 372] on button "Select" at bounding box center [983, 377] width 53 height 27
type input "TUBE2"
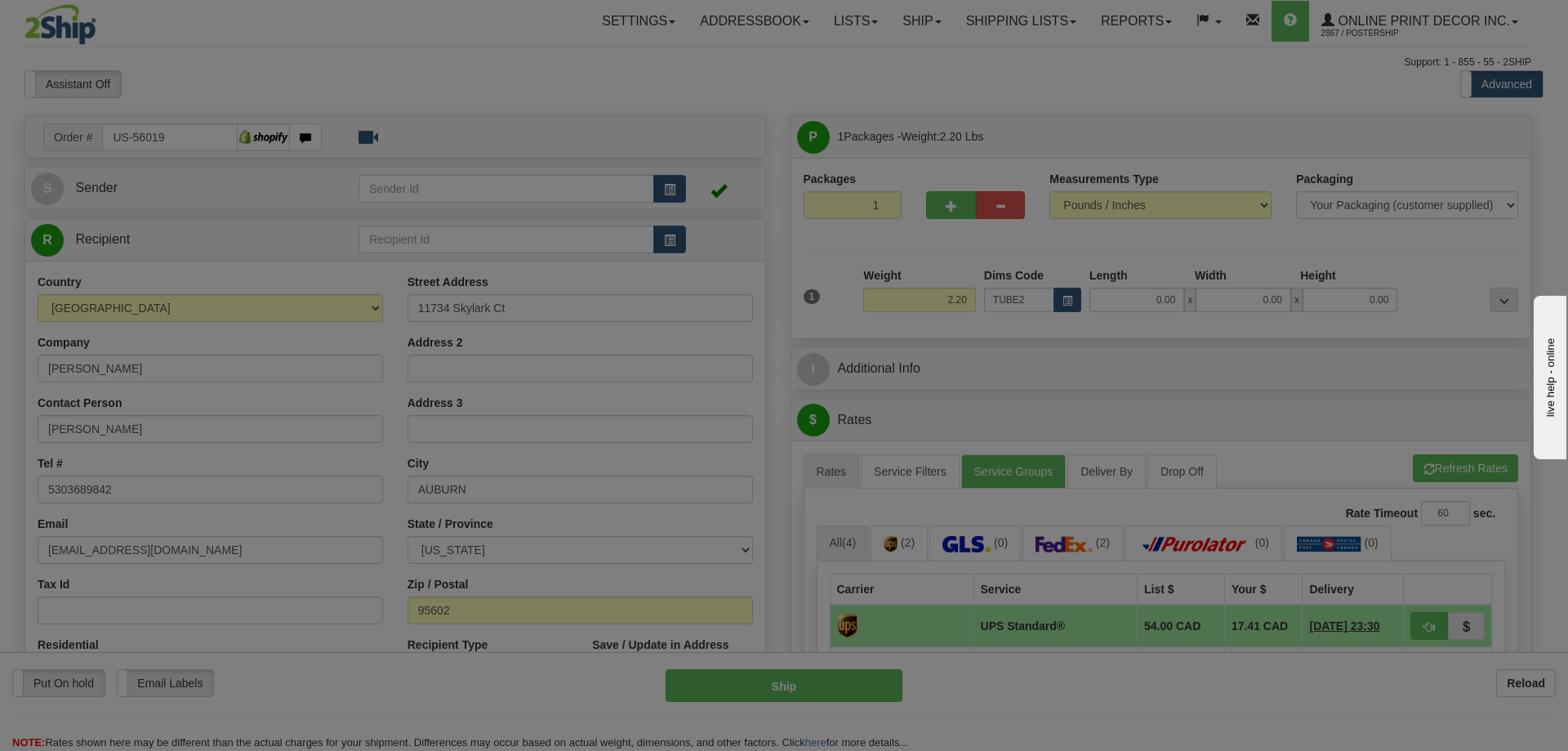
type input "22.00"
type input "3.00"
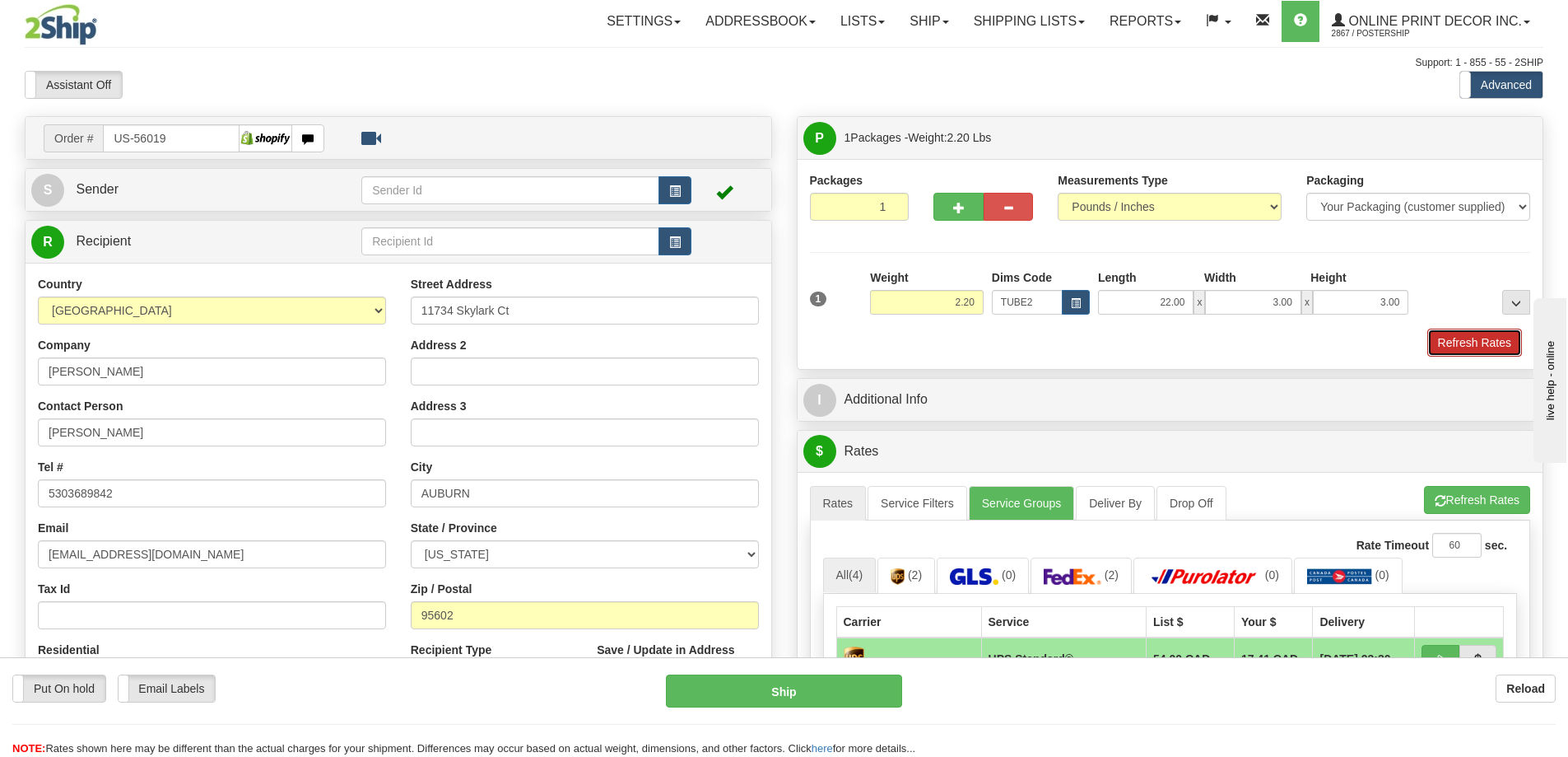
click at [1446, 347] on button "Refresh Rates" at bounding box center [1474, 342] width 95 height 28
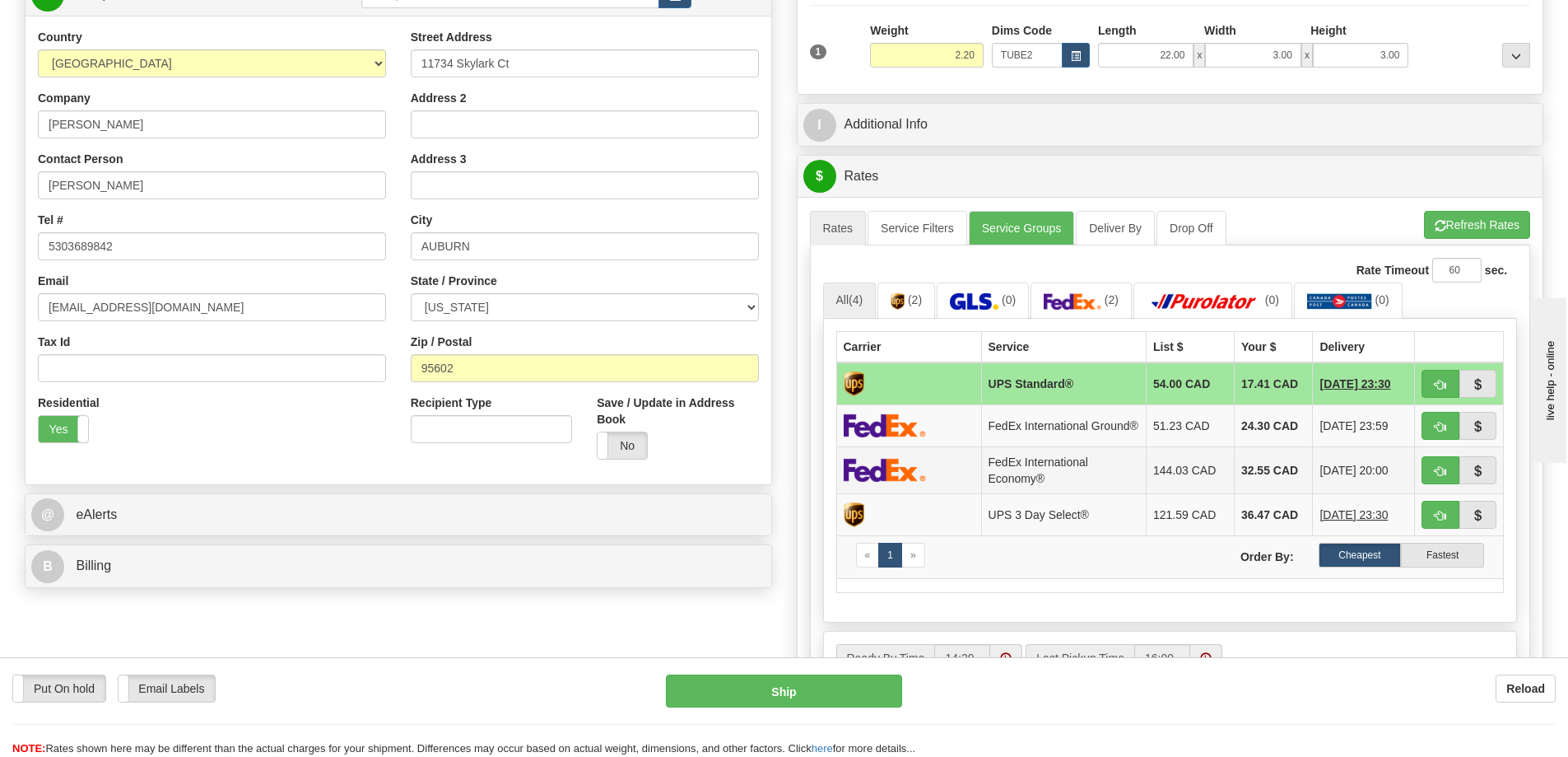
scroll to position [330, 0]
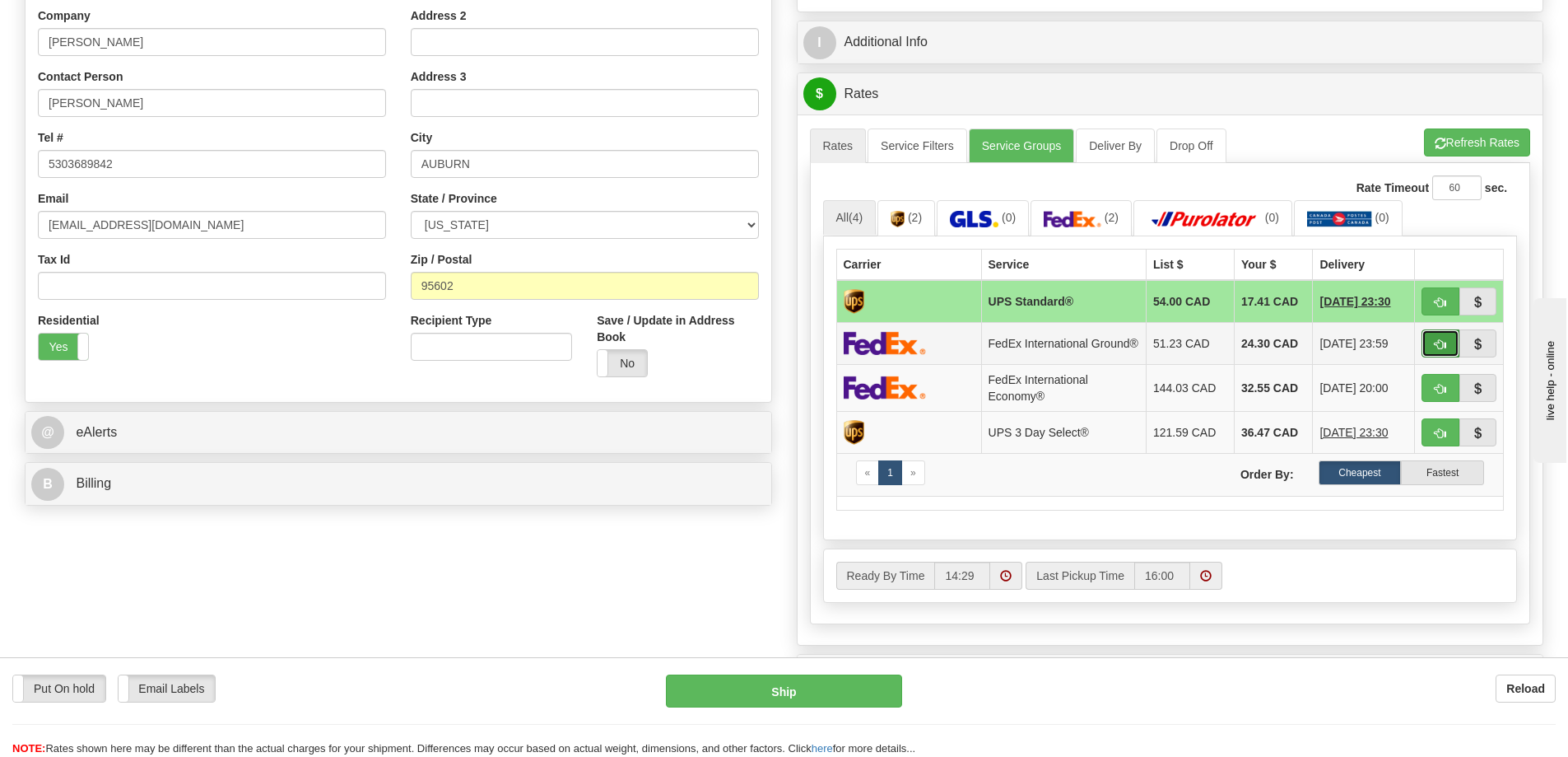
click at [1435, 341] on button "button" at bounding box center [1441, 343] width 38 height 28
type input "92"
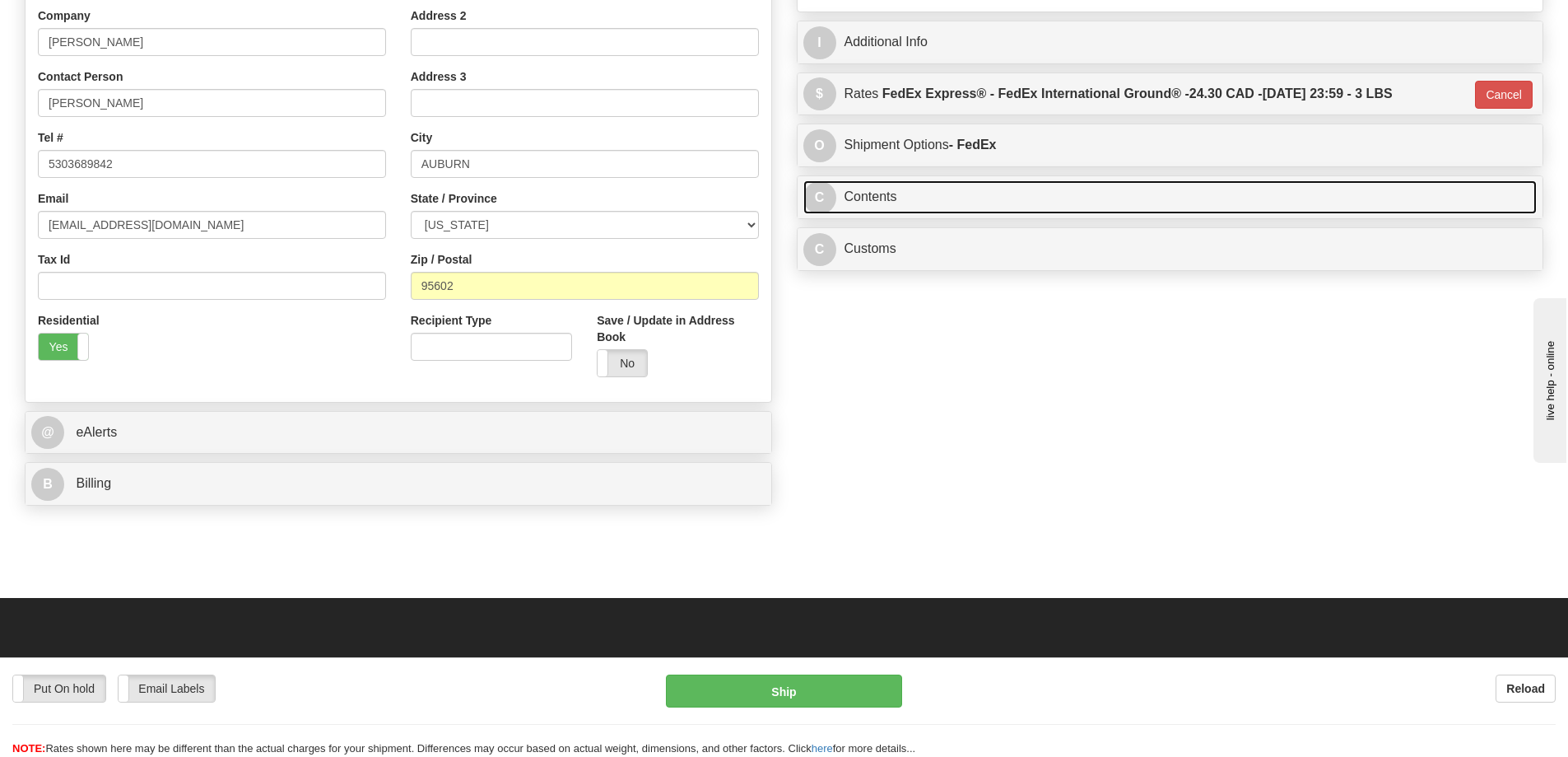
click at [1050, 201] on link "C Contents" at bounding box center [1171, 197] width 734 height 33
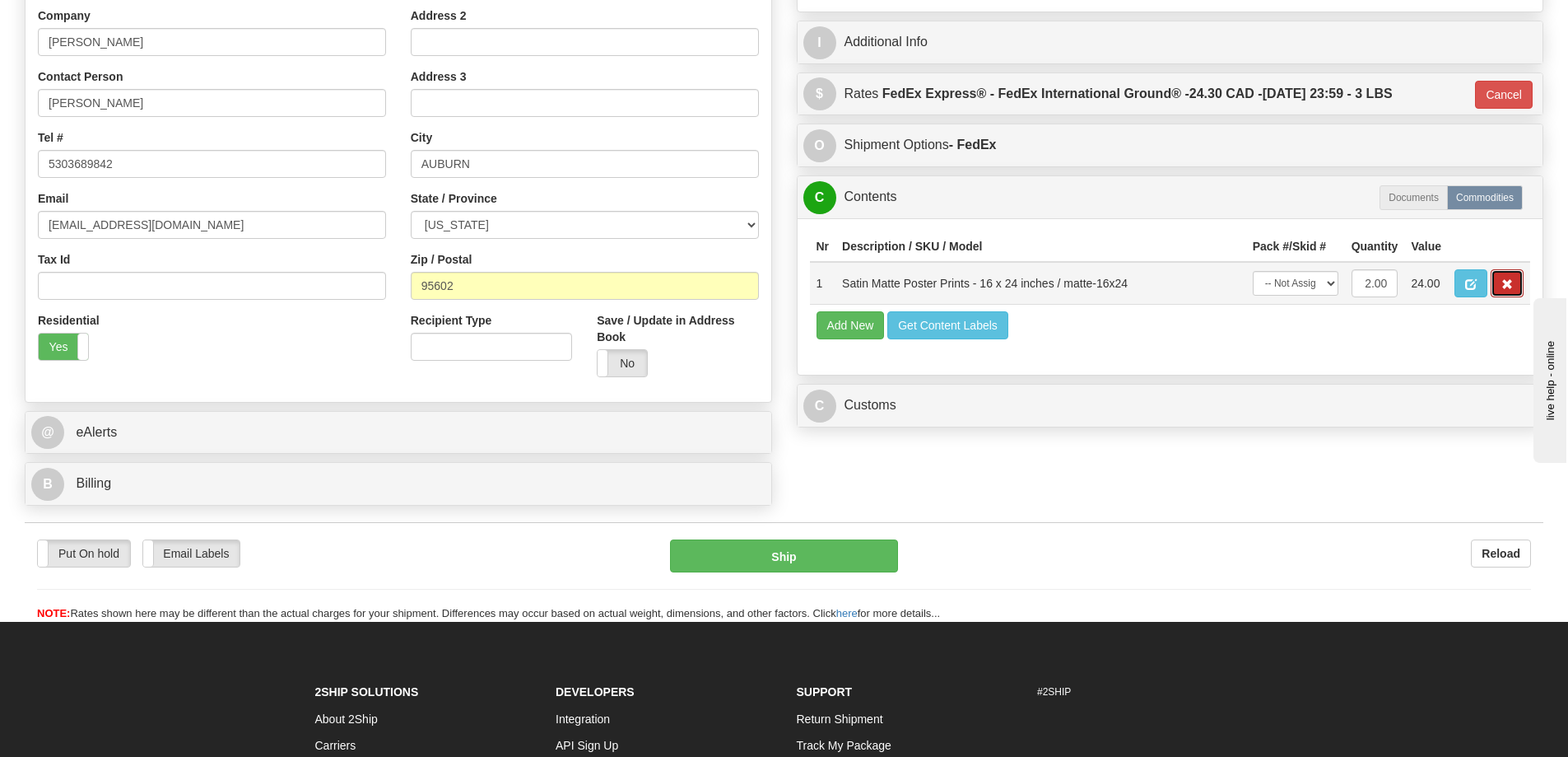
click at [1494, 279] on button "button" at bounding box center [1507, 283] width 32 height 28
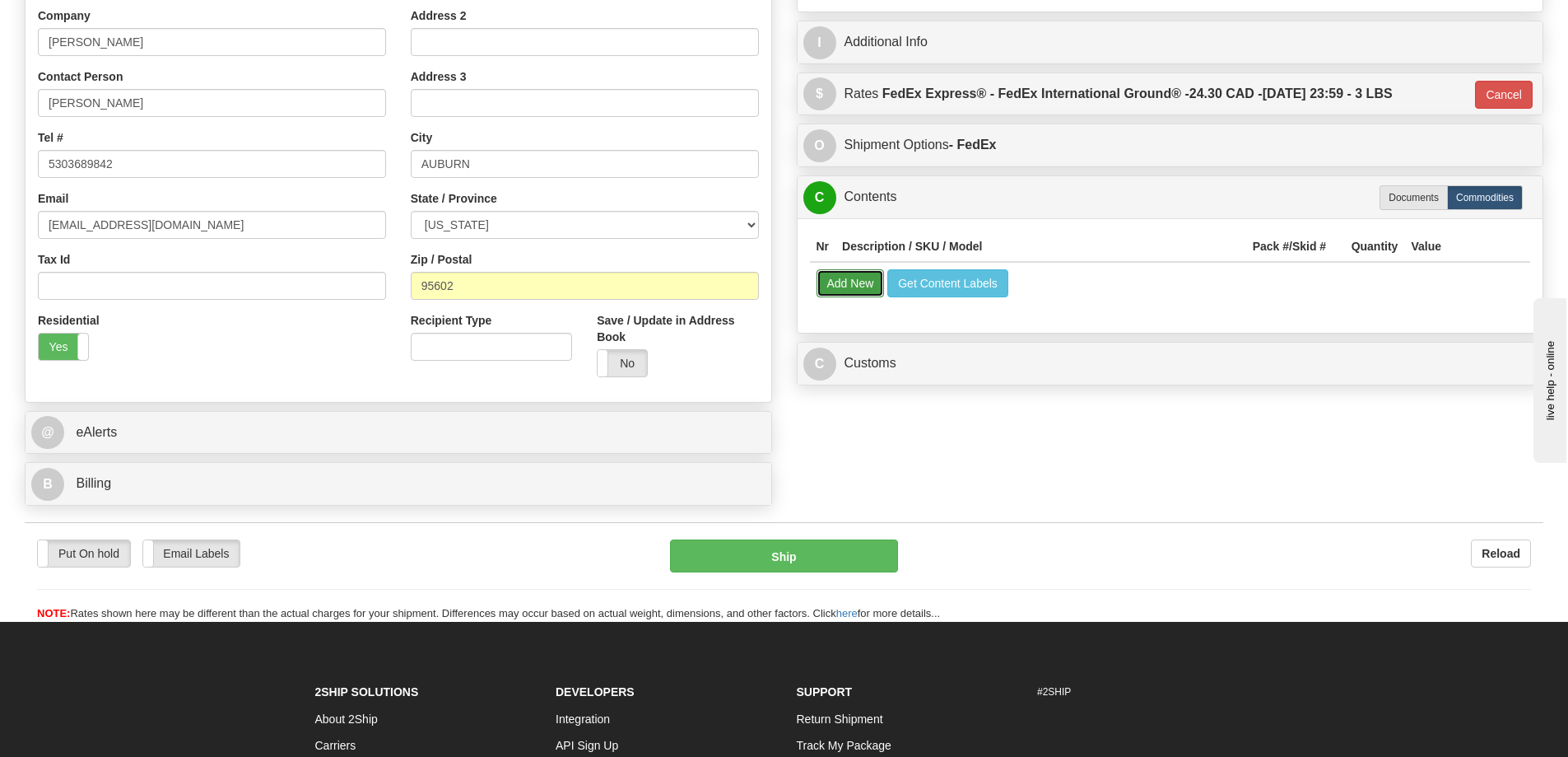
click at [851, 282] on button "Add New" at bounding box center [849, 283] width 68 height 28
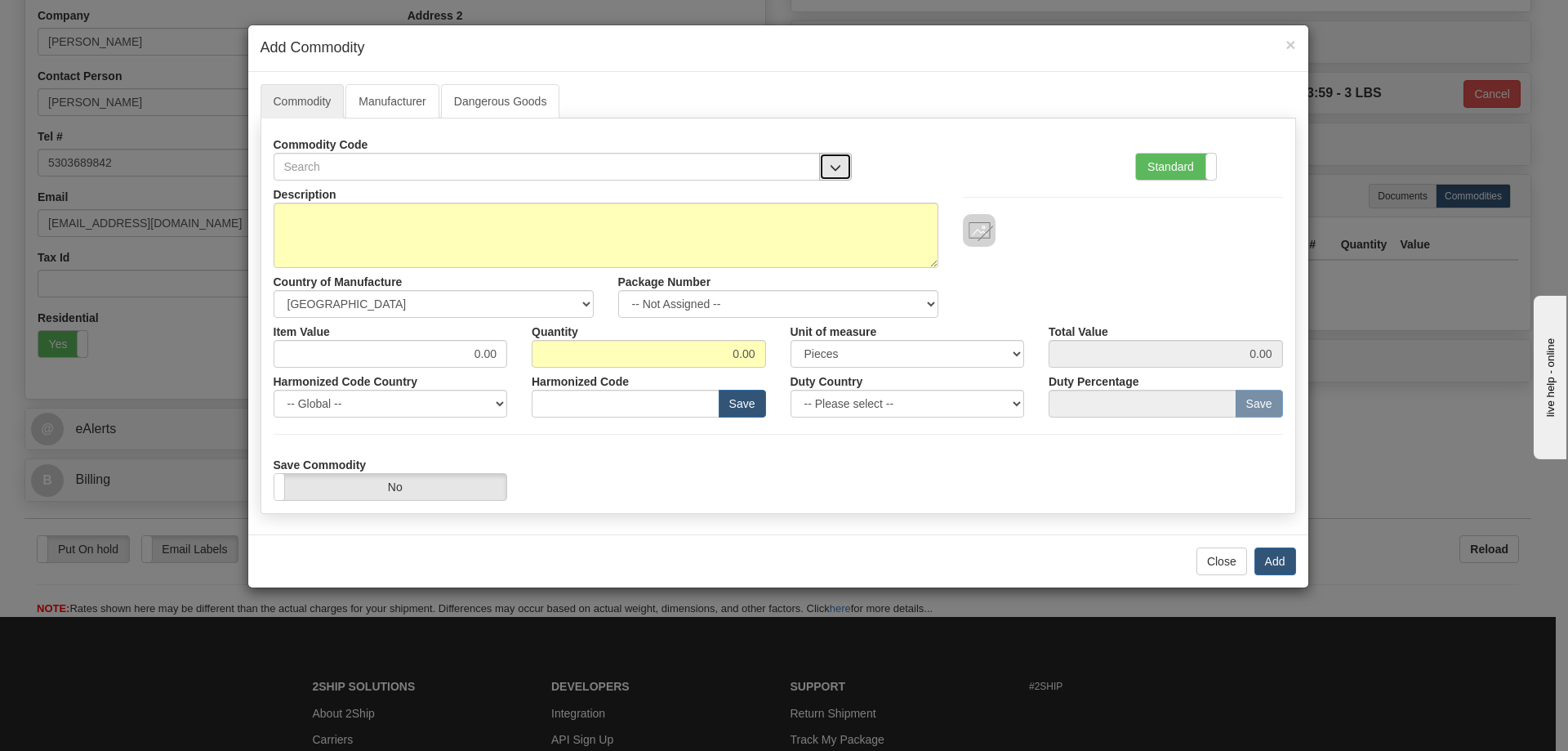
click at [832, 158] on button "button" at bounding box center [835, 166] width 32 height 27
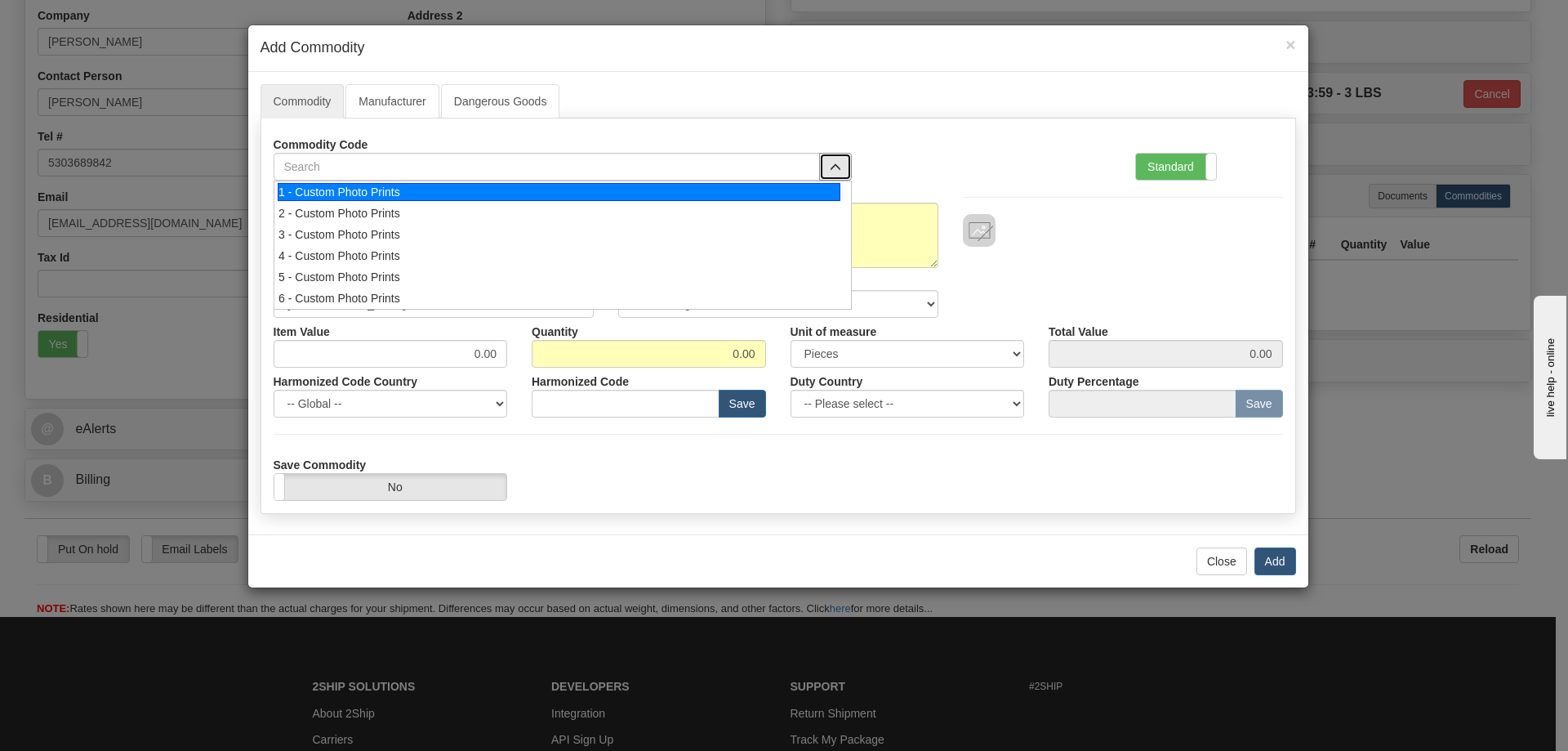
click at [824, 185] on div "1 - Custom Photo Prints" at bounding box center [558, 192] width 562 height 18
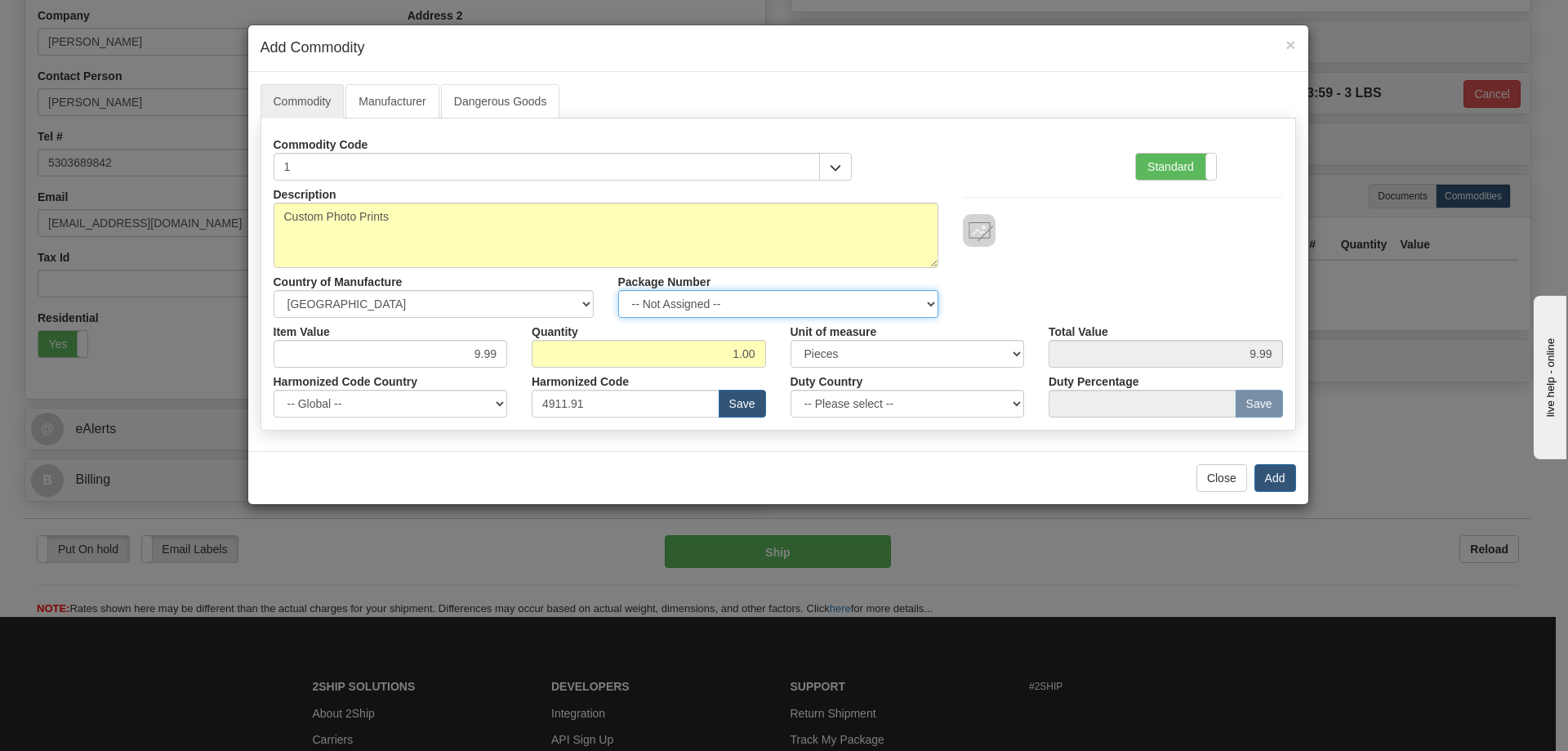
click at [923, 300] on select "-- Not Assigned -- Item 1" at bounding box center [778, 303] width 320 height 27
select select "0"
click at [618, 290] on select "-- Not Assigned -- Item 1" at bounding box center [778, 303] width 320 height 27
click at [1275, 474] on button "Add" at bounding box center [1275, 477] width 42 height 27
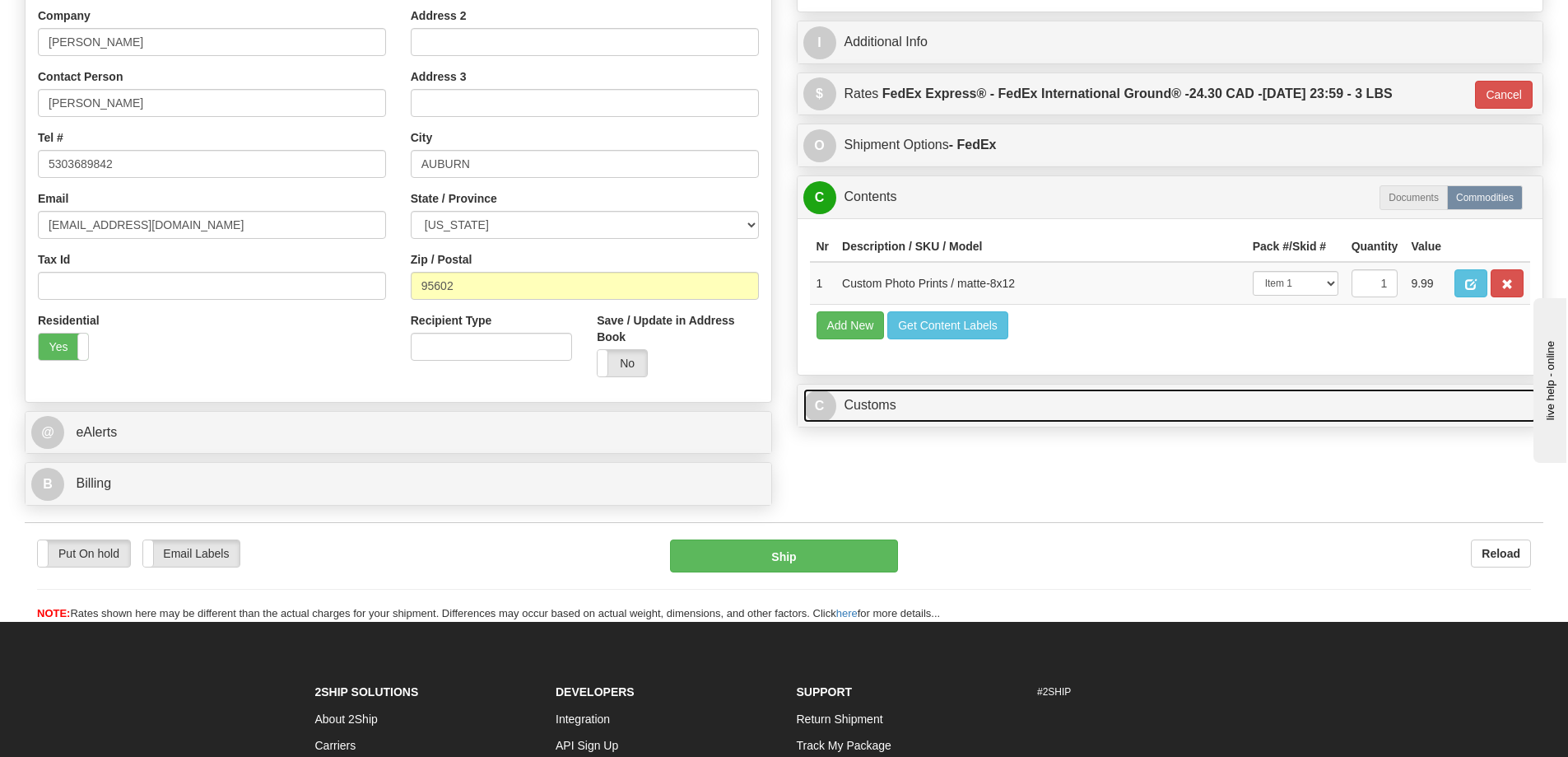
click at [1268, 422] on link "C Customs" at bounding box center [1171, 405] width 734 height 33
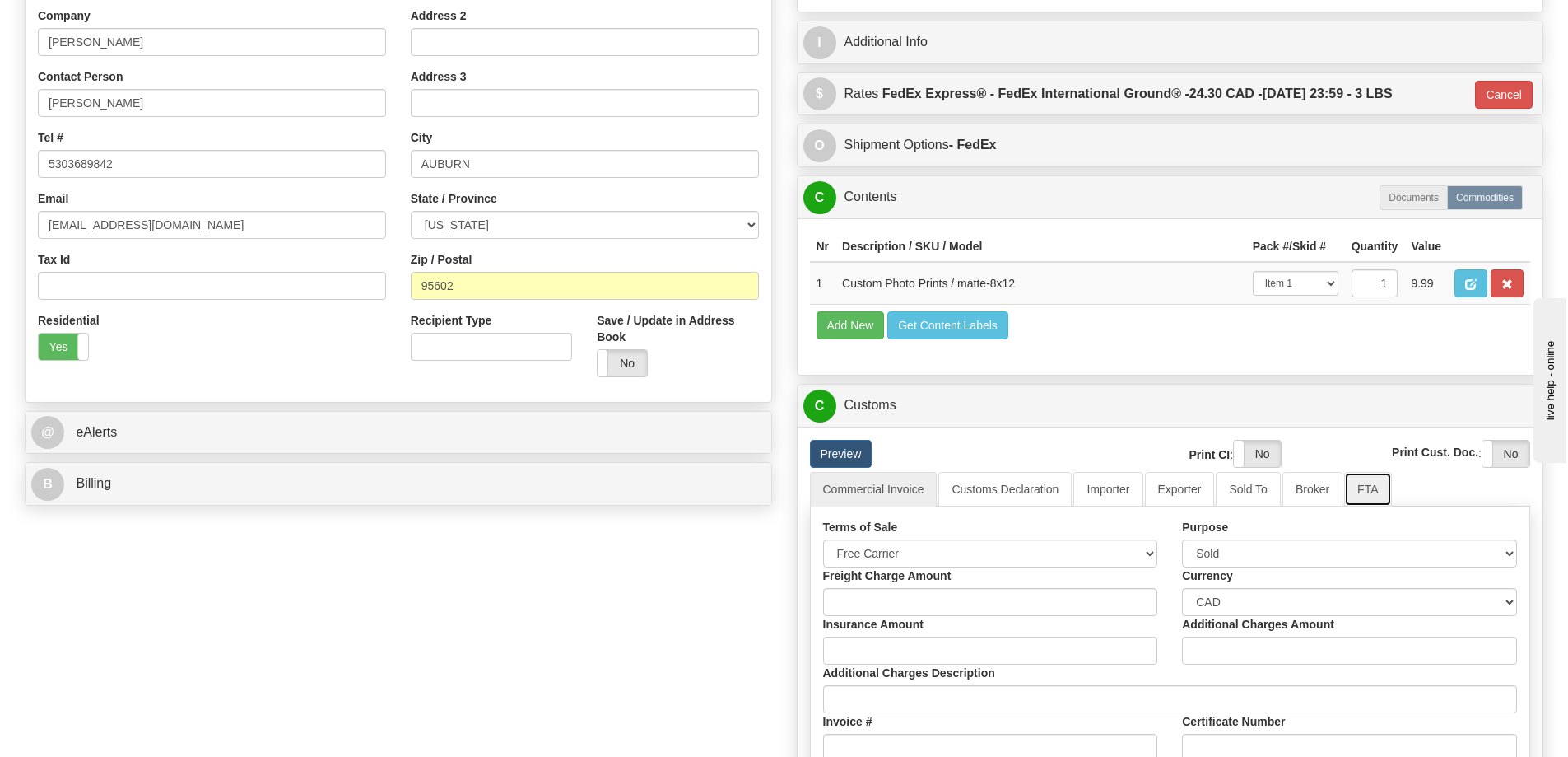
click at [1374, 493] on link "FTA" at bounding box center [1367, 489] width 47 height 34
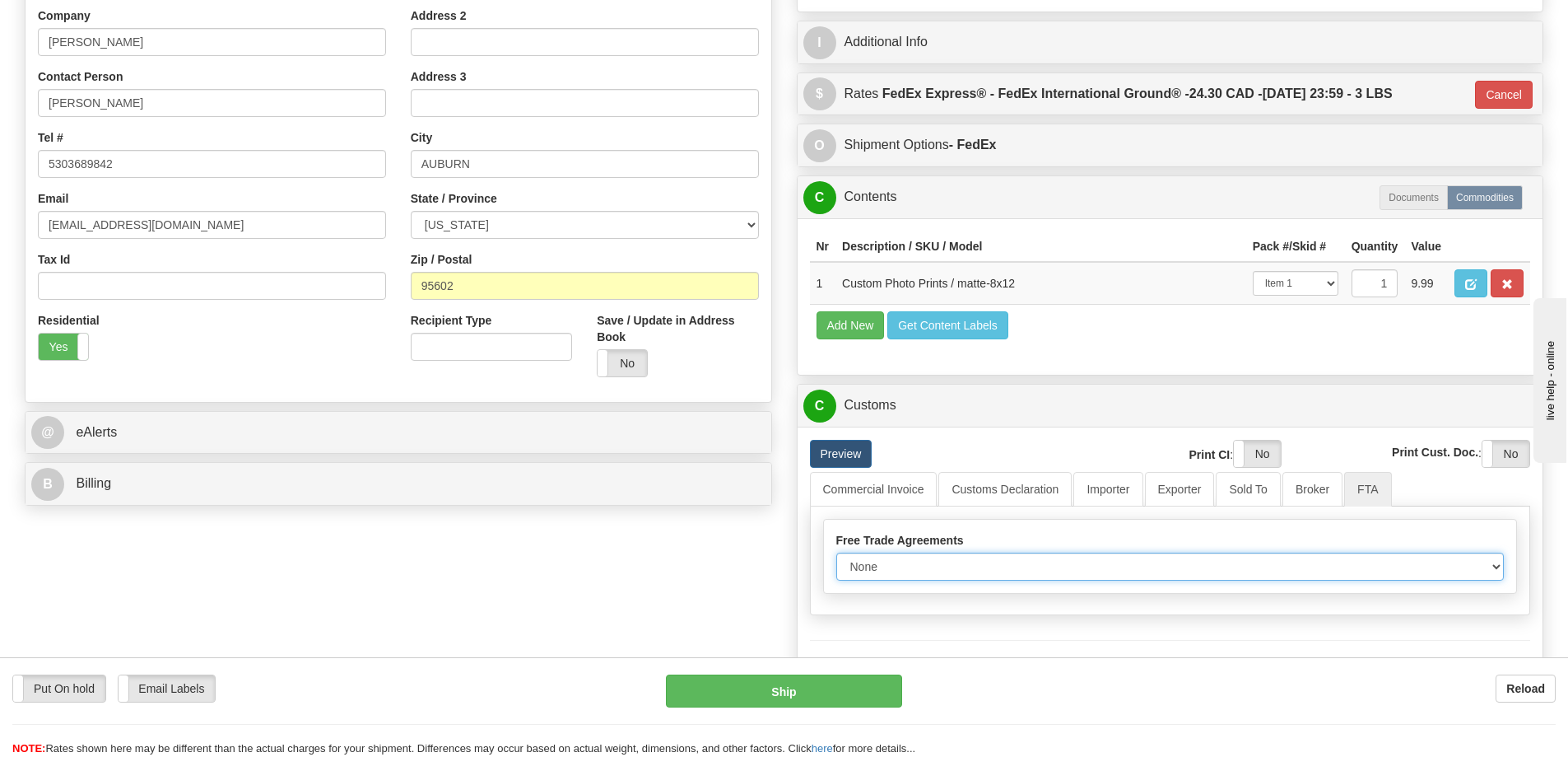
click at [1493, 571] on select "None Other USMCA CETA CUKTCA" at bounding box center [1170, 566] width 668 height 28
select select "1"
click at [836, 558] on select "None Other USMCA CETA CUKTCA" at bounding box center [1170, 566] width 668 height 28
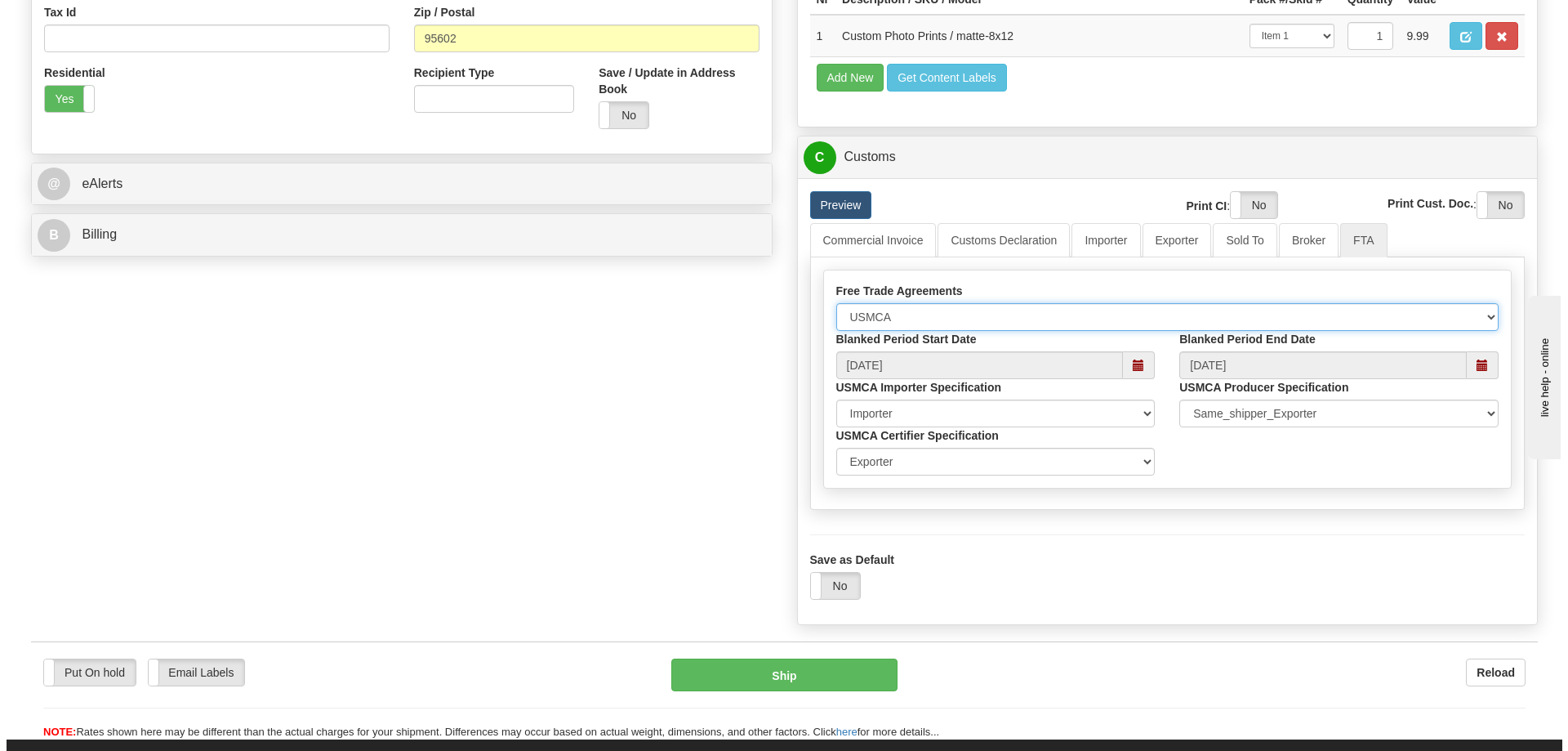
scroll to position [735, 0]
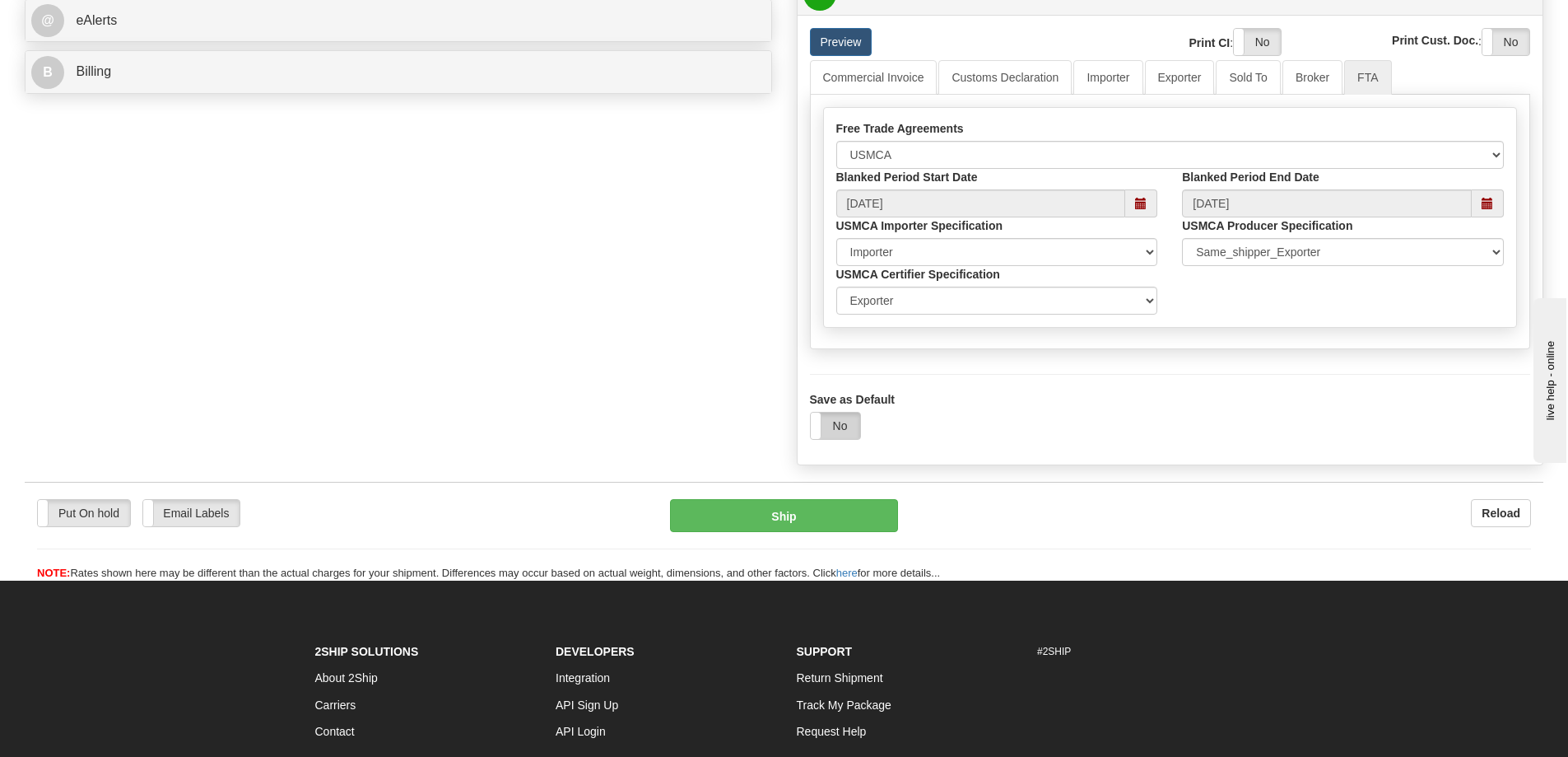
click at [846, 430] on label "No" at bounding box center [835, 426] width 50 height 27
click at [856, 518] on button "Ship" at bounding box center [784, 515] width 228 height 32
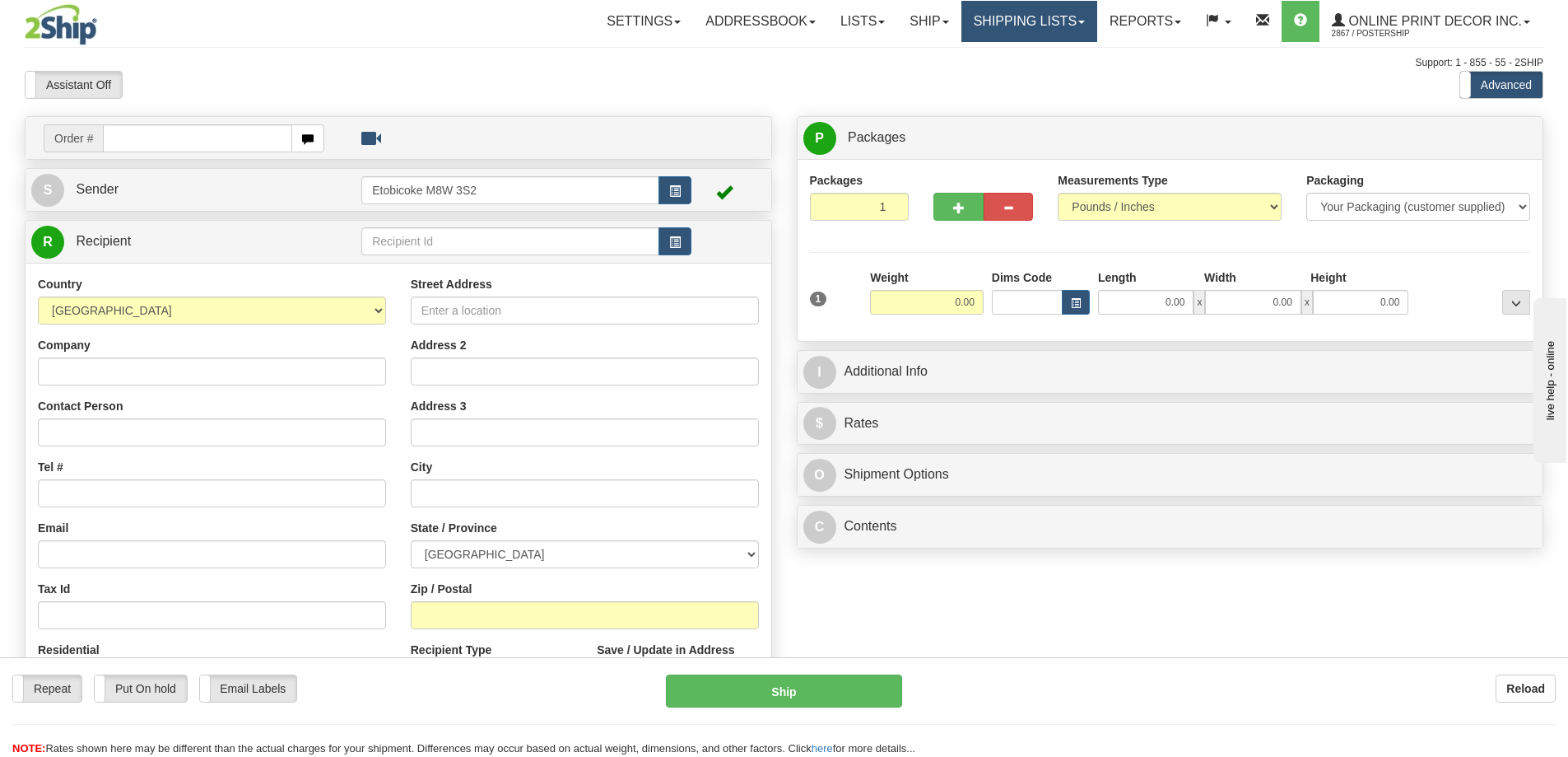
click at [1028, 15] on link "Shipping lists" at bounding box center [1029, 21] width 136 height 41
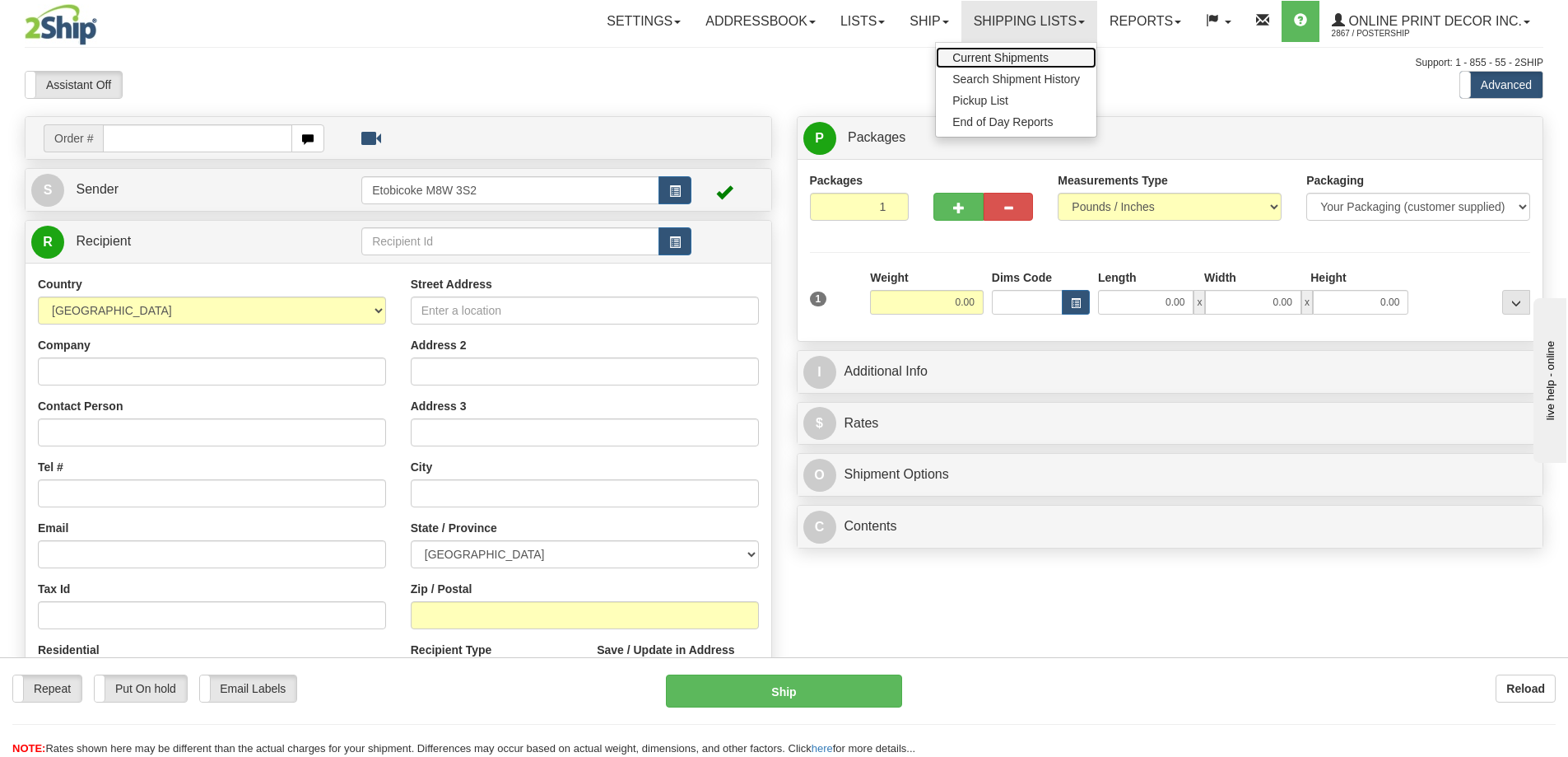
click at [1003, 55] on span "Current Shipments" at bounding box center [1000, 57] width 97 height 13
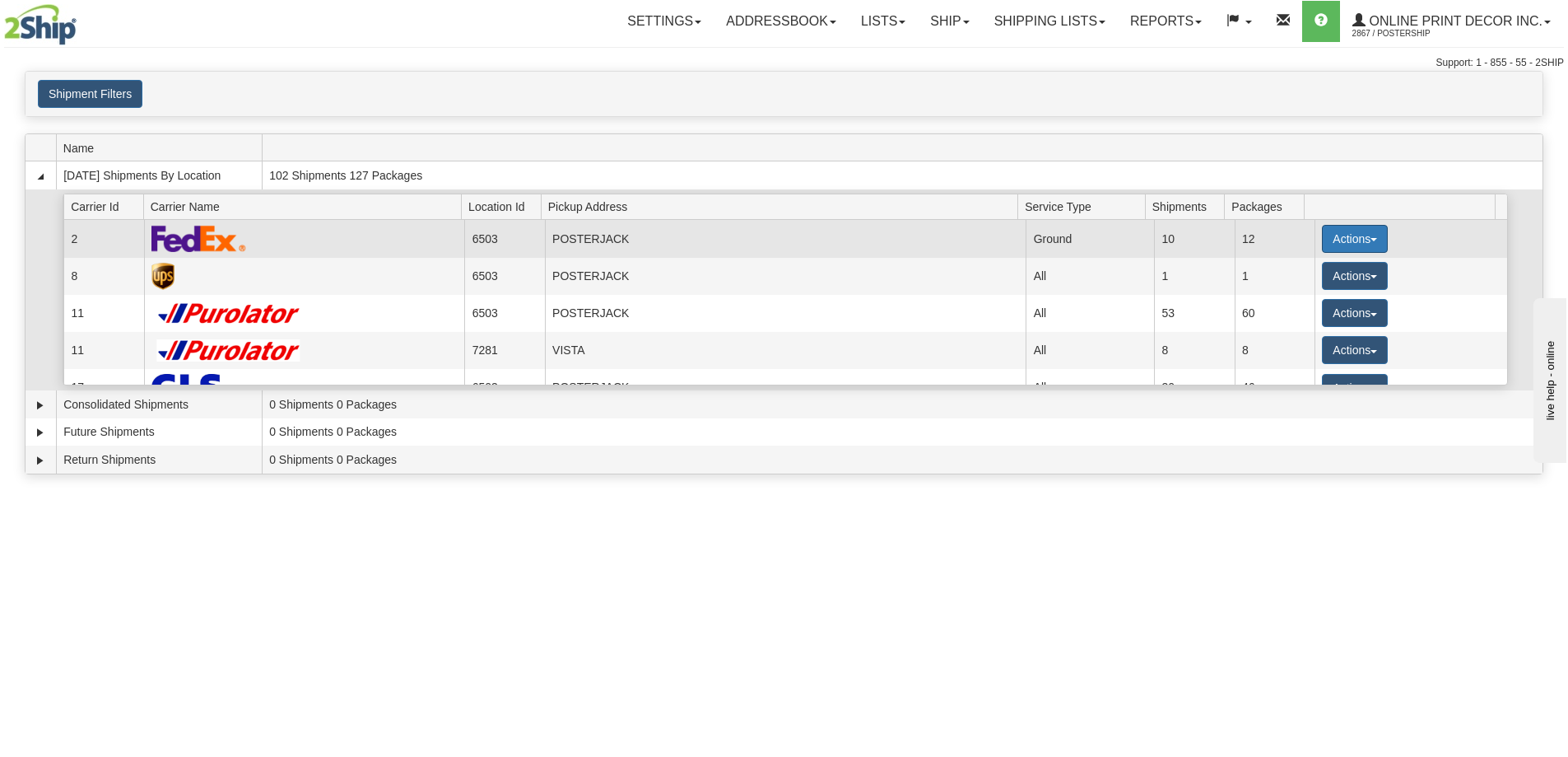
click at [1337, 239] on button "Actions" at bounding box center [1354, 238] width 66 height 28
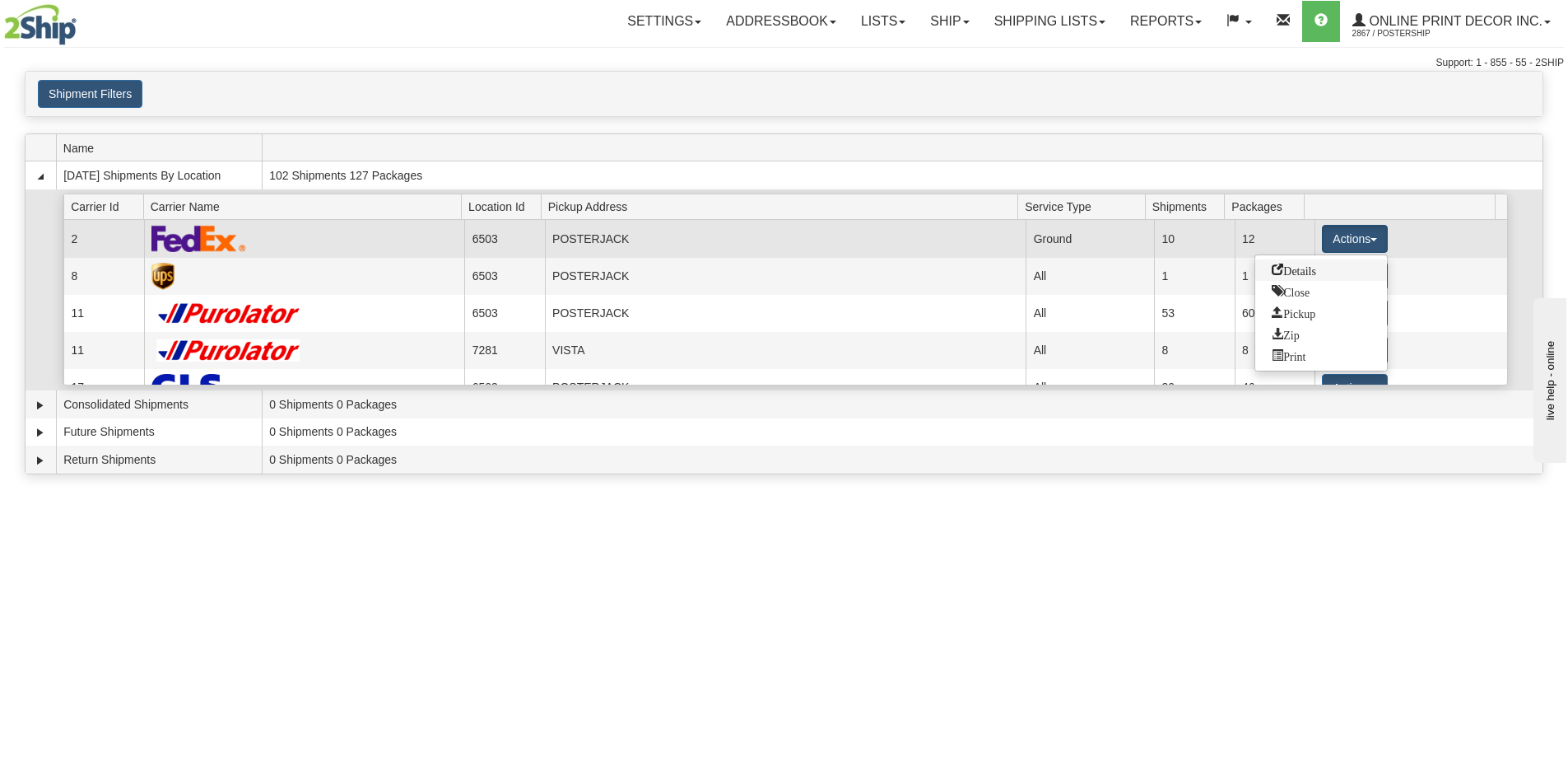
click at [1316, 270] on span "Details" at bounding box center [1294, 270] width 45 height 11
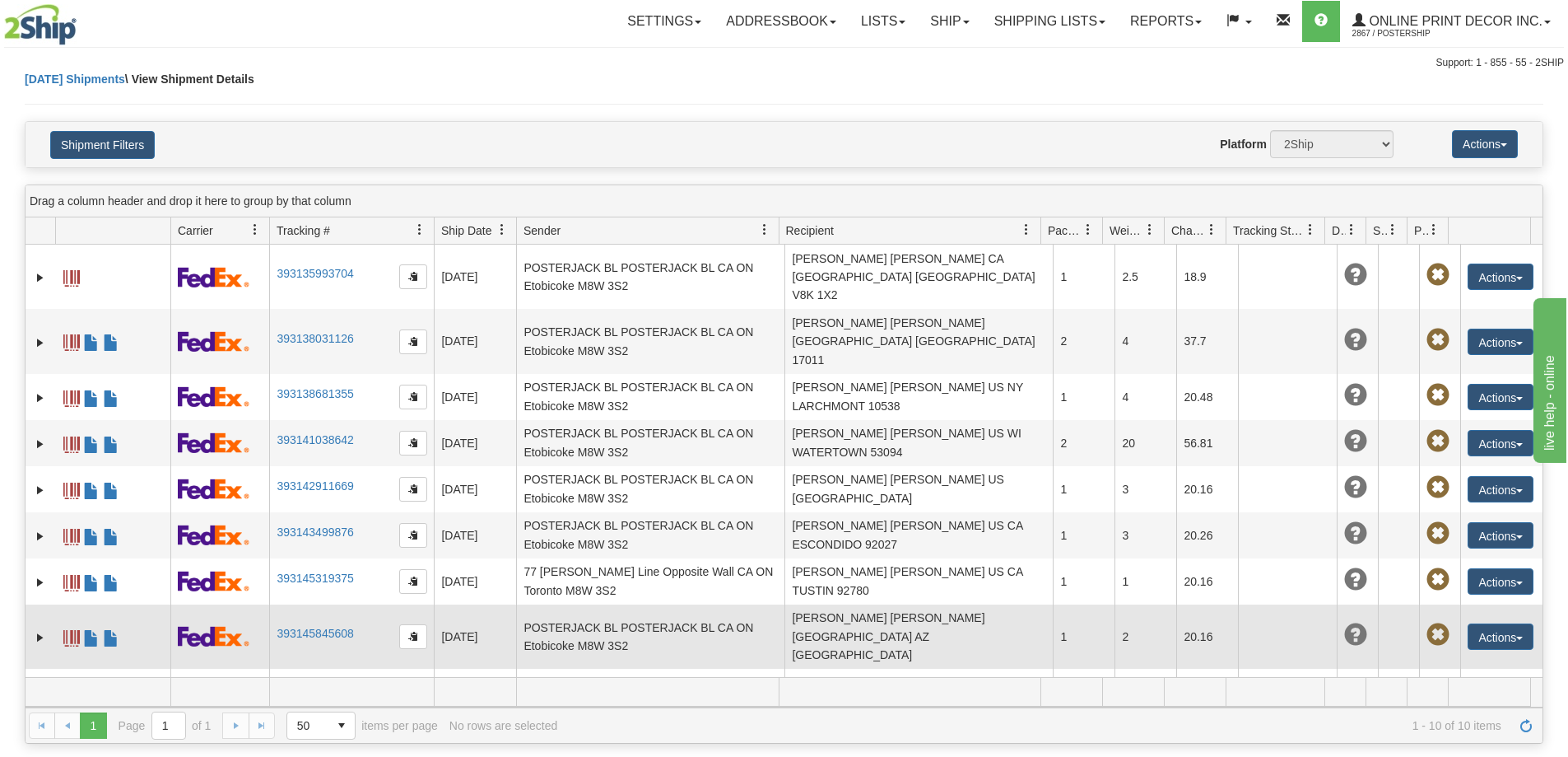
scroll to position [29, 0]
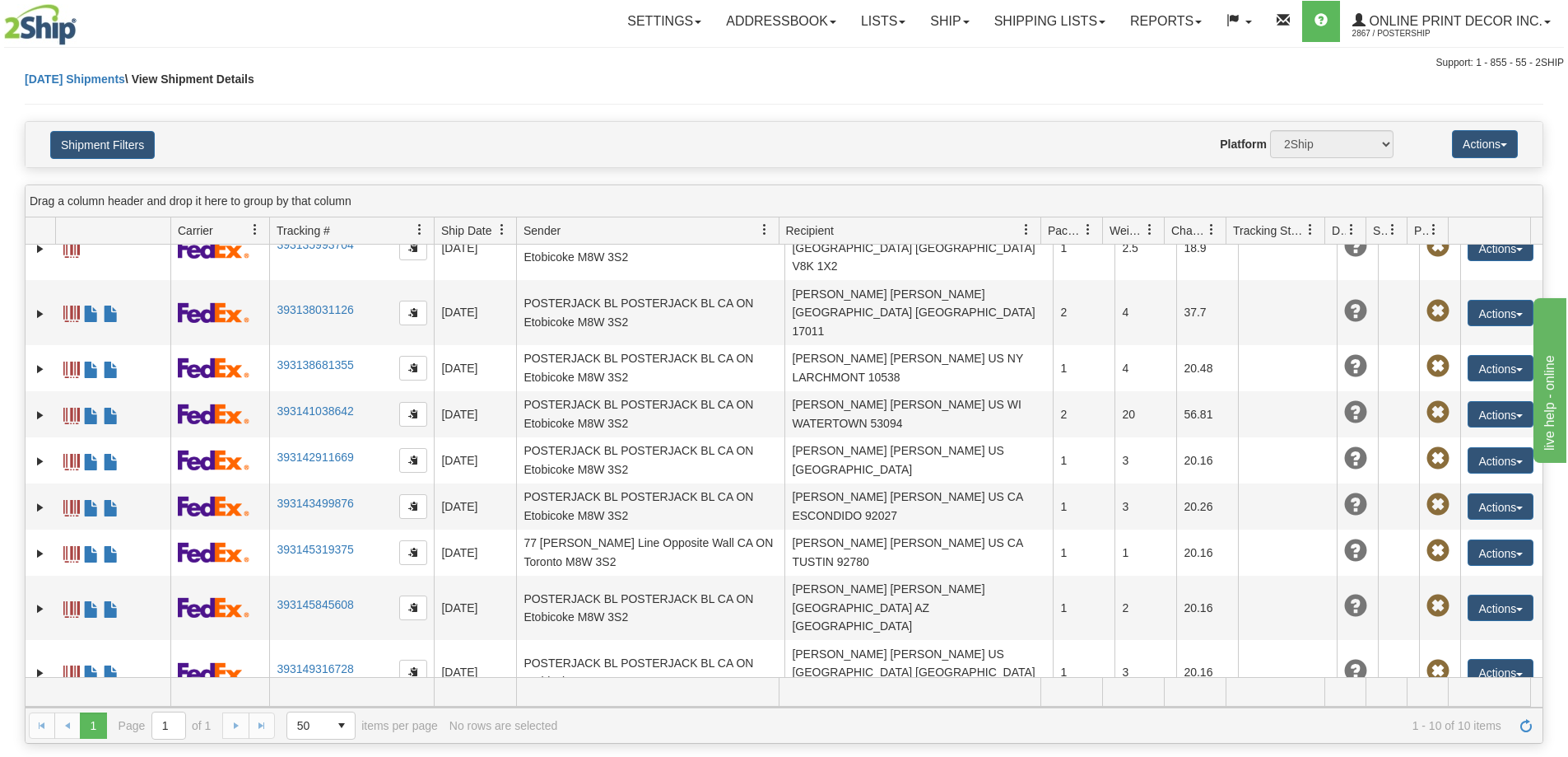
click at [321, 718] on link "393152828364" at bounding box center [314, 725] width 76 height 13
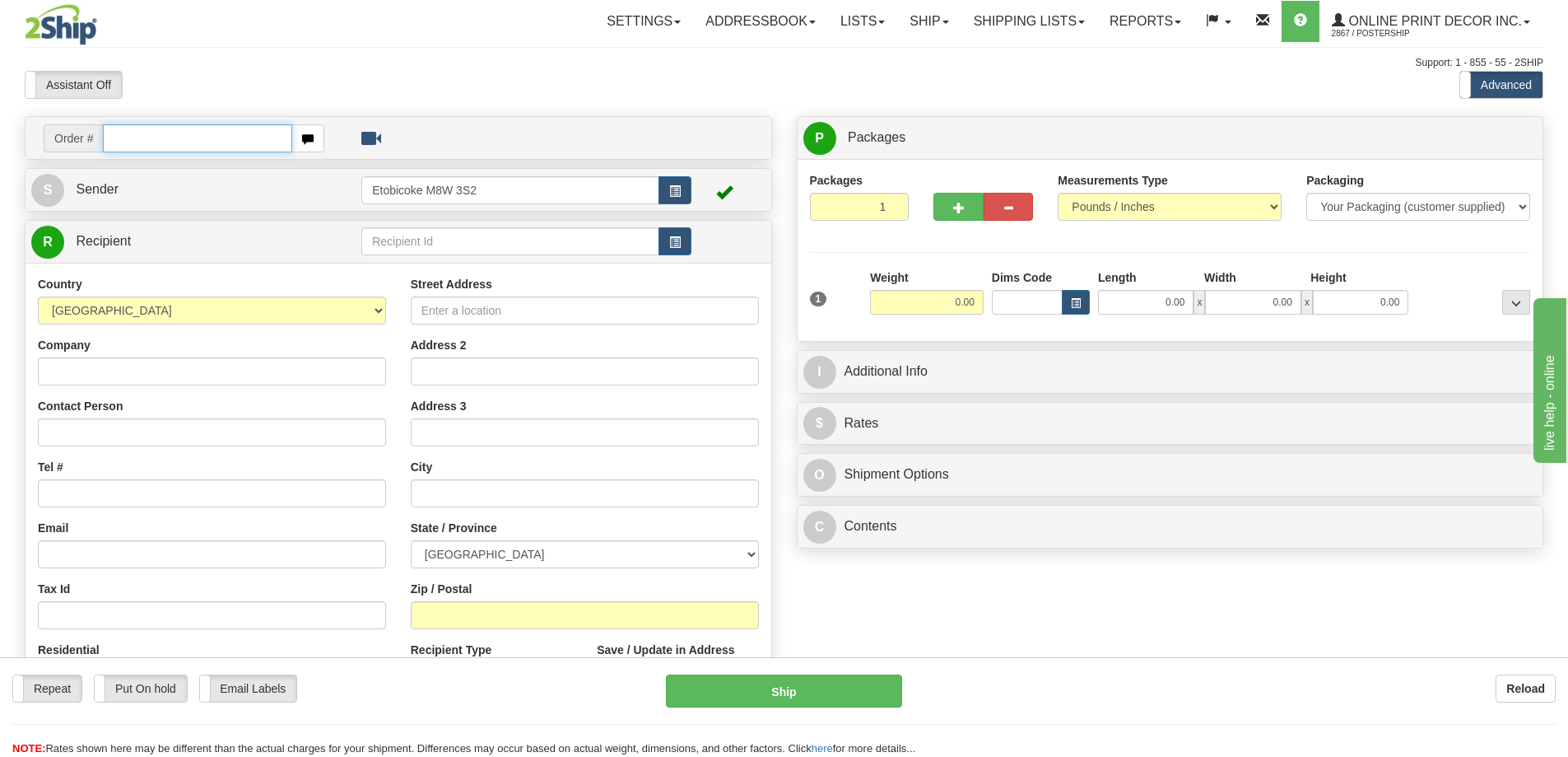
click at [192, 137] on input "text" at bounding box center [198, 138] width 189 height 28
type input "ca-422851"
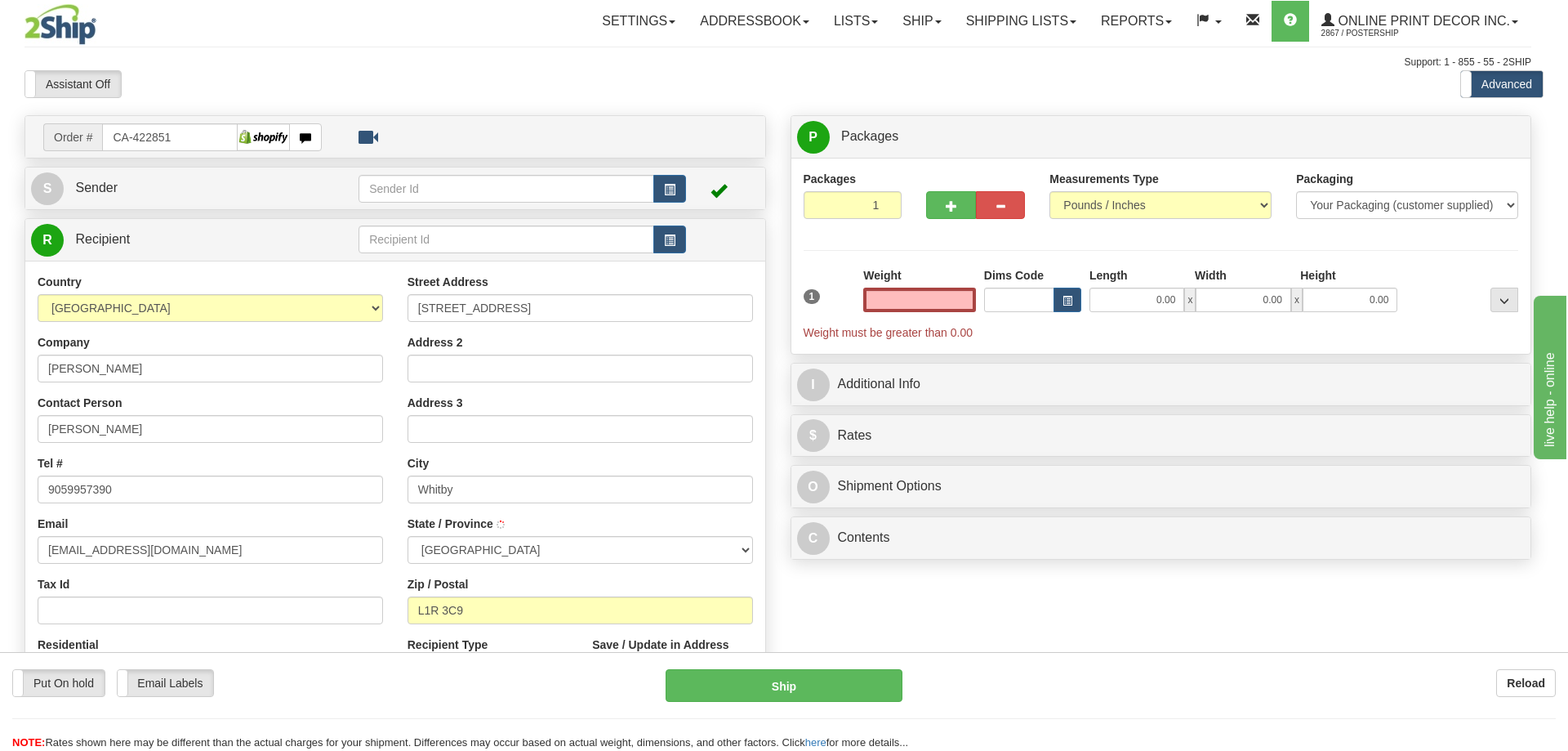
type input "WHITBY"
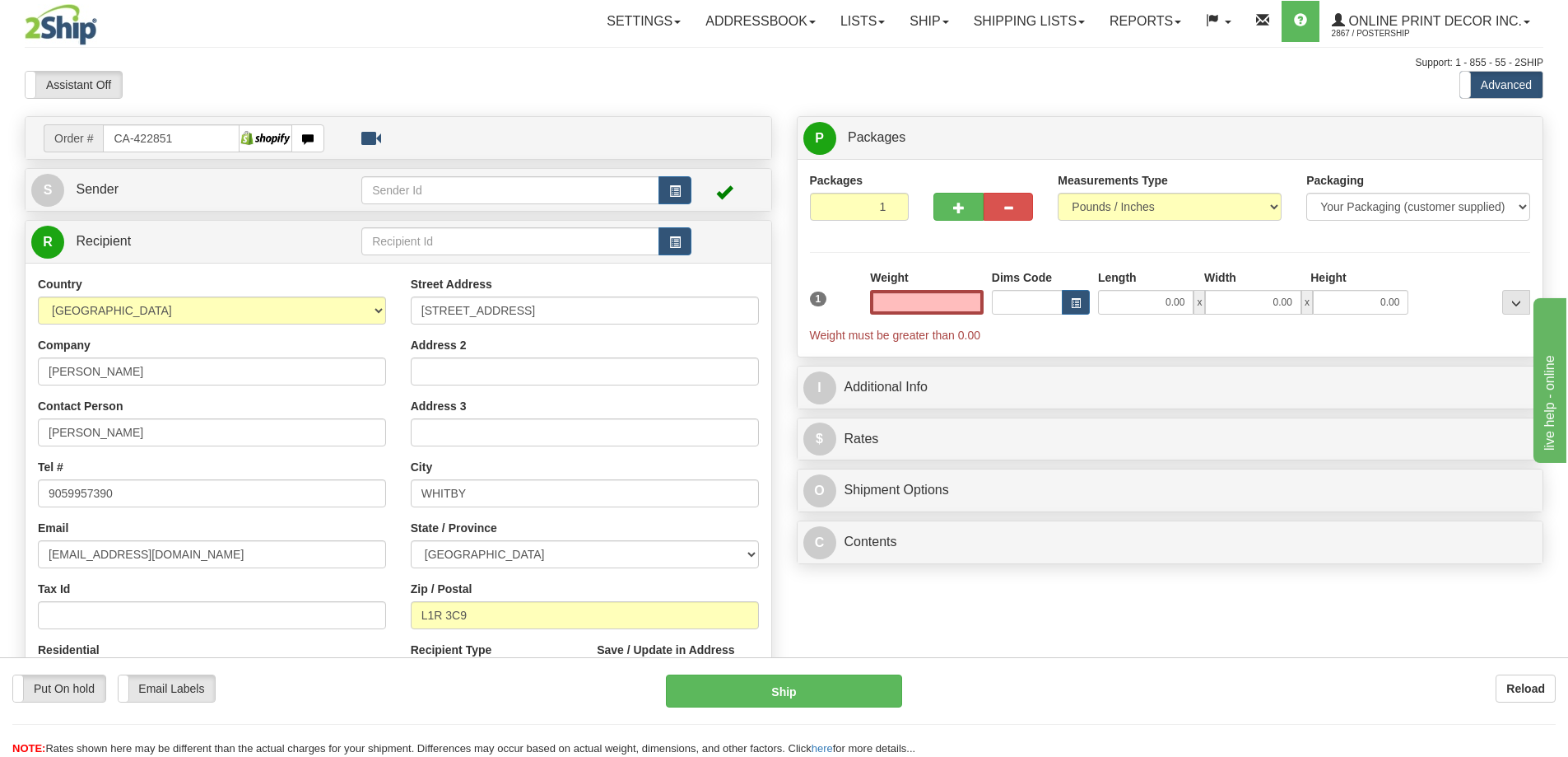
click at [934, 308] on input "text" at bounding box center [926, 302] width 114 height 25
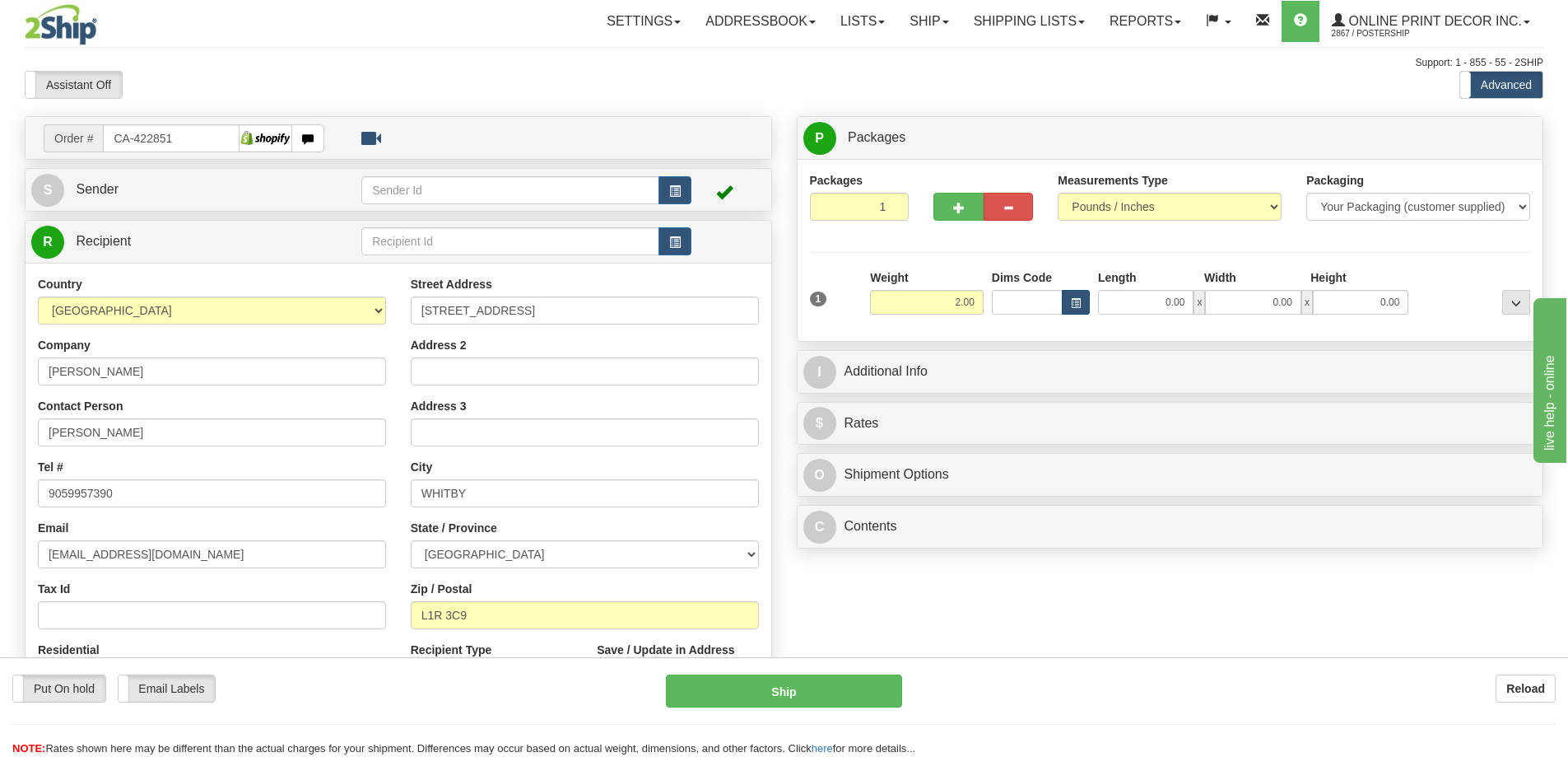
type input "2.00"
click at [1074, 300] on span "button" at bounding box center [1076, 303] width 10 height 9
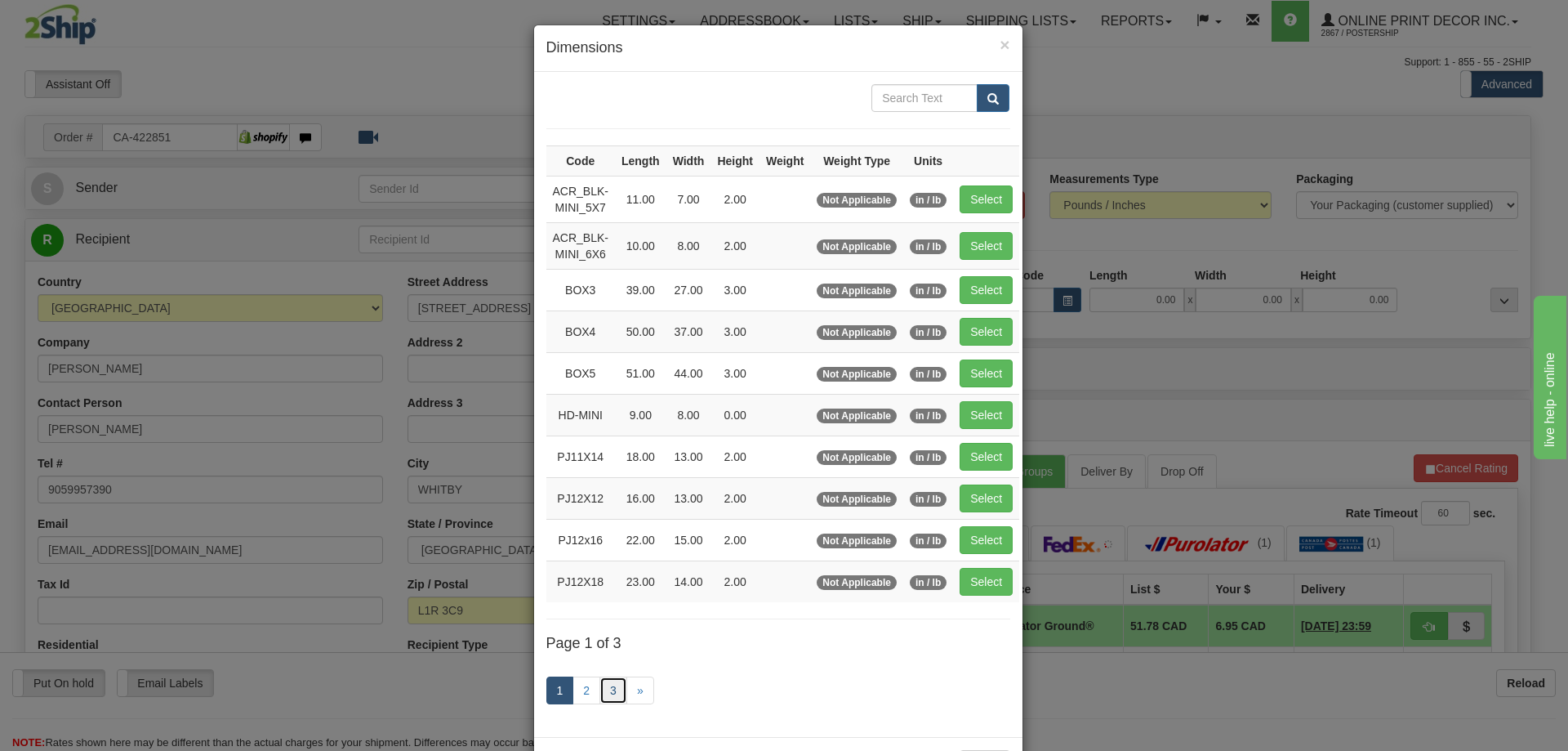
click at [609, 685] on link "3" at bounding box center [612, 689] width 27 height 27
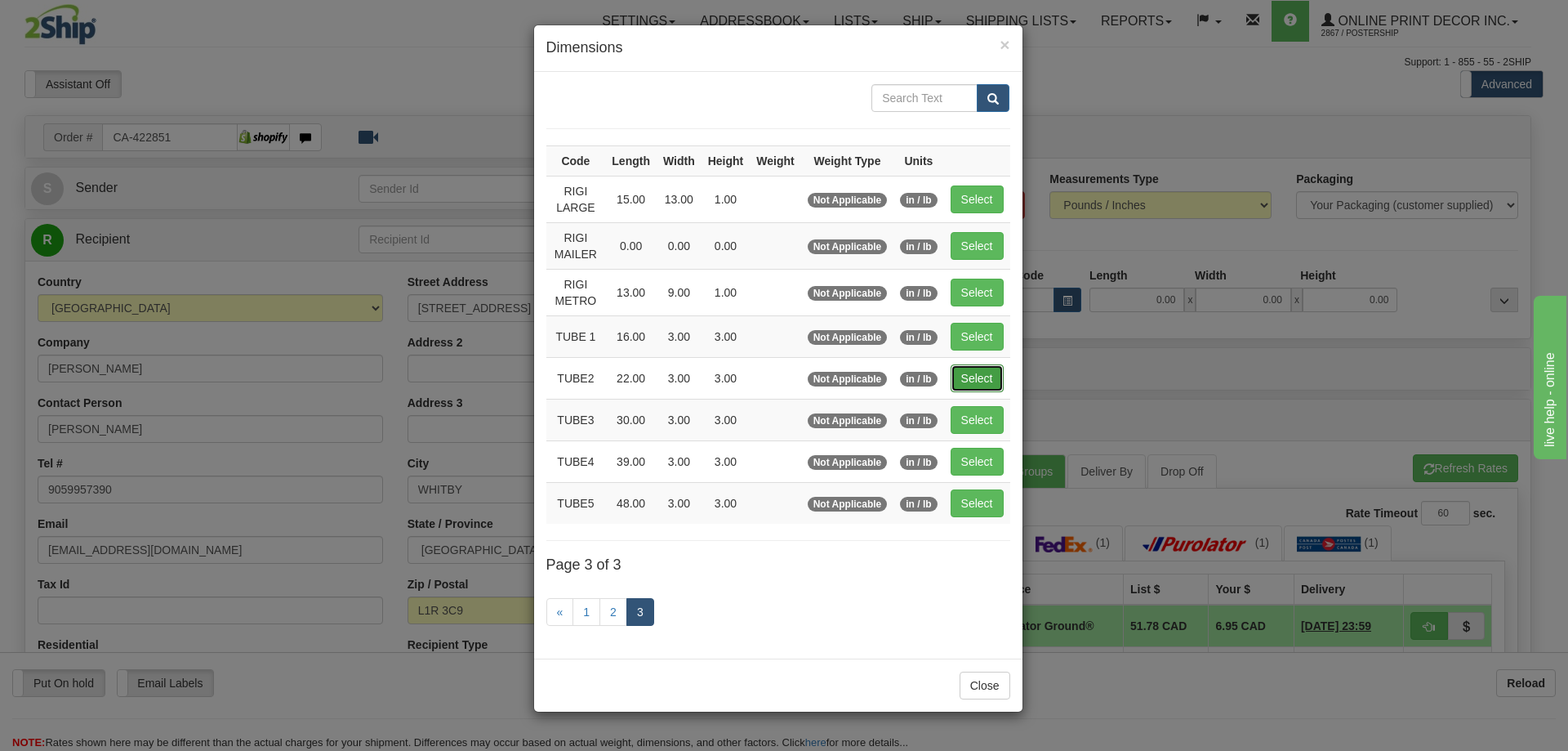
click at [973, 375] on button "Select" at bounding box center [977, 377] width 53 height 27
type input "TUBE2"
type input "22.00"
type input "3.00"
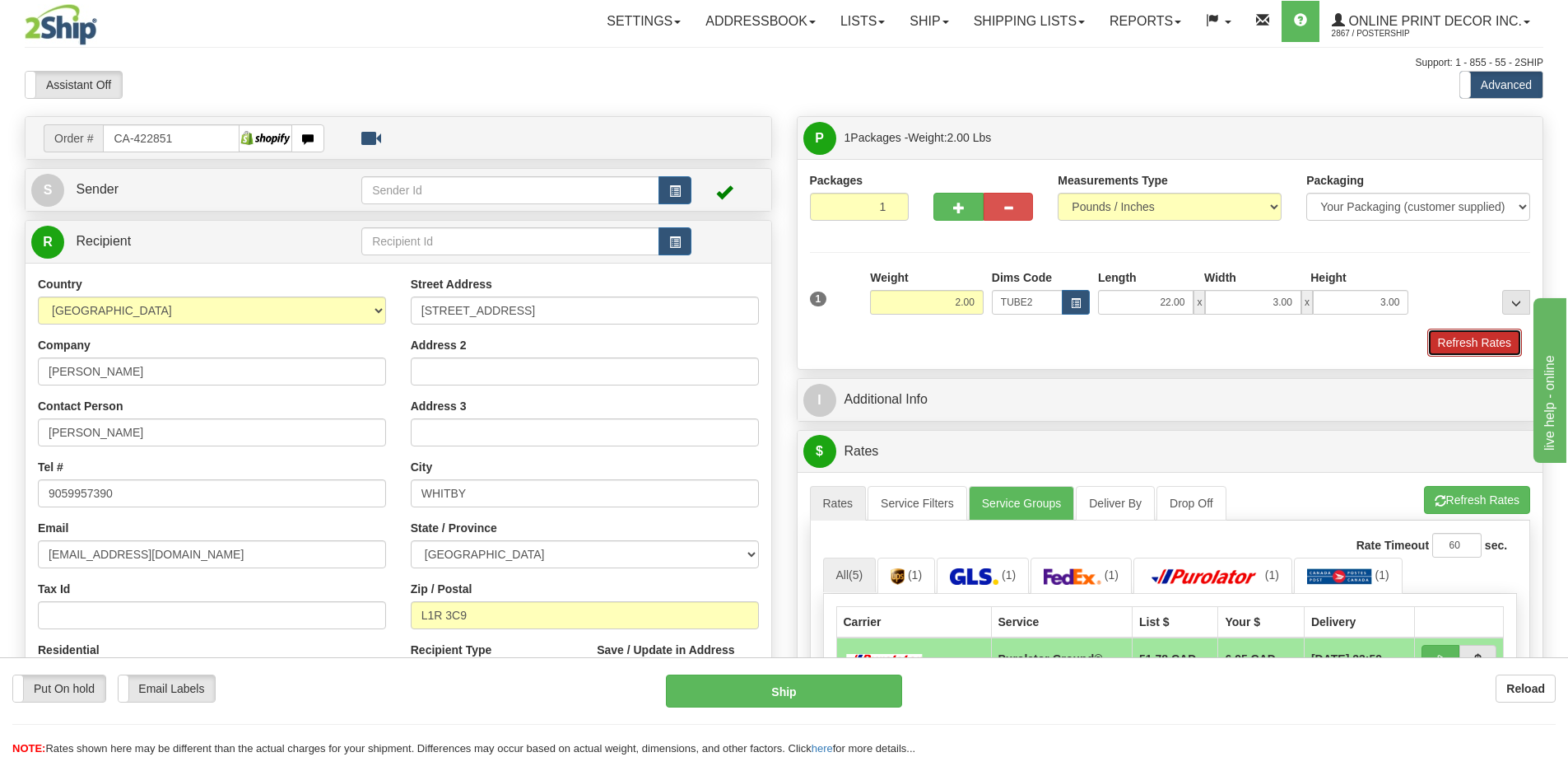
click at [1465, 342] on button "Refresh Rates" at bounding box center [1474, 342] width 95 height 28
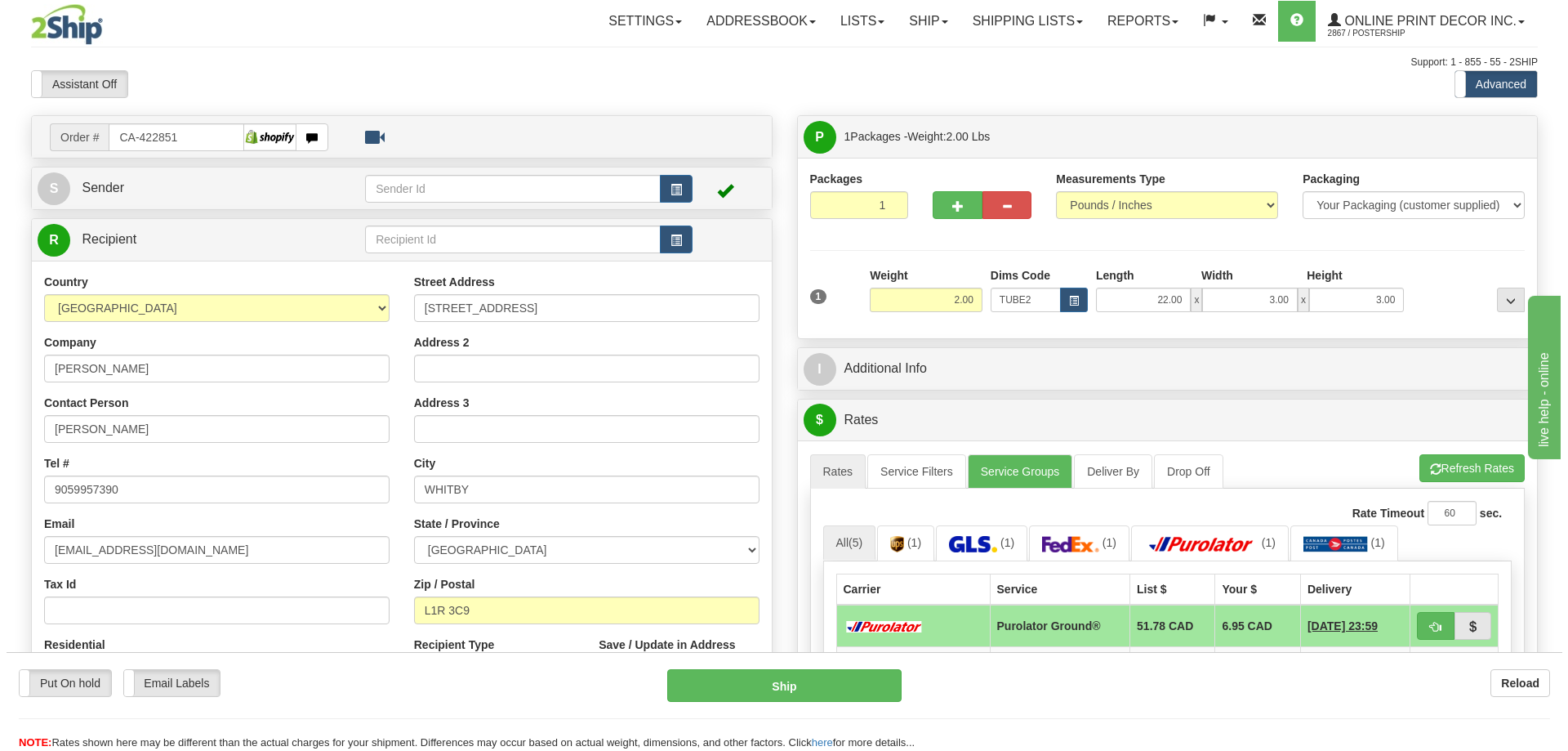
scroll to position [245, 0]
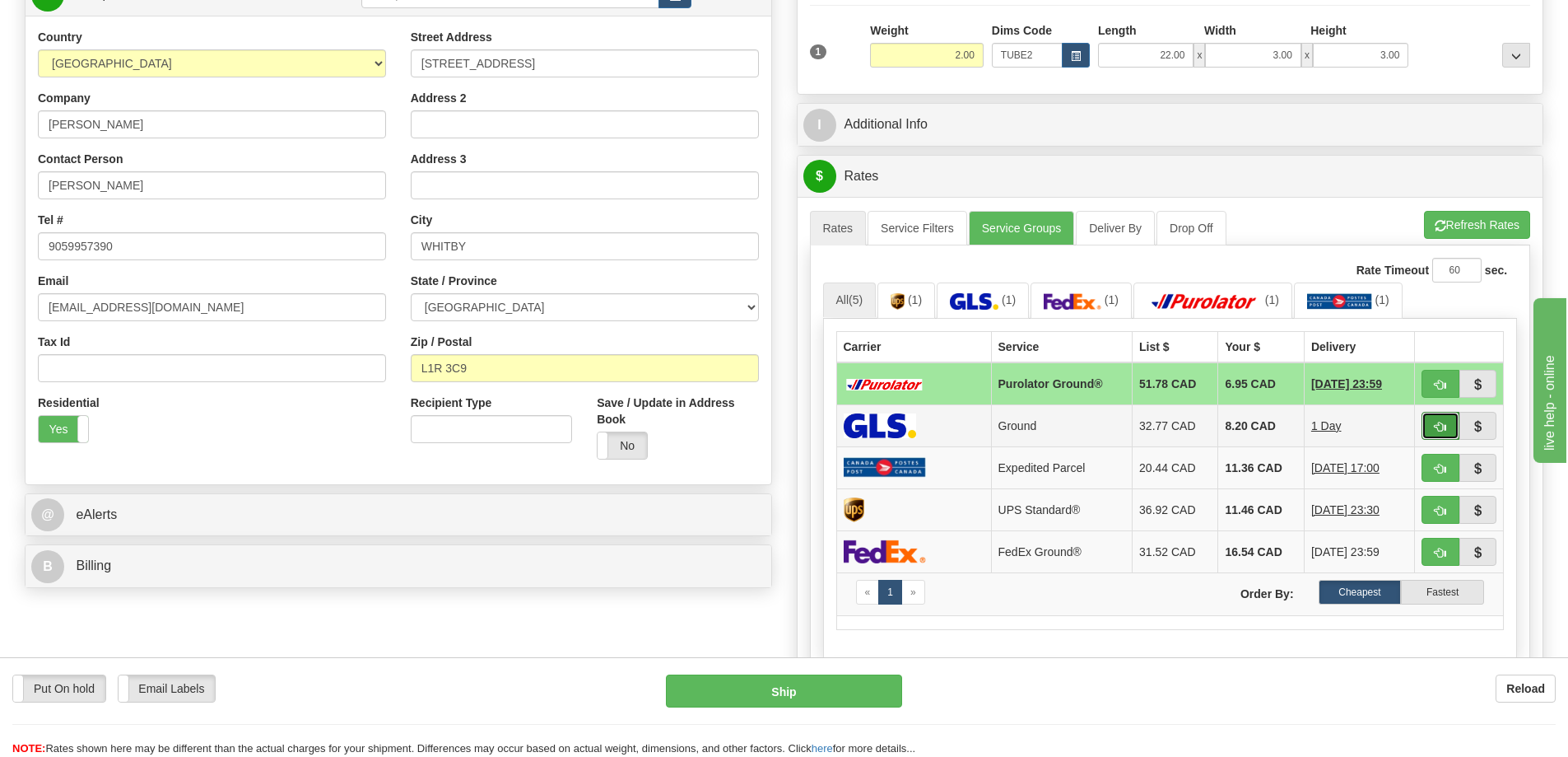
click at [1428, 422] on button "button" at bounding box center [1441, 425] width 38 height 28
type input "1"
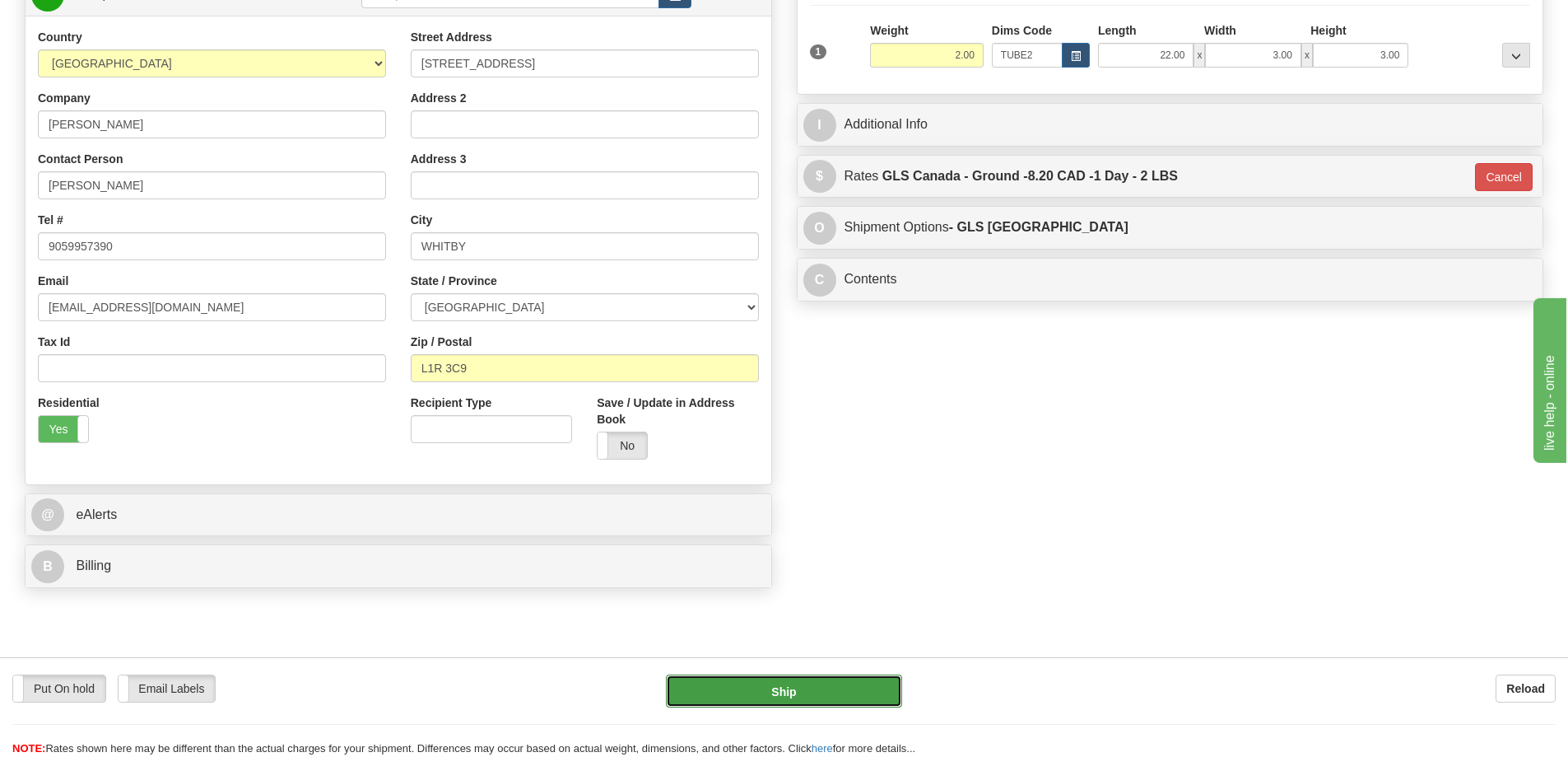
click at [823, 693] on button "Ship" at bounding box center [784, 690] width 236 height 32
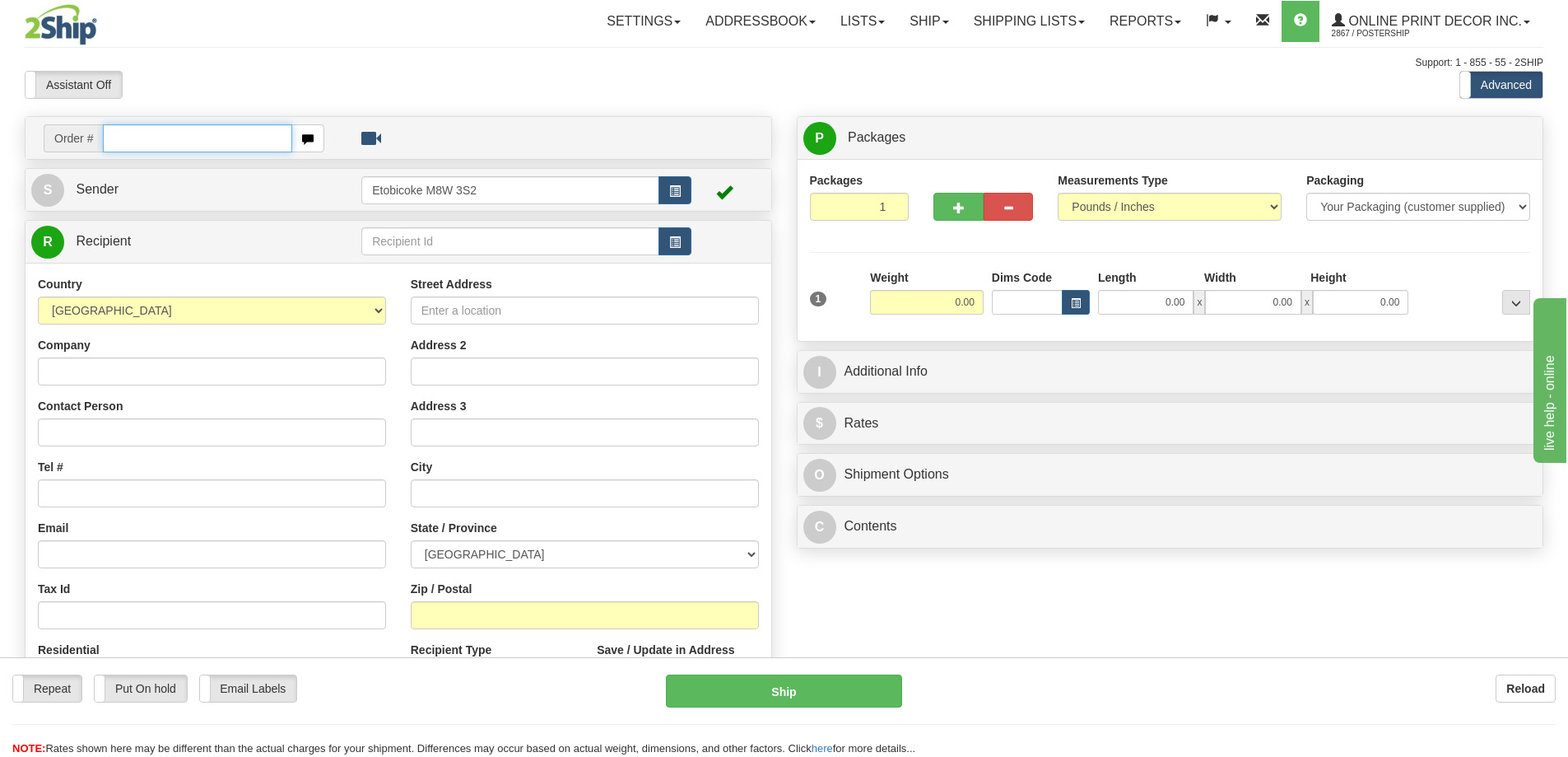
click at [157, 139] on input "text" at bounding box center [198, 138] width 189 height 28
type input "ca-422869"
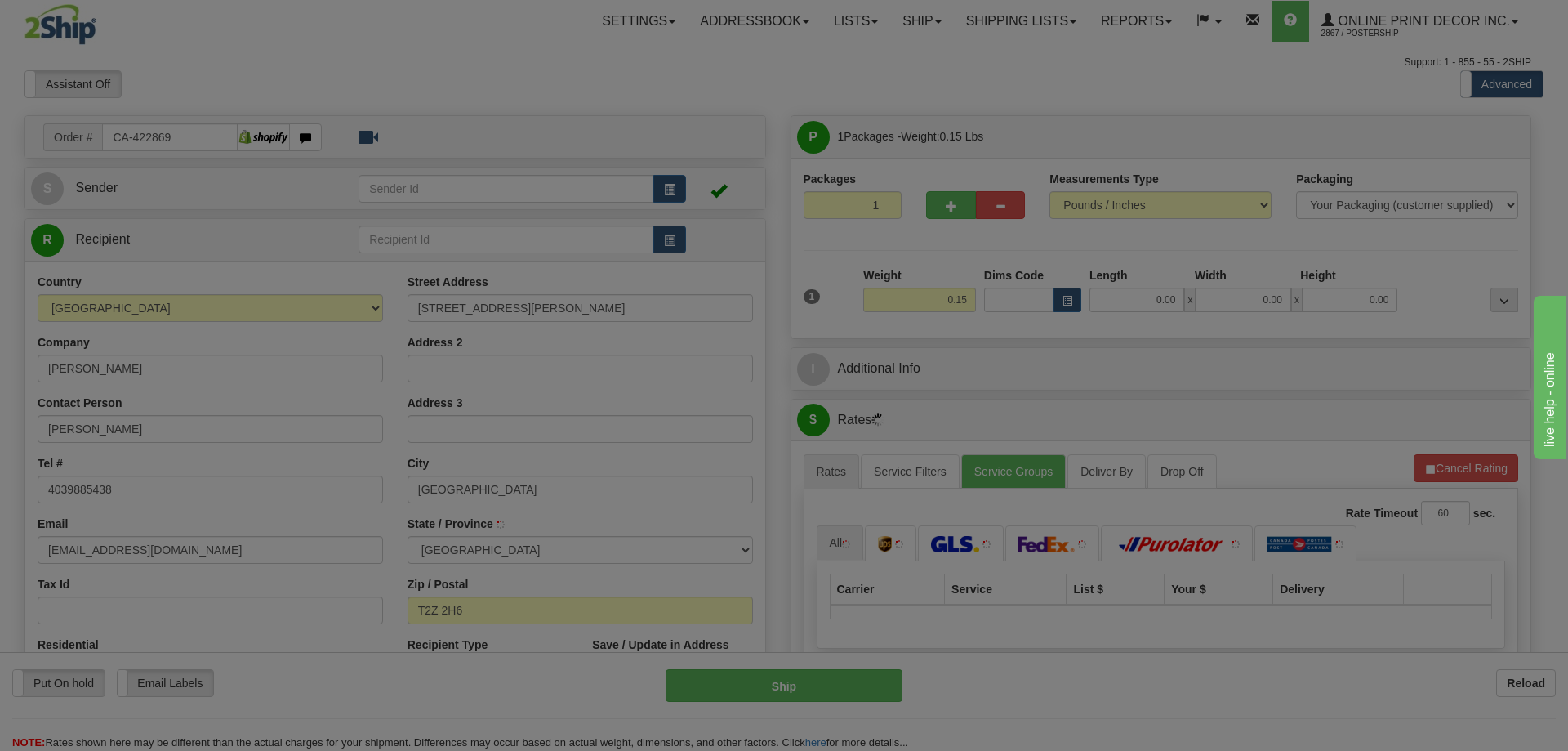
type input "[GEOGRAPHIC_DATA]"
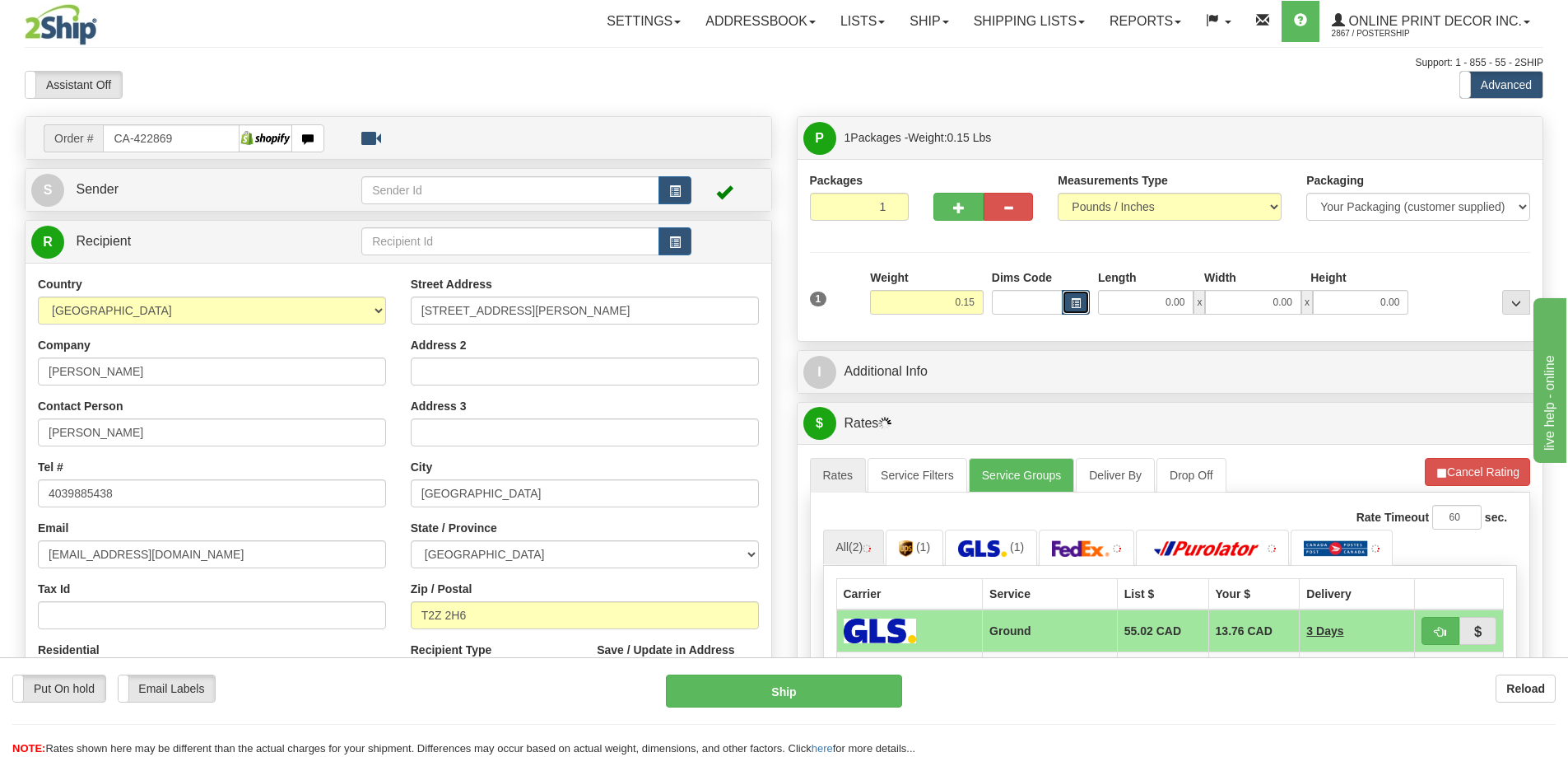
click at [1077, 294] on button "button" at bounding box center [1075, 302] width 28 height 25
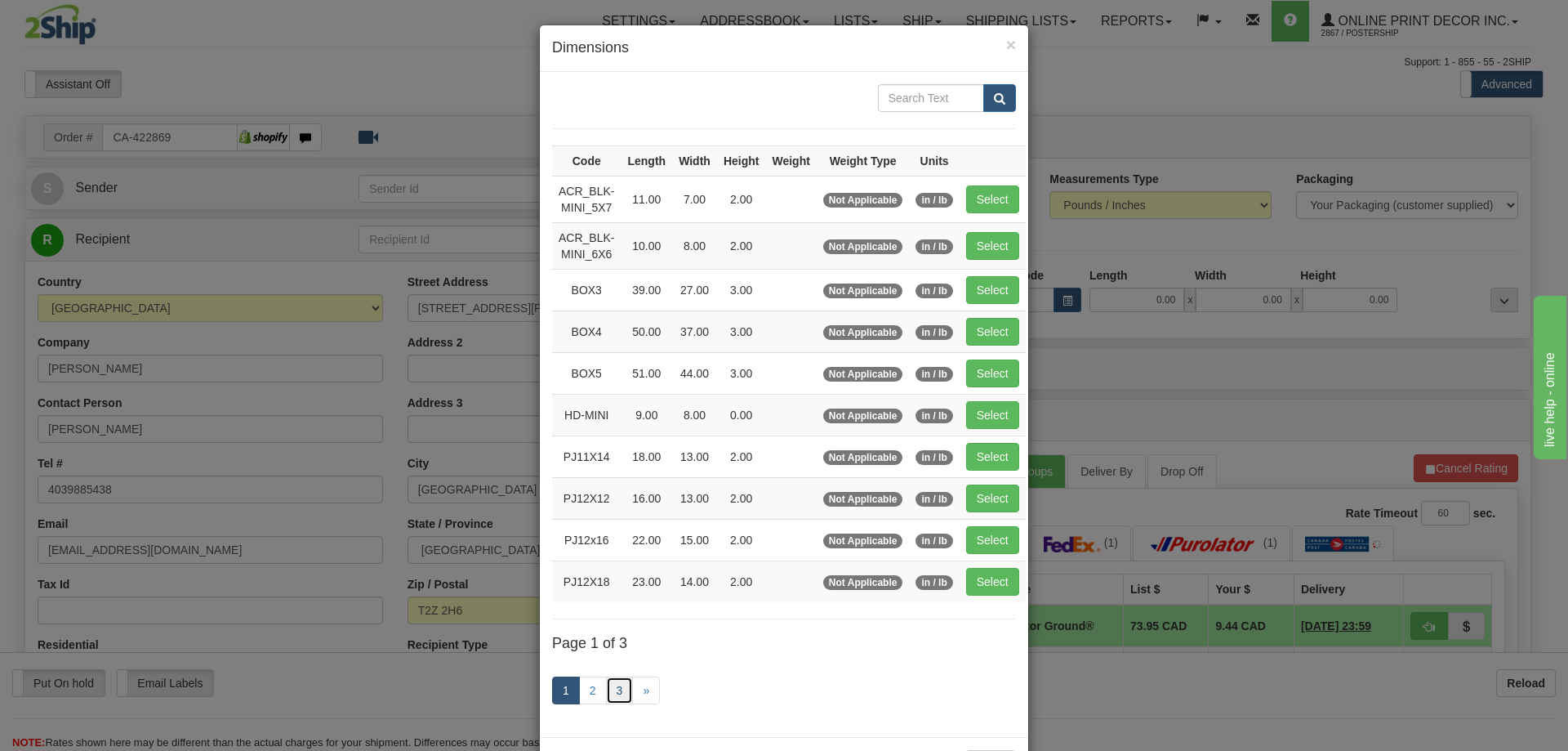
click at [607, 689] on link "3" at bounding box center [619, 689] width 27 height 27
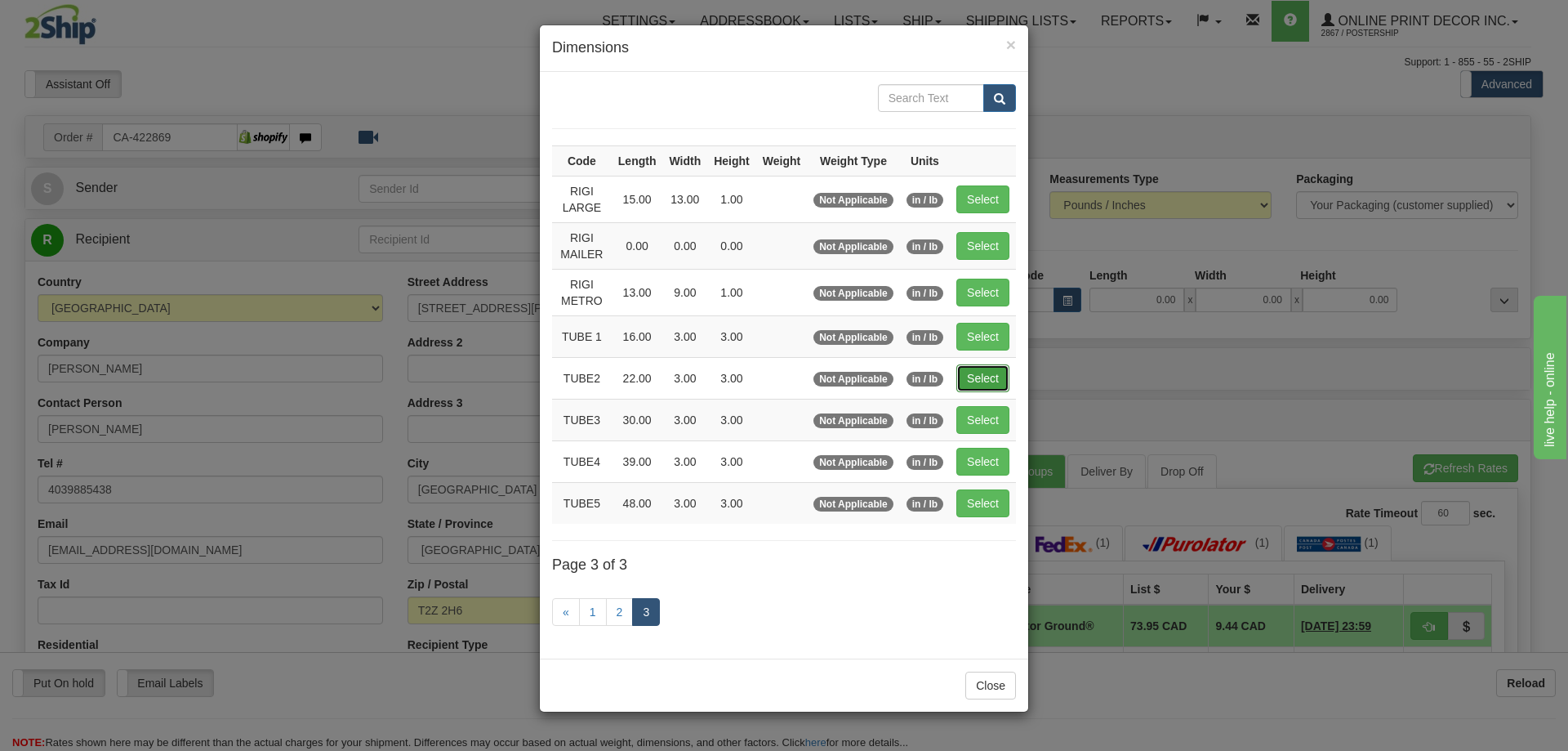
click at [973, 372] on button "Select" at bounding box center [983, 377] width 53 height 27
type input "TUBE2"
type input "22.00"
type input "3.00"
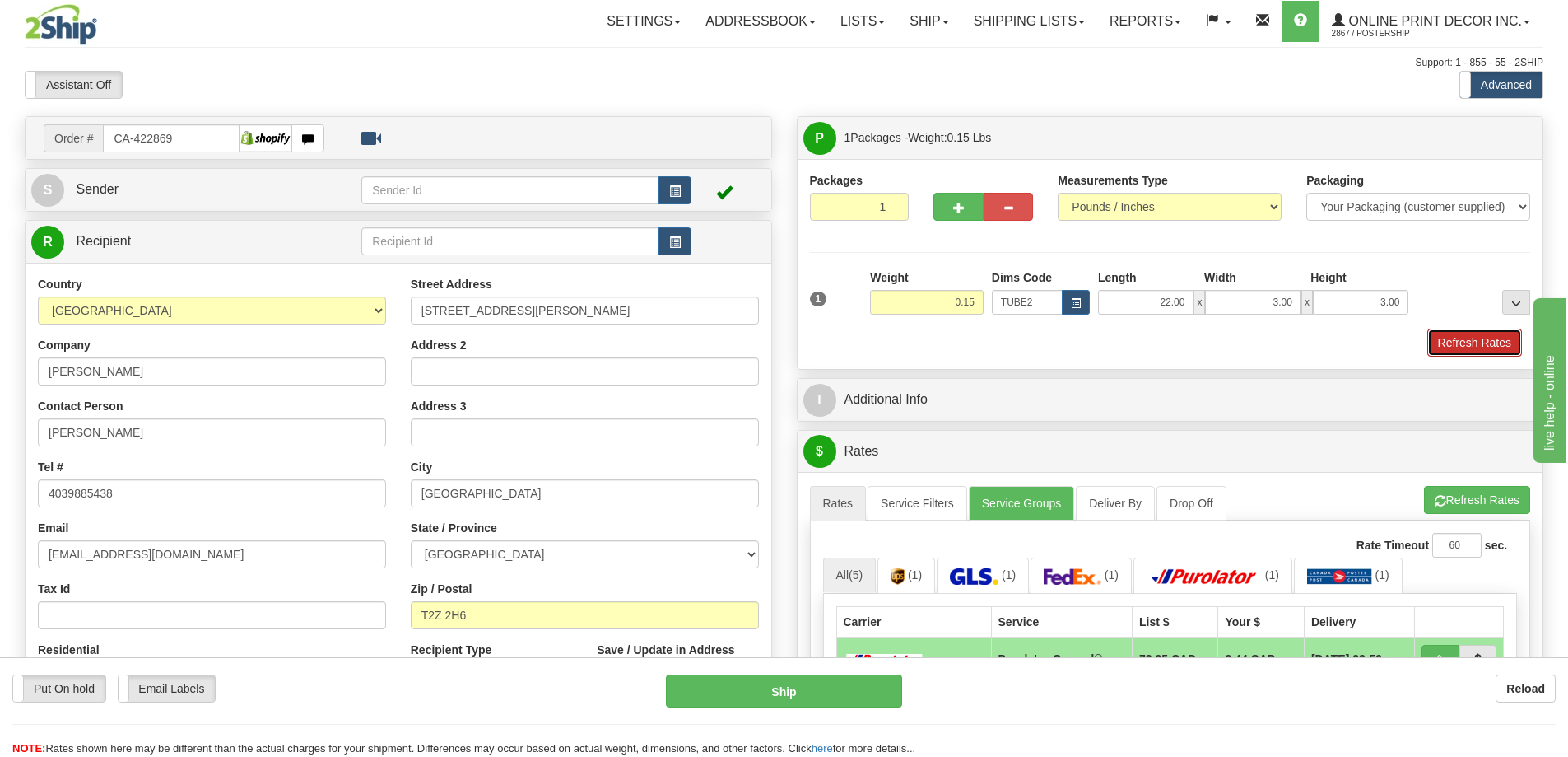
click at [1470, 336] on button "Refresh Rates" at bounding box center [1474, 342] width 95 height 28
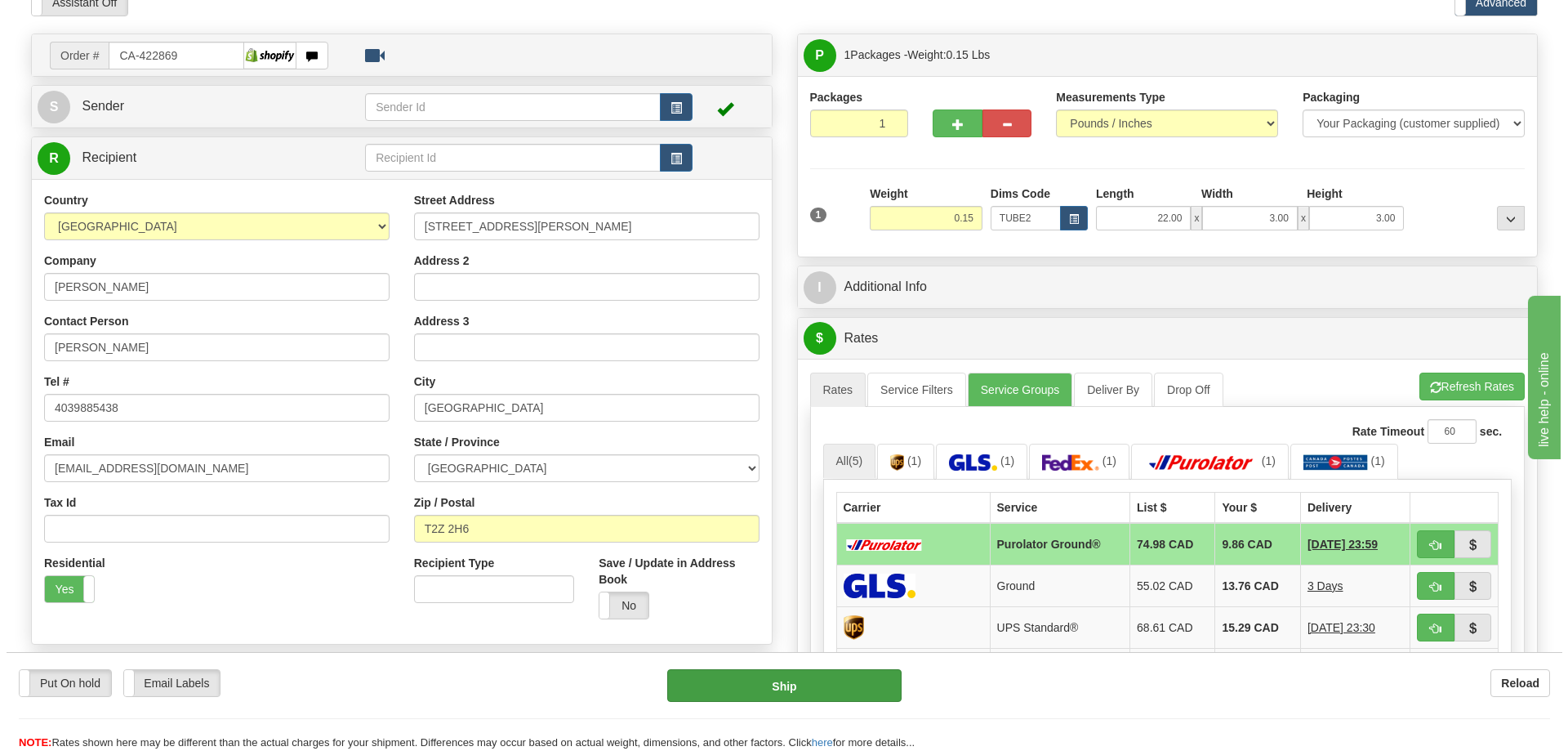
scroll to position [163, 0]
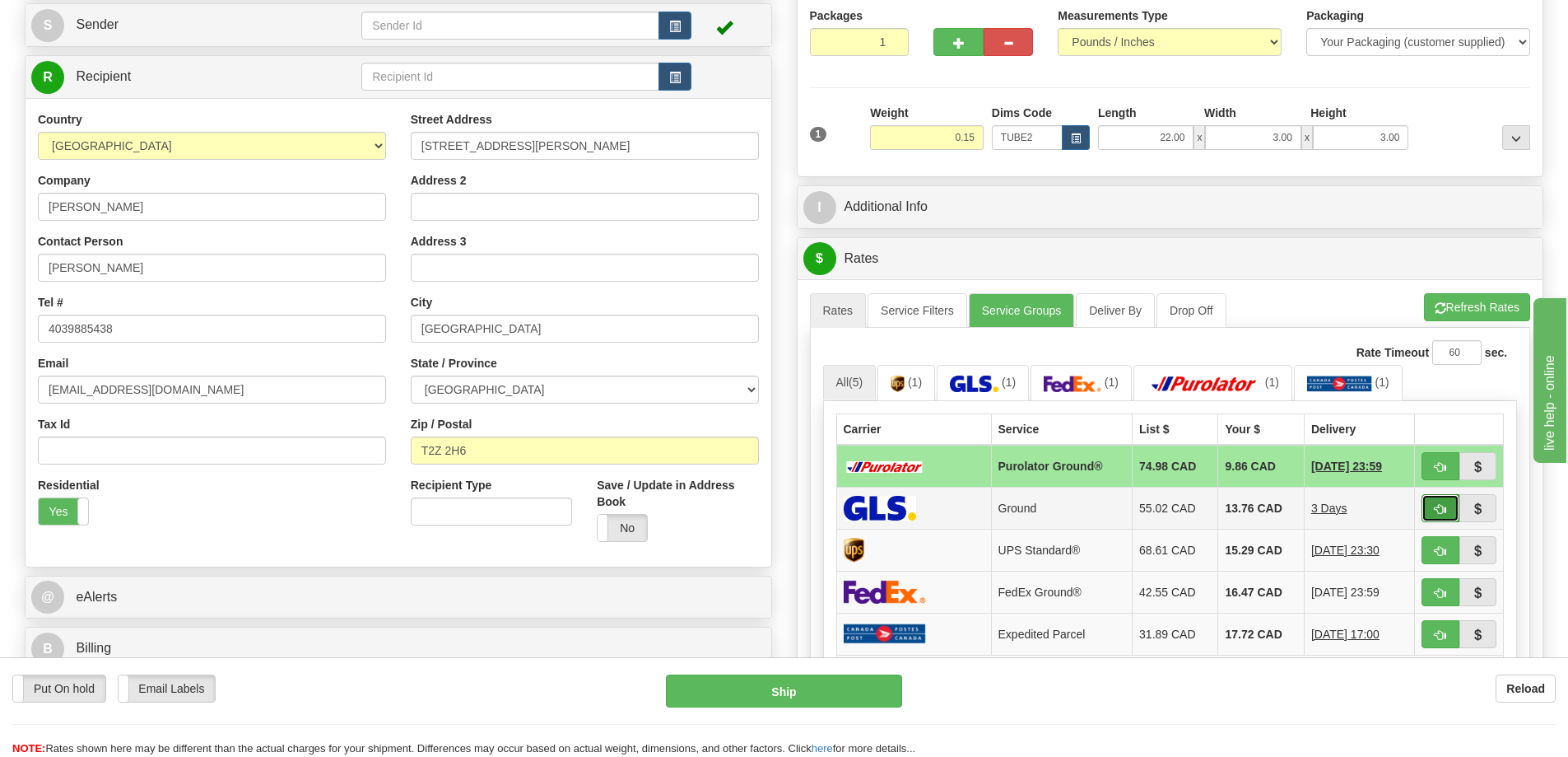
click at [1429, 502] on button "button" at bounding box center [1441, 508] width 38 height 28
type input "1"
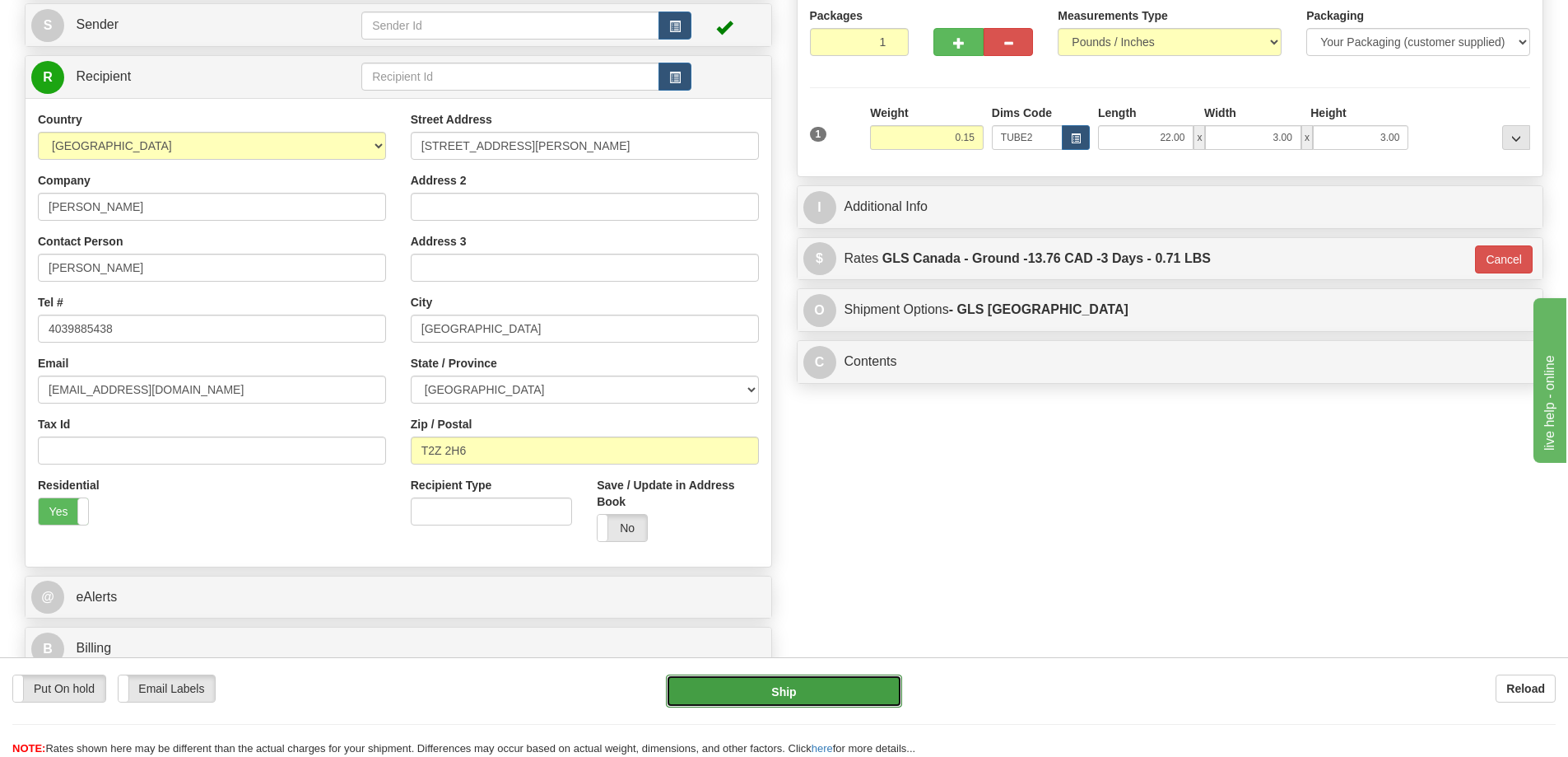
click at [824, 682] on button "Ship" at bounding box center [784, 690] width 236 height 32
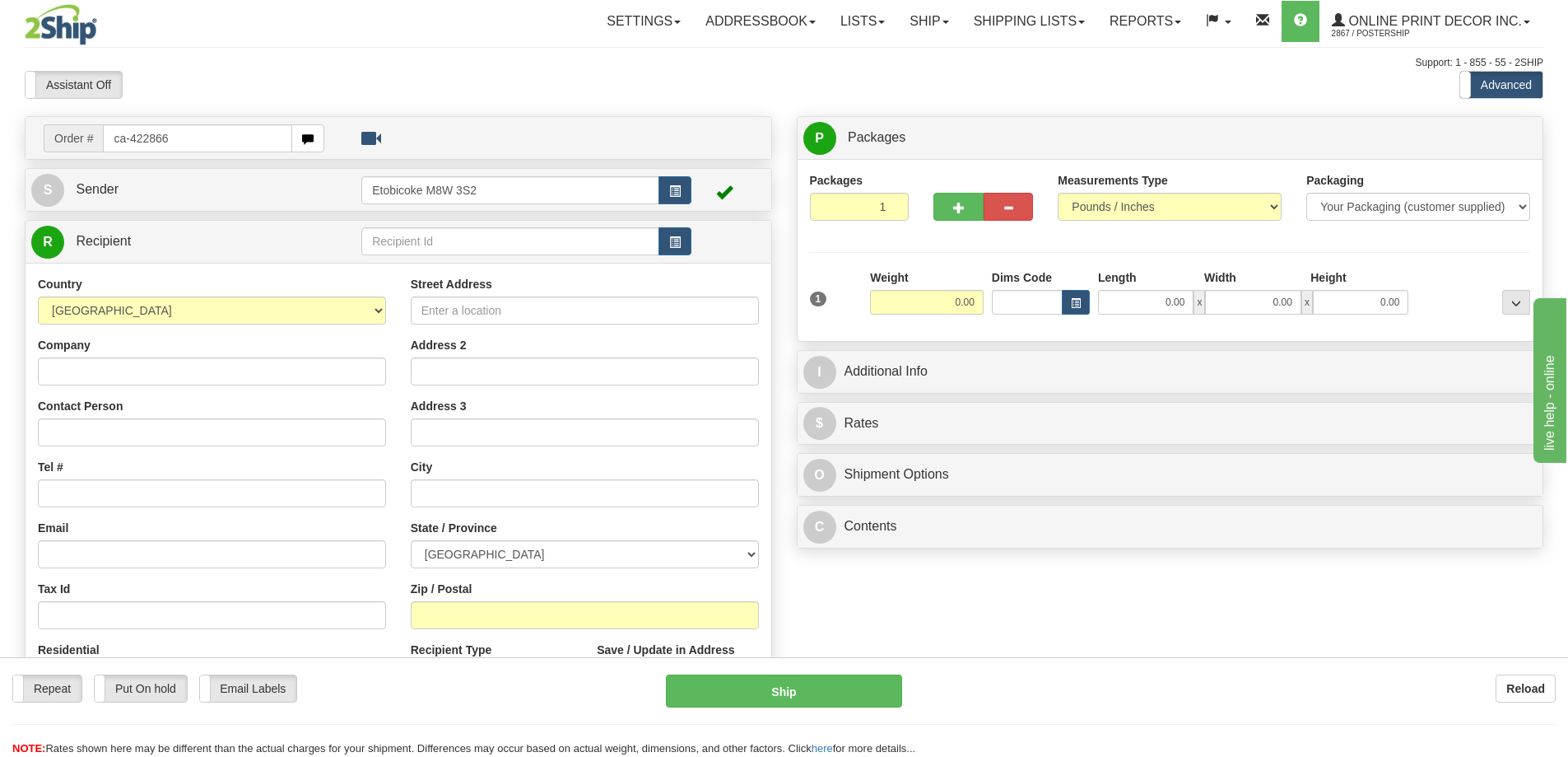
type input "ca-422866"
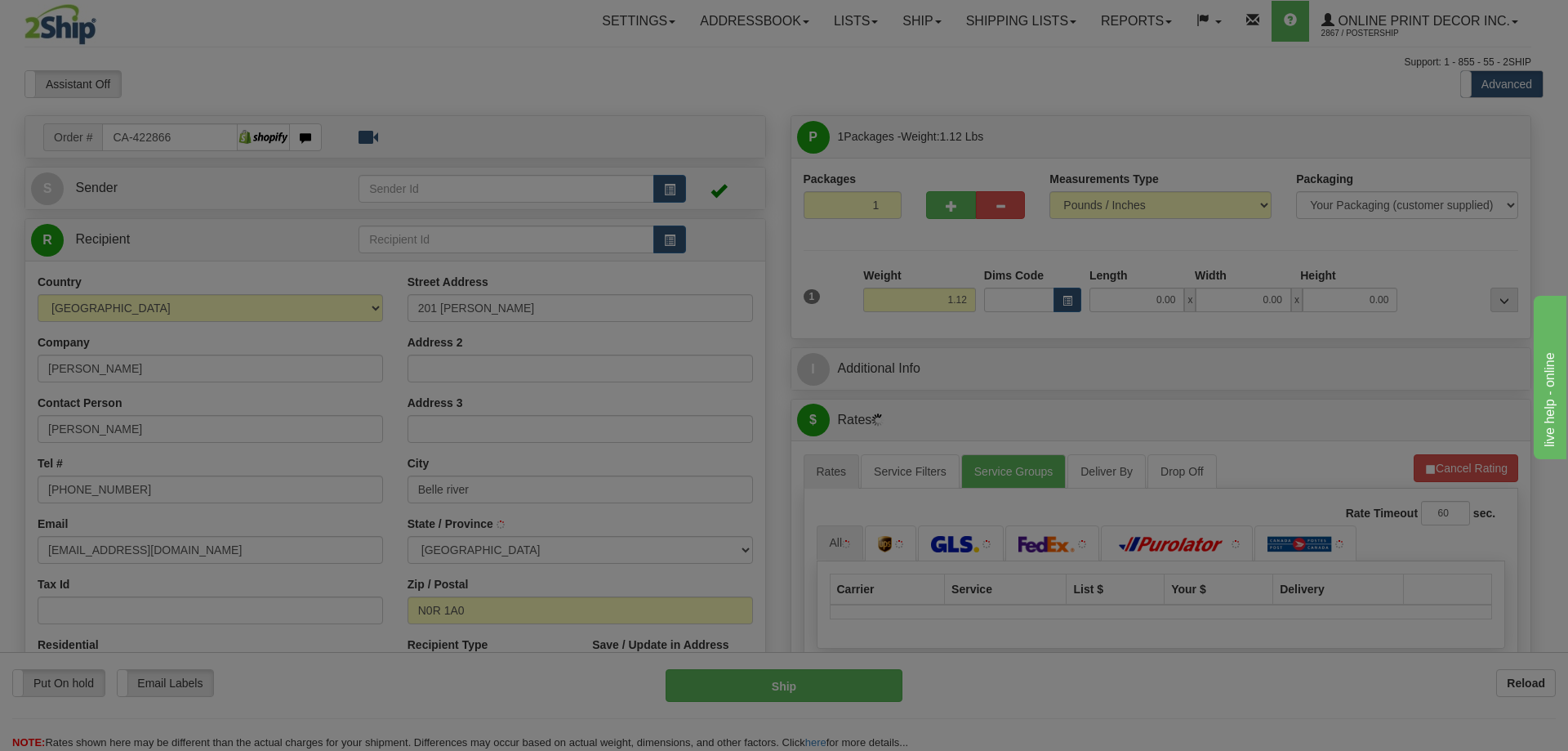
type input "BELLE RIVER"
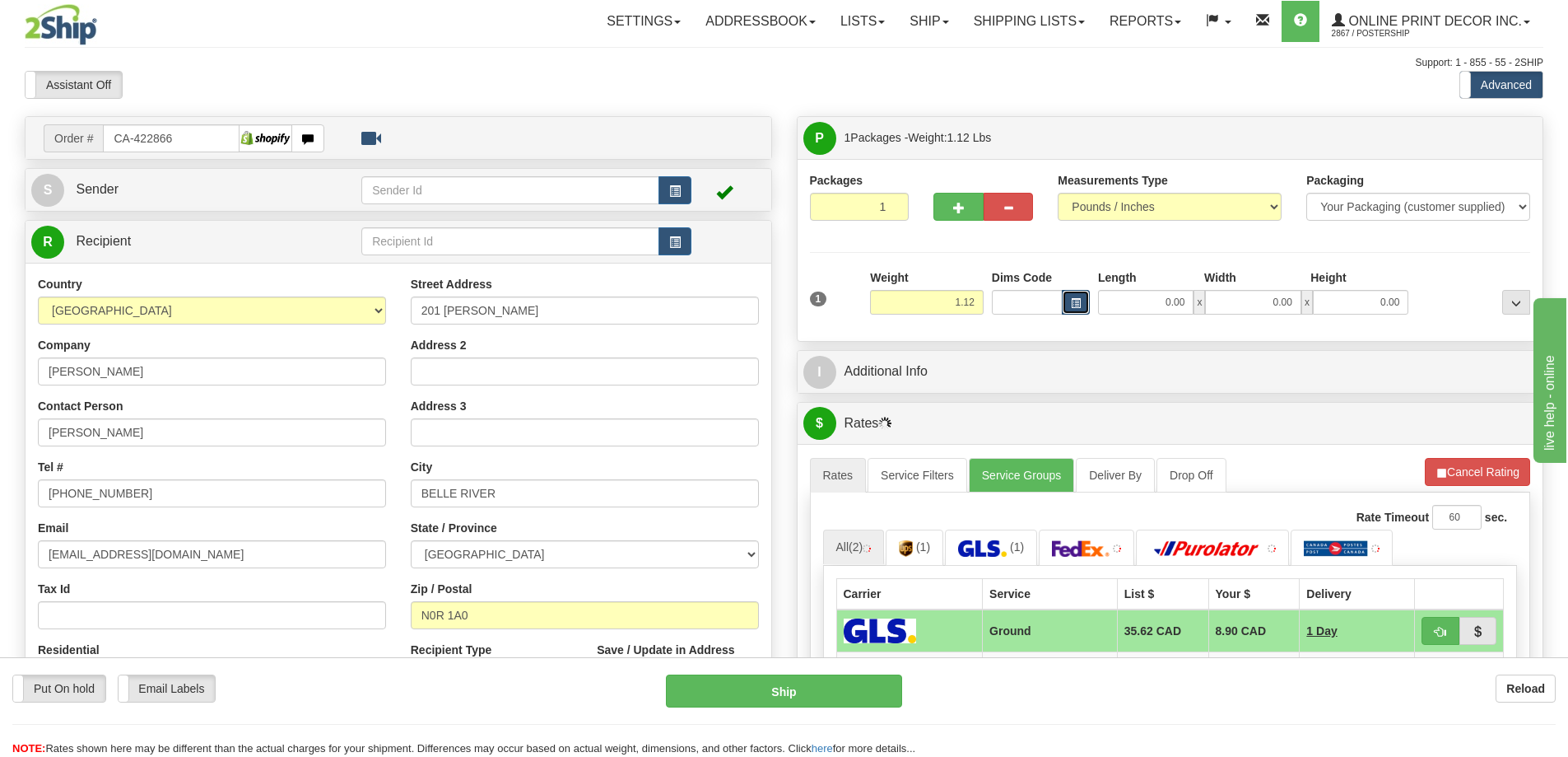
click at [1069, 299] on button "button" at bounding box center [1075, 302] width 28 height 25
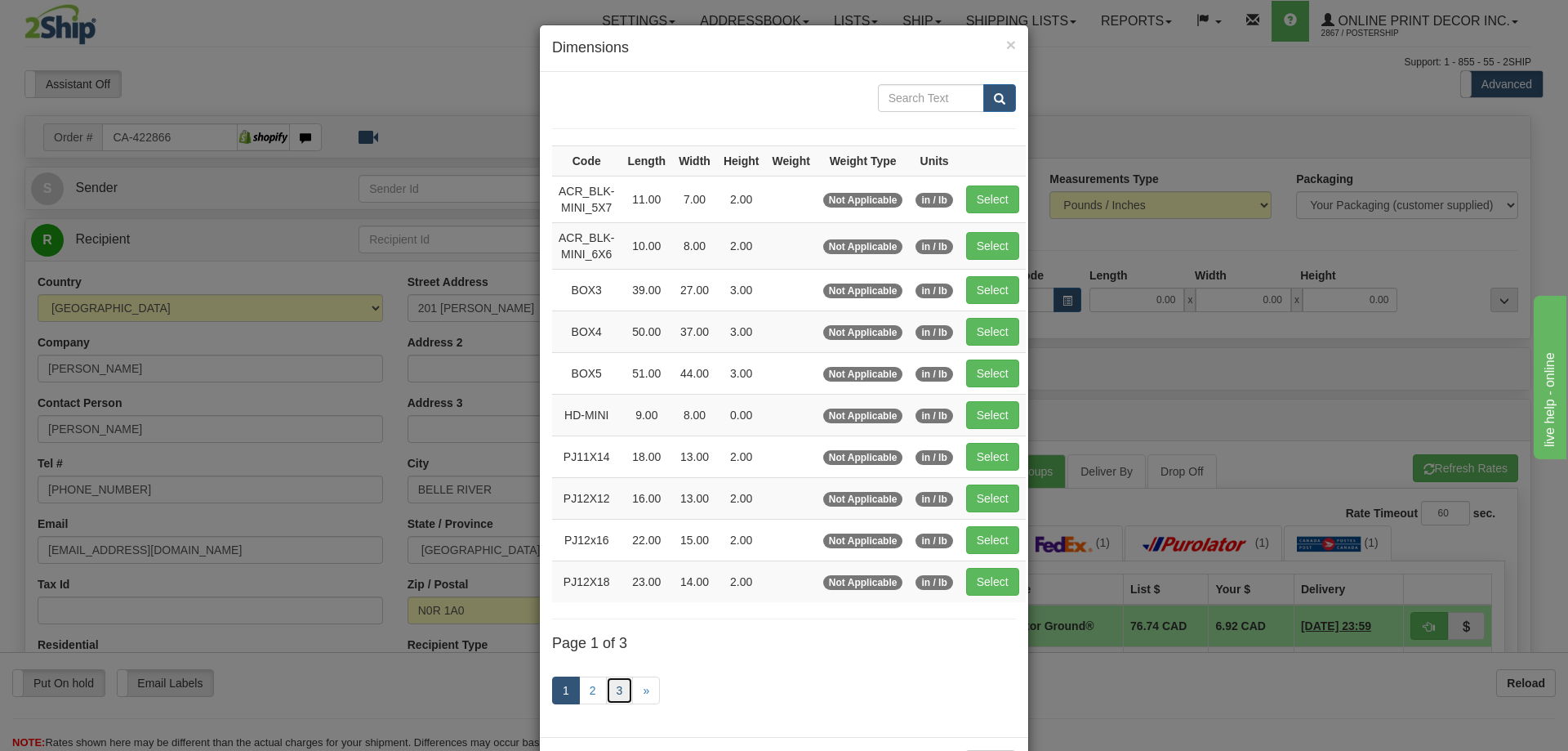
click at [606, 678] on link "3" at bounding box center [619, 689] width 27 height 27
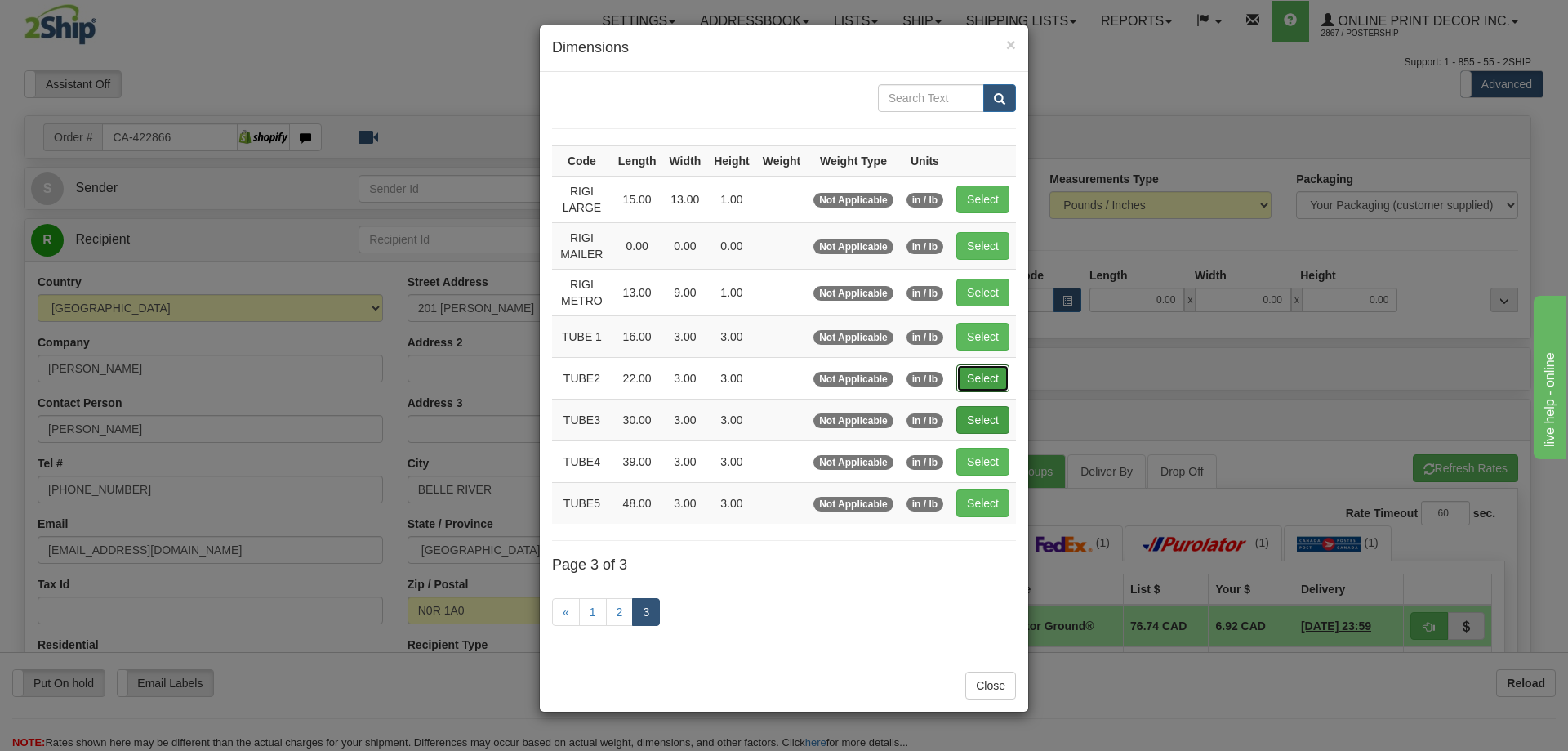
drag, startPoint x: 983, startPoint y: 364, endPoint x: 967, endPoint y: 357, distance: 17.5
click at [983, 364] on button "Select" at bounding box center [983, 377] width 53 height 27
type input "TUBE2"
type input "22.00"
type input "3.00"
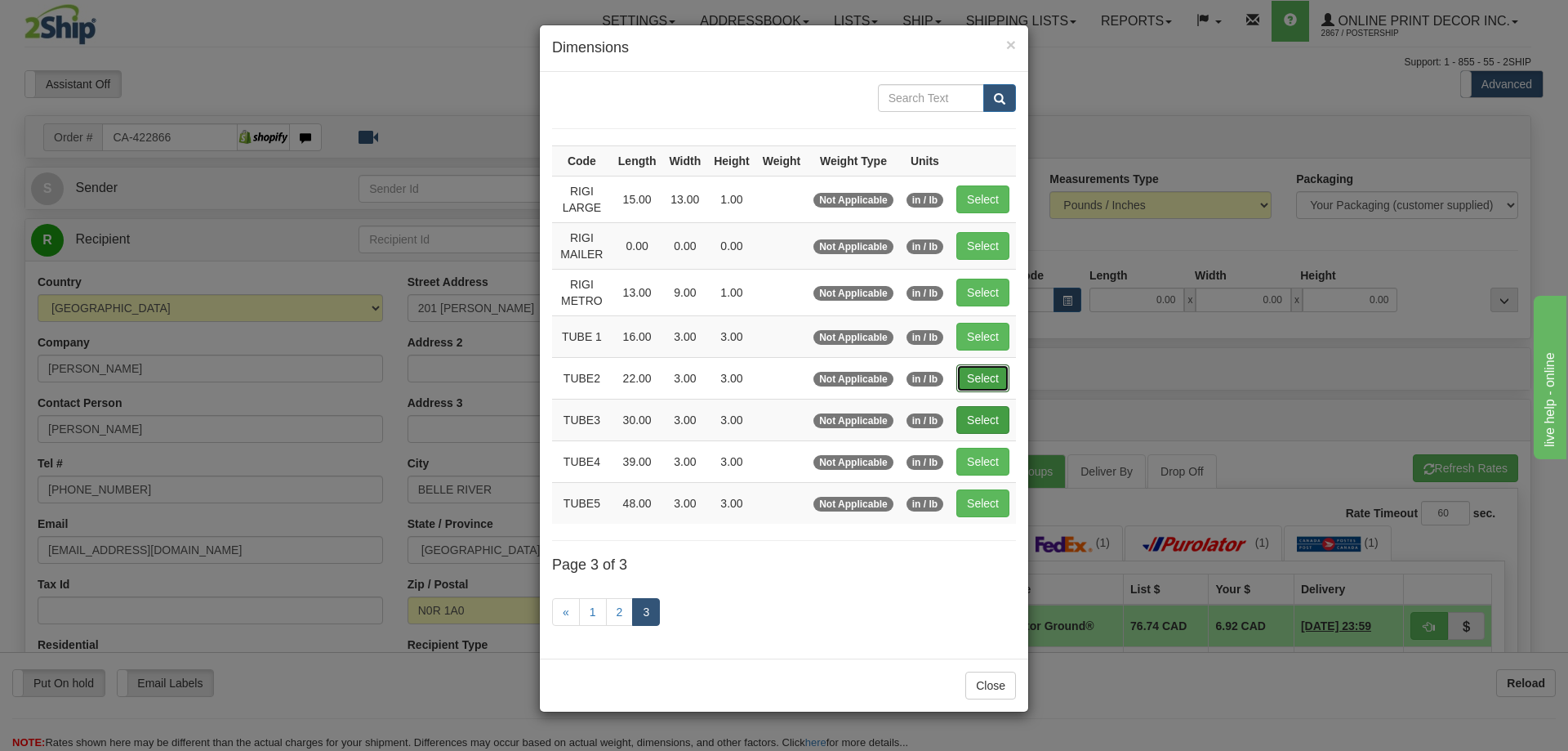
type input "3.00"
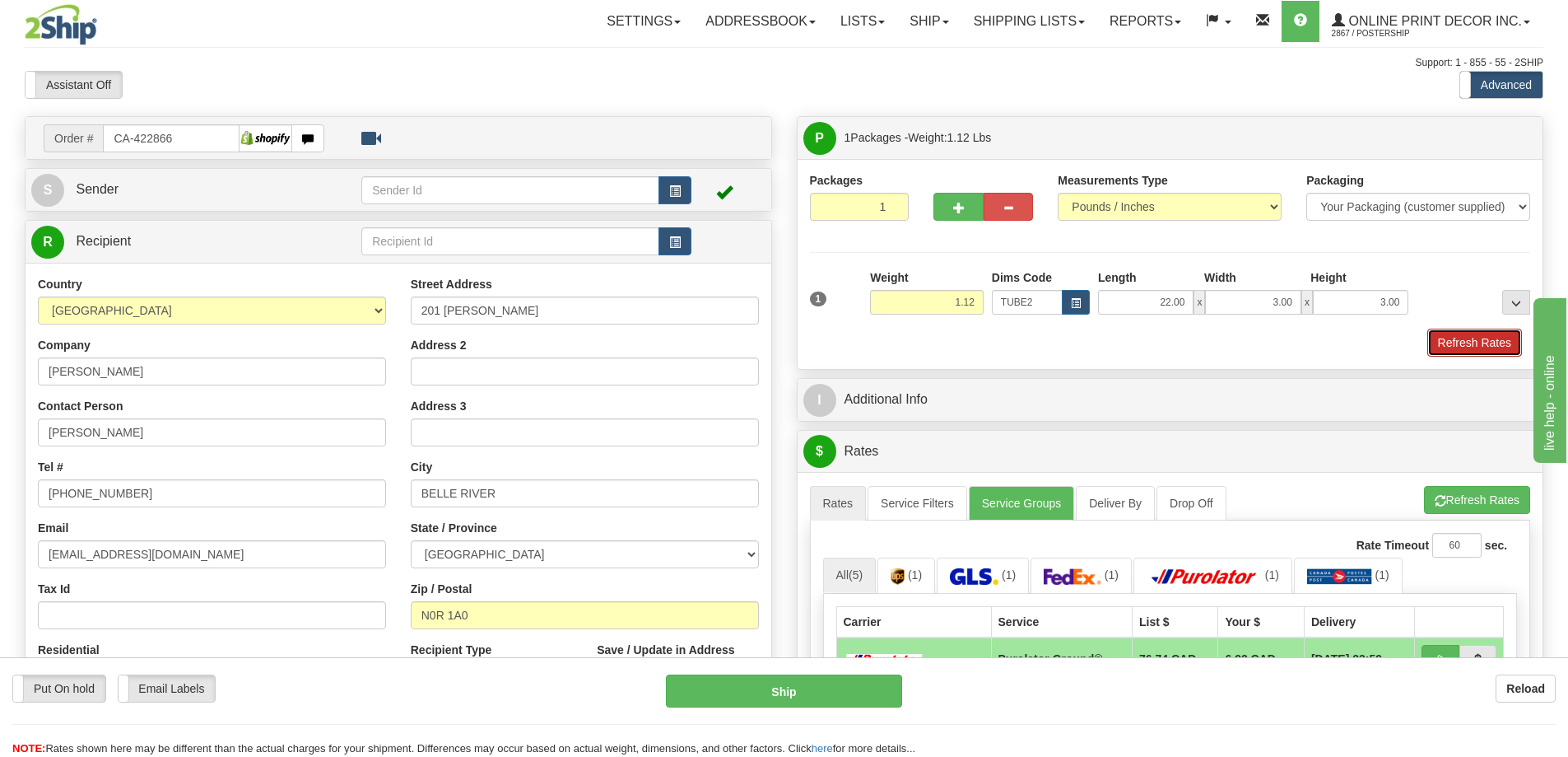
click at [1443, 343] on button "Refresh Rates" at bounding box center [1474, 342] width 95 height 28
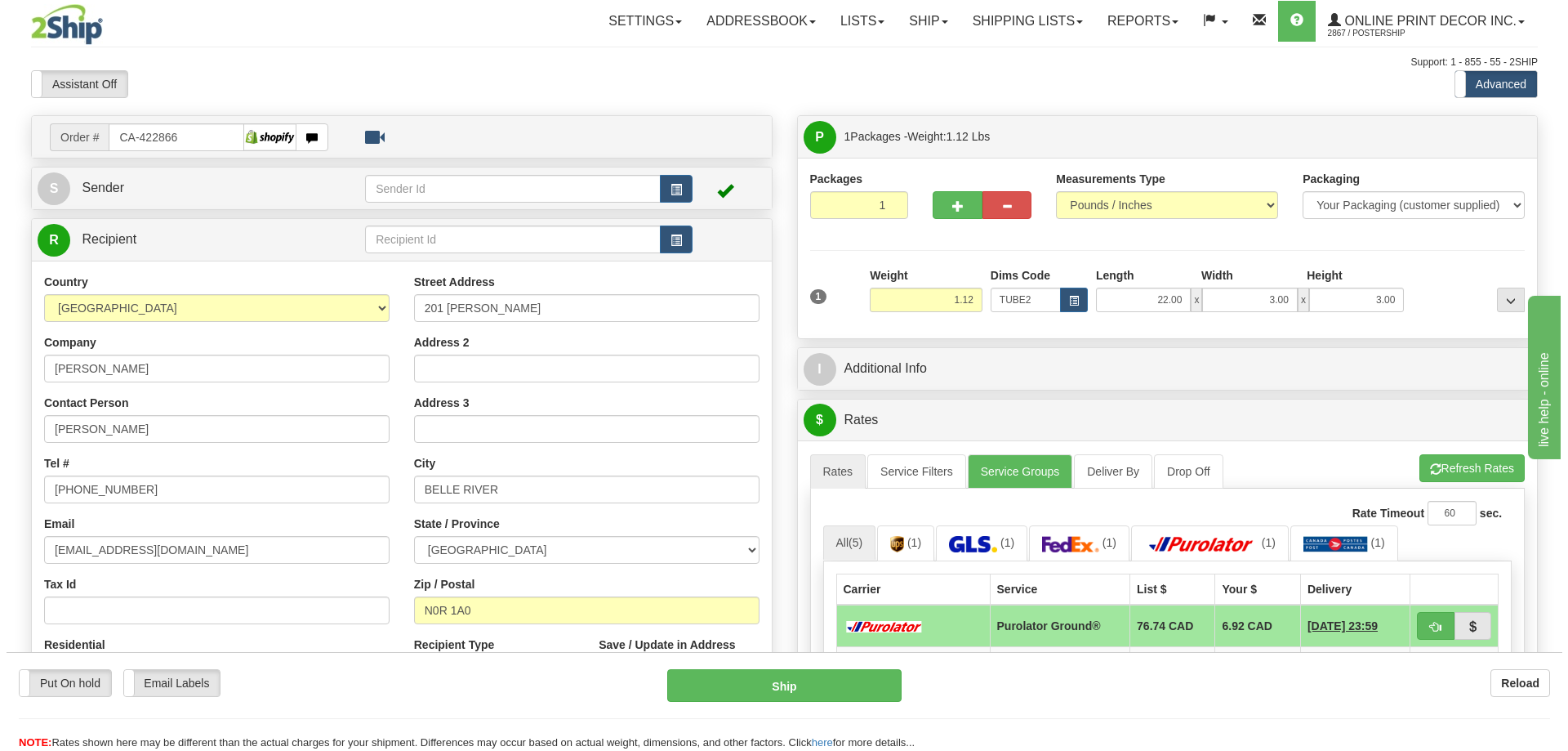
scroll to position [163, 0]
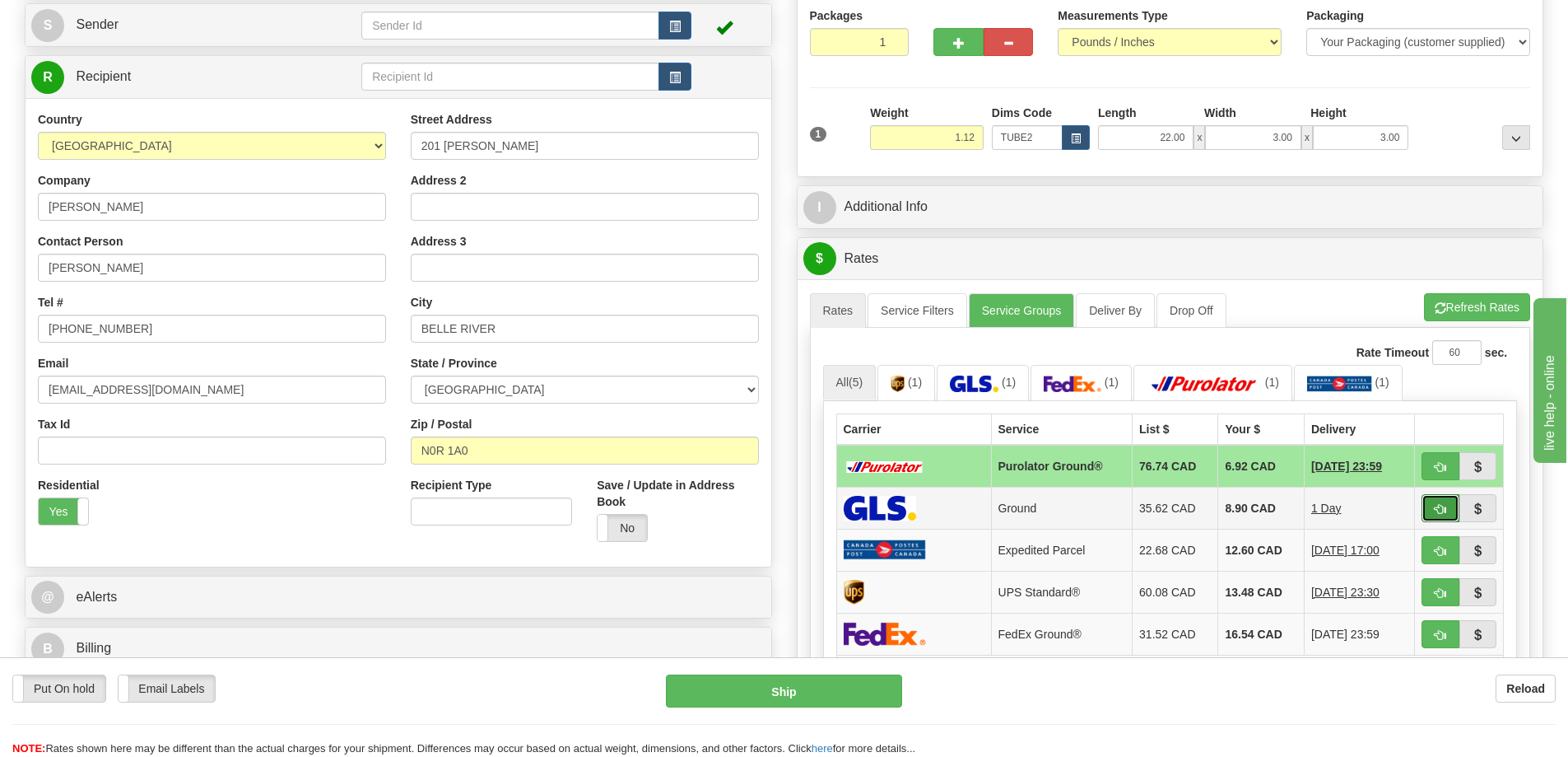
click at [1433, 510] on button "button" at bounding box center [1441, 508] width 38 height 28
type input "1"
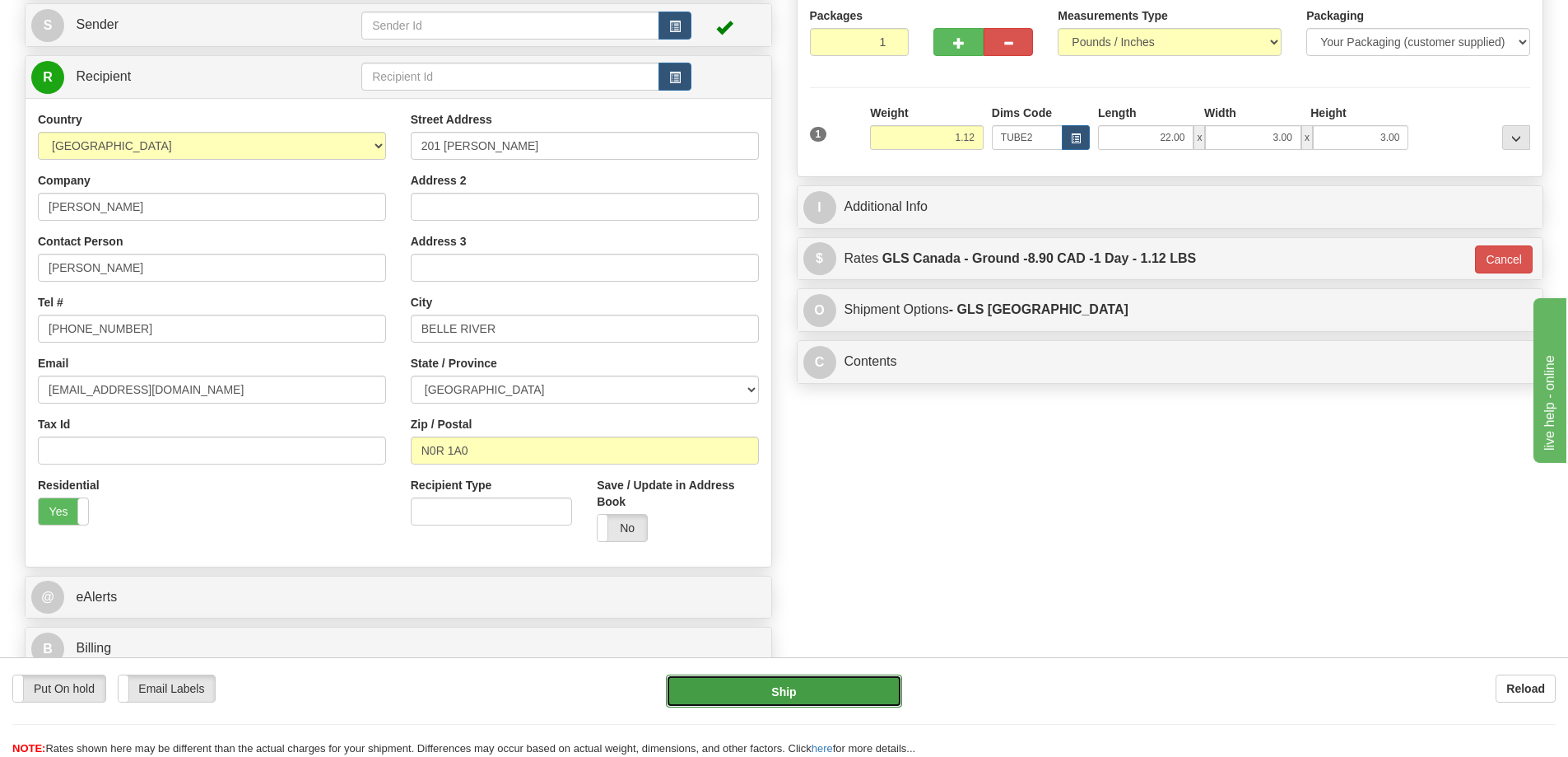
click at [855, 677] on button "Ship" at bounding box center [784, 690] width 236 height 32
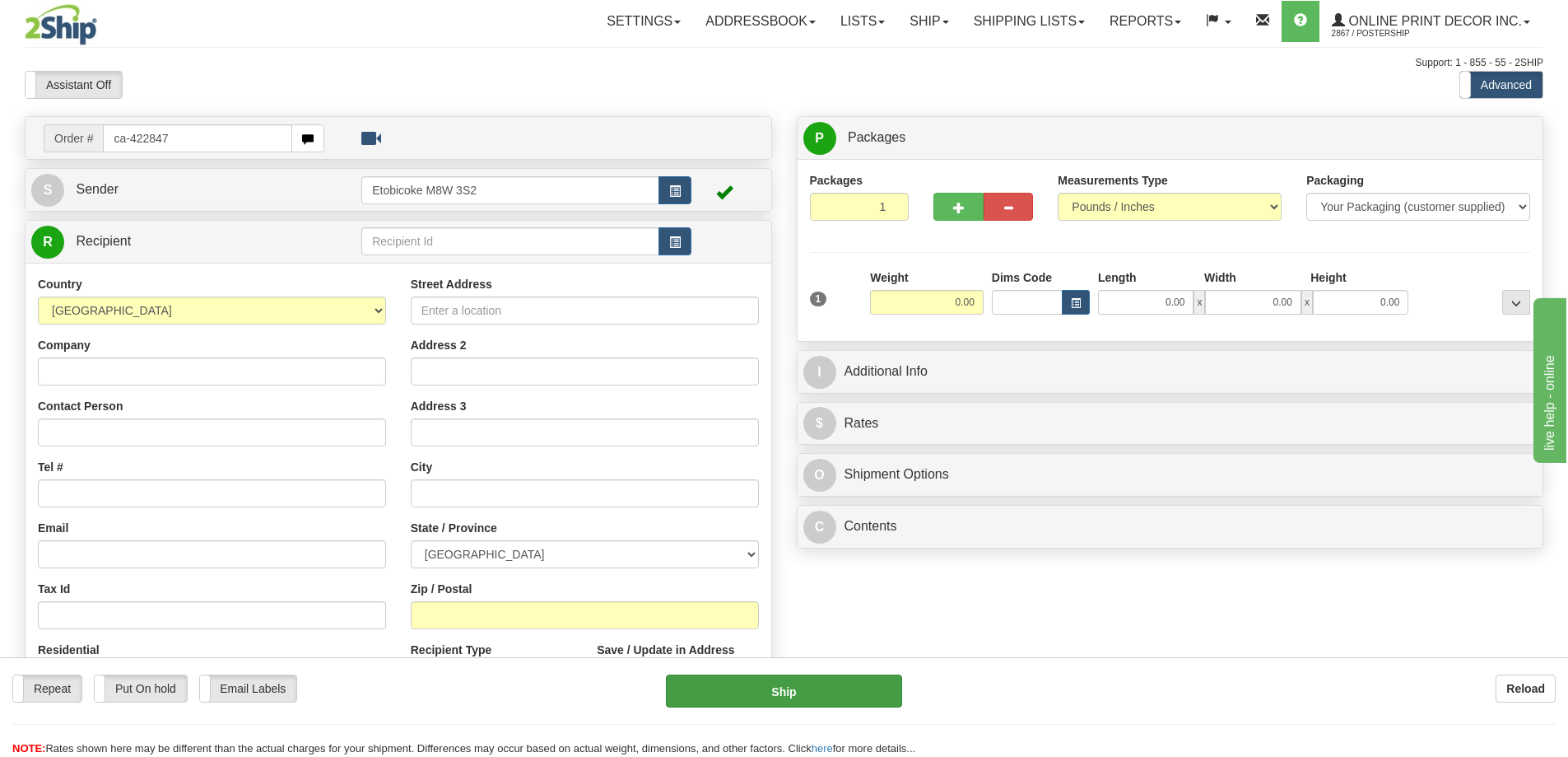
type input "ca-422847"
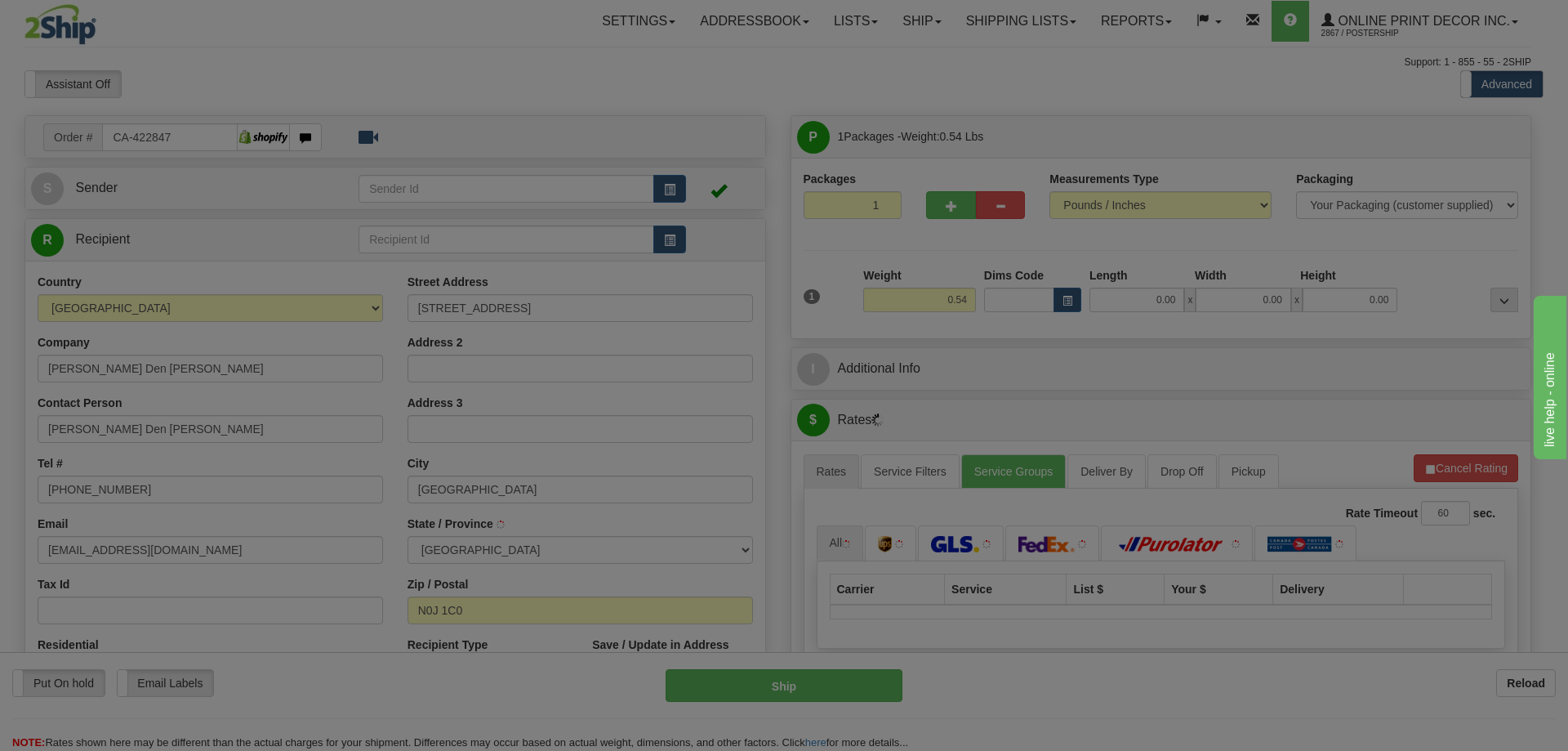
type input "BURGESSVILLE"
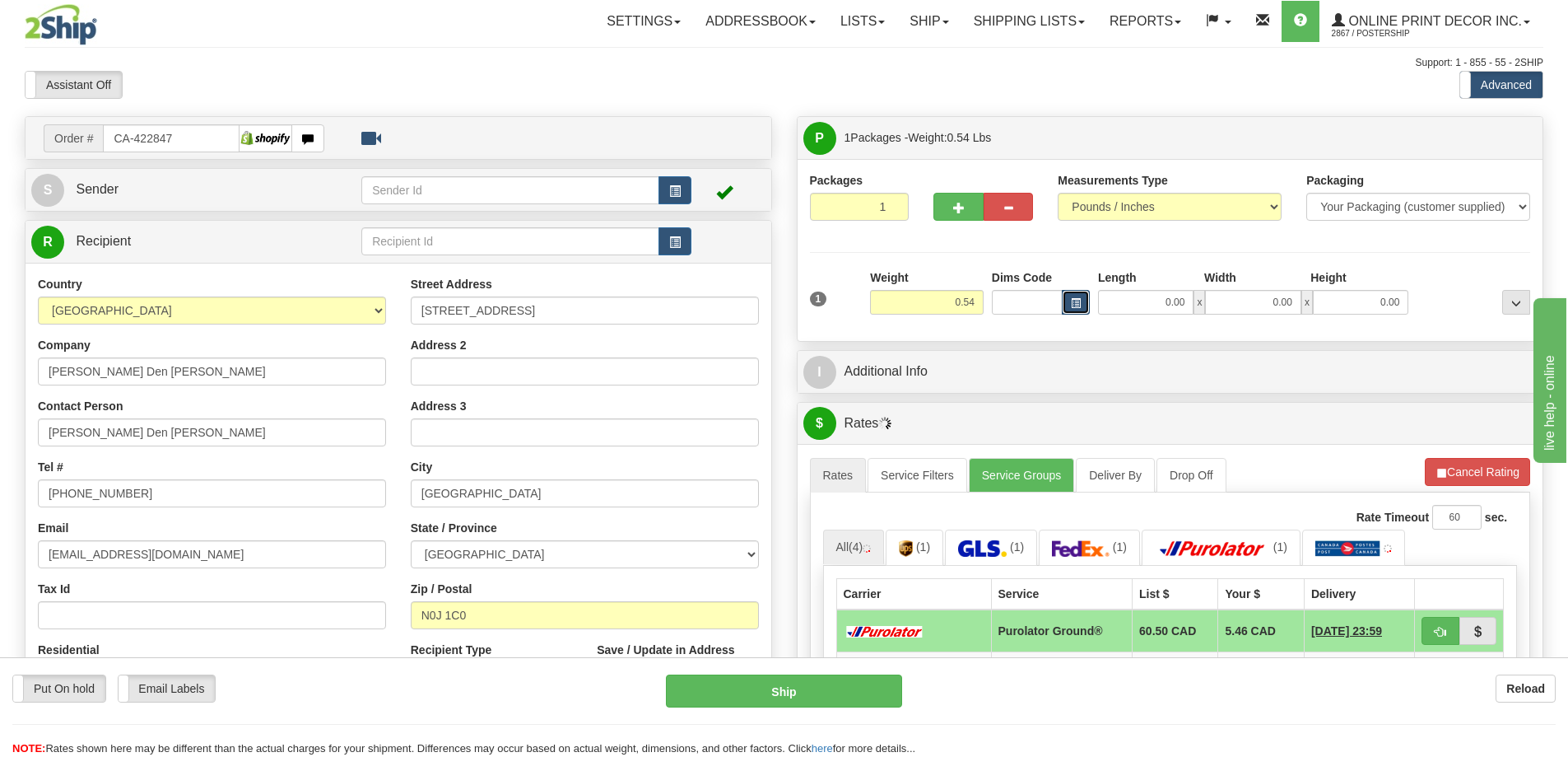
click at [1078, 299] on span "button" at bounding box center [1076, 303] width 10 height 9
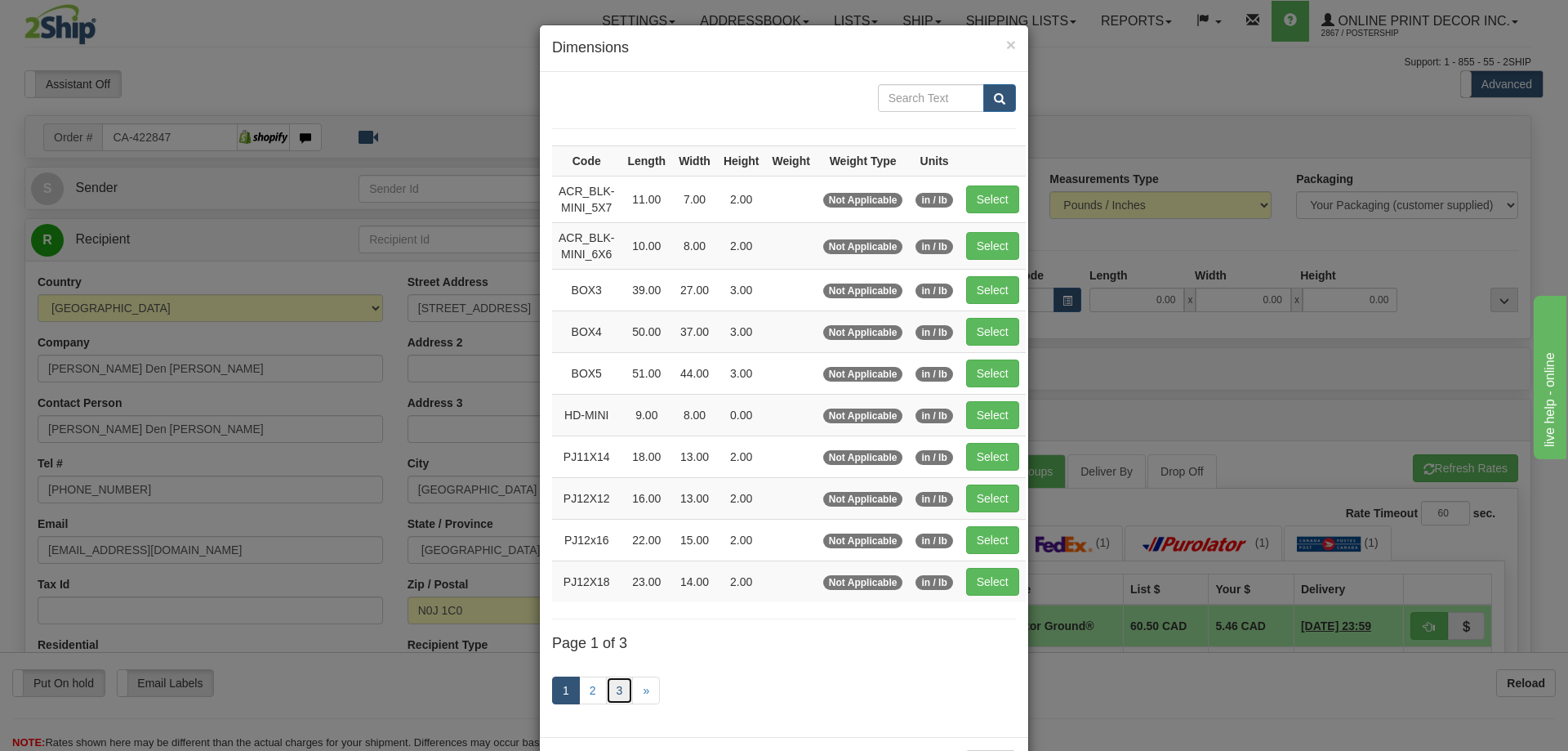
click at [606, 683] on link "3" at bounding box center [619, 689] width 27 height 27
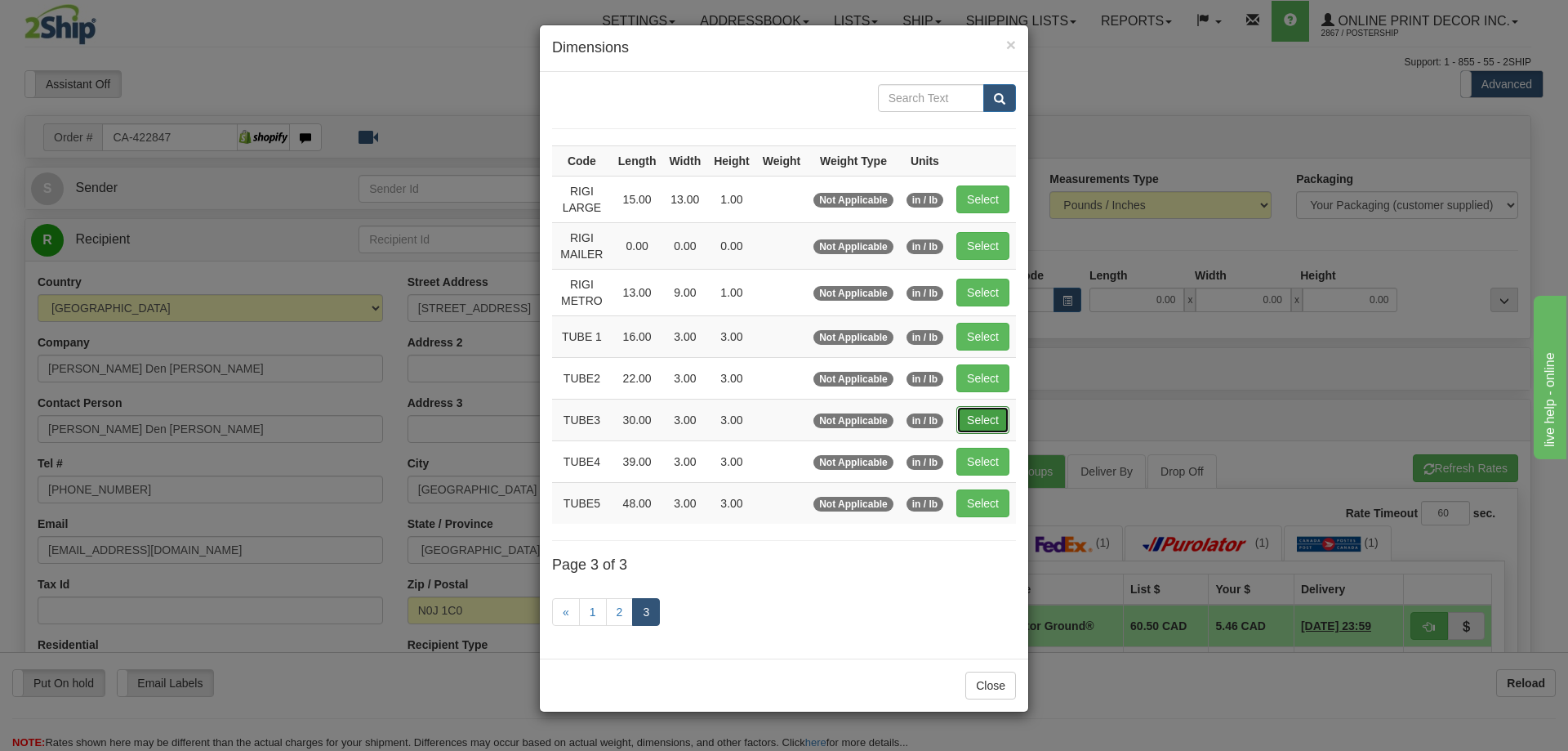
click at [986, 415] on button "Select" at bounding box center [983, 419] width 53 height 27
type input "TUBE3"
type input "30.00"
type input "3.00"
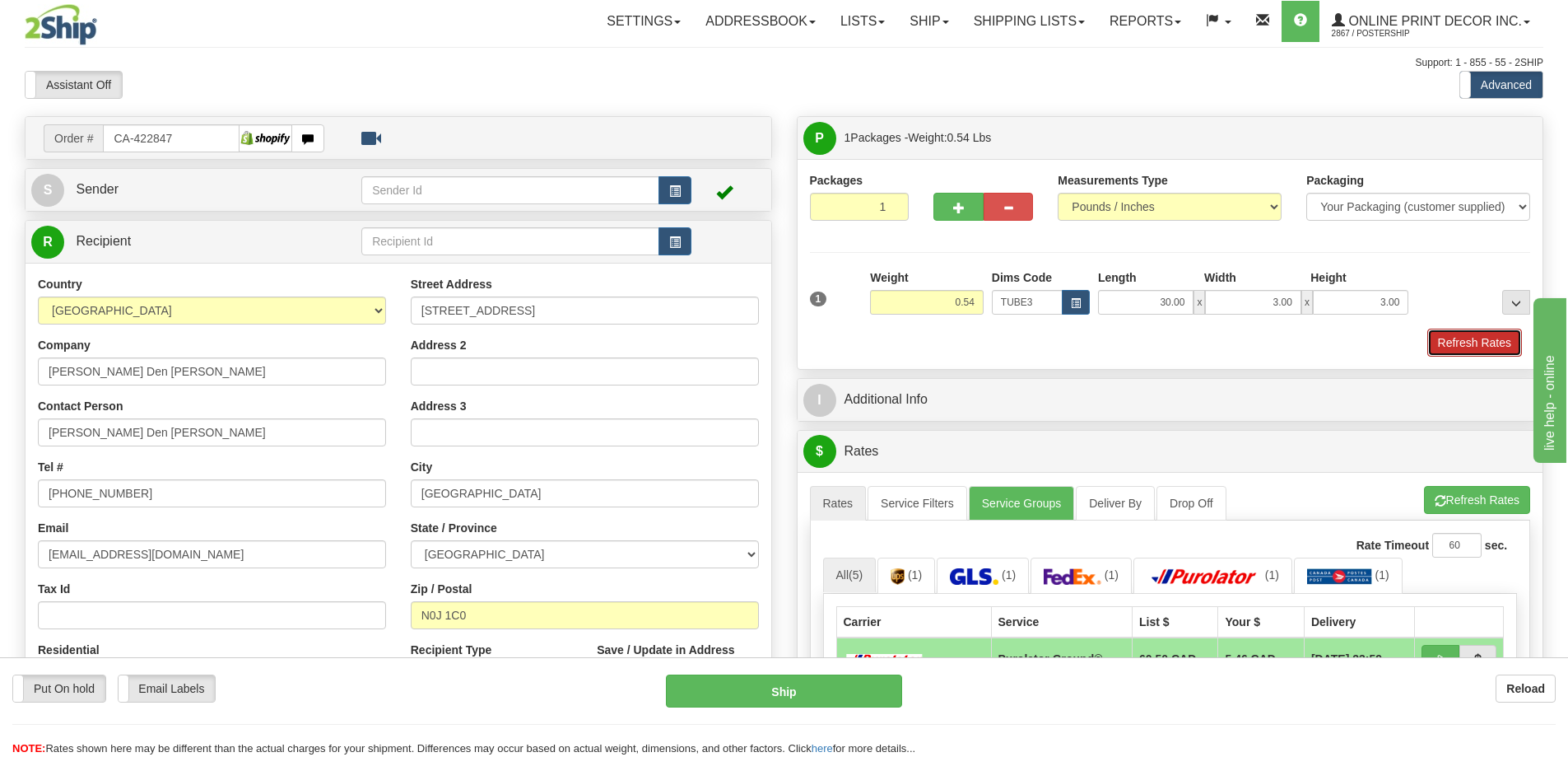
click at [1451, 336] on button "Refresh Rates" at bounding box center [1474, 342] width 95 height 28
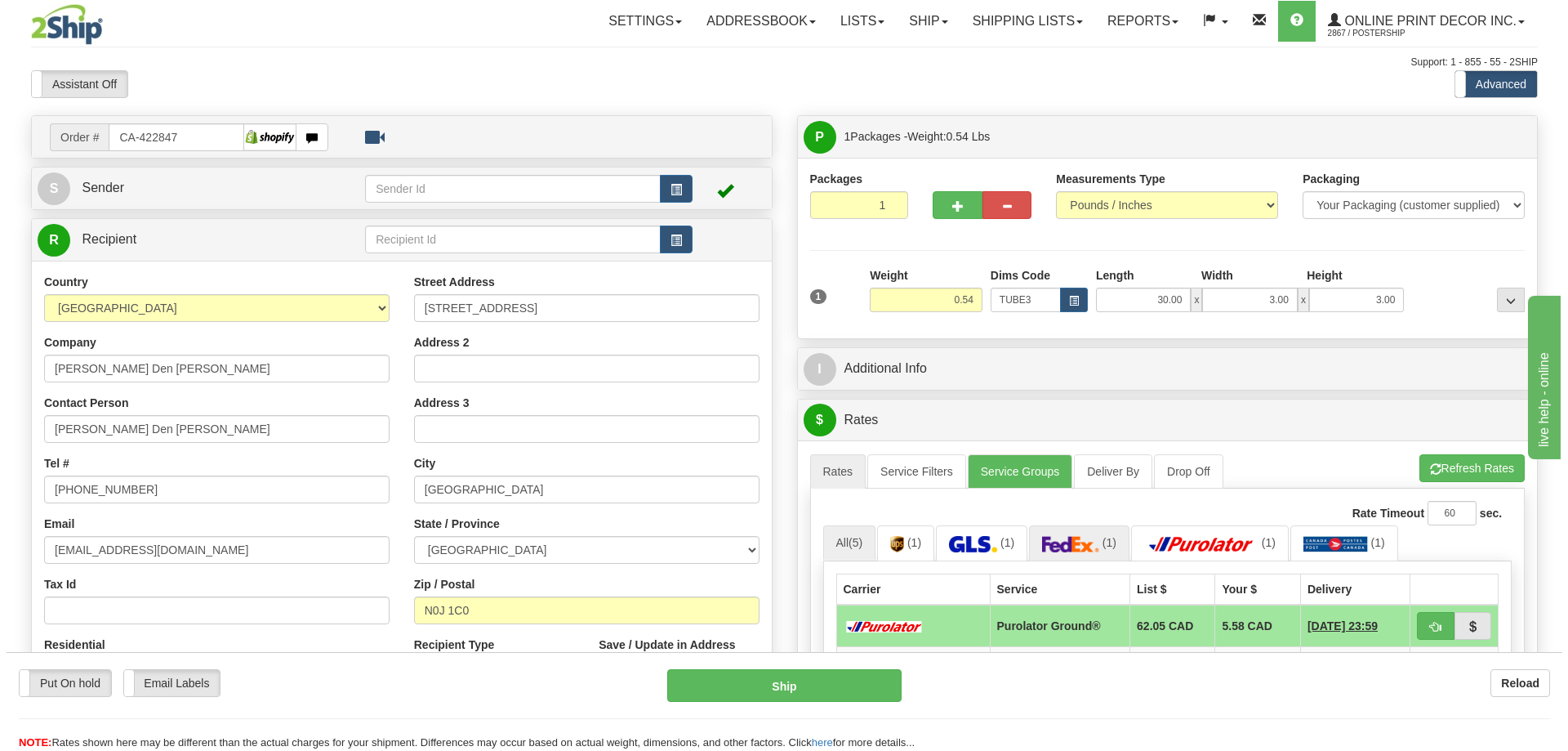
scroll to position [163, 0]
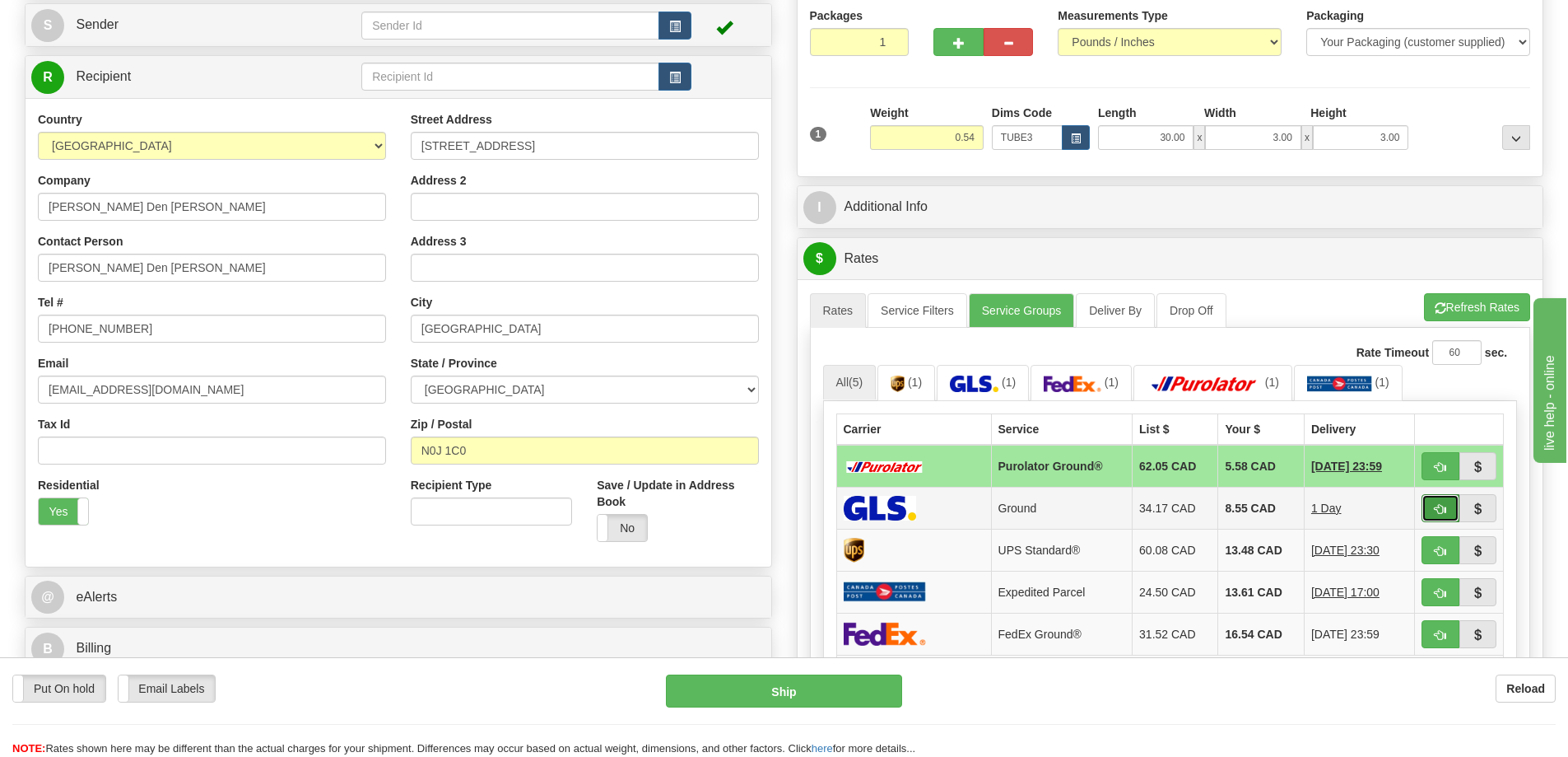
click at [1434, 503] on button "button" at bounding box center [1441, 508] width 38 height 28
type input "1"
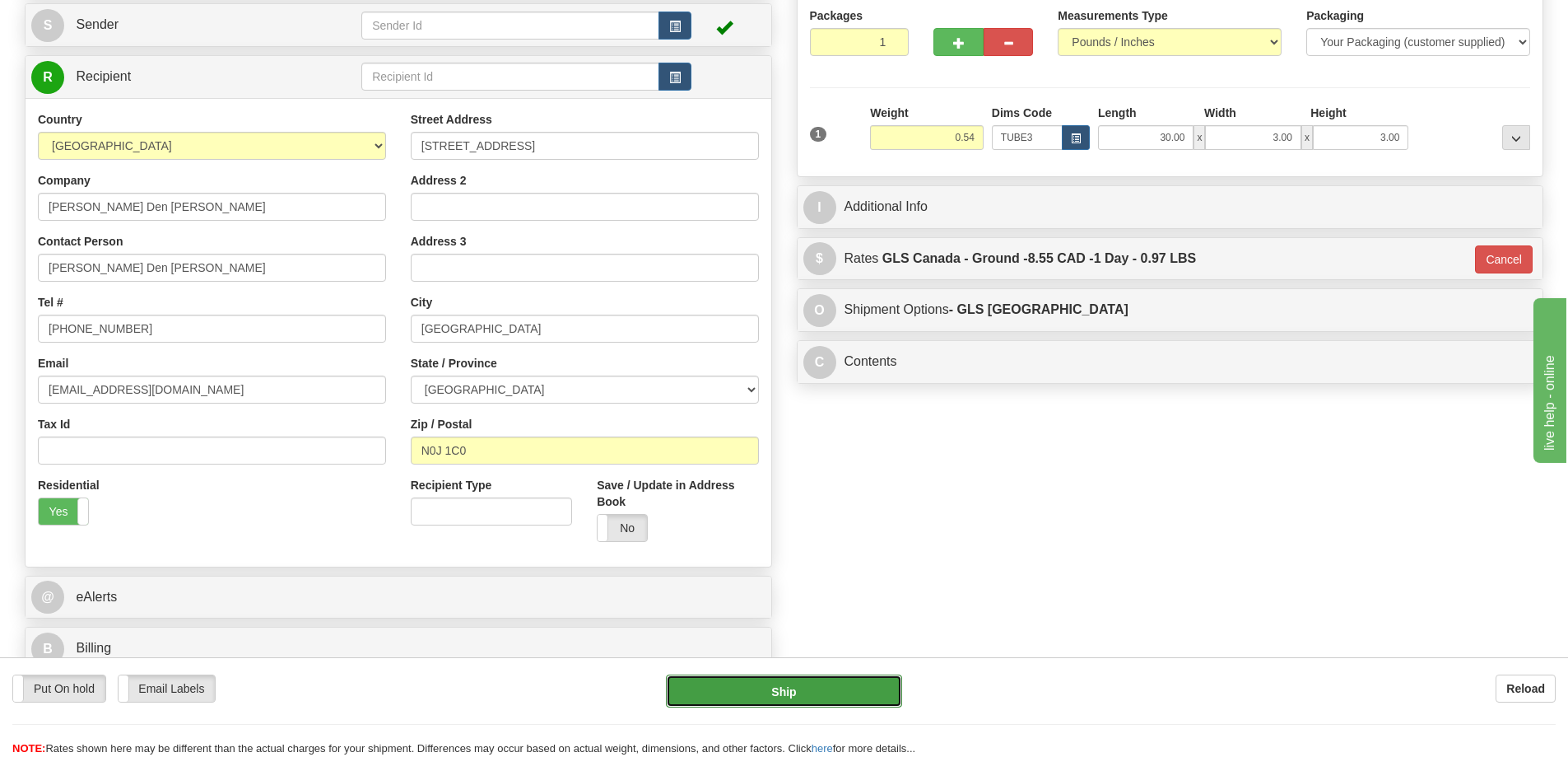
click at [875, 684] on button "Ship" at bounding box center [784, 690] width 236 height 32
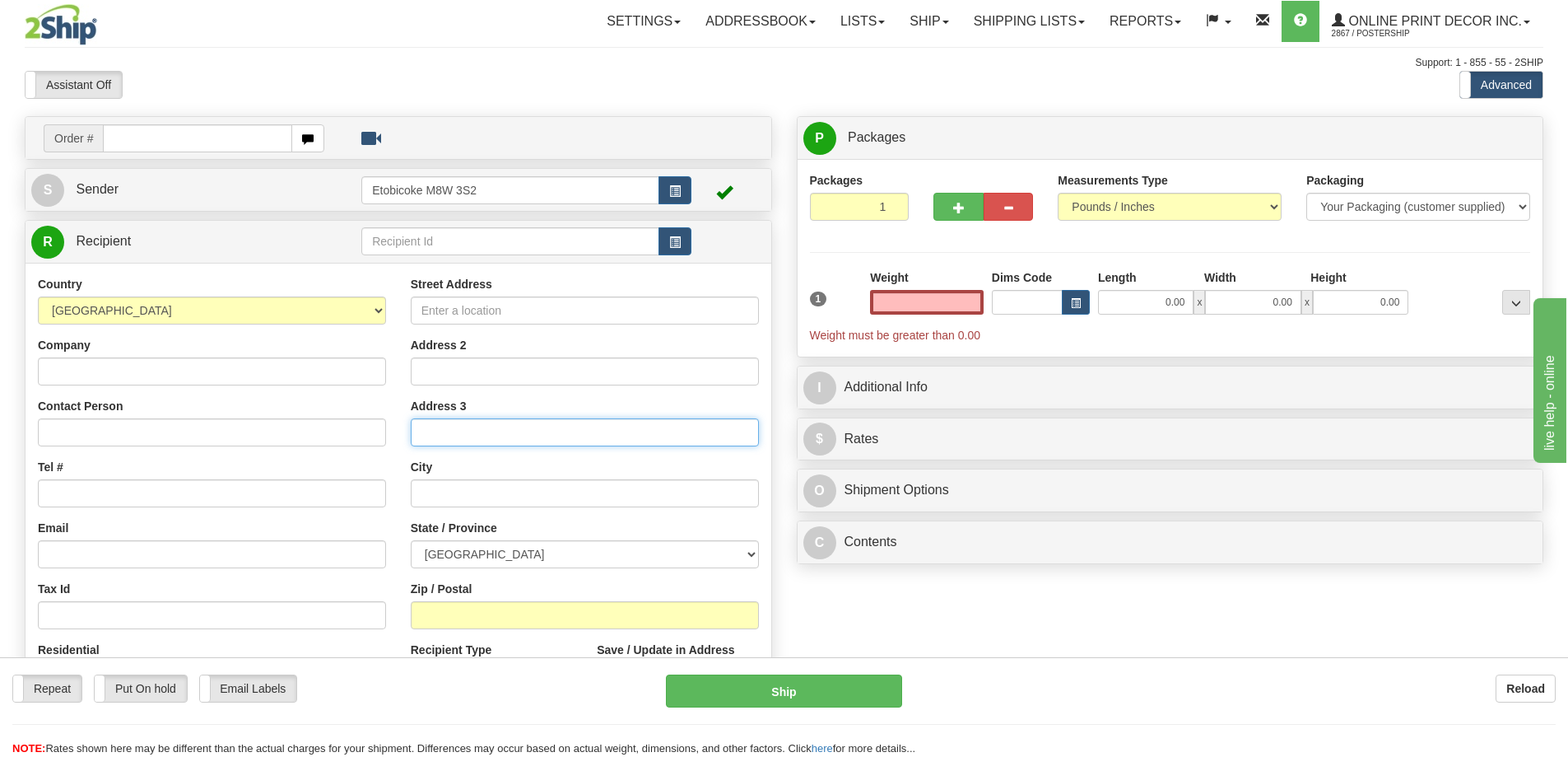
type input "0.00"
click at [662, 443] on input "Address 3" at bounding box center [585, 432] width 348 height 28
